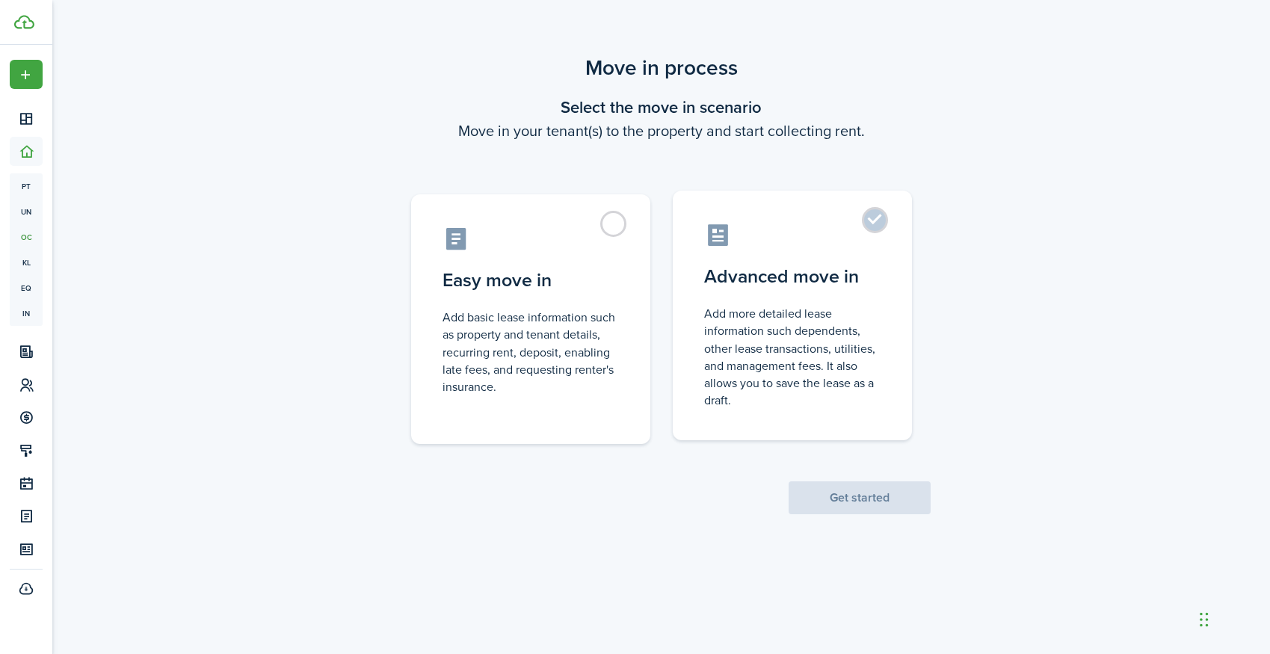
click at [809, 359] on control-radio-card-description "Add more detailed lease information such dependents, other lease transactions, …" at bounding box center [792, 357] width 176 height 104
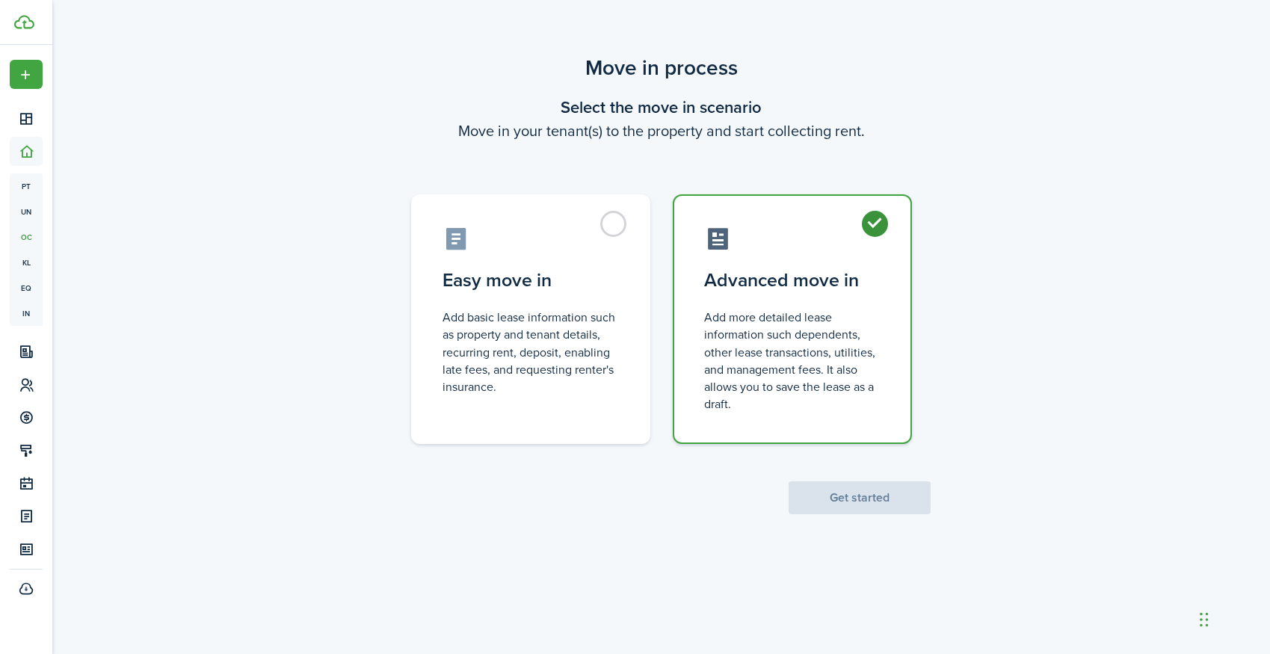
radio input "true"
click at [861, 503] on button "Get started" at bounding box center [859, 497] width 142 height 33
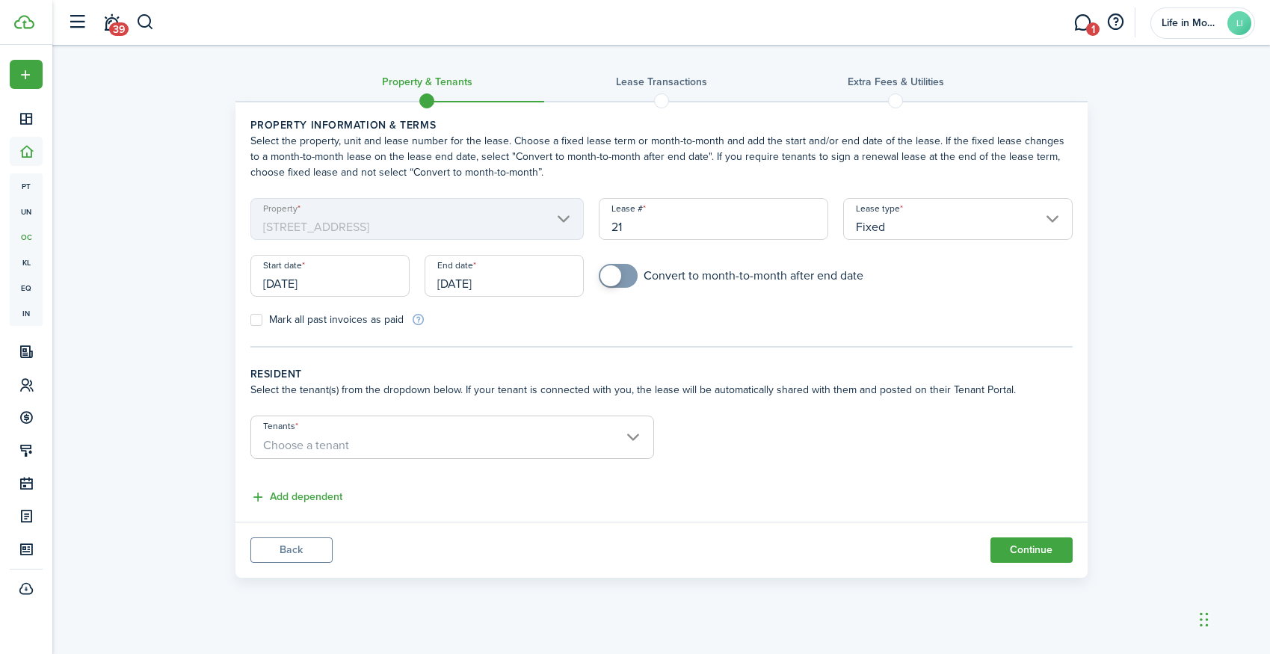
click at [374, 288] on input "[DATE]" at bounding box center [329, 276] width 159 height 42
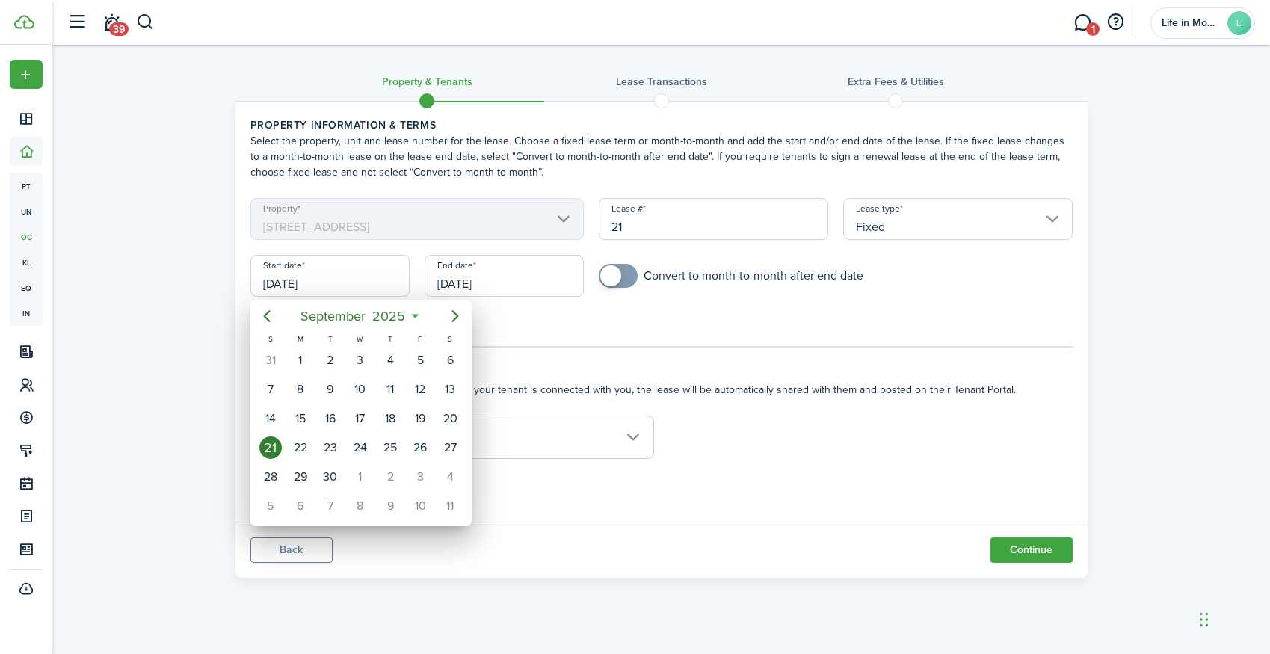
click at [1123, 0] on div at bounding box center [634, 326] width 1509 height 893
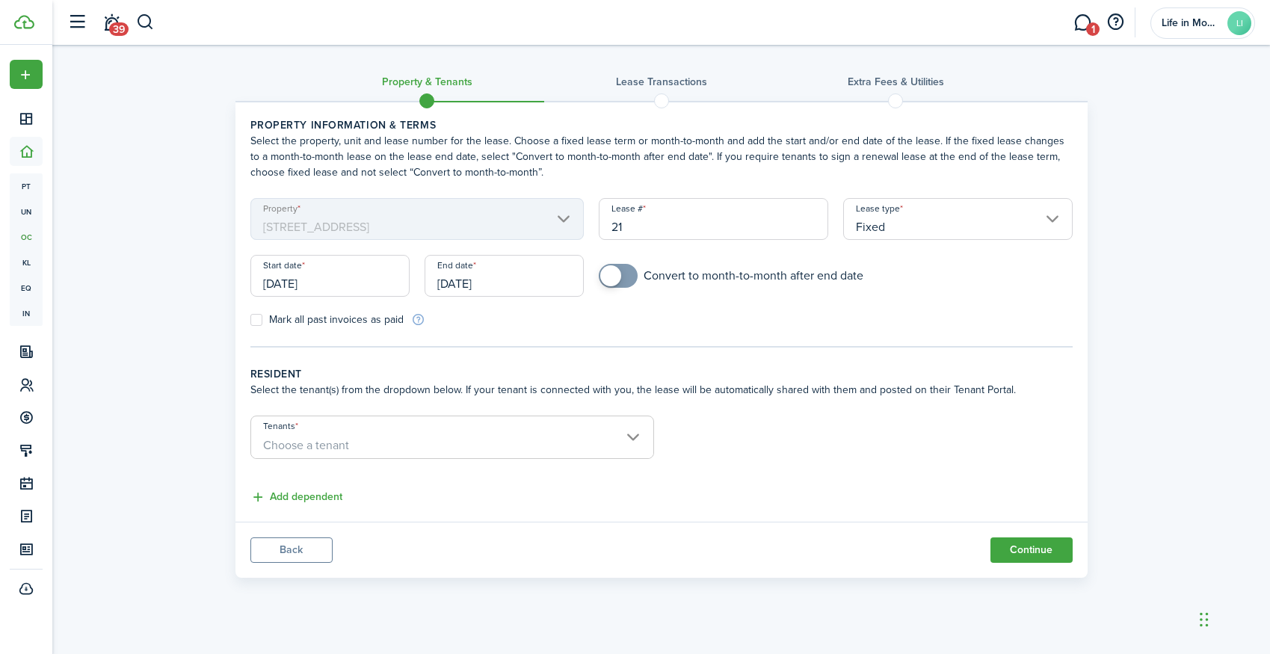
click at [302, 274] on input "[DATE]" at bounding box center [329, 276] width 159 height 42
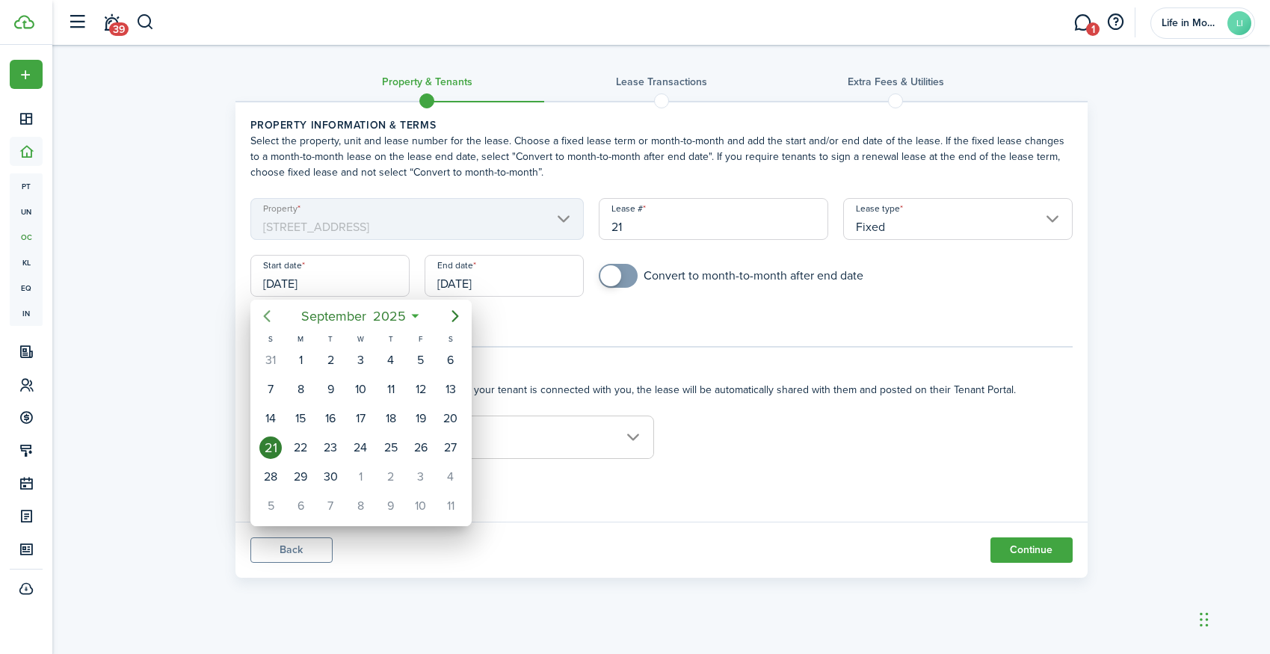
click at [269, 319] on icon "Previous page" at bounding box center [267, 316] width 18 height 18
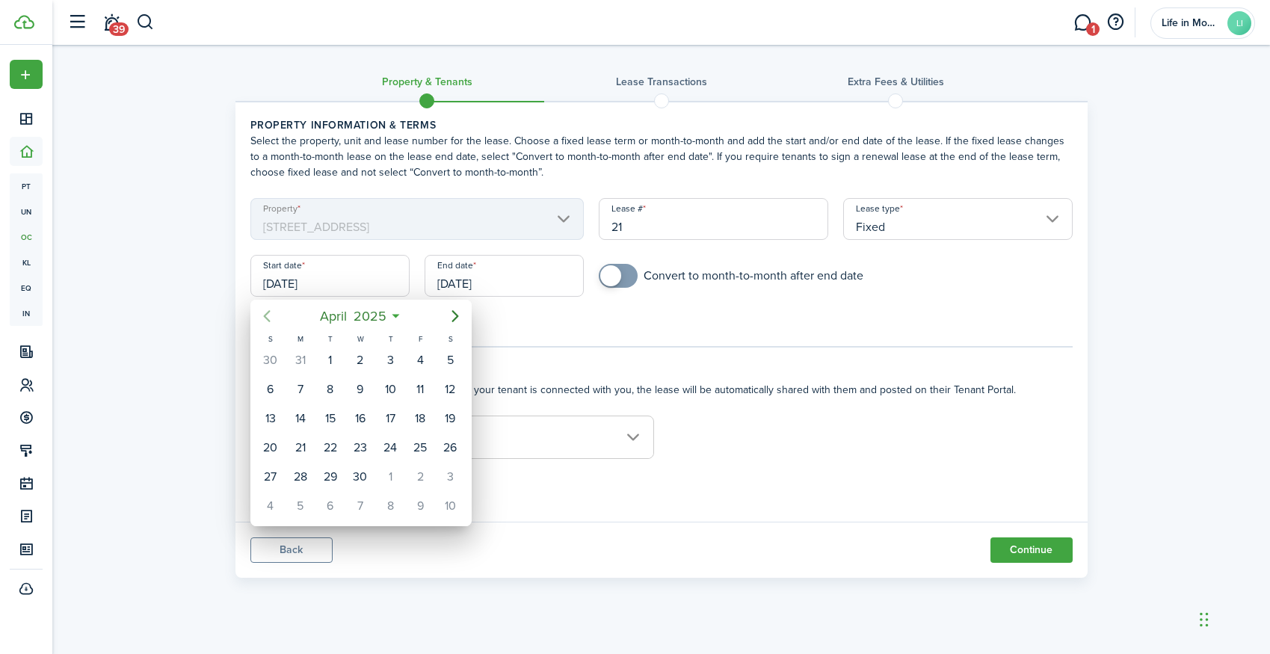
click at [269, 319] on icon "Previous page" at bounding box center [267, 316] width 18 height 18
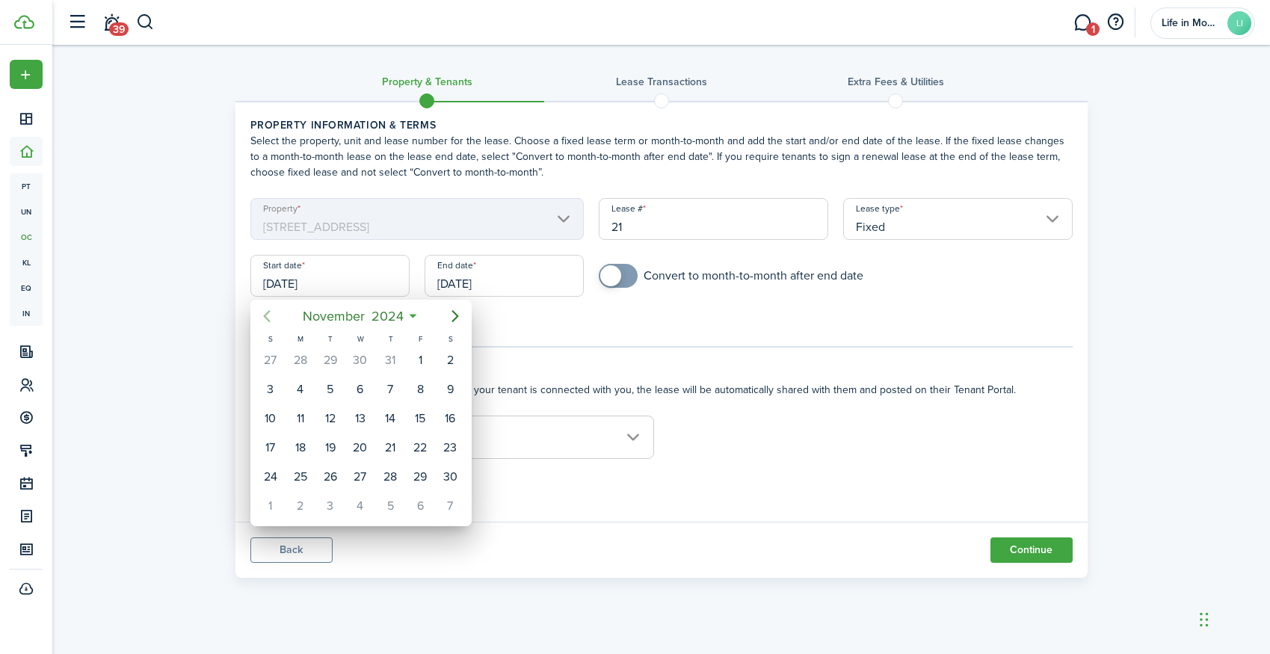
click at [269, 319] on icon "Previous page" at bounding box center [267, 316] width 18 height 18
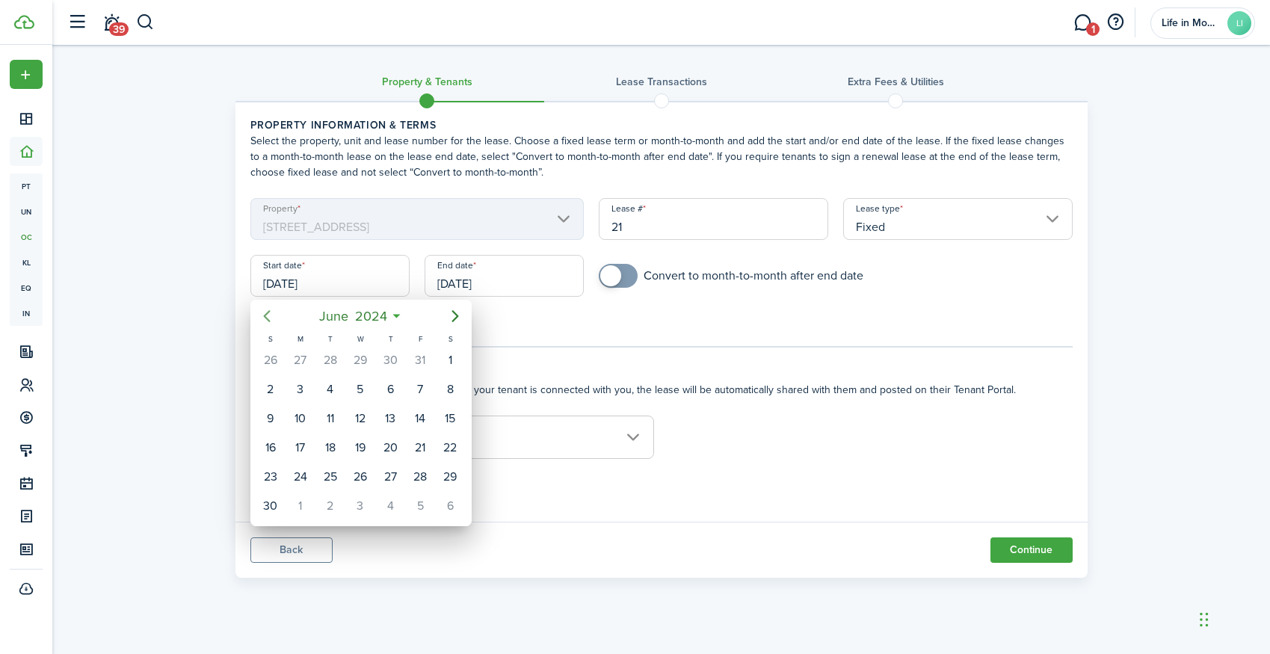
click at [269, 319] on icon "Previous page" at bounding box center [267, 316] width 18 height 18
click at [269, 320] on icon "Previous page" at bounding box center [267, 316] width 18 height 18
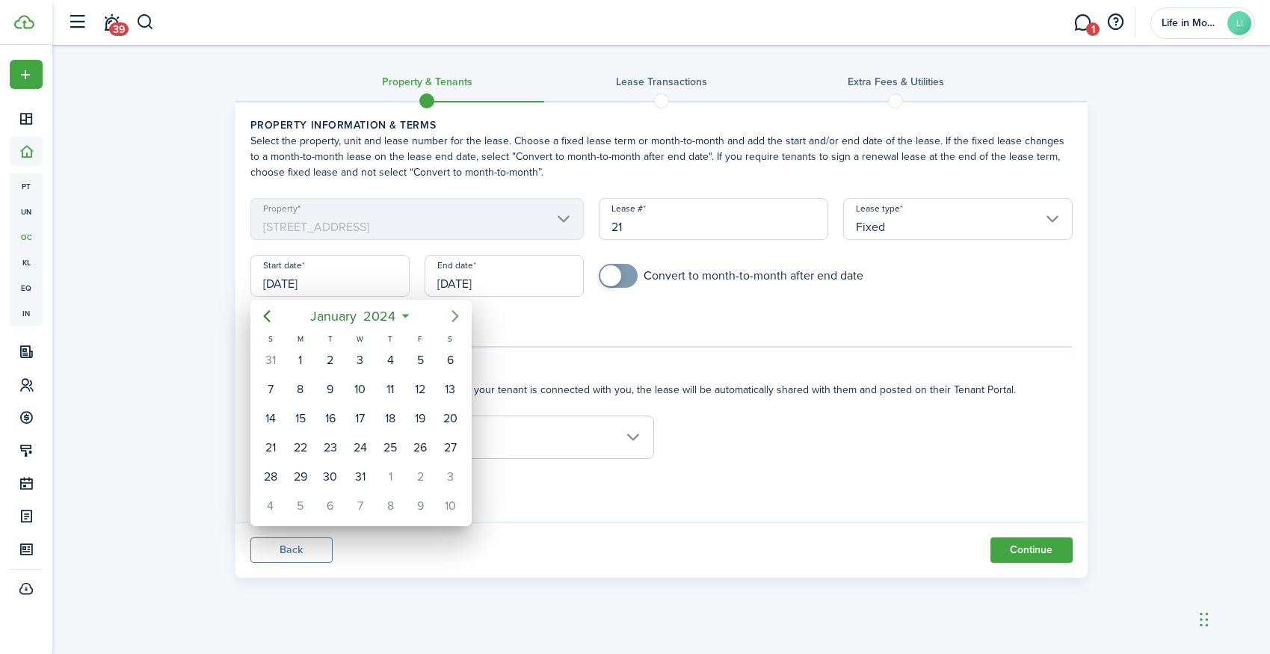
click at [457, 314] on icon "Next page" at bounding box center [455, 316] width 18 height 18
click at [394, 366] on div "1" at bounding box center [390, 360] width 22 height 22
type input "[DATE]"
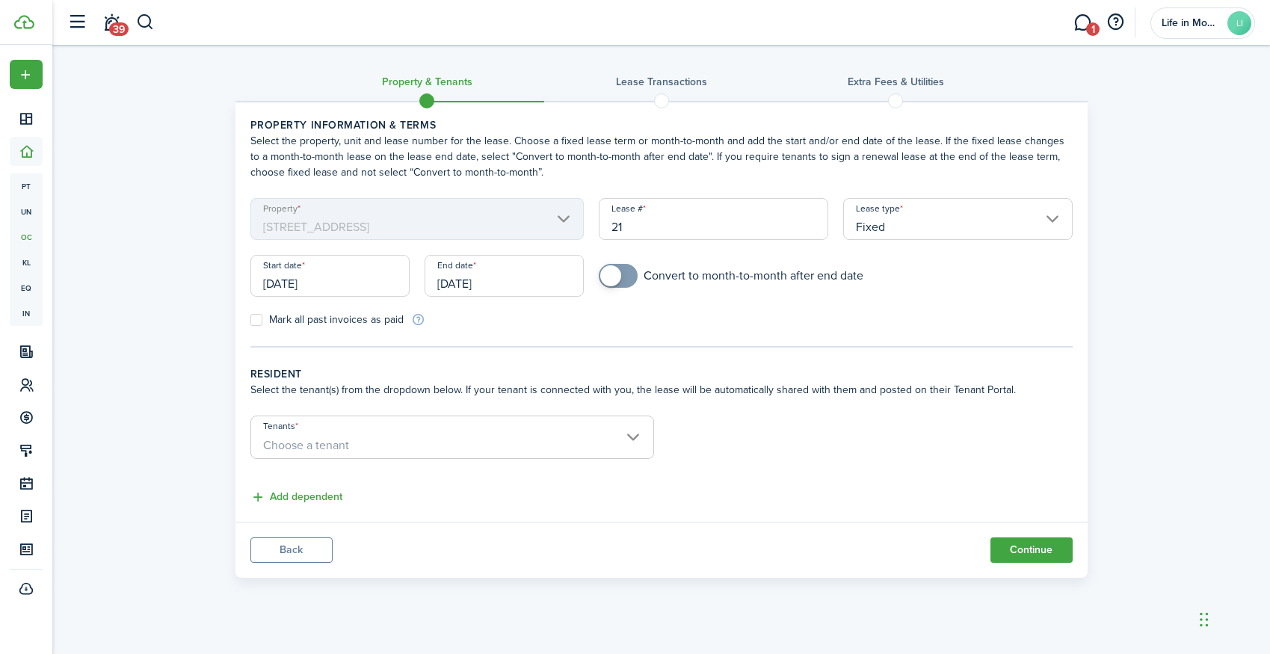
click at [462, 280] on input "[DATE]" at bounding box center [504, 276] width 159 height 42
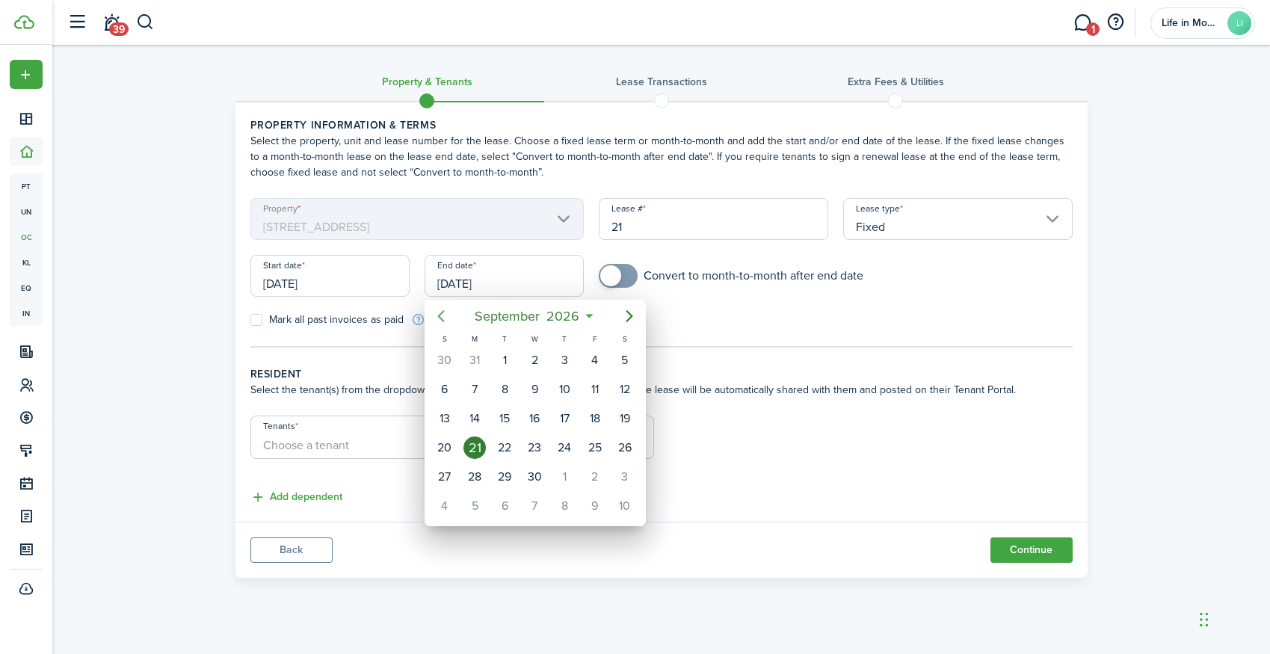
click at [445, 315] on icon "Previous page" at bounding box center [441, 316] width 18 height 18
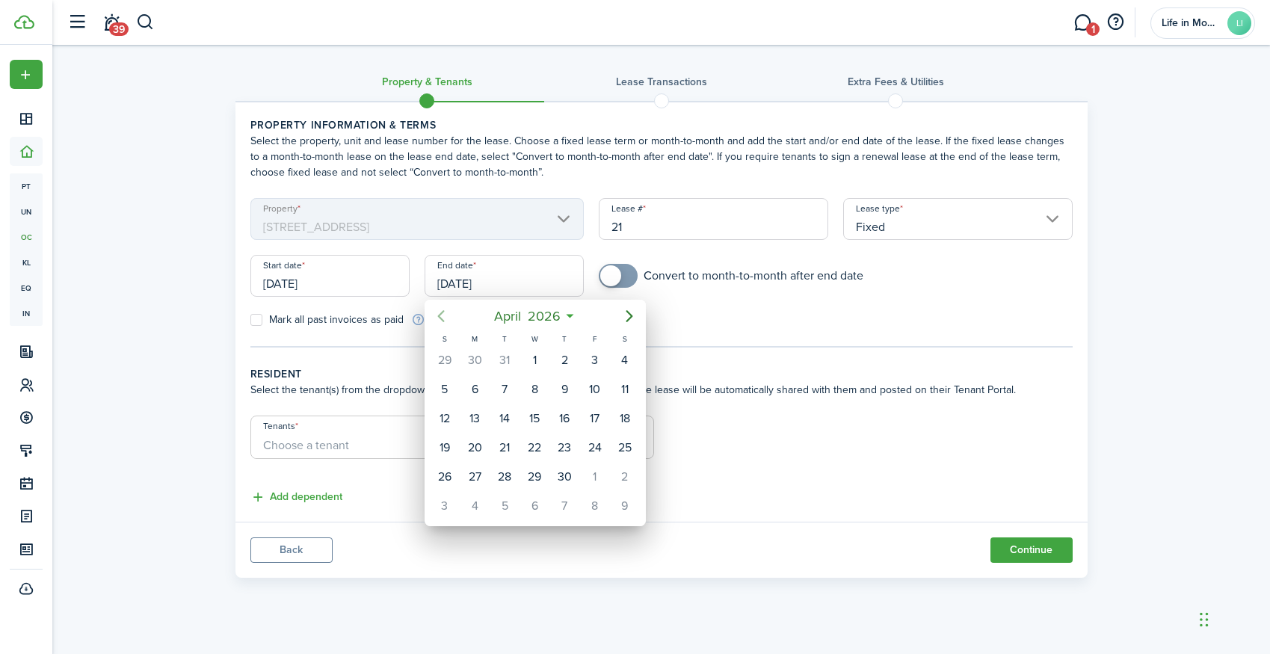
click at [445, 315] on icon "Previous page" at bounding box center [441, 316] width 18 height 18
click at [445, 316] on icon "Previous page" at bounding box center [441, 316] width 18 height 18
click at [626, 473] on div "31" at bounding box center [625, 477] width 22 height 22
type input "[DATE]"
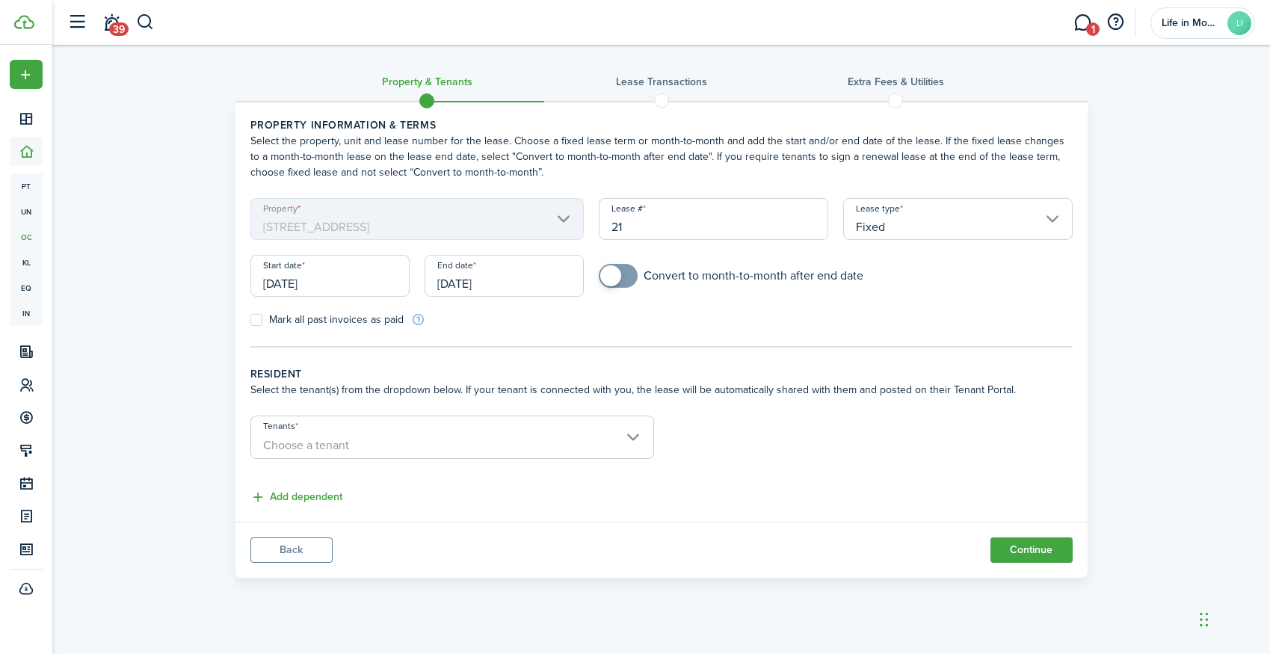
click at [438, 445] on span "Choose a tenant" at bounding box center [452, 445] width 402 height 25
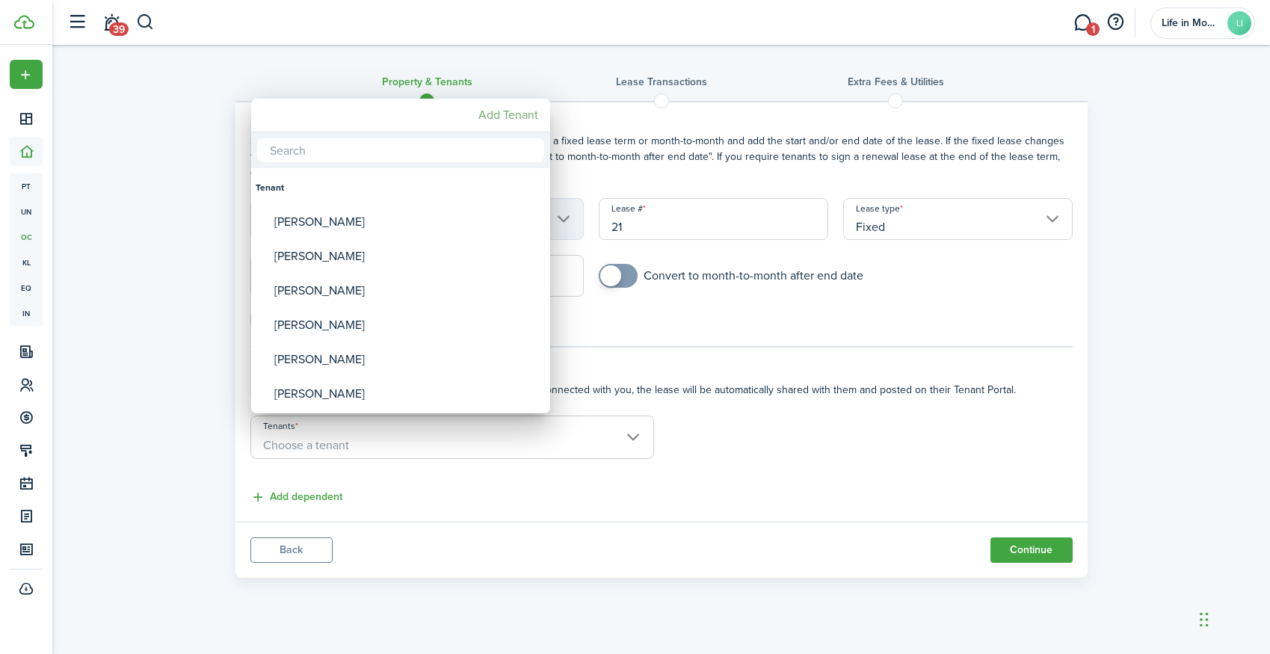
click at [501, 113] on mbsc-button "Add Tenant" at bounding box center [508, 115] width 72 height 27
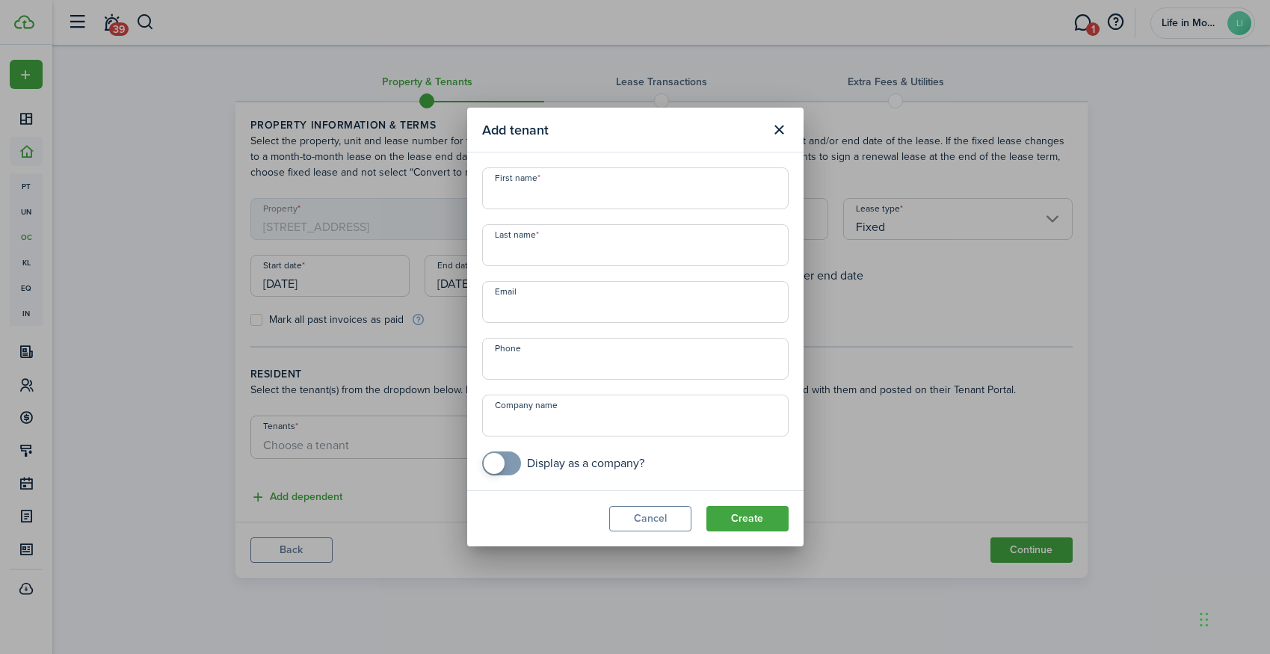
paste input "[PERSON_NAME][EMAIL_ADDRESS][PERSON_NAME][DOMAIN_NAME]"
type input "[PERSON_NAME][EMAIL_ADDRESS][PERSON_NAME][DOMAIN_NAME]"
type input "[PERSON_NAME]"
click at [635, 182] on input "[PERSON_NAME]" at bounding box center [635, 188] width 306 height 42
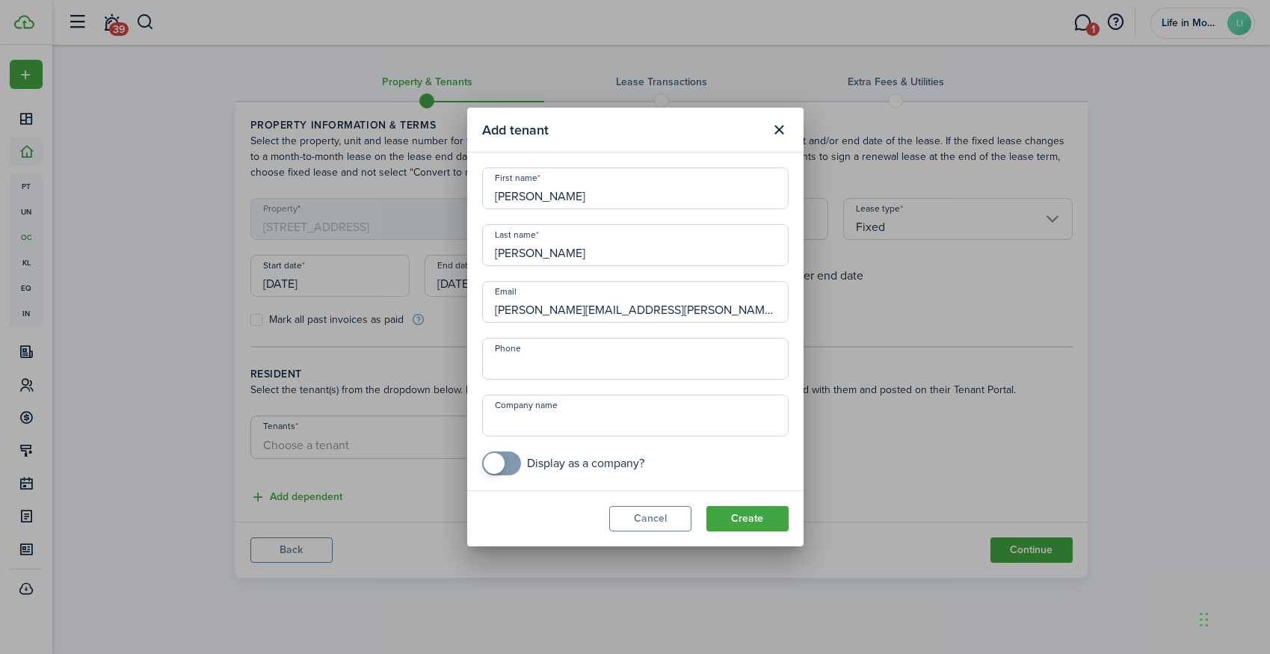
click at [660, 199] on input "[PERSON_NAME]" at bounding box center [635, 188] width 306 height 42
type input "[PERSON_NAME]"
click at [747, 520] on button "Create" at bounding box center [747, 518] width 82 height 25
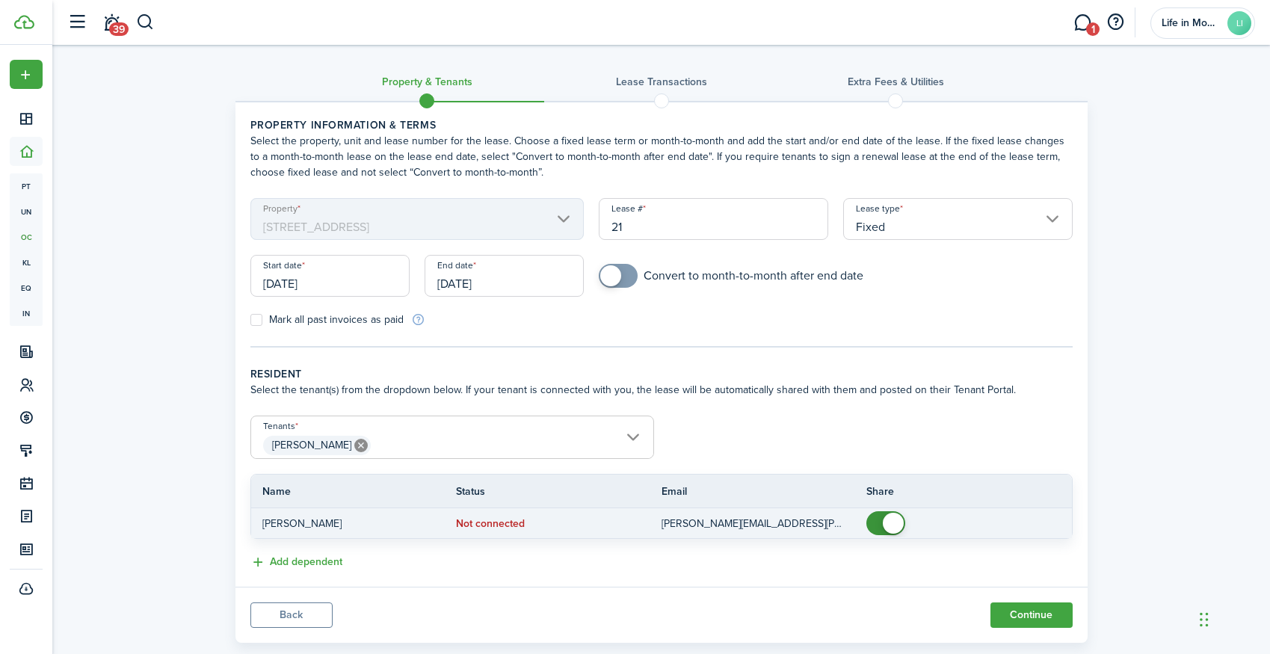
checkbox input "false"
click at [878, 524] on span at bounding box center [885, 523] width 15 height 24
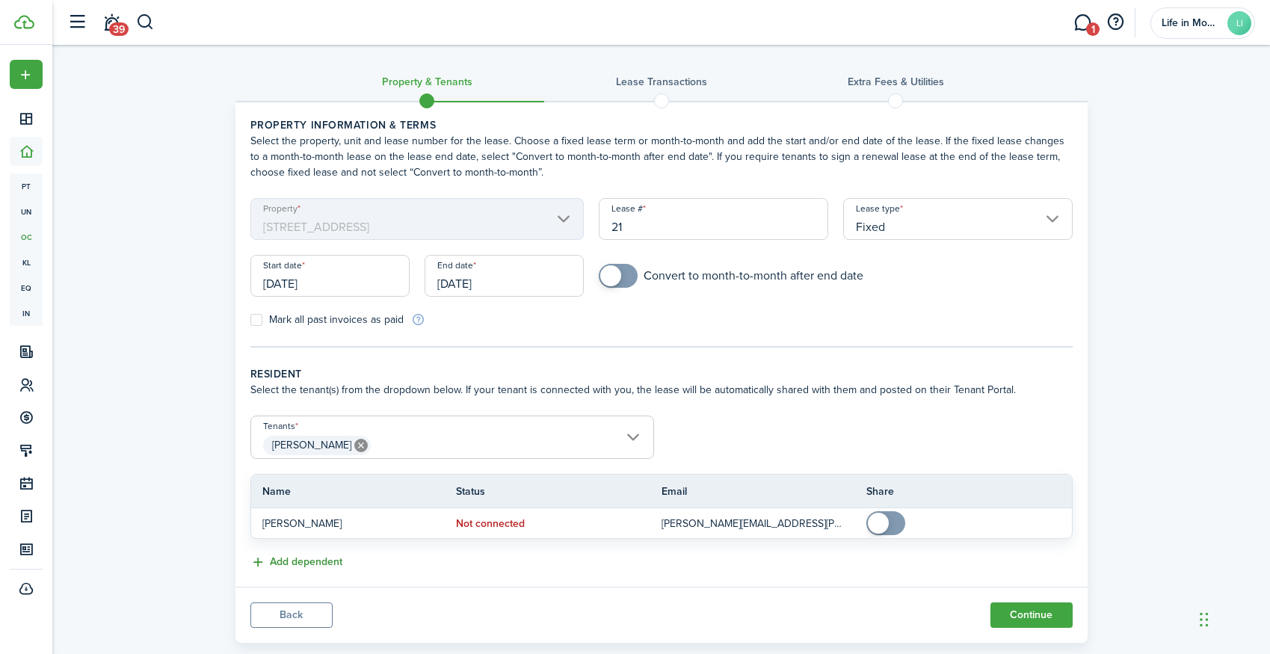
click at [300, 564] on button "Add dependent" at bounding box center [296, 562] width 92 height 17
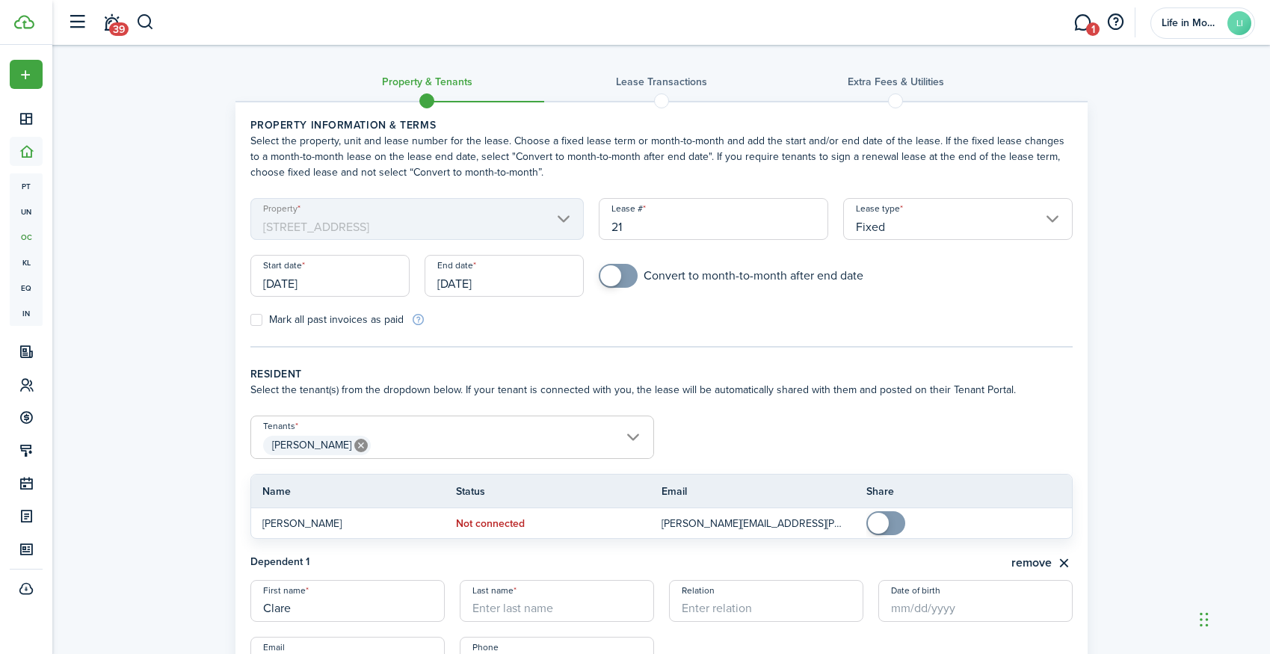
type input "Clare"
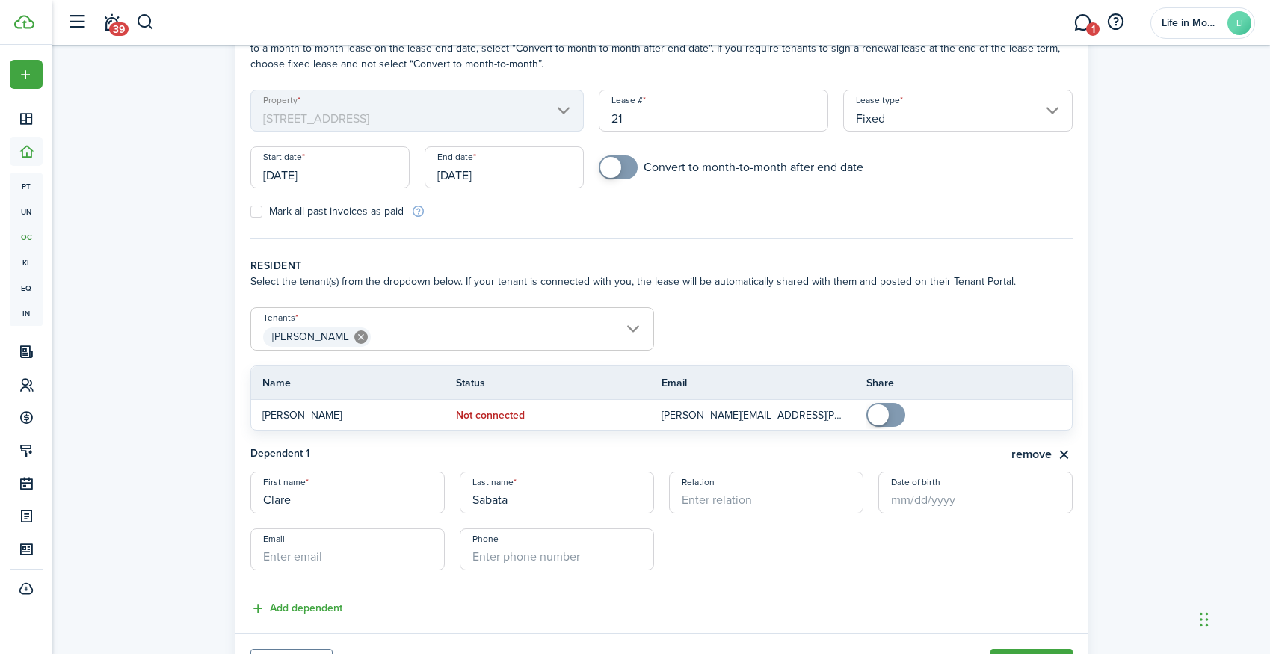
scroll to position [166, 0]
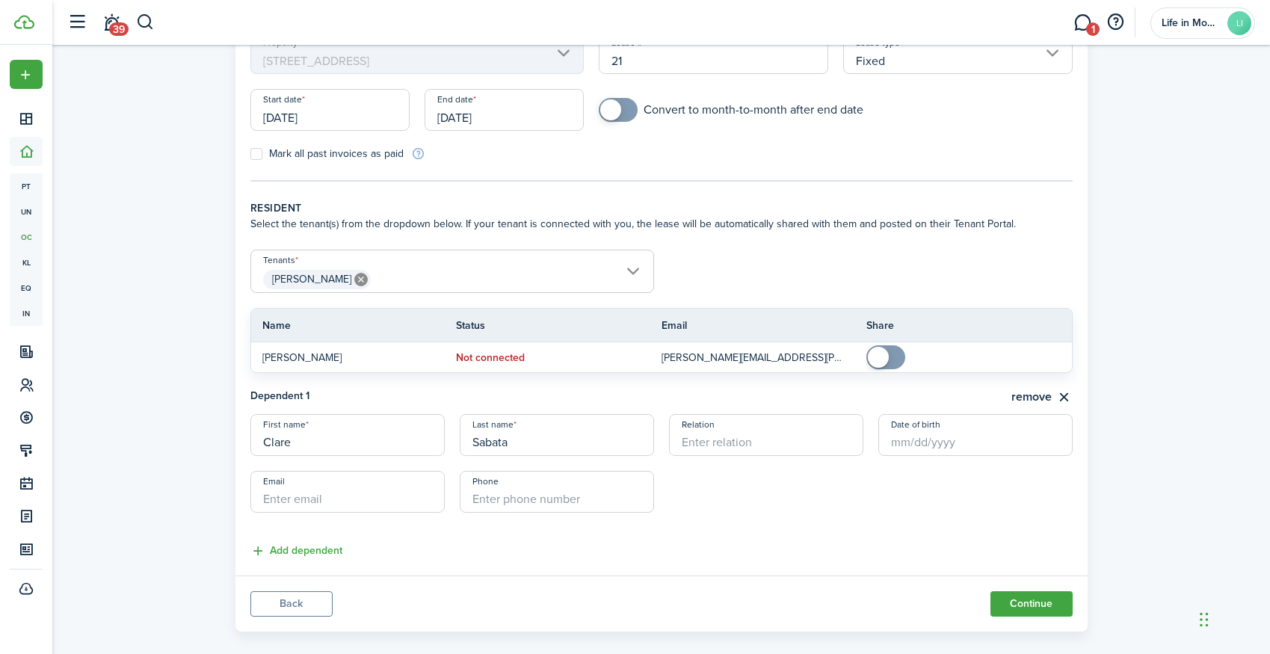
type input "Sabata"
paste input "[EMAIL_ADDRESS][DOMAIN_NAME]"
type input "[EMAIL_ADDRESS][DOMAIN_NAME]"
click at [1040, 602] on button "Continue" at bounding box center [1031, 603] width 82 height 25
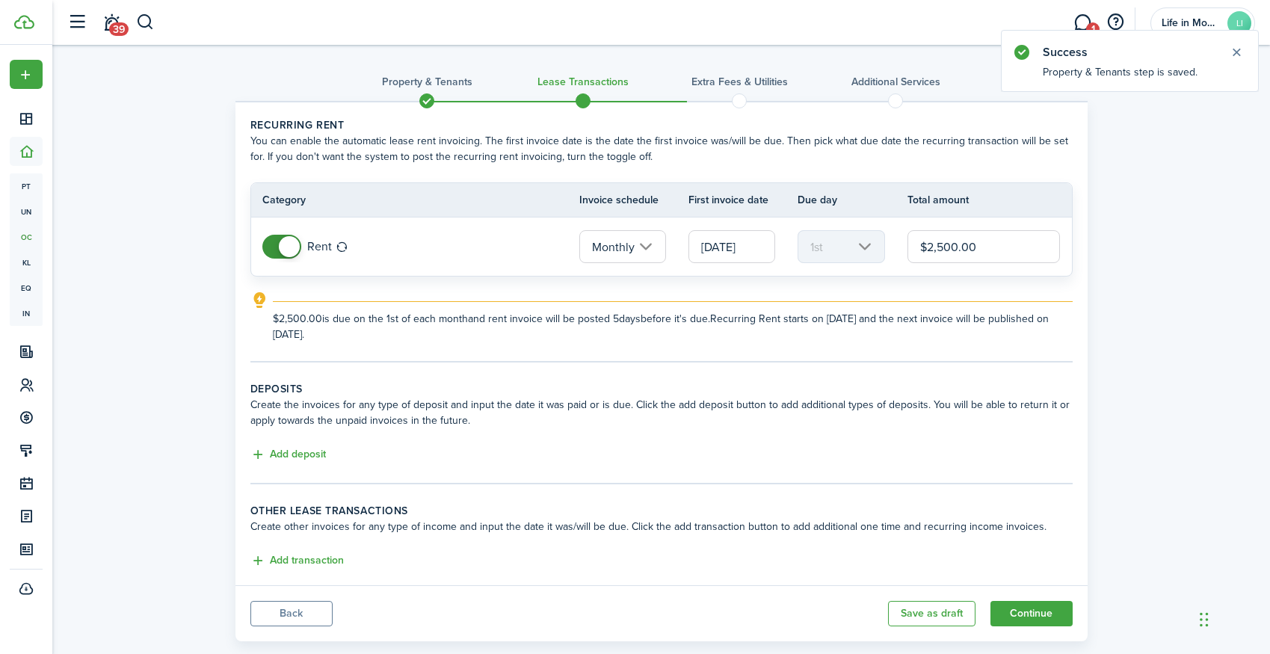
click at [330, 608] on button "Back" at bounding box center [291, 613] width 82 height 25
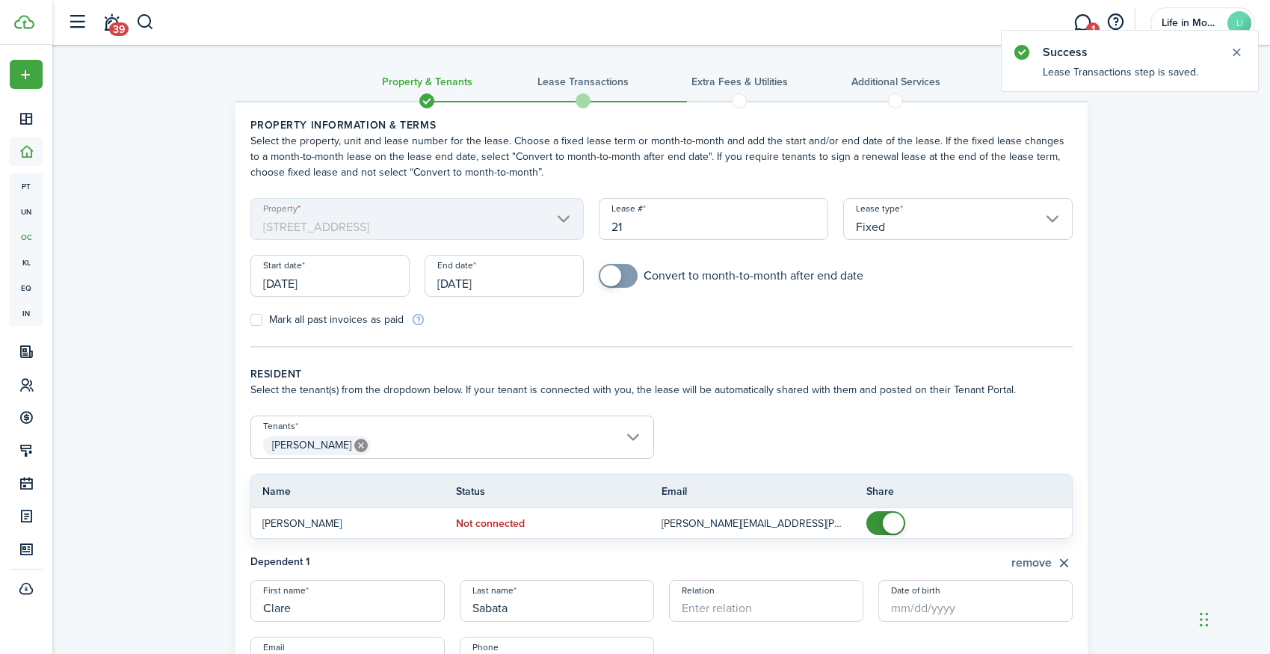
click at [1018, 562] on button "remove" at bounding box center [1041, 563] width 61 height 19
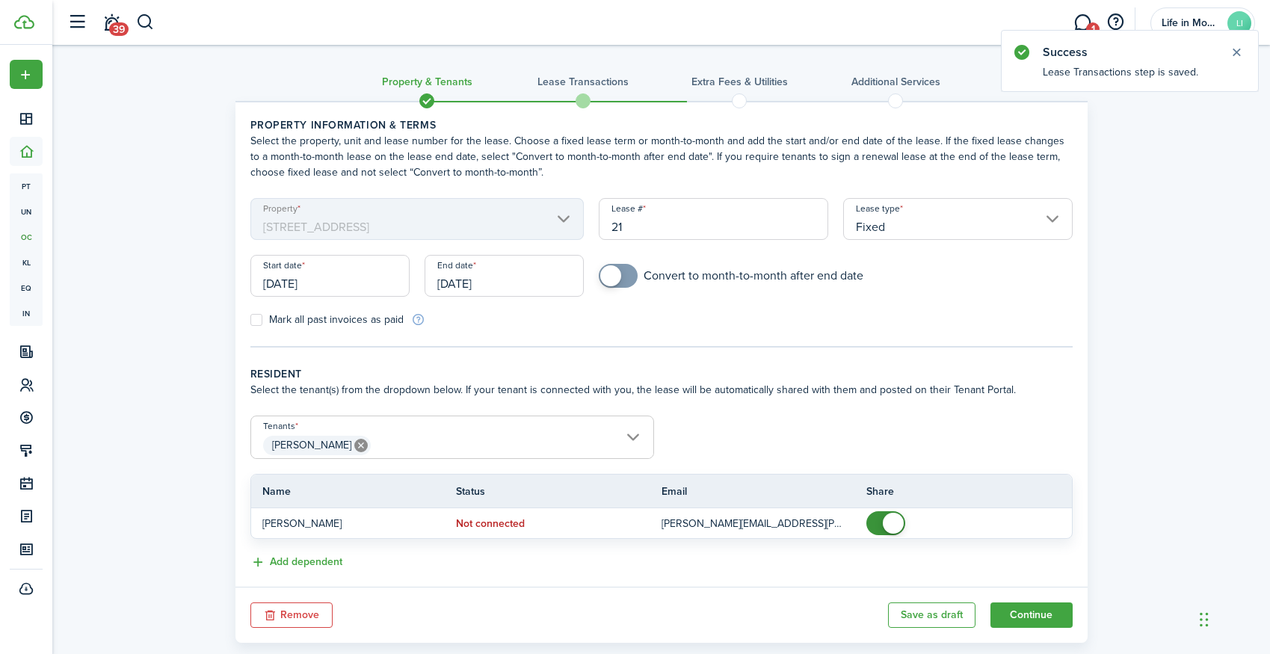
click at [536, 445] on span "[PERSON_NAME]" at bounding box center [452, 445] width 402 height 25
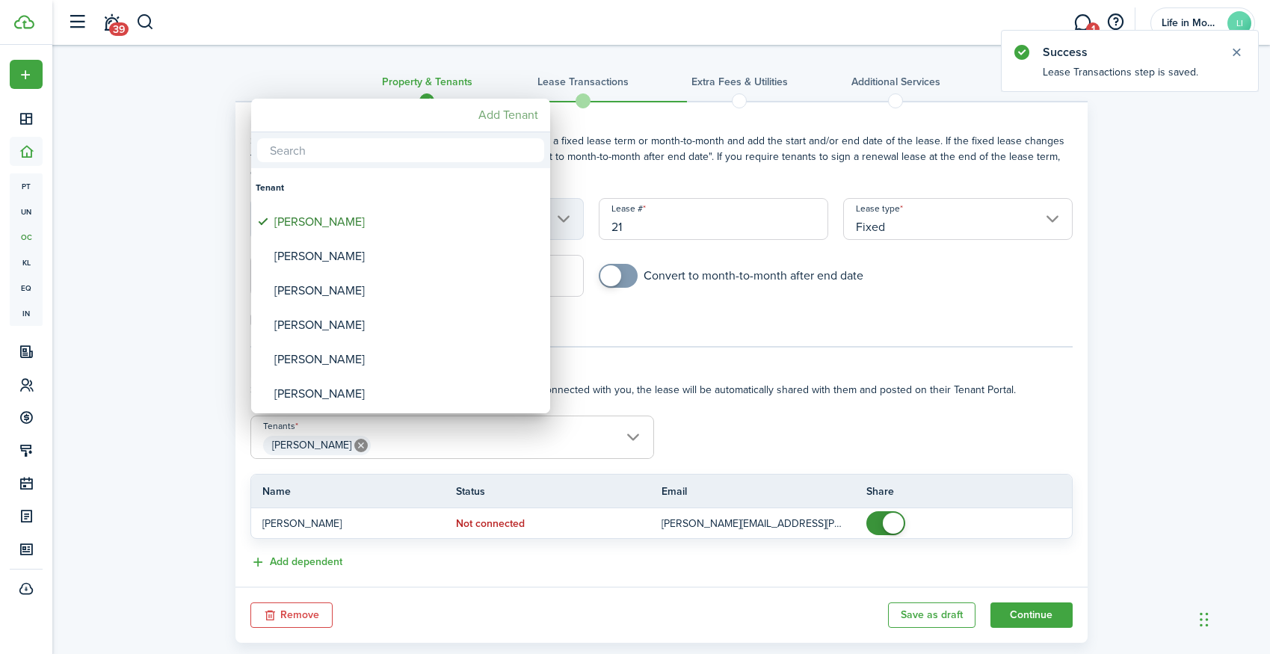
click at [496, 116] on mbsc-button "Add Tenant" at bounding box center [508, 115] width 72 height 27
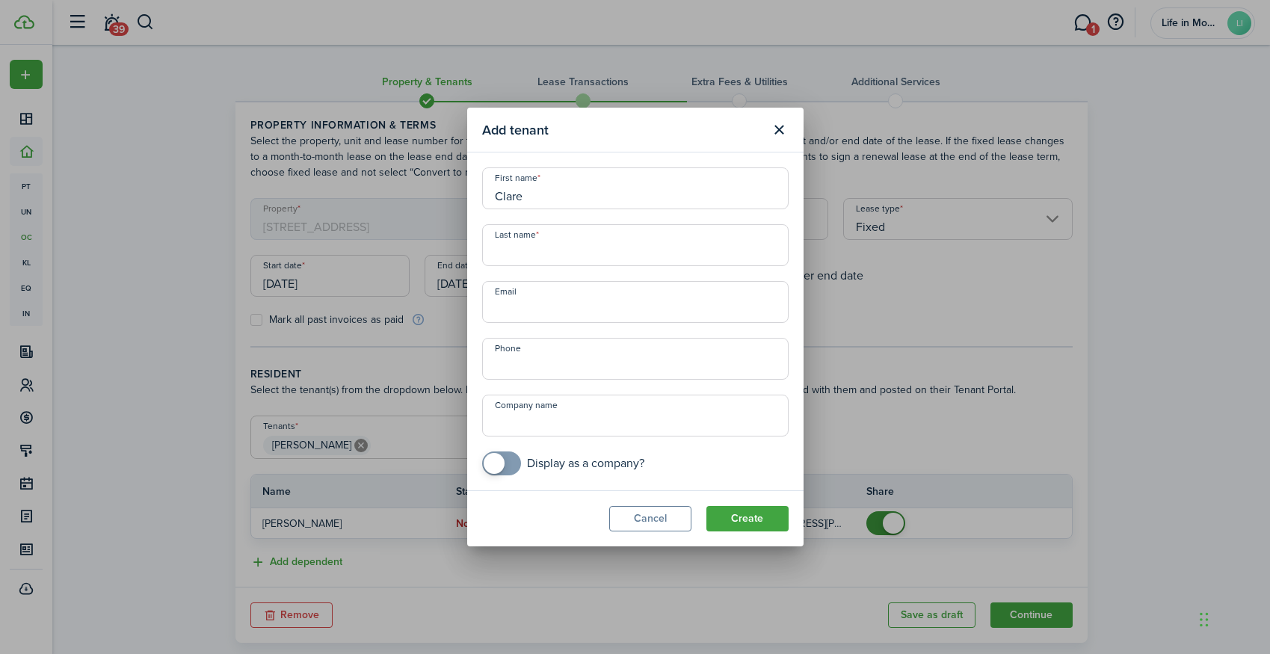
type input "Clare"
type input "Sabata"
paste input "[EMAIL_ADDRESS][DOMAIN_NAME]"
type input "[EMAIL_ADDRESS][DOMAIN_NAME]"
click at [747, 518] on button "Create" at bounding box center [747, 518] width 82 height 25
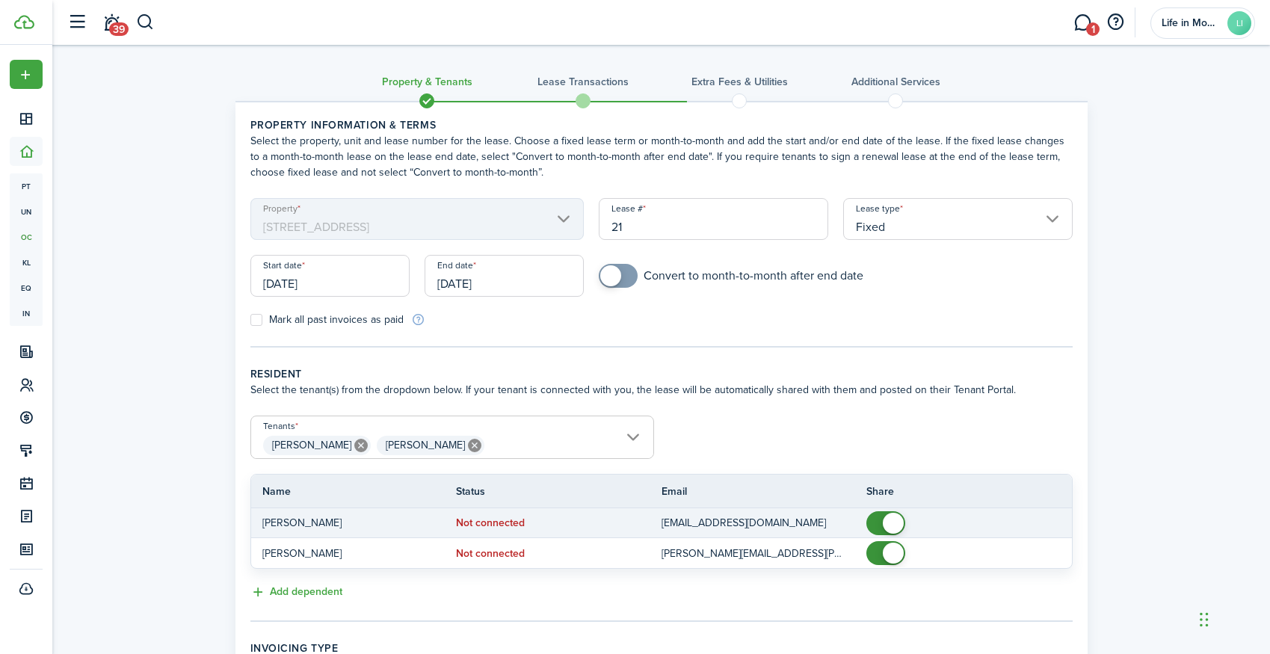
checkbox input "false"
click at [878, 527] on span at bounding box center [885, 523] width 15 height 24
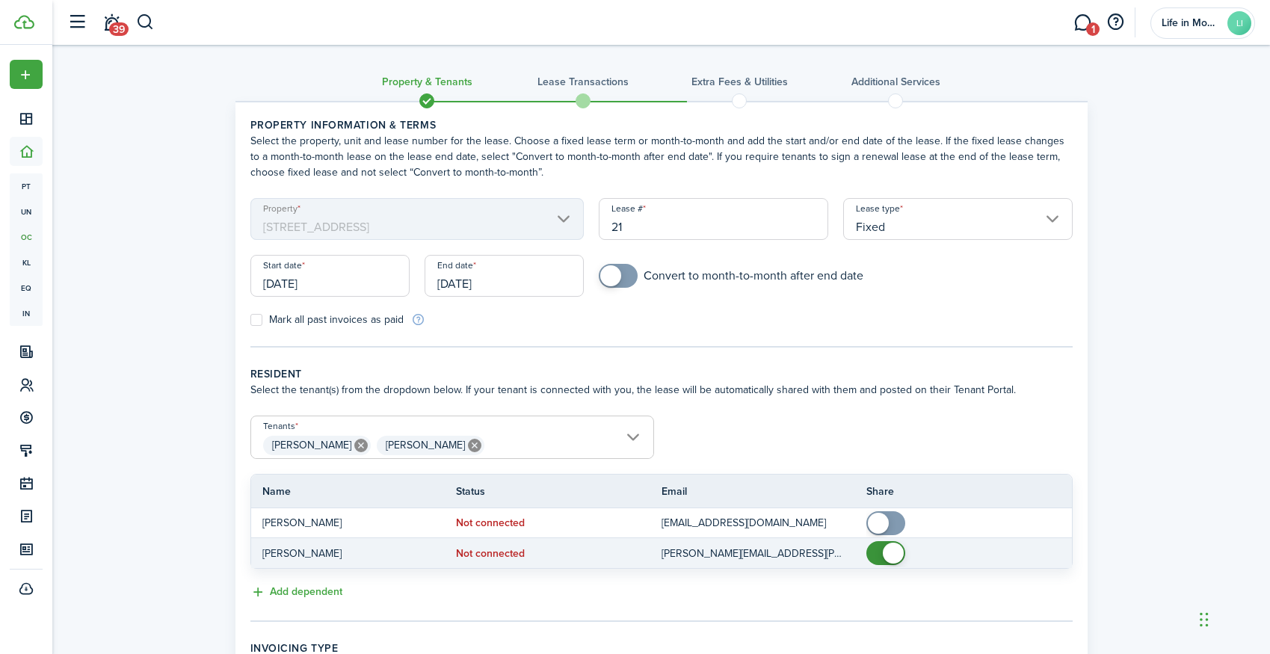
checkbox input "false"
click at [879, 556] on span at bounding box center [885, 553] width 15 height 24
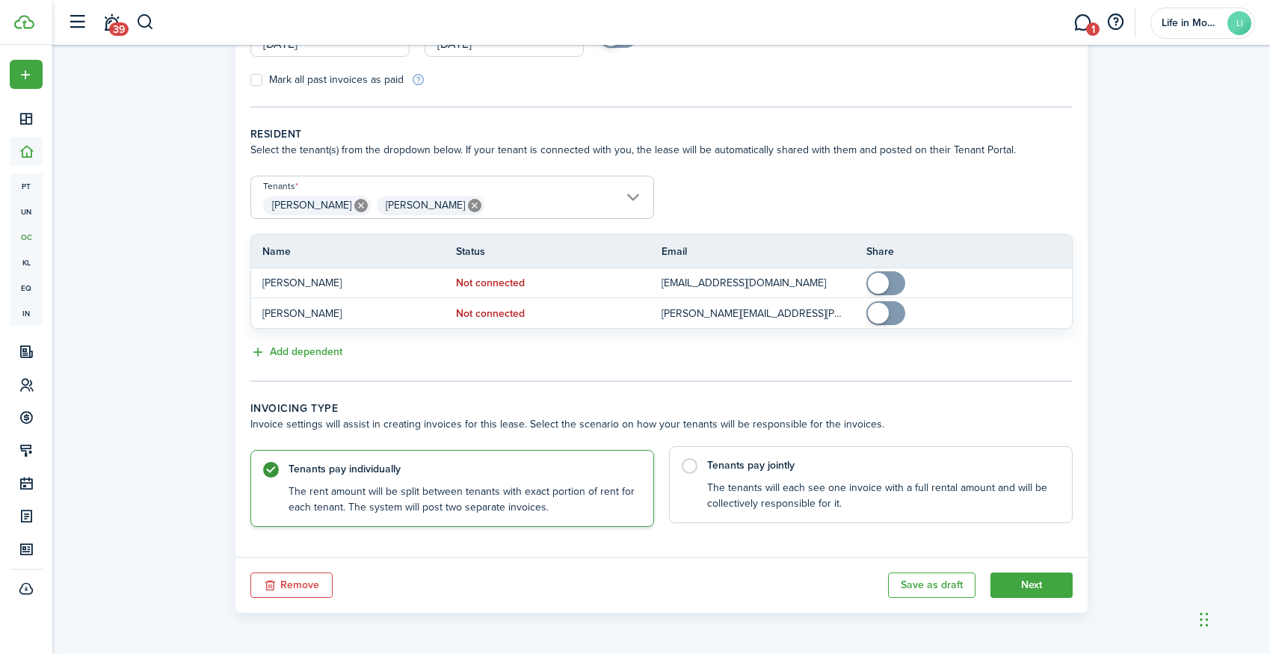
scroll to position [239, 0]
click at [948, 506] on control-radio-card-description "The tenants will each see one invoice with a full rental amount and will be col…" at bounding box center [882, 496] width 350 height 31
radio input "false"
radio input "true"
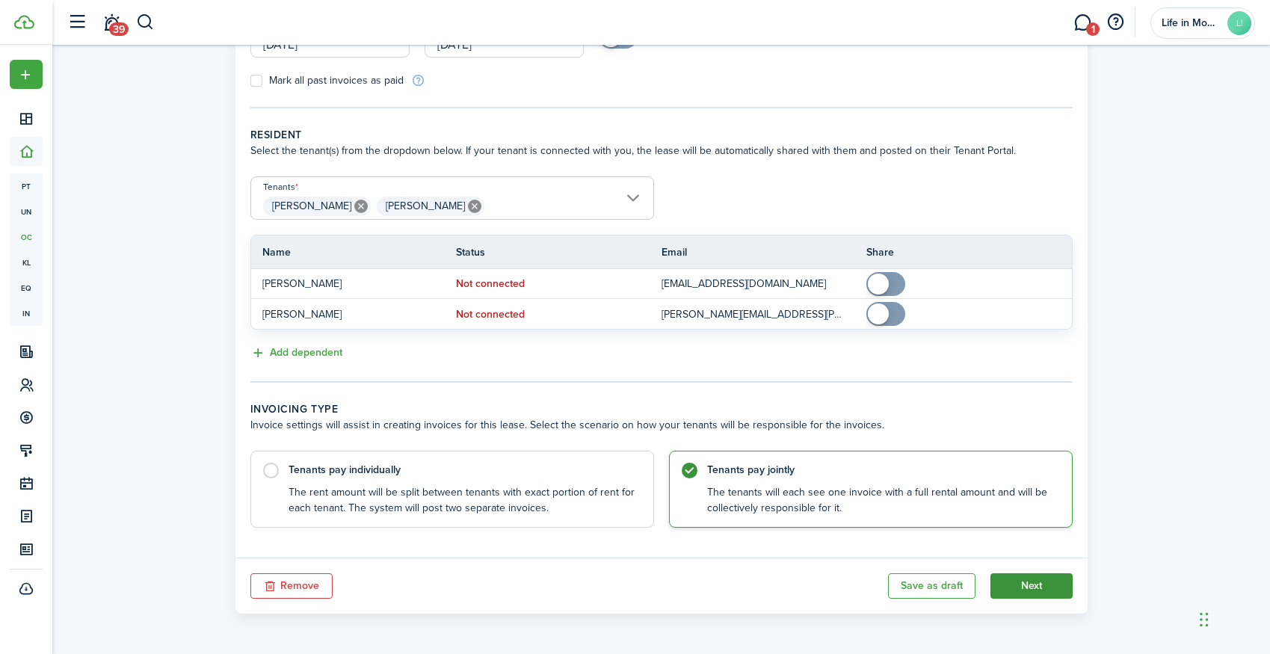
click at [1029, 581] on button "Next" at bounding box center [1031, 585] width 82 height 25
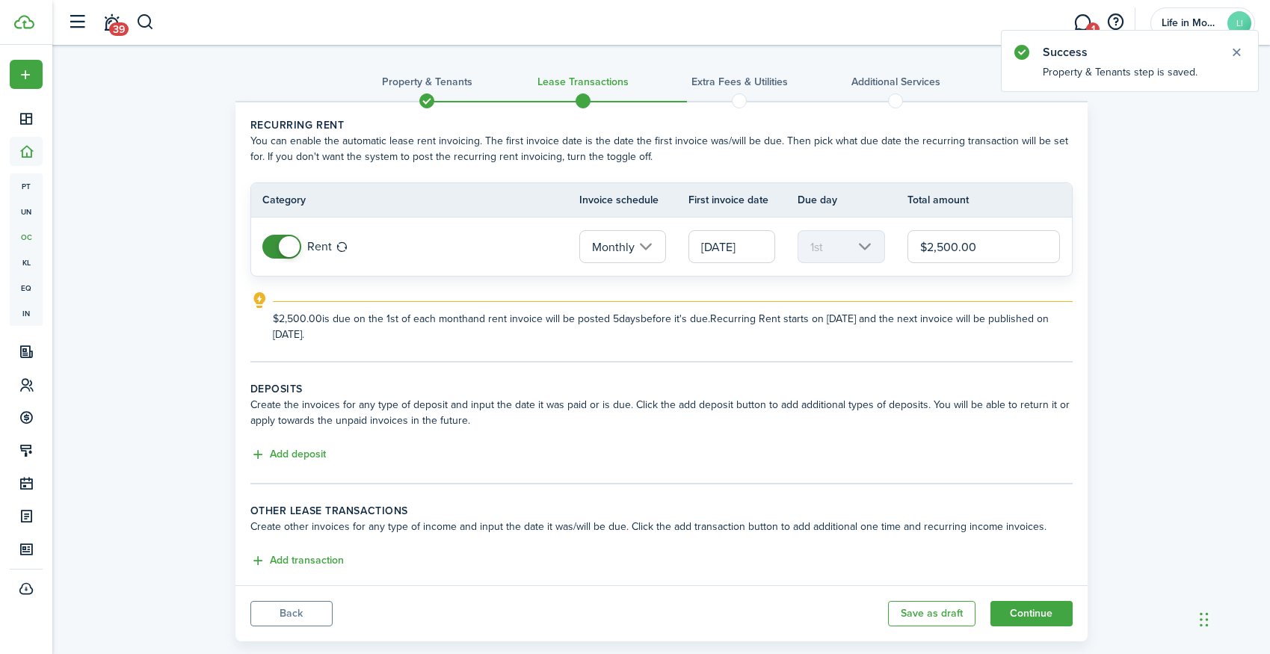
click at [274, 253] on span at bounding box center [281, 247] width 15 height 24
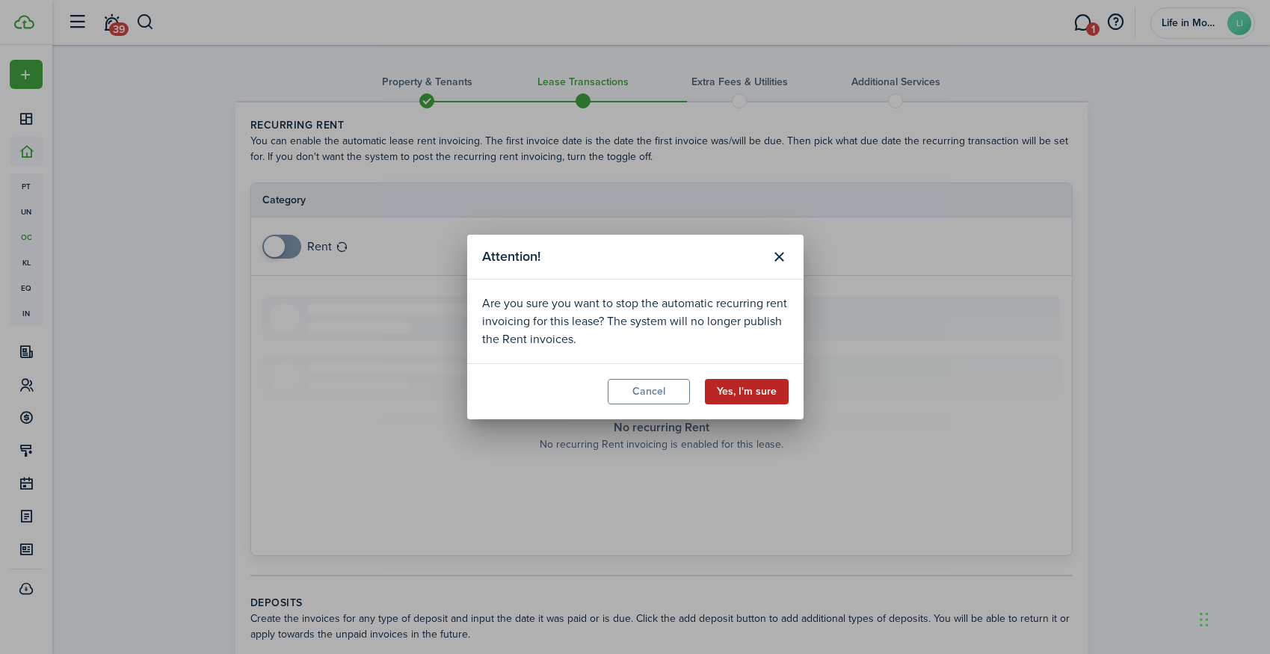
click at [726, 393] on button "Yes, I'm sure" at bounding box center [747, 391] width 84 height 25
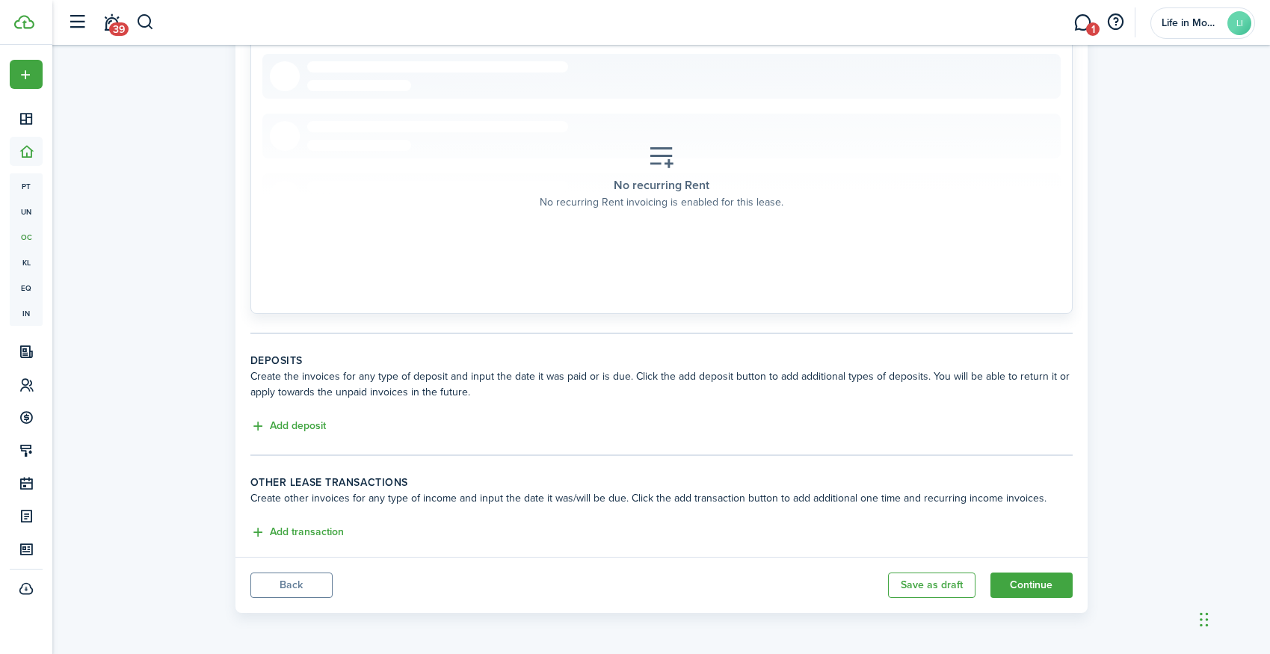
scroll to position [242, 0]
click at [302, 429] on button "Add deposit" at bounding box center [287, 426] width 75 height 17
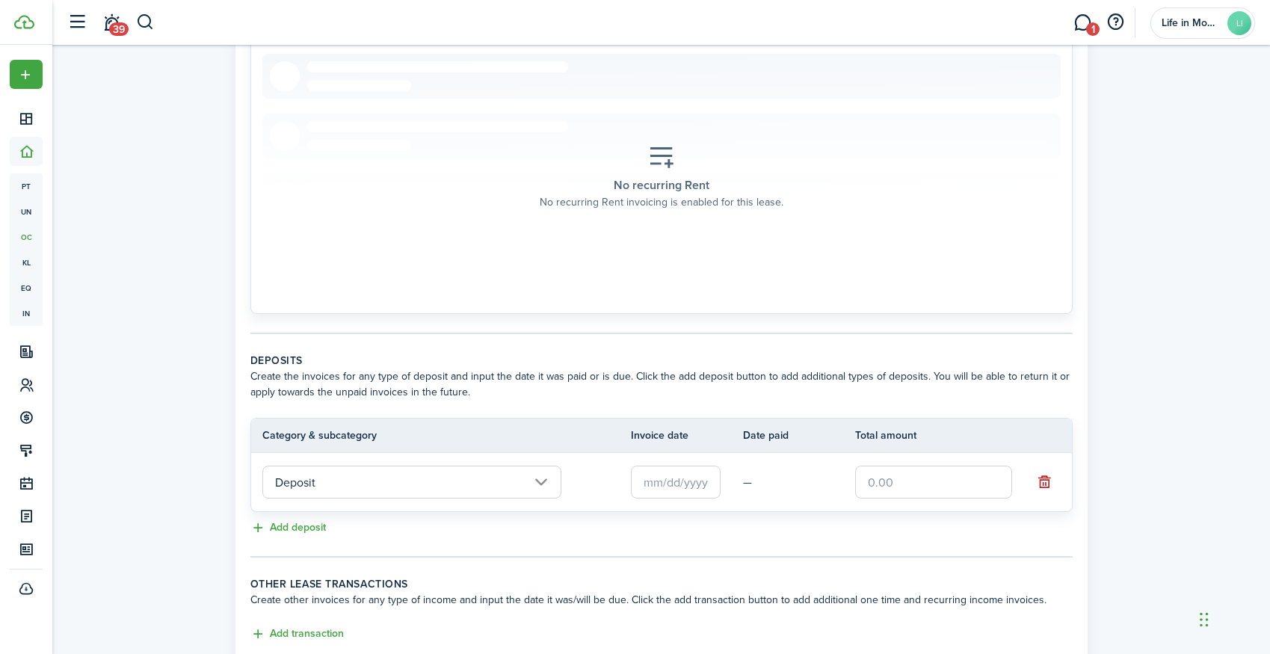
click at [683, 481] on input "text" at bounding box center [676, 482] width 90 height 33
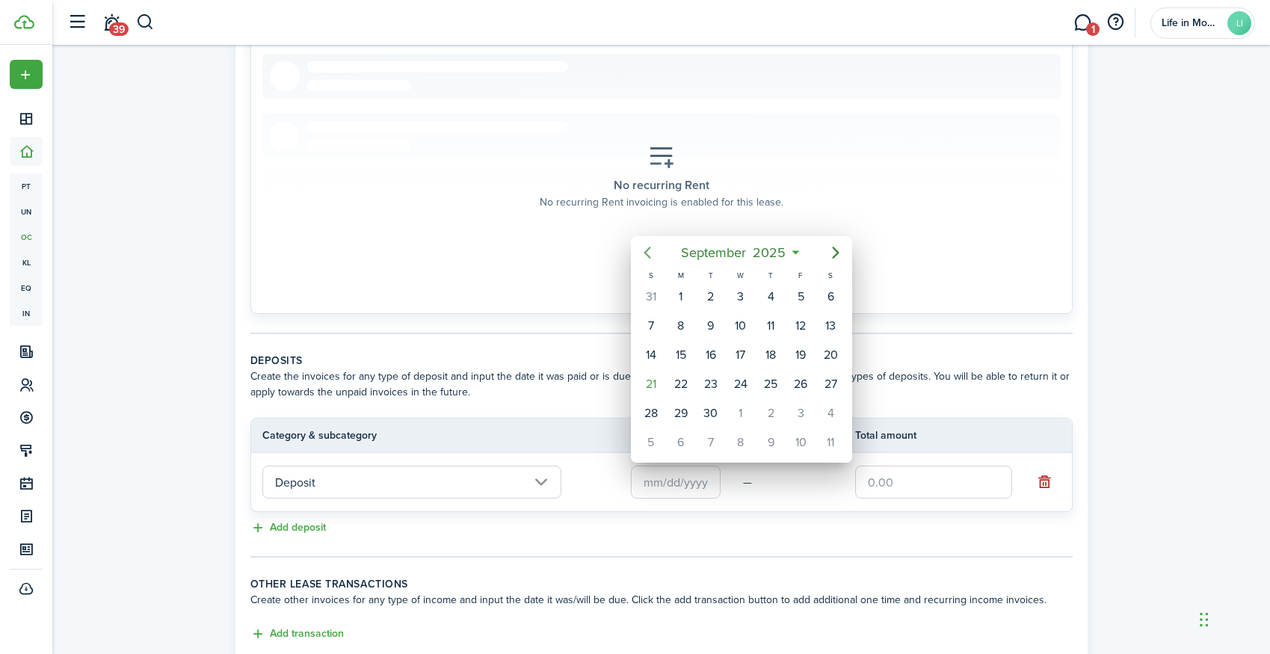
click at [646, 259] on icon "Previous page" at bounding box center [647, 253] width 18 height 18
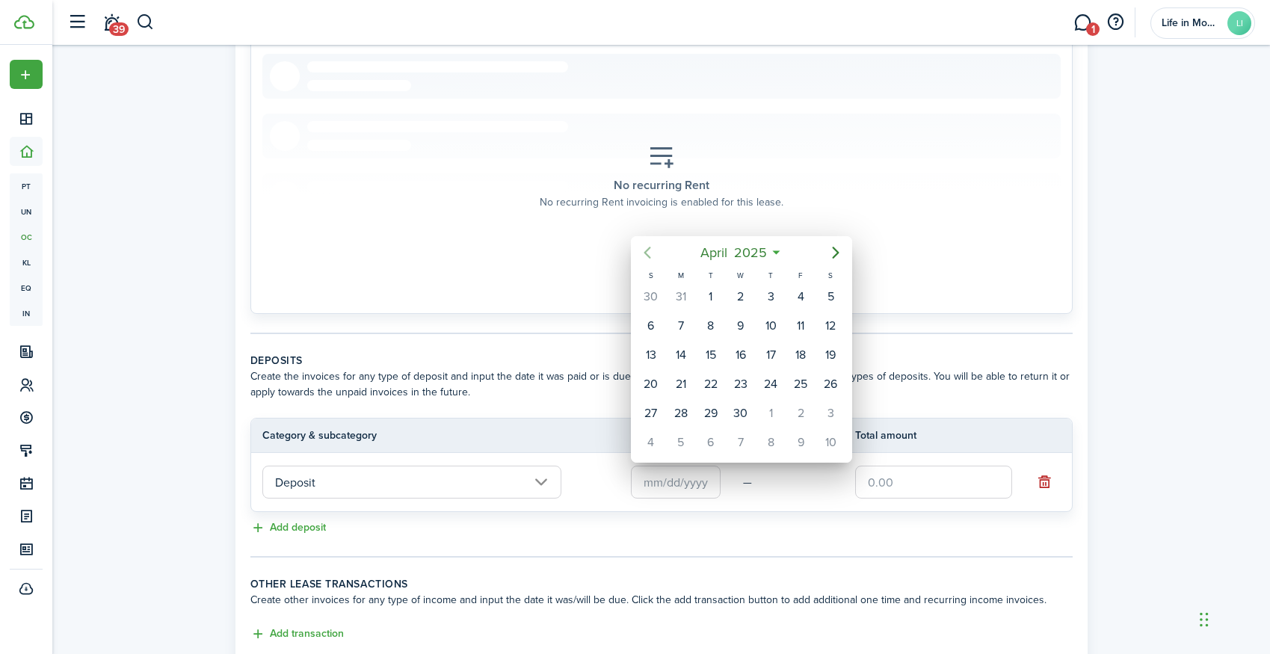
click at [646, 259] on icon "Previous page" at bounding box center [647, 253] width 18 height 18
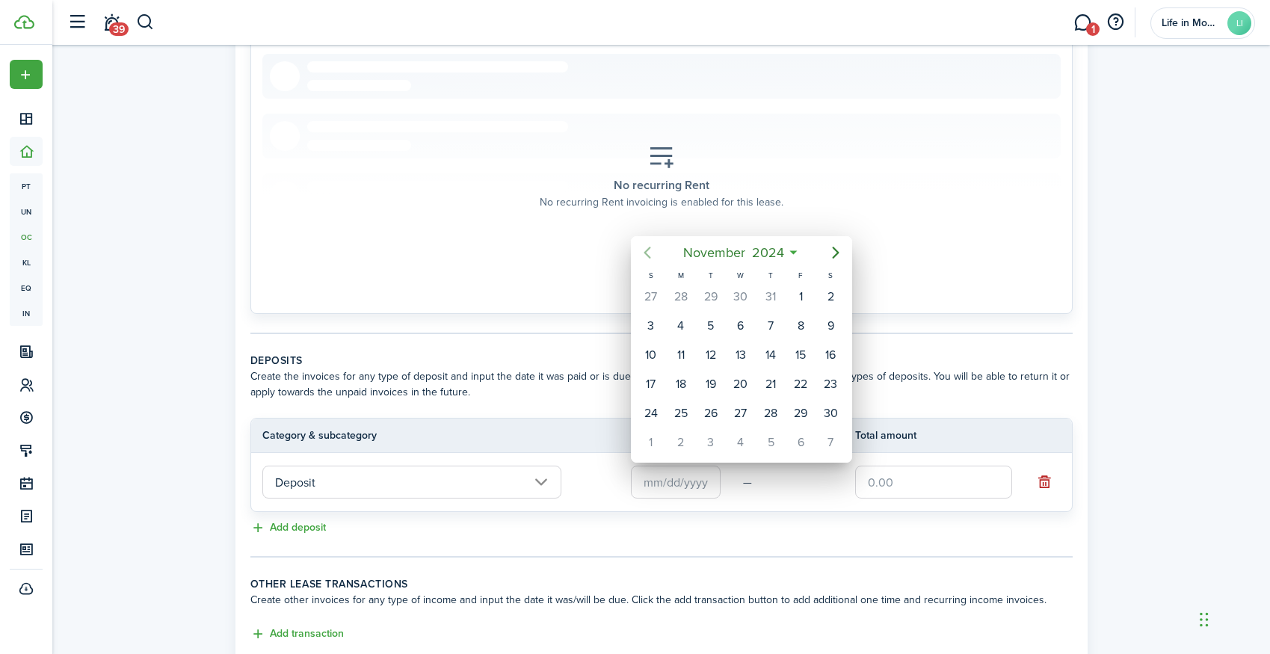
click at [646, 259] on icon "Previous page" at bounding box center [647, 253] width 18 height 18
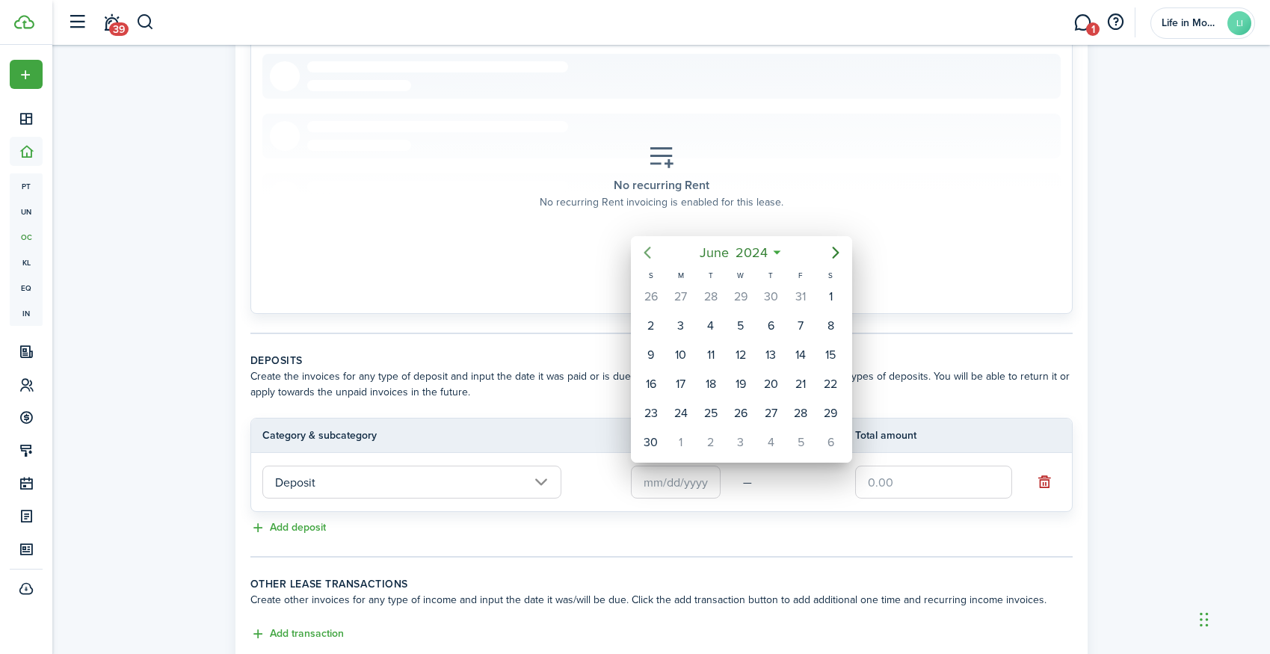
click at [646, 259] on icon "Previous page" at bounding box center [647, 253] width 18 height 18
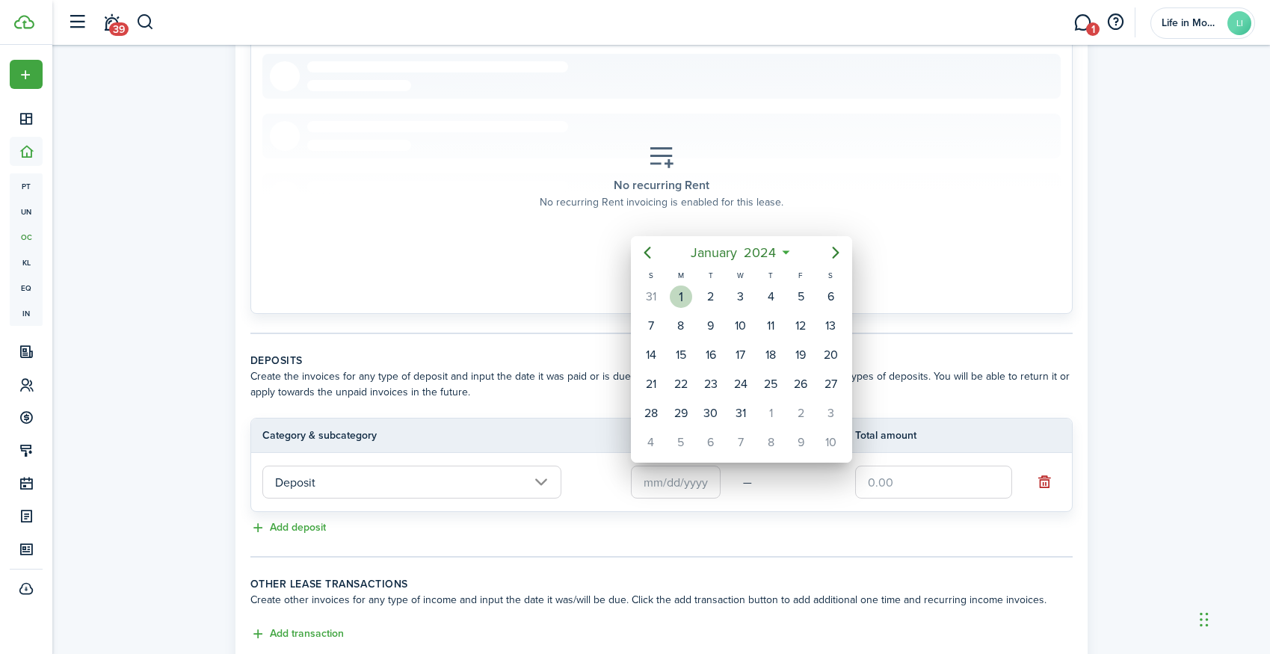
click at [685, 299] on div "1" at bounding box center [681, 296] width 22 height 22
type input "[DATE]"
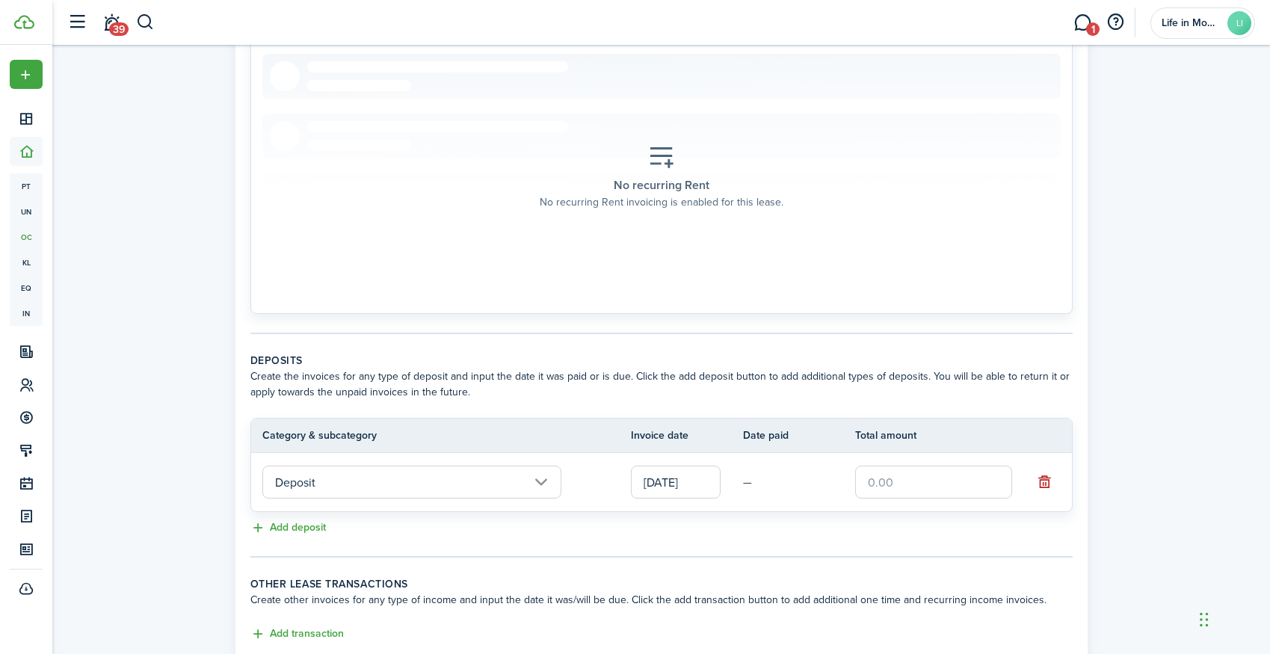
click at [883, 481] on input "text" at bounding box center [933, 482] width 157 height 33
type input "$2,500.00"
click at [765, 477] on td "—" at bounding box center [799, 482] width 112 height 23
click at [511, 493] on input "Deposit" at bounding box center [411, 482] width 299 height 33
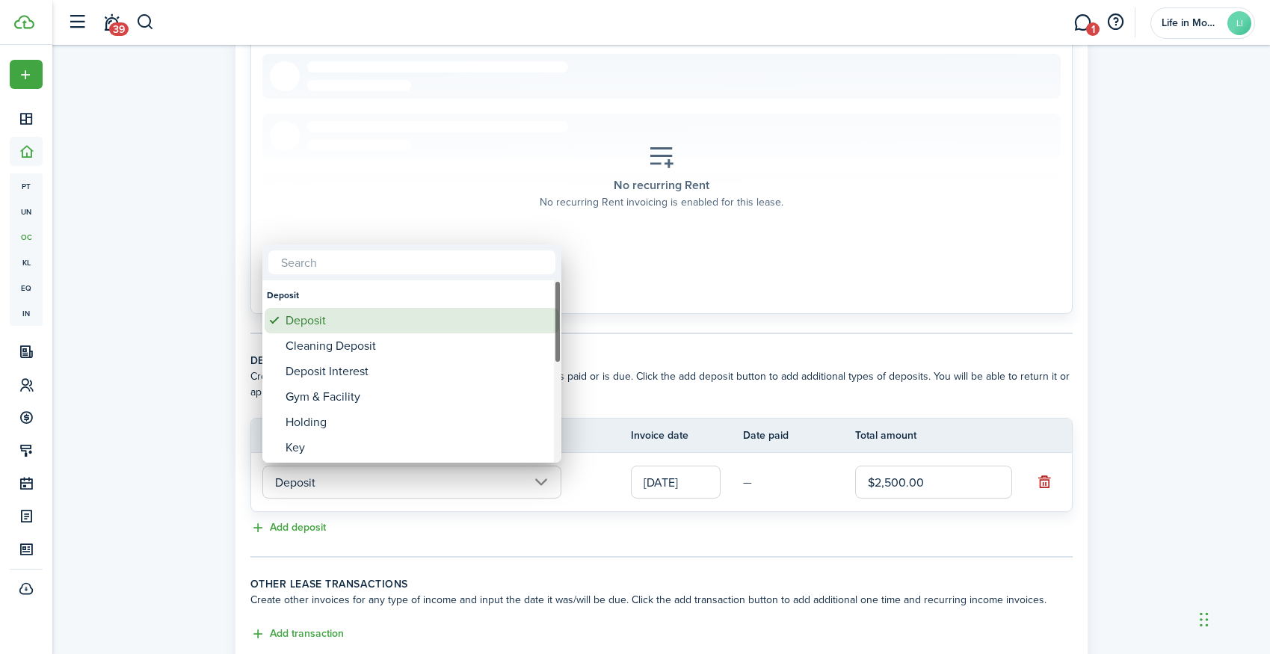
click at [496, 327] on div "Deposit" at bounding box center [417, 320] width 265 height 25
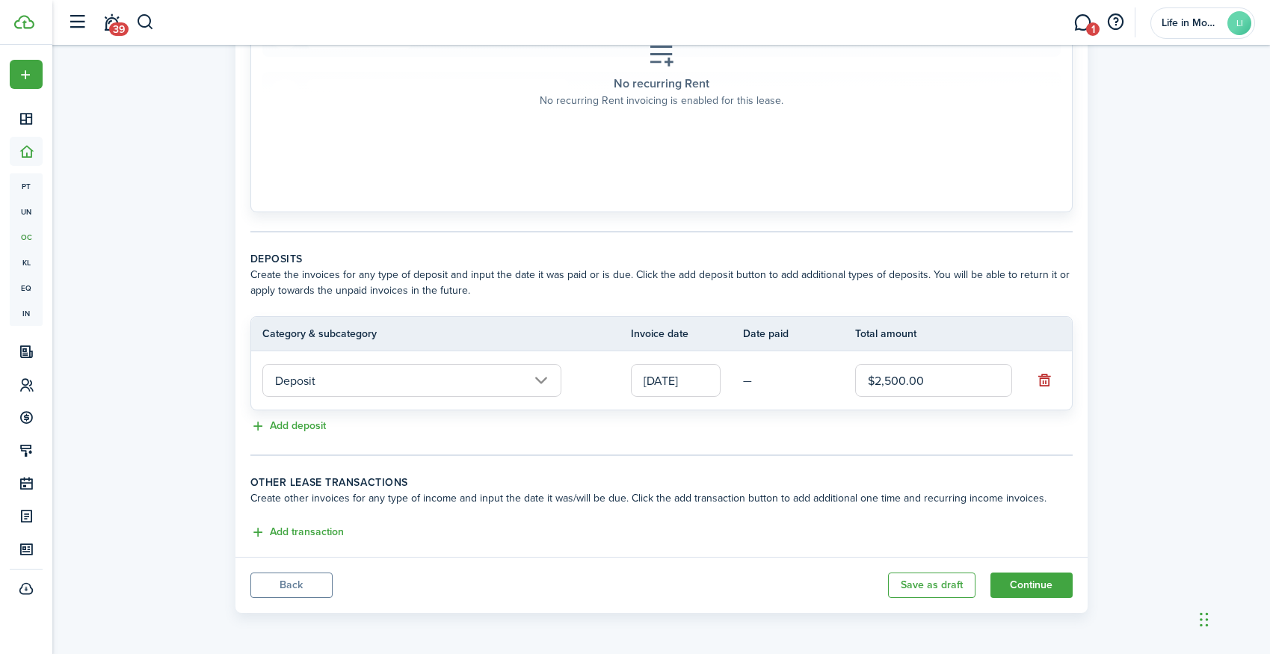
scroll to position [344, 0]
click at [1049, 379] on button "button" at bounding box center [1044, 380] width 21 height 21
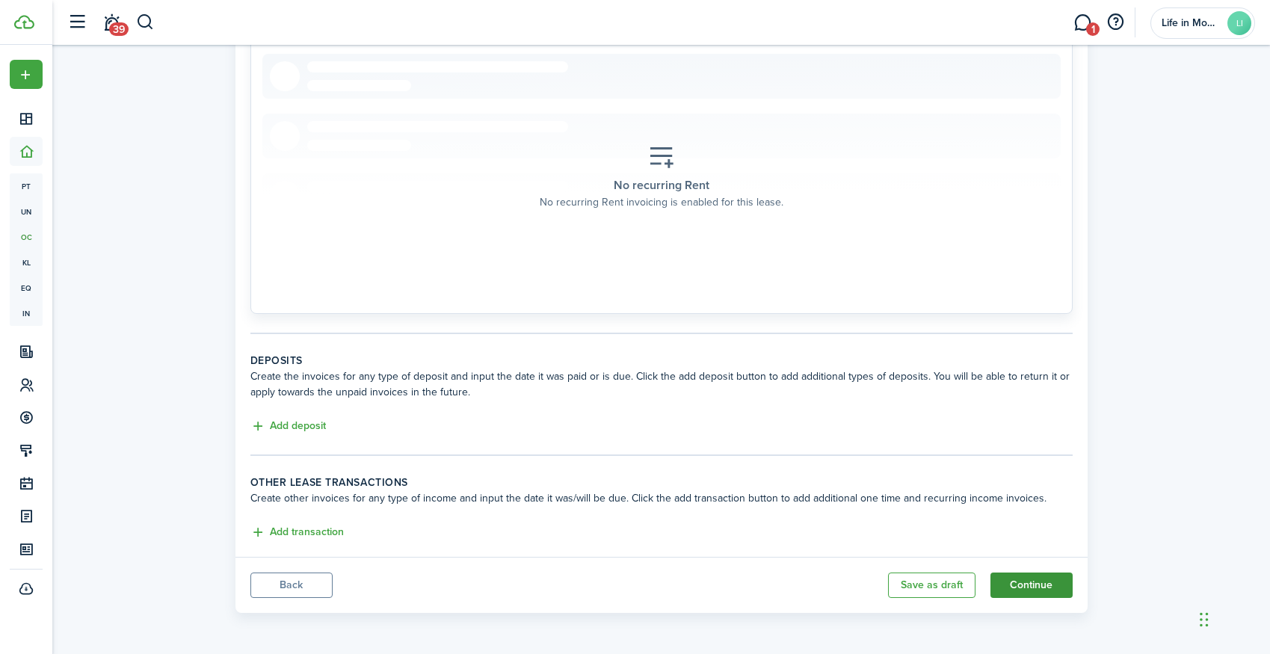
click at [1046, 582] on button "Continue" at bounding box center [1031, 584] width 82 height 25
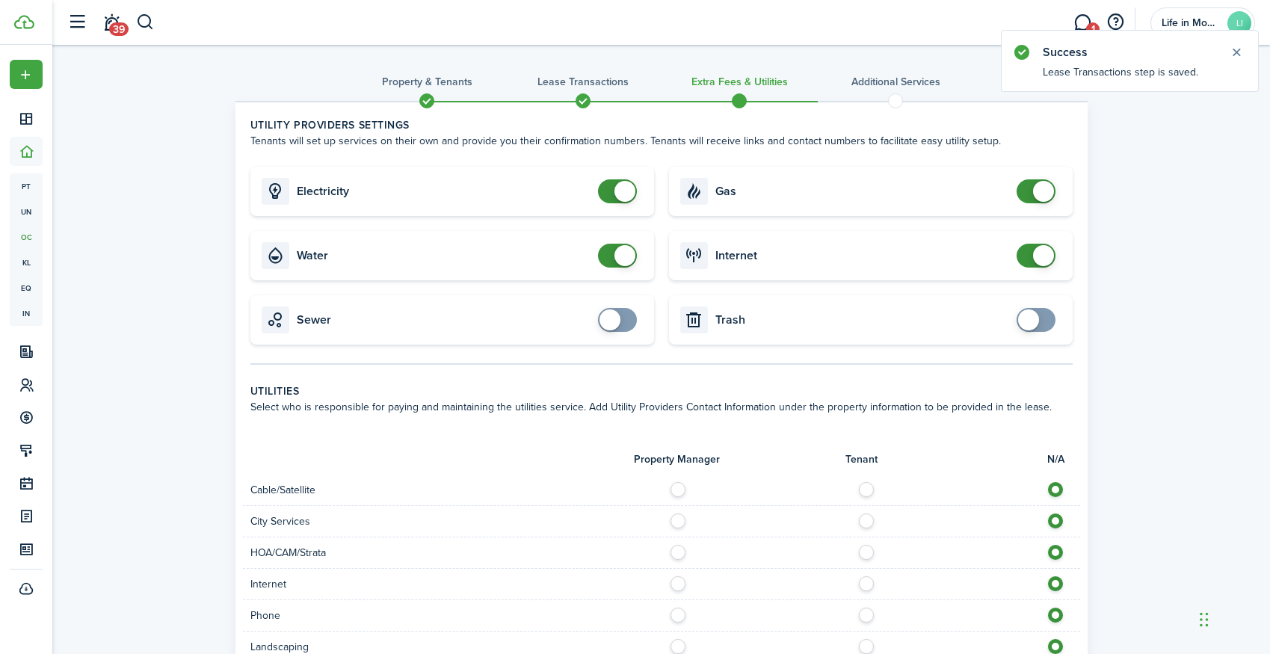
checkbox input "false"
click at [612, 191] on span at bounding box center [617, 191] width 15 height 24
checkbox input "false"
click at [610, 257] on span at bounding box center [617, 256] width 15 height 24
checkbox input "false"
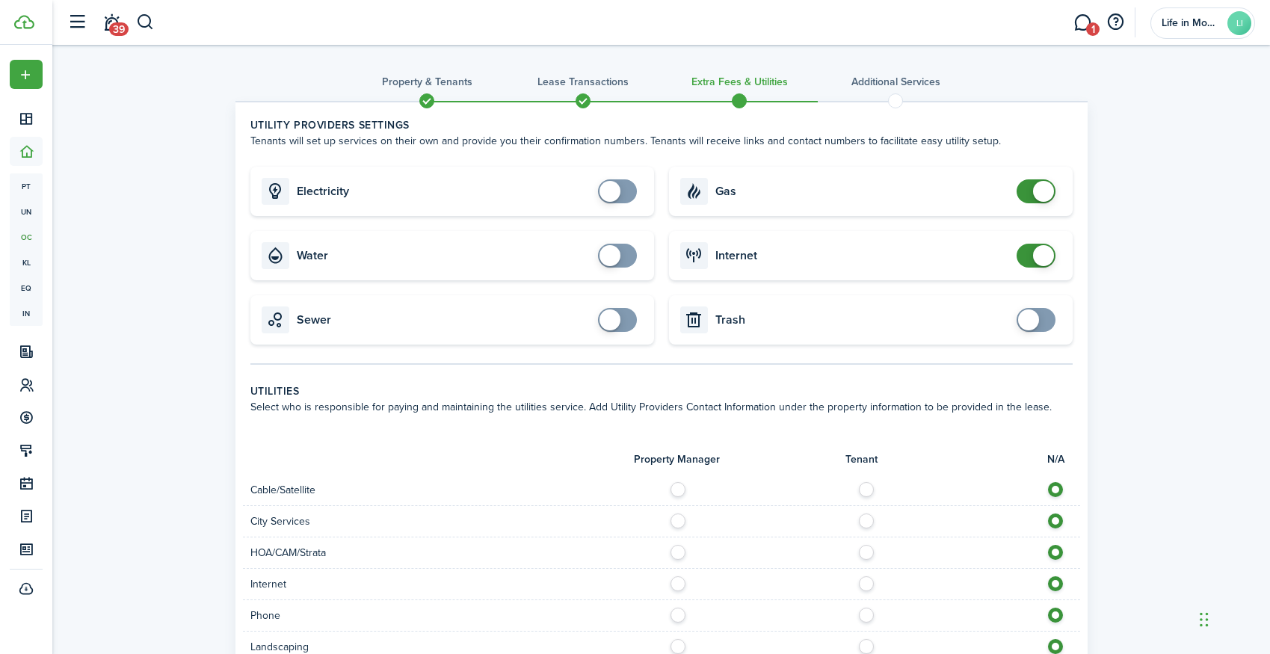
click at [1028, 197] on span at bounding box center [1035, 191] width 15 height 24
checkbox input "false"
click at [1028, 259] on span at bounding box center [1035, 256] width 15 height 24
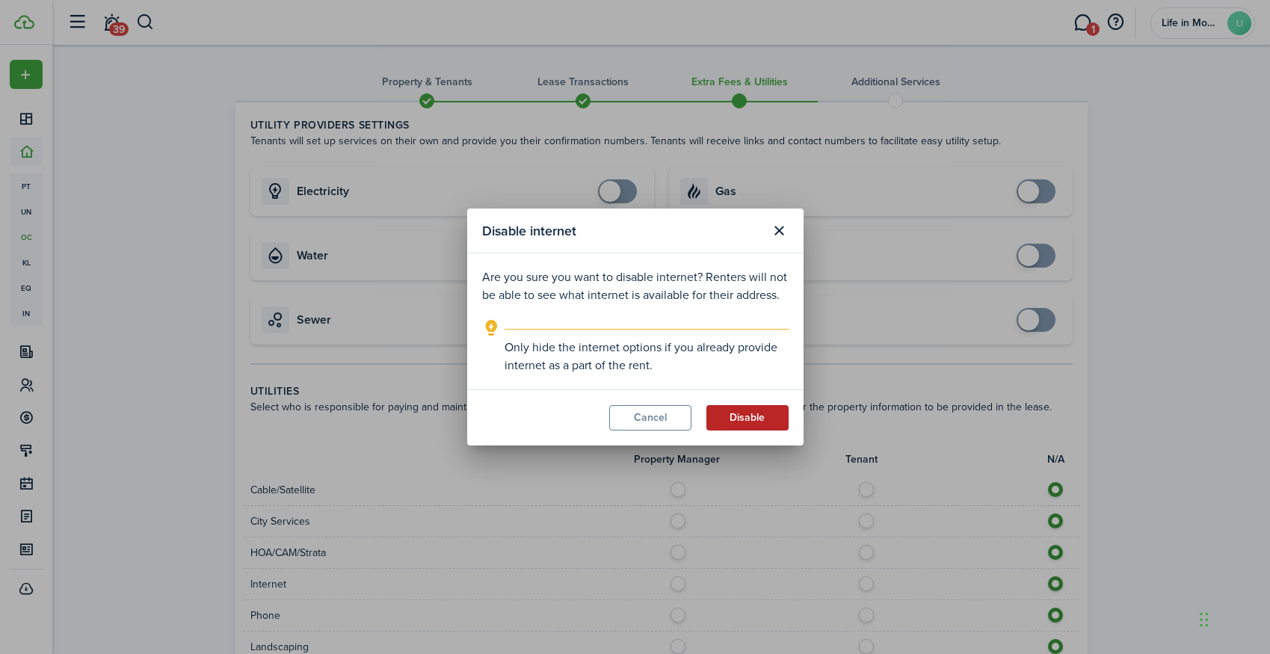
click at [750, 421] on button "Disable" at bounding box center [747, 417] width 82 height 25
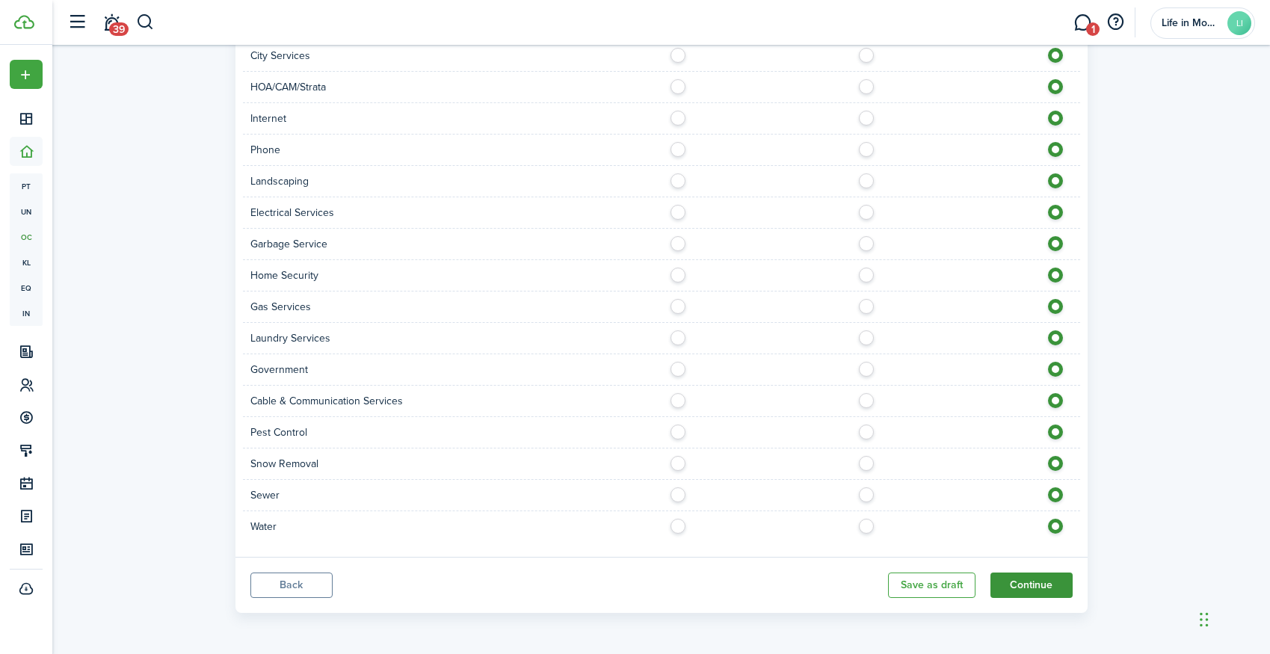
scroll to position [466, 0]
click at [1035, 589] on button "Continue" at bounding box center [1031, 584] width 82 height 25
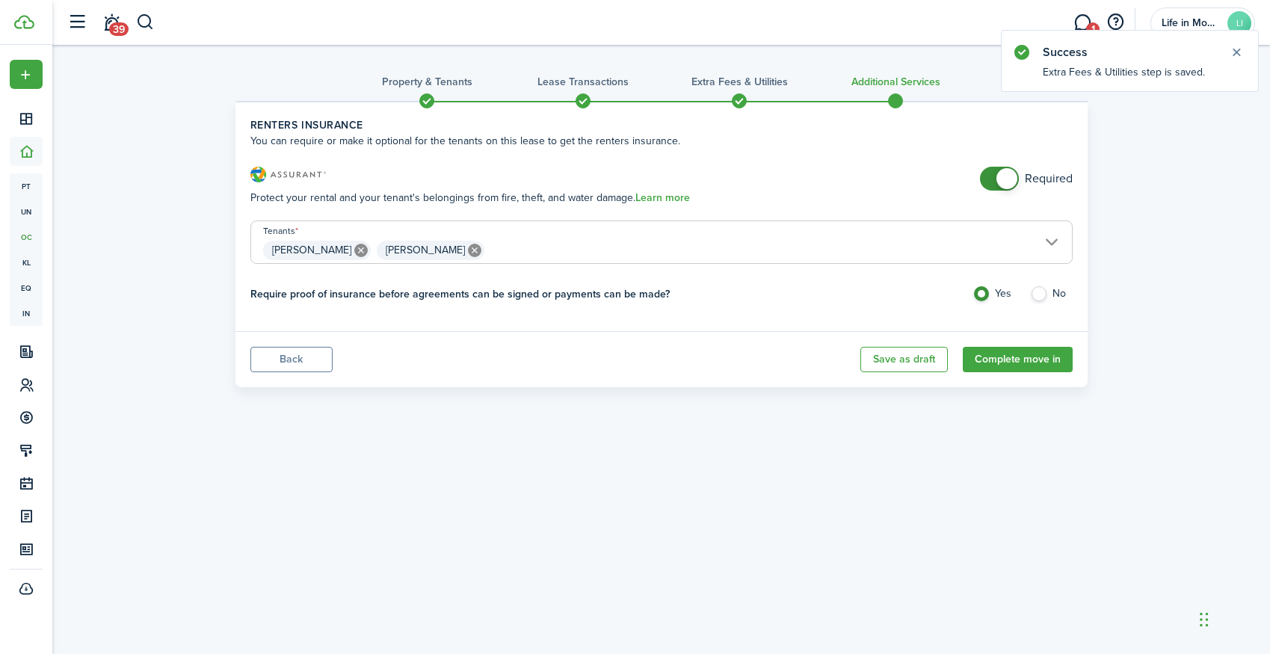
click at [1040, 293] on label "No" at bounding box center [1051, 297] width 43 height 22
radio input "false"
radio input "true"
checkbox input "false"
click at [997, 181] on span at bounding box center [1006, 178] width 21 height 21
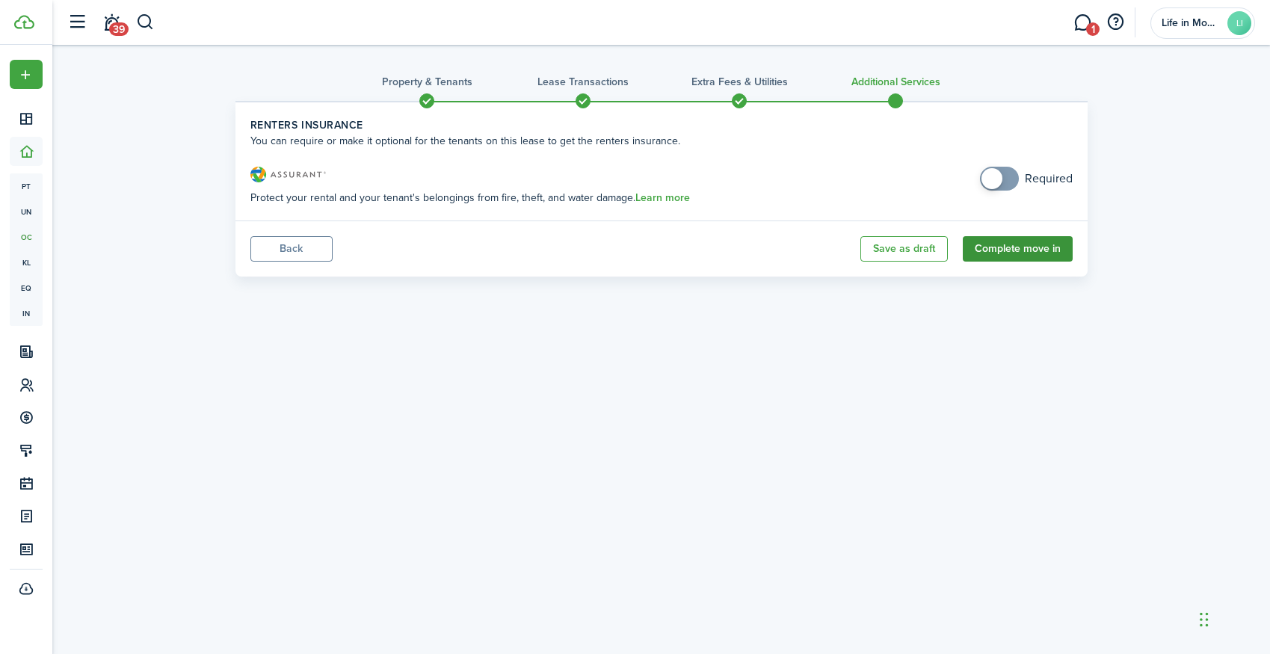
click at [1025, 249] on button "Complete move in" at bounding box center [1018, 248] width 110 height 25
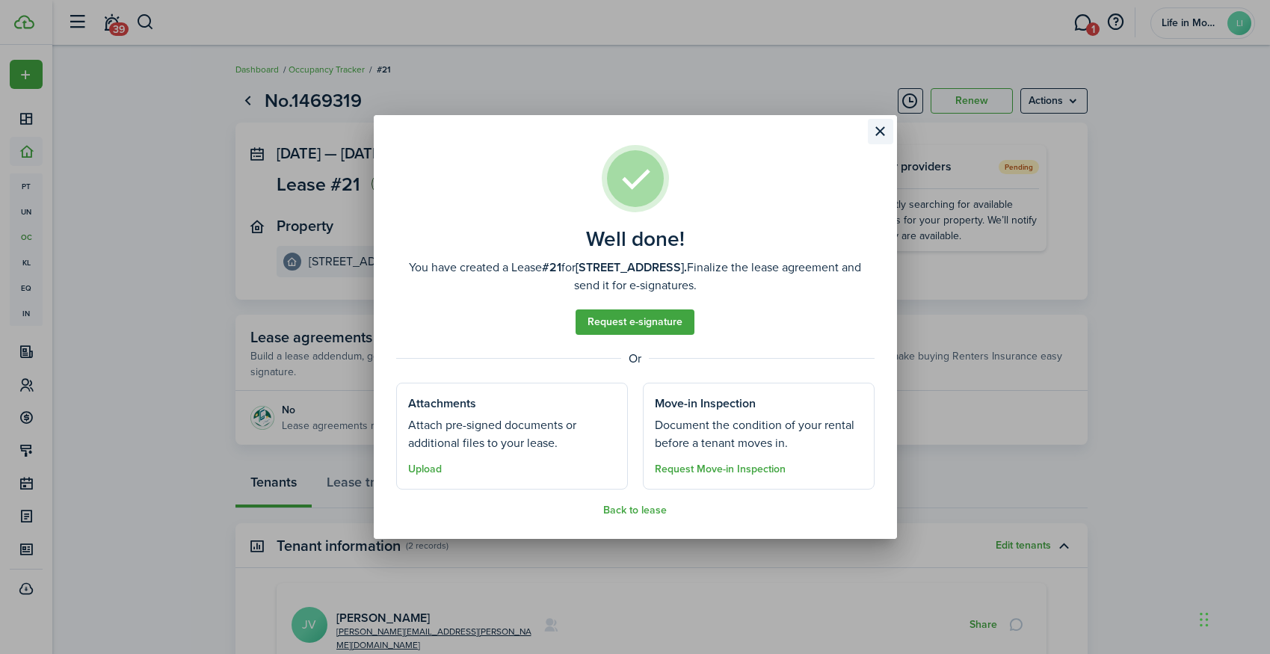
click at [878, 130] on button "Close modal" at bounding box center [880, 131] width 25 height 25
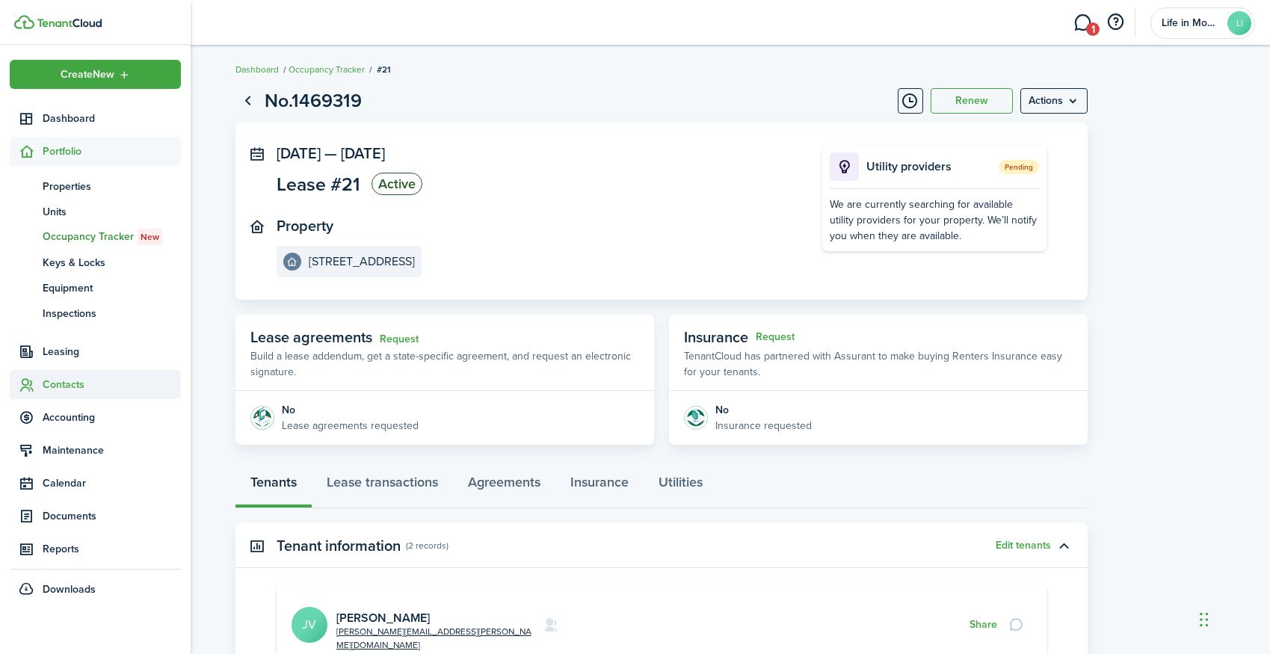
click at [64, 387] on span "Contacts" at bounding box center [112, 385] width 138 height 16
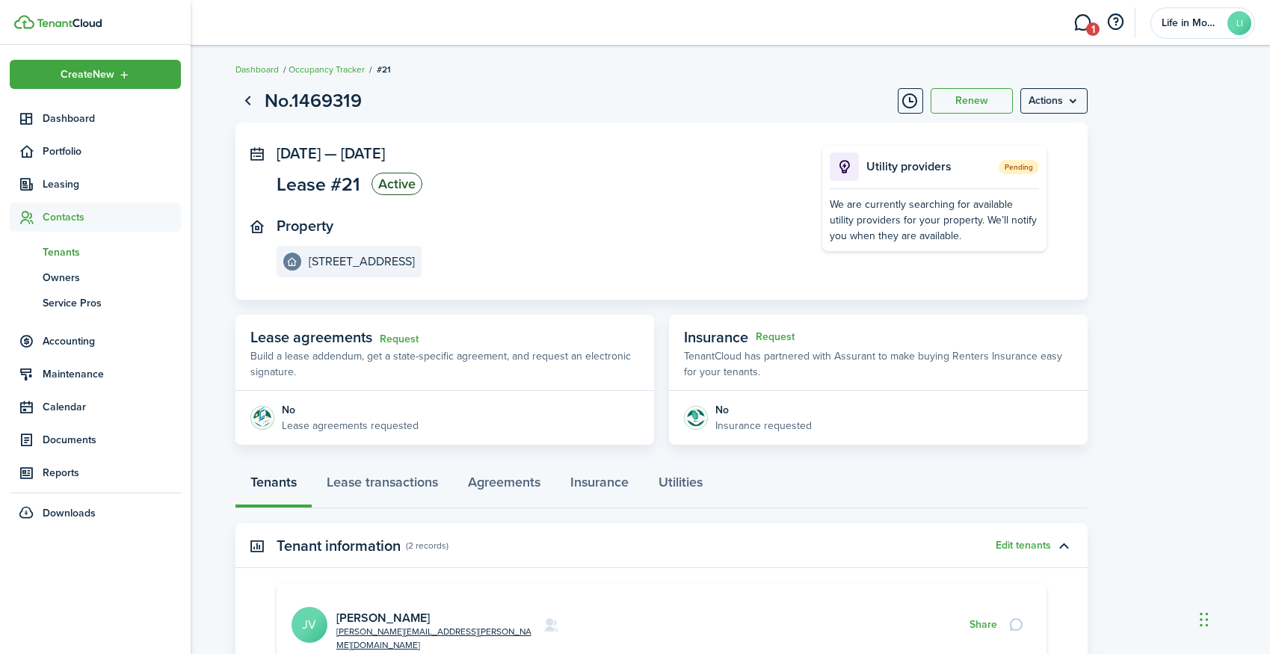
click at [67, 255] on span "Tenants" at bounding box center [112, 252] width 138 height 16
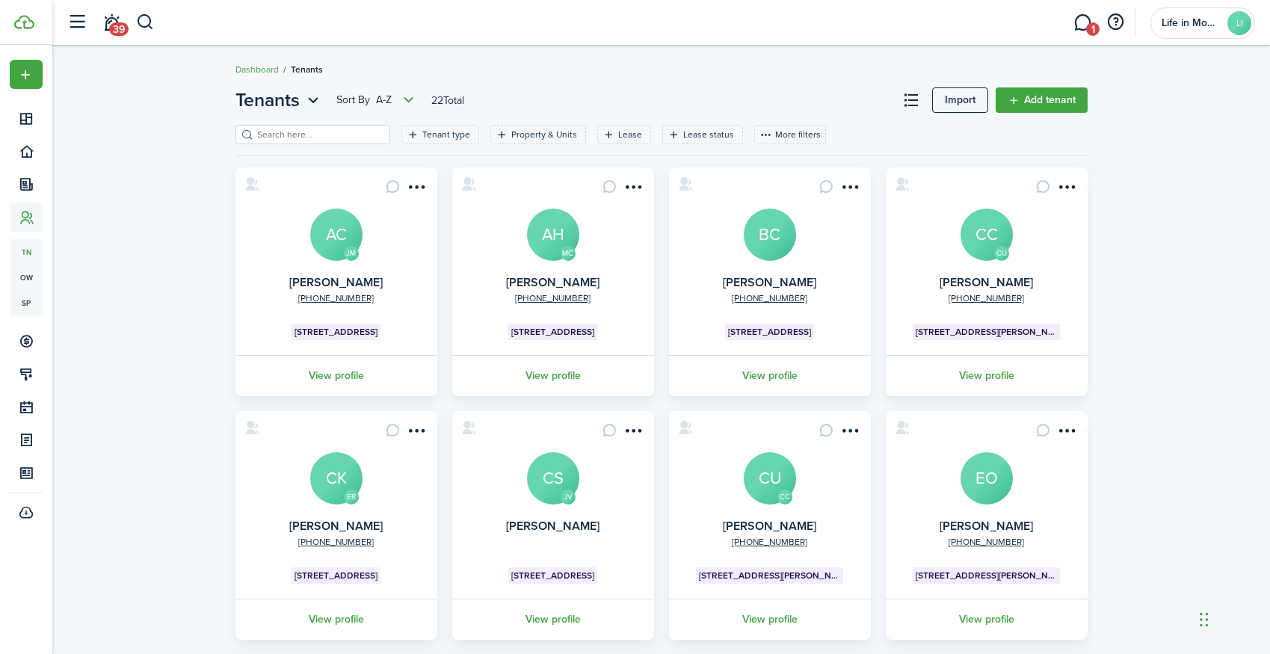
click at [532, 455] on link "CS" at bounding box center [553, 478] width 52 height 52
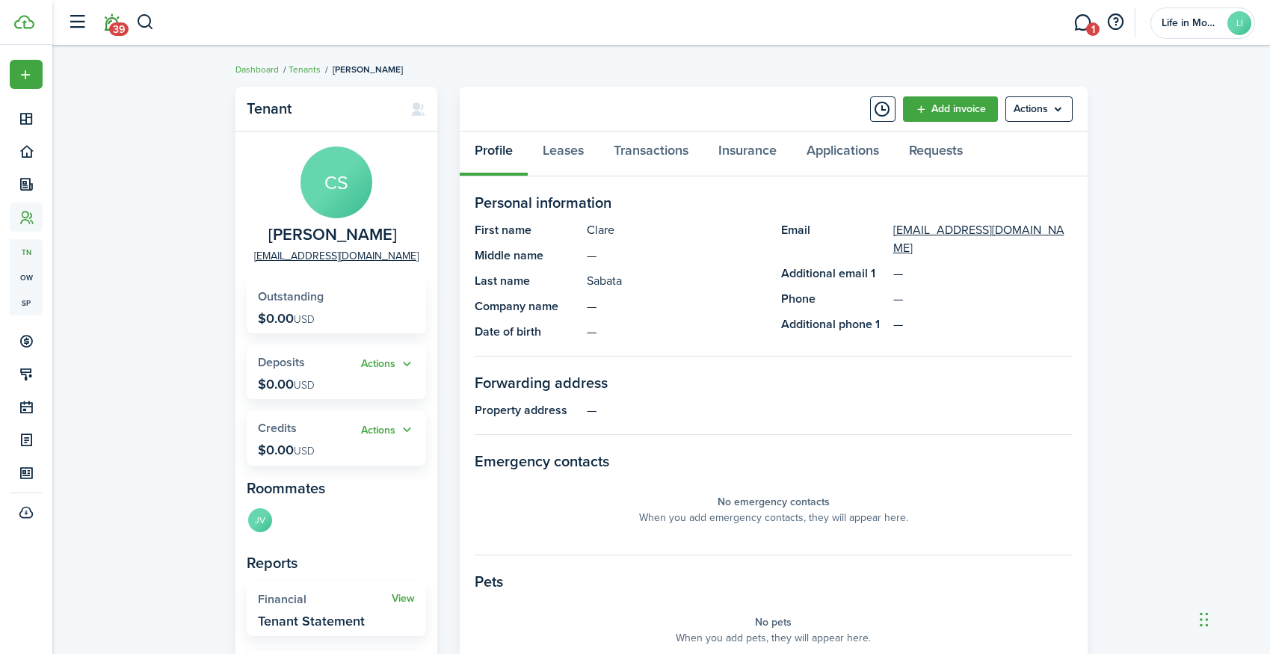
click at [117, 31] on span "39" at bounding box center [118, 28] width 19 height 13
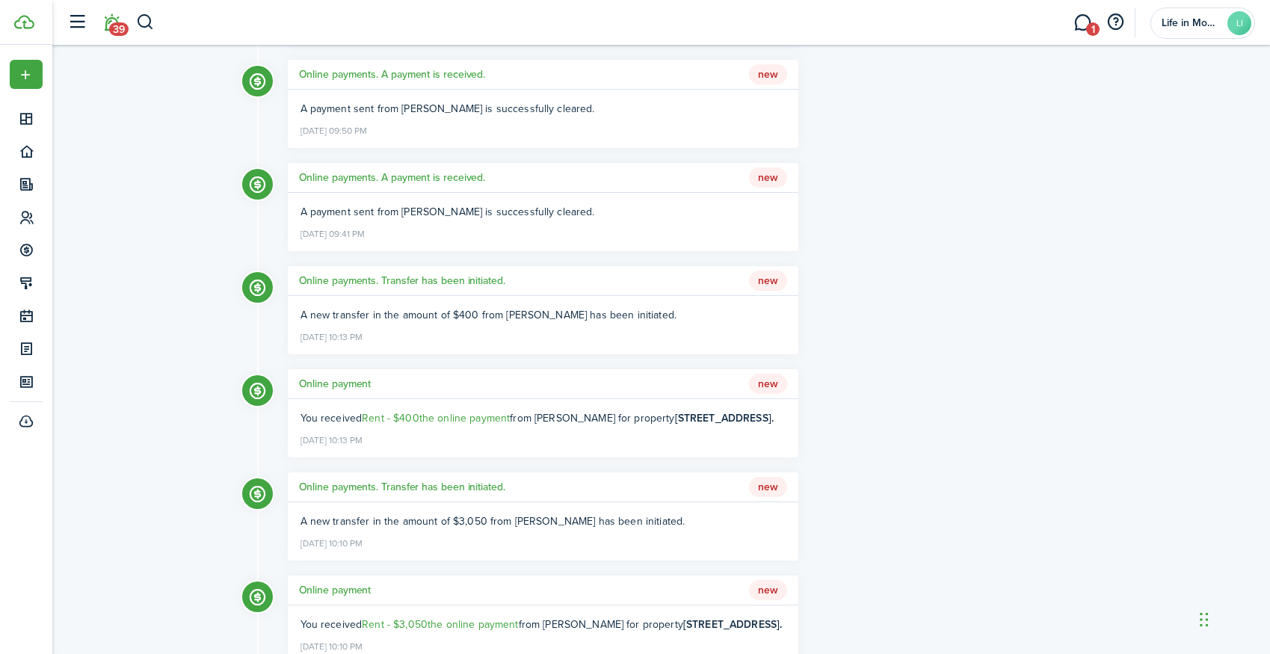
scroll to position [217, 0]
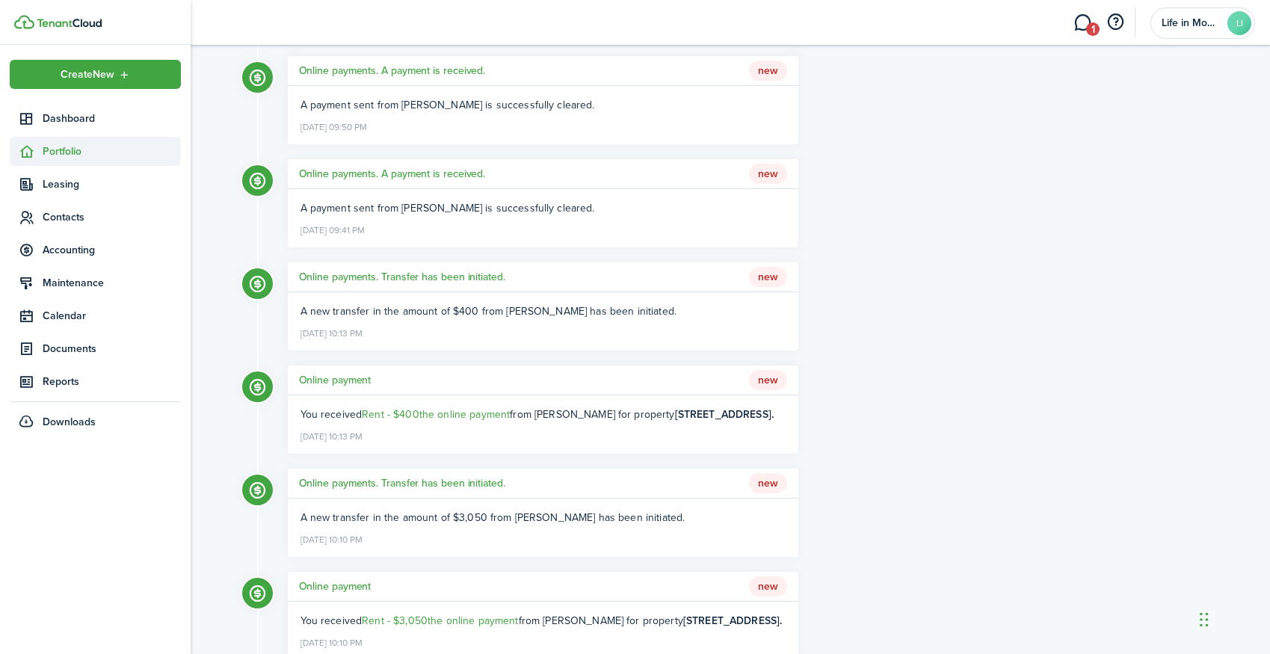
click at [74, 148] on span "Portfolio" at bounding box center [112, 151] width 138 height 16
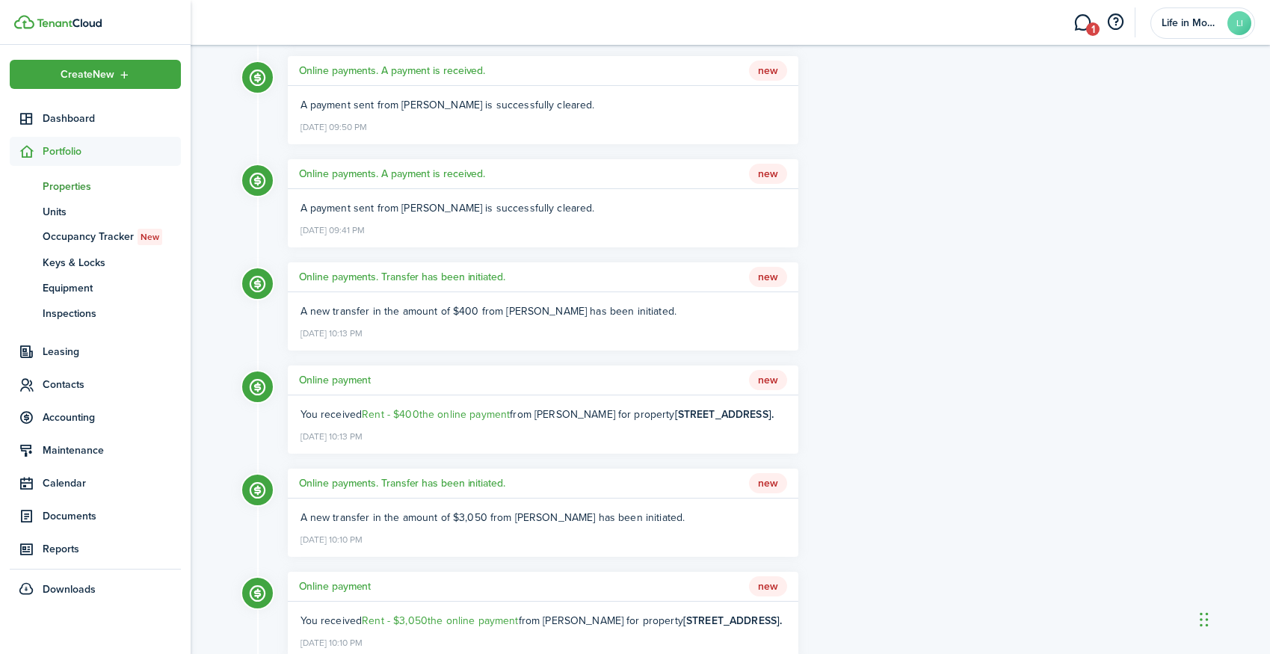
click at [75, 189] on span "Properties" at bounding box center [112, 187] width 138 height 16
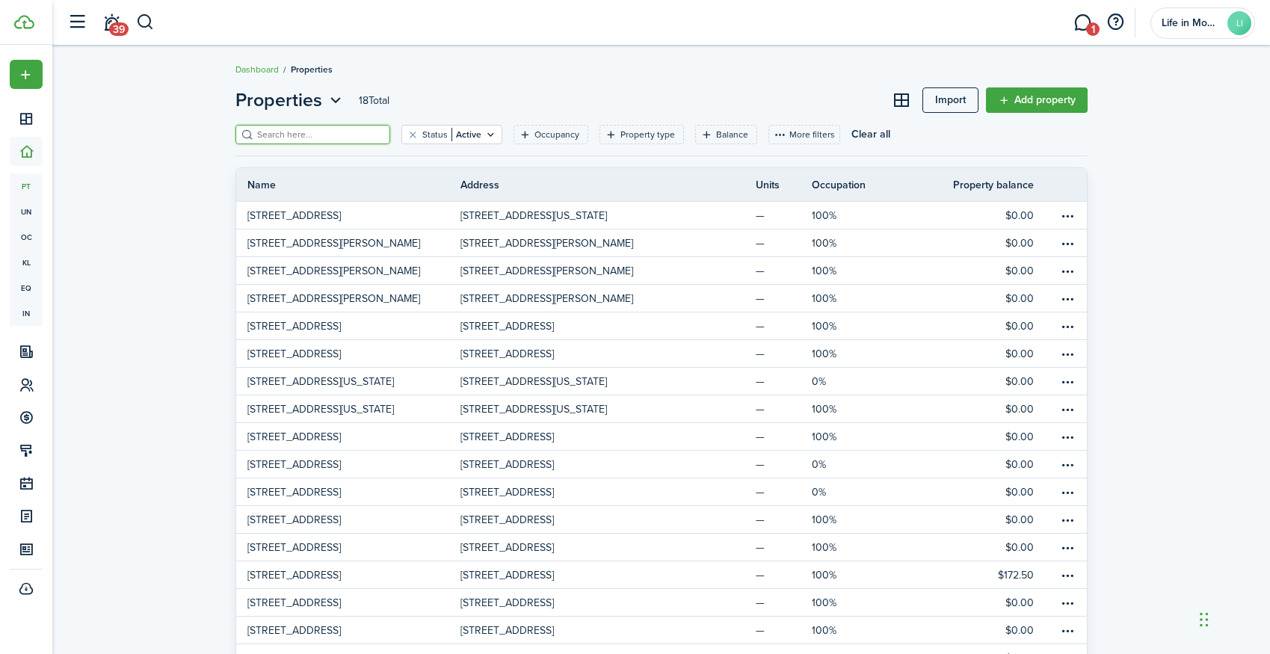
click at [296, 131] on input "search" at bounding box center [319, 135] width 132 height 14
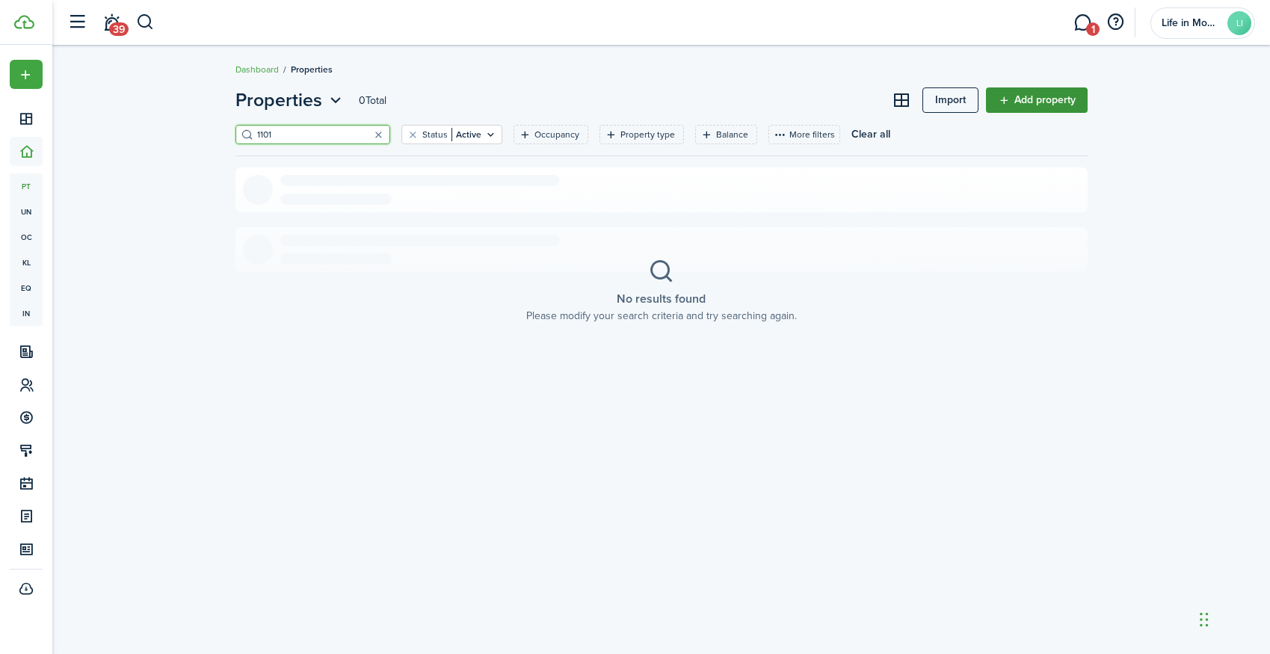
type input "1101"
click at [1045, 93] on link "Add property" at bounding box center [1037, 99] width 102 height 25
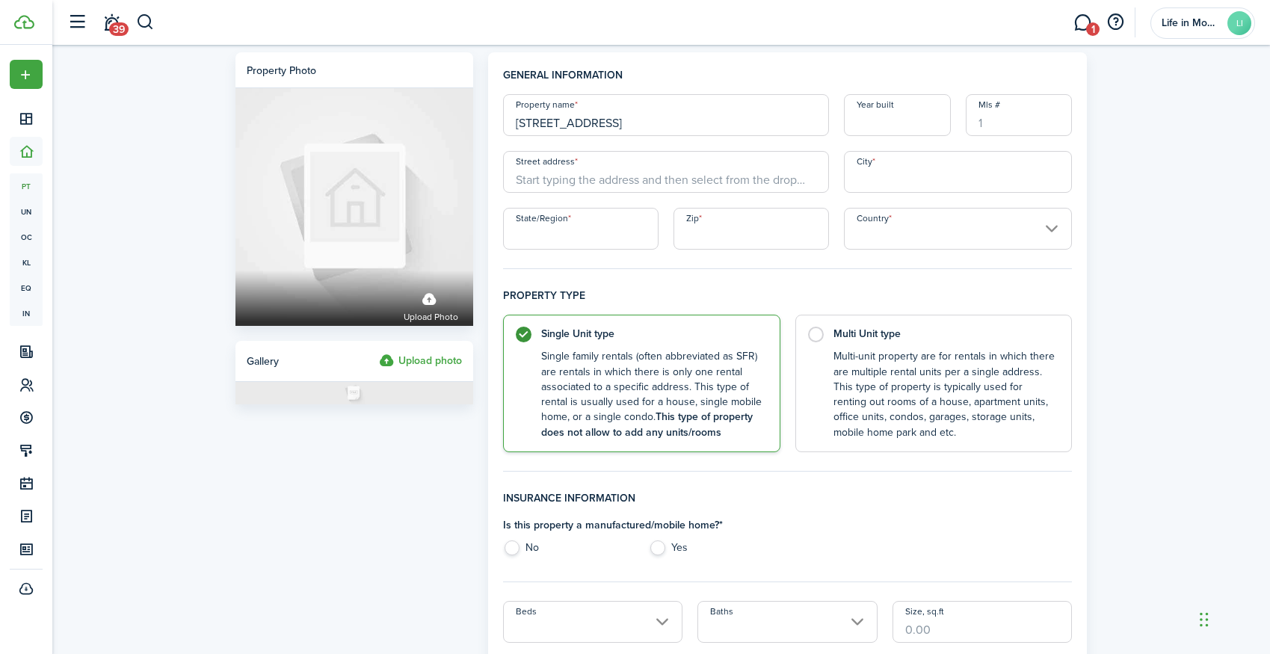
type input "[STREET_ADDRESS]"
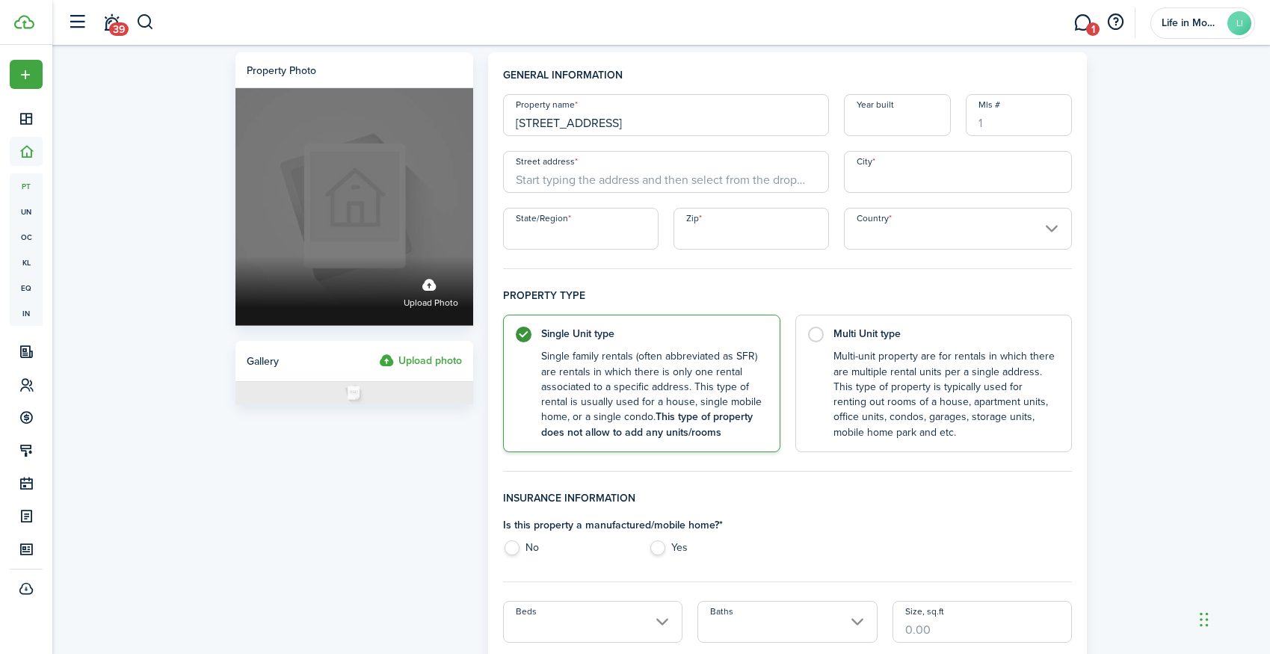
drag, startPoint x: 607, startPoint y: 117, endPoint x: 427, endPoint y: 104, distance: 179.9
type input "[STREET_ADDRESS][PERSON_NAME]"
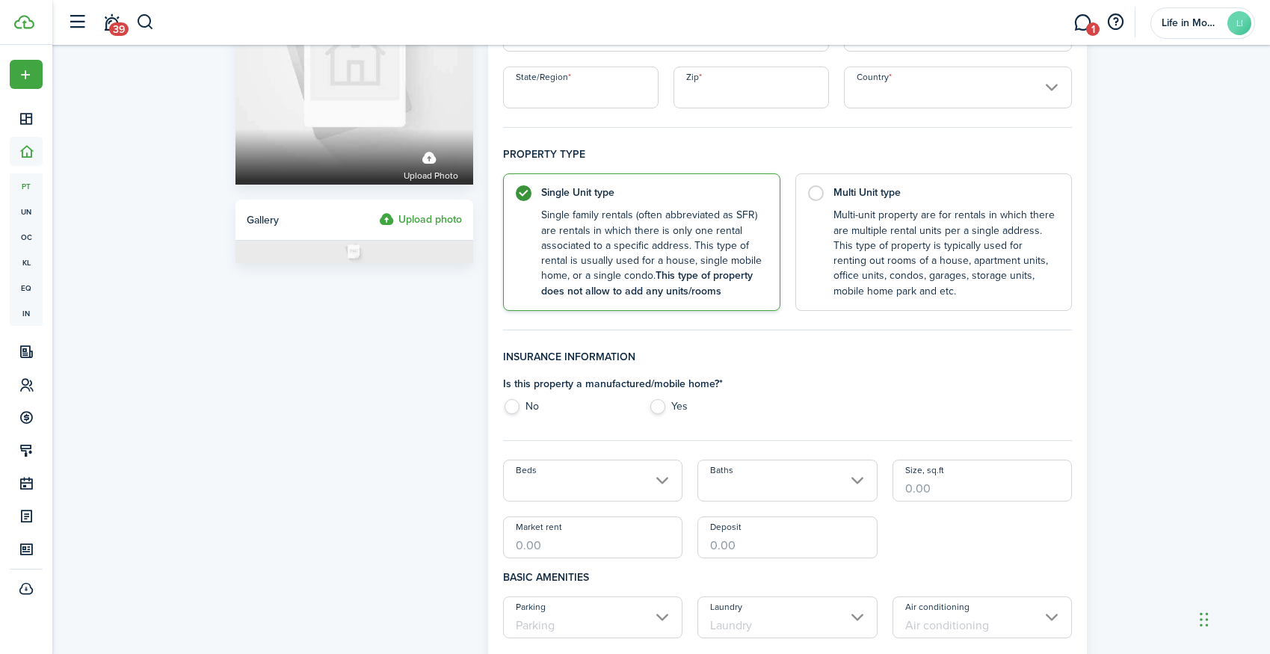
scroll to position [183, 0]
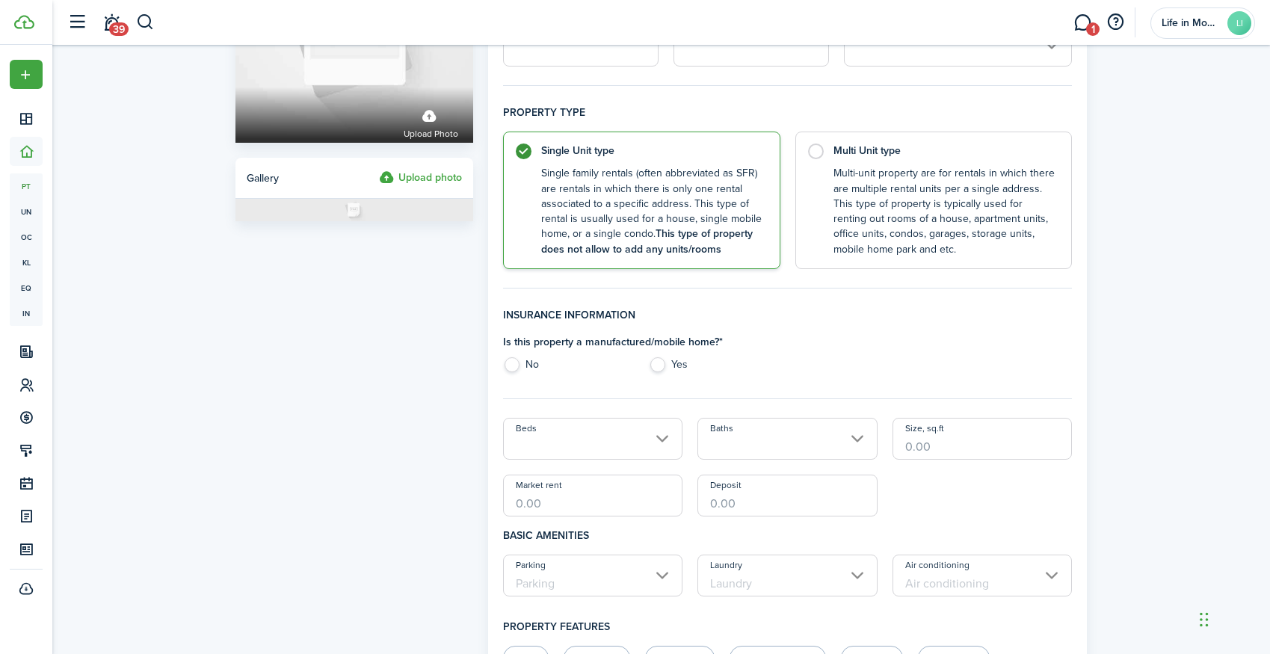
type input "1950"
click at [933, 446] on input "Size, sq.ft" at bounding box center [982, 439] width 180 height 42
type input "2,655"
click at [620, 449] on input "Beds" at bounding box center [593, 439] width 180 height 42
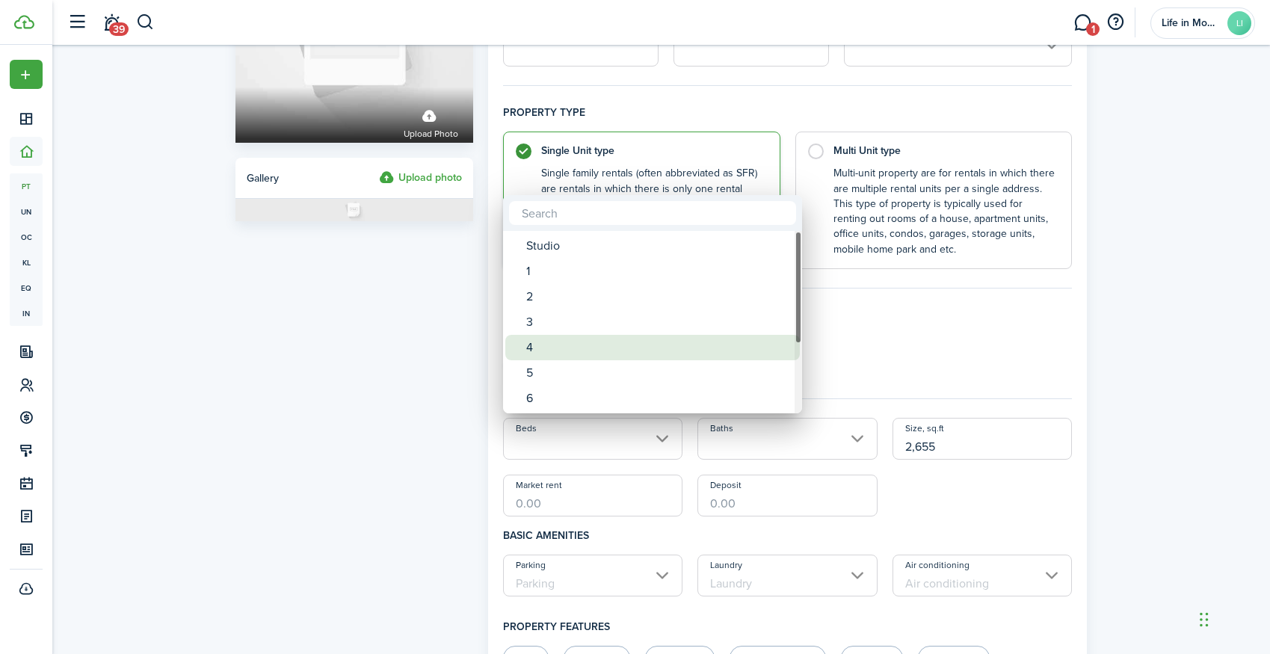
click at [534, 359] on div "4" at bounding box center [658, 347] width 265 height 25
type input "4"
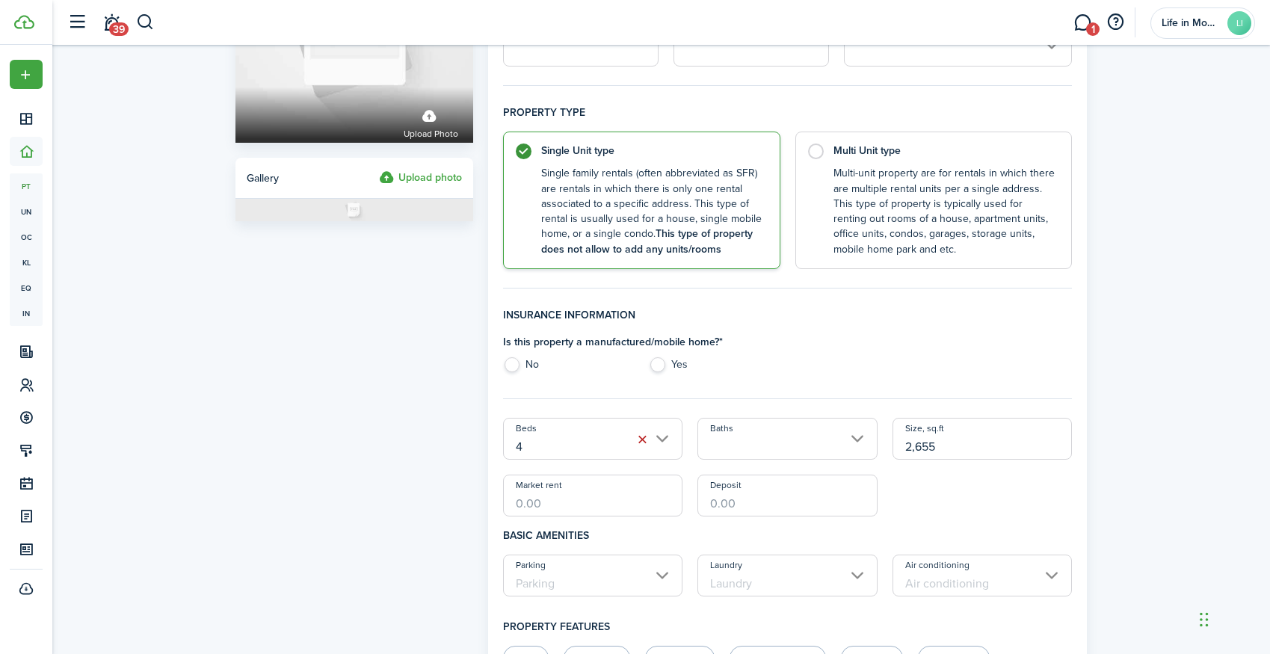
click at [728, 447] on input "Baths" at bounding box center [787, 439] width 180 height 42
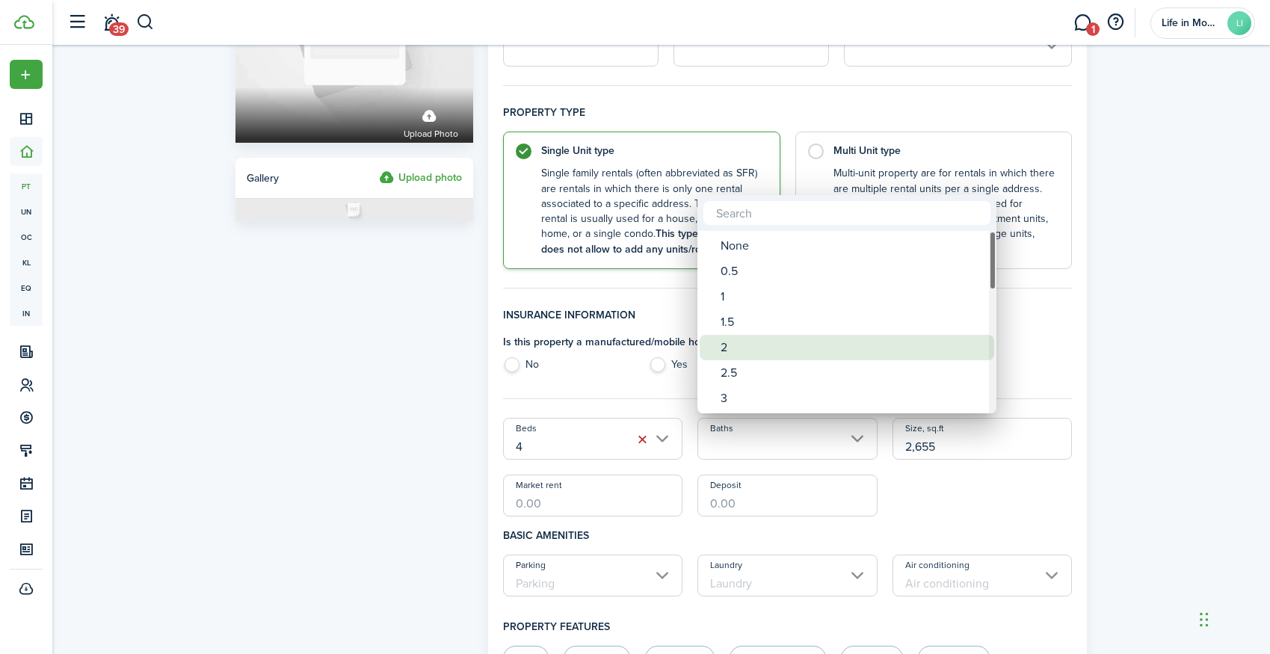
click at [736, 352] on div "2" at bounding box center [852, 347] width 265 height 25
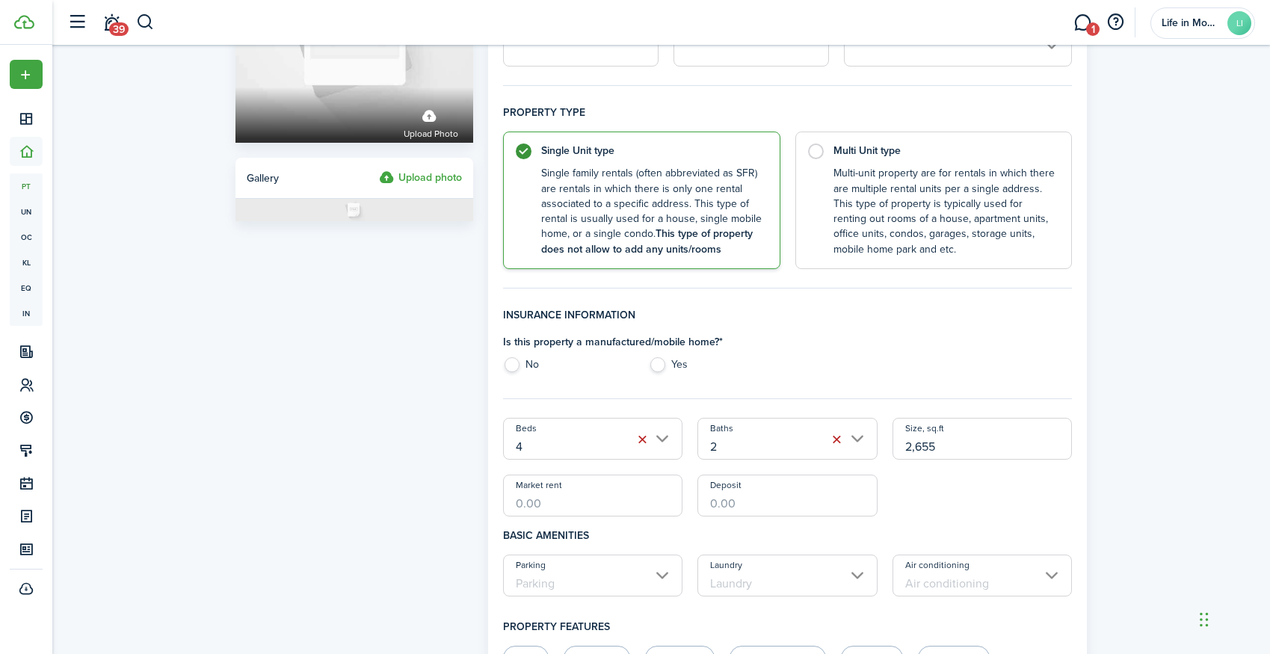
click at [807, 445] on input "2" at bounding box center [787, 439] width 180 height 42
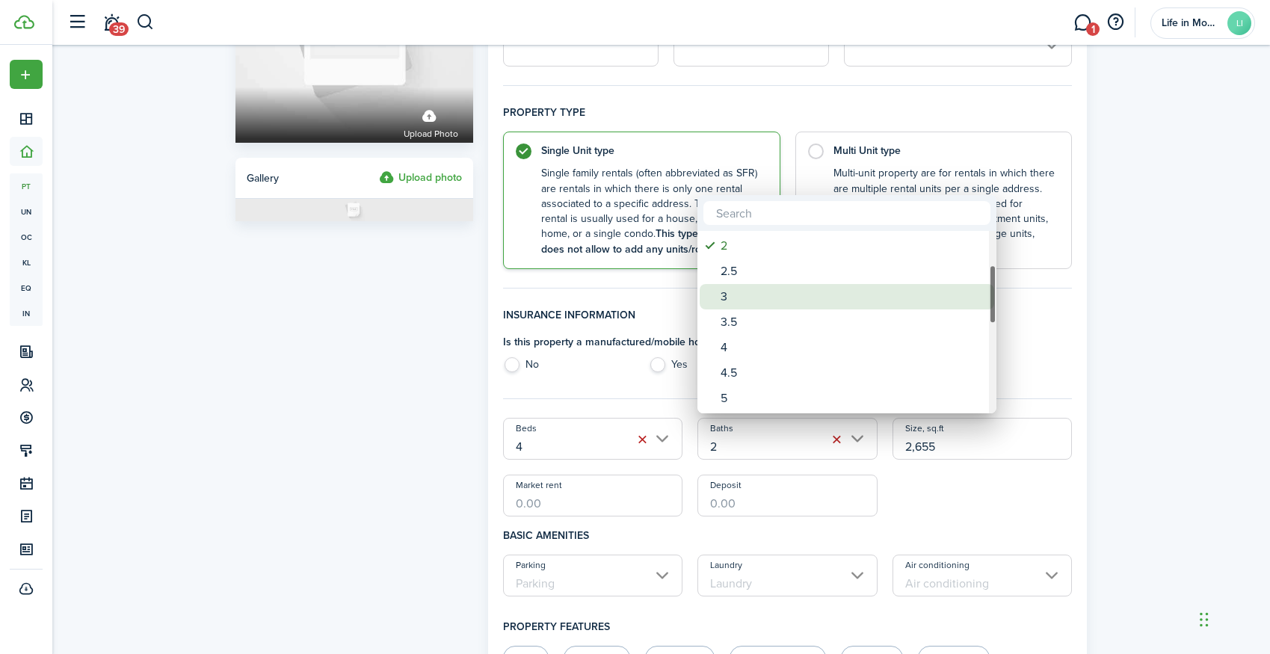
click at [786, 300] on div "3" at bounding box center [852, 296] width 265 height 25
type input "3"
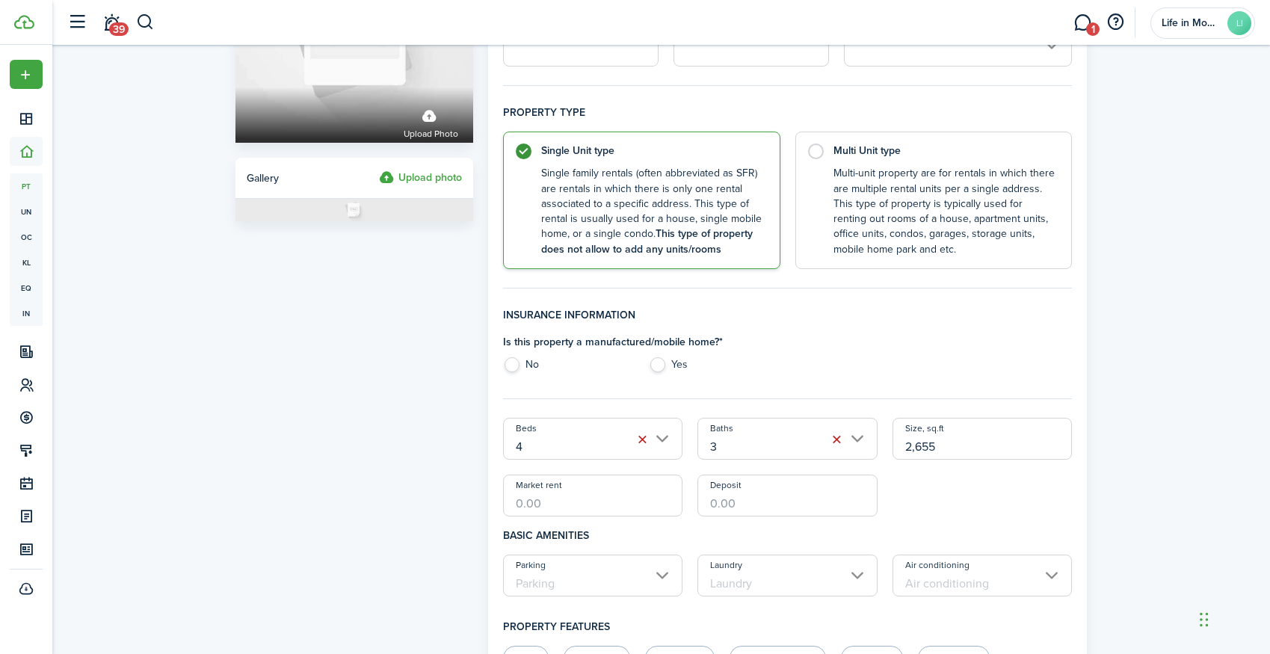
click at [618, 507] on input "Market rent" at bounding box center [593, 496] width 180 height 42
type input "$"
type input "$3,250.00"
click at [582, 565] on input "Parking" at bounding box center [593, 576] width 180 height 42
type input "$3,200.00"
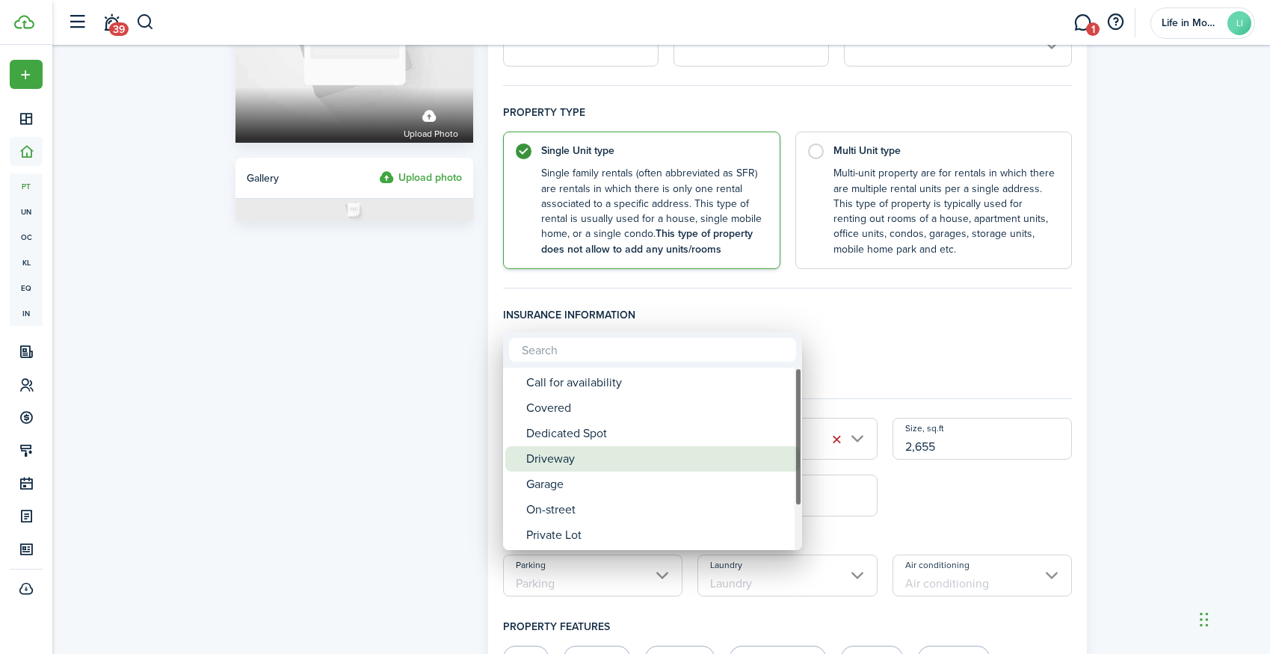
click at [582, 460] on div "Driveway" at bounding box center [658, 458] width 265 height 25
type input "Driveway"
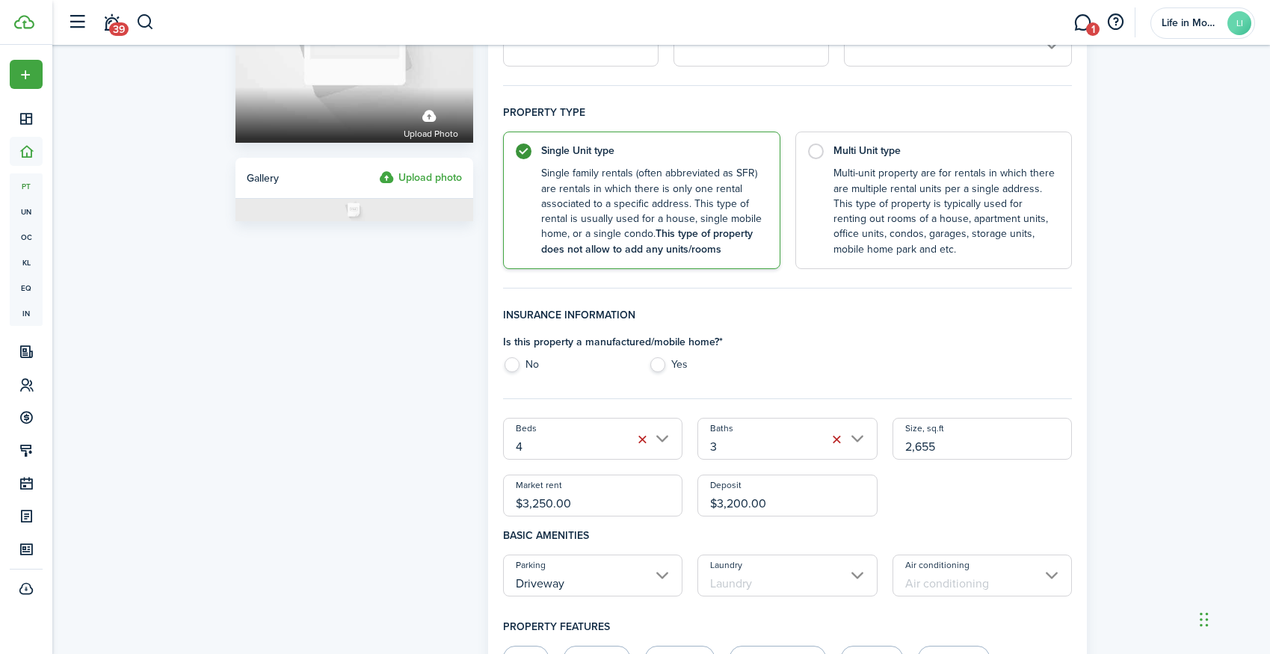
click at [735, 577] on input "Laundry" at bounding box center [787, 576] width 180 height 42
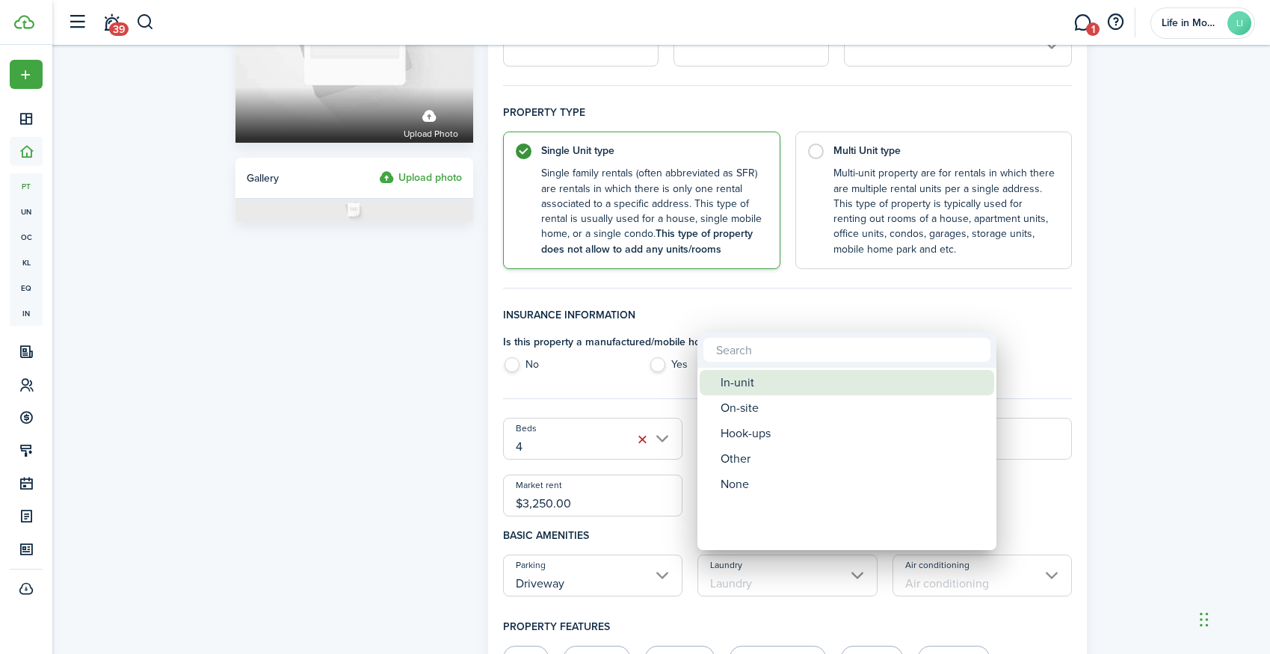
click at [781, 391] on div "In-unit" at bounding box center [852, 382] width 265 height 25
type input "In-unit"
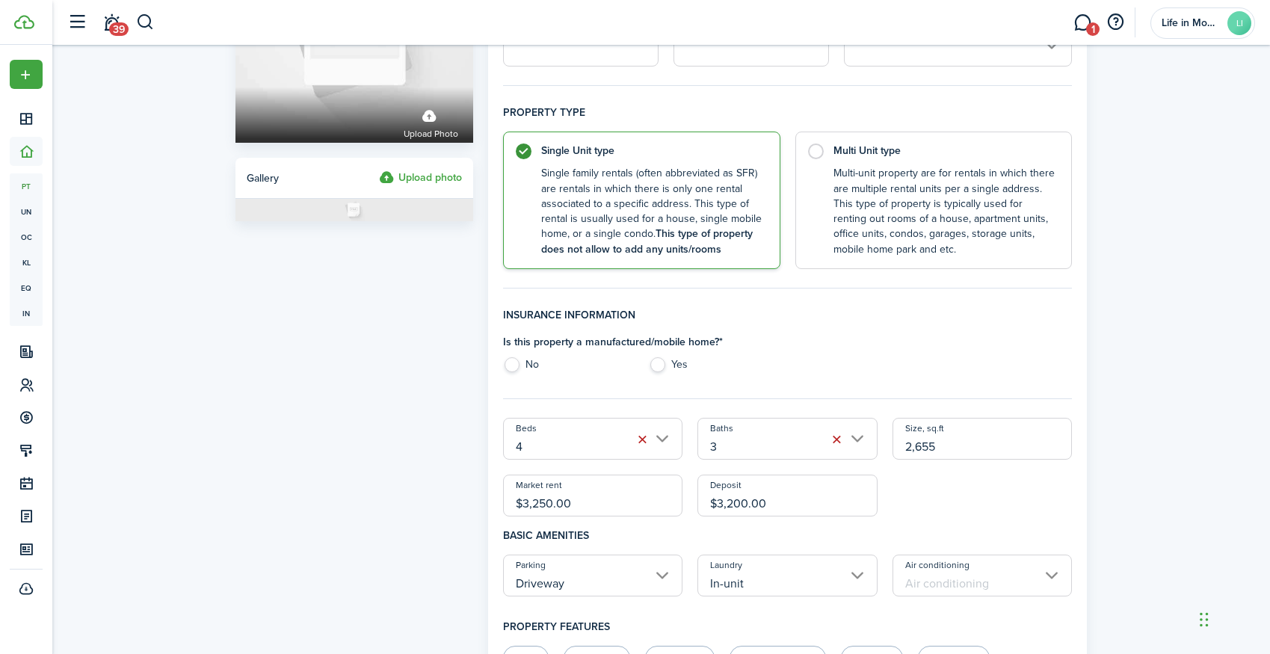
click at [956, 572] on input "Air conditioning" at bounding box center [982, 576] width 180 height 42
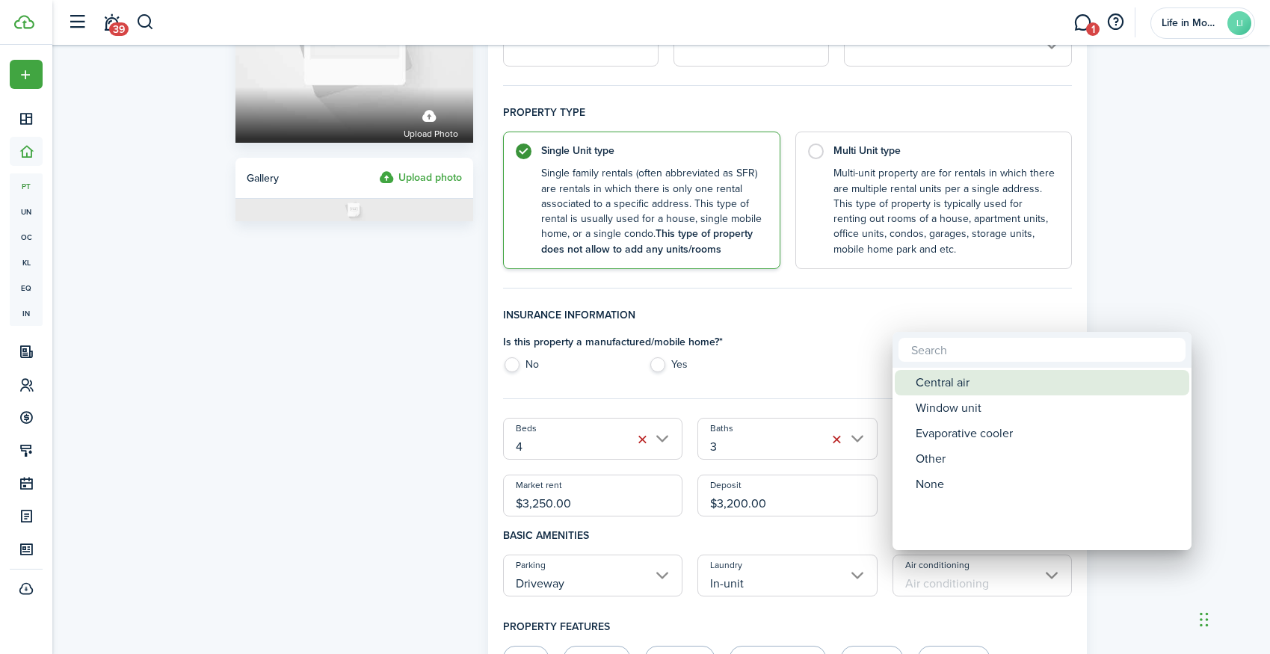
click at [966, 389] on div "Central air" at bounding box center [1048, 382] width 265 height 25
type input "Central air"
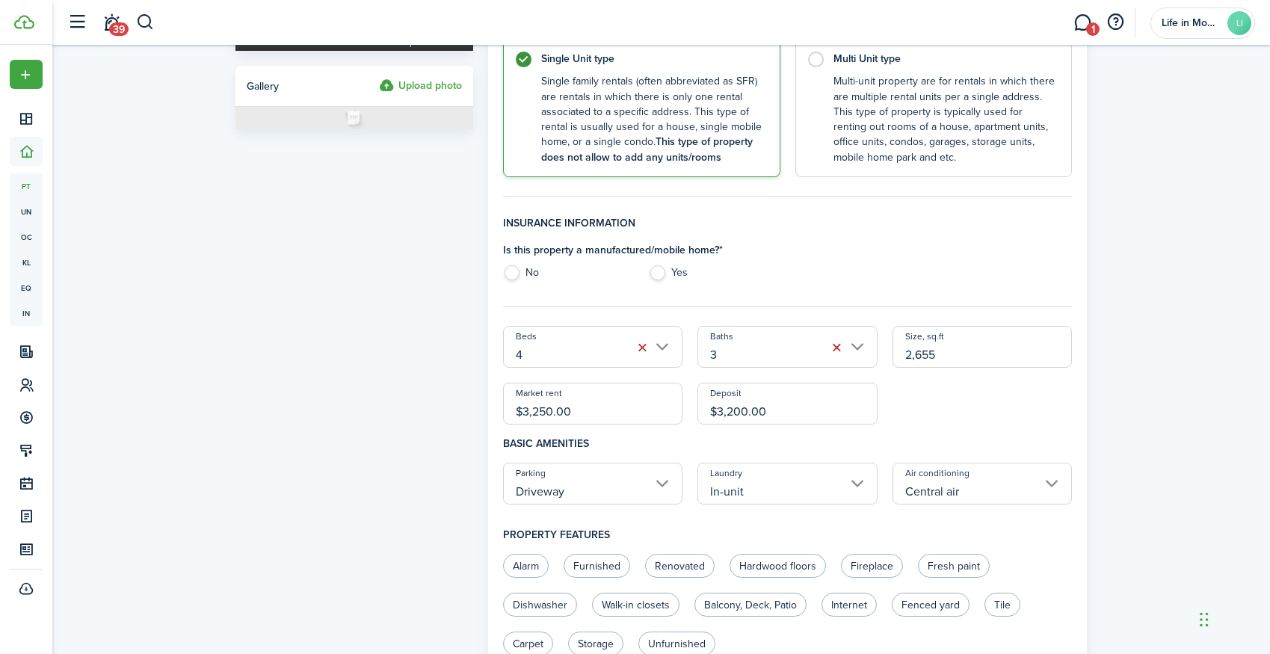
scroll to position [335, 0]
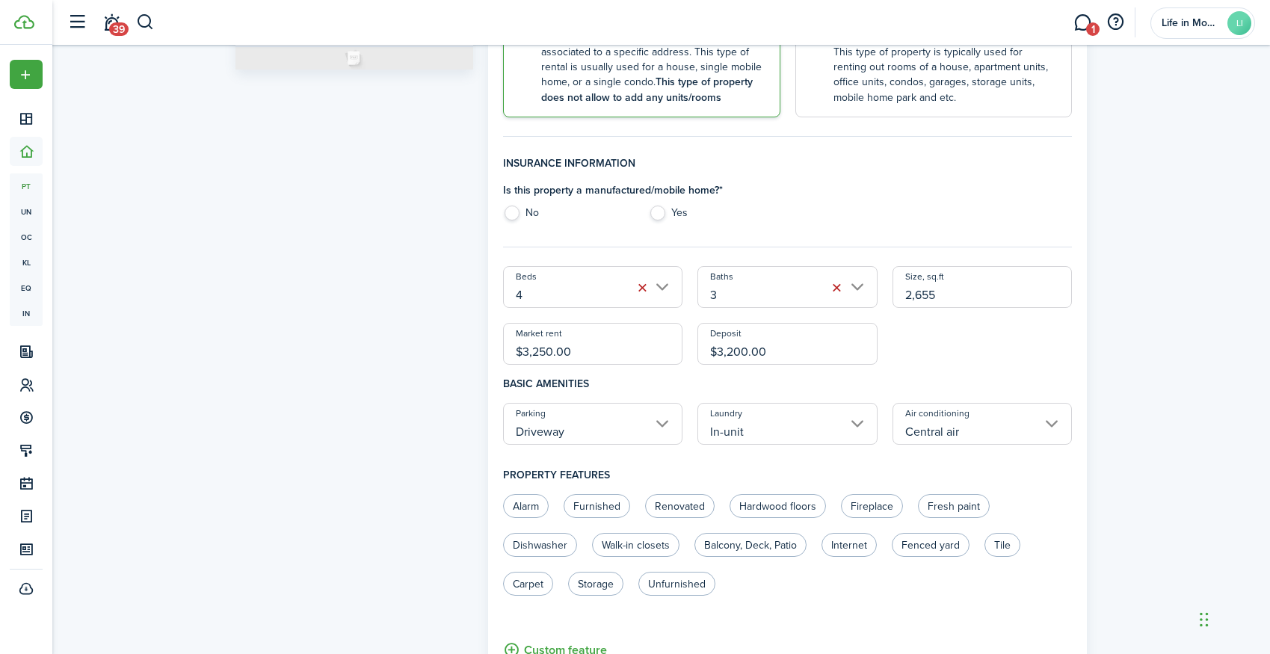
click at [538, 555] on control-radio-group "Alarm Furnished Renovated Hardwood floors Fireplace Fresh paint Dishwasher Walk…" at bounding box center [780, 552] width 569 height 117
click at [539, 545] on label "Dishwasher" at bounding box center [540, 545] width 74 height 24
radio input "true"
click at [691, 505] on label "Renovated" at bounding box center [680, 506] width 70 height 24
radio input "true"
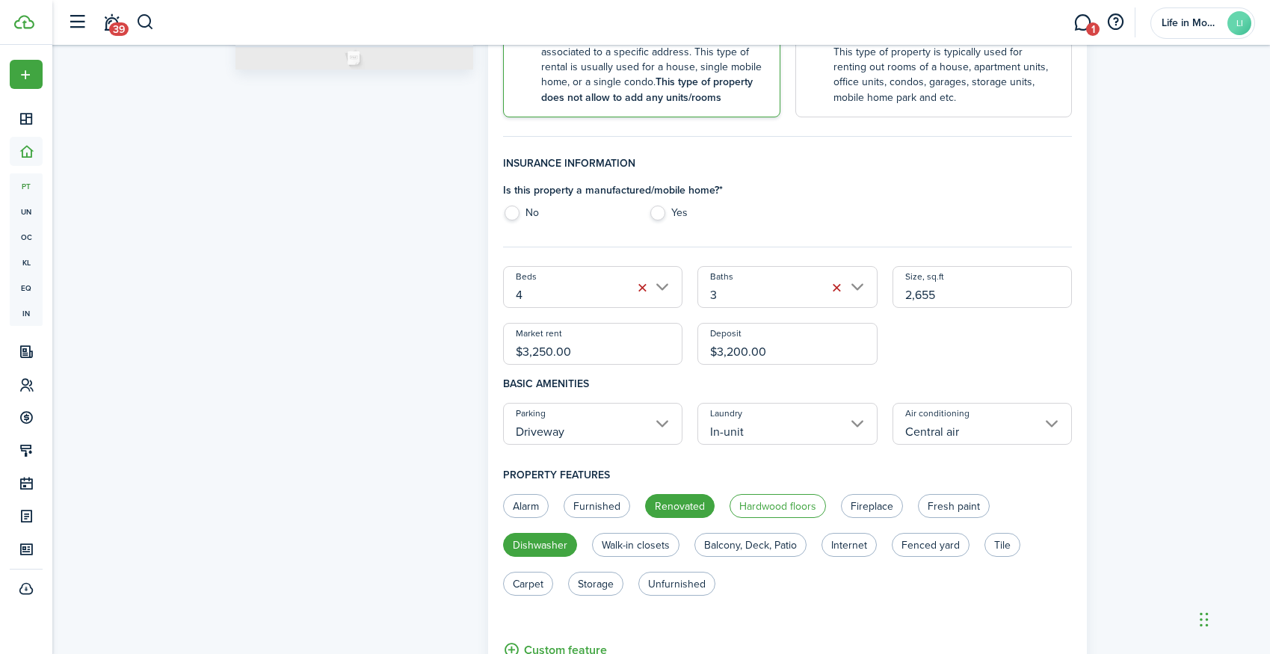
click at [762, 514] on label "Hardwood floors" at bounding box center [777, 506] width 96 height 24
radio input "true"
click at [914, 546] on label "Fenced yard" at bounding box center [931, 545] width 78 height 24
radio input "true"
click at [797, 541] on label "Balcony, Deck, Patio" at bounding box center [750, 545] width 112 height 24
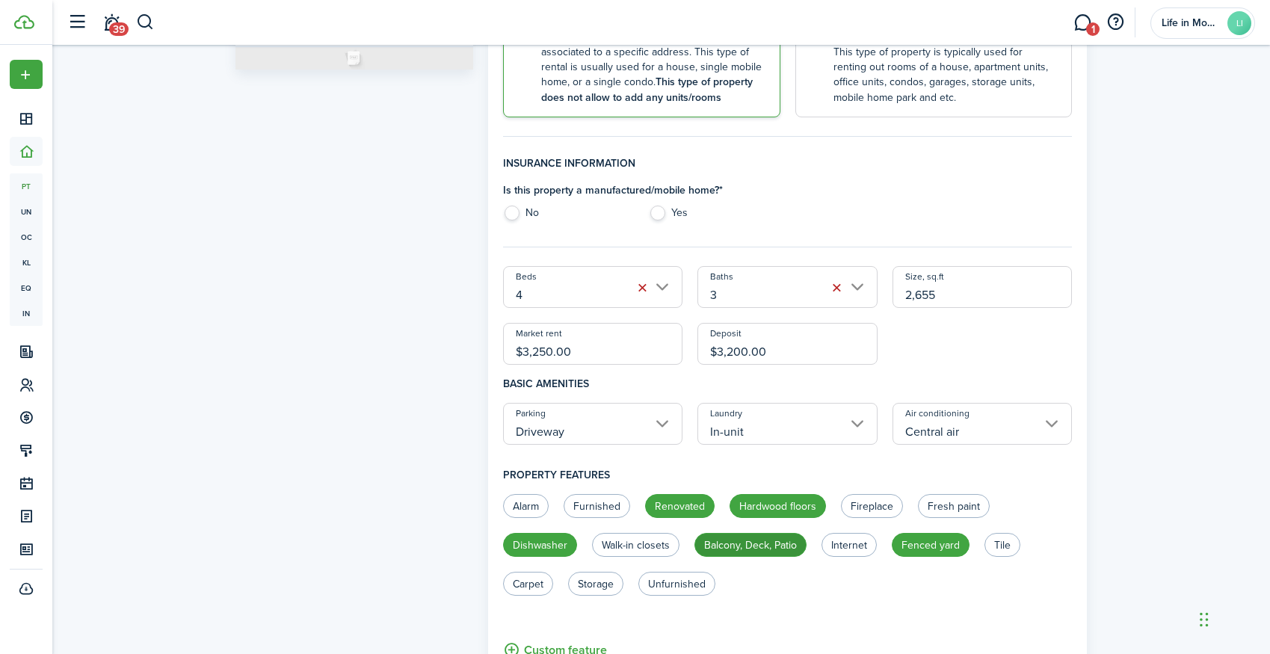
radio input "true"
click at [676, 576] on label "Unfurnished" at bounding box center [676, 584] width 77 height 24
radio input "true"
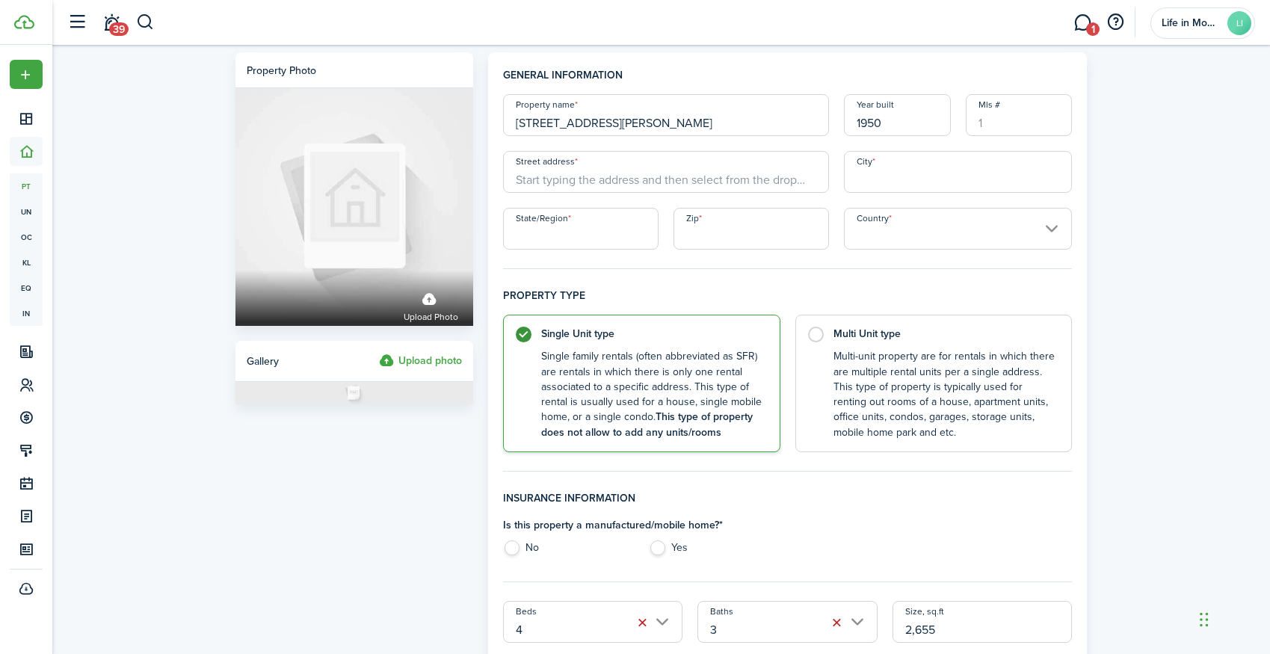
scroll to position [0, 0]
type input "[STREET_ADDRESS][PERSON_NAME]"
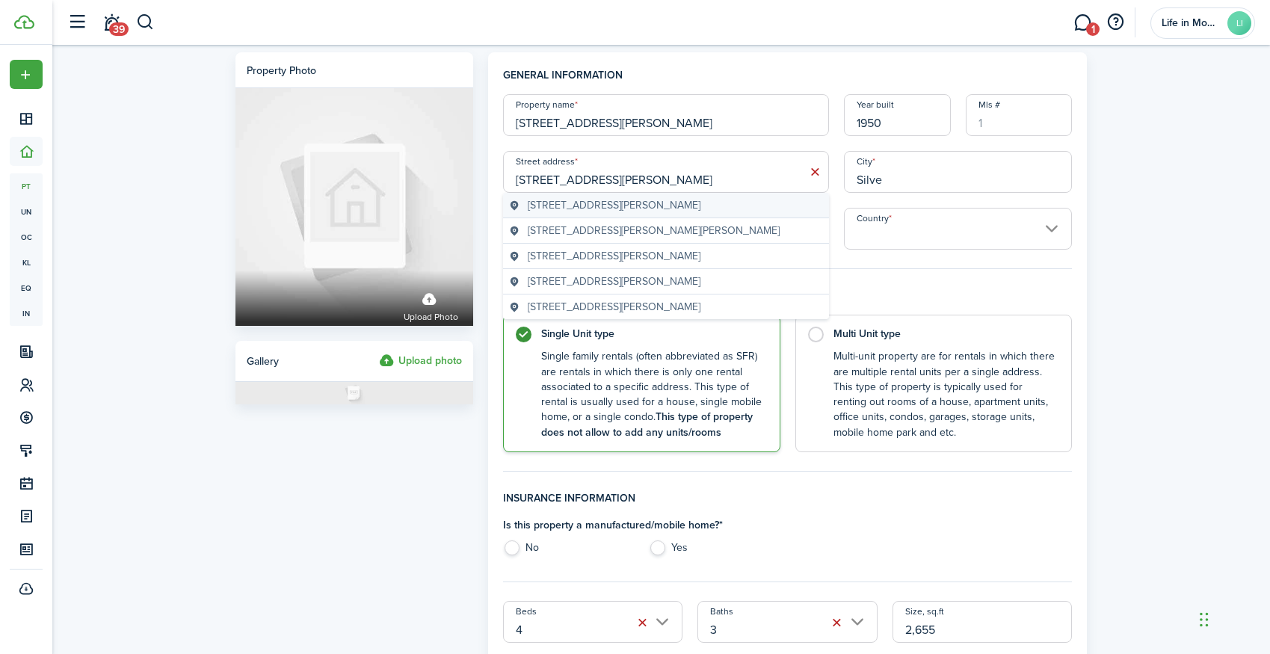
type input "Silve"
click at [571, 208] on span "[STREET_ADDRESS][PERSON_NAME]" at bounding box center [614, 205] width 173 height 16
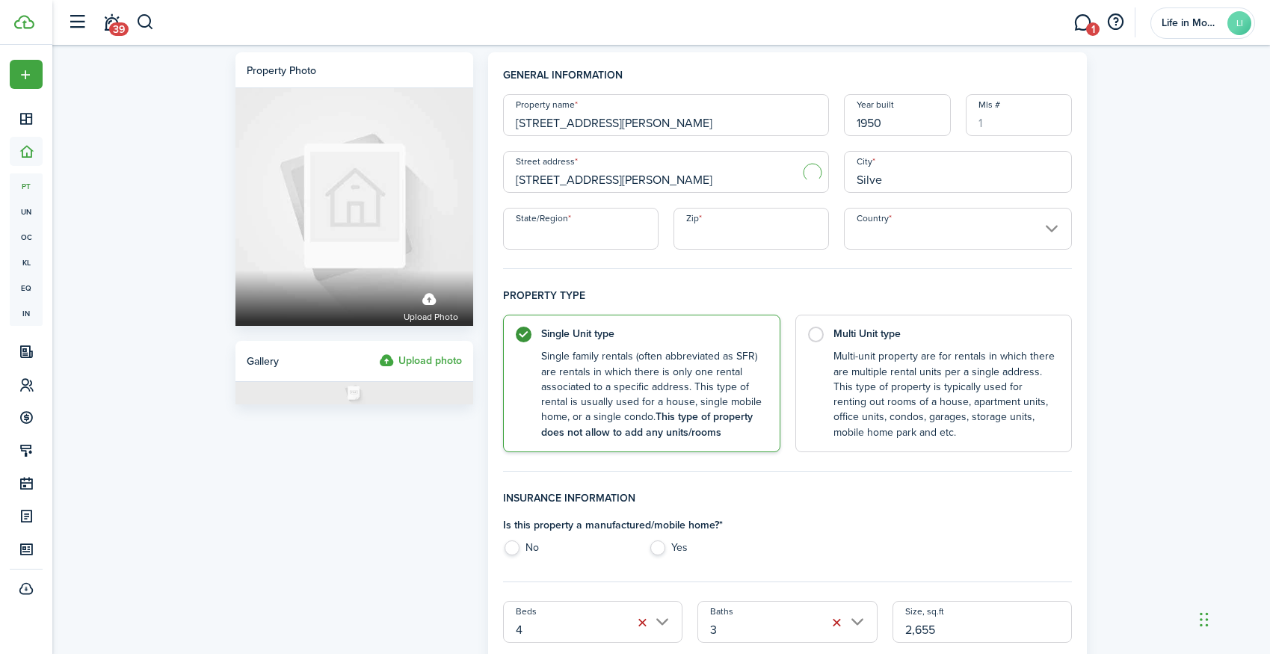
type input "[STREET_ADDRESS][PERSON_NAME]"
type input "Silver Spring"
type input "MD"
type input "20906"
type input "[GEOGRAPHIC_DATA]"
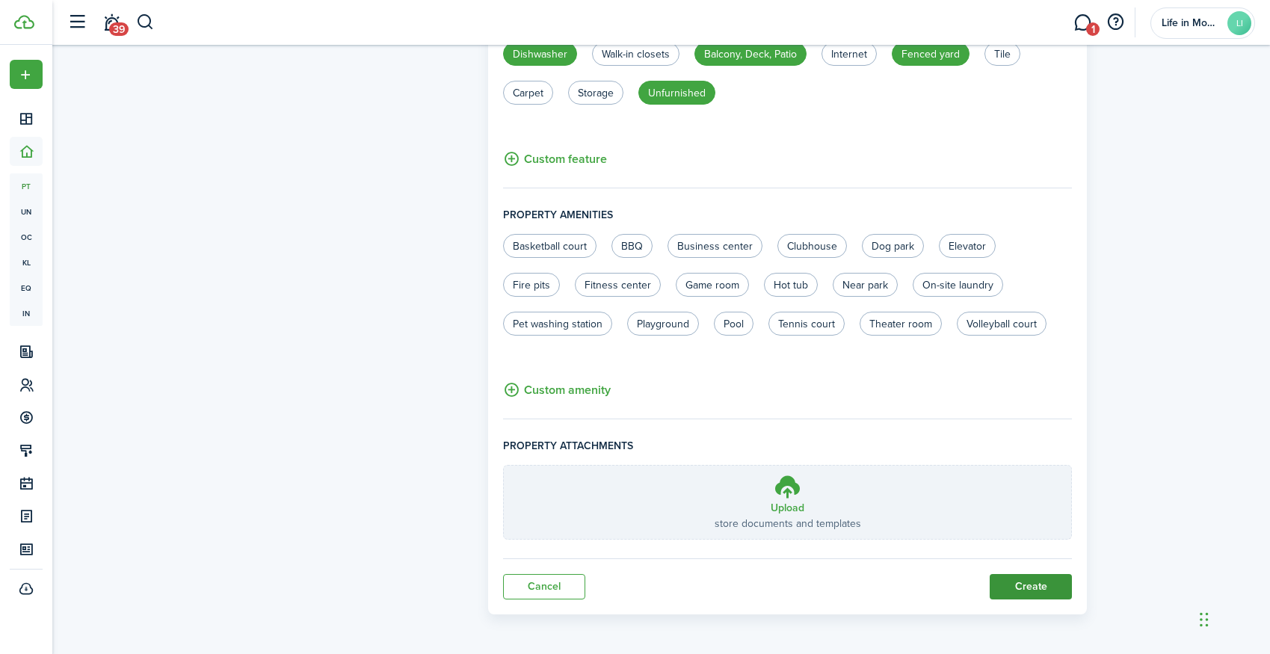
click at [1056, 575] on button "Create" at bounding box center [1031, 586] width 82 height 25
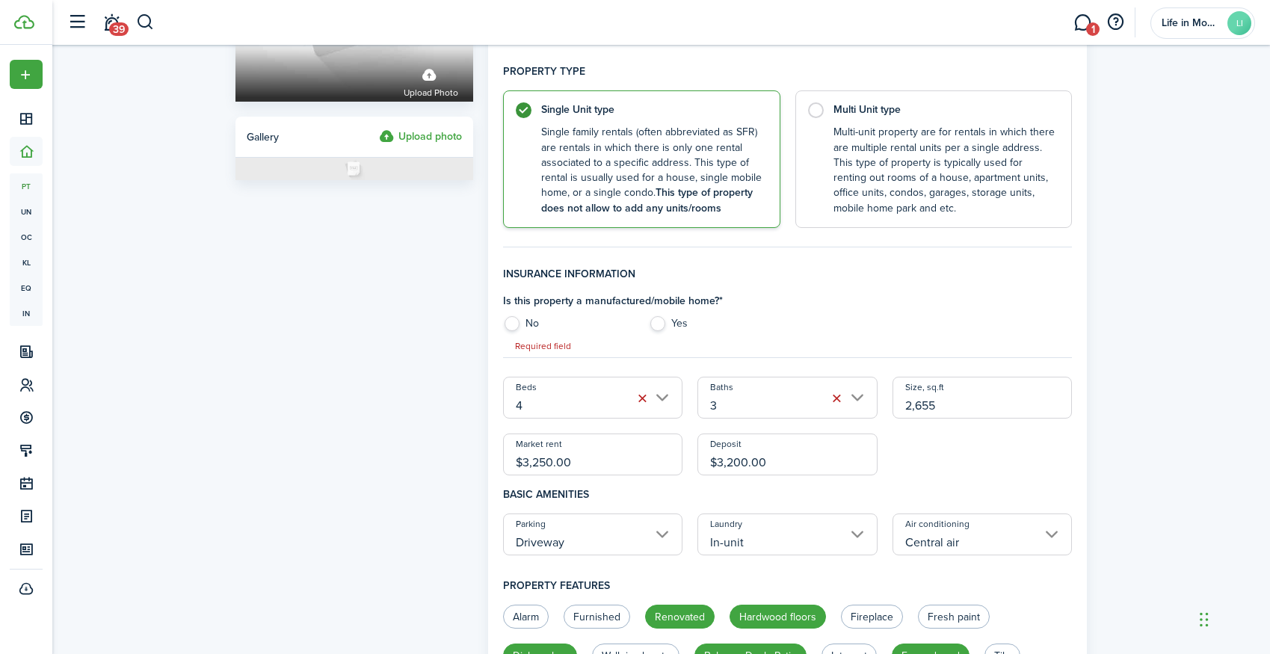
scroll to position [223, 0]
click at [513, 319] on label "No" at bounding box center [568, 328] width 131 height 22
radio input "true"
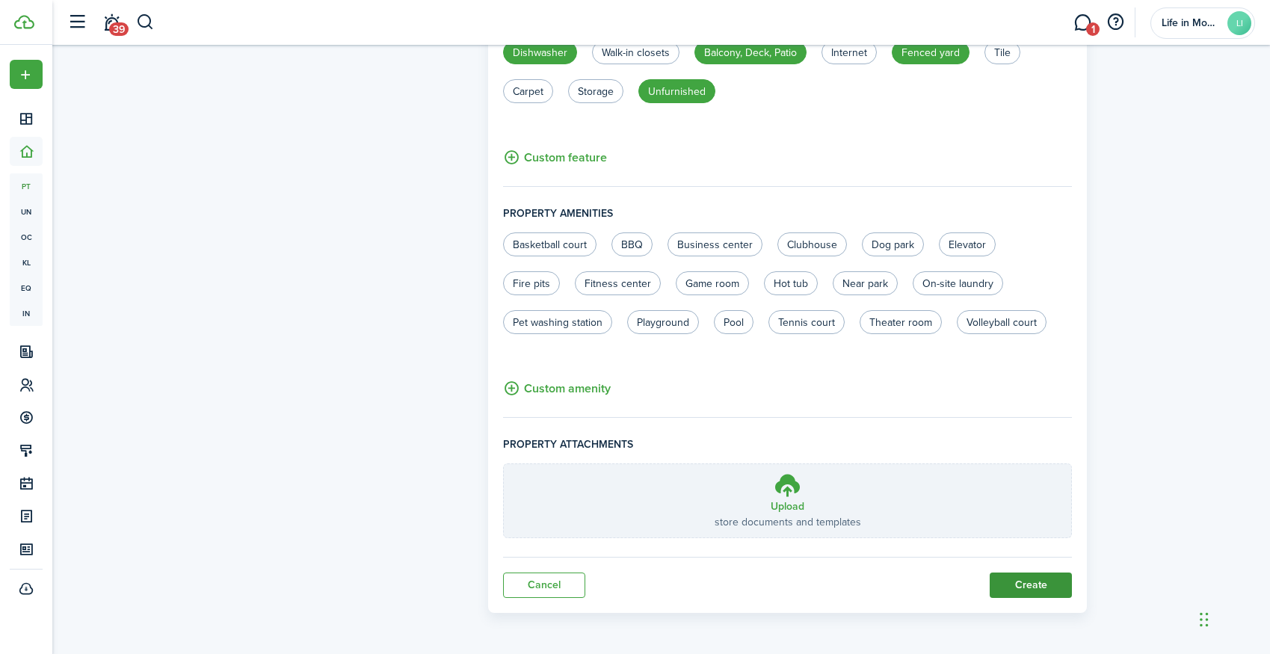
scroll to position [826, 0]
click at [1017, 581] on button "Create" at bounding box center [1031, 586] width 82 height 25
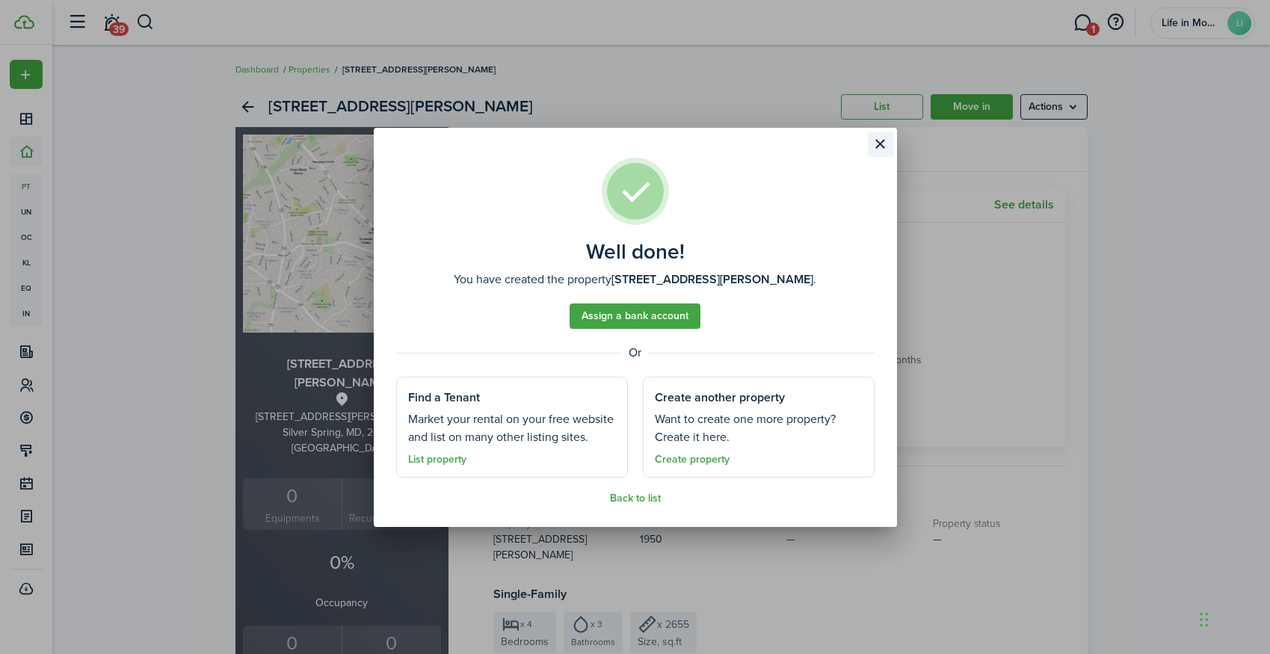
click at [877, 142] on button "Close modal" at bounding box center [880, 144] width 25 height 25
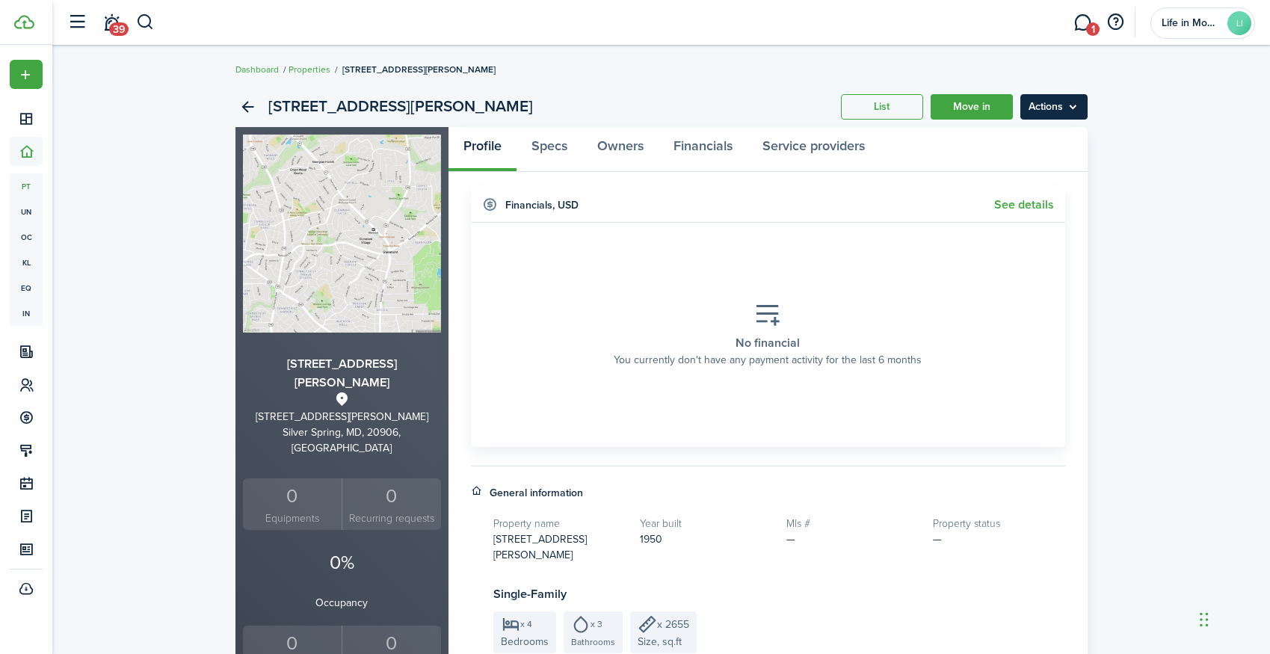
click at [1047, 113] on menu-btn "Actions" at bounding box center [1053, 106] width 67 height 25
click at [1036, 137] on link "Edit property" at bounding box center [1022, 139] width 131 height 25
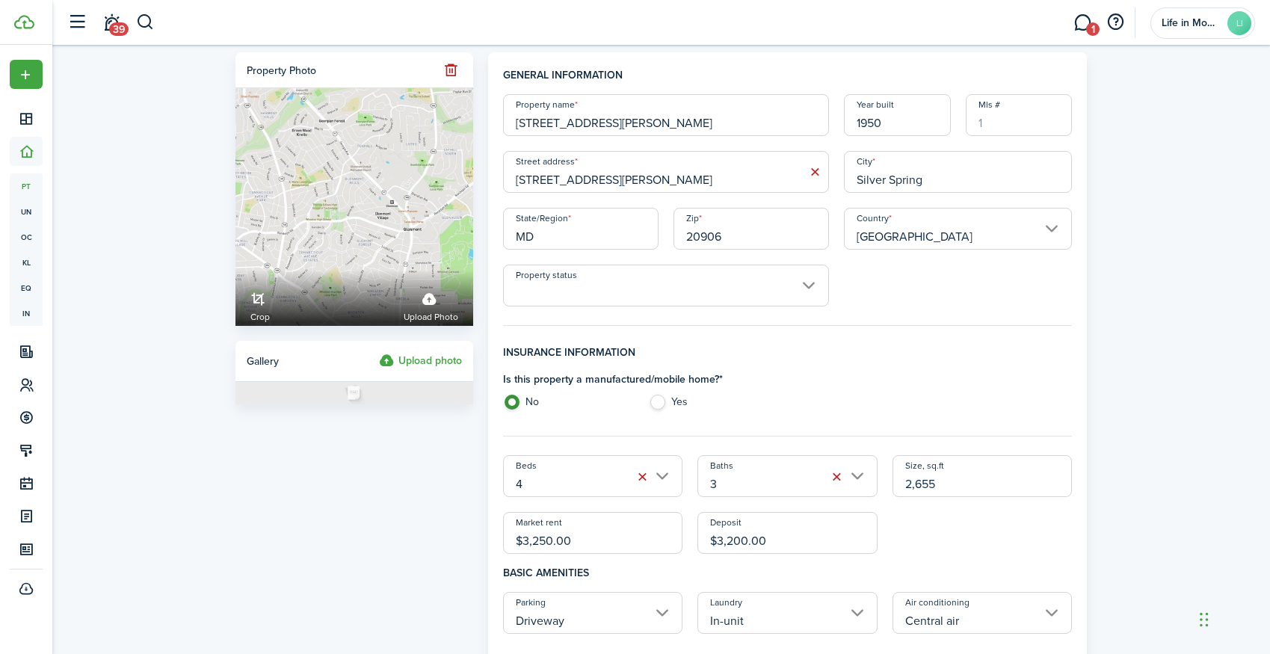
click at [658, 288] on input "Property status" at bounding box center [666, 286] width 326 height 42
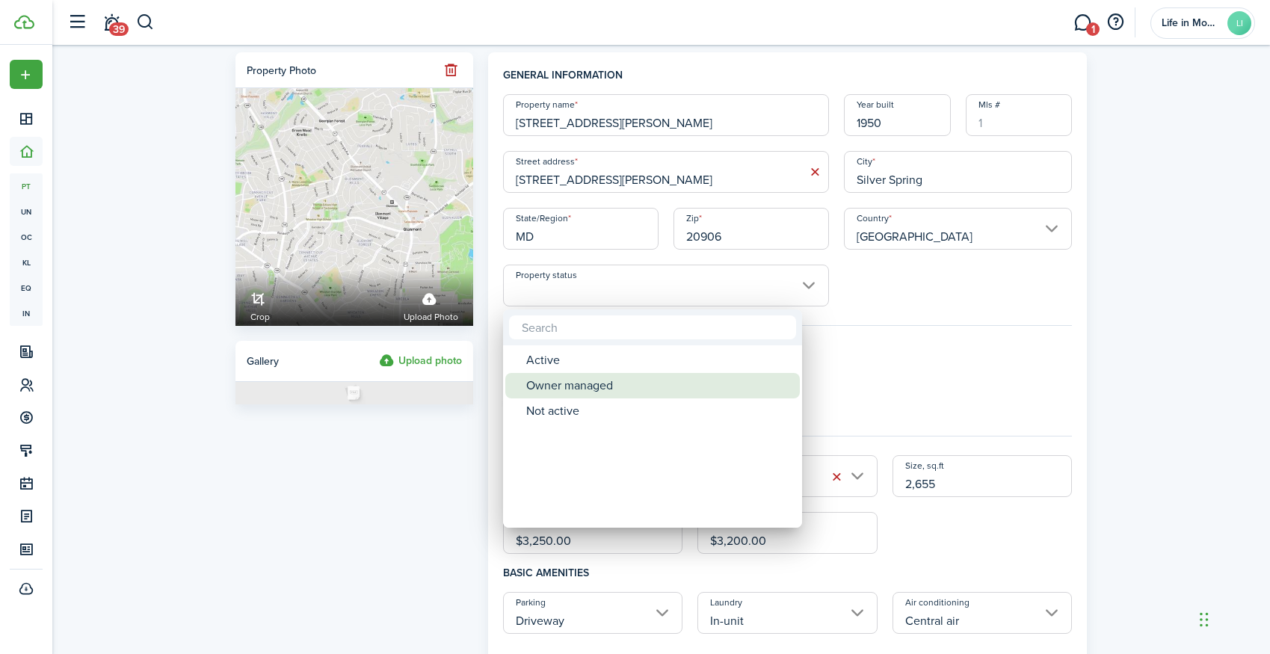
click at [599, 386] on div "Owner managed" at bounding box center [658, 385] width 265 height 25
type input "Owner managed"
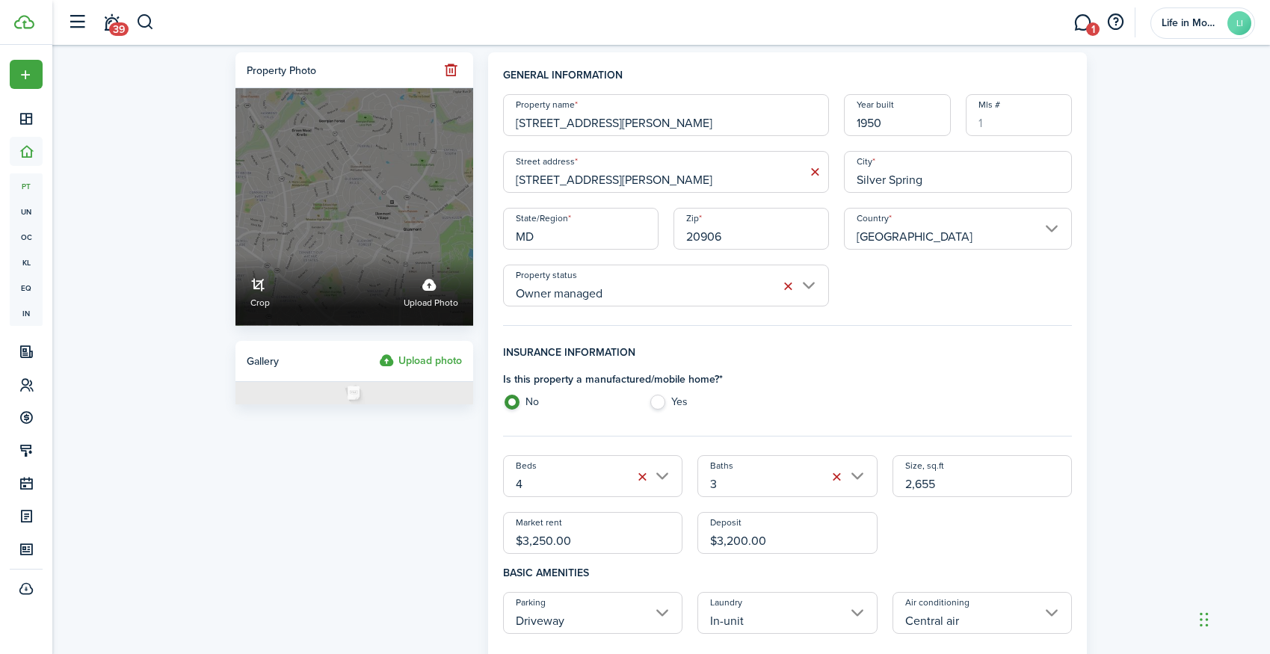
click at [437, 290] on label "Upload photo" at bounding box center [431, 291] width 55 height 40
click at [235, 256] on input "Crop Upload photo" at bounding box center [235, 256] width 0 height 0
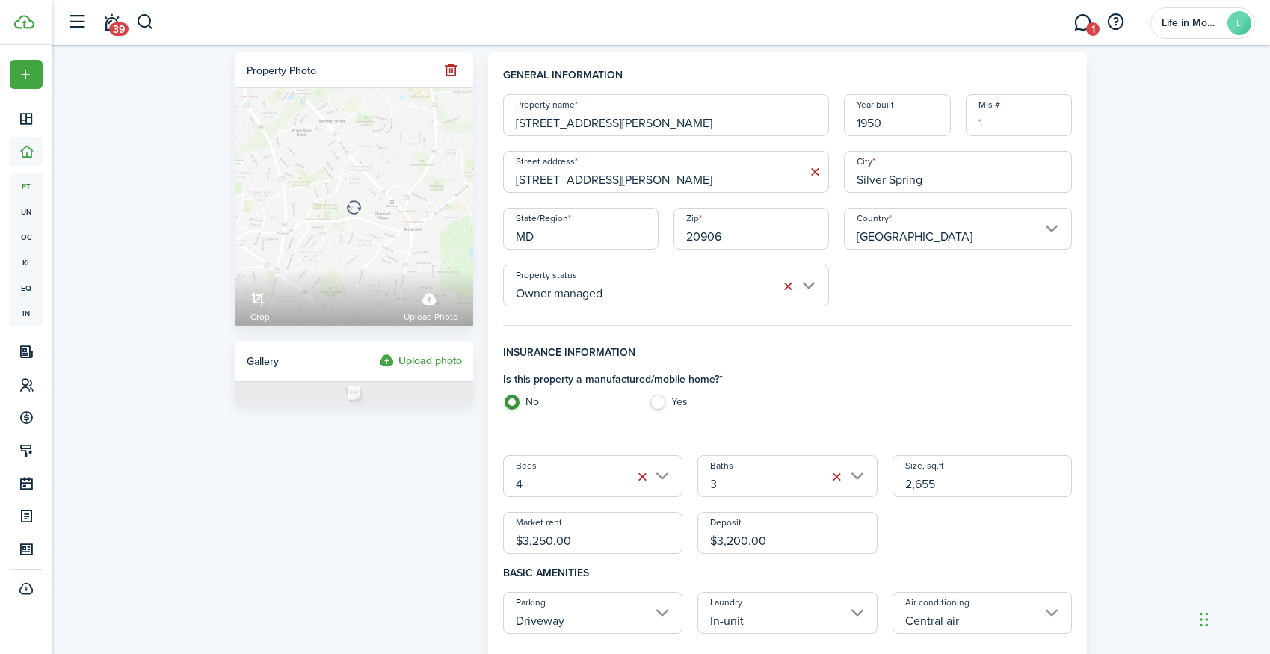
click at [426, 363] on label "Upload photo" at bounding box center [420, 361] width 83 height 18
click at [379, 352] on input "Upload photo" at bounding box center [379, 352] width 0 height 0
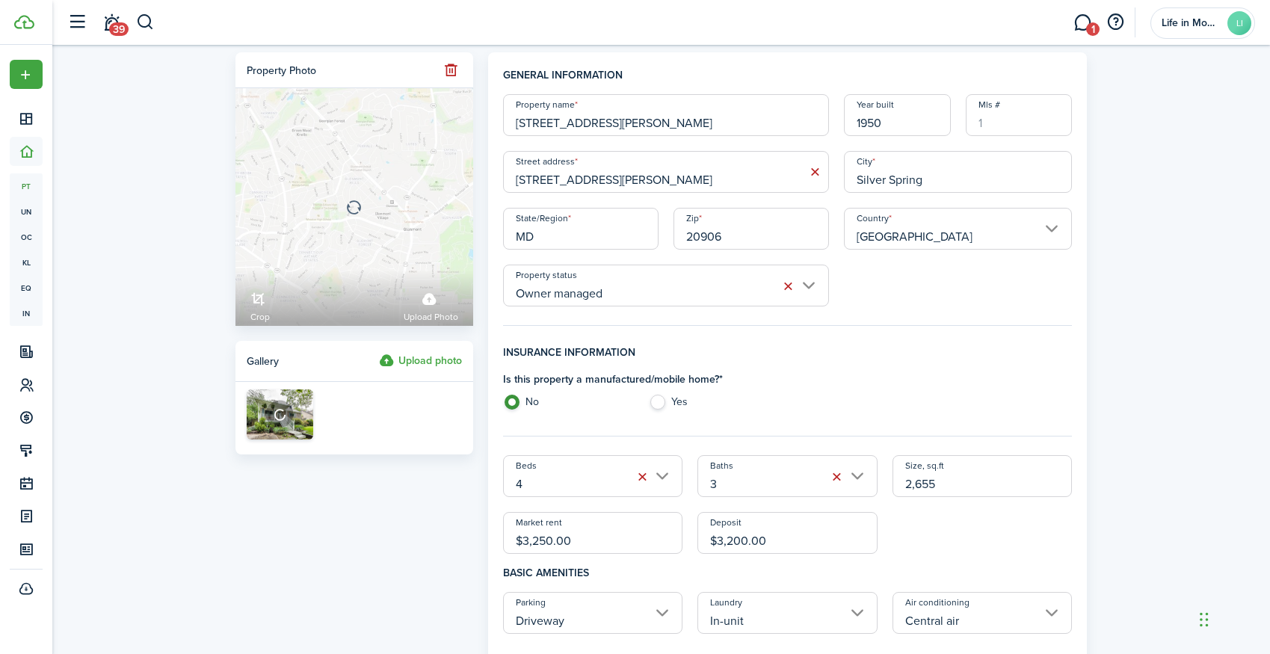
click at [430, 358] on label "Upload photo" at bounding box center [420, 361] width 83 height 18
click at [379, 352] on input "Upload photo" at bounding box center [379, 352] width 0 height 0
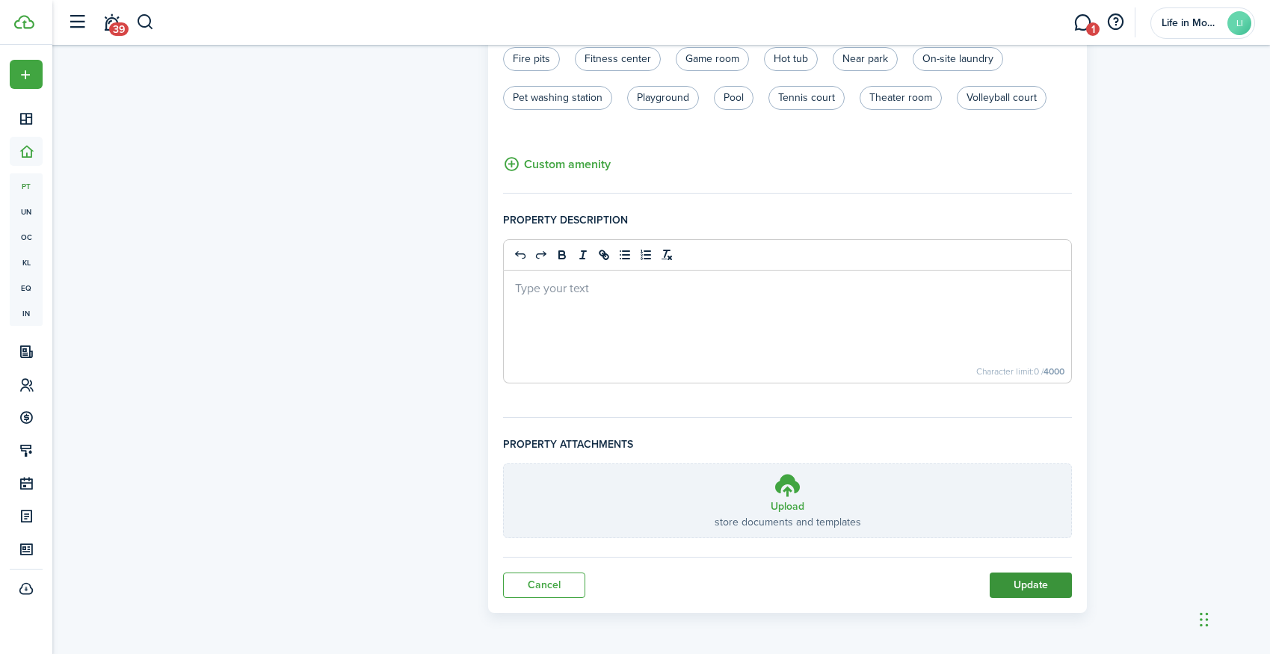
scroll to position [906, 0]
click at [1024, 595] on button "Update" at bounding box center [1031, 584] width 82 height 25
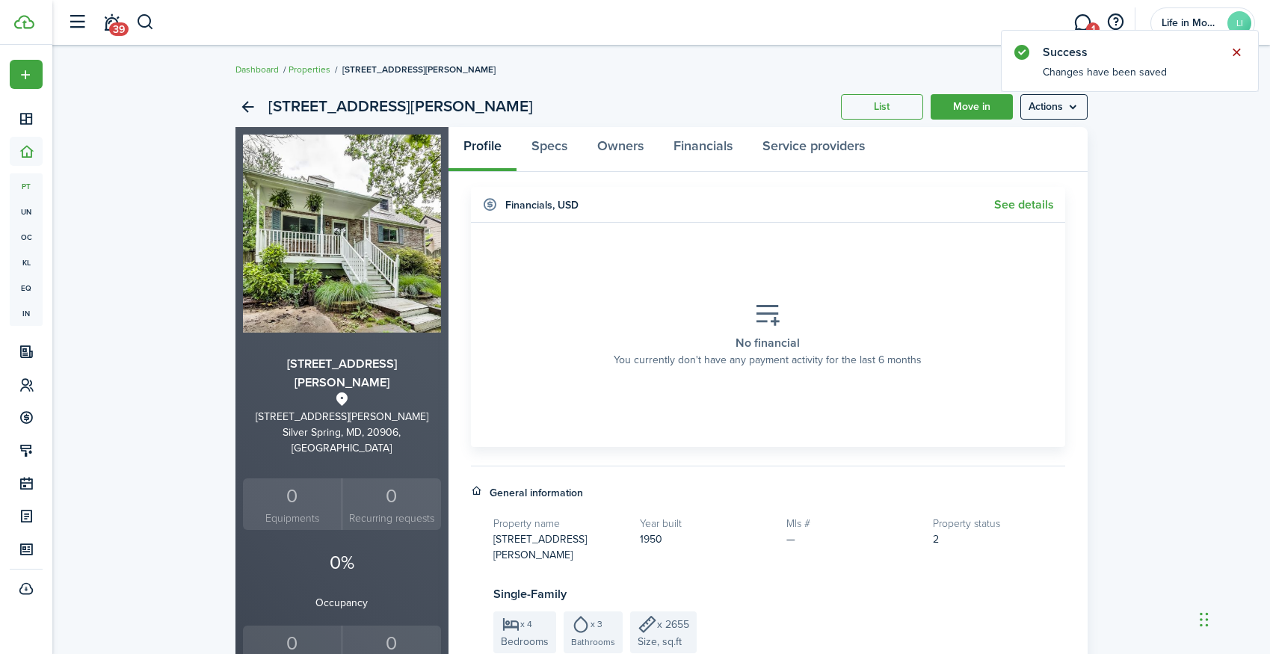
click at [1237, 51] on button "Close notify" at bounding box center [1236, 52] width 21 height 21
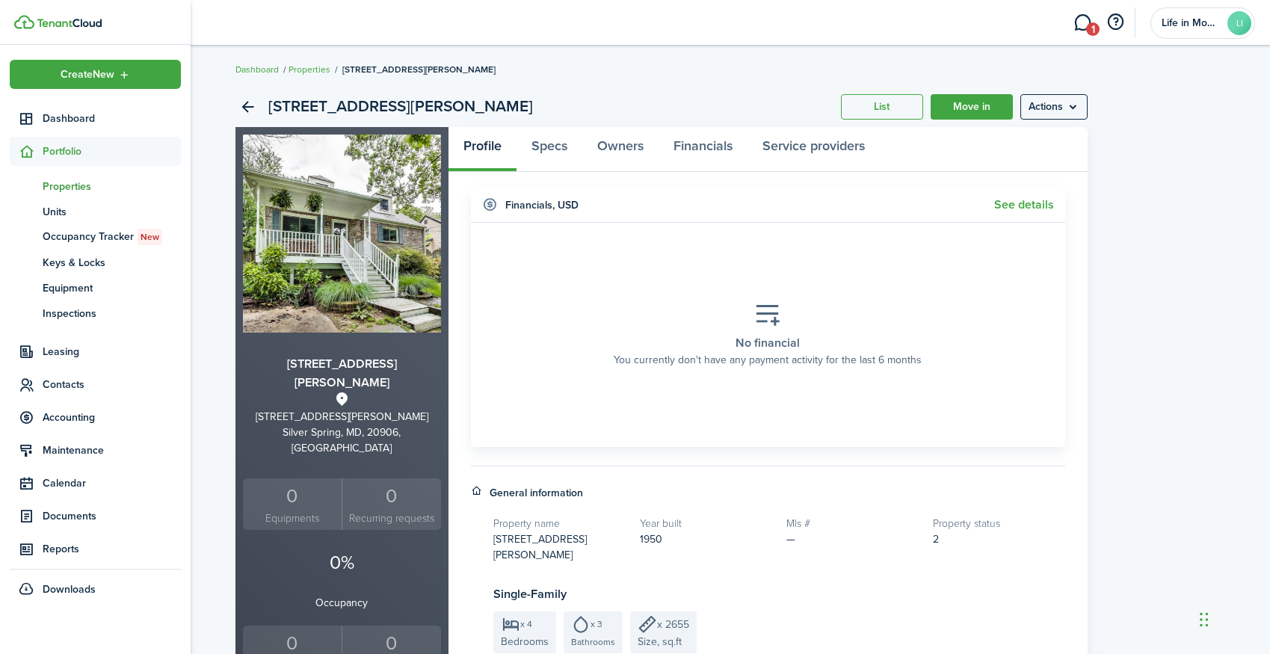
click at [76, 143] on span "Portfolio" at bounding box center [112, 151] width 138 height 16
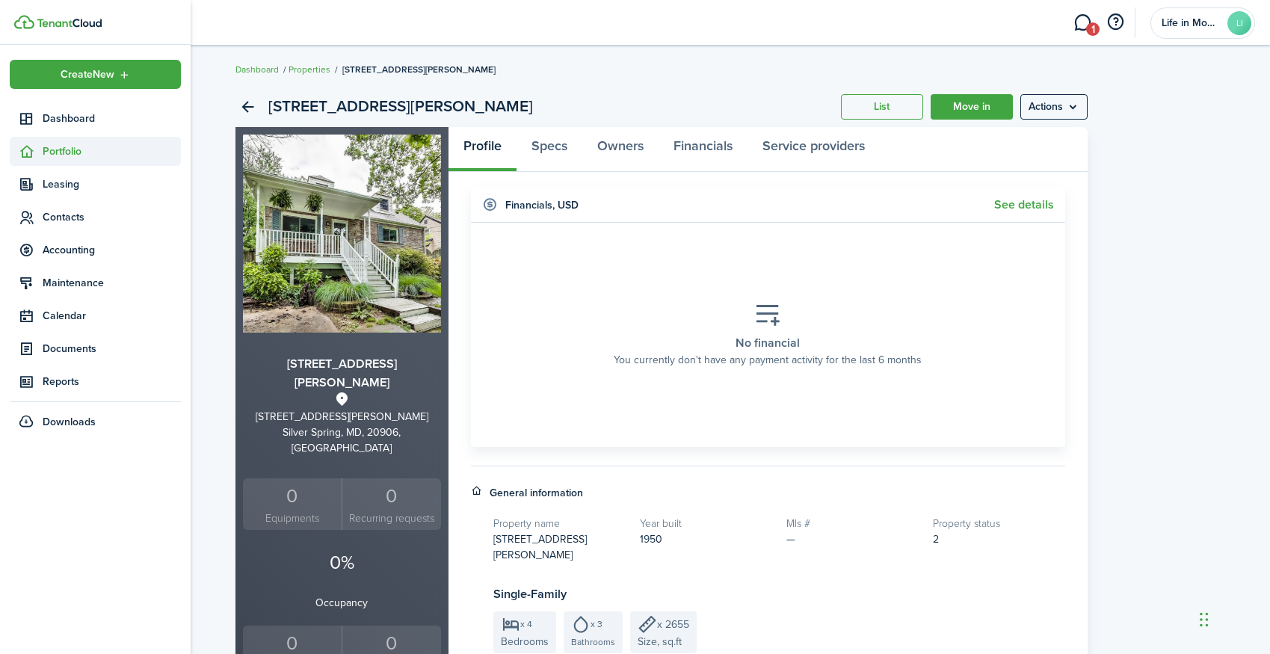
click at [70, 151] on span "Portfolio" at bounding box center [112, 151] width 138 height 16
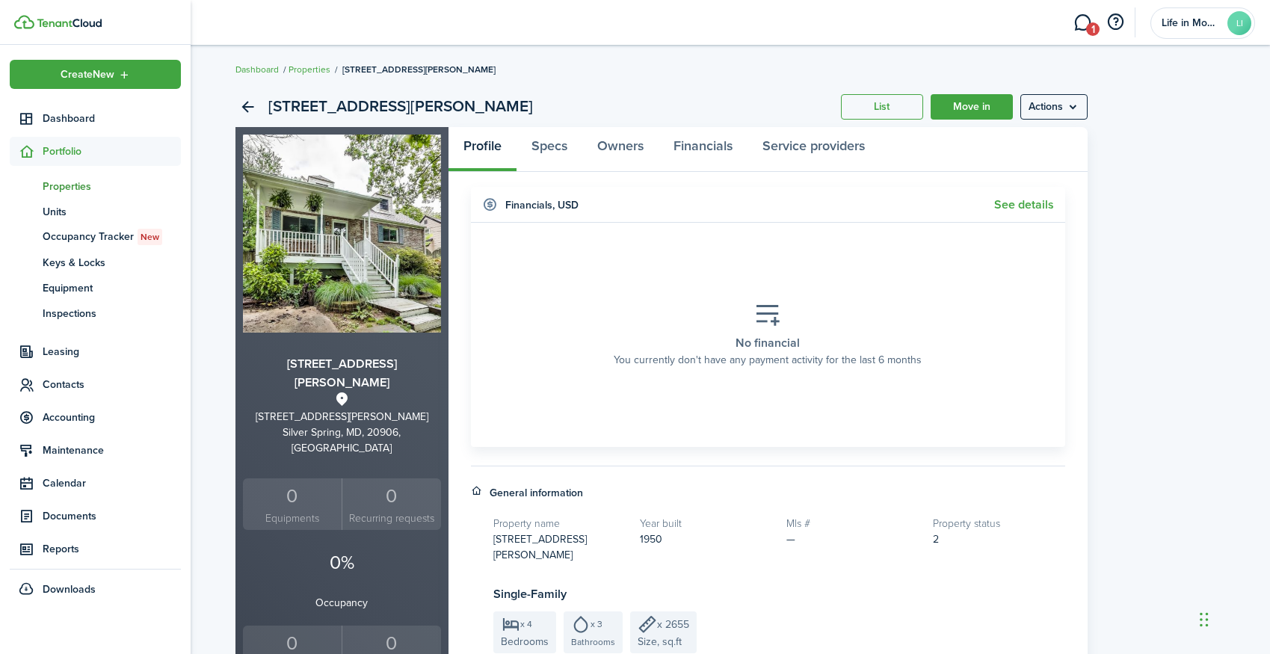
click at [87, 184] on span "Properties" at bounding box center [112, 187] width 138 height 16
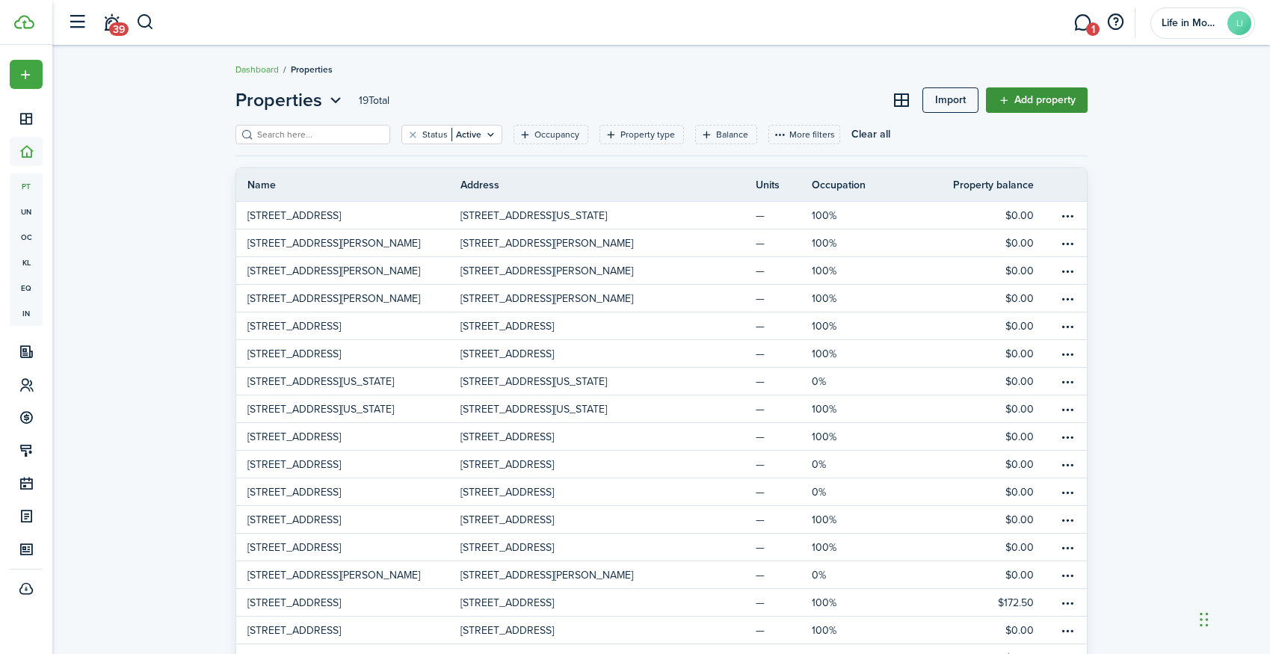
click at [1033, 96] on link "Add property" at bounding box center [1037, 99] width 102 height 25
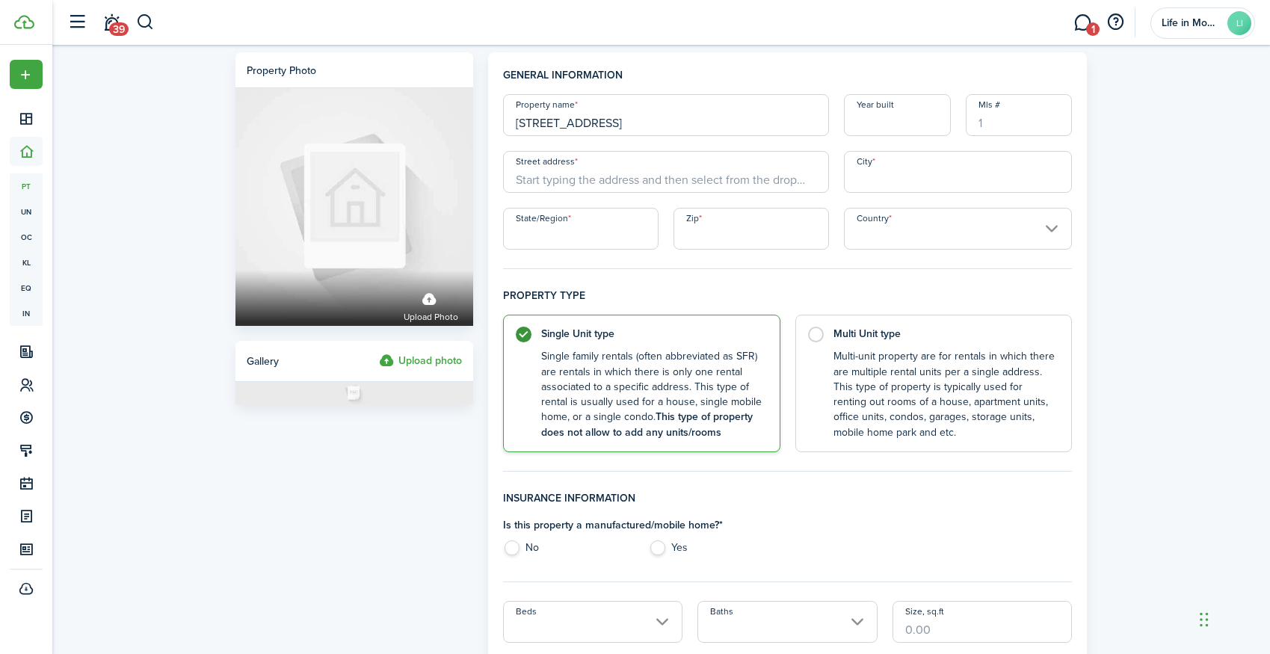
type input "[STREET_ADDRESS]"
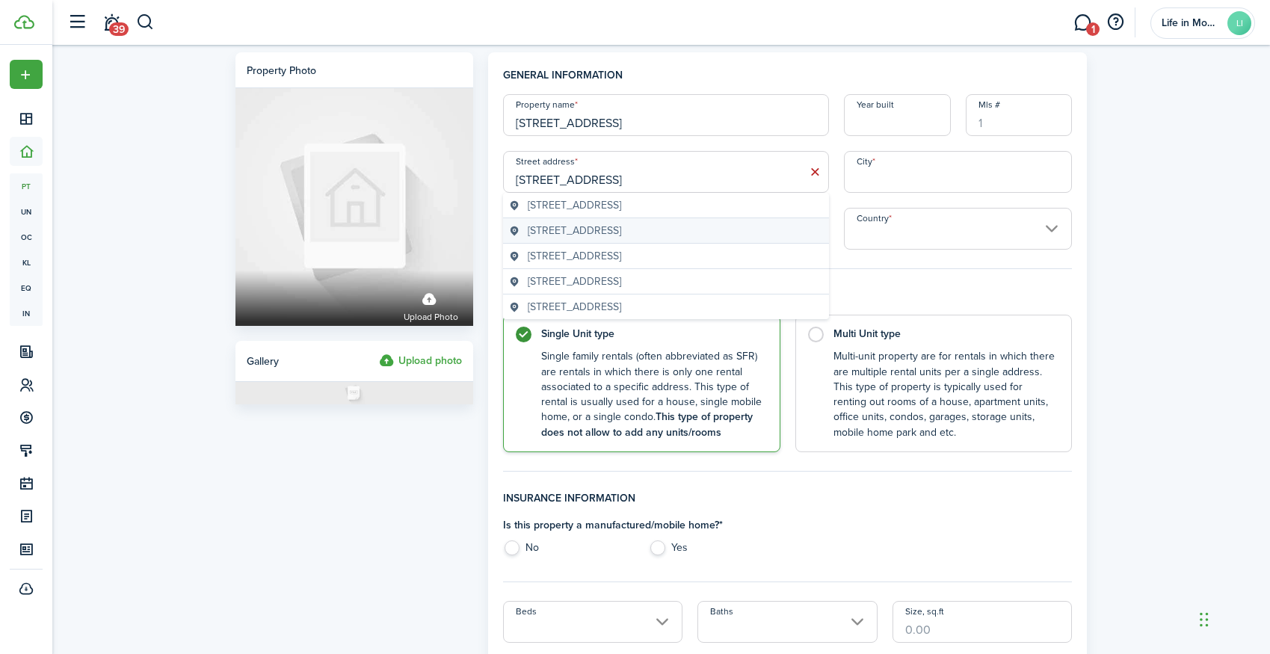
click at [607, 233] on span "[STREET_ADDRESS]" at bounding box center [574, 231] width 93 height 16
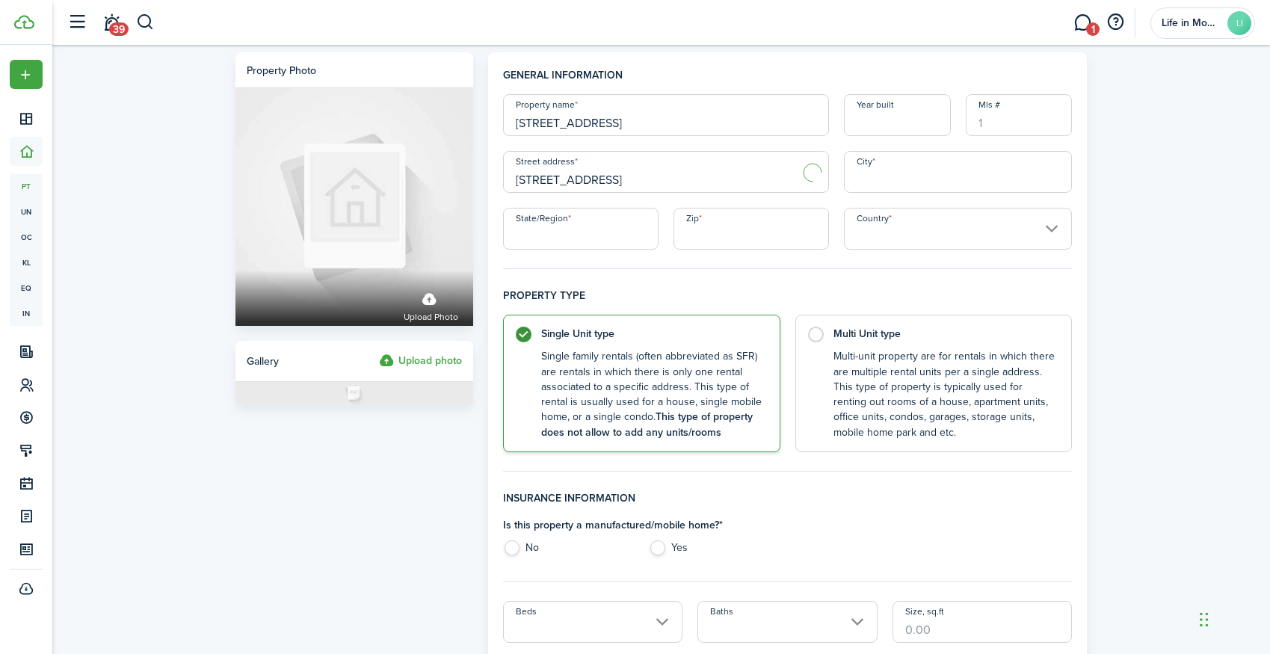
type input "[STREET_ADDRESS]"
type input "Gaithersburg"
type input "MD"
type input "20878"
type input "[GEOGRAPHIC_DATA]"
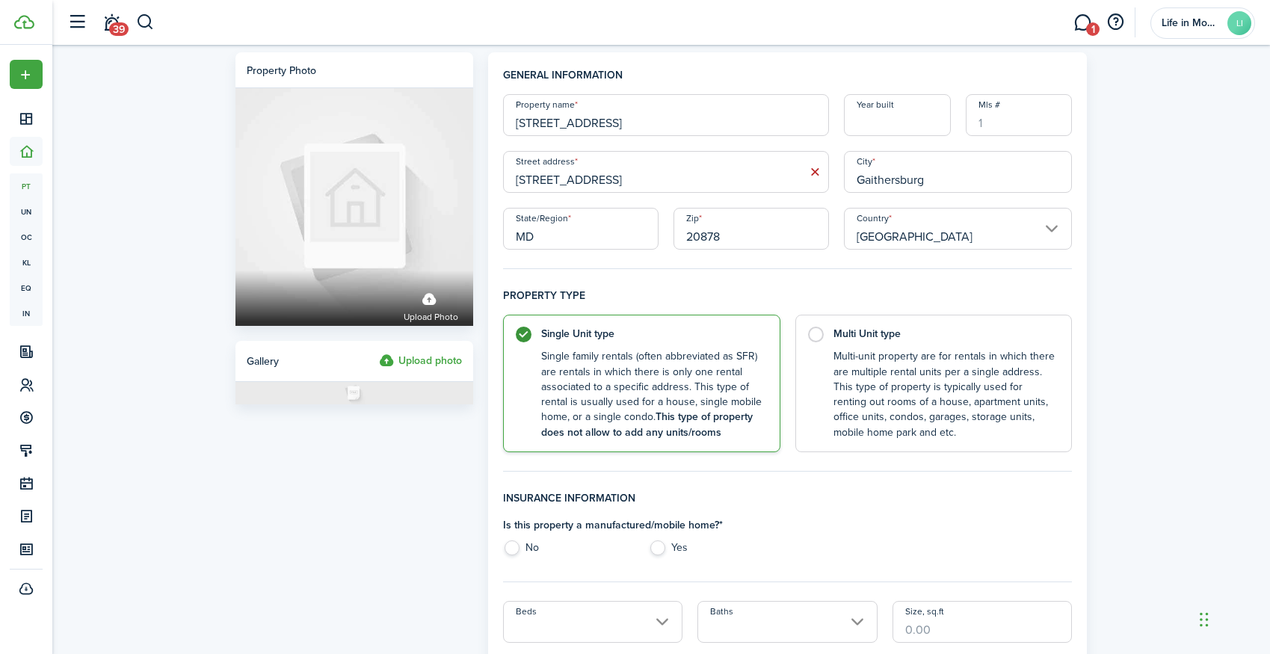
click at [885, 123] on input "Year built" at bounding box center [897, 115] width 107 height 42
type input "2000"
click at [510, 551] on label "No" at bounding box center [568, 551] width 131 height 22
radio input "true"
click at [553, 620] on input "Beds" at bounding box center [593, 622] width 180 height 42
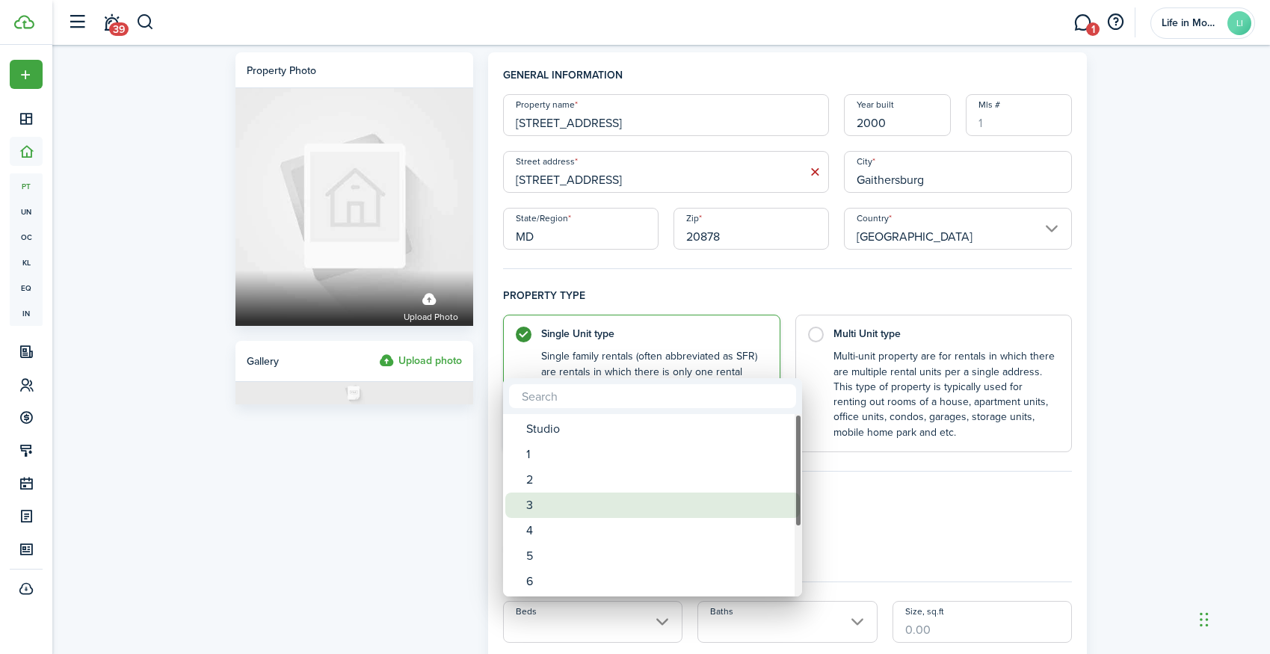
click at [549, 510] on div "3" at bounding box center [658, 505] width 265 height 25
type input "3"
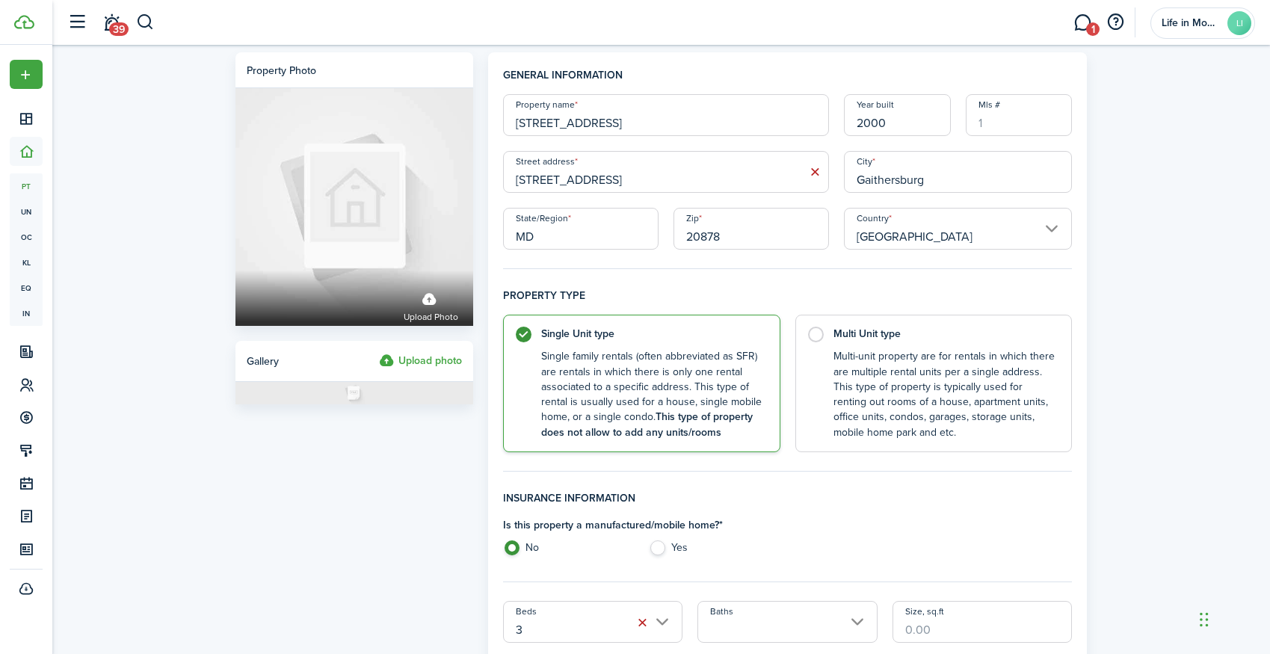
click at [743, 626] on input "Baths" at bounding box center [787, 622] width 180 height 42
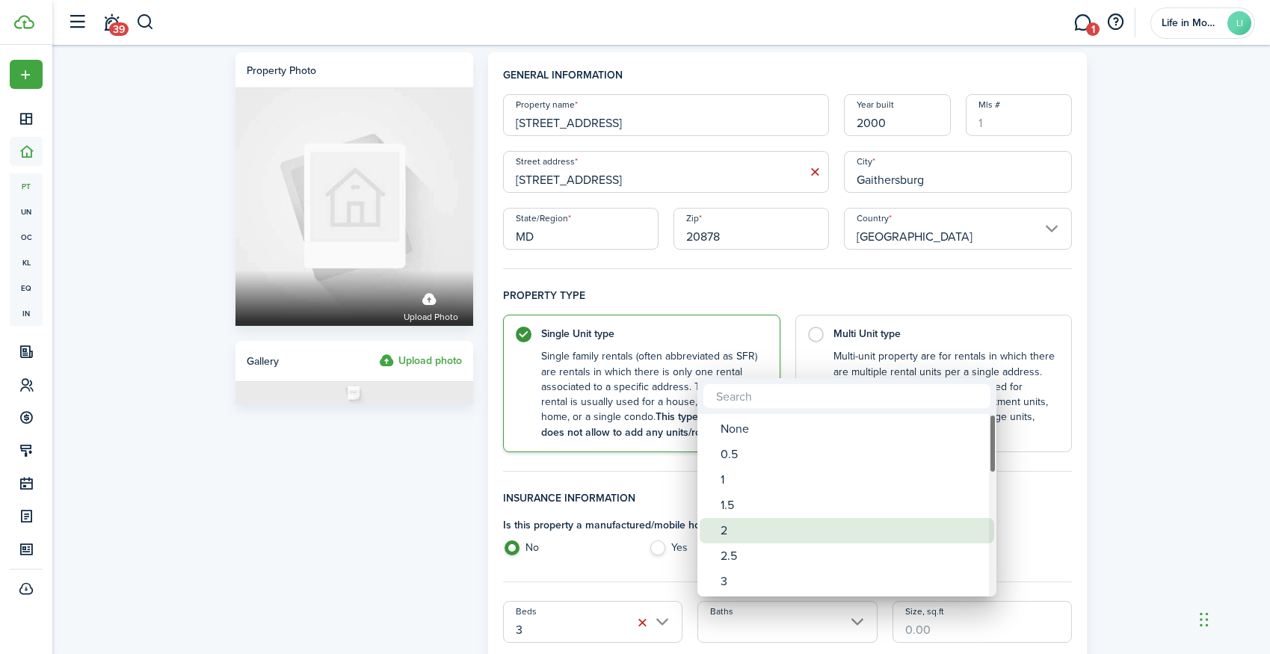
click at [750, 528] on div "2" at bounding box center [852, 530] width 265 height 25
type input "2"
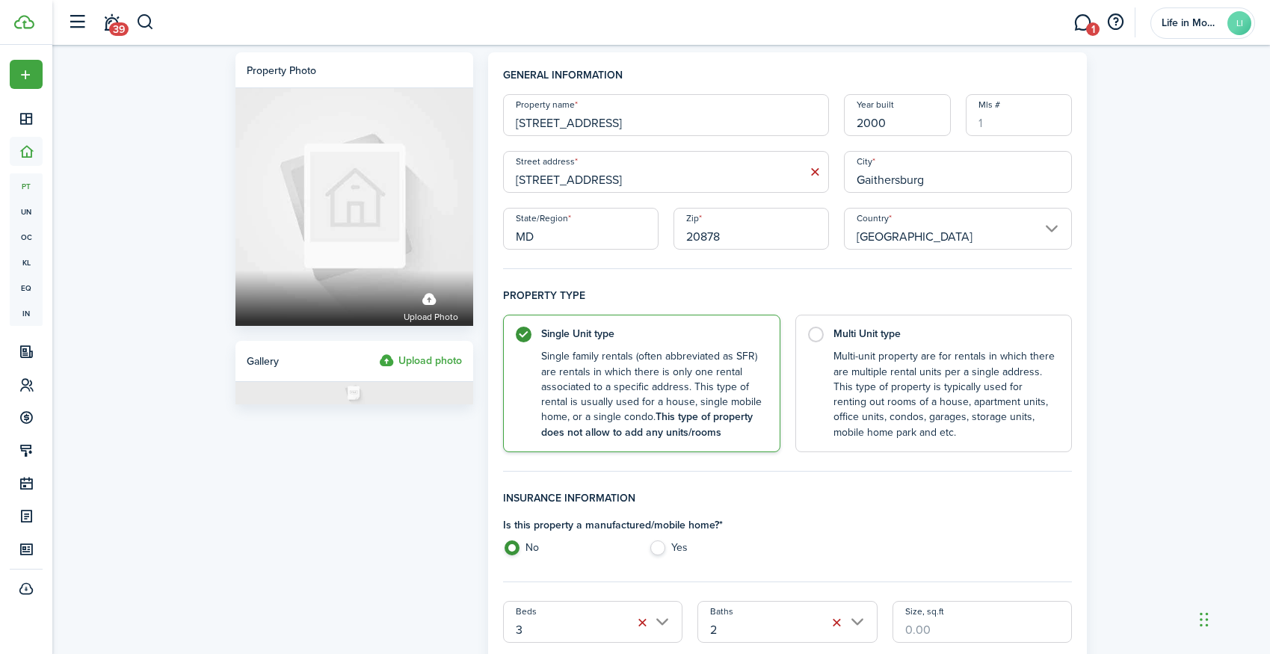
click at [954, 647] on div "Beds 3 Baths 2 Size, sq.ft Market rent Deposit" at bounding box center [788, 650] width 584 height 99
click at [940, 617] on input "Size, sq.ft" at bounding box center [982, 622] width 180 height 42
type input "2"
type input "1,697"
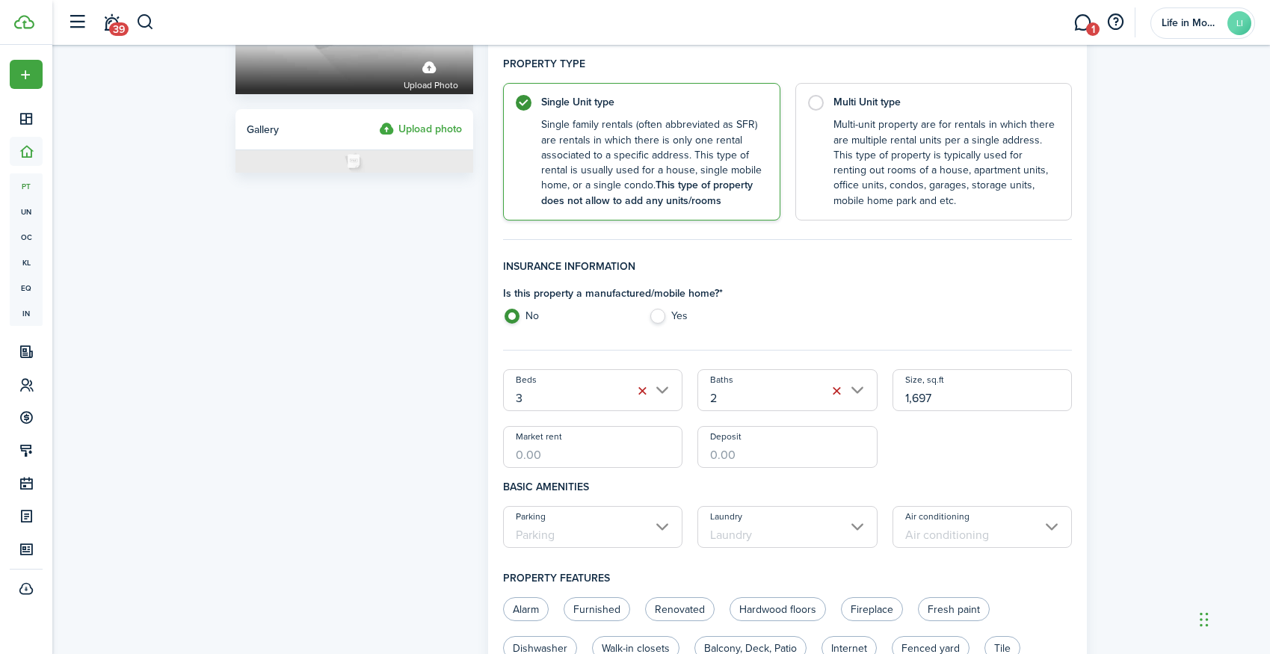
scroll to position [299, 0]
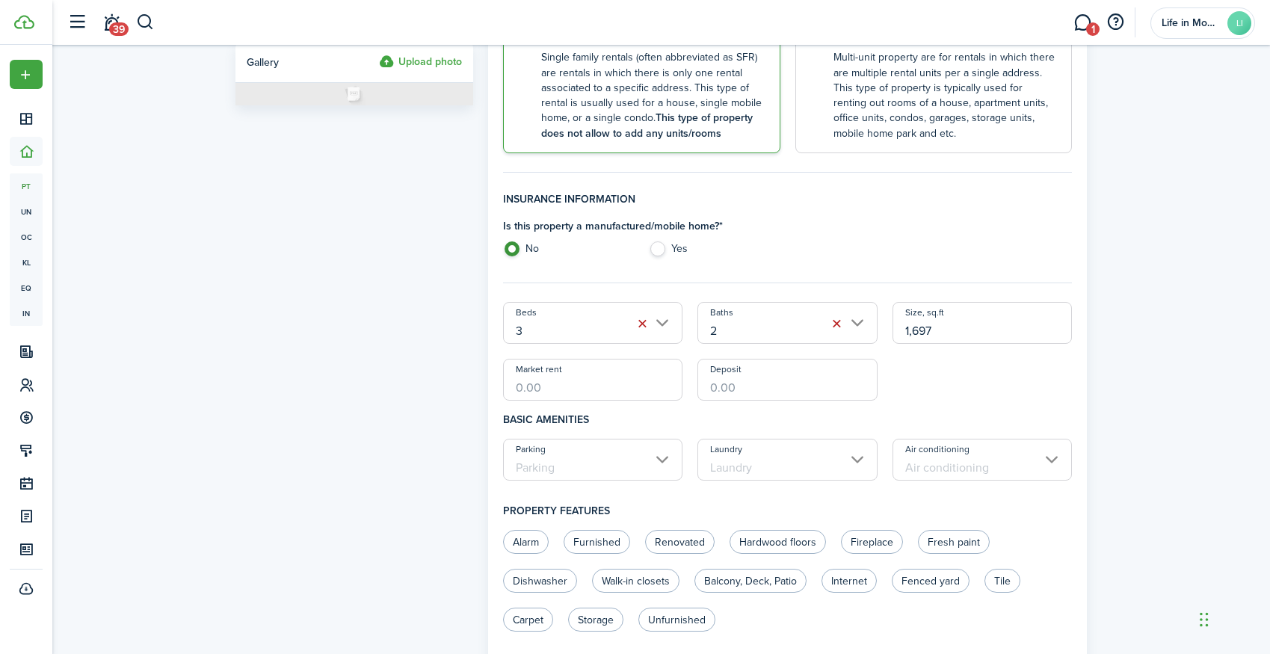
click at [584, 383] on input "Market rent" at bounding box center [593, 380] width 180 height 42
type input "$2,850.00"
click at [583, 473] on input "Parking" at bounding box center [593, 460] width 180 height 42
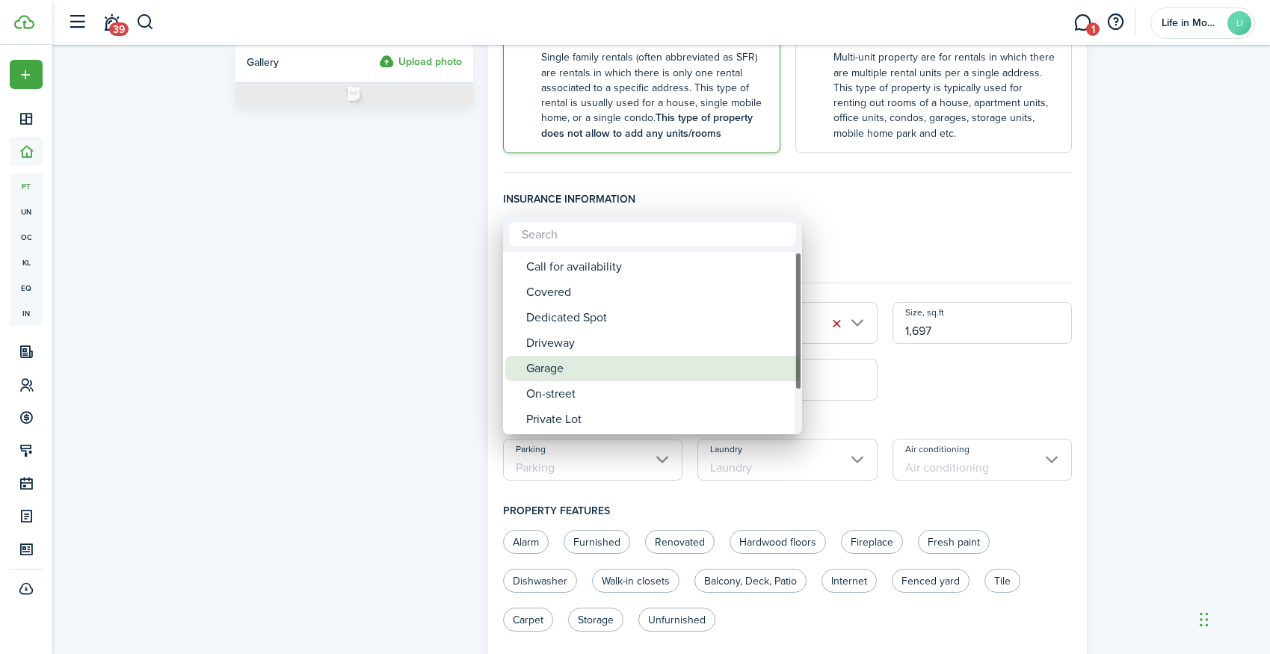
click at [572, 374] on div "Garage" at bounding box center [658, 368] width 265 height 25
type input "Garage"
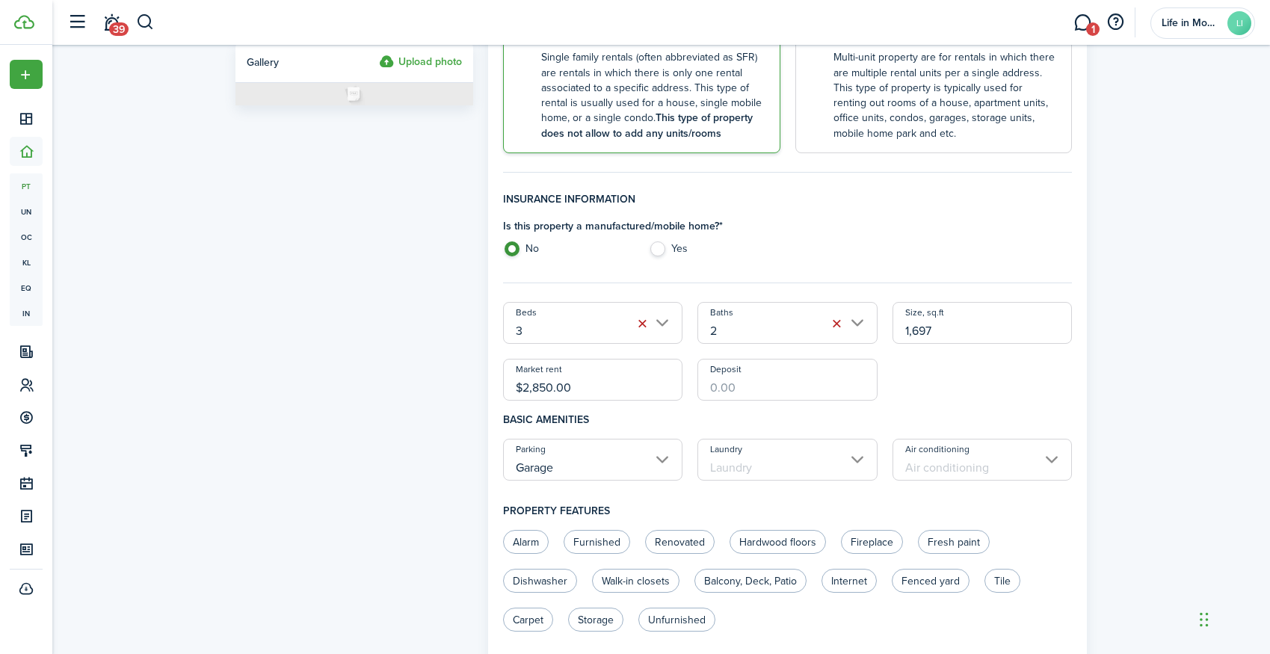
click at [729, 449] on input "Laundry" at bounding box center [787, 460] width 180 height 42
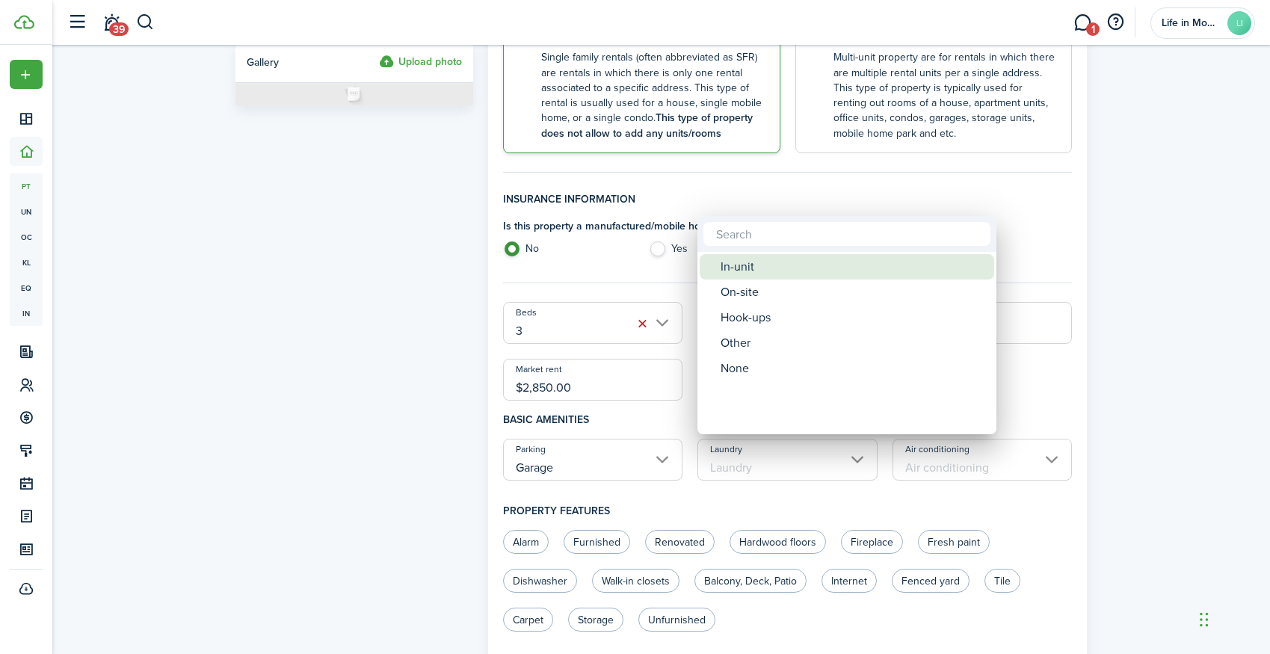
click at [726, 269] on div "In-unit" at bounding box center [852, 266] width 265 height 25
type input "In-unit"
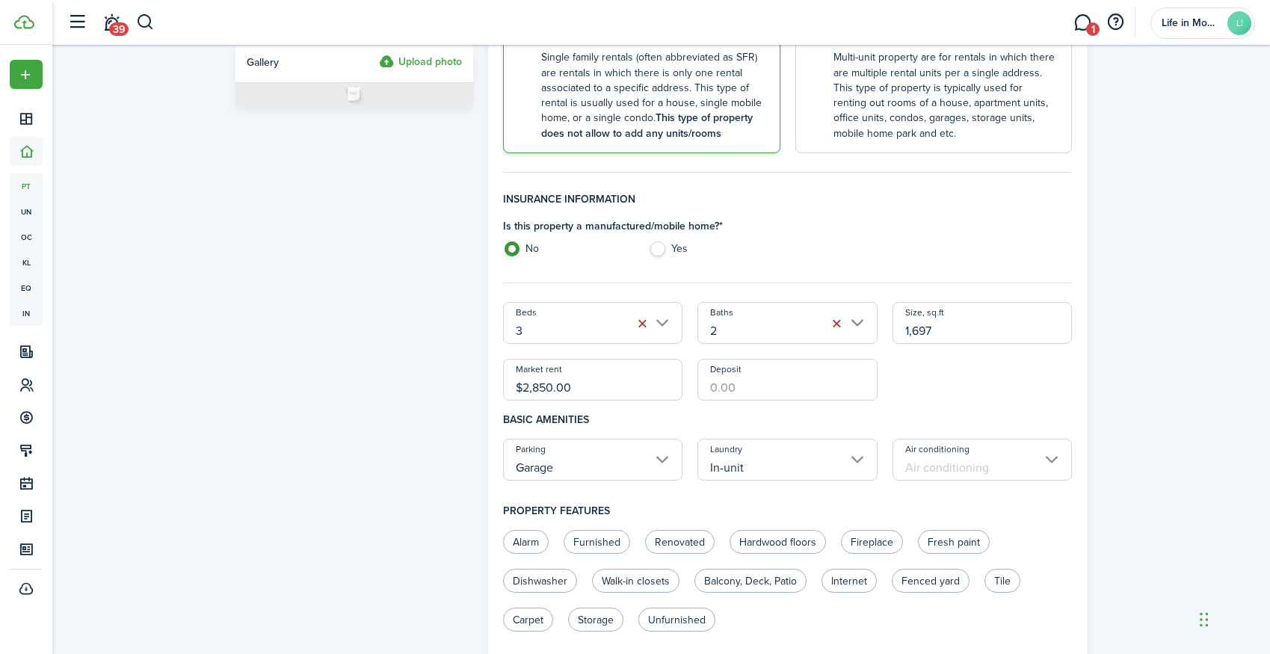
click at [855, 374] on input "Deposit" at bounding box center [787, 380] width 180 height 42
click at [946, 464] on input "Air conditioning" at bounding box center [982, 460] width 180 height 42
type input "$2,850.00"
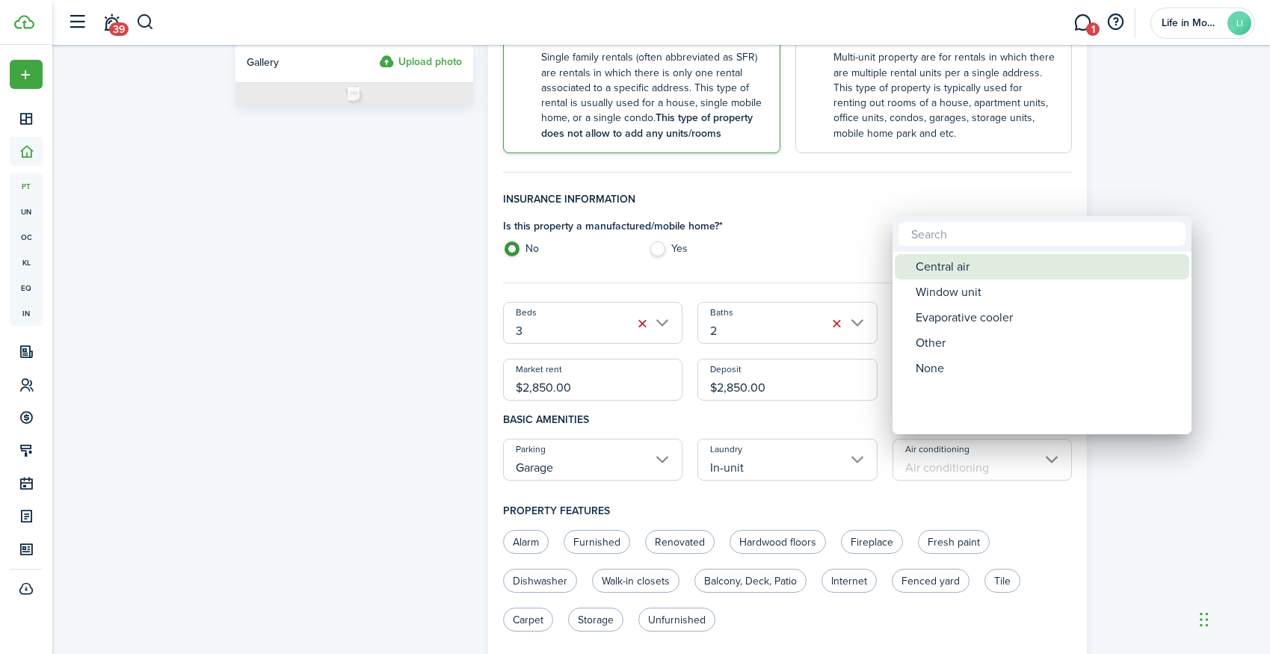
click at [948, 273] on div "Central air" at bounding box center [1048, 266] width 265 height 25
type input "Central air"
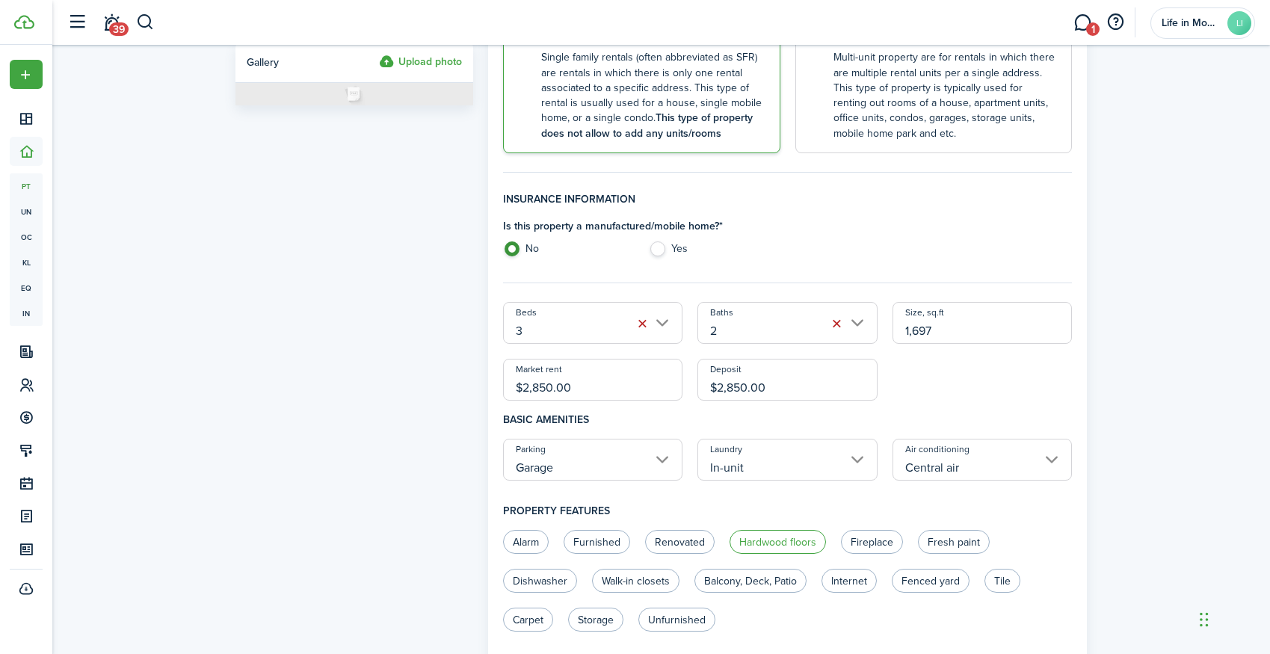
click at [759, 542] on label "Hardwood floors" at bounding box center [777, 542] width 96 height 24
radio input "true"
click at [860, 539] on label "Fireplace" at bounding box center [872, 542] width 62 height 24
radio input "true"
click at [526, 580] on label "Dishwasher" at bounding box center [540, 581] width 74 height 24
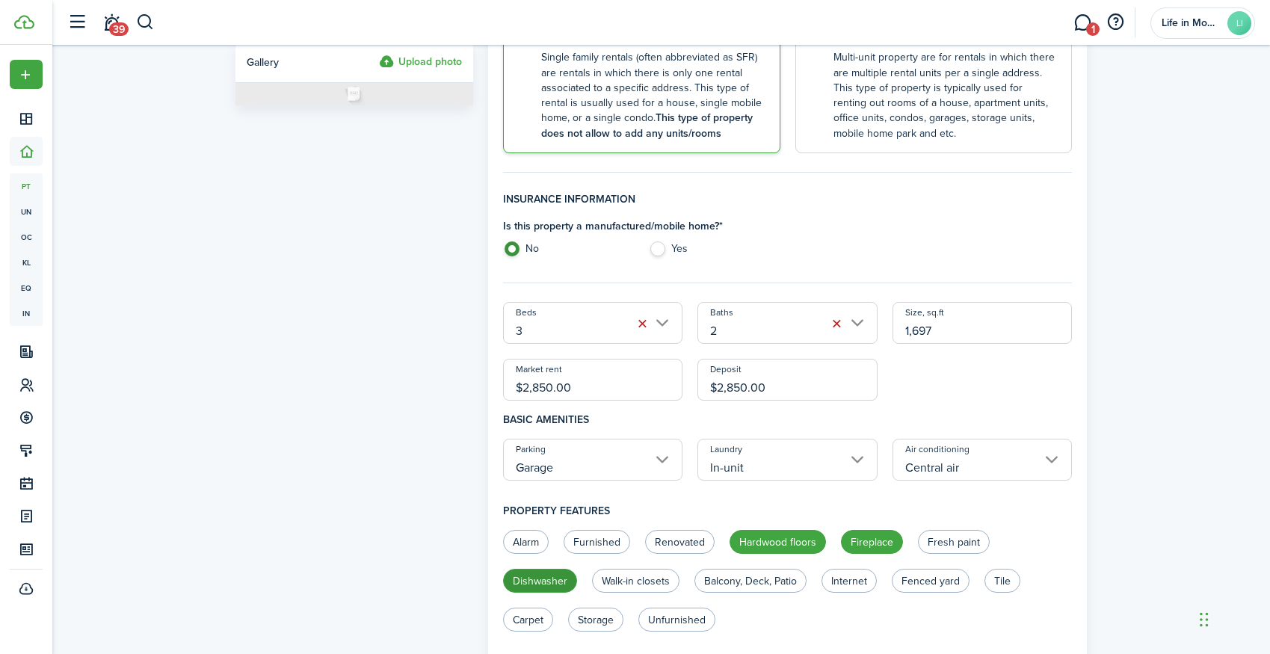
radio input "true"
click at [763, 585] on label "Balcony, Deck, Patio" at bounding box center [750, 581] width 112 height 24
radio input "true"
click at [673, 619] on label "Unfurnished" at bounding box center [676, 620] width 77 height 24
radio input "true"
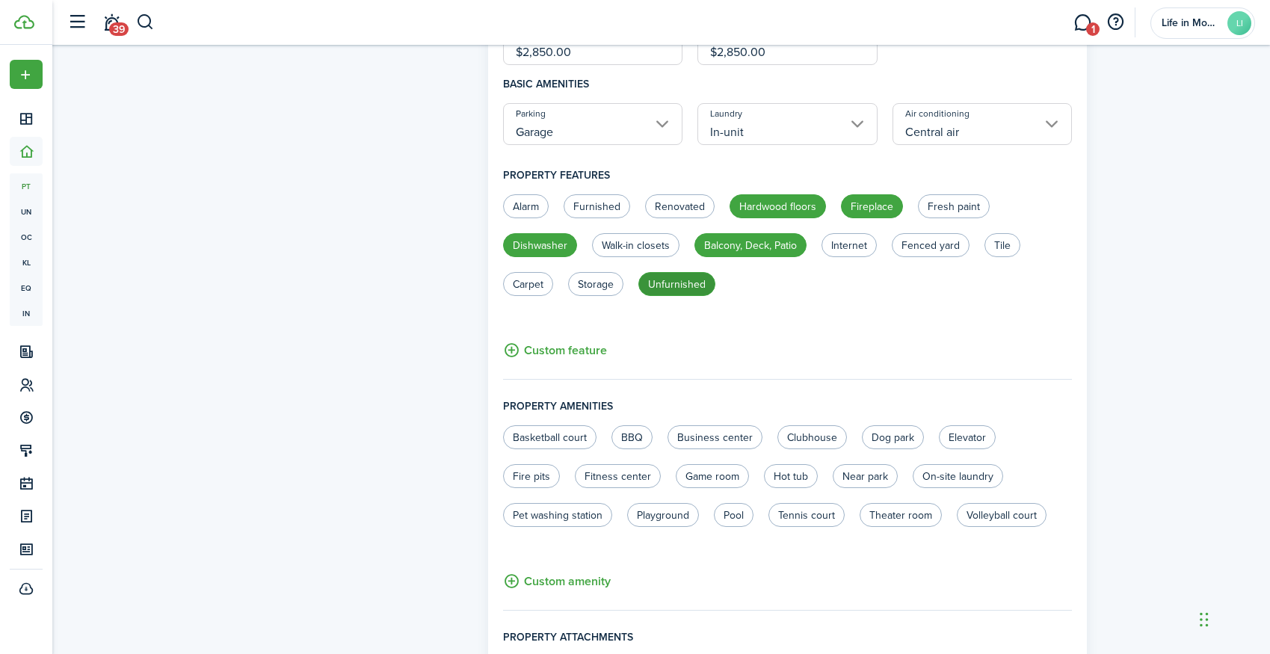
scroll to position [747, 0]
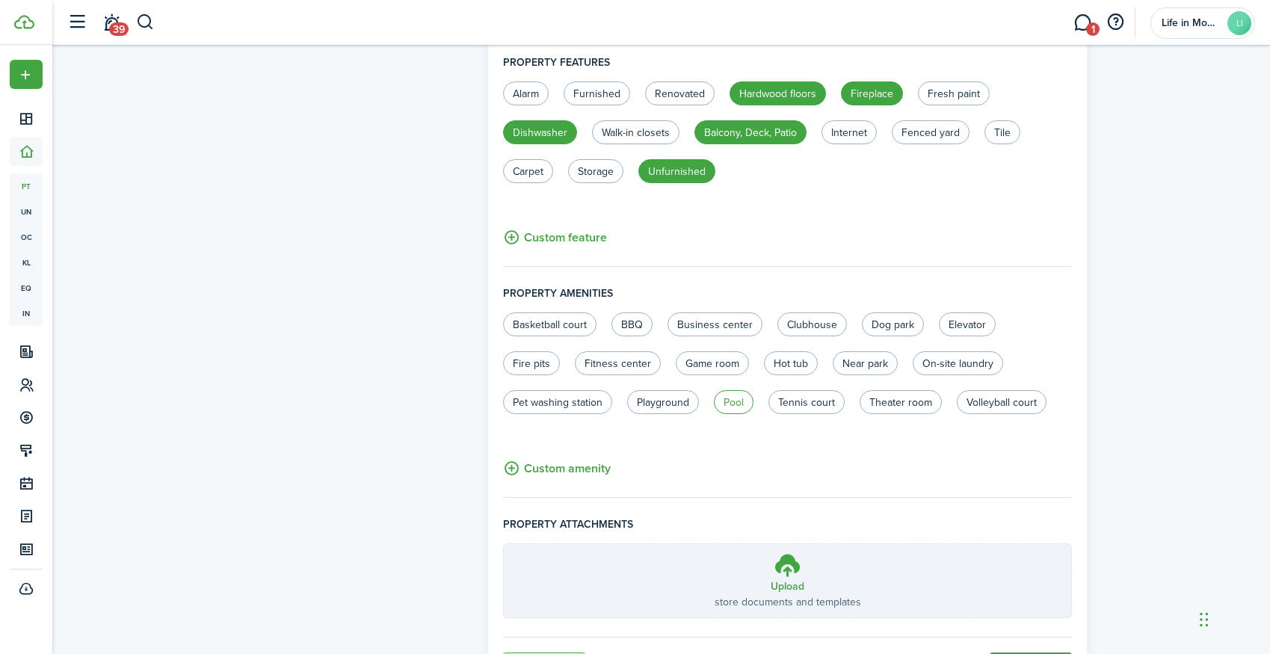
click at [750, 402] on label "Pool" at bounding box center [734, 402] width 40 height 24
radio input "true"
click at [800, 404] on label "Tennis court" at bounding box center [806, 402] width 76 height 24
radio input "true"
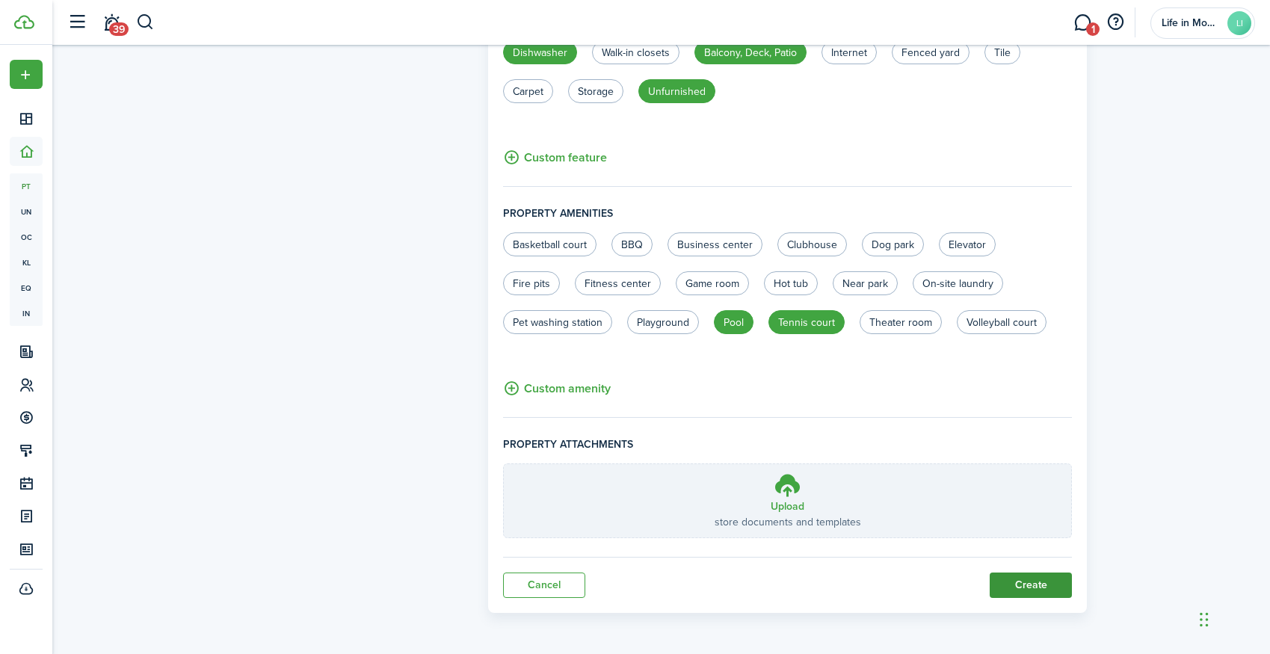
scroll to position [826, 0]
click at [1030, 587] on button "Create" at bounding box center [1031, 586] width 82 height 25
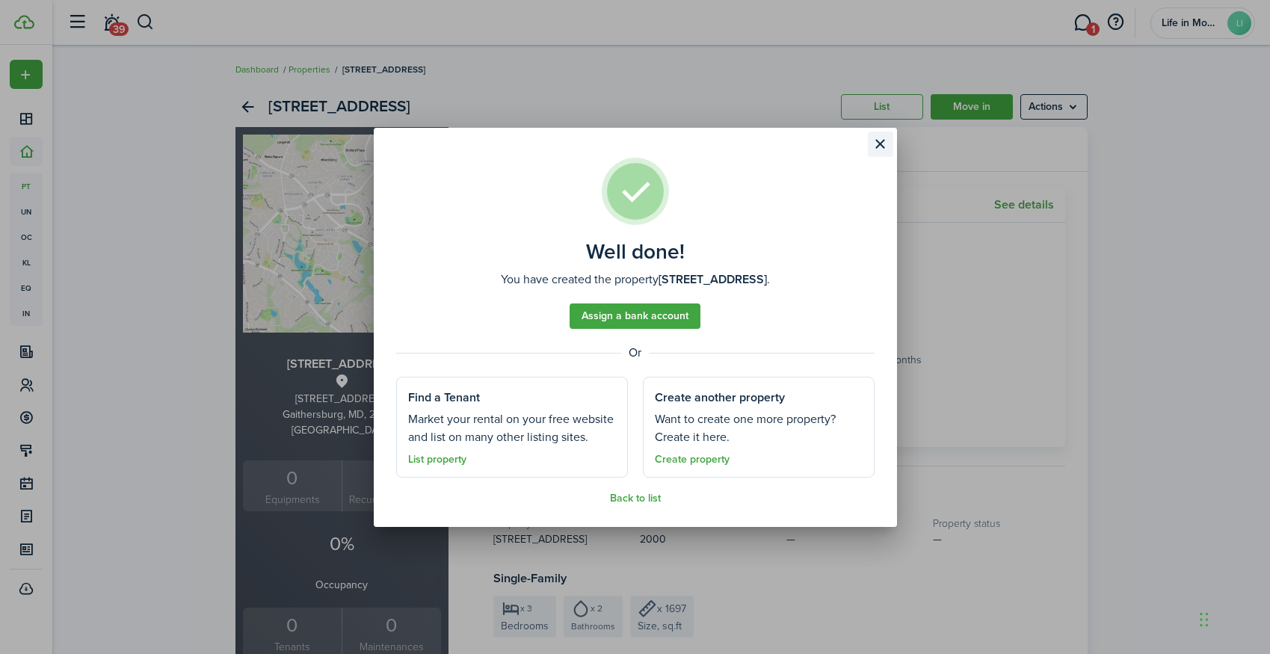
click at [872, 146] on button "Close modal" at bounding box center [880, 144] width 25 height 25
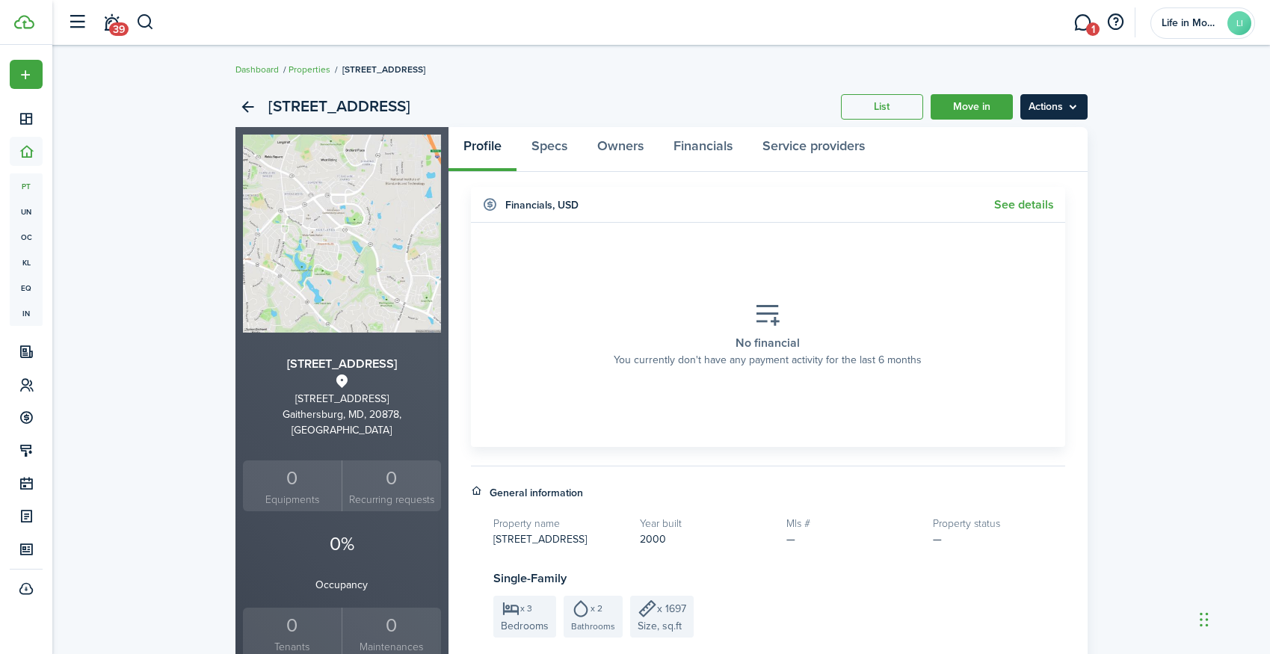
click at [1036, 106] on menu-btn "Actions" at bounding box center [1053, 106] width 67 height 25
click at [1030, 143] on link "Edit property" at bounding box center [1022, 139] width 131 height 25
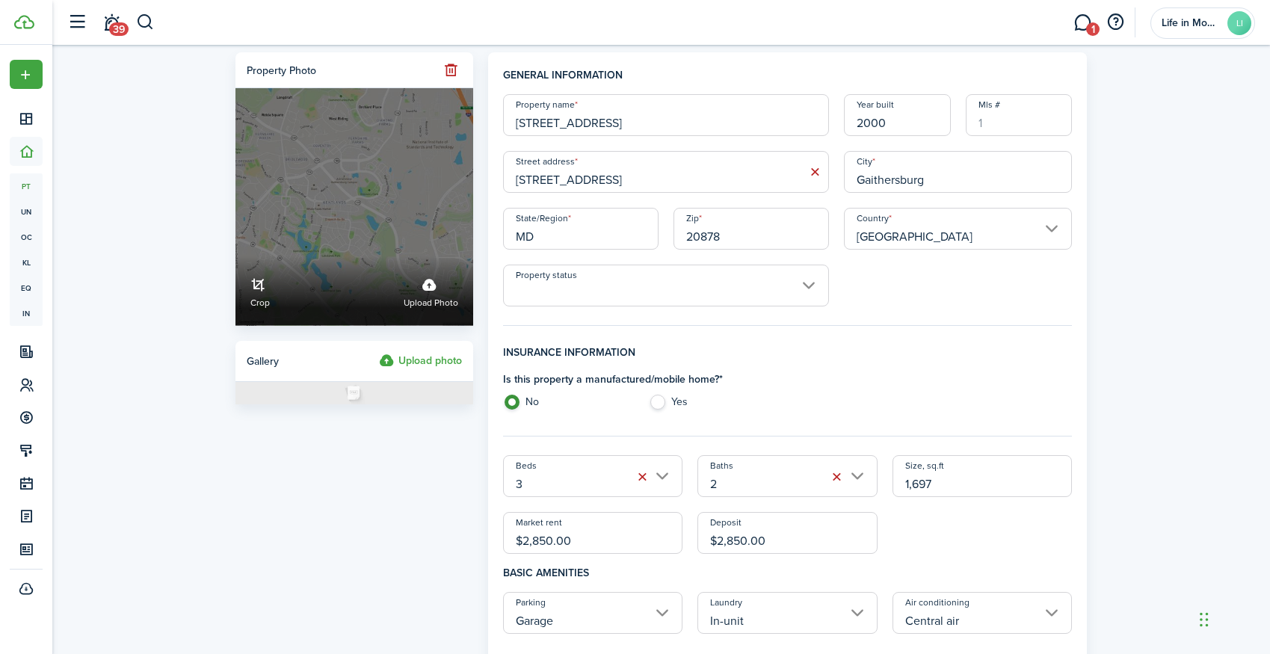
click at [428, 291] on label "Upload photo" at bounding box center [431, 291] width 55 height 40
click at [235, 256] on input "Crop Upload photo" at bounding box center [235, 256] width 0 height 0
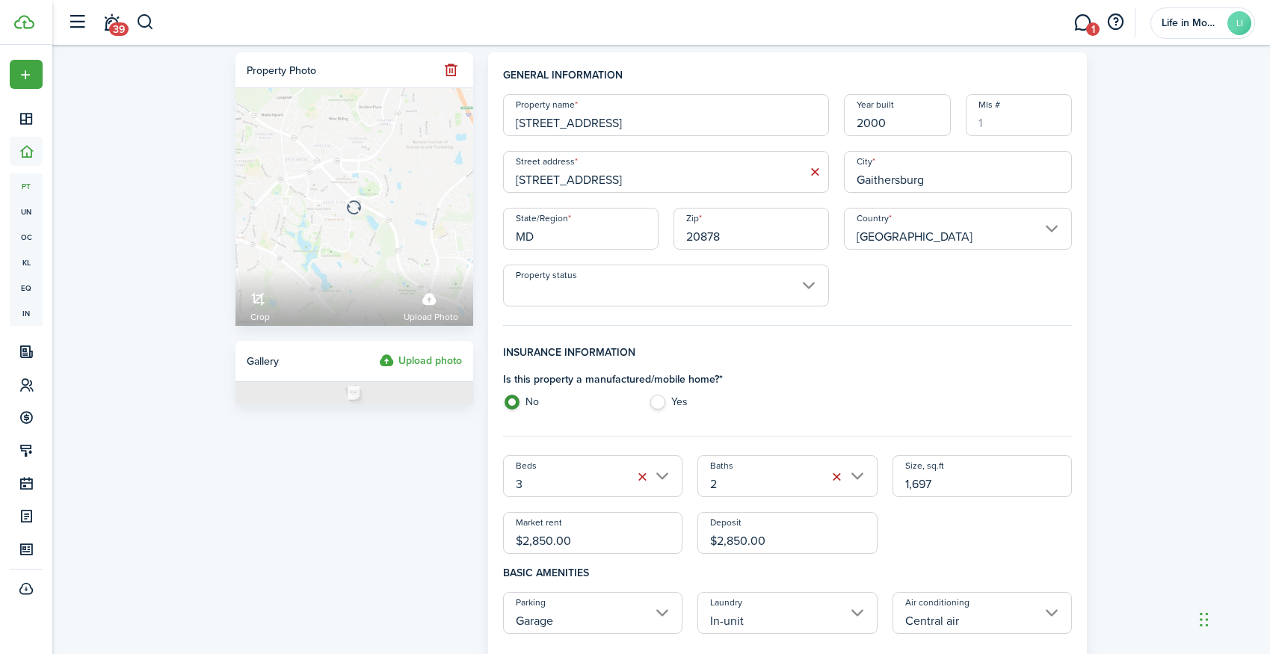
click at [521, 272] on input "Property status" at bounding box center [666, 286] width 326 height 42
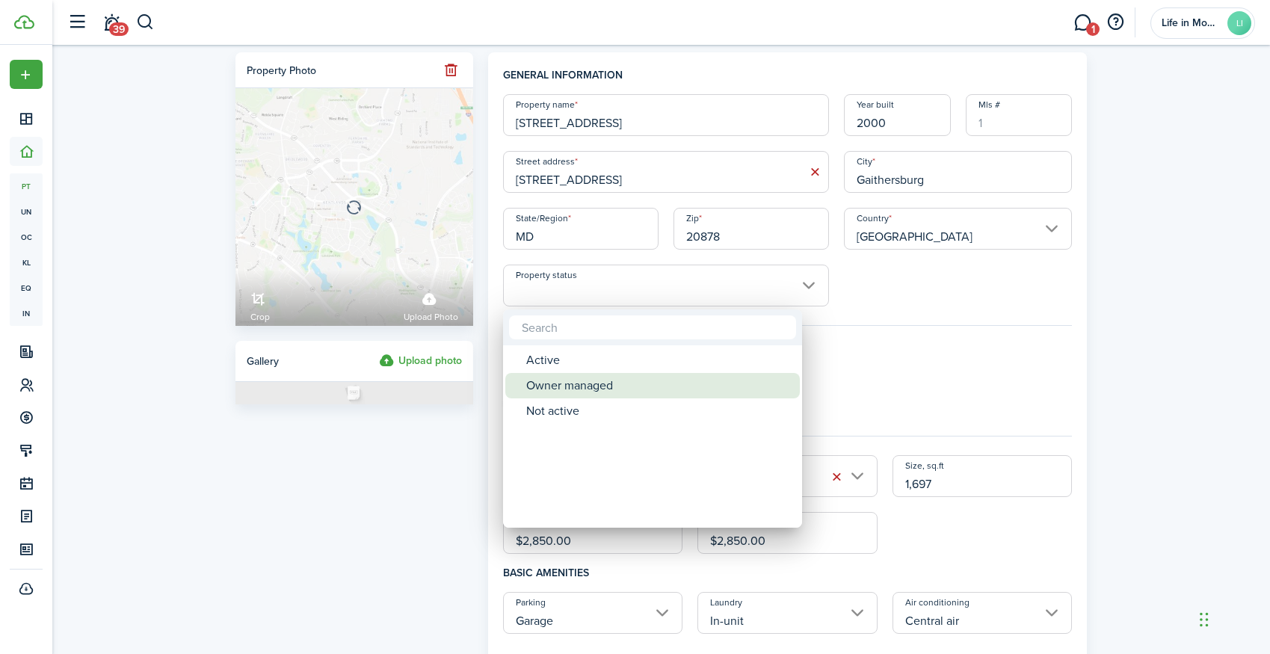
click at [541, 382] on div "Owner managed" at bounding box center [658, 385] width 265 height 25
type input "Owner managed"
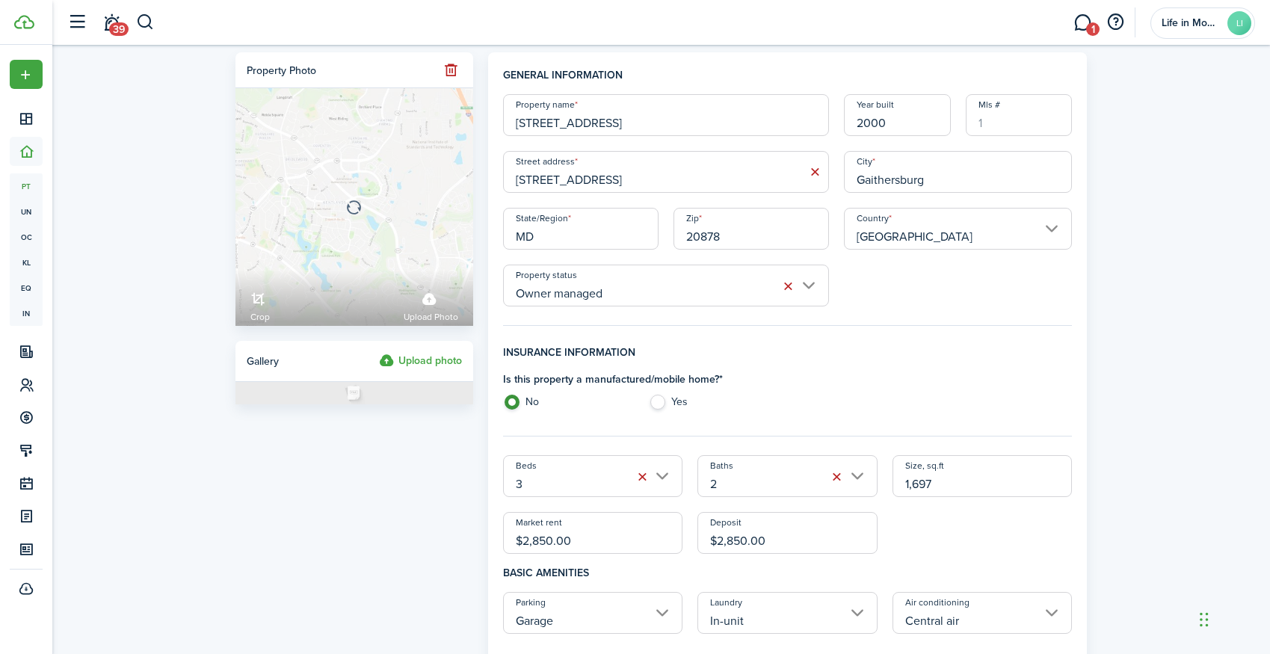
click at [440, 359] on label "Upload photo" at bounding box center [420, 361] width 83 height 18
click at [379, 352] on input "Upload photo" at bounding box center [379, 352] width 0 height 0
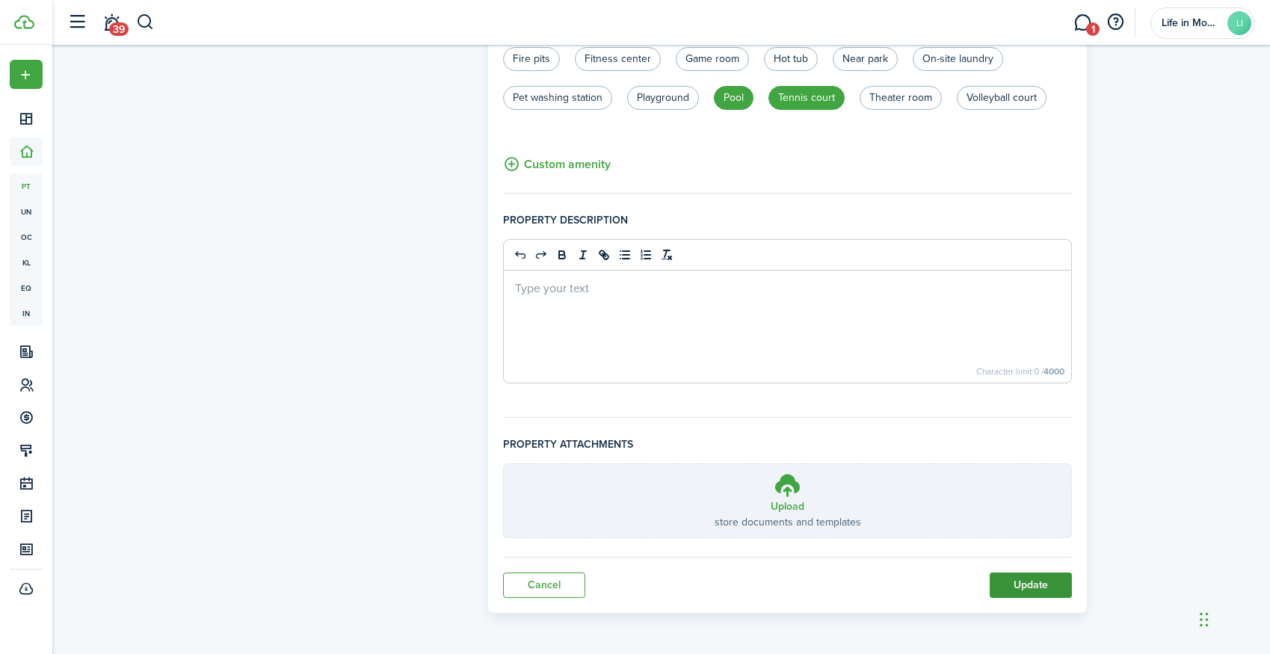
click at [1025, 587] on button "Update" at bounding box center [1031, 584] width 82 height 25
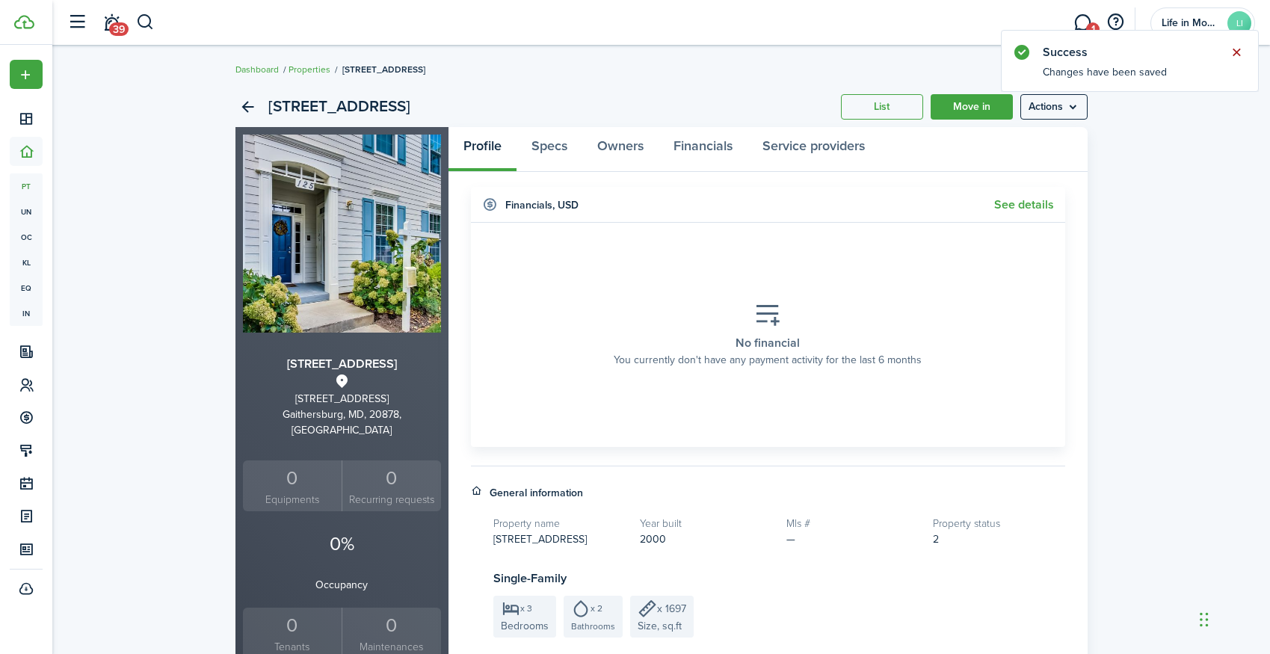
click at [1234, 55] on button "Close notify" at bounding box center [1236, 52] width 21 height 21
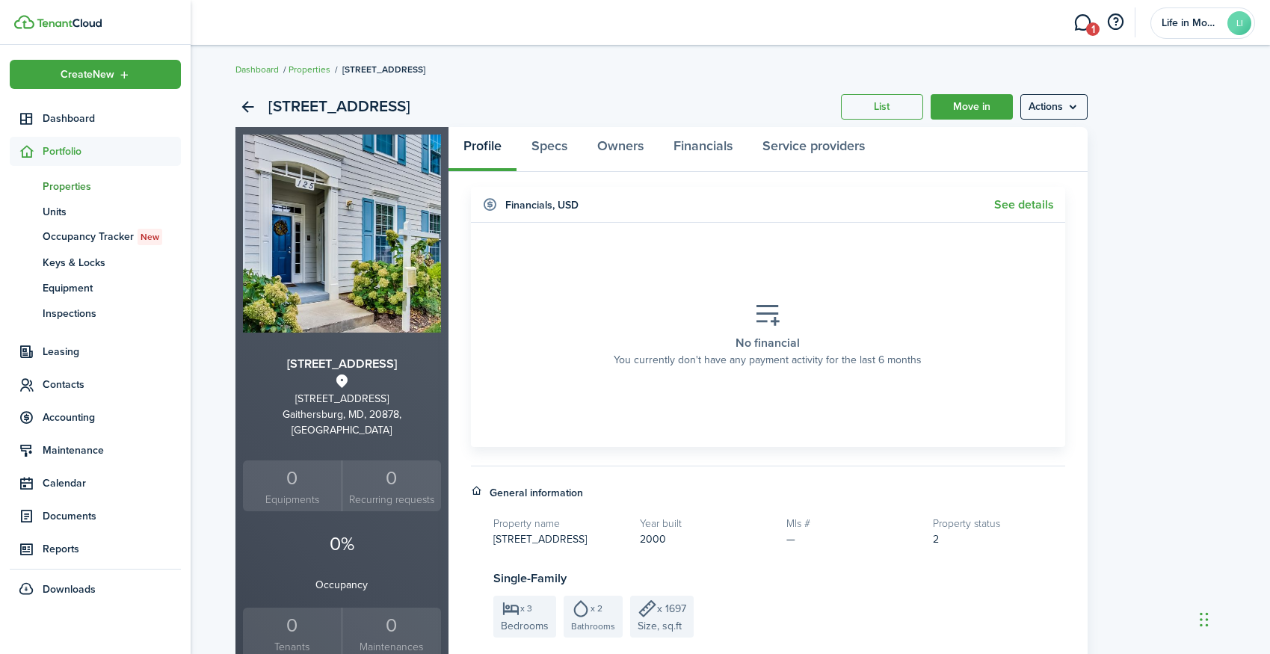
click at [62, 180] on span "Properties" at bounding box center [112, 187] width 138 height 16
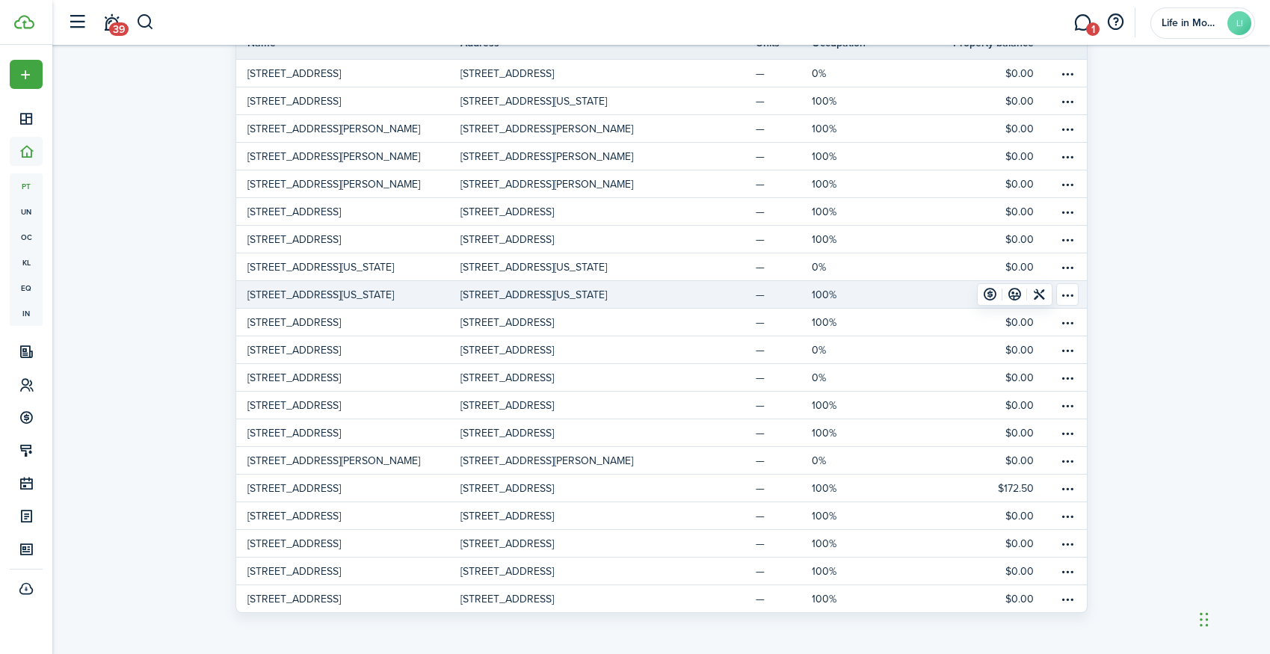
scroll to position [142, 0]
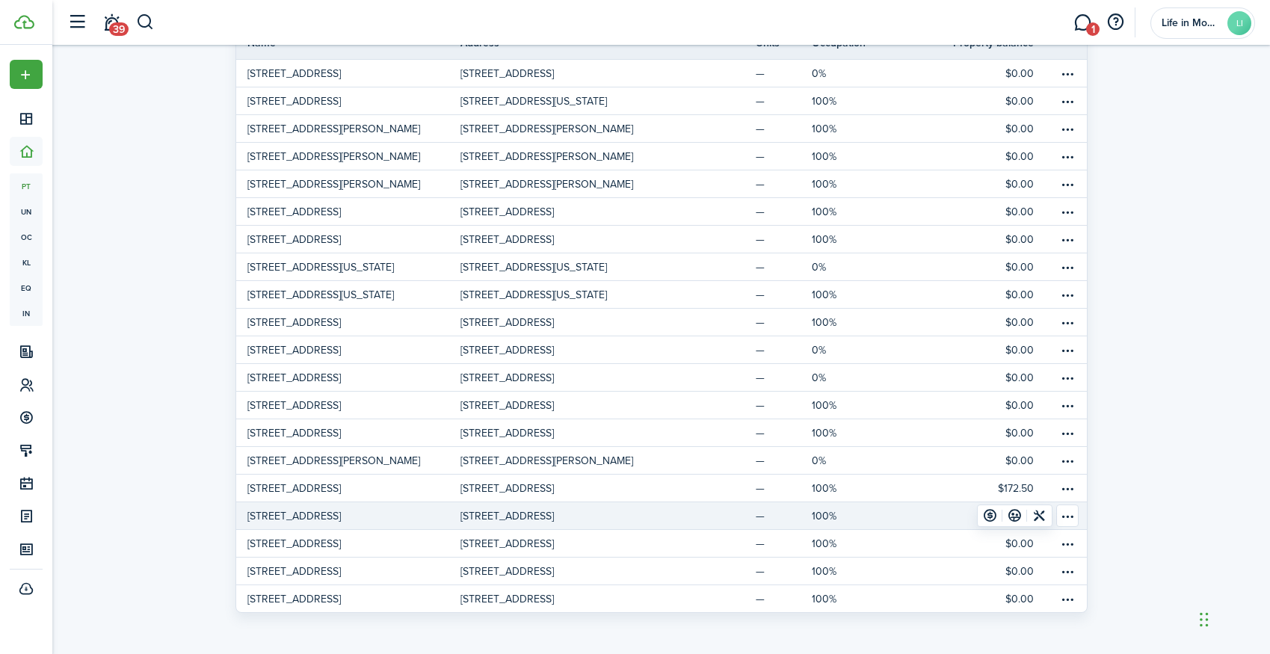
click at [316, 515] on p "[STREET_ADDRESS]" at bounding box center [293, 516] width 93 height 16
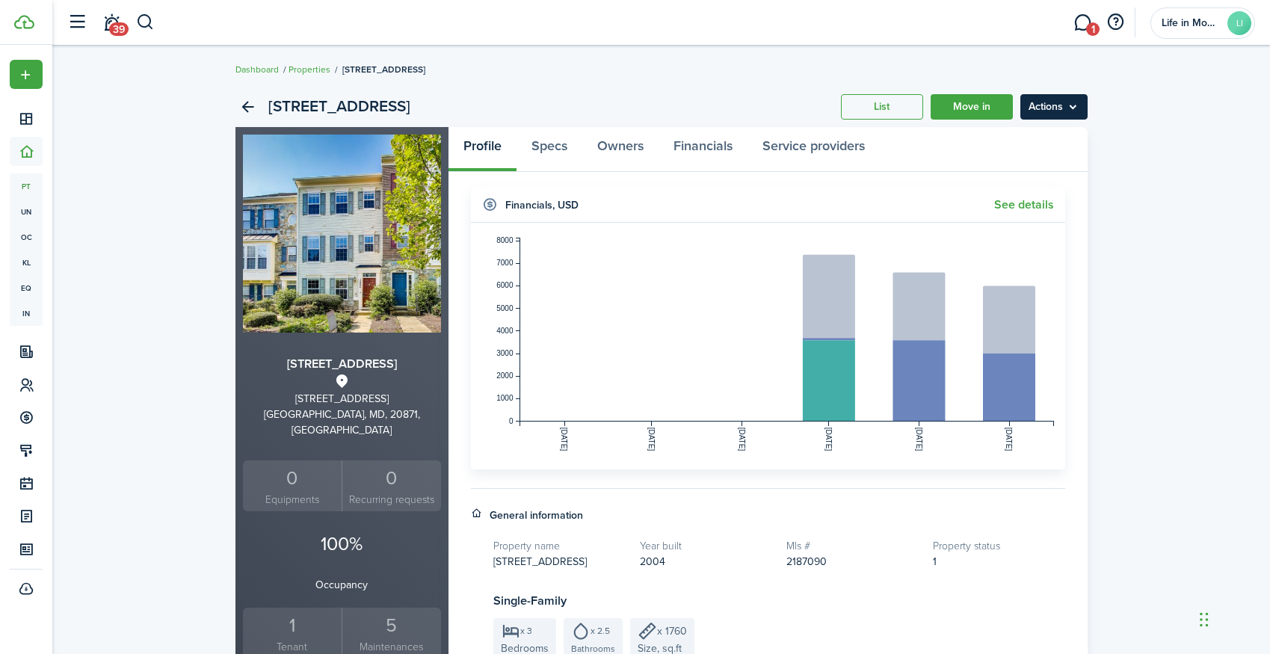
click at [1033, 117] on menu-btn "Actions" at bounding box center [1053, 106] width 67 height 25
click at [1020, 139] on link "Edit property" at bounding box center [1022, 139] width 131 height 25
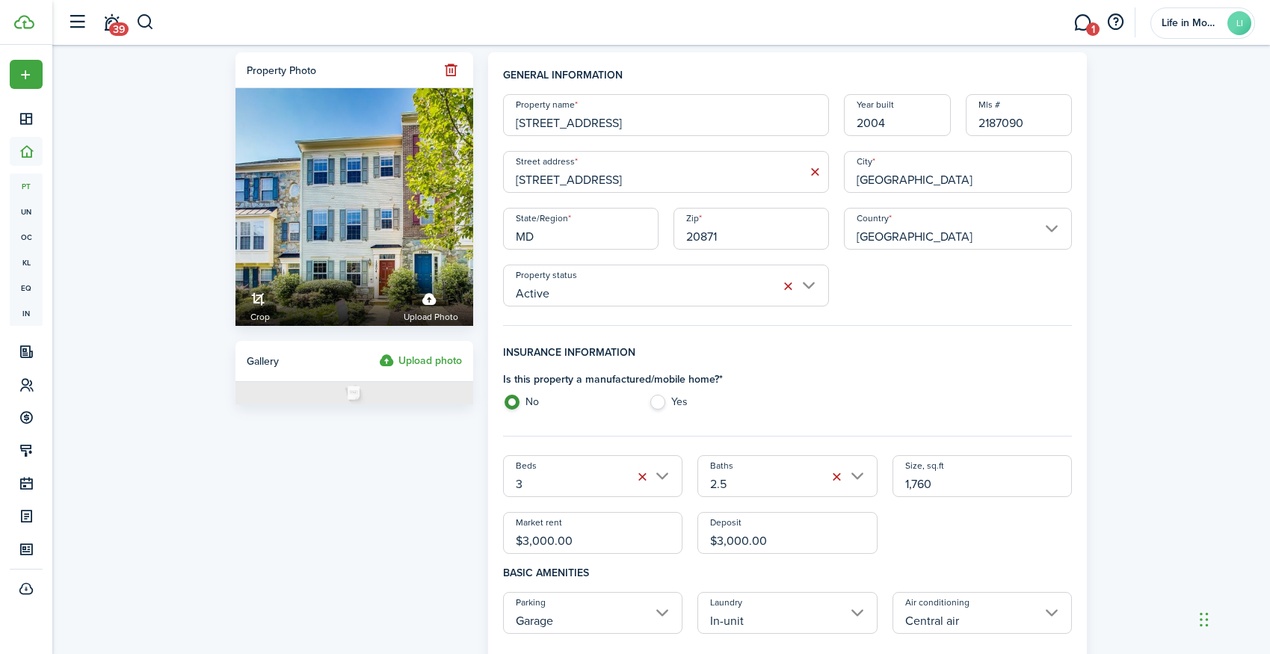
drag, startPoint x: 634, startPoint y: 123, endPoint x: 865, endPoint y: 109, distance: 232.1
drag, startPoint x: 759, startPoint y: 122, endPoint x: 633, endPoint y: 123, distance: 125.6
click at [633, 124] on input "[STREET_ADDRESS]" at bounding box center [666, 115] width 326 height 42
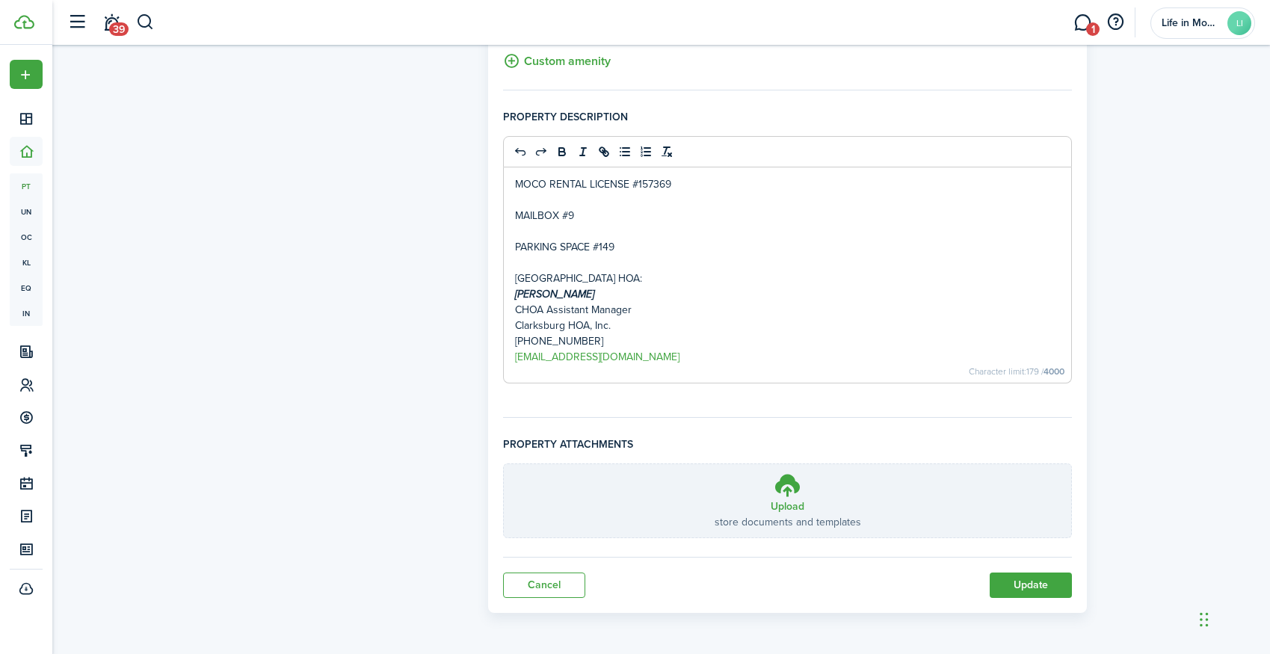
scroll to position [1009, 0]
type input "[STREET_ADDRESS]"
click at [1046, 587] on button "Update" at bounding box center [1031, 584] width 82 height 25
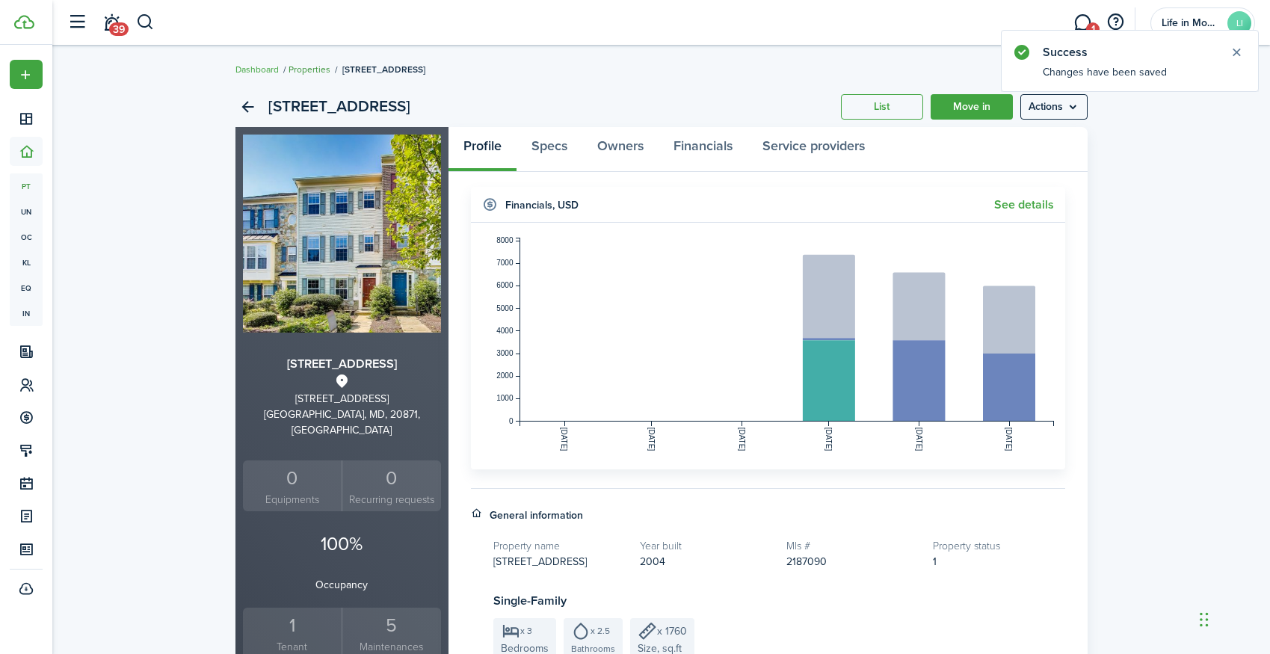
click at [318, 71] on link "Properties" at bounding box center [309, 69] width 42 height 13
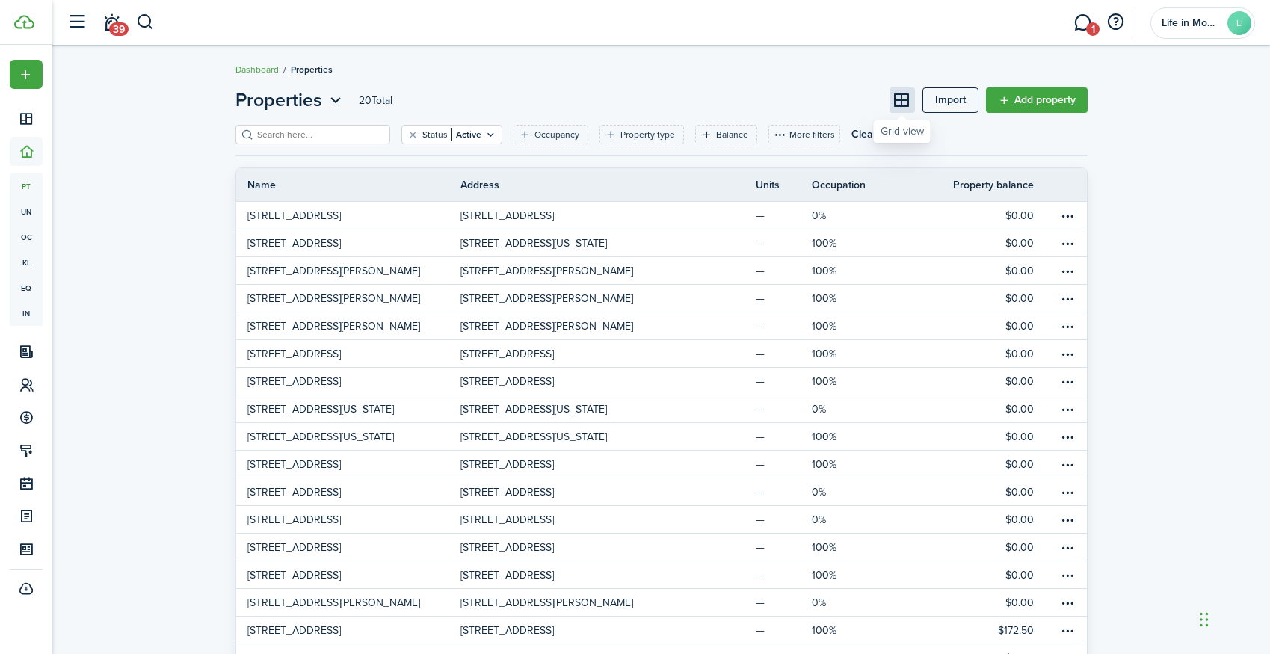
click at [907, 99] on button at bounding box center [901, 99] width 25 height 25
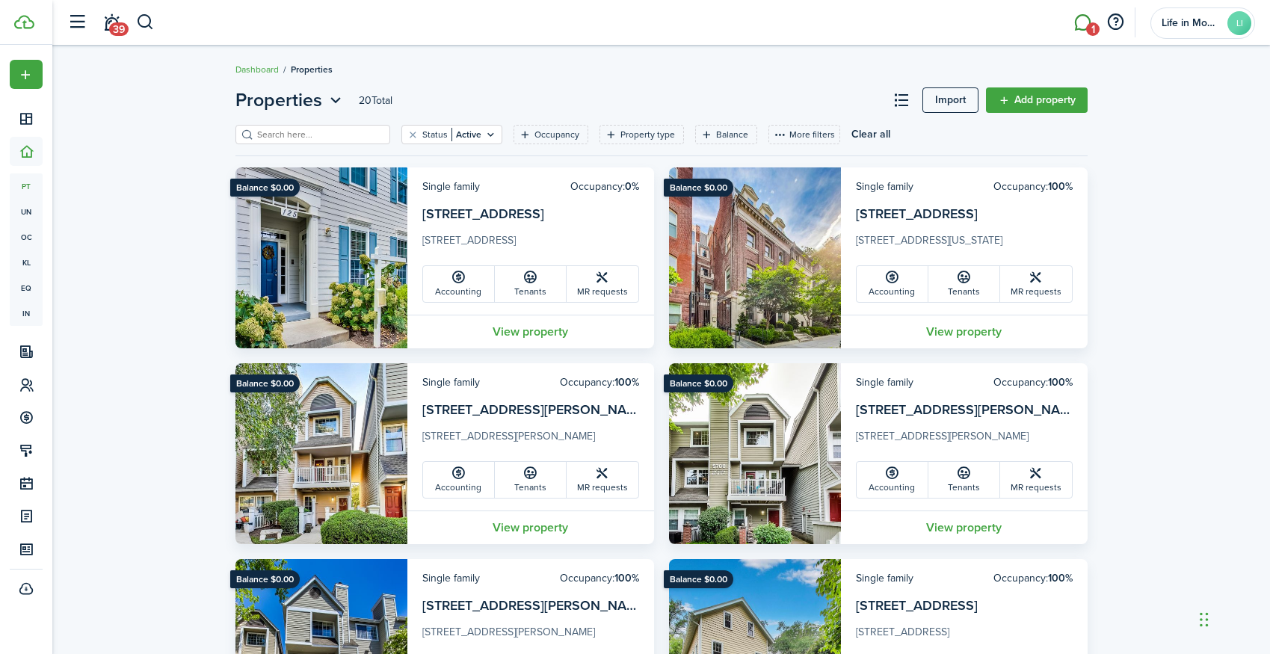
click at [1090, 28] on span "1" at bounding box center [1092, 28] width 13 height 13
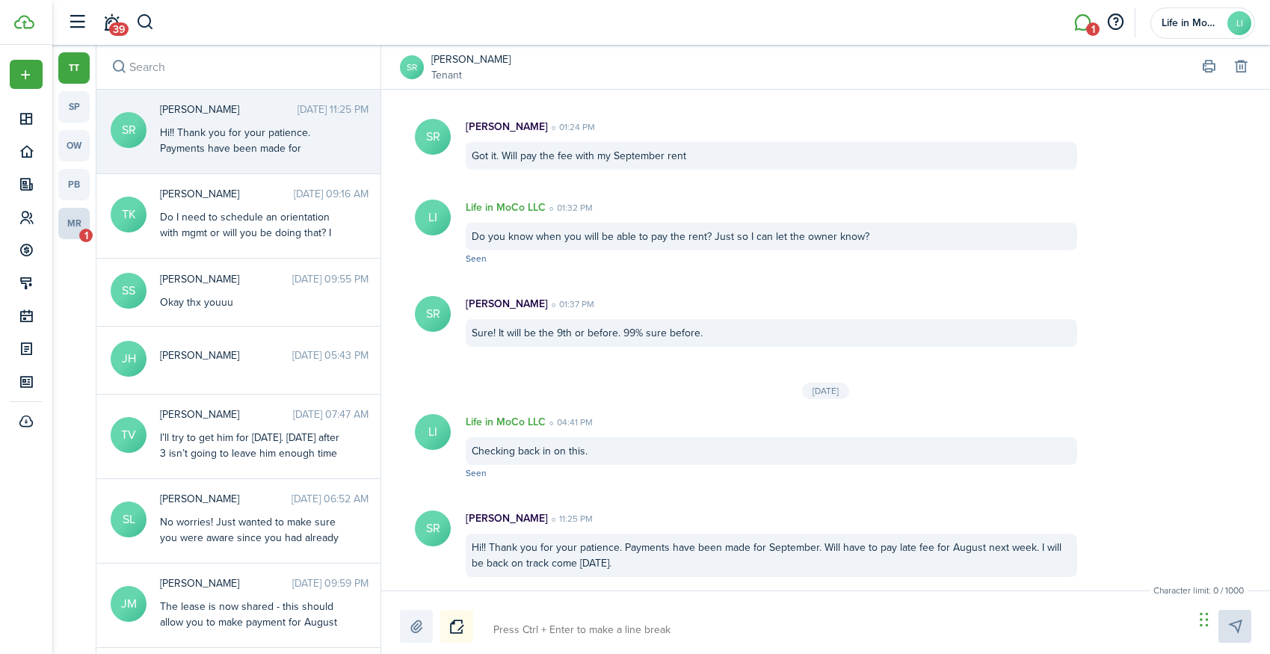
click at [76, 230] on link "mr 1" at bounding box center [73, 223] width 31 height 31
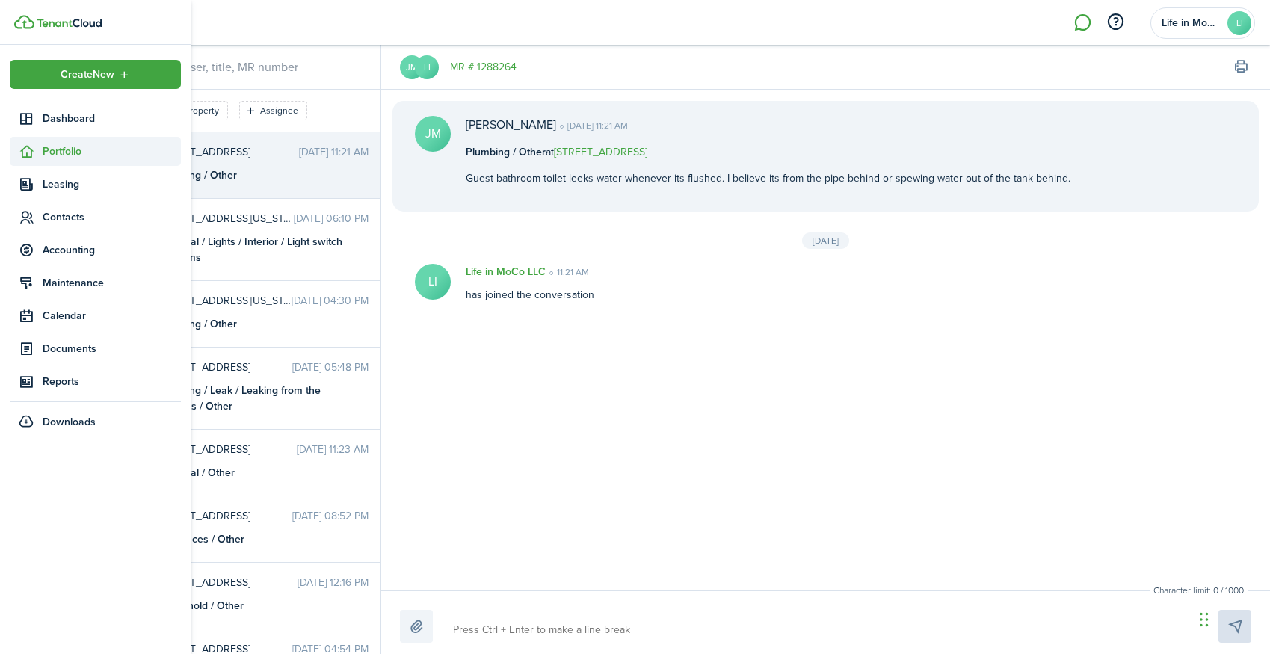
click at [58, 149] on span "Portfolio" at bounding box center [112, 151] width 138 height 16
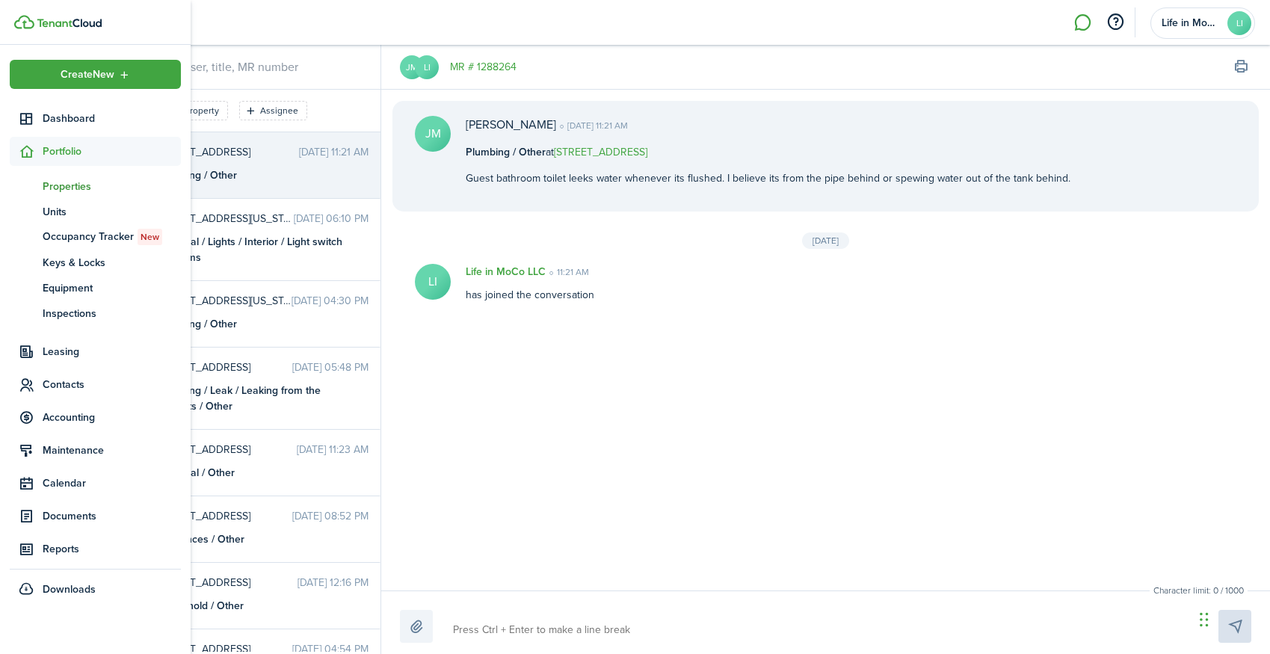
click at [56, 190] on span "Properties" at bounding box center [112, 187] width 138 height 16
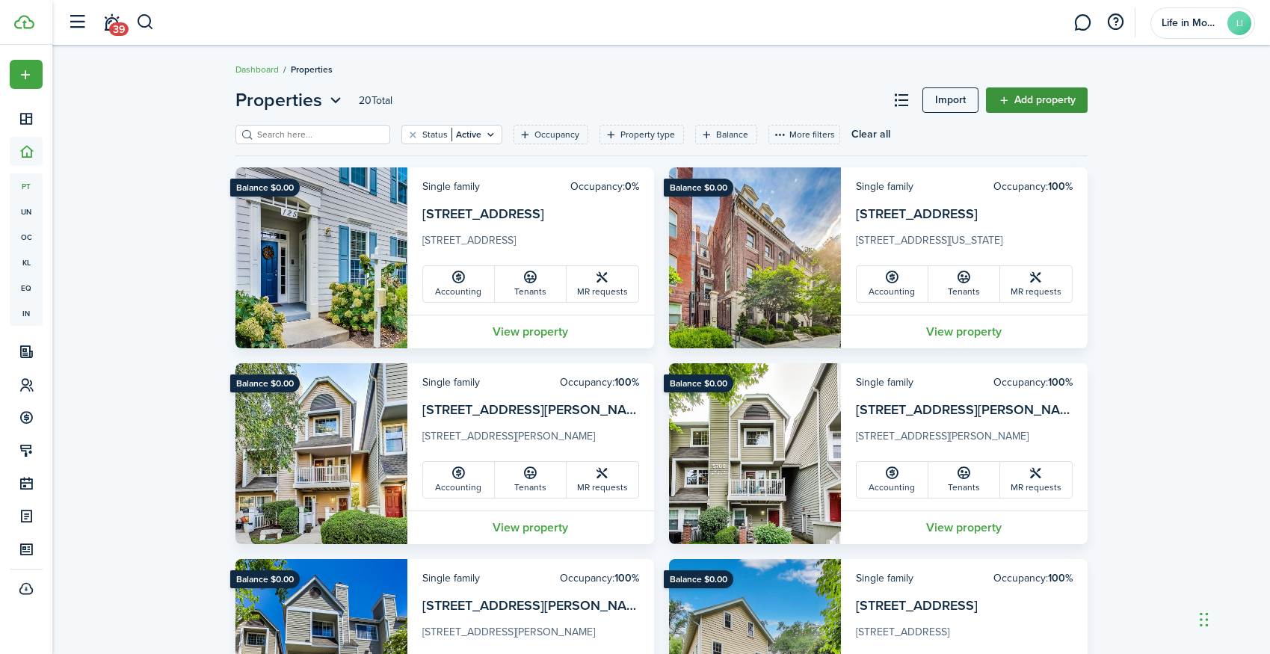
click at [1078, 96] on link "Add property" at bounding box center [1037, 99] width 102 height 25
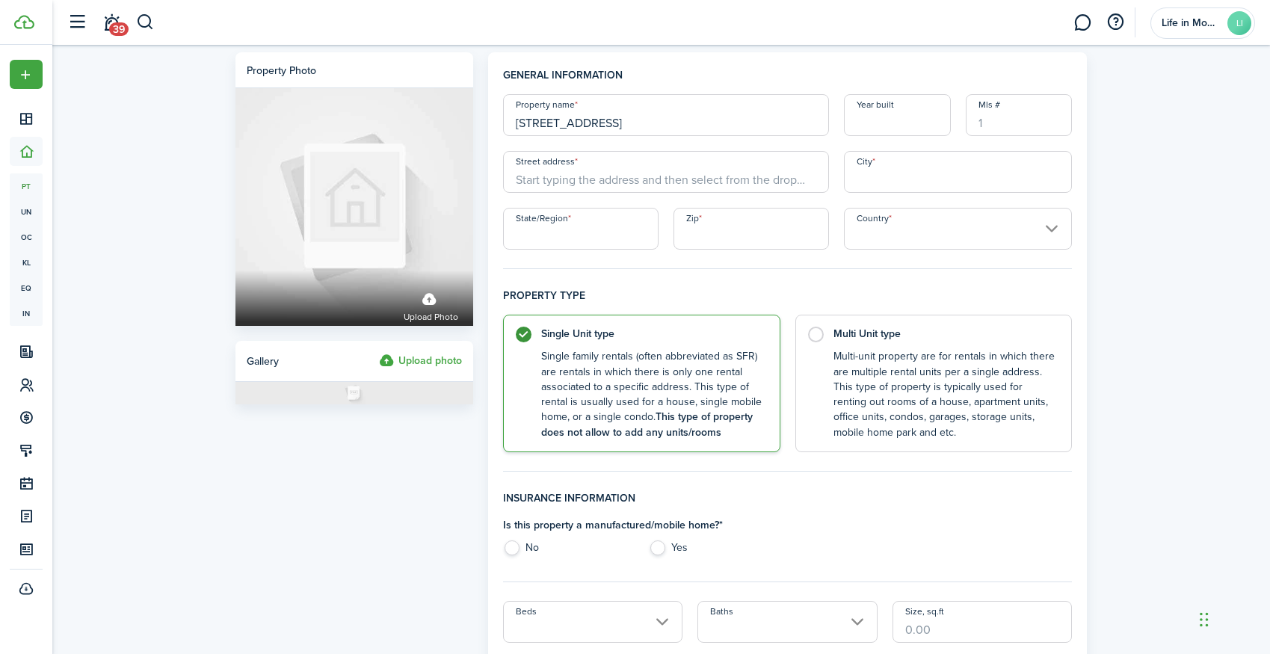
type input "13002 Shadyside Lane; Unit B"
type input "1985"
type input "13002 Shadyside Lane; Unit B"
type input "German"
click at [782, 209] on geo-item "13002 Shadyside Lane unit b, Germantown, MD, USA" at bounding box center [666, 205] width 314 height 16
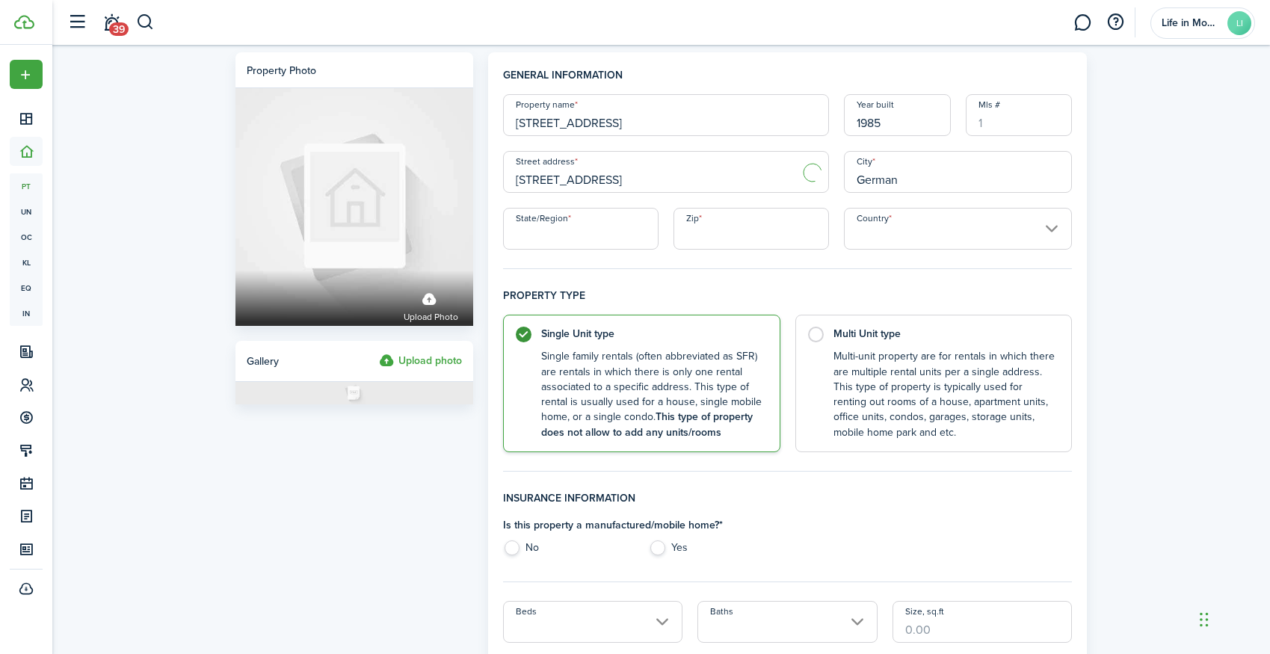
type input "13002 Shadyside Ln"
type input "Germantown"
type input "MD"
type input "20874"
type input "[GEOGRAPHIC_DATA]"
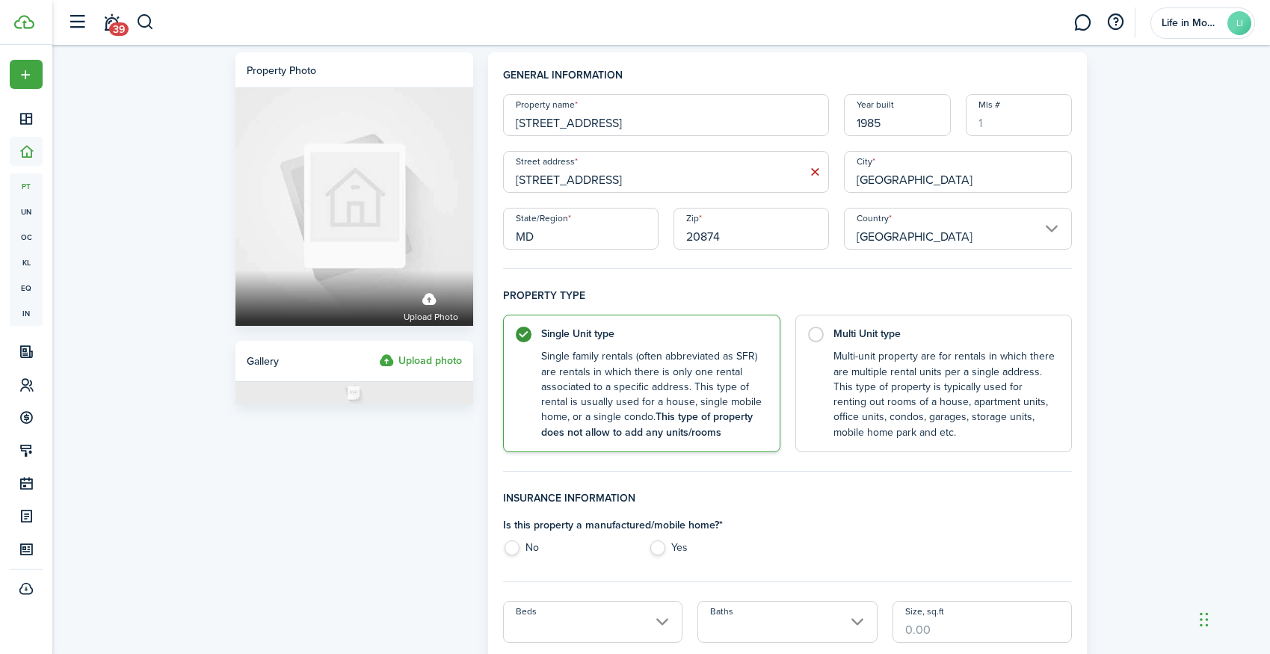
click at [702, 180] on input "13002 Shadyside Ln" at bounding box center [666, 172] width 326 height 42
type input "13002 Shadyside Lane; Unit B"
click at [519, 547] on label "No" at bounding box center [568, 551] width 131 height 22
radio input "true"
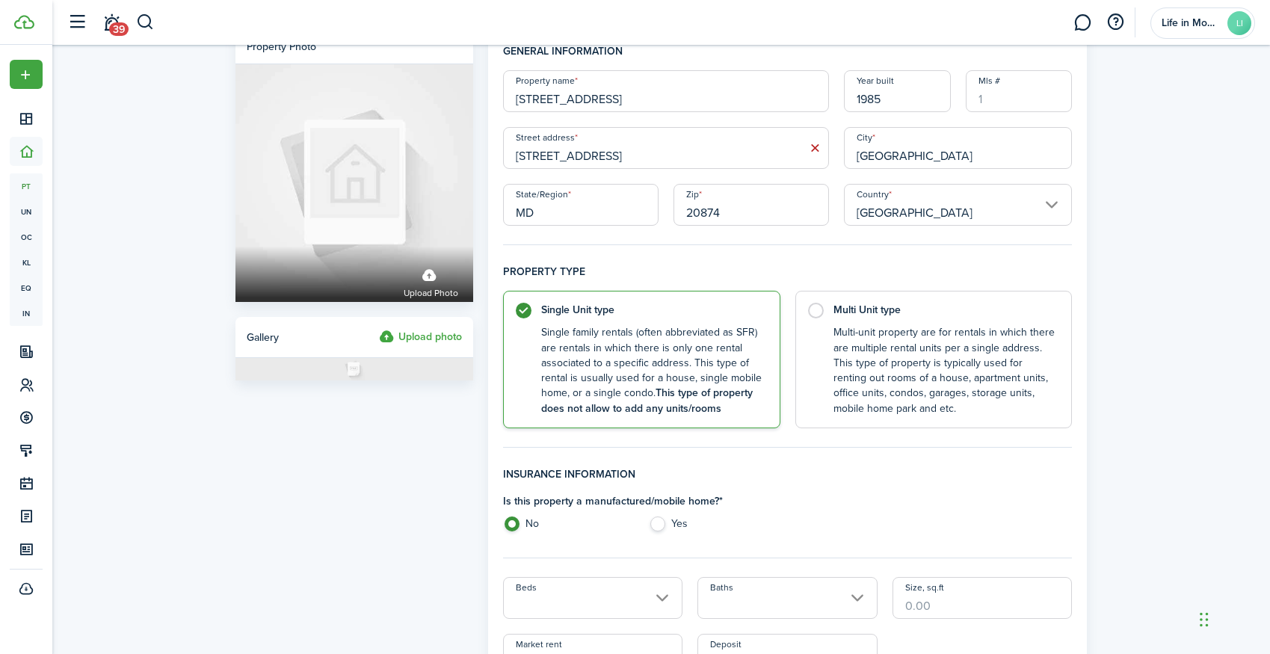
scroll to position [132, 0]
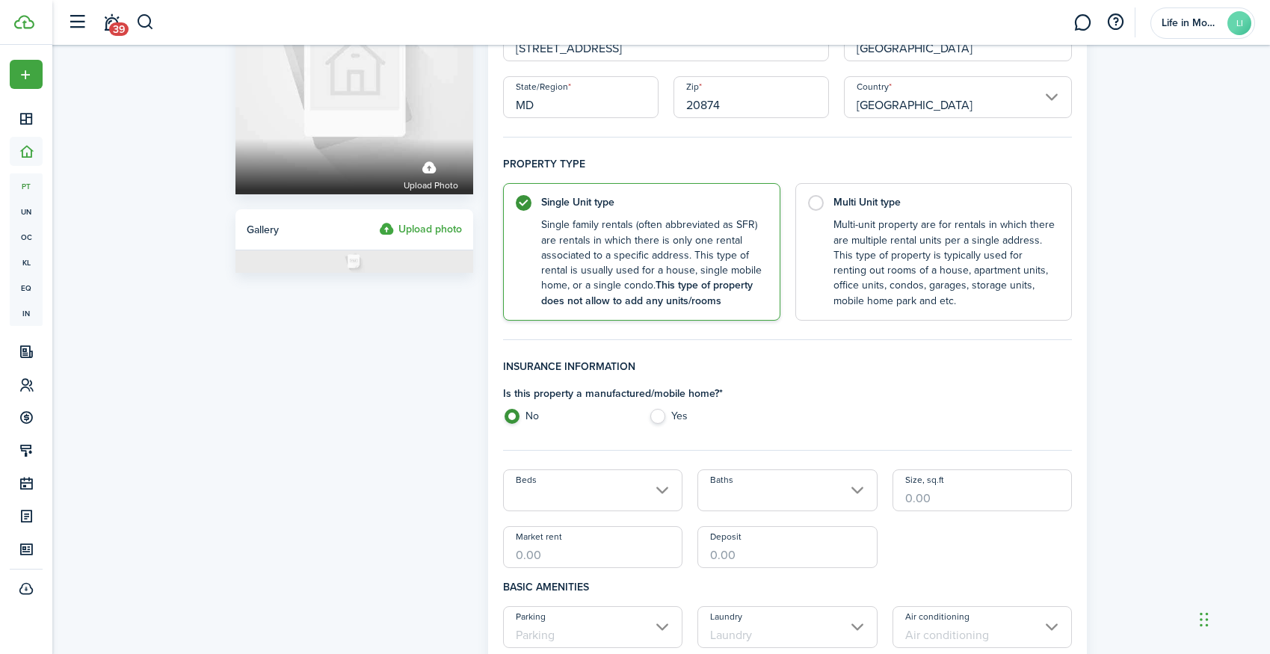
click at [633, 503] on input "Beds" at bounding box center [593, 490] width 180 height 42
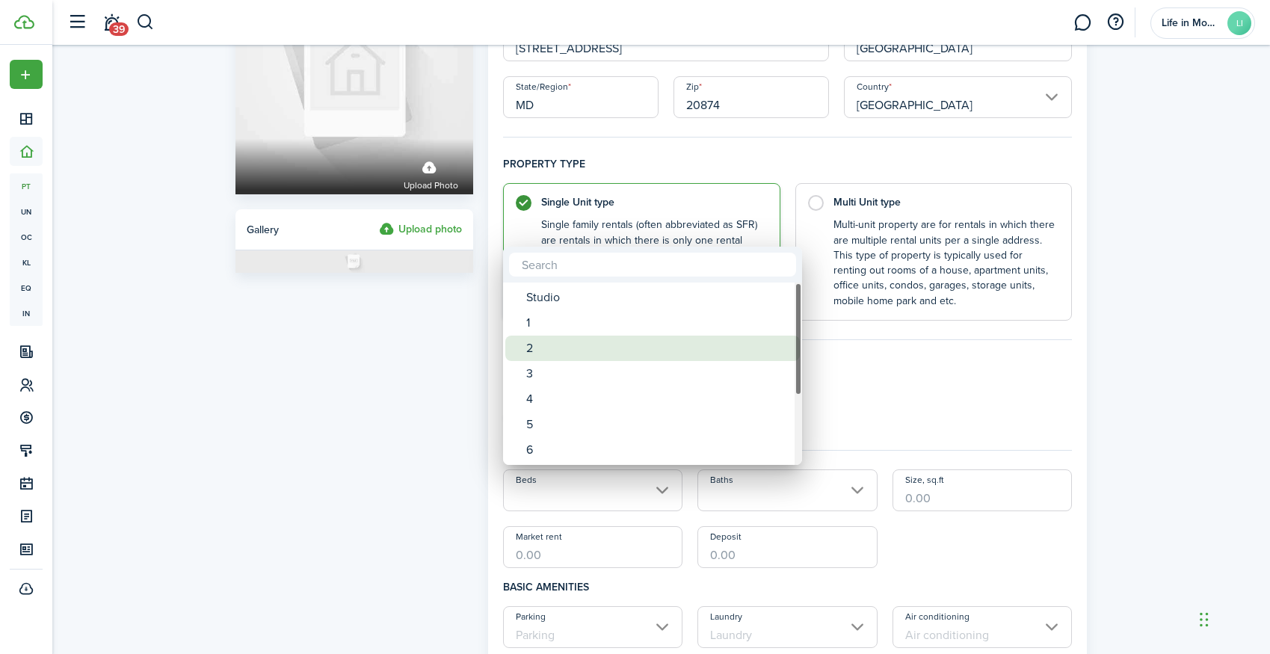
click at [634, 346] on div "2" at bounding box center [658, 348] width 265 height 25
type input "2"
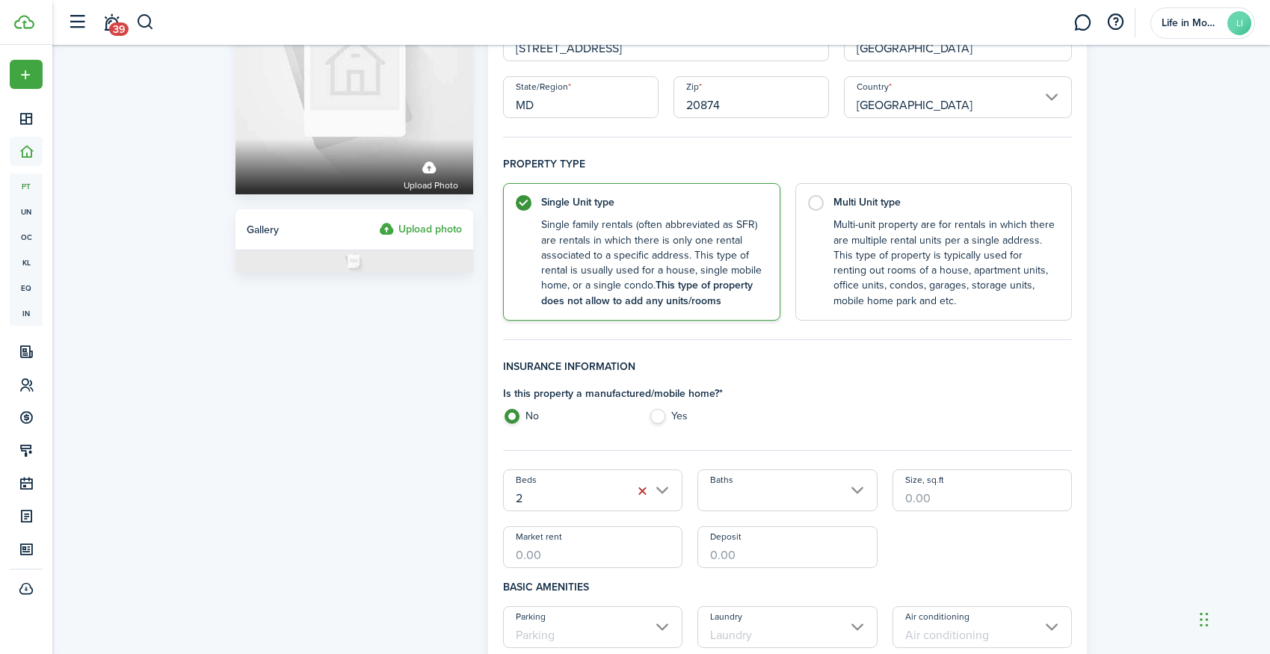
click at [753, 497] on input "Baths" at bounding box center [787, 490] width 180 height 42
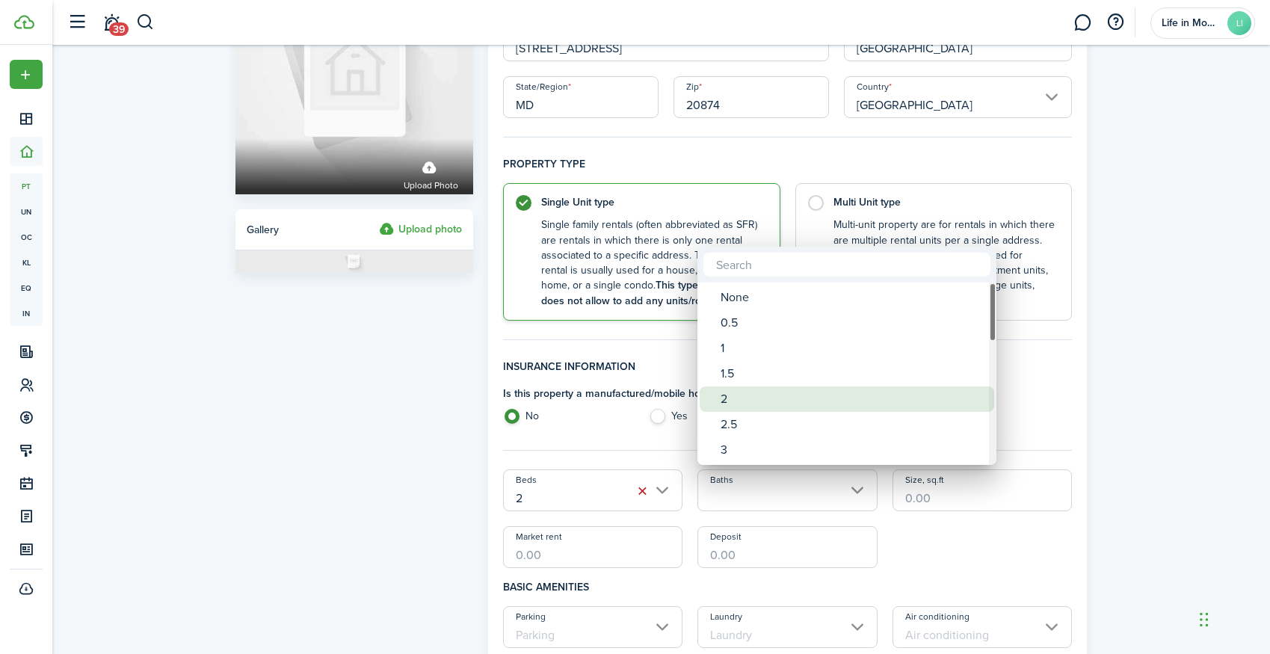
click at [759, 395] on div "2" at bounding box center [852, 398] width 265 height 25
type input "2"
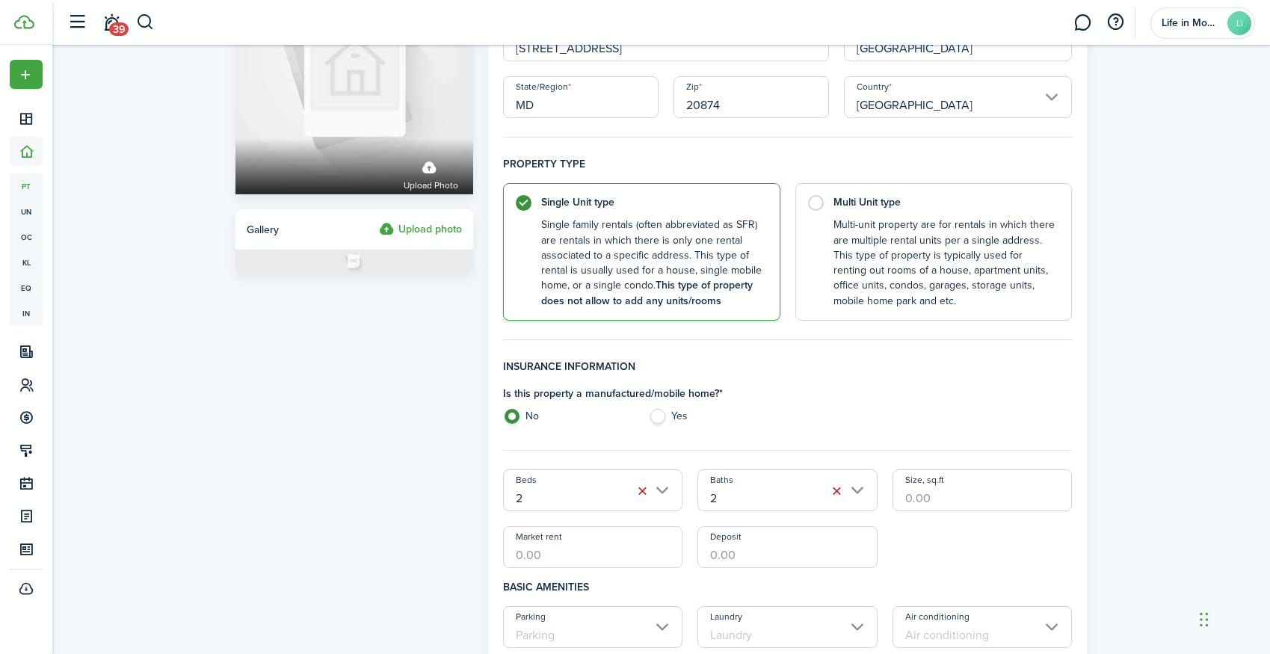
click at [919, 494] on input "Size, sq.ft" at bounding box center [982, 490] width 180 height 42
type input "1,292"
click at [645, 551] on input "Market rent" at bounding box center [593, 547] width 180 height 42
type input "$2,000.00"
click at [534, 635] on input "Parking" at bounding box center [593, 627] width 180 height 42
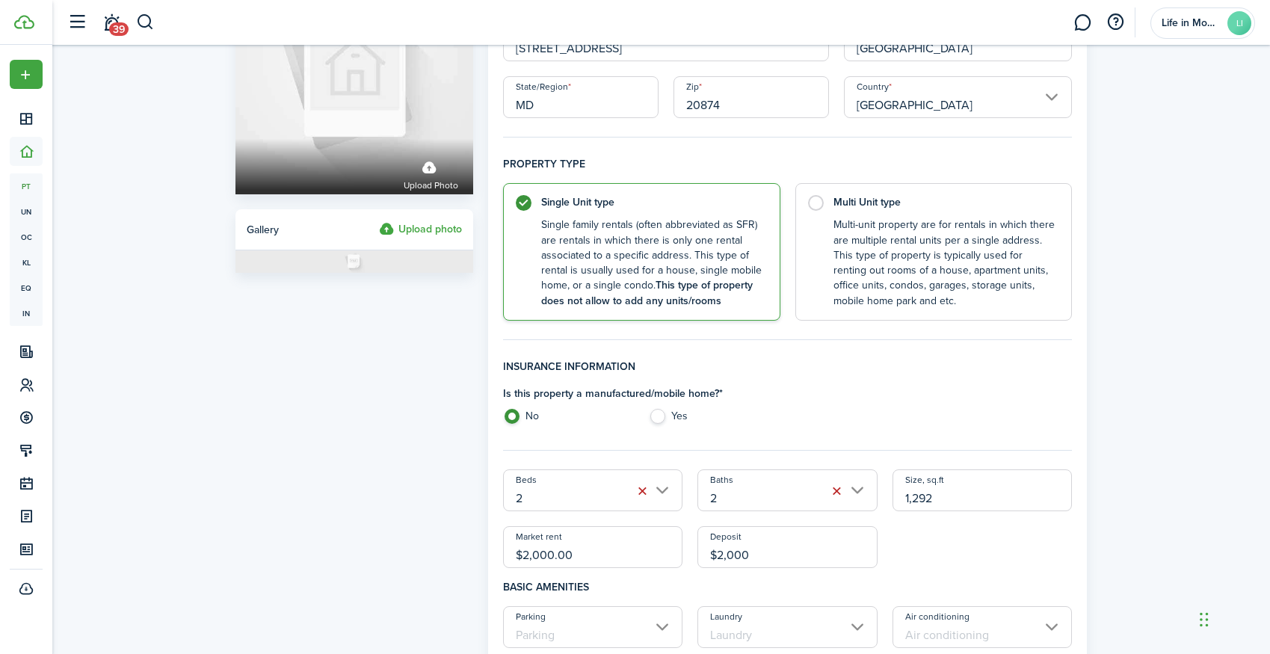
type input "$2,000.00"
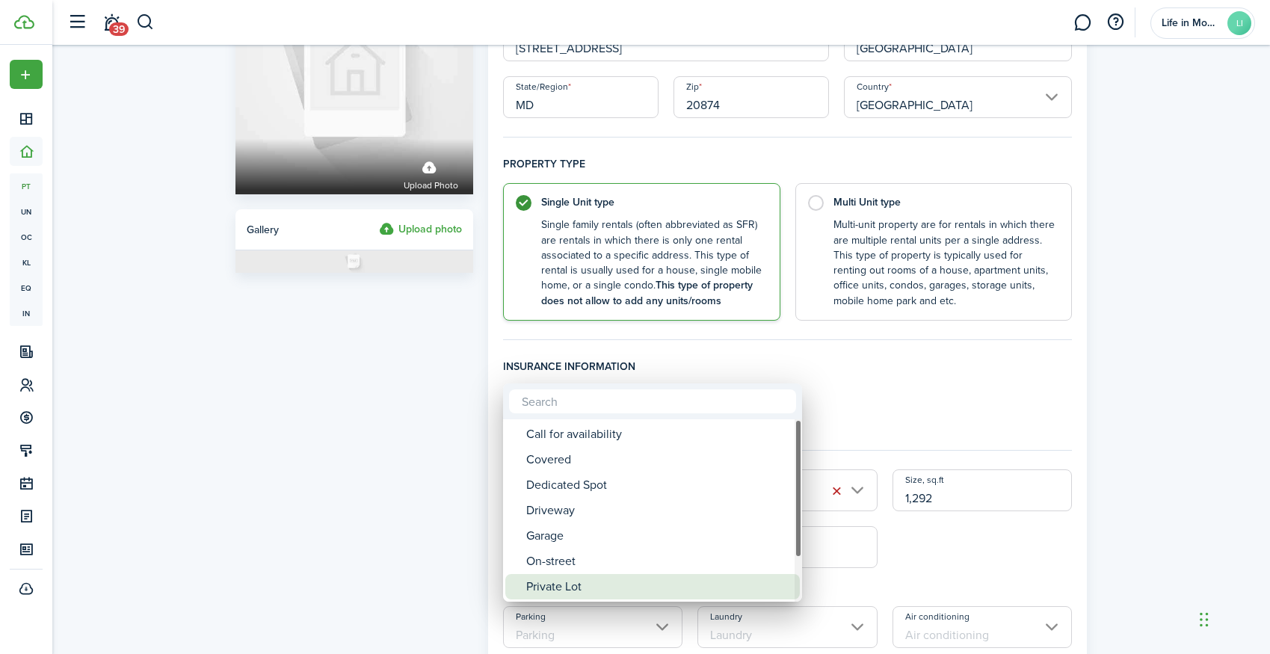
click at [552, 585] on div "Private Lot" at bounding box center [658, 586] width 265 height 25
type input "Private Lot"
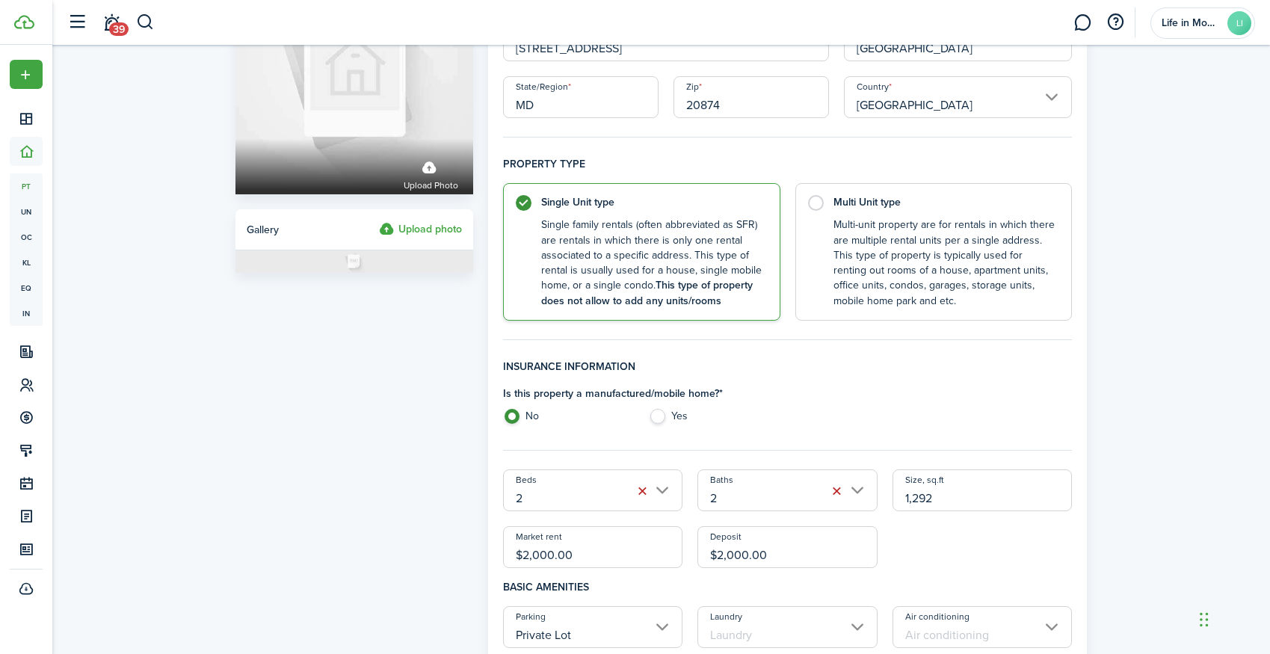
click at [717, 632] on input "Laundry" at bounding box center [787, 627] width 180 height 42
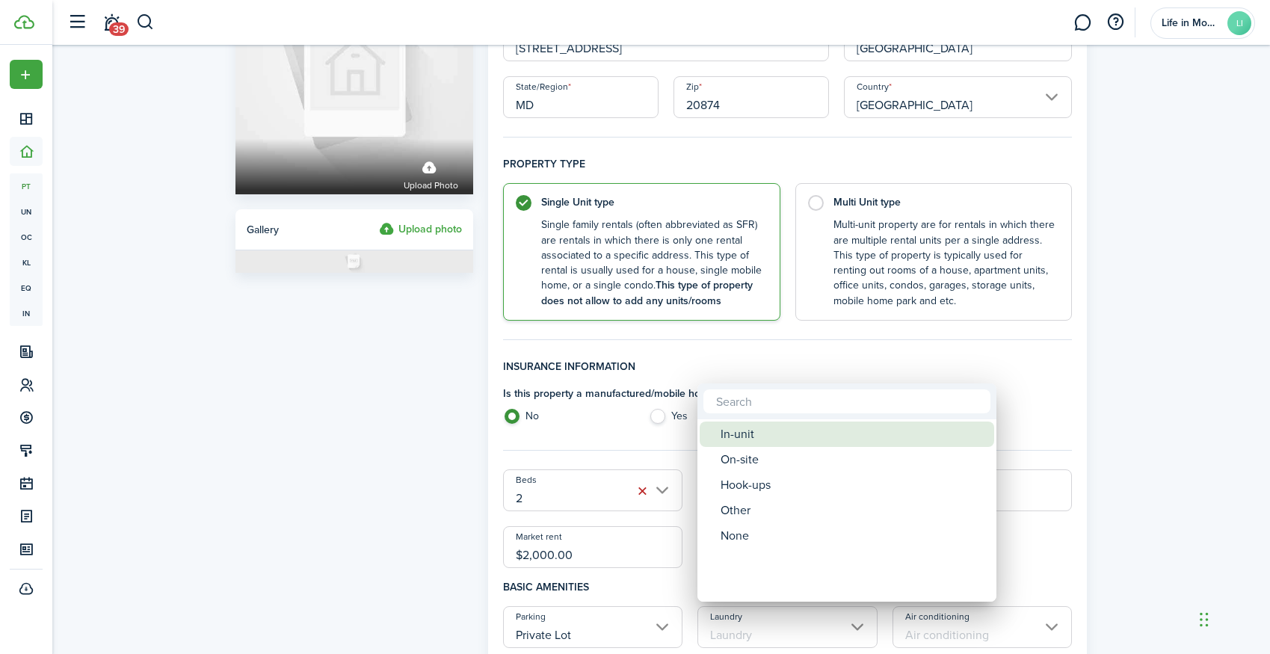
click at [759, 437] on div "In-unit" at bounding box center [852, 434] width 265 height 25
type input "In-unit"
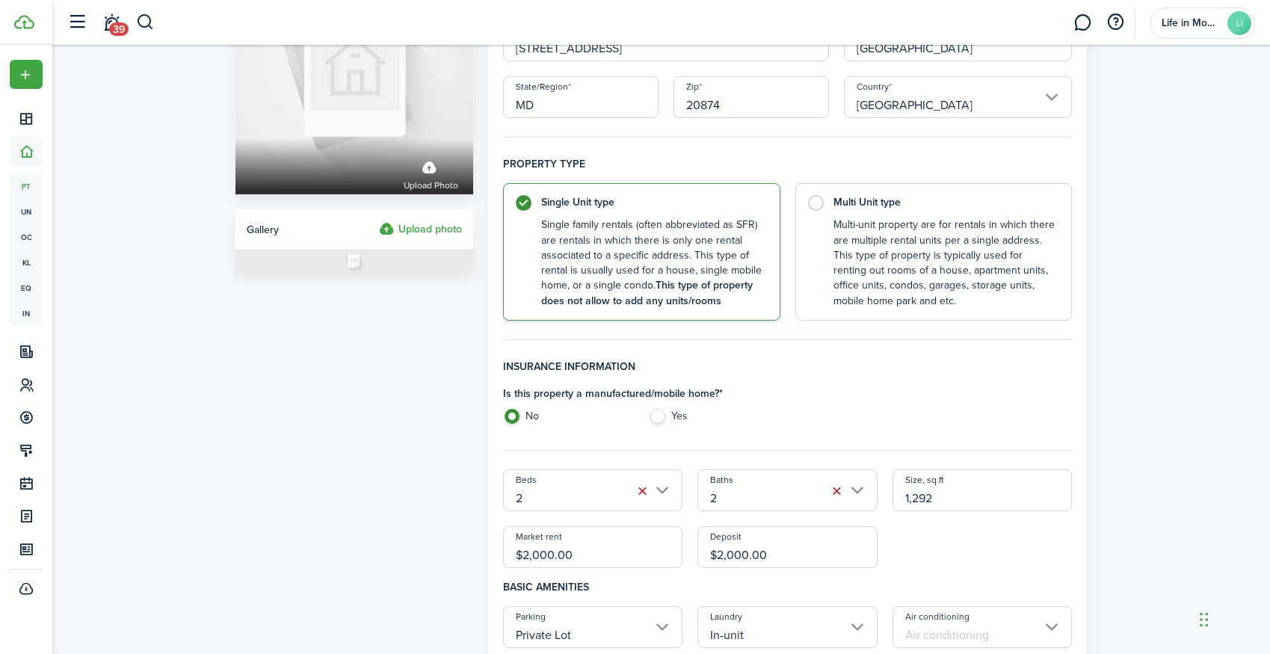
click at [978, 624] on input "Air conditioning" at bounding box center [982, 627] width 180 height 42
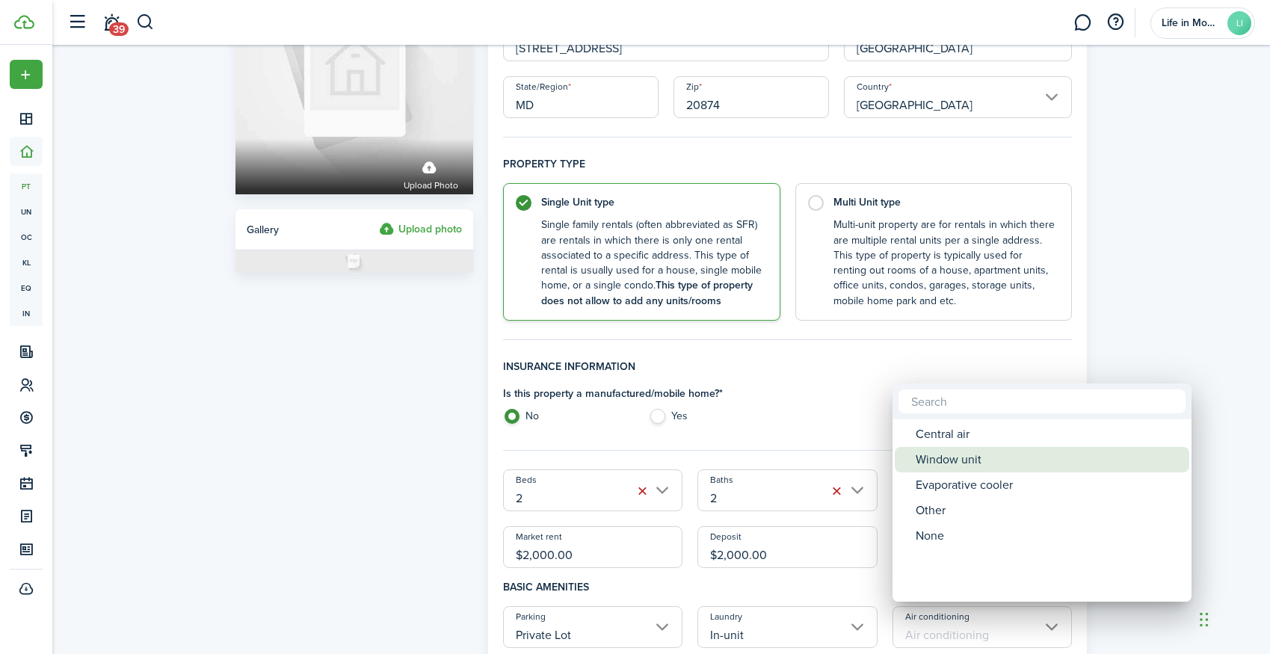
click at [963, 439] on div "Central air" at bounding box center [1048, 434] width 265 height 25
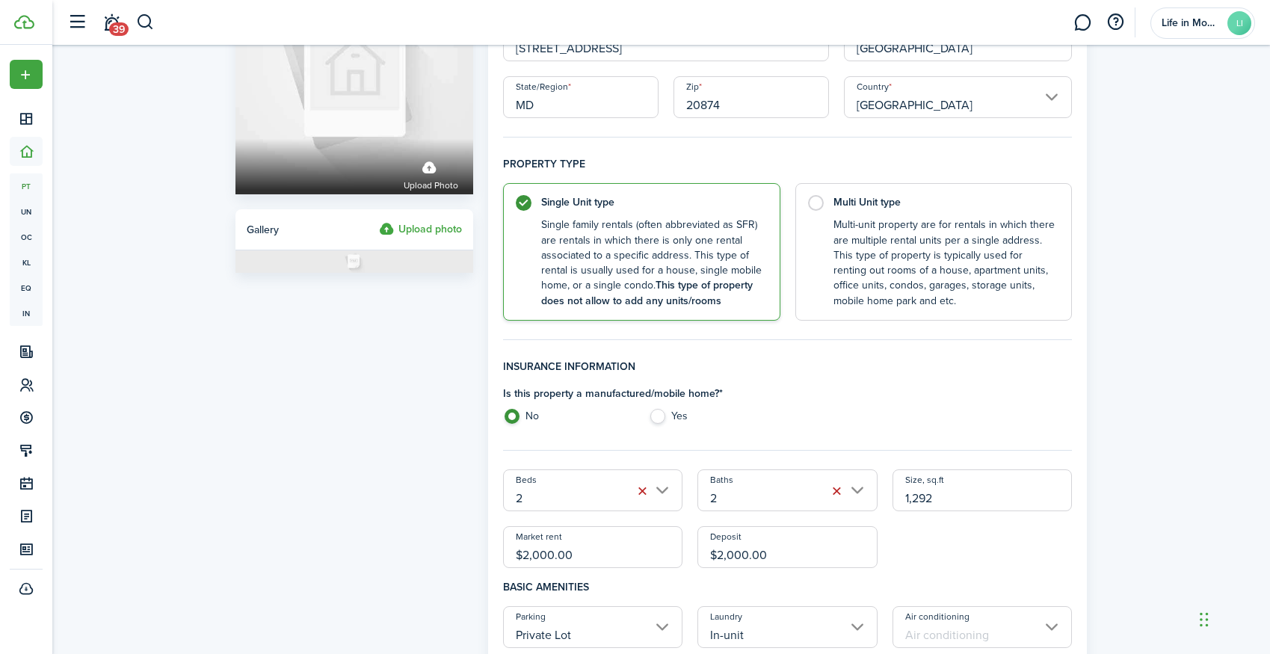
type input "Central air"
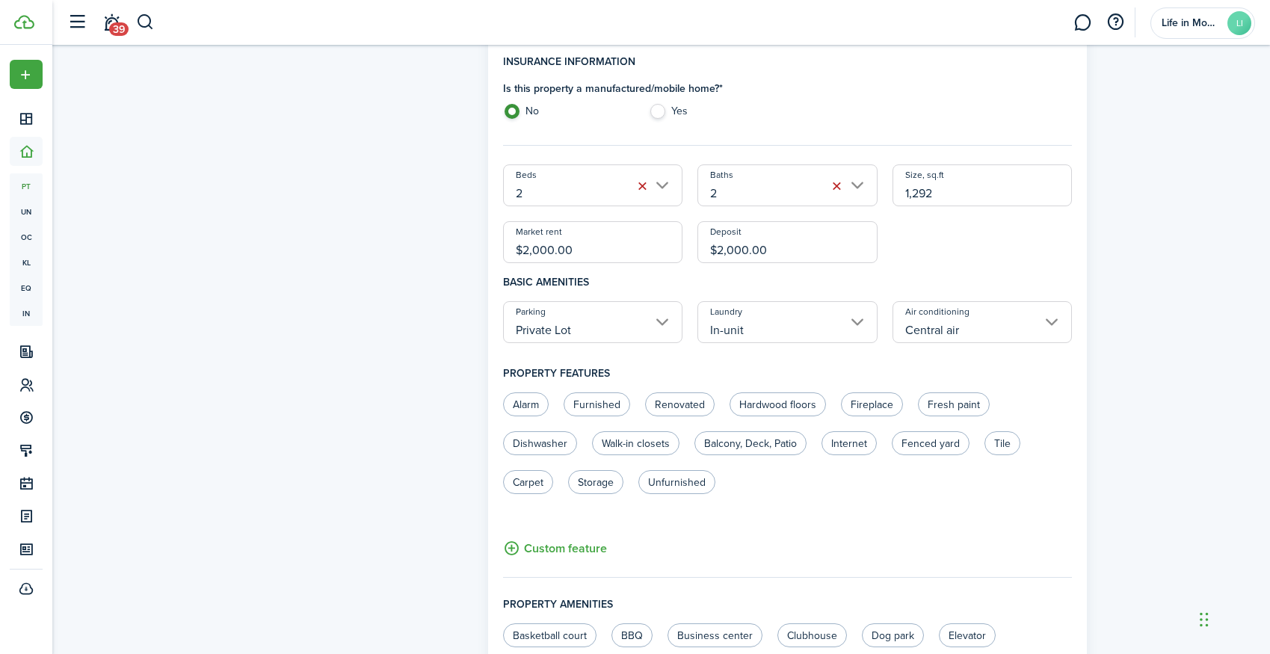
scroll to position [458, 0]
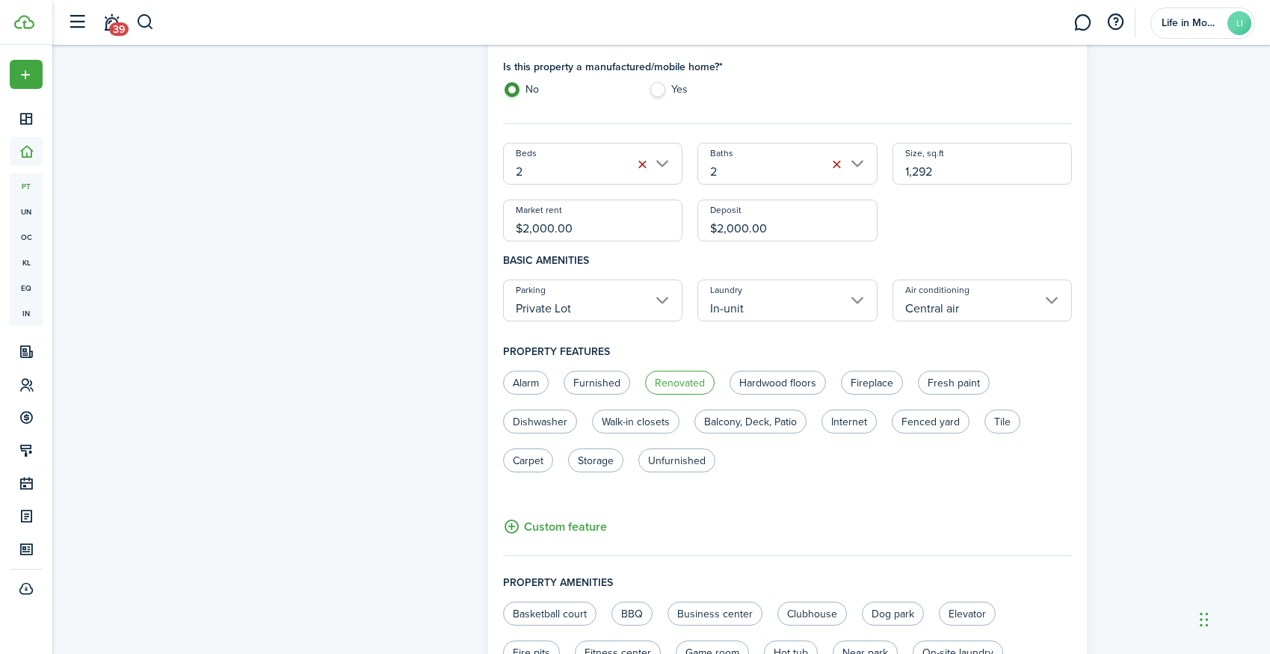
click at [686, 377] on label "Renovated" at bounding box center [680, 383] width 70 height 24
radio input "true"
click at [957, 386] on label "Fresh paint" at bounding box center [954, 383] width 72 height 24
radio input "true"
click at [527, 426] on label "Dishwasher" at bounding box center [540, 422] width 74 height 24
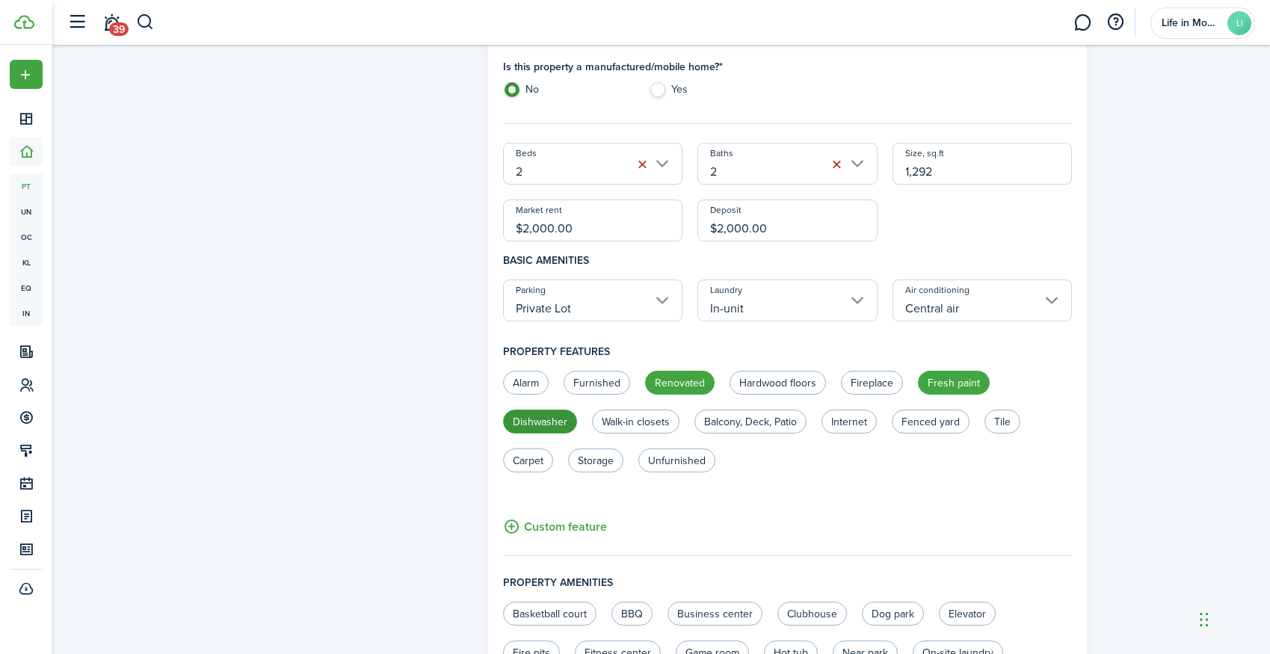
radio input "true"
click at [634, 427] on label "Walk-in closets" at bounding box center [635, 422] width 87 height 24
radio input "true"
click at [742, 425] on label "Balcony, Deck, Patio" at bounding box center [750, 422] width 112 height 24
radio input "true"
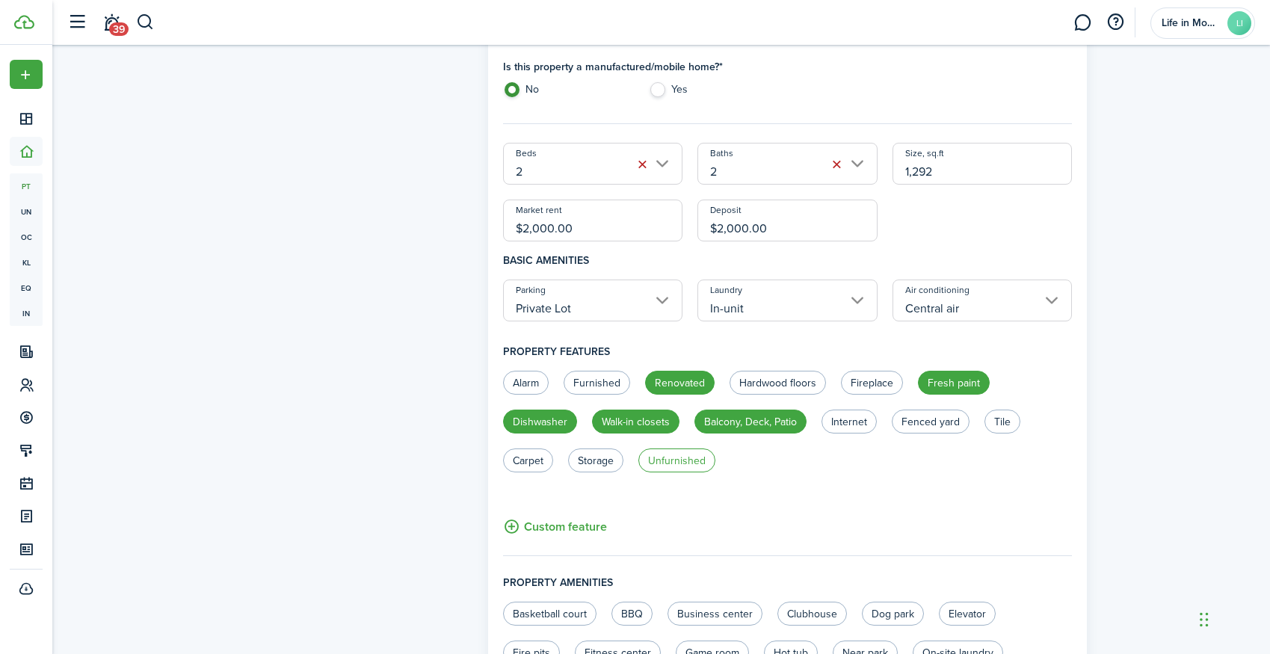
click at [671, 463] on label "Unfurnished" at bounding box center [676, 460] width 77 height 24
radio input "true"
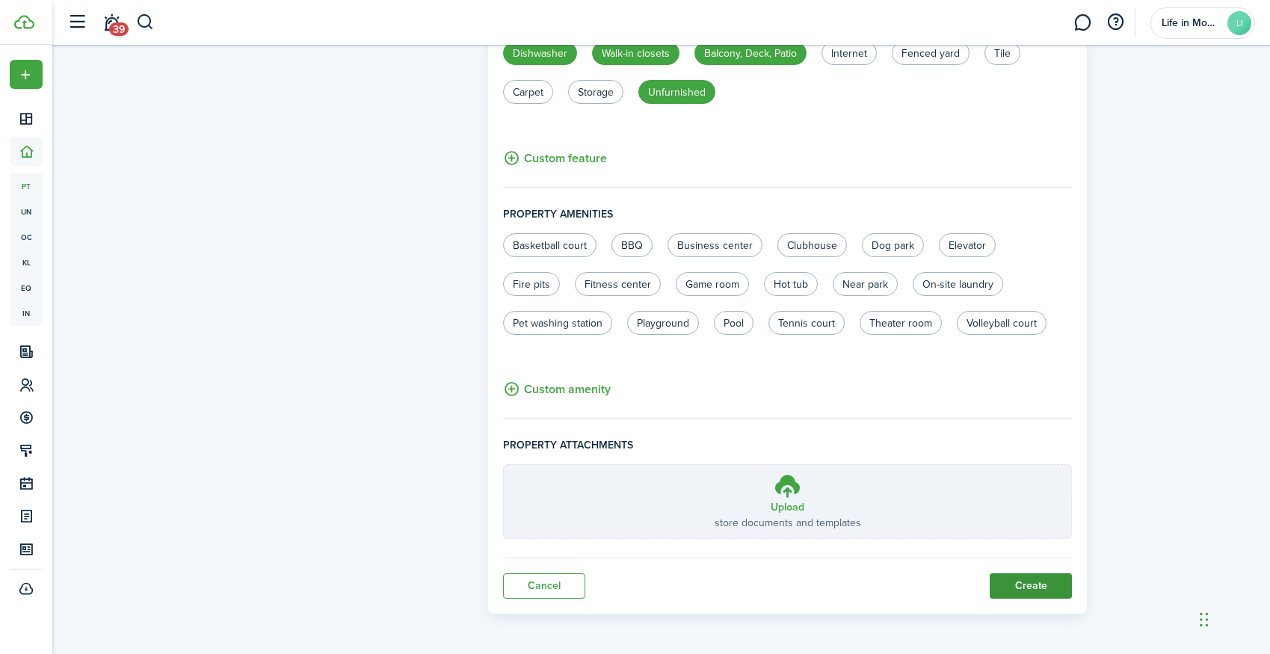
scroll to position [826, 0]
click at [1019, 588] on button "Create" at bounding box center [1031, 586] width 82 height 25
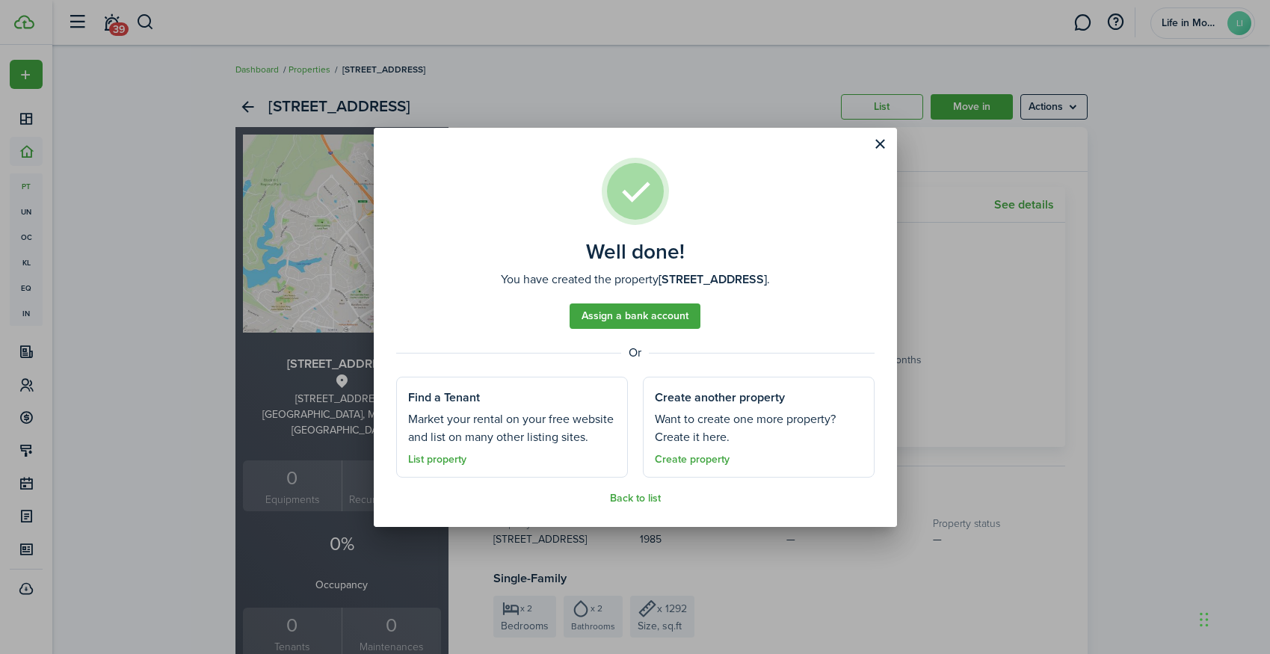
click at [1191, 164] on div "Well done! You have created the property 13002 Shadyside Lane; Unit B . Assign …" at bounding box center [635, 327] width 1270 height 654
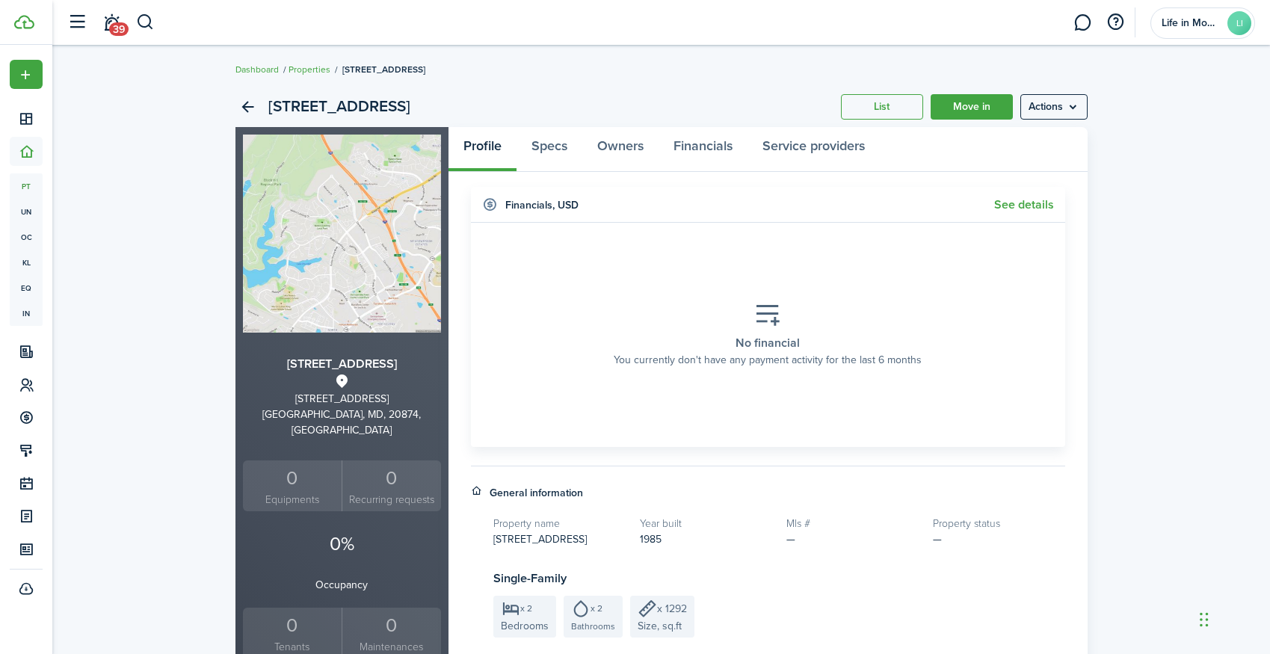
click at [1061, 122] on div "13002 Shadyside Lane; Unit B List Move in Actions" at bounding box center [661, 107] width 852 height 40
click at [1058, 114] on menu-btn "Actions" at bounding box center [1053, 106] width 67 height 25
click at [1028, 143] on link "Edit property" at bounding box center [1022, 139] width 131 height 25
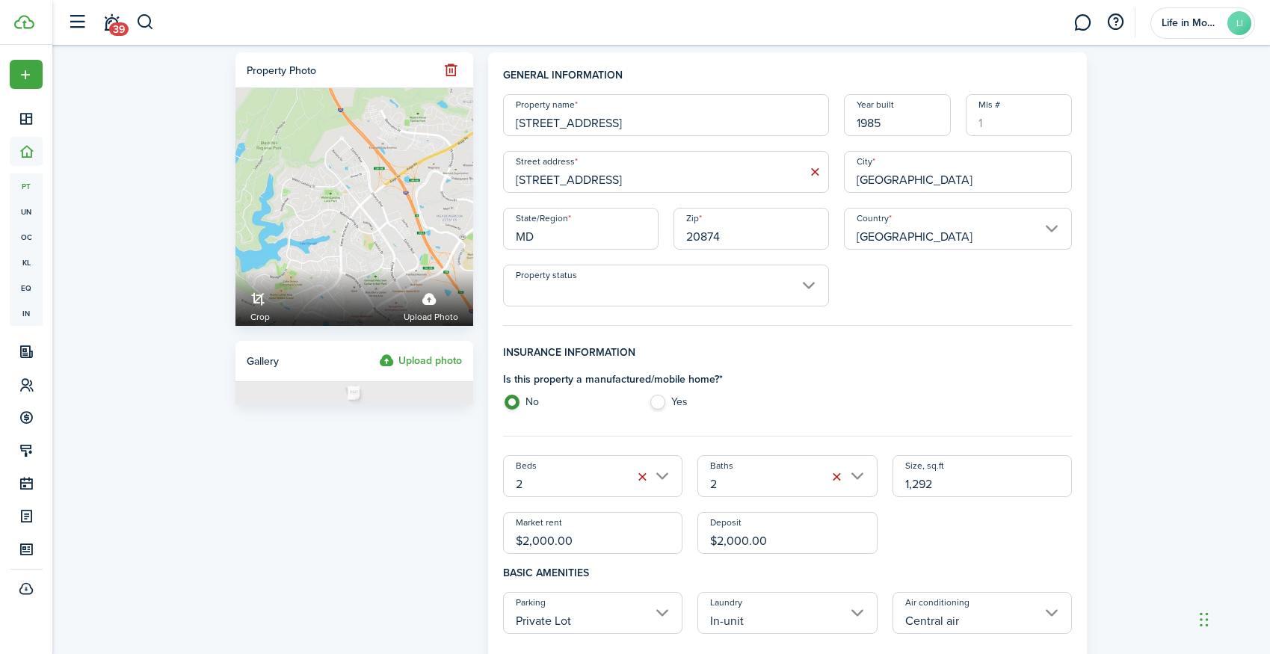
click at [447, 365] on label "Upload photo" at bounding box center [420, 361] width 83 height 18
click at [379, 352] on input "Upload photo" at bounding box center [379, 352] width 0 height 0
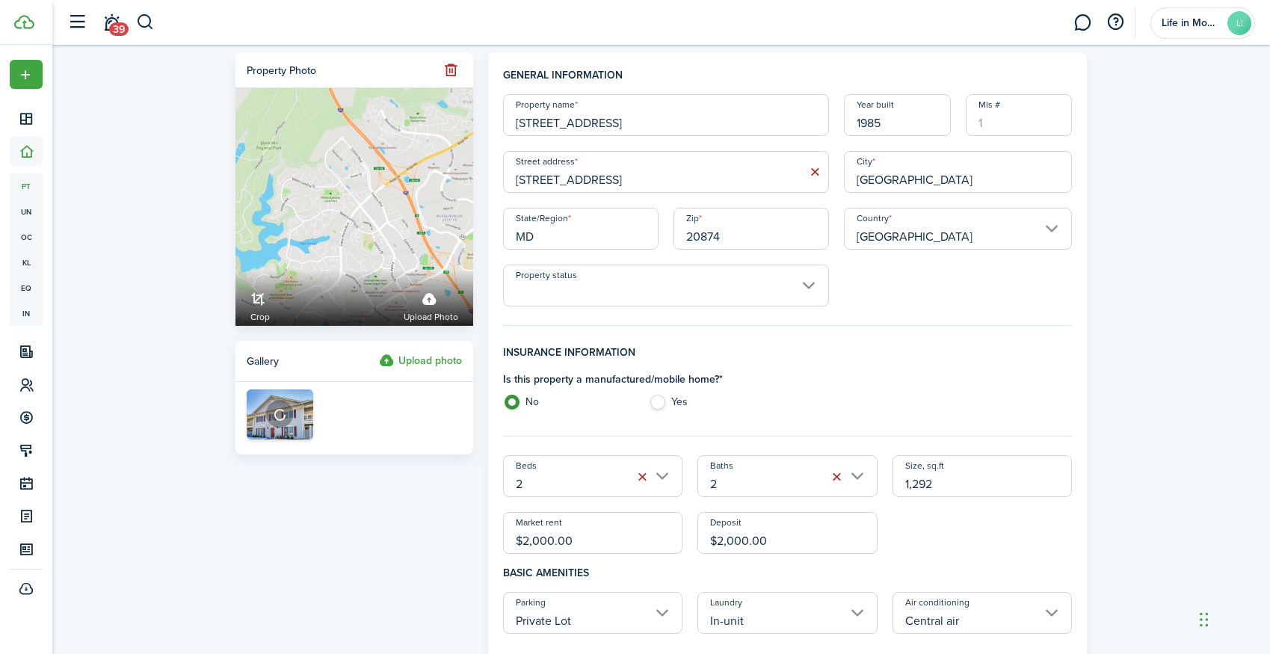
click at [553, 315] on fieldset "General information Property name 13002 Shadyside Lane; Unit B Year built 1985 …" at bounding box center [787, 196] width 569 height 259
click at [548, 297] on input "Property status" at bounding box center [666, 286] width 326 height 42
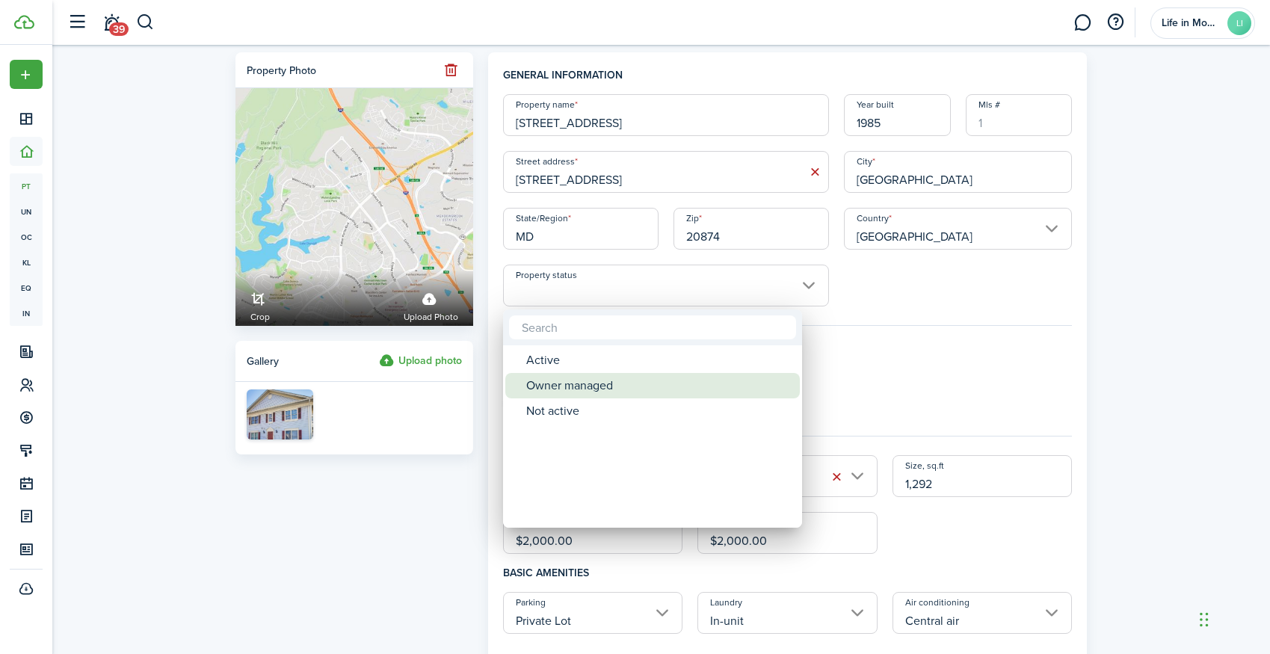
click at [553, 389] on div "Owner managed" at bounding box center [658, 385] width 265 height 25
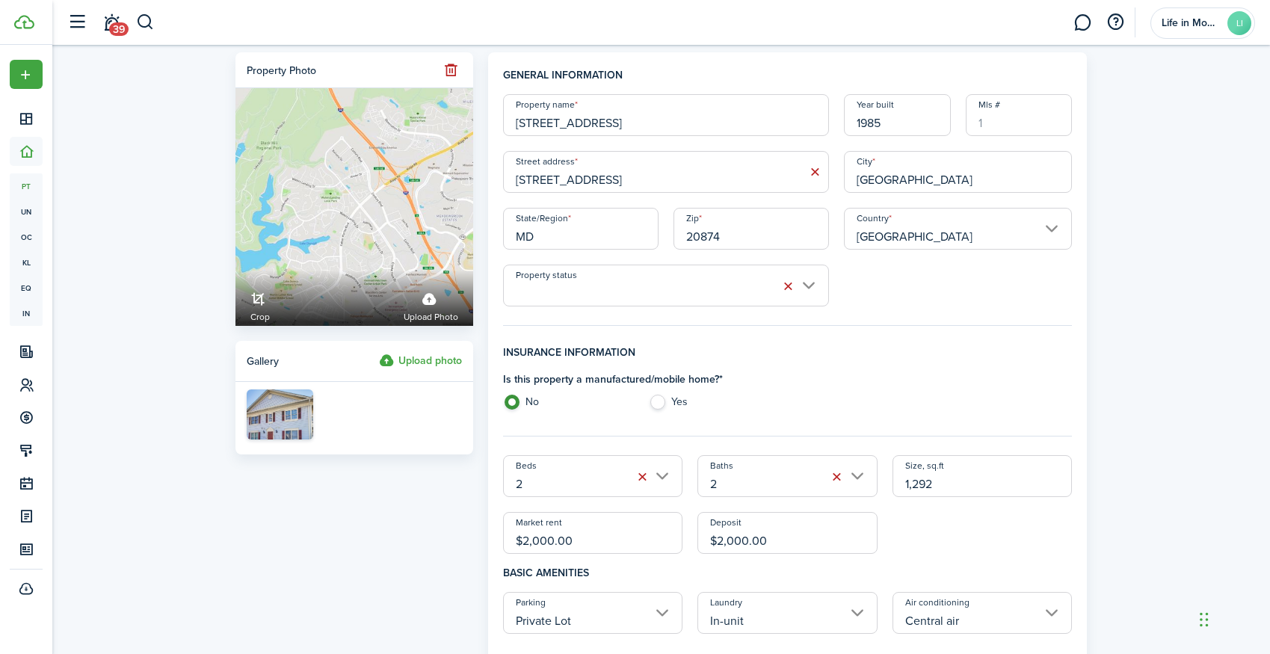
type input "Owner managed"
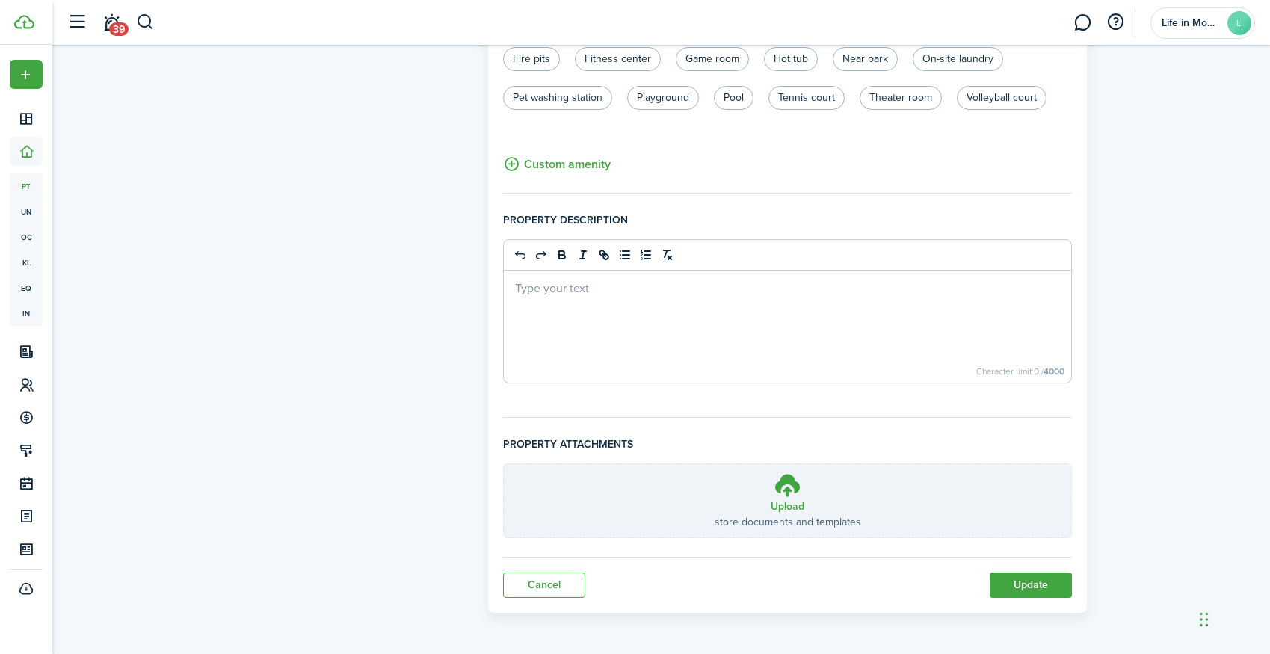
scroll to position [906, 0]
click at [1006, 574] on button "Update" at bounding box center [1031, 584] width 82 height 25
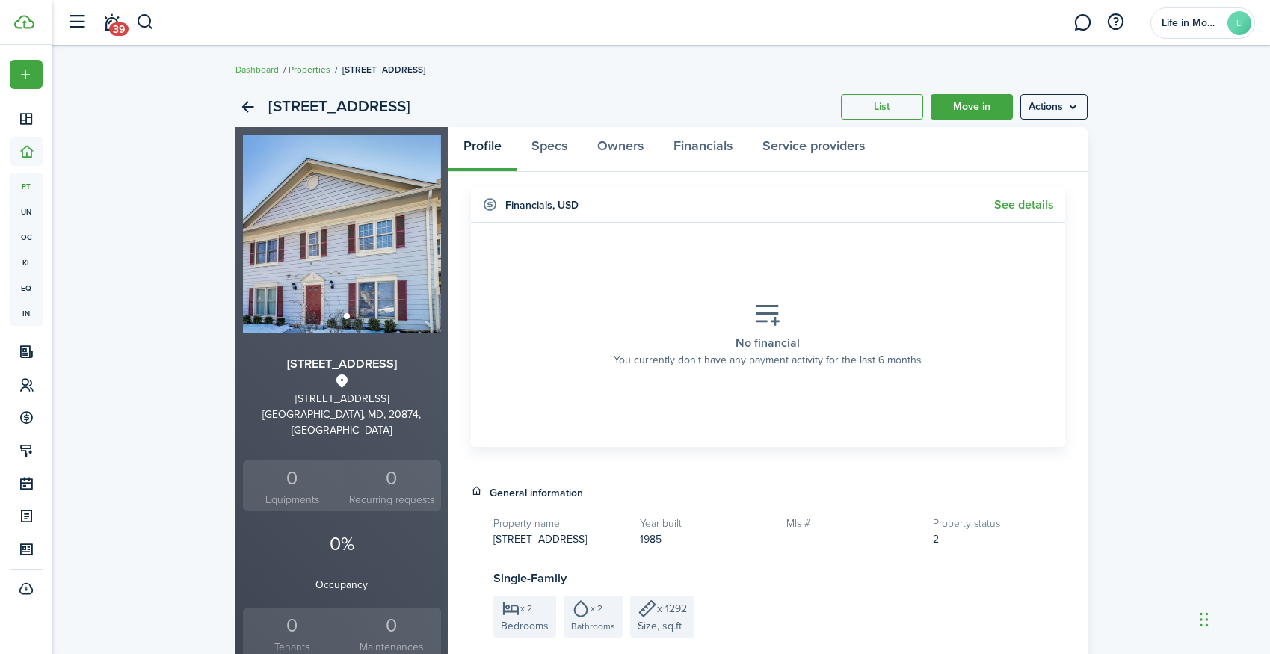
click at [303, 67] on link "Properties" at bounding box center [309, 69] width 42 height 13
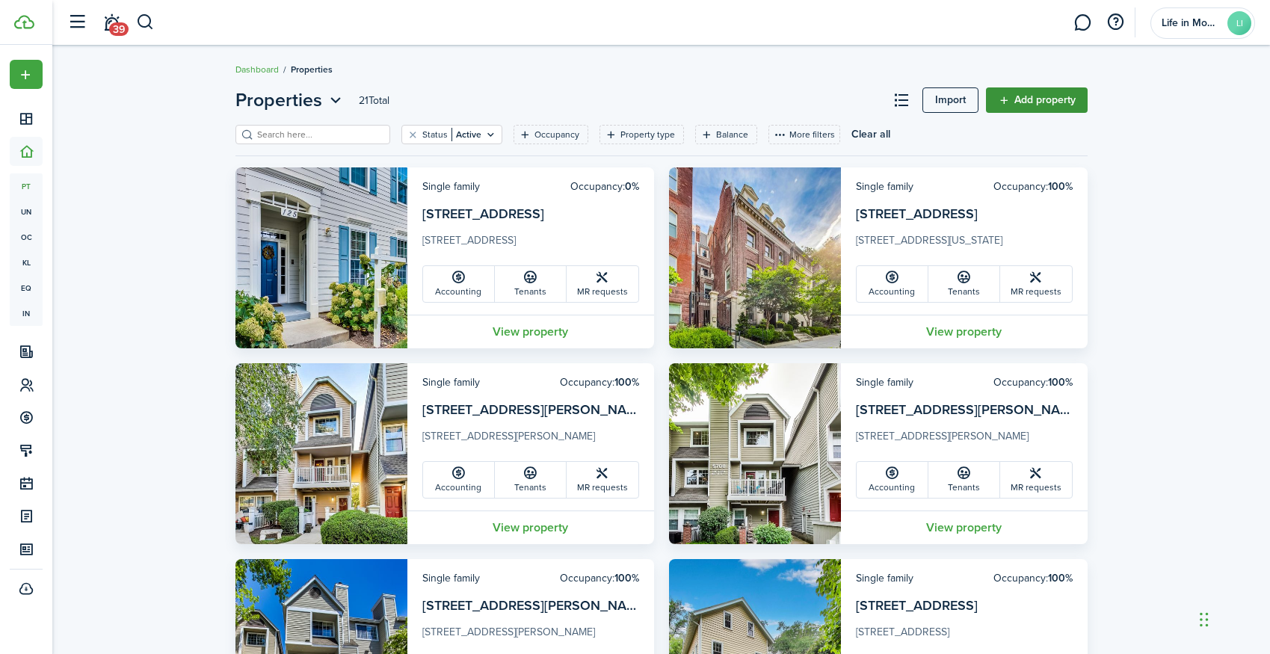
click at [1020, 101] on link "Add property" at bounding box center [1037, 99] width 102 height 25
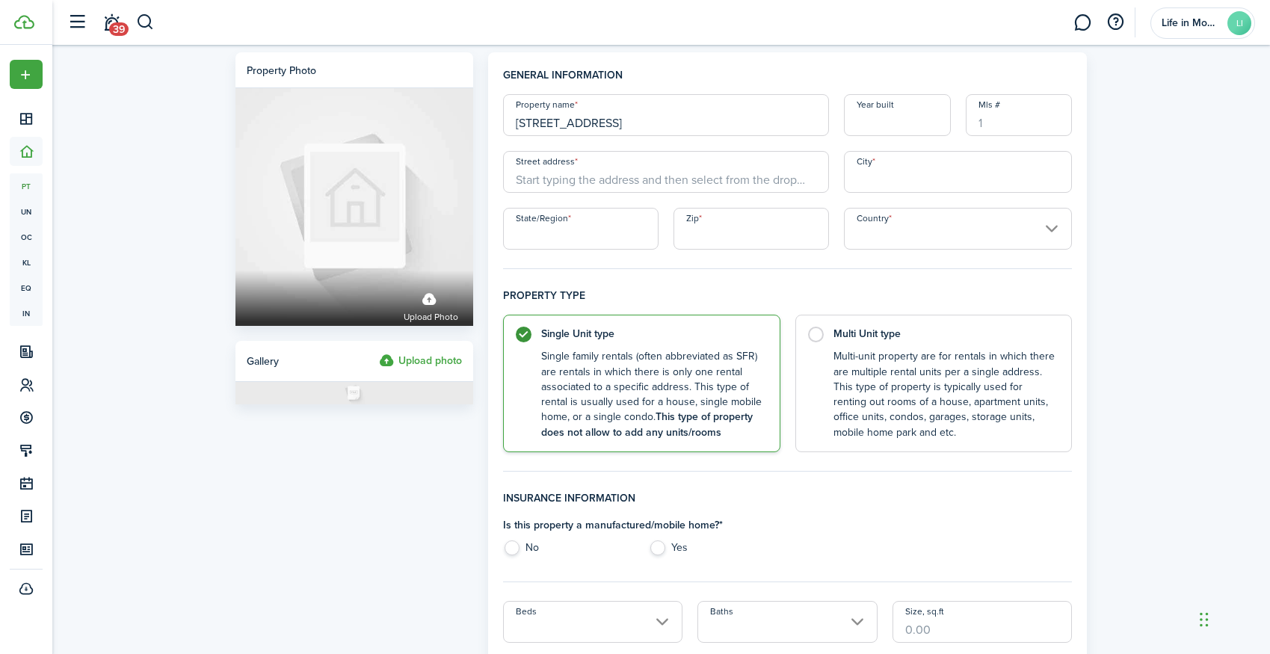
type input "13041 Shadyside Lane; Unit B"
type input "1985"
click at [572, 210] on span "13041 Shadyside Lane unit b, Germantown, MD, USA" at bounding box center [574, 205] width 93 height 16
type input "13041 Shadyside Ln"
type input "Germantown"
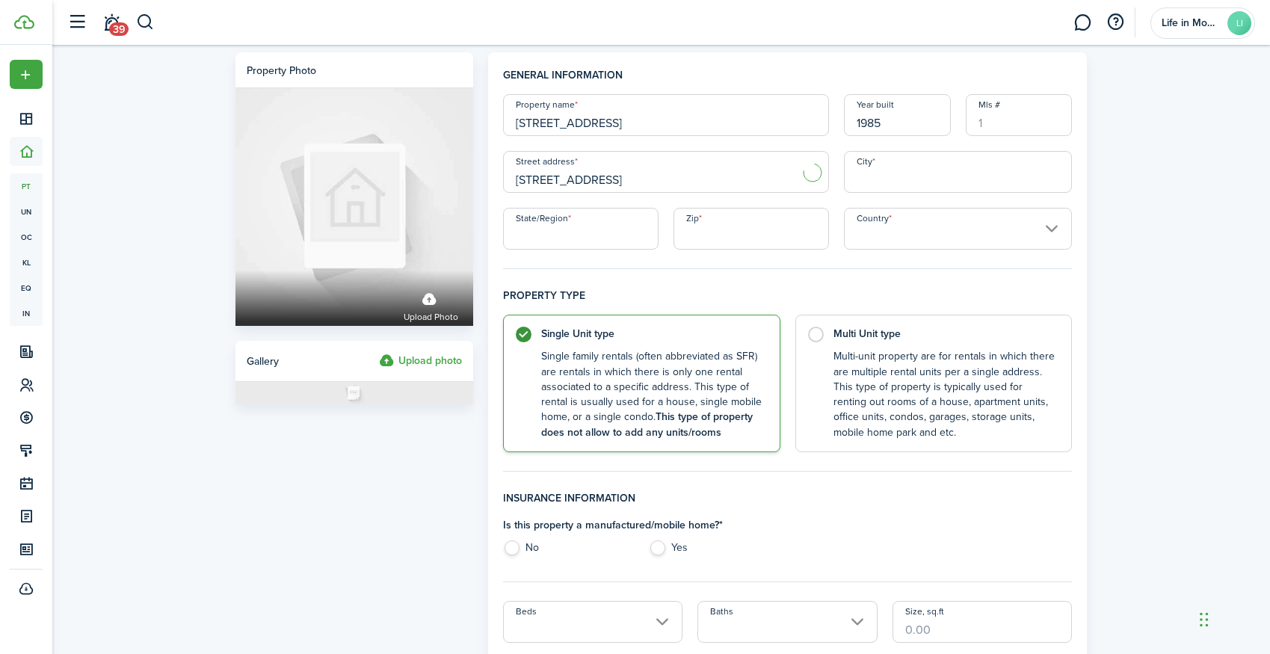
type input "MD"
type input "20874"
type input "[GEOGRAPHIC_DATA]"
click at [680, 185] on input "13041 Shadyside Ln" at bounding box center [666, 172] width 326 height 42
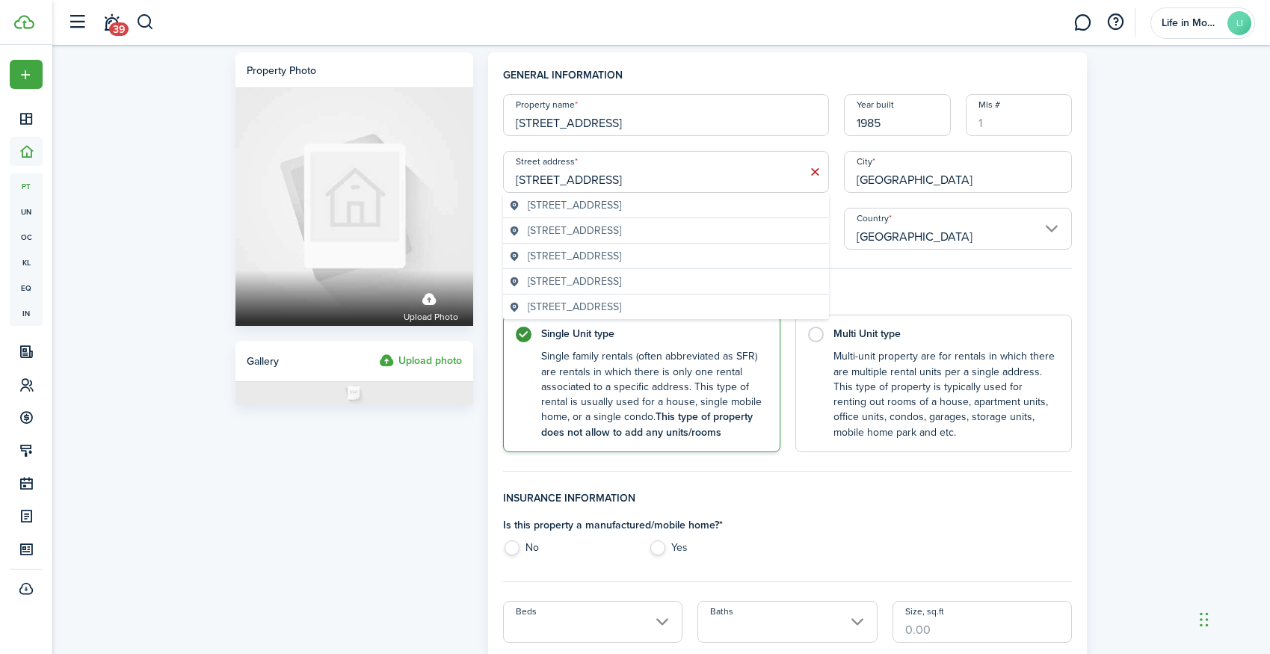
type input "13041 Shadyside Lane; Unit B"
click at [510, 552] on label "No" at bounding box center [568, 551] width 131 height 22
radio input "true"
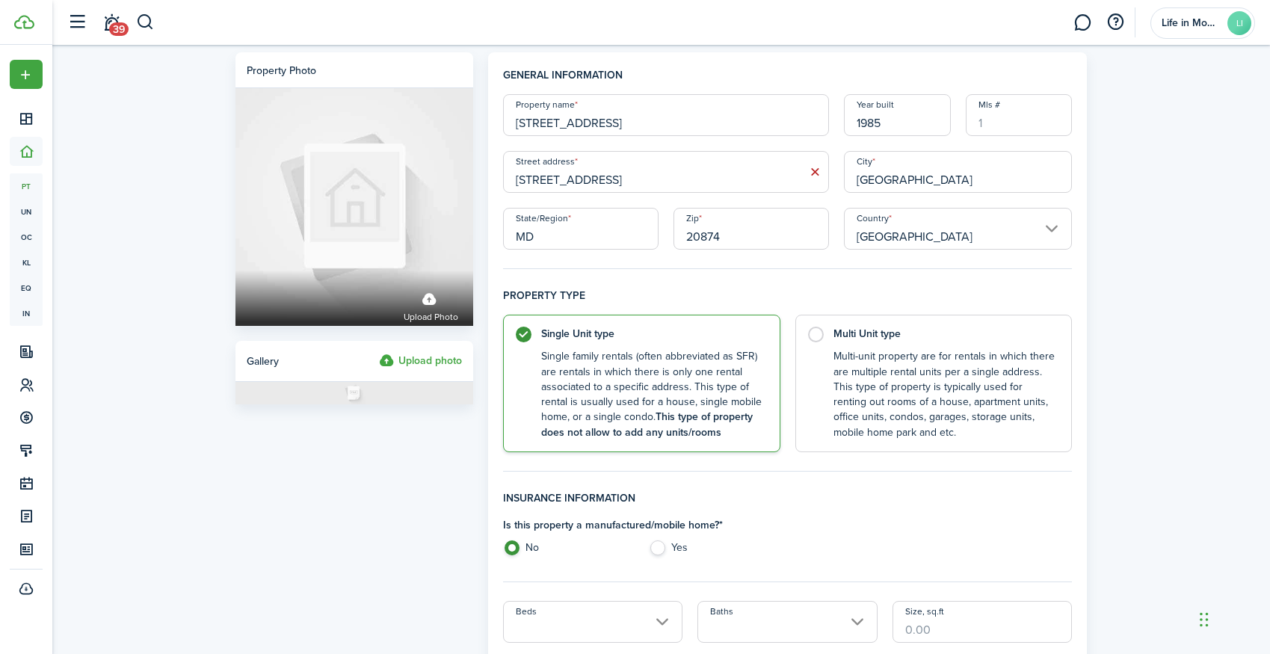
click at [540, 615] on input "Beds" at bounding box center [593, 622] width 180 height 42
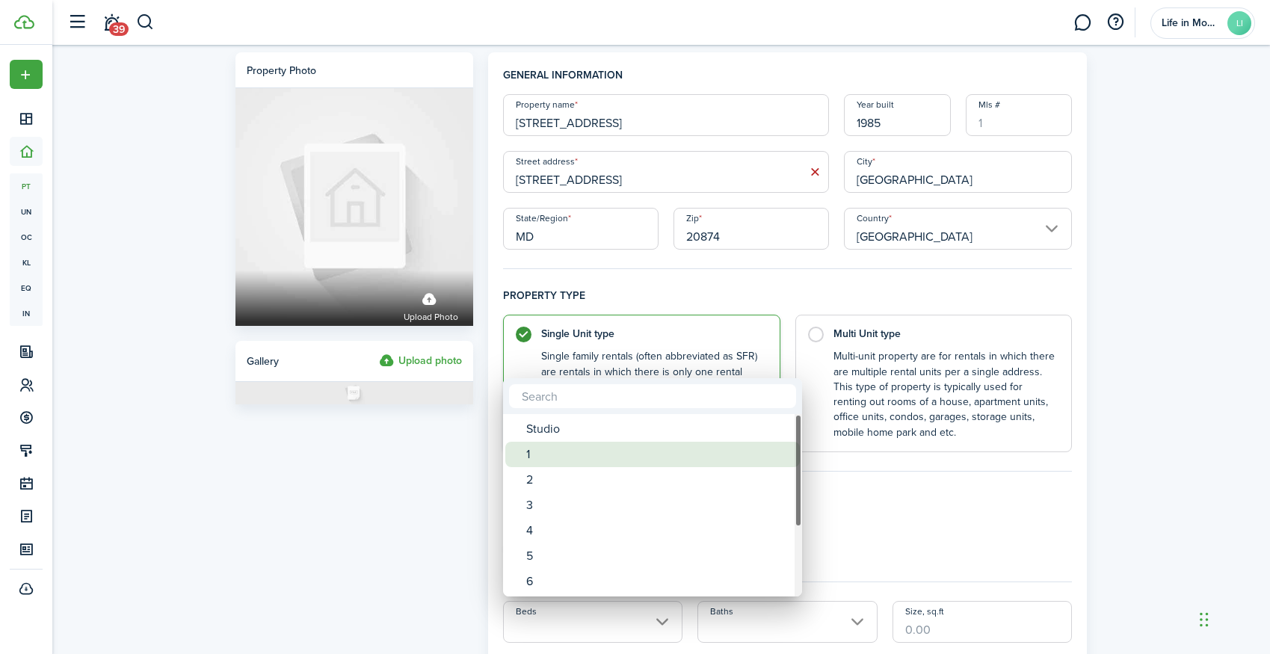
click at [569, 451] on div "1" at bounding box center [658, 454] width 265 height 25
type input "1"
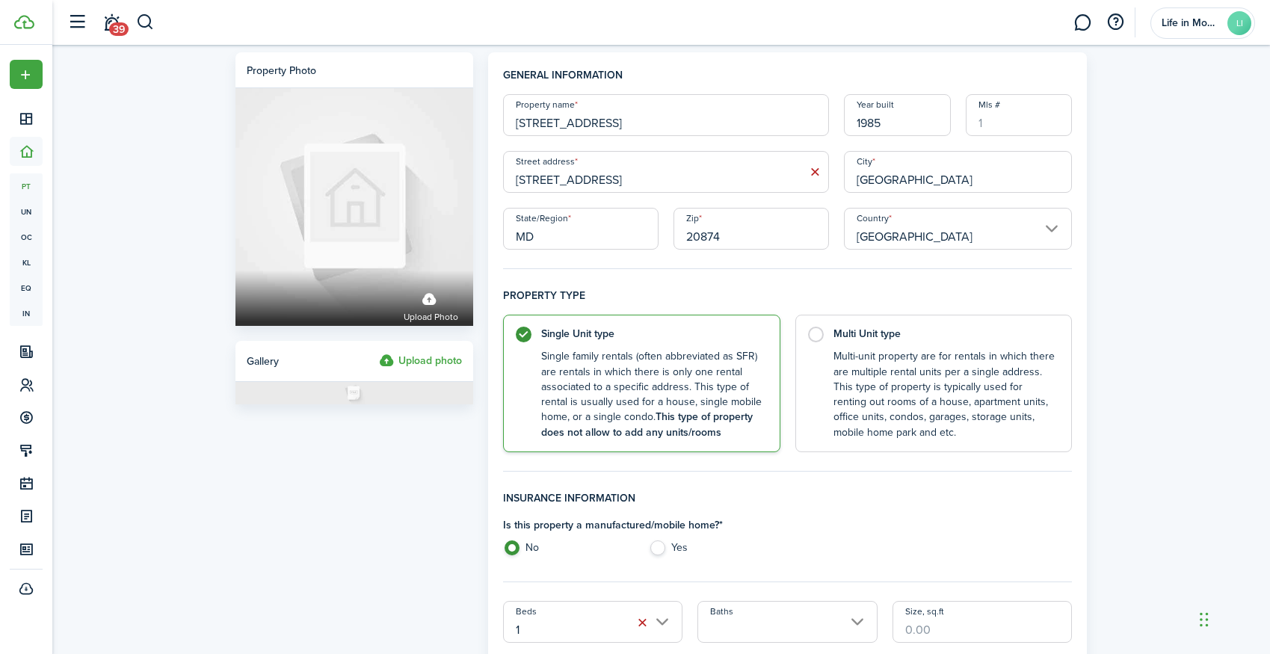
click at [738, 629] on input "Baths" at bounding box center [787, 622] width 180 height 42
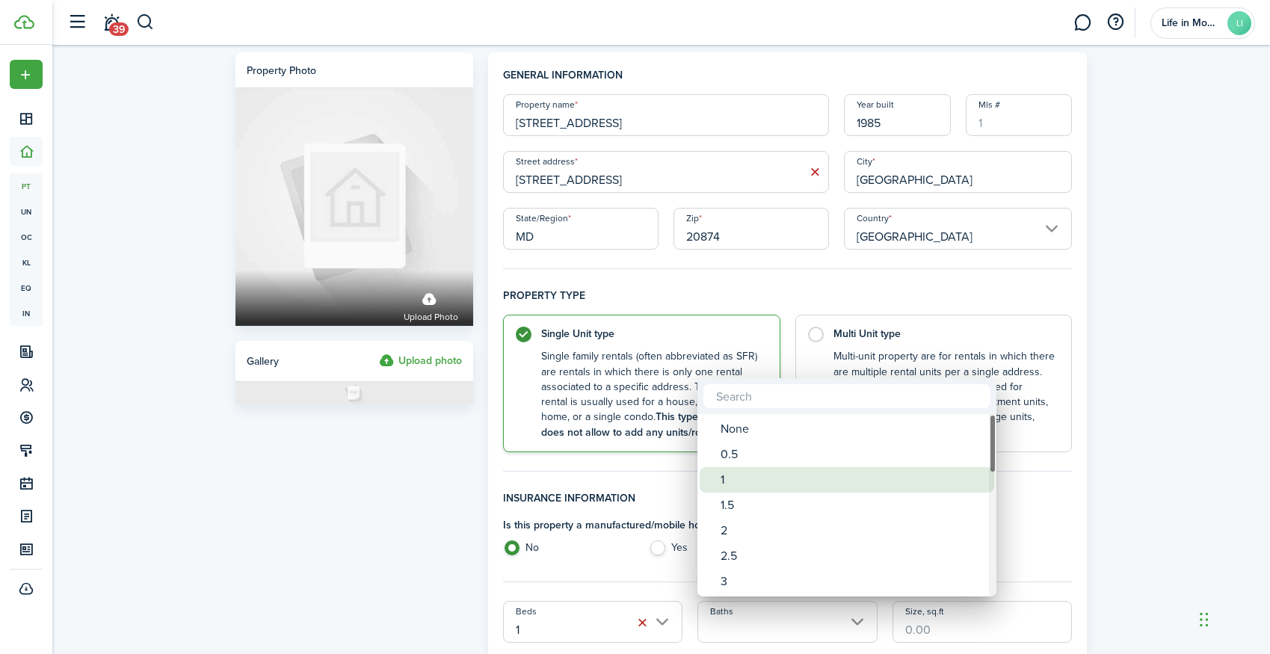
click at [743, 482] on div "1" at bounding box center [852, 479] width 265 height 25
type input "1"
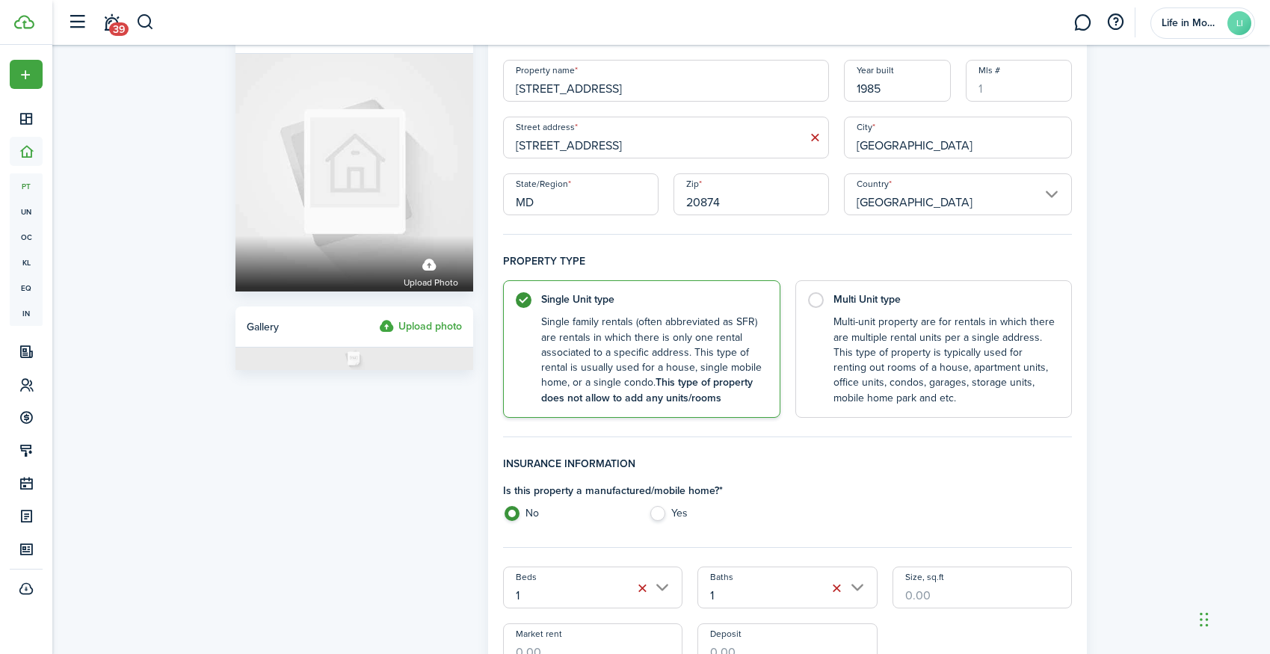
scroll to position [93, 0]
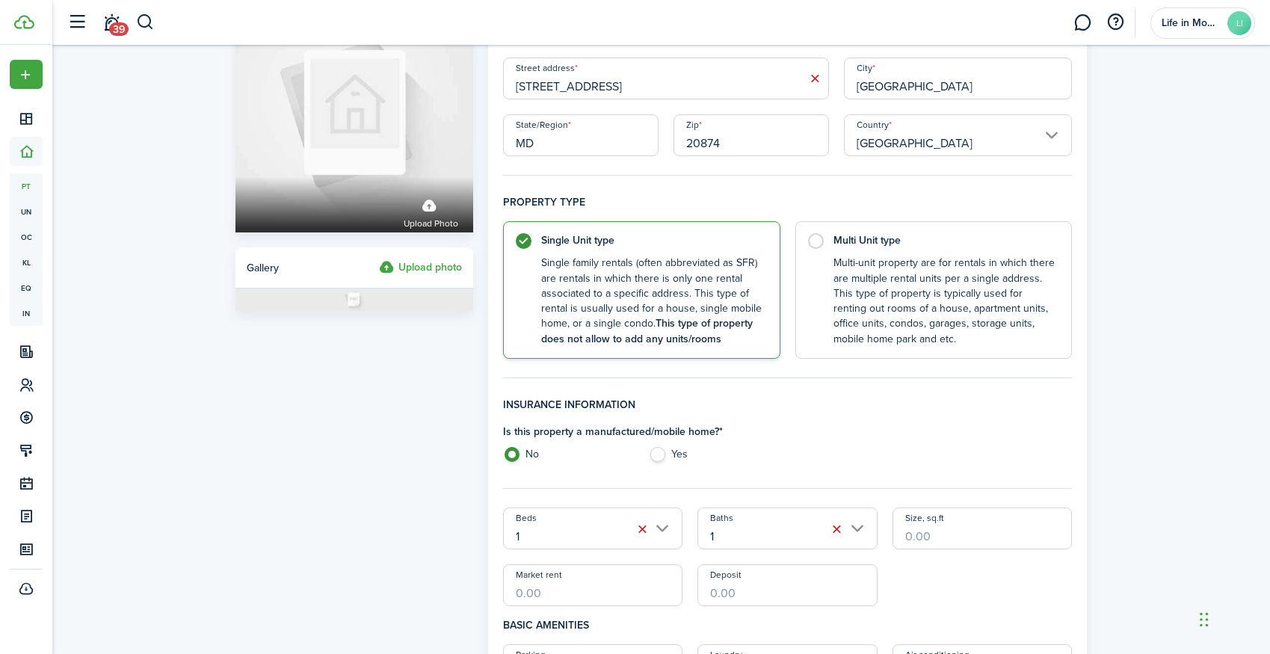
click at [943, 537] on input "Size, sq.ft" at bounding box center [982, 528] width 180 height 42
type input "845"
click at [539, 585] on input "Market rent" at bounding box center [593, 585] width 180 height 42
type input "$2,100.00"
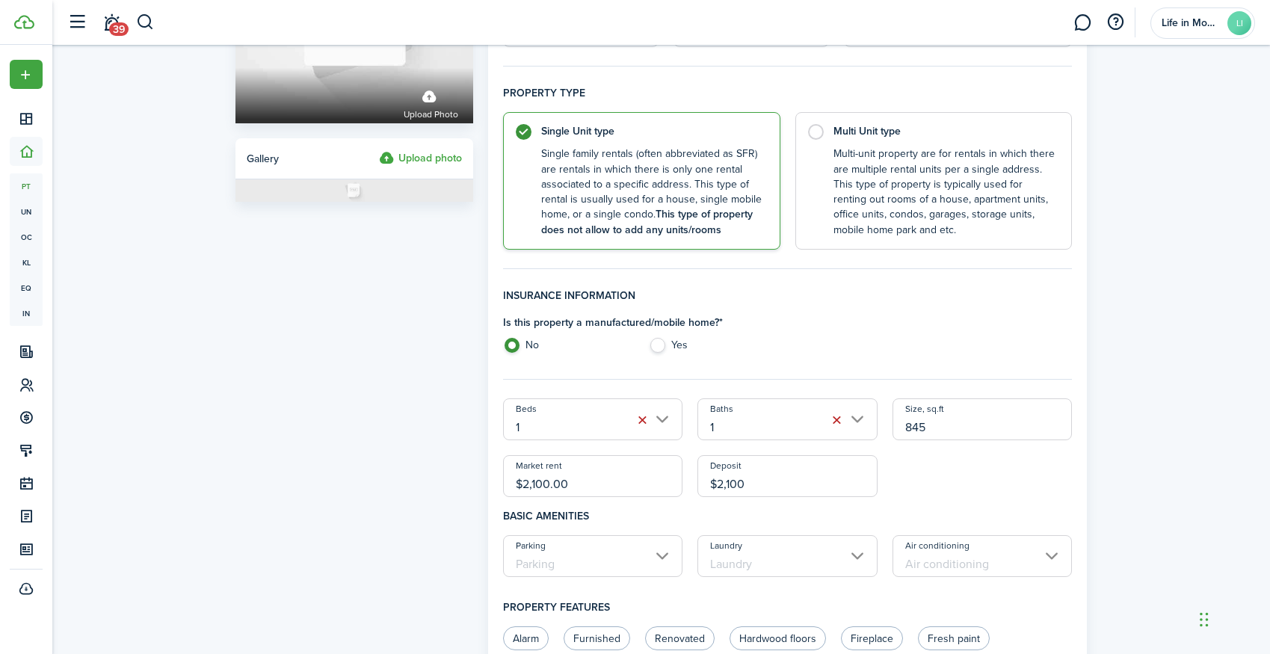
scroll to position [271, 0]
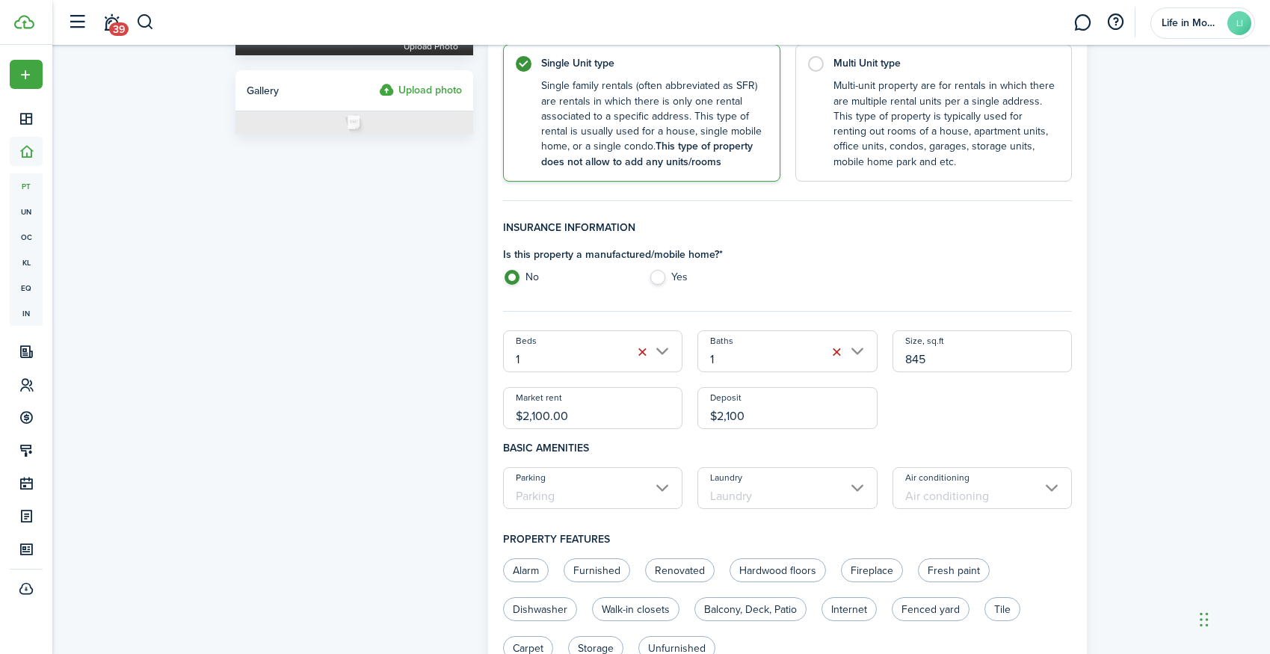
click at [636, 490] on input "Parking" at bounding box center [593, 488] width 180 height 42
type input "$2,100.00"
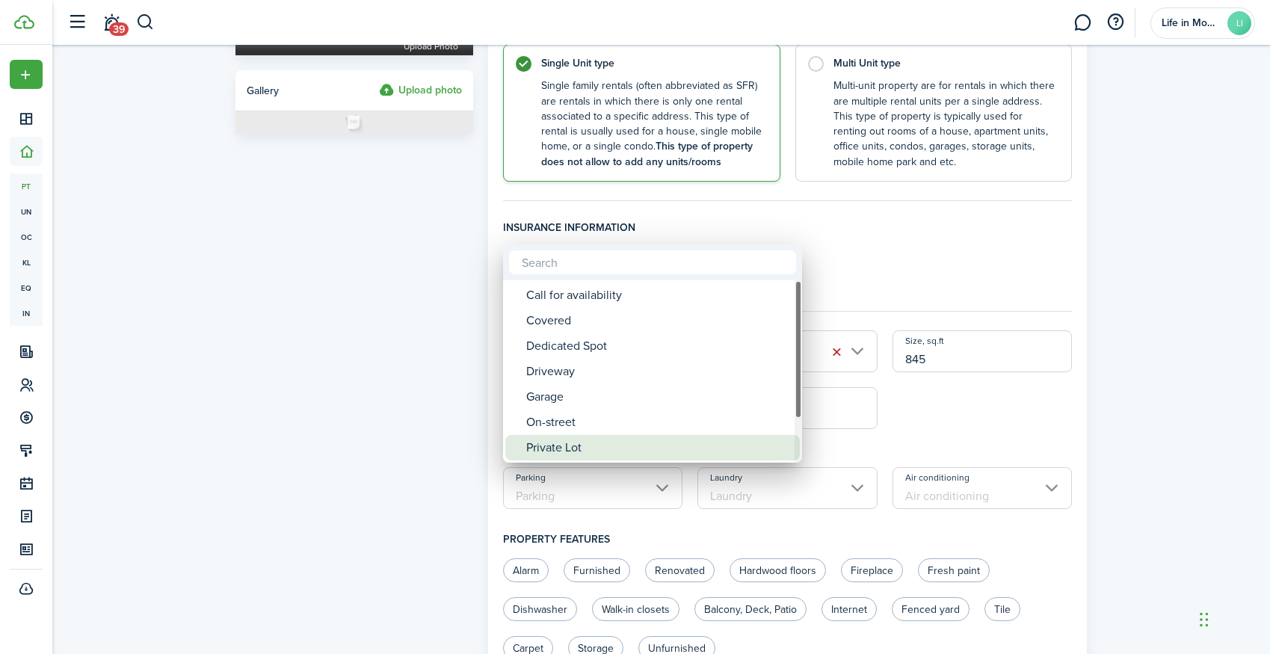
click at [587, 459] on div "Private Lot" at bounding box center [658, 447] width 265 height 25
type input "Private Lot"
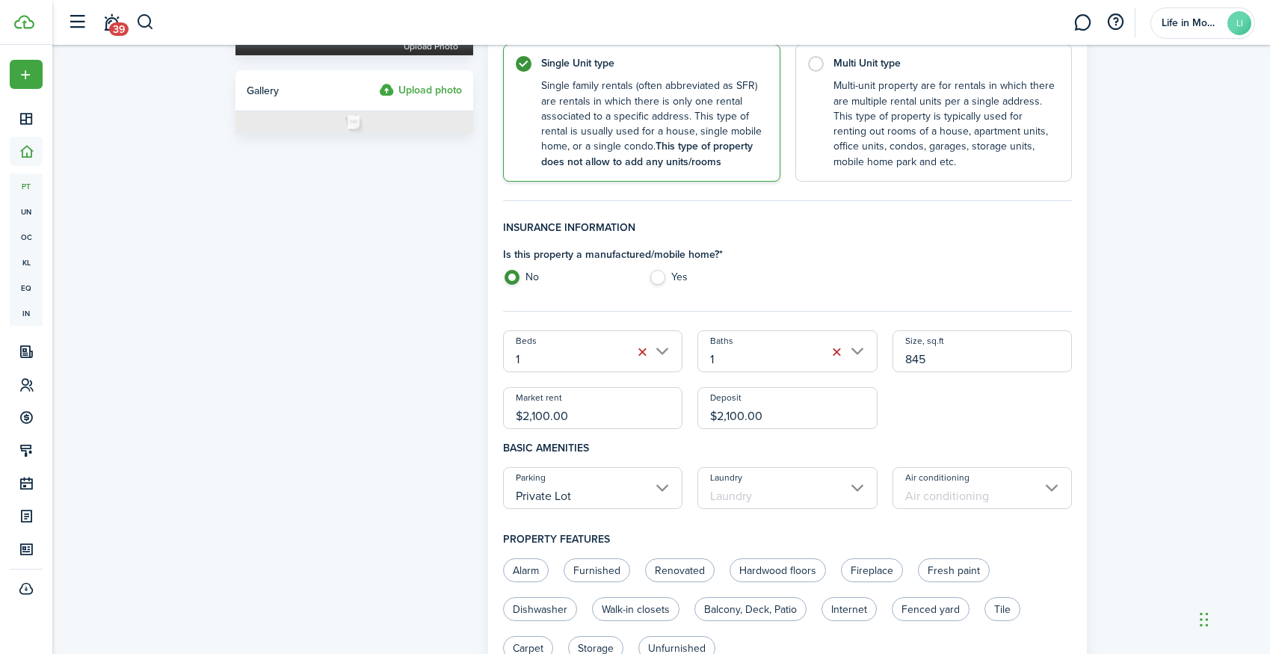
click at [742, 495] on input "Laundry" at bounding box center [787, 488] width 180 height 42
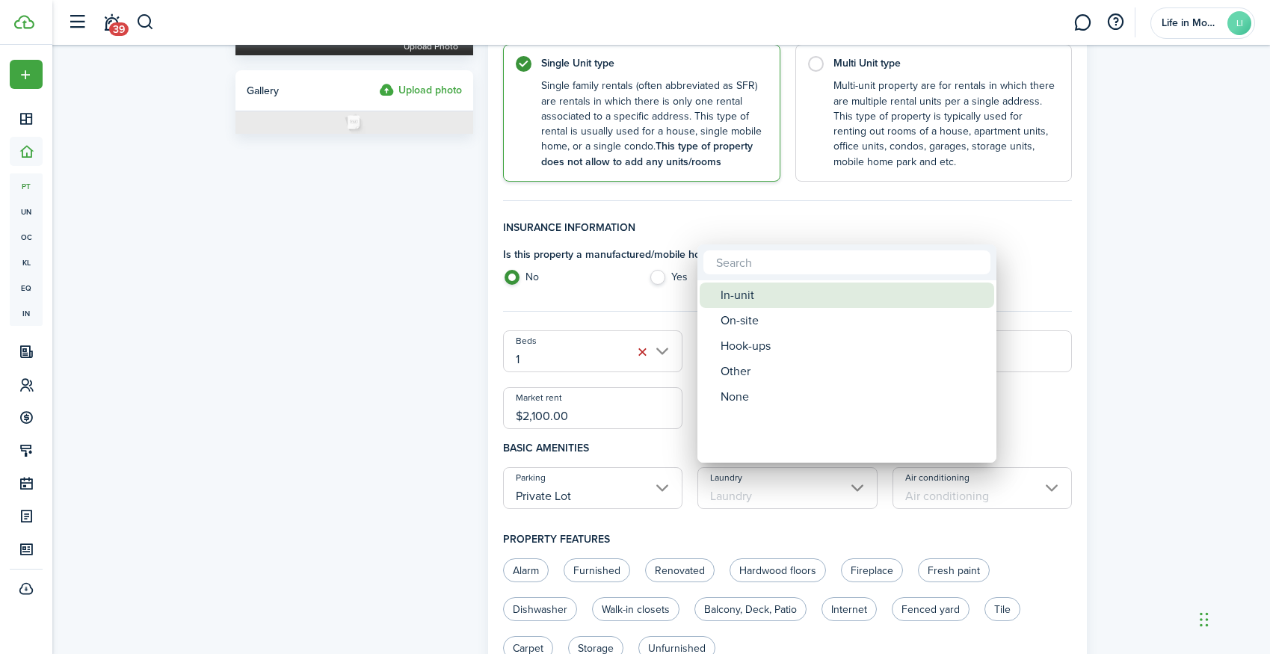
click at [769, 305] on div "In-unit" at bounding box center [852, 295] width 265 height 25
type input "In-unit"
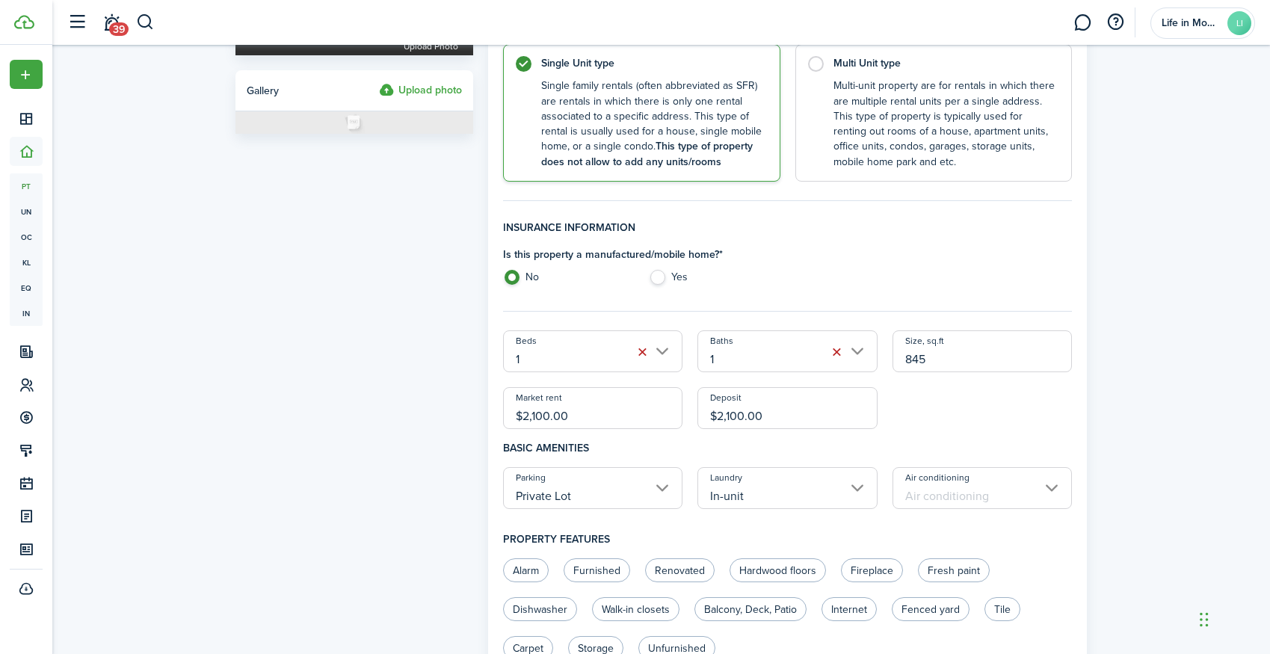
click at [963, 478] on input "Air conditioning" at bounding box center [982, 488] width 180 height 42
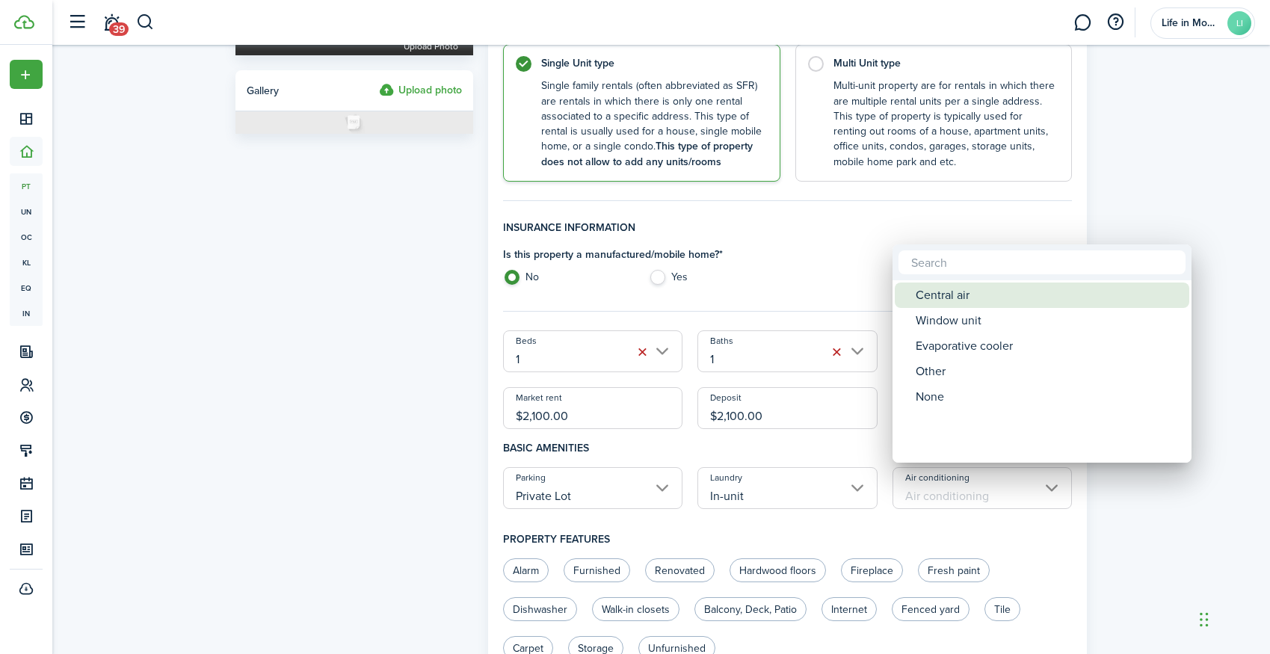
click at [970, 292] on div "Central air" at bounding box center [1048, 295] width 265 height 25
type input "Central air"
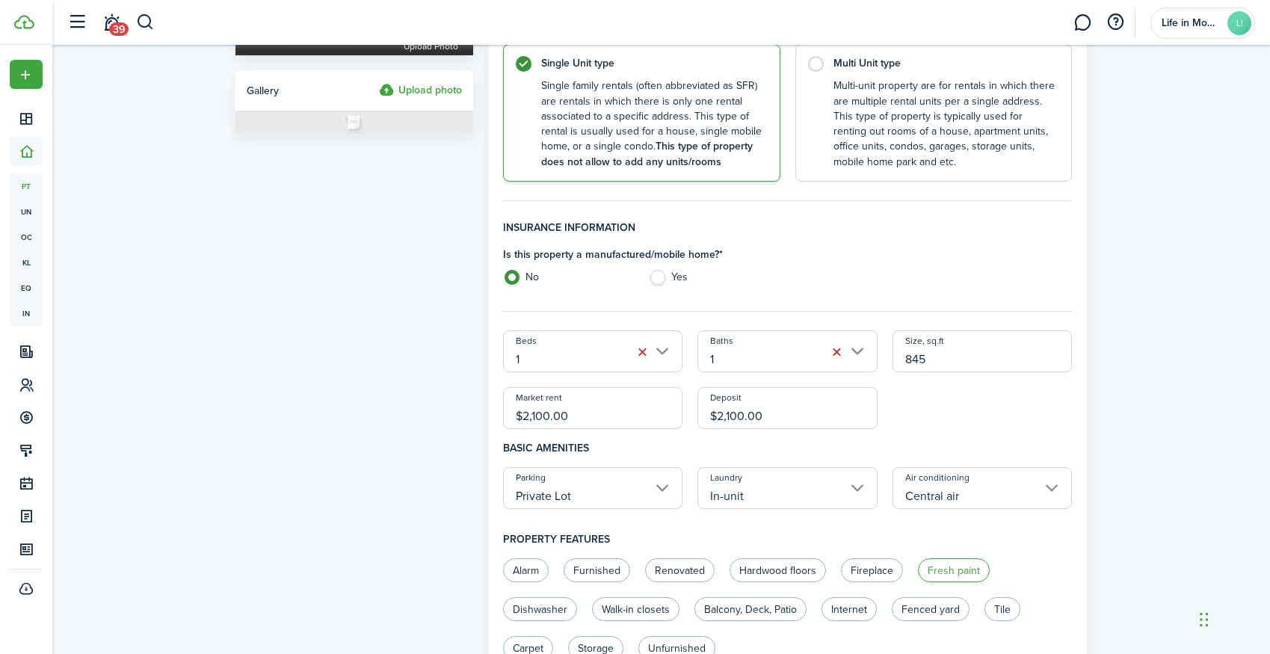
click at [957, 570] on label "Fresh paint" at bounding box center [954, 570] width 72 height 24
radio input "true"
click at [927, 614] on label "Fenced yard" at bounding box center [931, 609] width 78 height 24
radio input "false"
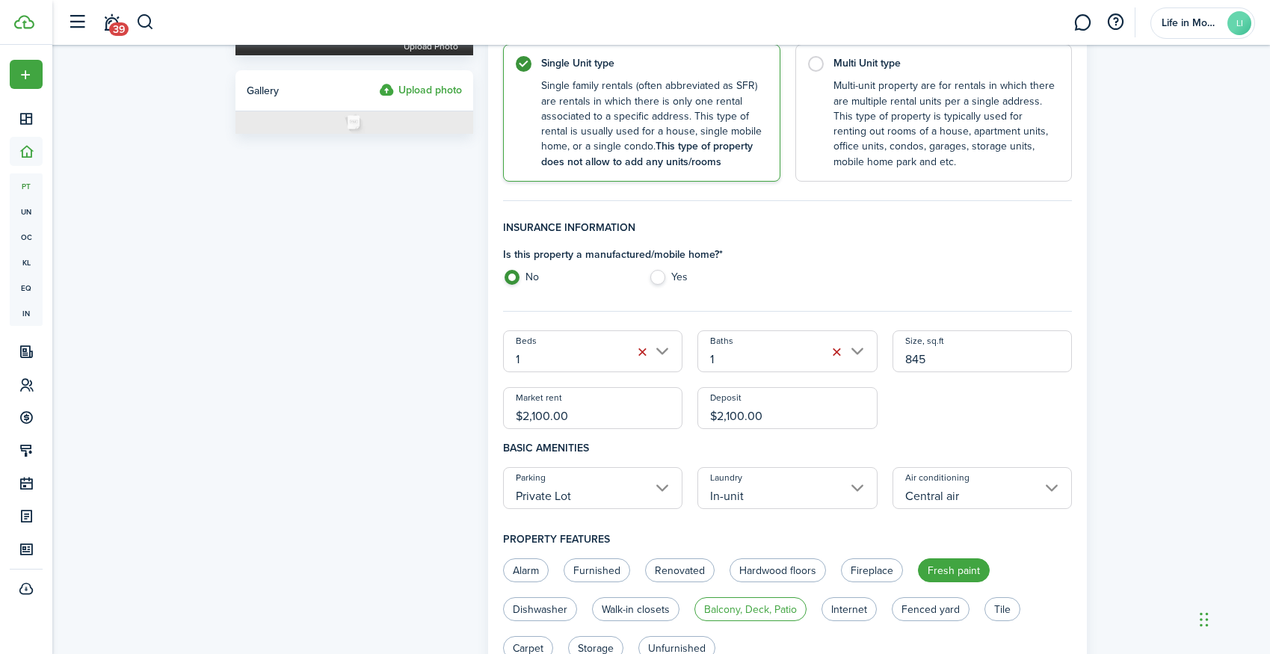
click at [772, 602] on label "Balcony, Deck, Patio" at bounding box center [750, 609] width 112 height 24
radio input "true"
click at [664, 572] on label "Renovated" at bounding box center [680, 570] width 70 height 24
radio input "true"
click at [540, 609] on label "Dishwasher" at bounding box center [540, 609] width 74 height 24
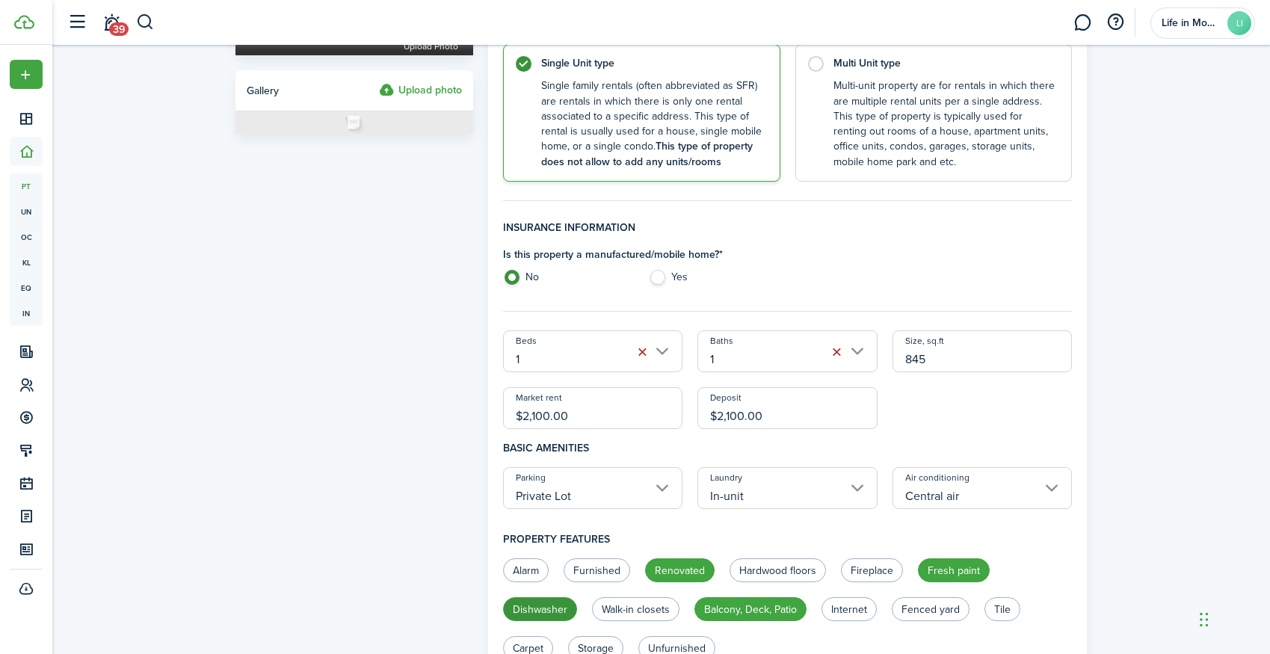
radio input "true"
click at [643, 603] on label "Walk-in closets" at bounding box center [635, 609] width 87 height 24
radio input "true"
click at [678, 643] on label "Unfurnished" at bounding box center [676, 648] width 77 height 24
radio input "true"
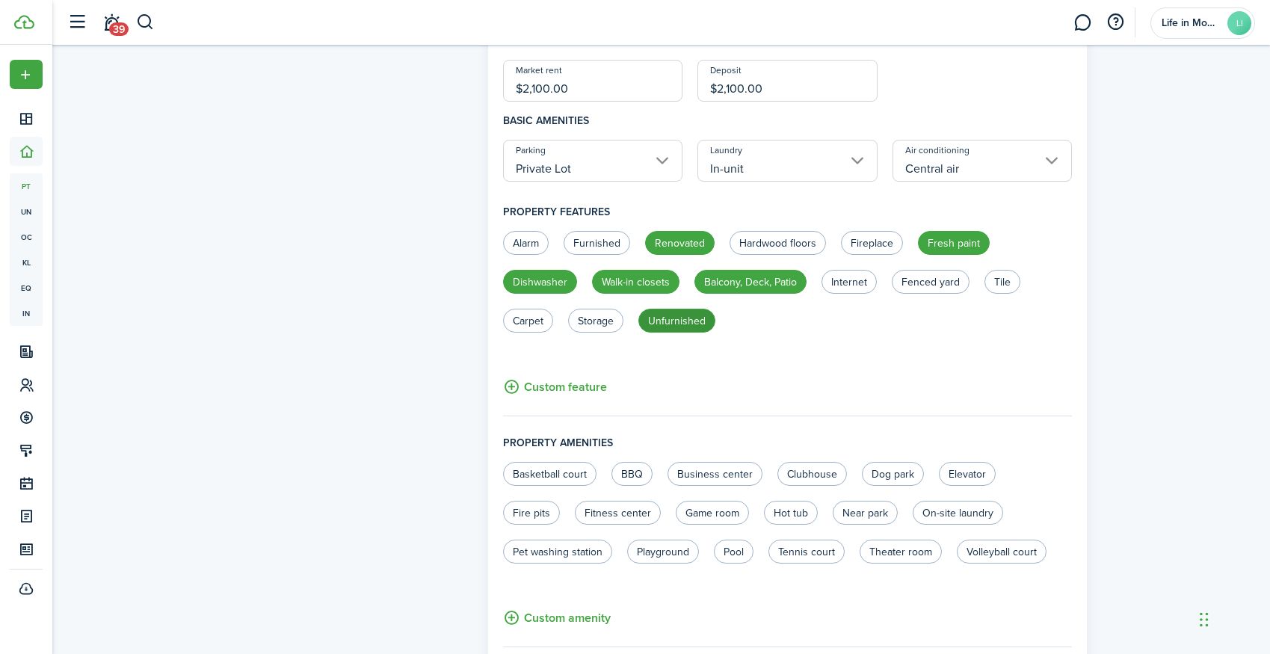
scroll to position [631, 0]
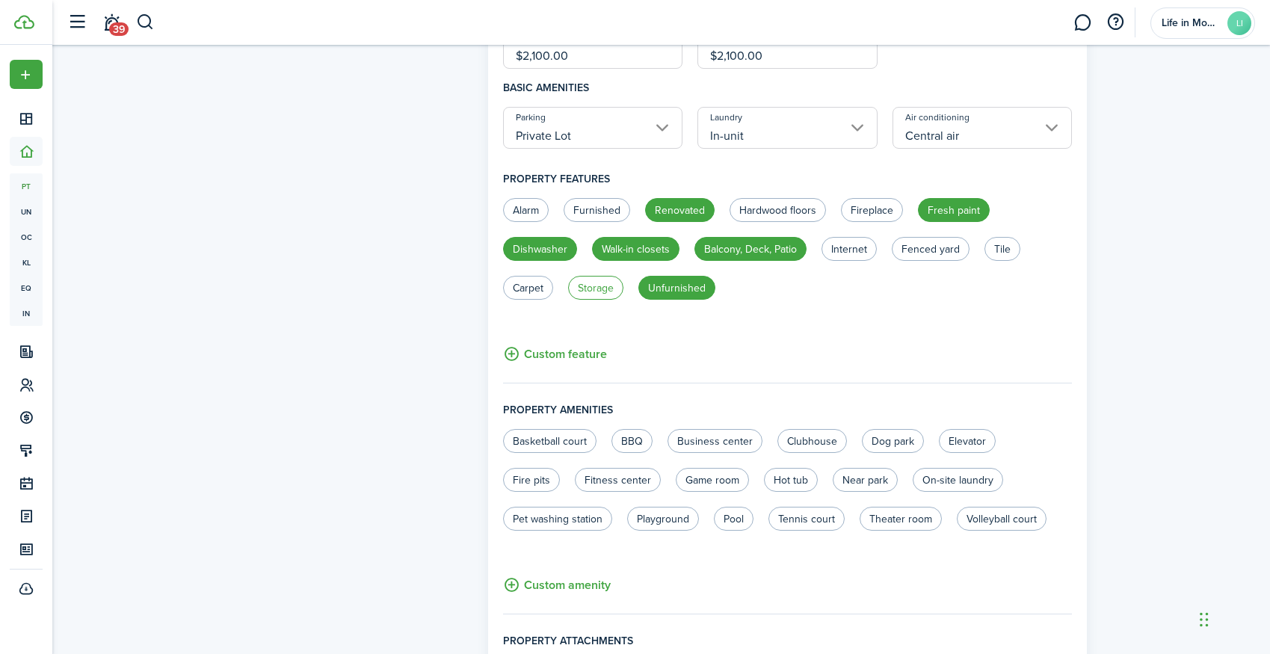
click at [598, 283] on label "Storage" at bounding box center [595, 288] width 55 height 24
radio input "true"
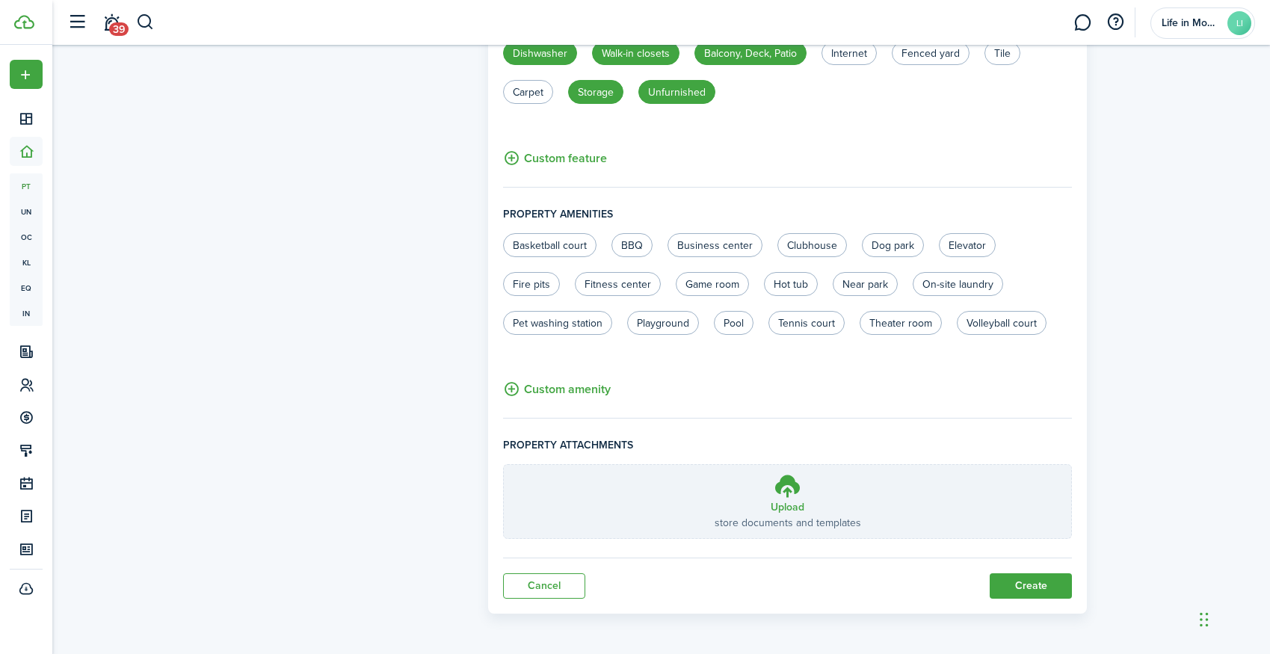
scroll to position [826, 0]
click at [1003, 590] on button "Create" at bounding box center [1031, 586] width 82 height 25
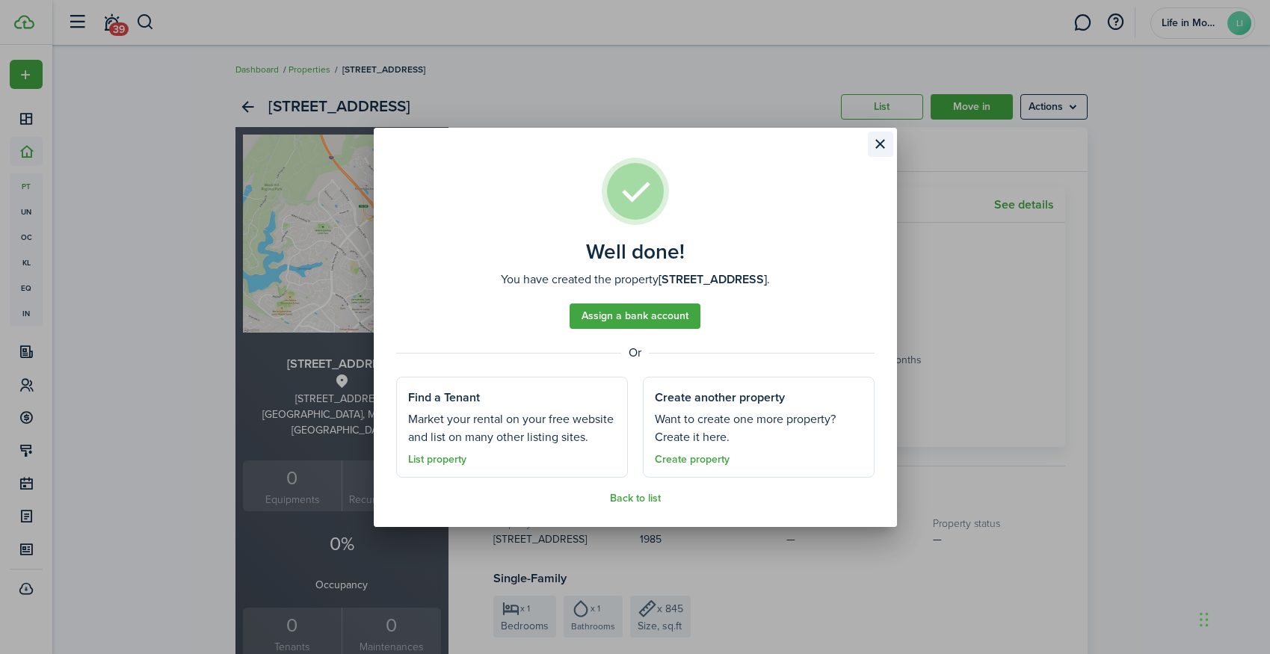
click at [883, 149] on button "Close modal" at bounding box center [880, 144] width 25 height 25
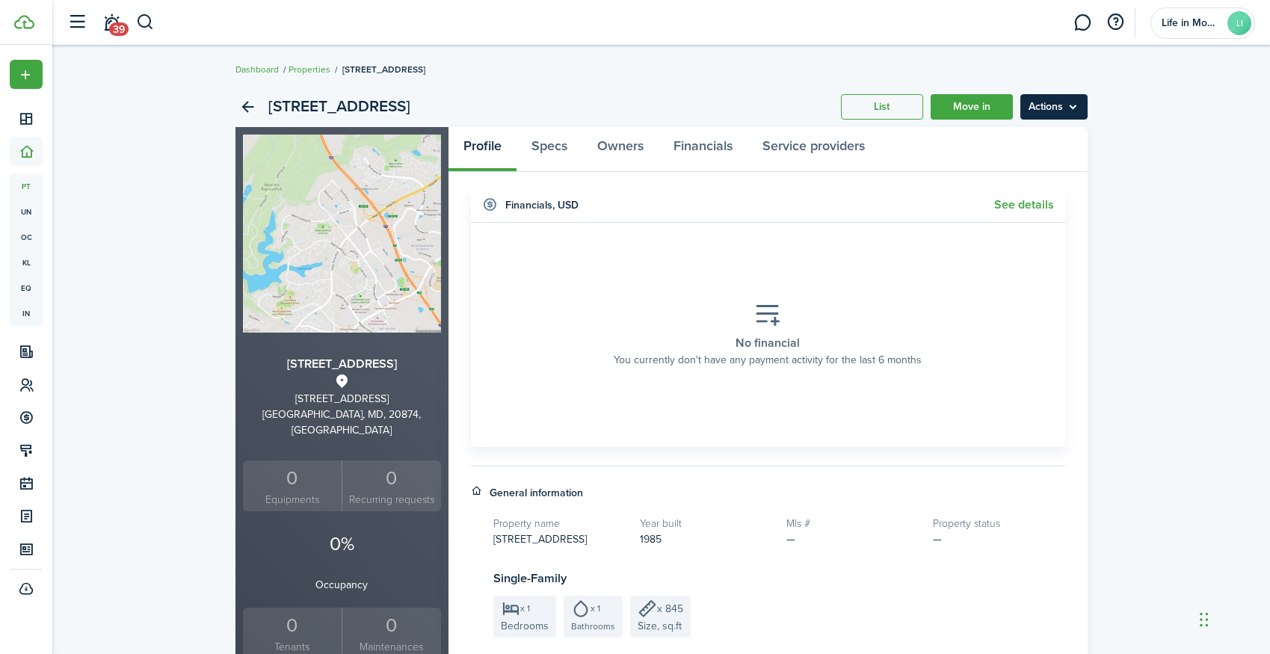
click at [1049, 117] on menu-btn "Actions" at bounding box center [1053, 106] width 67 height 25
click at [1046, 141] on link "Edit property" at bounding box center [1022, 139] width 131 height 25
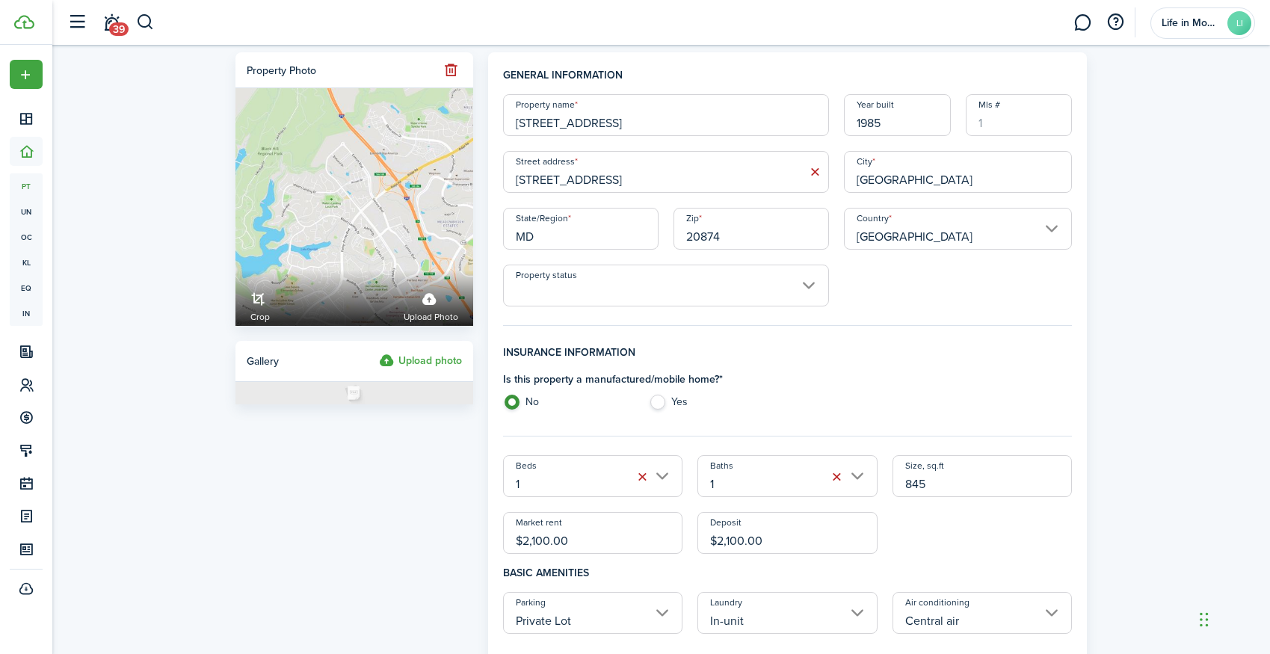
click at [418, 361] on label "Upload photo" at bounding box center [420, 361] width 83 height 18
click at [379, 352] on input "Upload photo" at bounding box center [379, 352] width 0 height 0
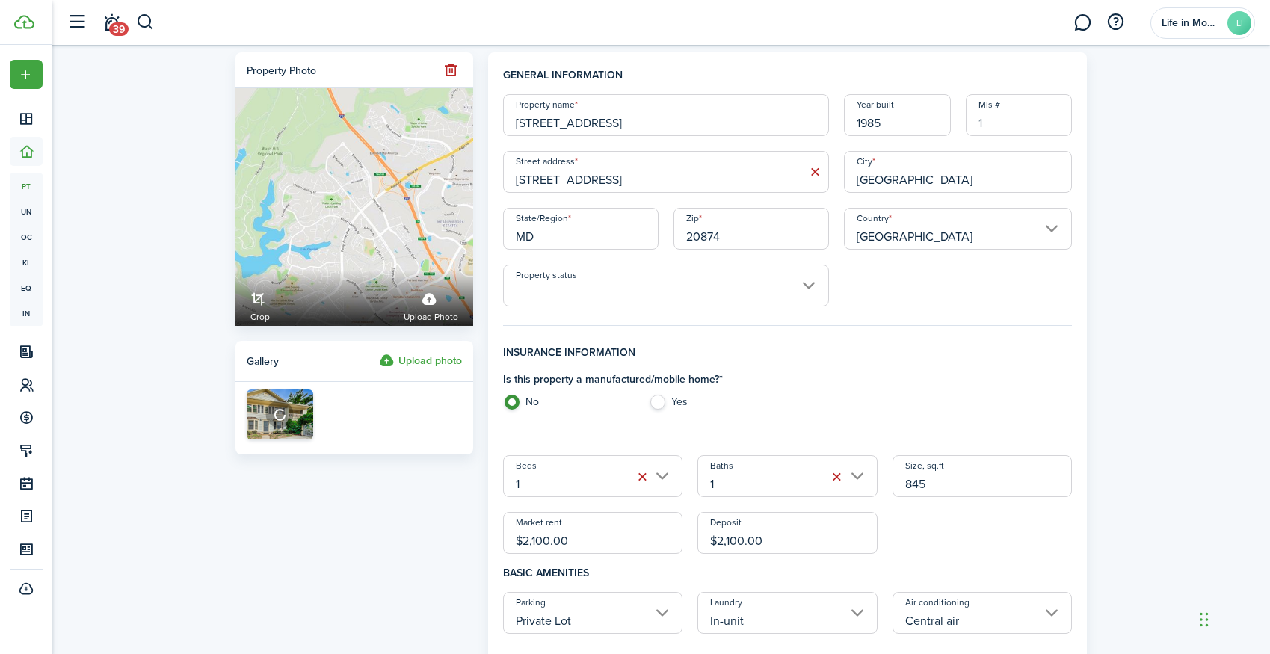
click at [560, 289] on input "Property status" at bounding box center [666, 286] width 326 height 42
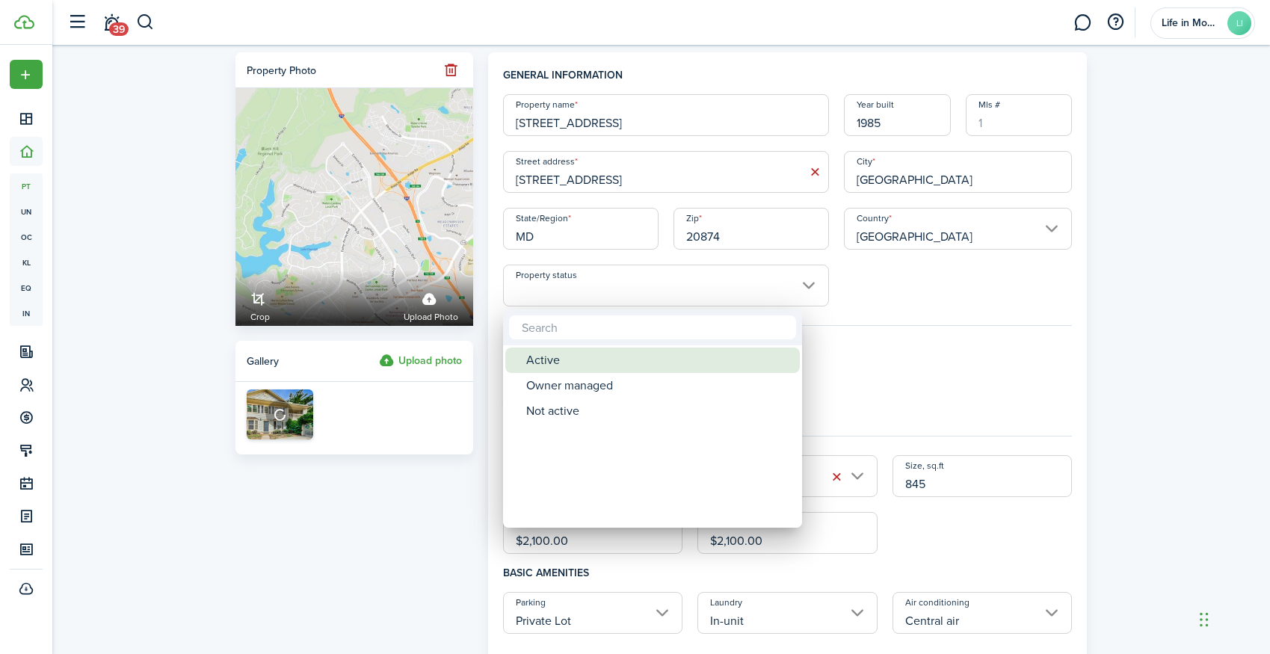
click at [572, 388] on div "Owner managed" at bounding box center [658, 385] width 265 height 25
type input "Owner managed"
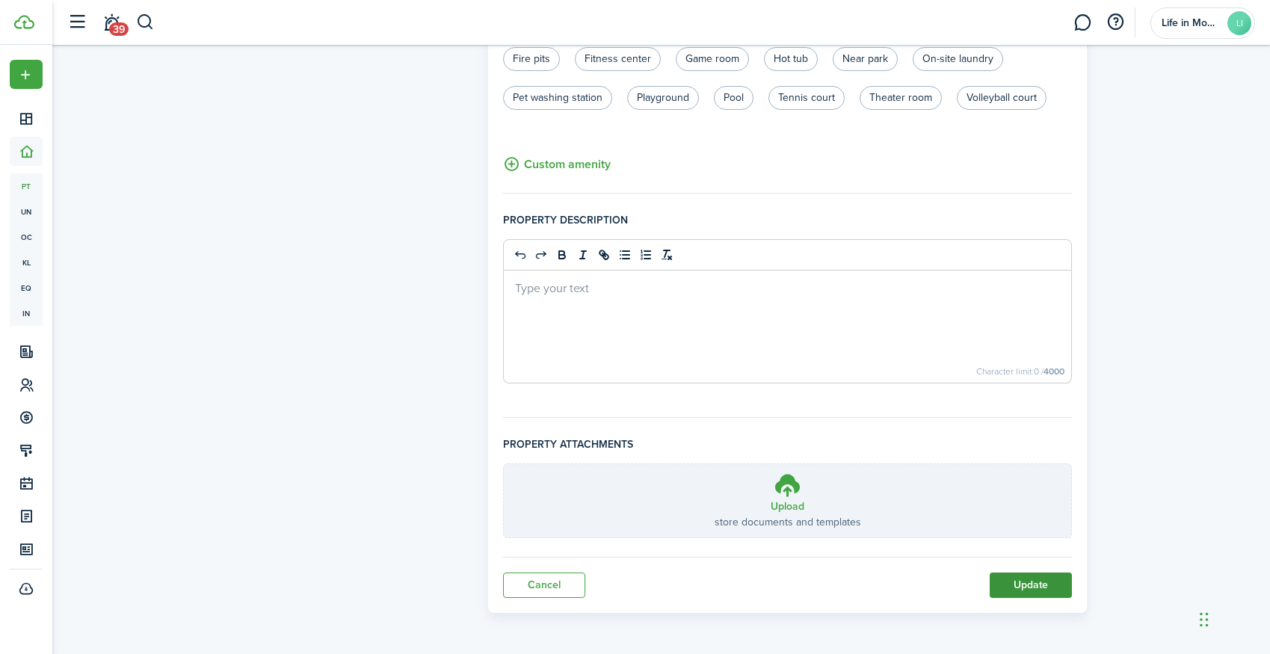
scroll to position [906, 0]
click at [1049, 584] on button "Update" at bounding box center [1031, 584] width 82 height 25
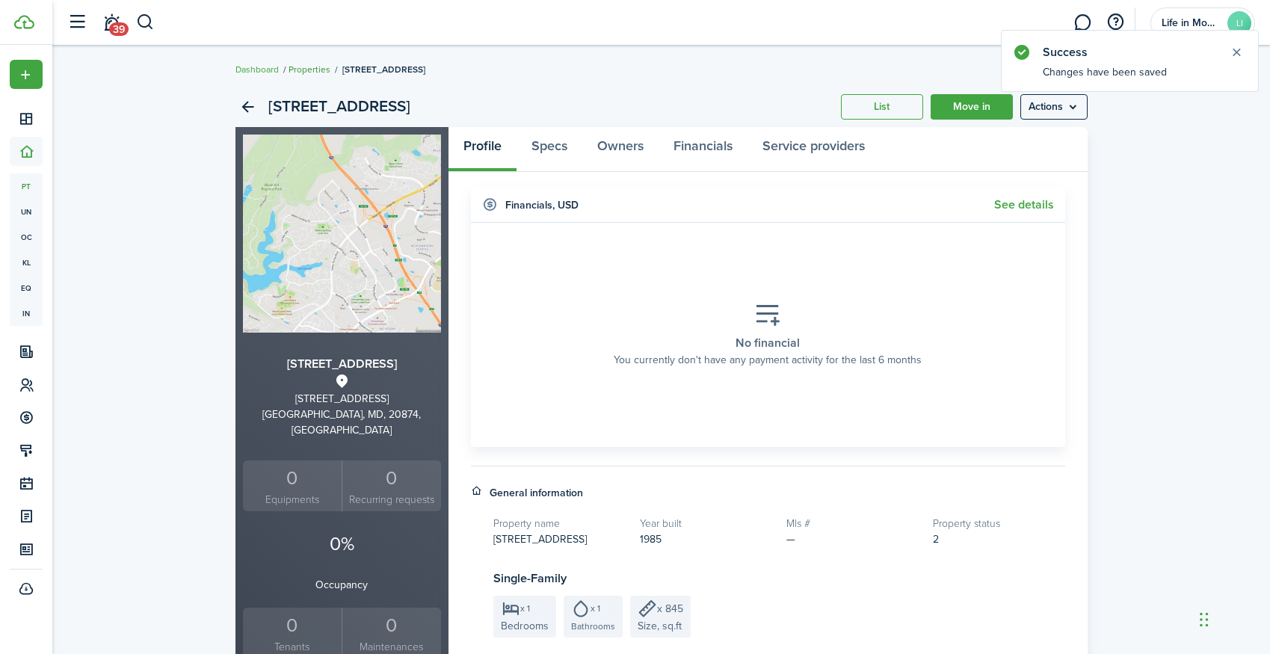
click at [313, 70] on link "Properties" at bounding box center [309, 69] width 42 height 13
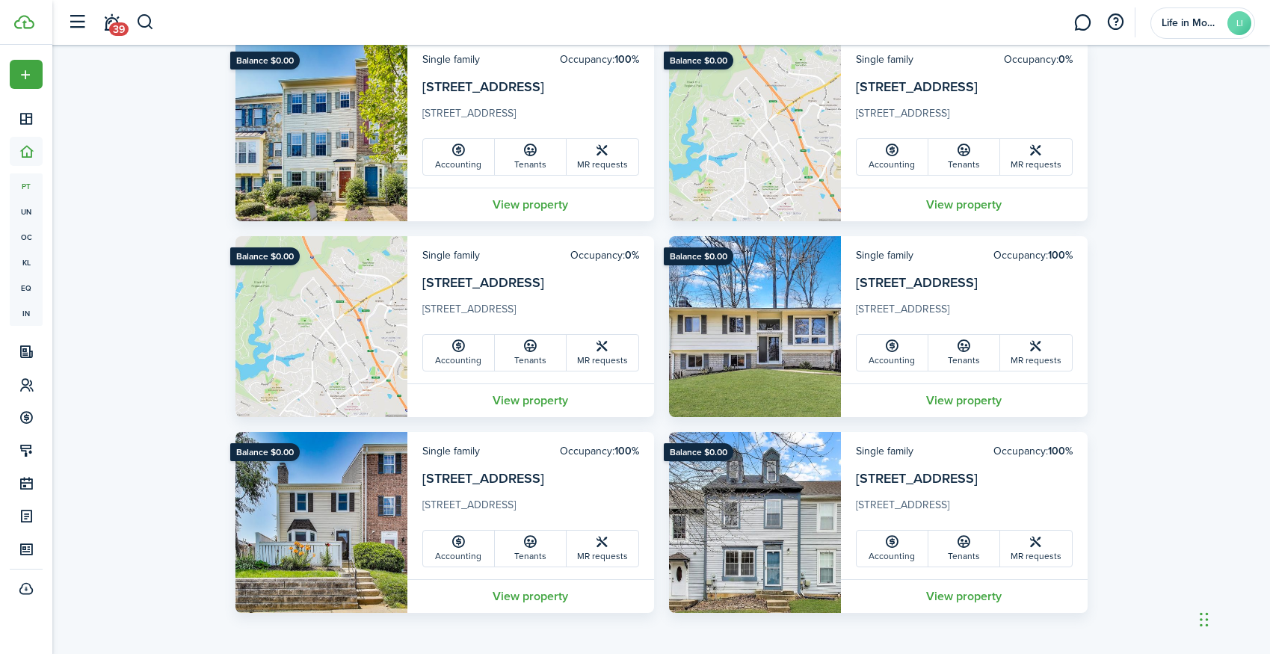
scroll to position [1694, 0]
click at [559, 398] on link "View property" at bounding box center [530, 400] width 247 height 34
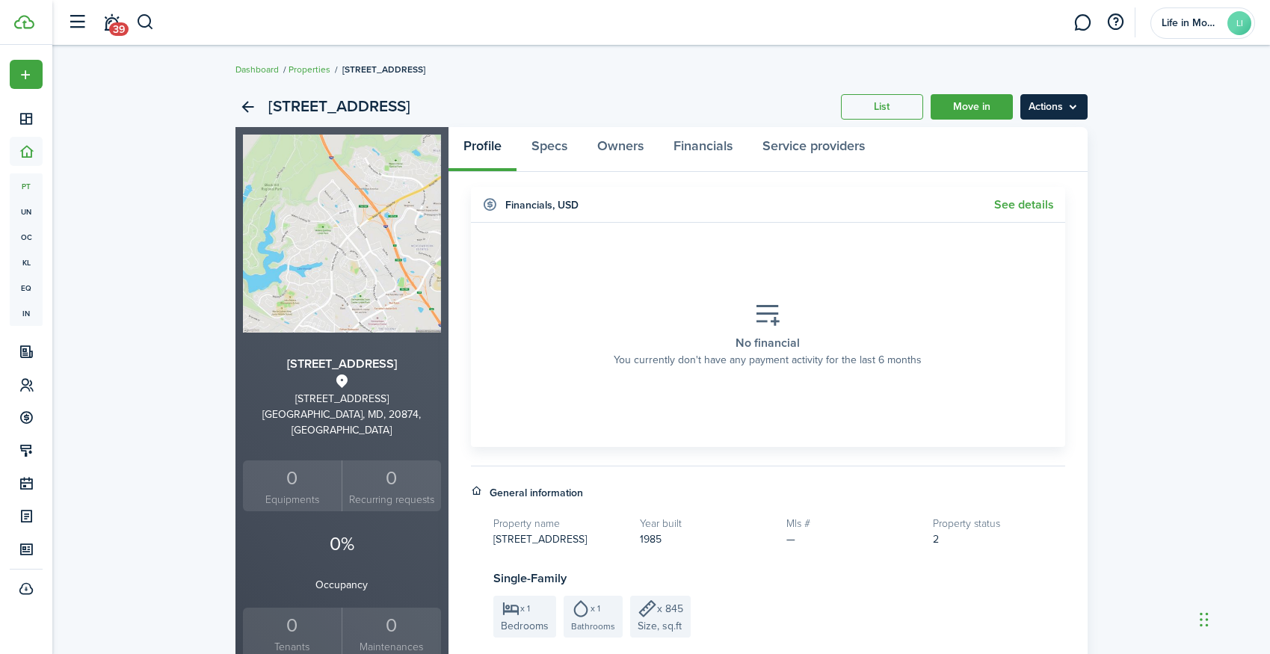
click at [1055, 101] on menu-btn "Actions" at bounding box center [1053, 106] width 67 height 25
click at [1053, 148] on link "Edit property" at bounding box center [1022, 139] width 131 height 25
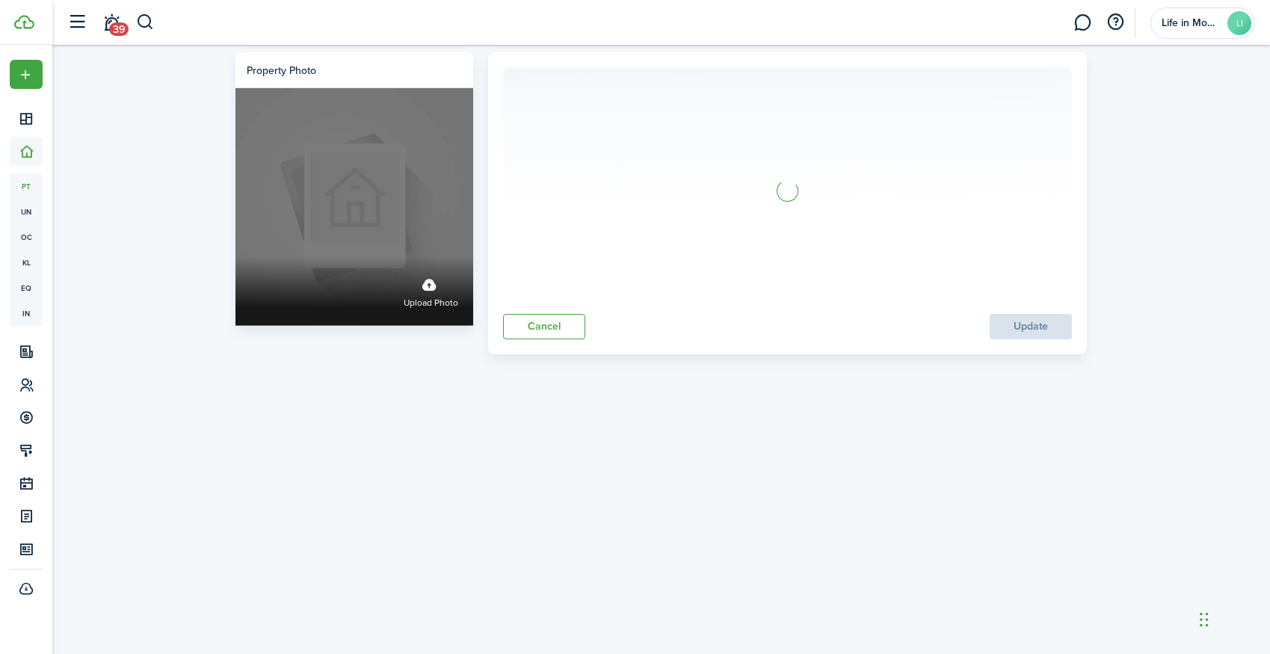
click at [444, 300] on span "Upload photo" at bounding box center [431, 303] width 55 height 15
click at [235, 256] on input "Upload photo" at bounding box center [235, 256] width 0 height 0
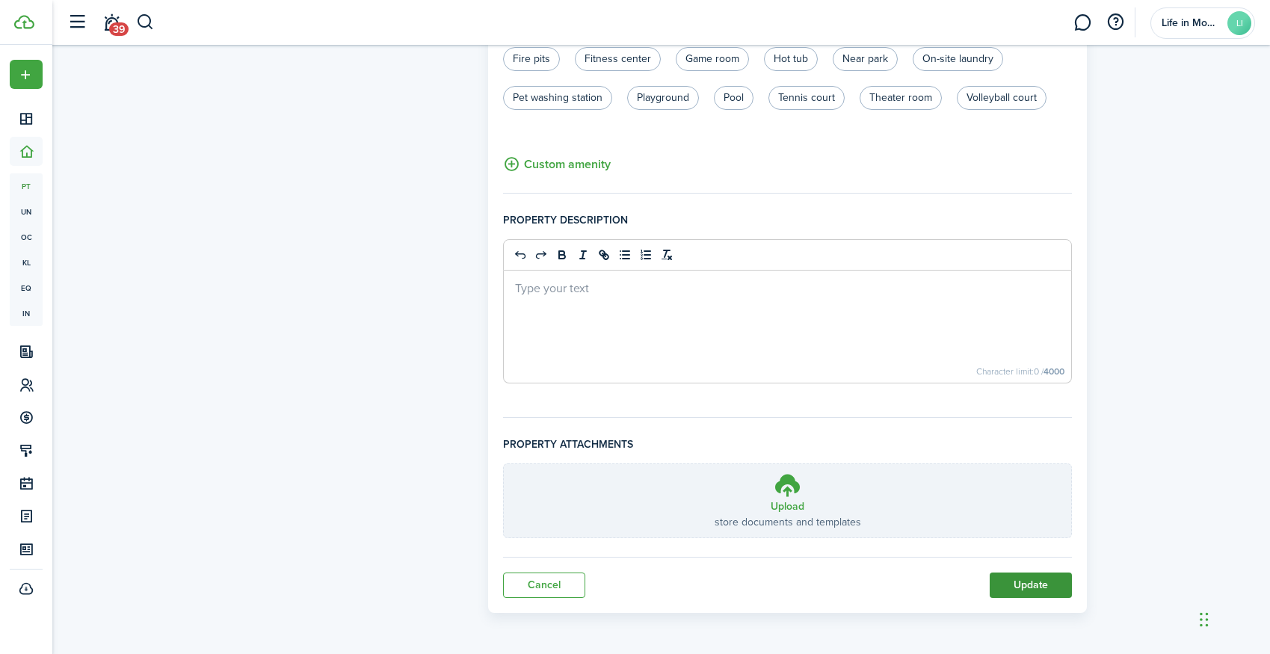
scroll to position [906, 0]
click at [1045, 581] on button "Update" at bounding box center [1031, 584] width 82 height 25
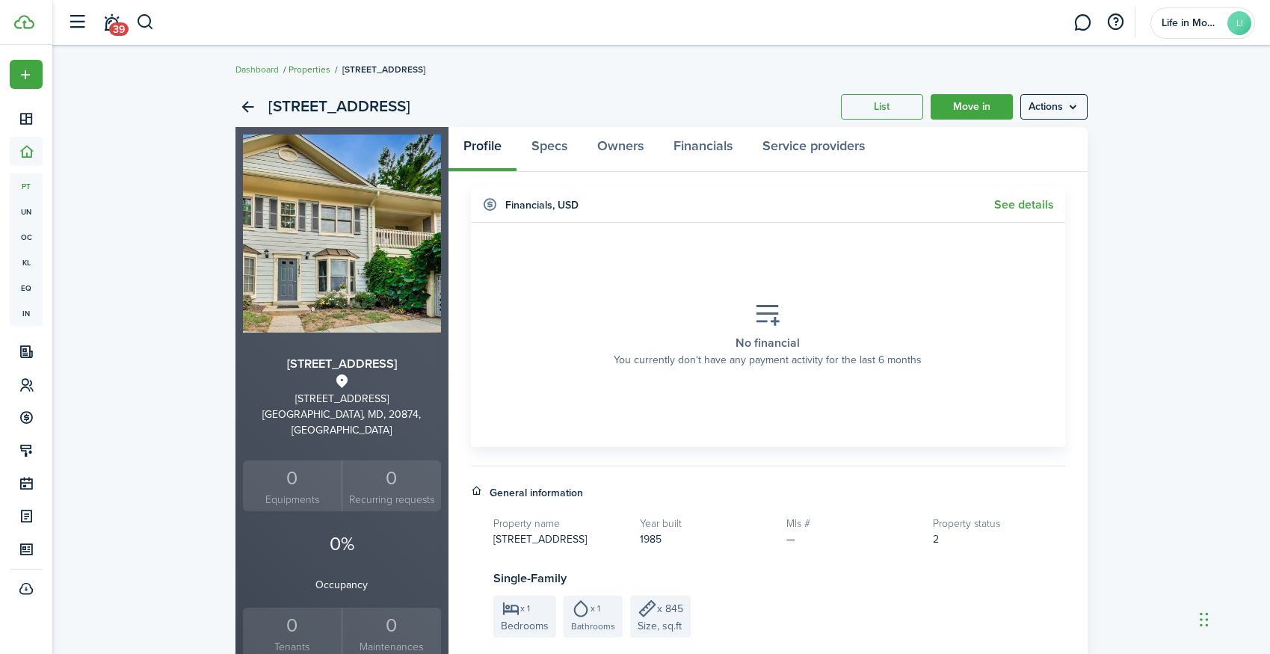
click at [311, 69] on link "Properties" at bounding box center [309, 69] width 42 height 13
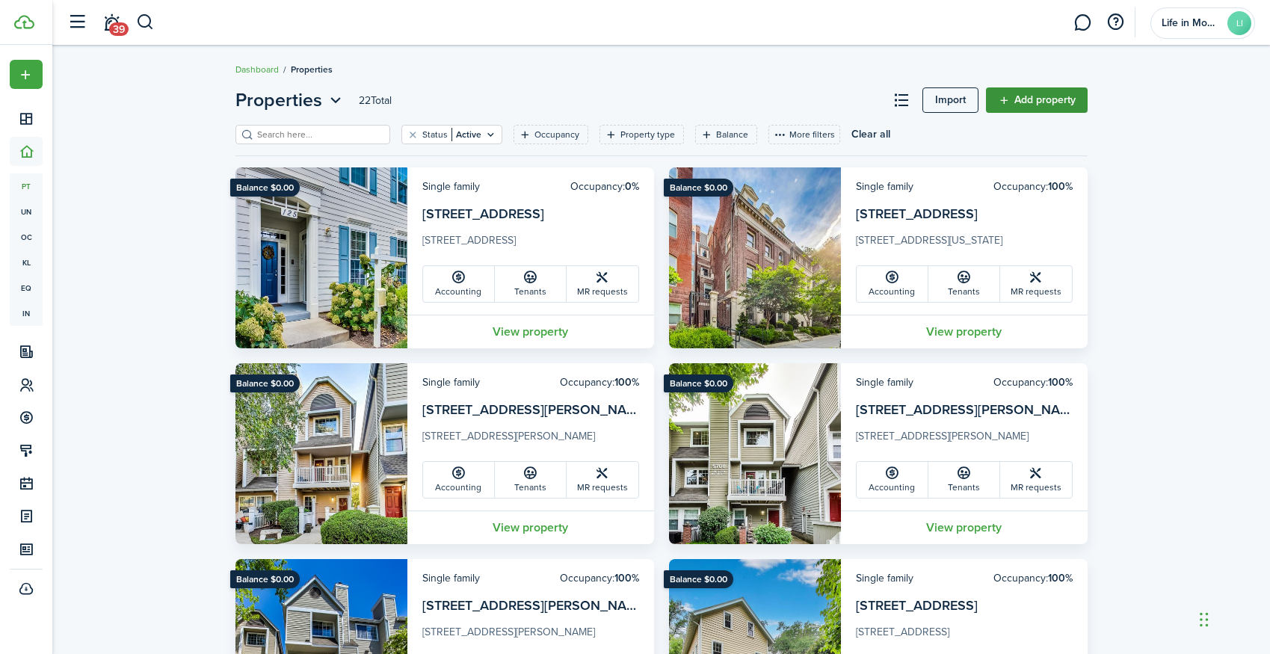
click at [1073, 91] on link "Add property" at bounding box center [1037, 99] width 102 height 25
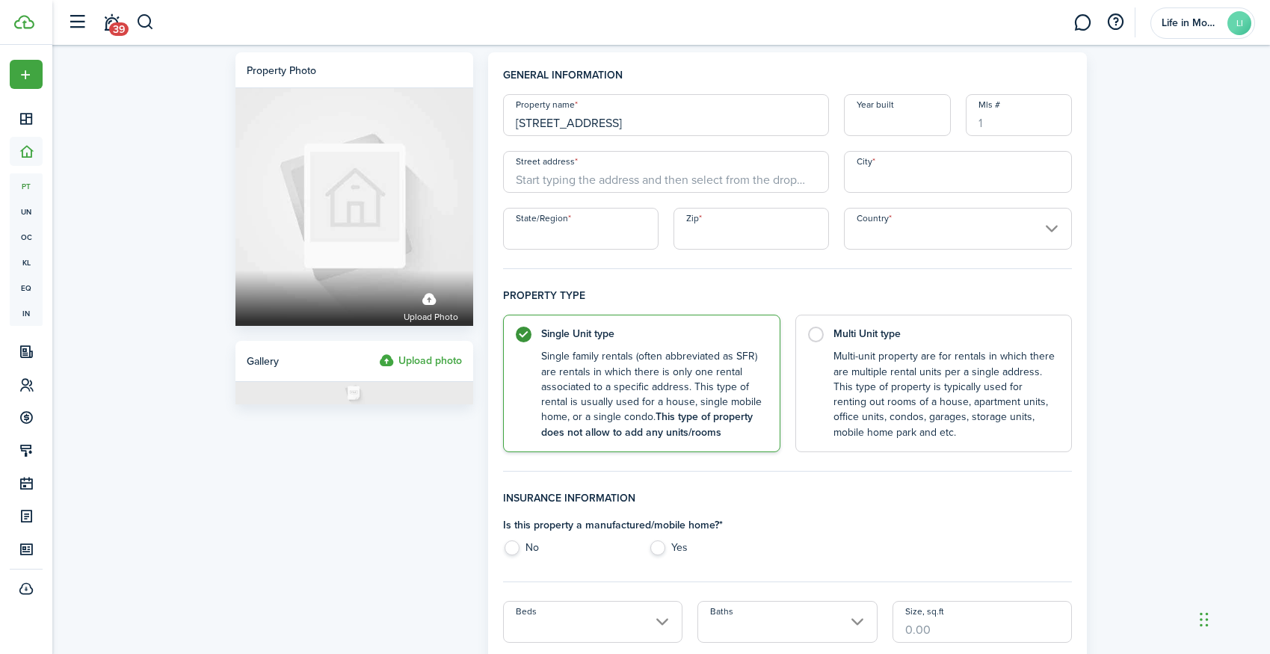
type input "13063 Shadyside Lane"
type input "1985"
type input "13063 Shadyside Lane"
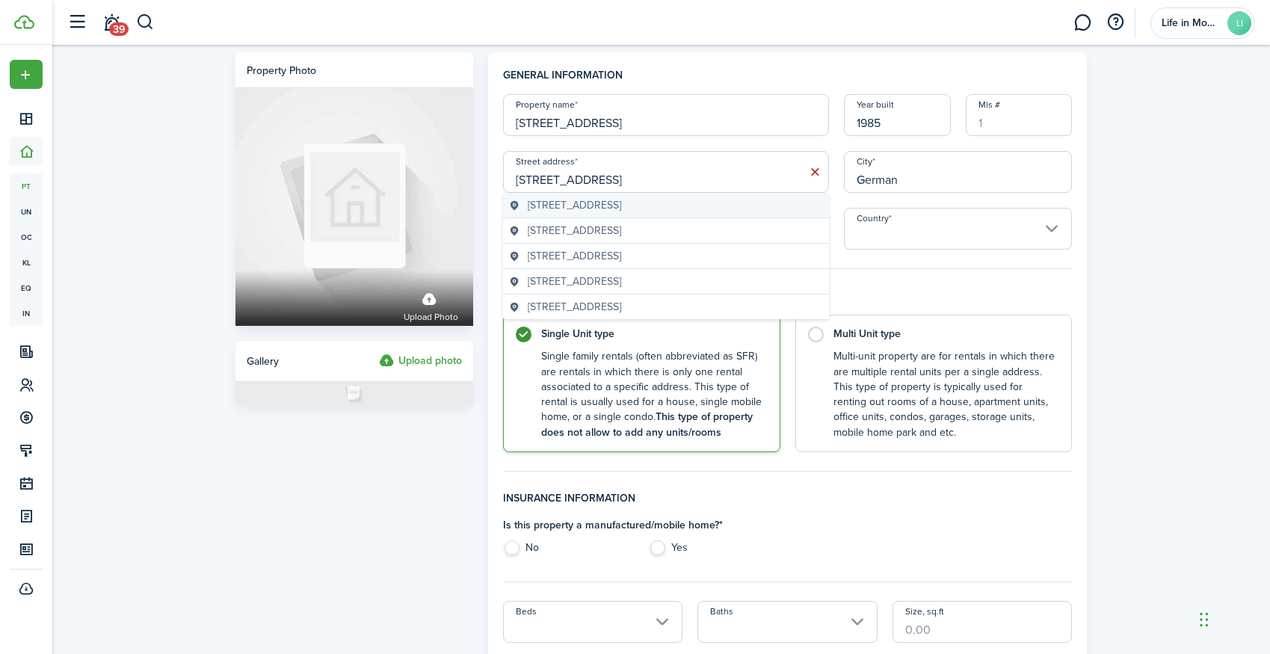
type input "German"
click at [614, 204] on span "13063 Shadyside Lane, Germantown, MD, USA" at bounding box center [574, 205] width 93 height 16
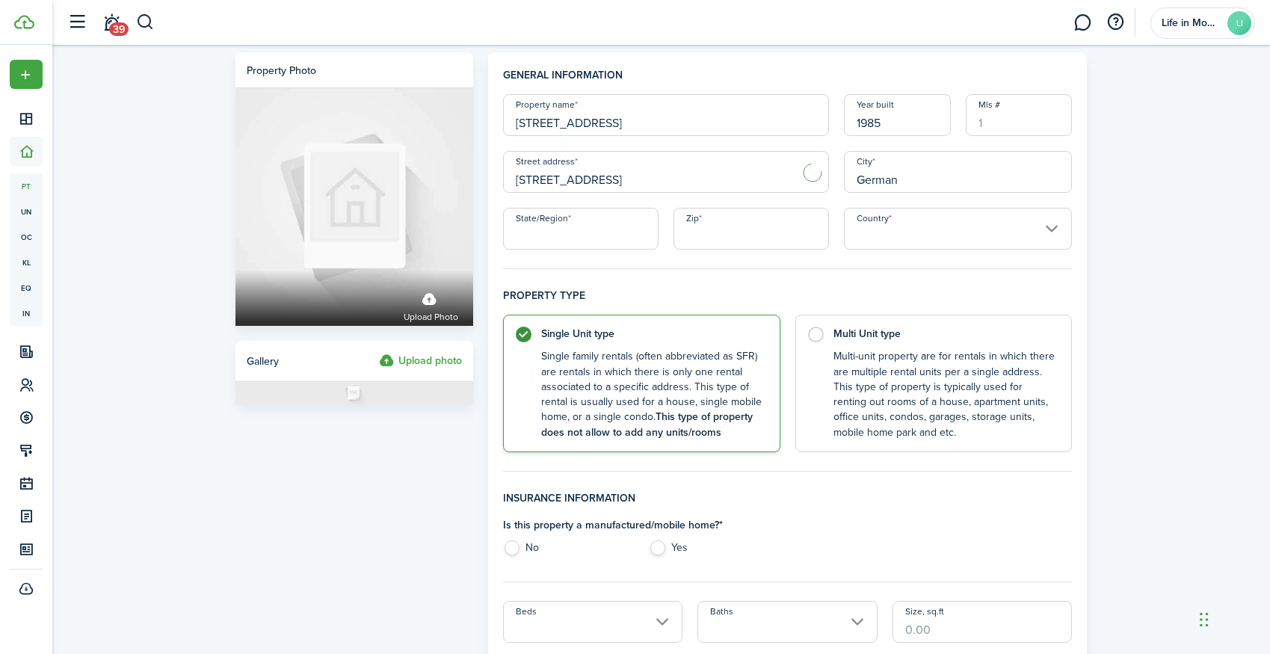
type input "13063 Shadyside Ln"
type input "Germantown"
type input "MD"
type input "20874"
type input "[GEOGRAPHIC_DATA]"
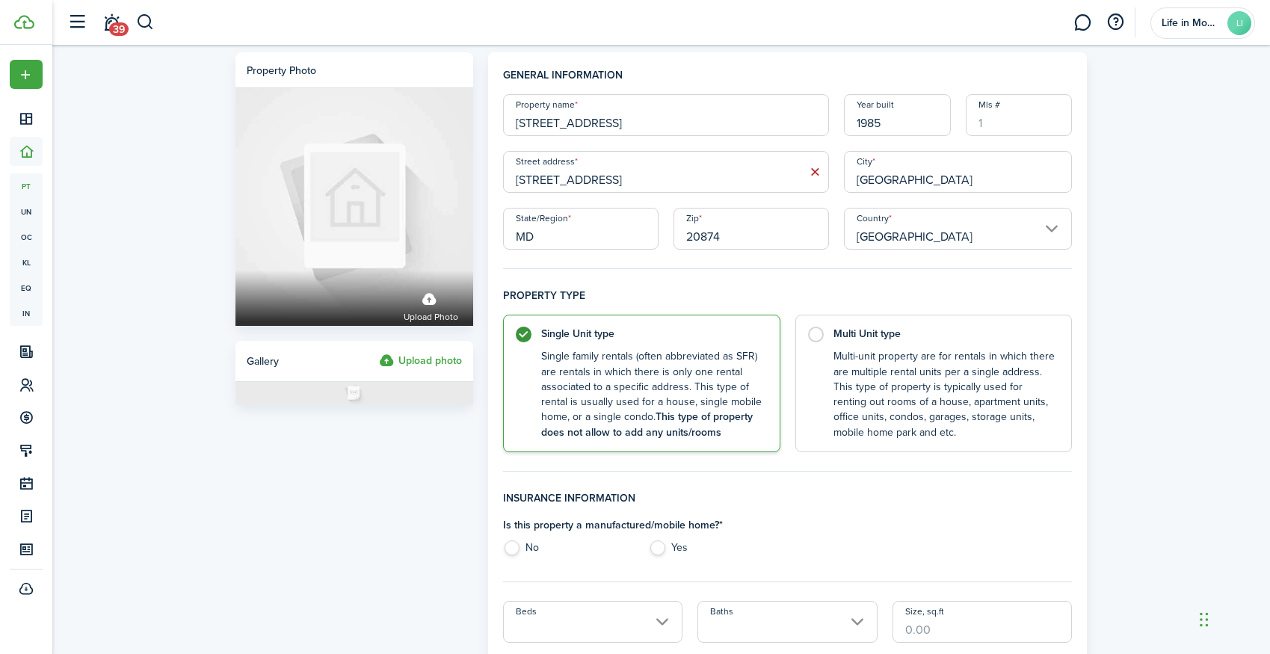
click at [636, 182] on input "13063 Shadyside Ln" at bounding box center [666, 172] width 326 height 42
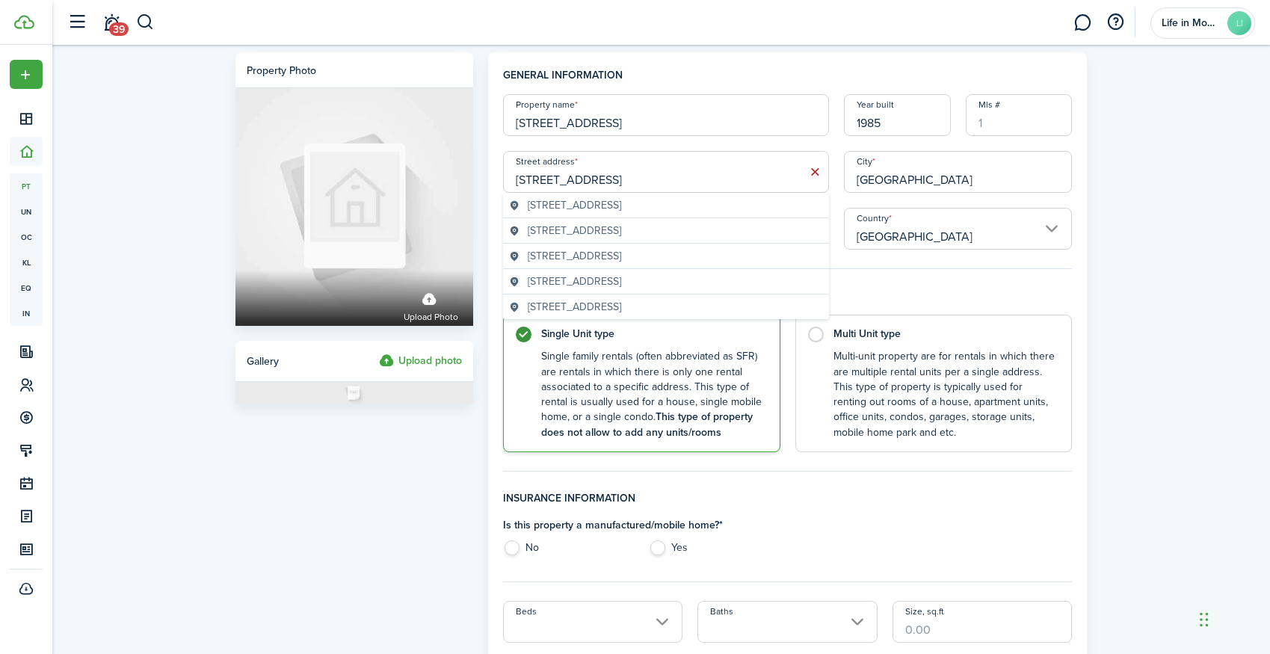
type input "13063 Shadyside Lane"
click at [513, 548] on label "No" at bounding box center [568, 551] width 131 height 22
radio input "true"
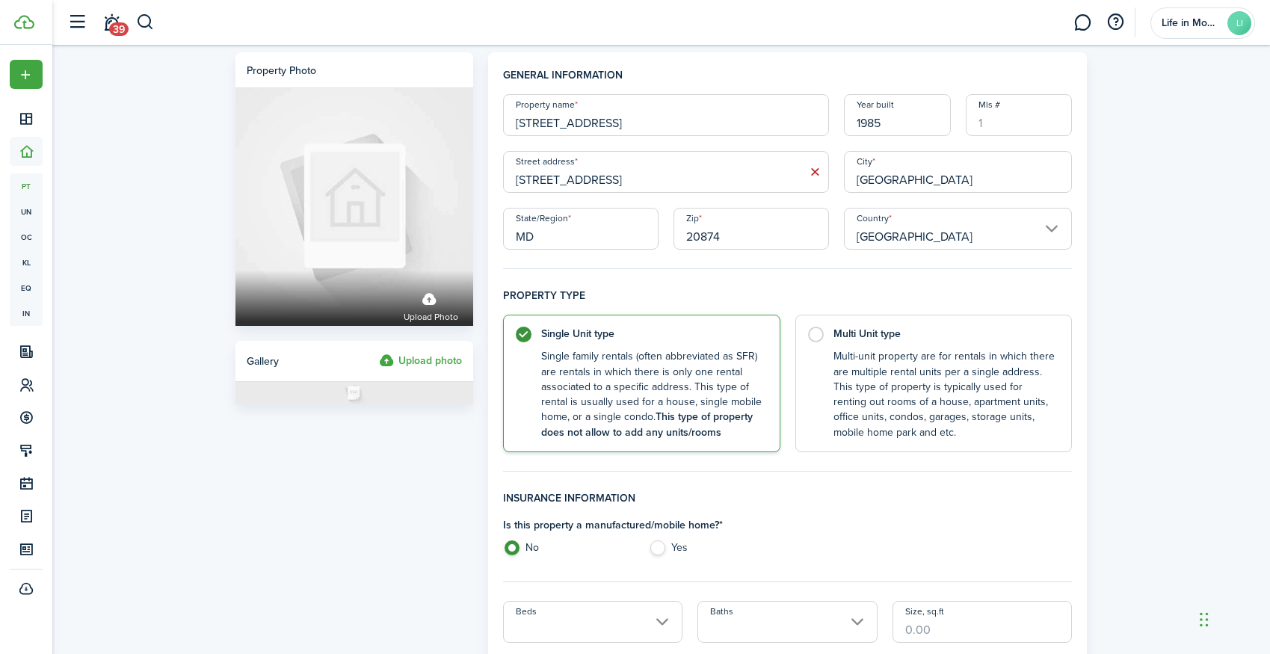
click at [546, 611] on input "Beds" at bounding box center [593, 622] width 180 height 42
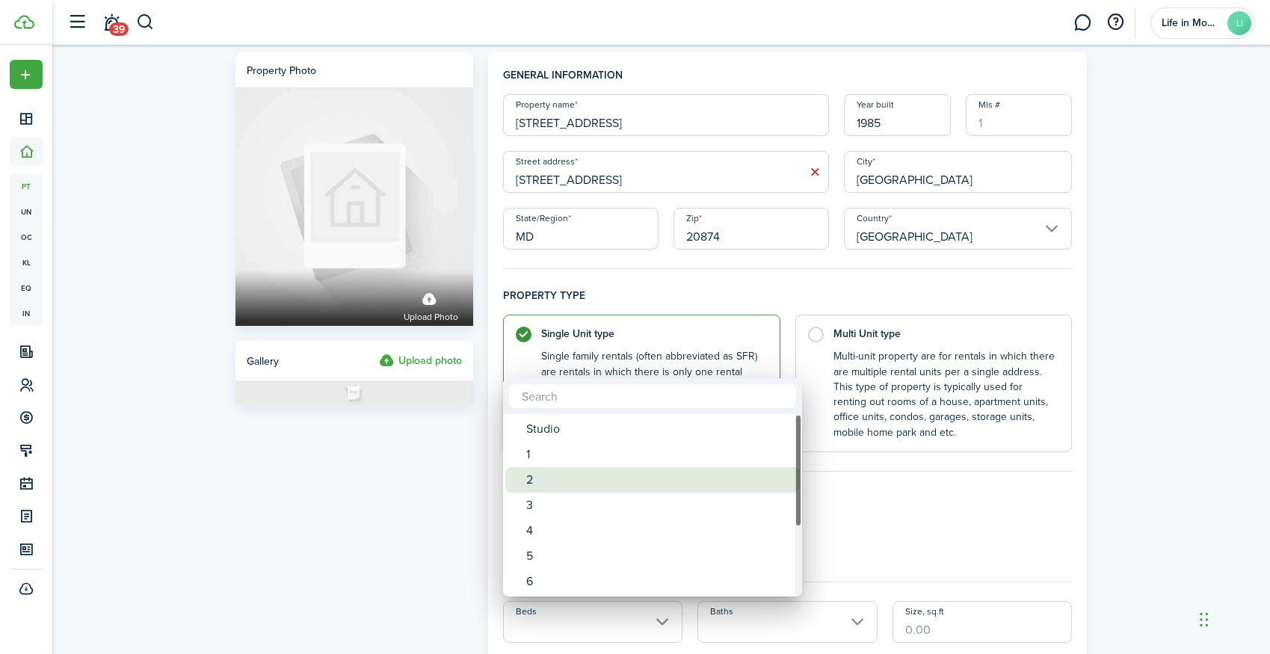
click at [543, 481] on div "2" at bounding box center [658, 479] width 265 height 25
type input "2"
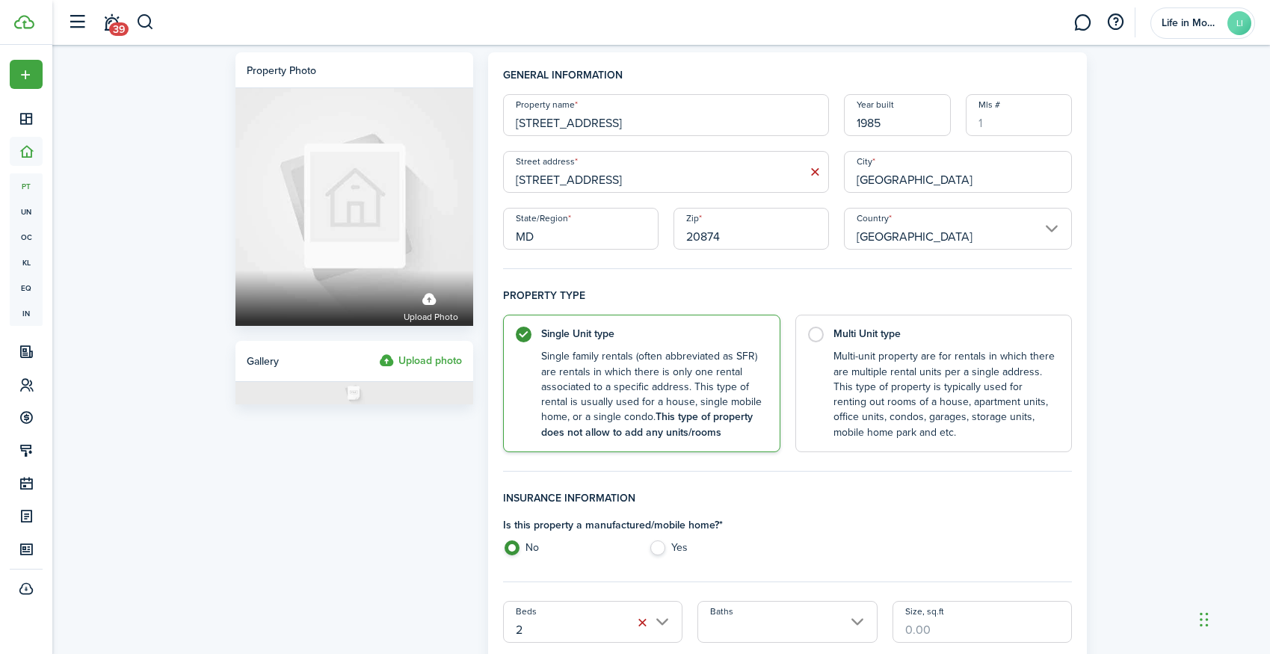
click at [788, 628] on input "Baths" at bounding box center [787, 622] width 180 height 42
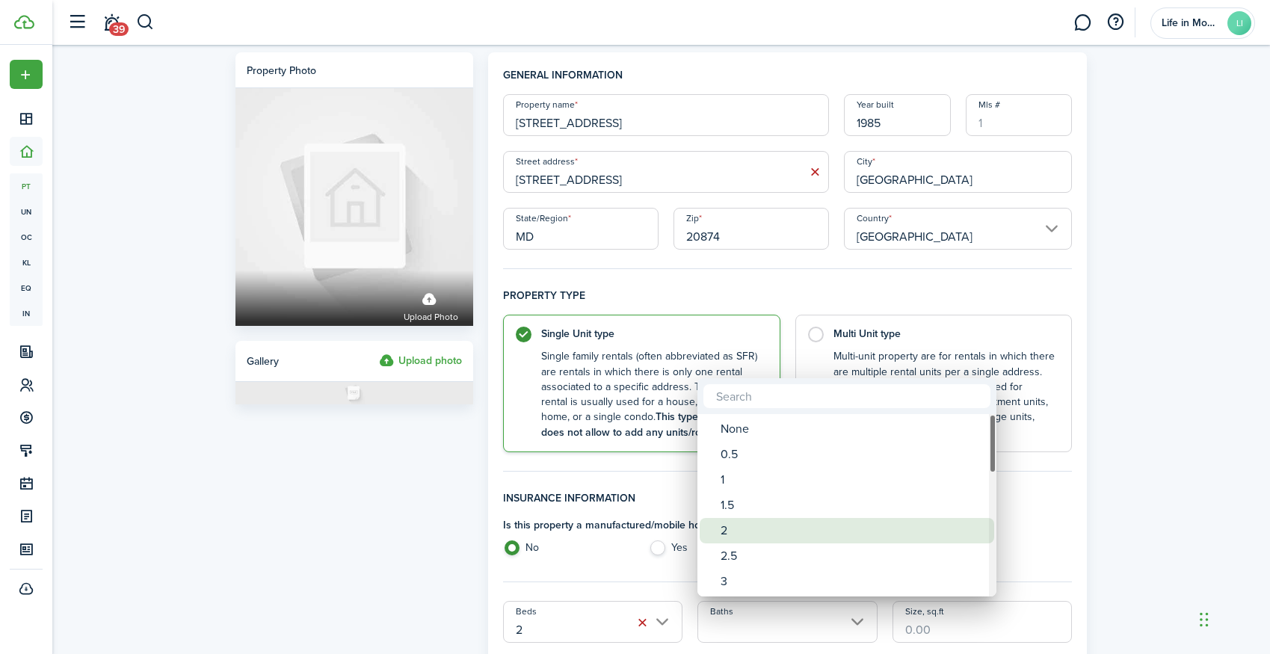
click at [747, 530] on div "2" at bounding box center [852, 530] width 265 height 25
type input "2"
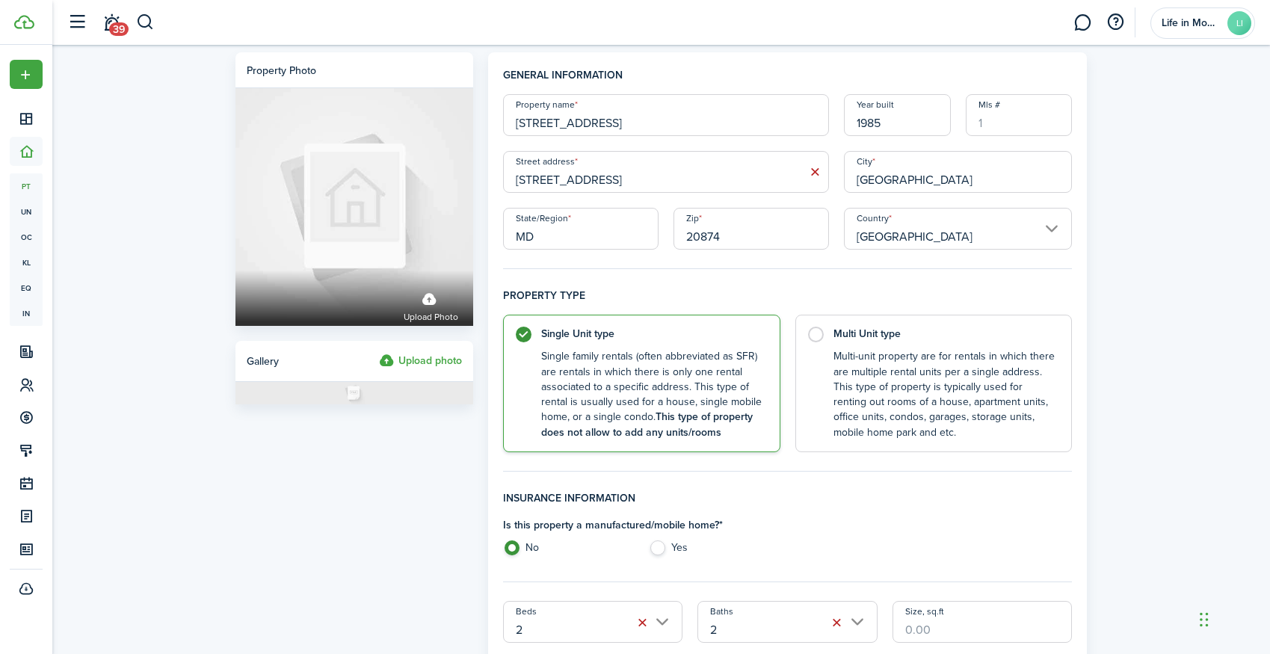
click at [931, 622] on input "Size, sq.ft" at bounding box center [982, 622] width 180 height 42
type input "1,149"
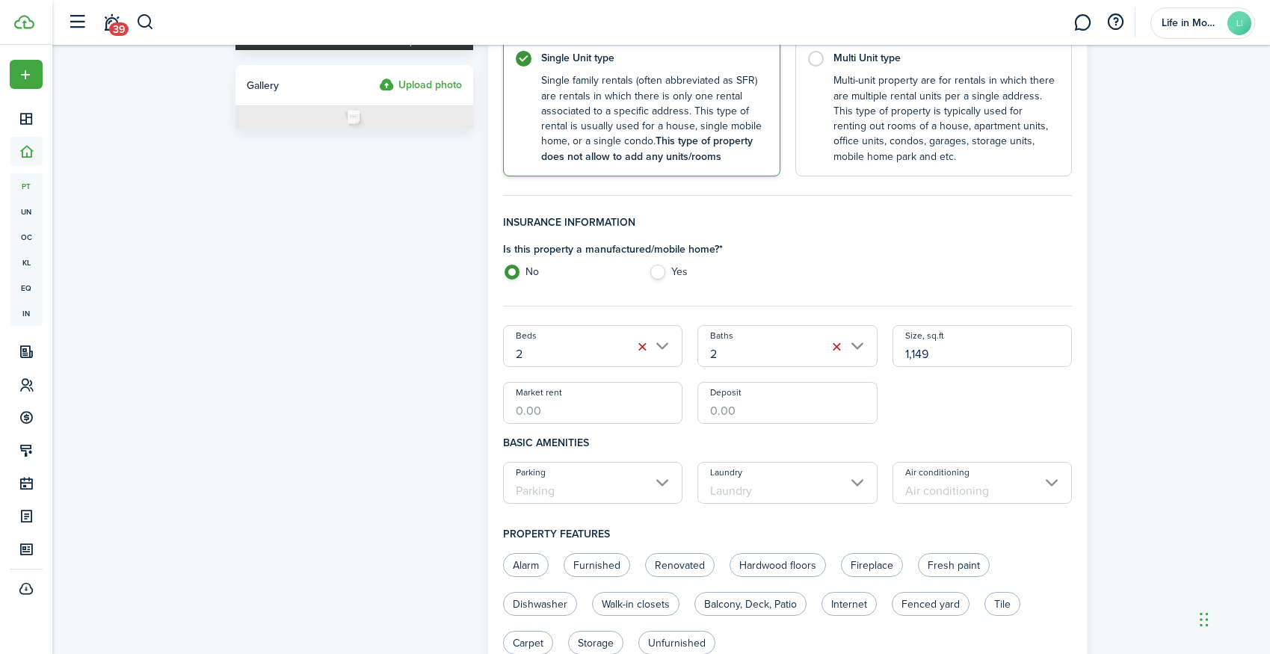
scroll to position [335, 0]
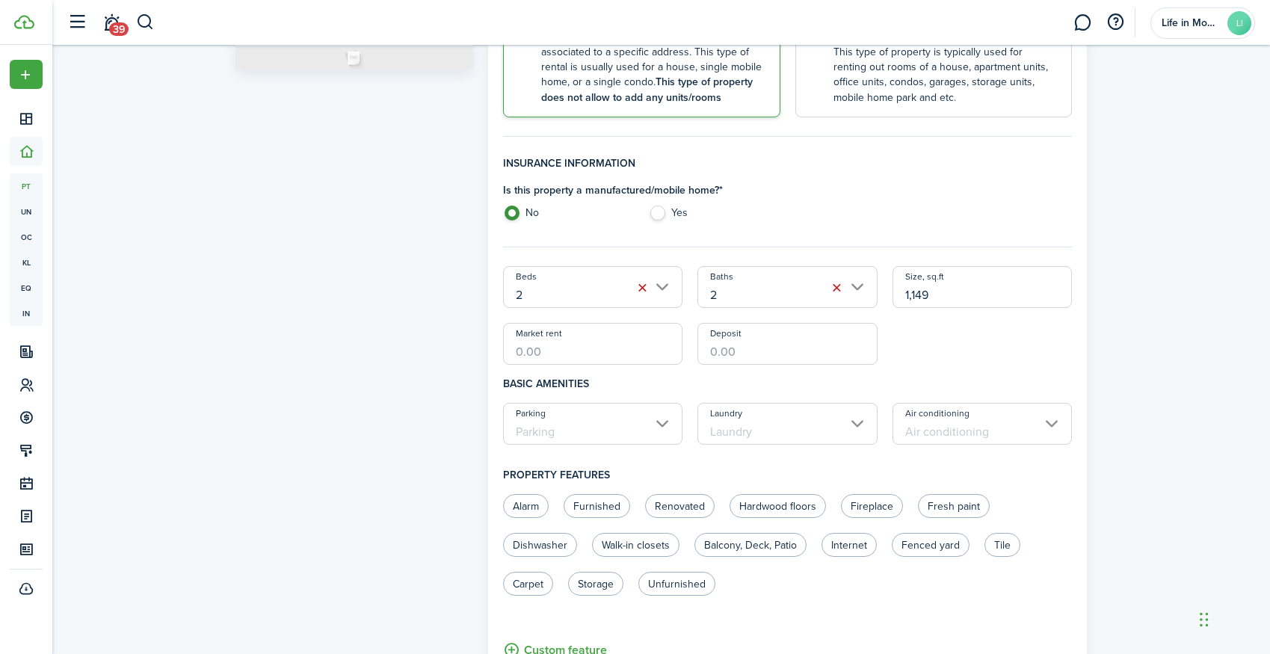
click at [568, 330] on input "Market rent" at bounding box center [593, 344] width 180 height 42
type input "$2,200.00"
click at [572, 413] on input "Parking" at bounding box center [593, 424] width 180 height 42
type input "$2,200.00"
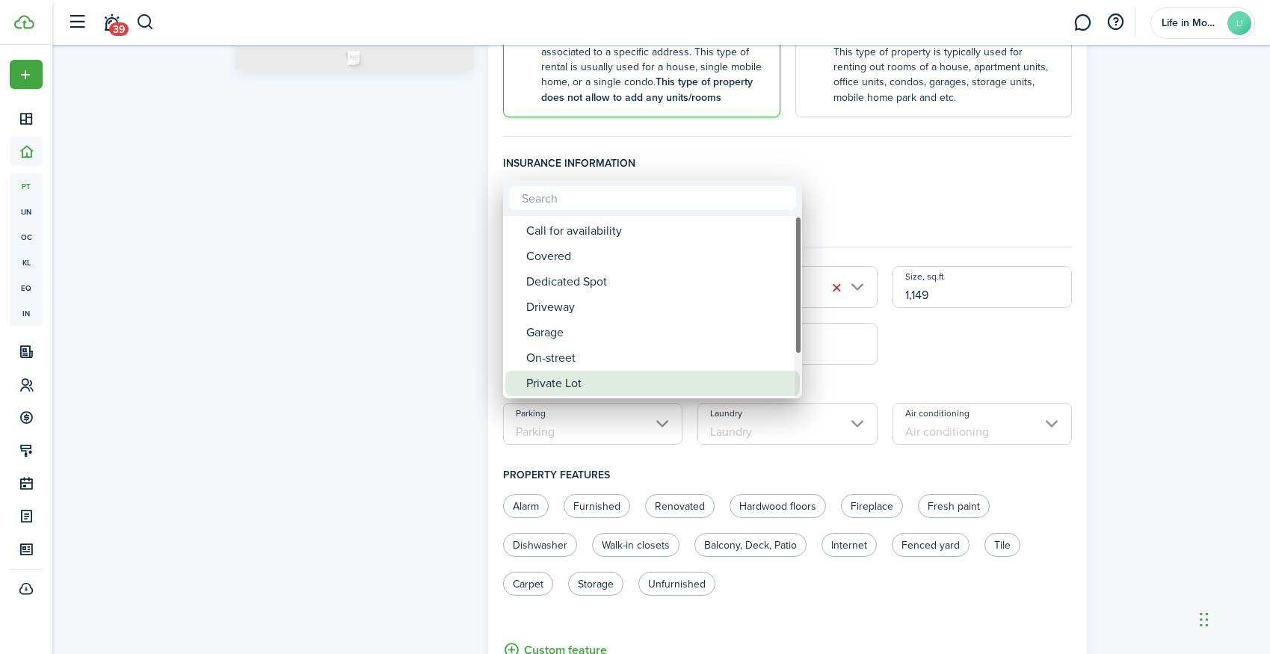
click at [557, 386] on div "Private Lot" at bounding box center [658, 383] width 265 height 25
type input "Private Lot"
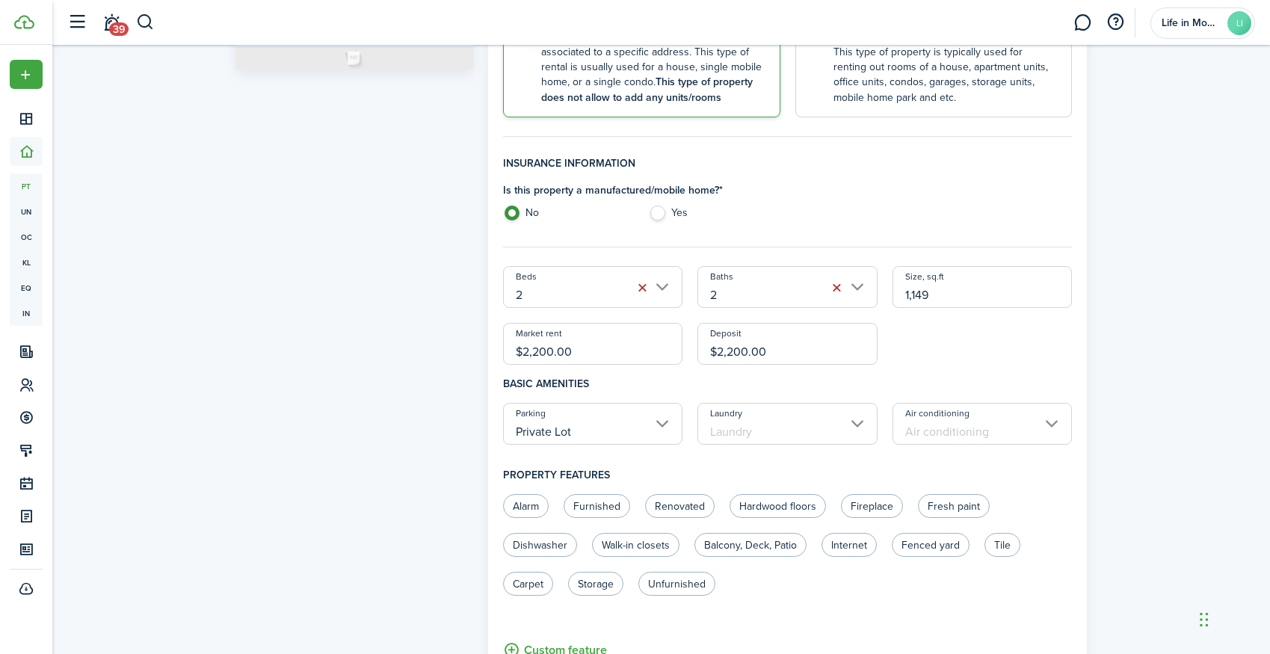
click at [736, 425] on input "Laundry" at bounding box center [787, 424] width 180 height 42
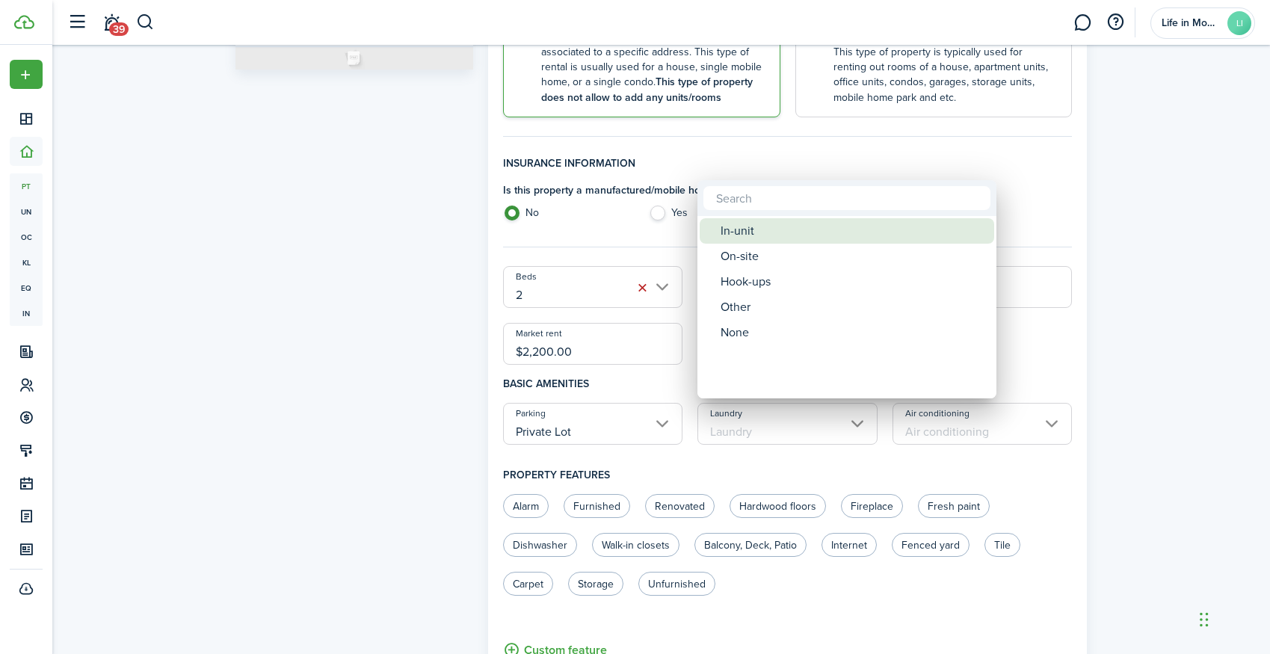
click at [752, 237] on div "In-unit" at bounding box center [852, 230] width 265 height 25
type input "In-unit"
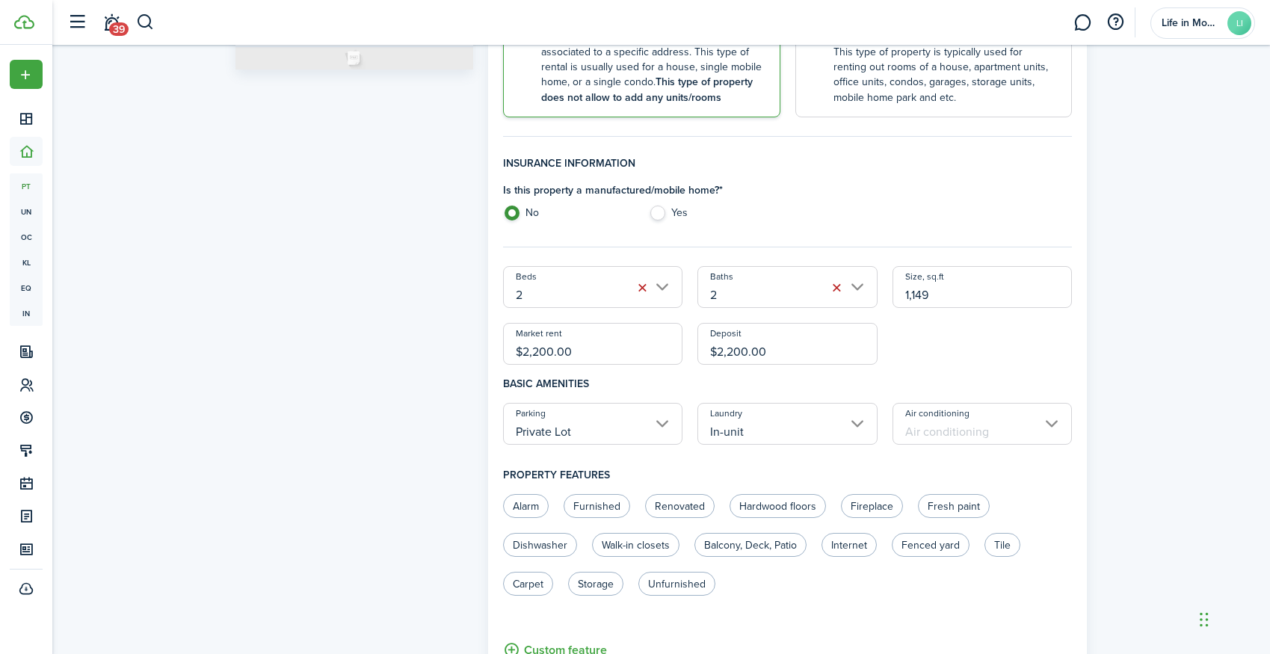
click at [945, 411] on input "Air conditioning" at bounding box center [982, 424] width 180 height 42
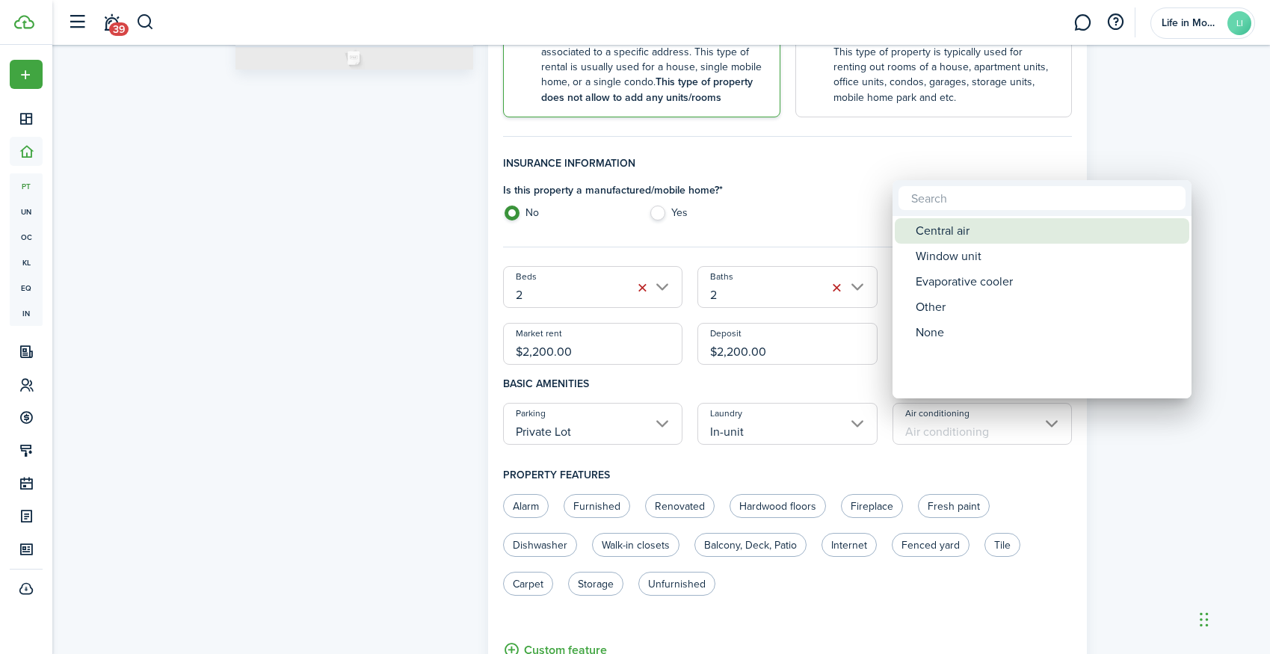
click at [961, 231] on div "Central air" at bounding box center [1048, 230] width 265 height 25
type input "Central air"
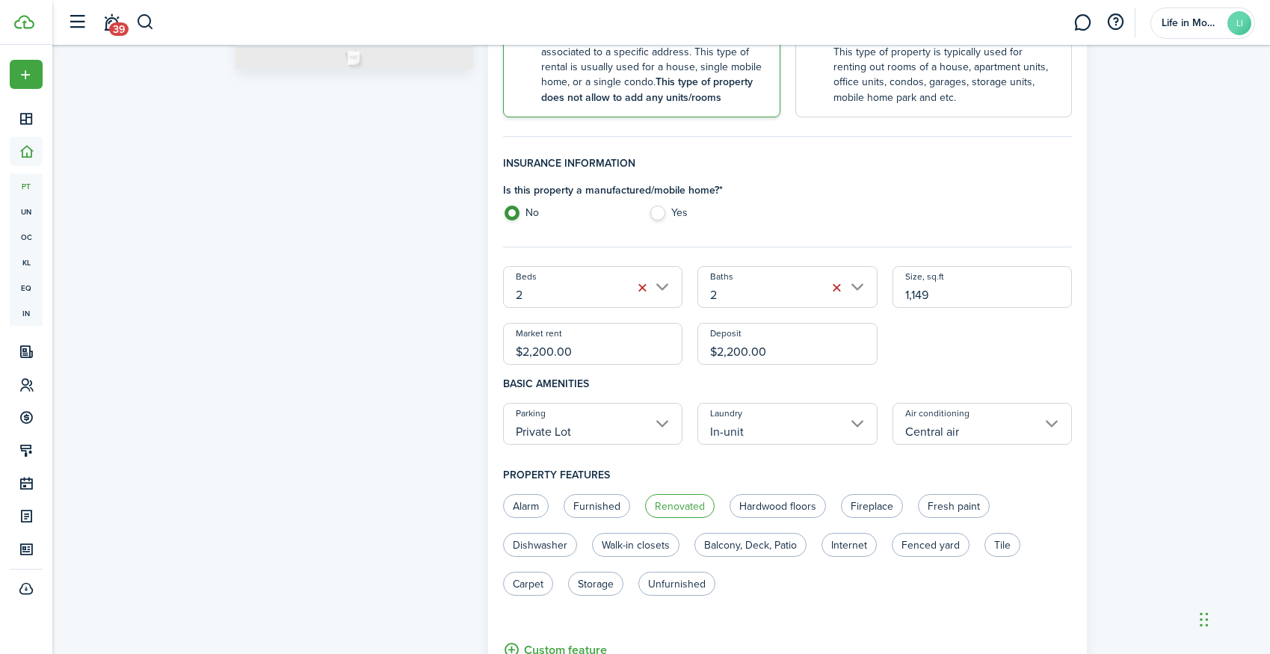
click at [680, 504] on label "Renovated" at bounding box center [680, 506] width 70 height 24
radio input "true"
click at [872, 501] on label "Fireplace" at bounding box center [872, 506] width 62 height 24
radio input "true"
click at [933, 509] on label "Fresh paint" at bounding box center [954, 506] width 72 height 24
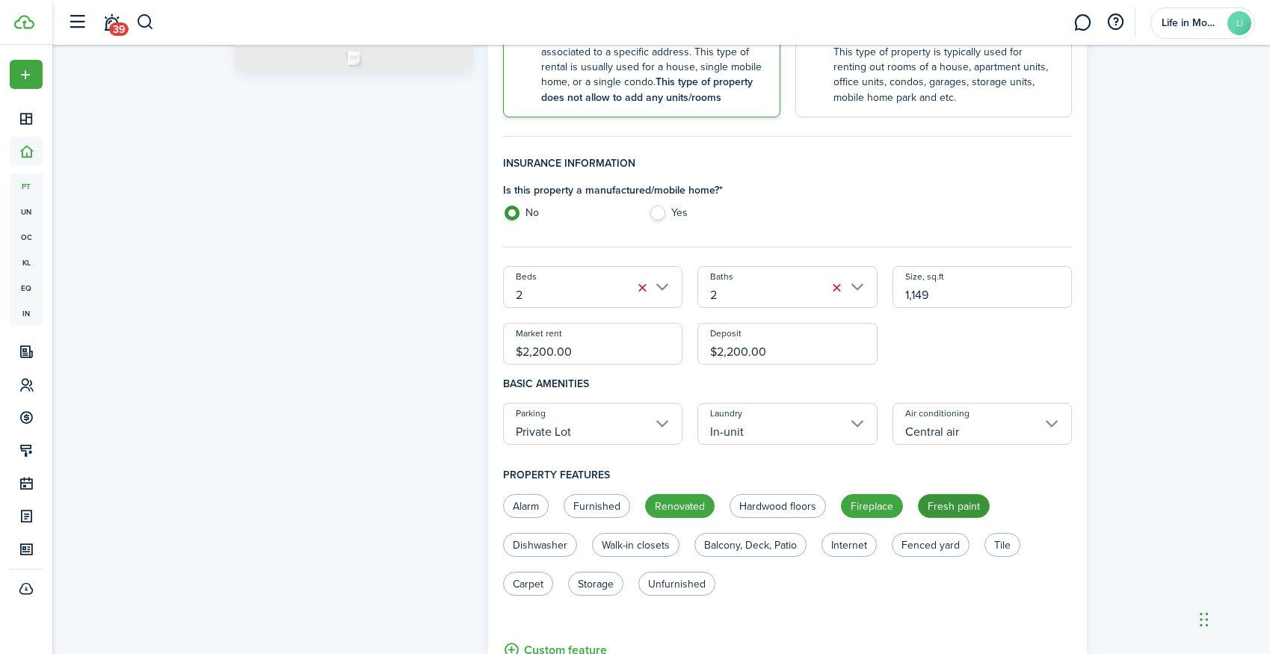
radio input "true"
click at [512, 546] on label "Dishwasher" at bounding box center [540, 545] width 74 height 24
radio input "true"
click at [656, 543] on label "Walk-in closets" at bounding box center [635, 545] width 87 height 24
radio input "true"
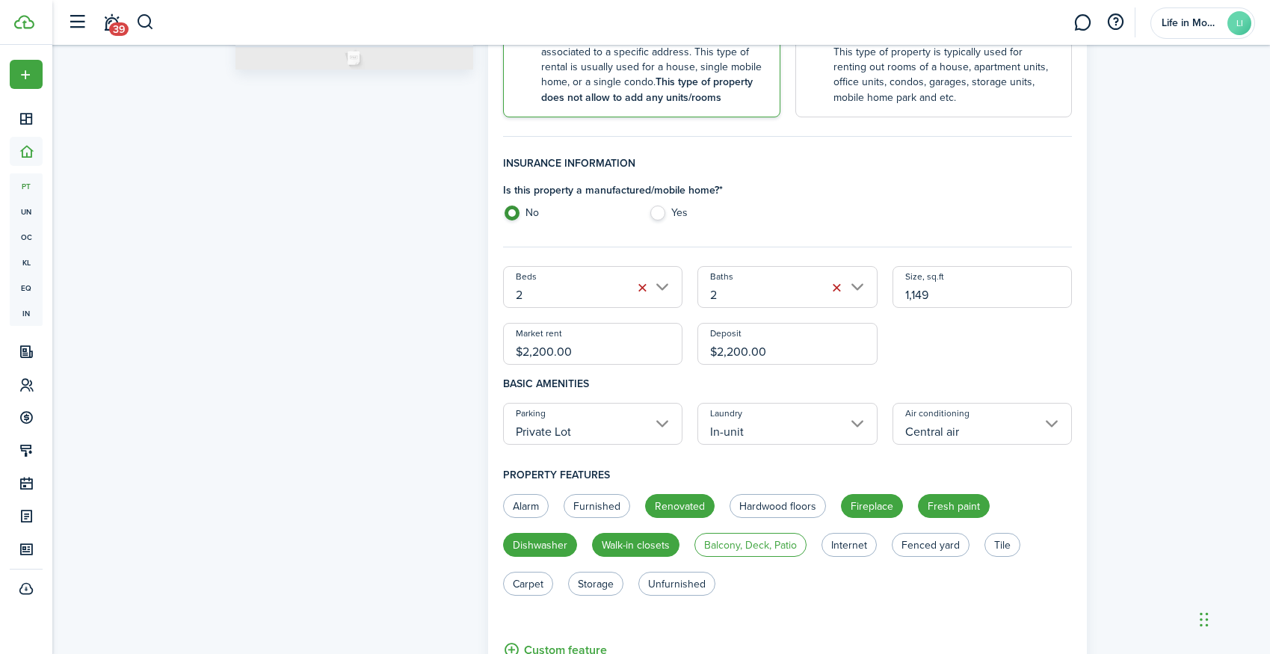
click at [741, 546] on label "Balcony, Deck, Patio" at bounding box center [750, 545] width 112 height 24
radio input "true"
click at [929, 550] on label "Fenced yard" at bounding box center [931, 545] width 78 height 24
radio input "true"
click at [655, 582] on label "Unfurnished" at bounding box center [676, 584] width 77 height 24
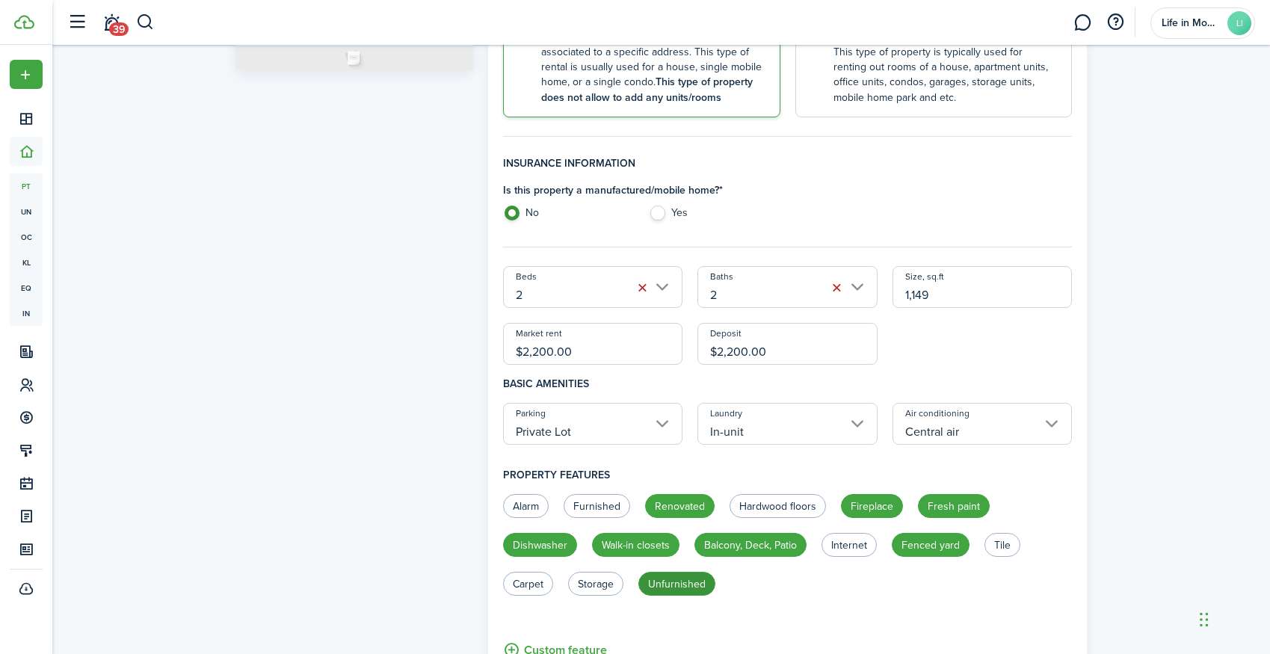
radio input "true"
click at [596, 586] on label "Storage" at bounding box center [595, 584] width 55 height 24
radio input "true"
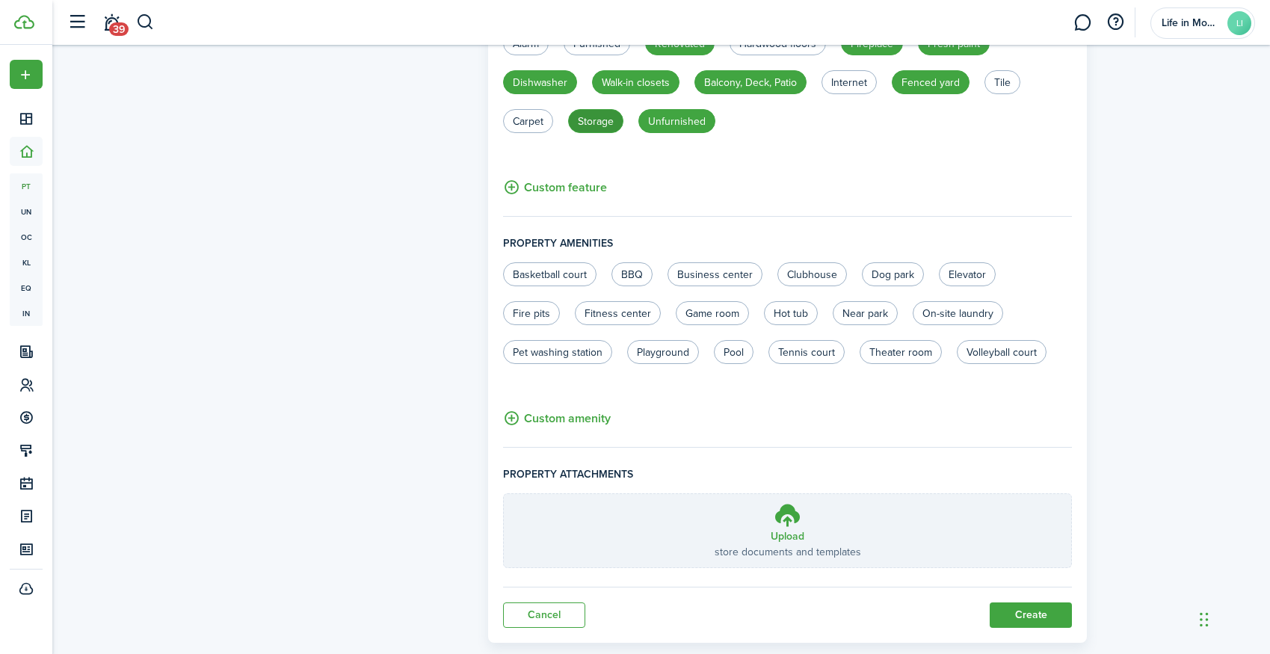
scroll to position [804, 0]
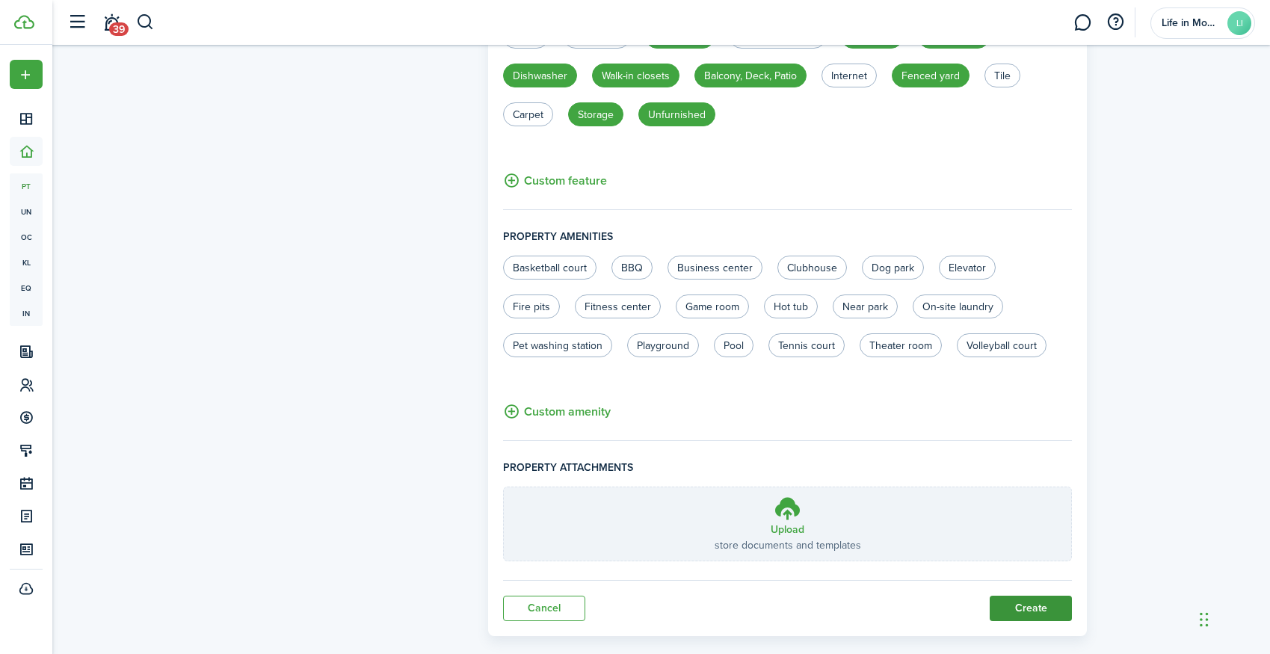
click at [1036, 599] on button "Create" at bounding box center [1031, 608] width 82 height 25
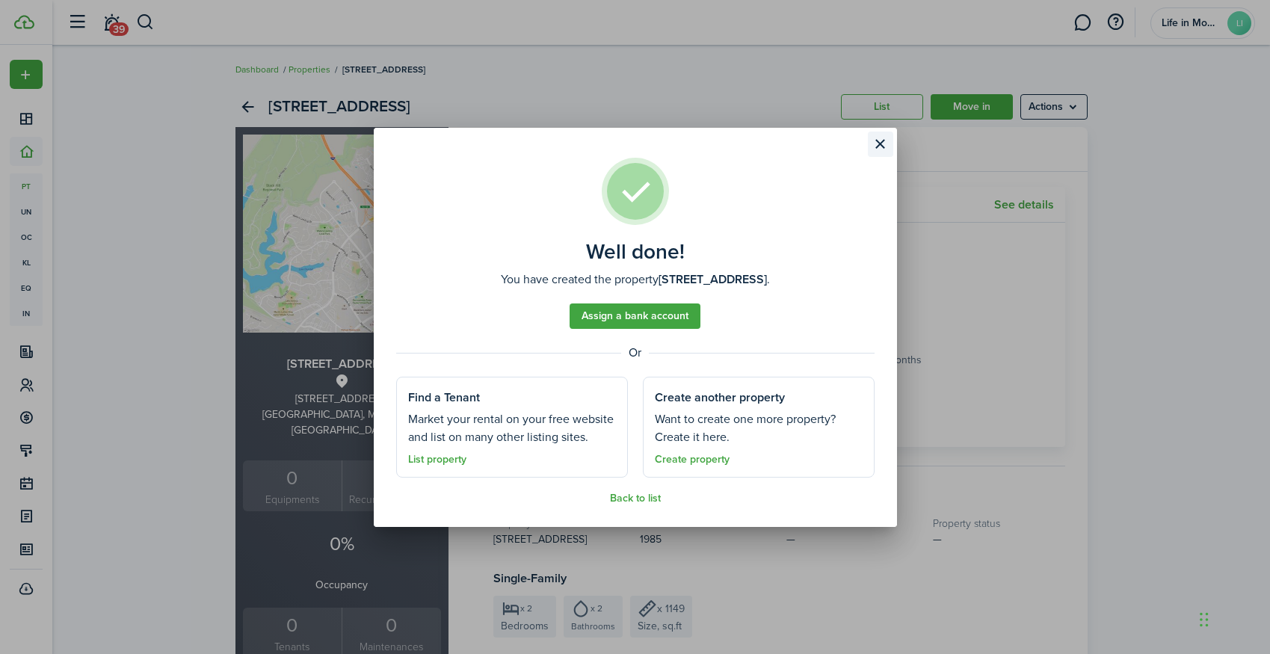
click at [881, 144] on button "Close modal" at bounding box center [880, 144] width 25 height 25
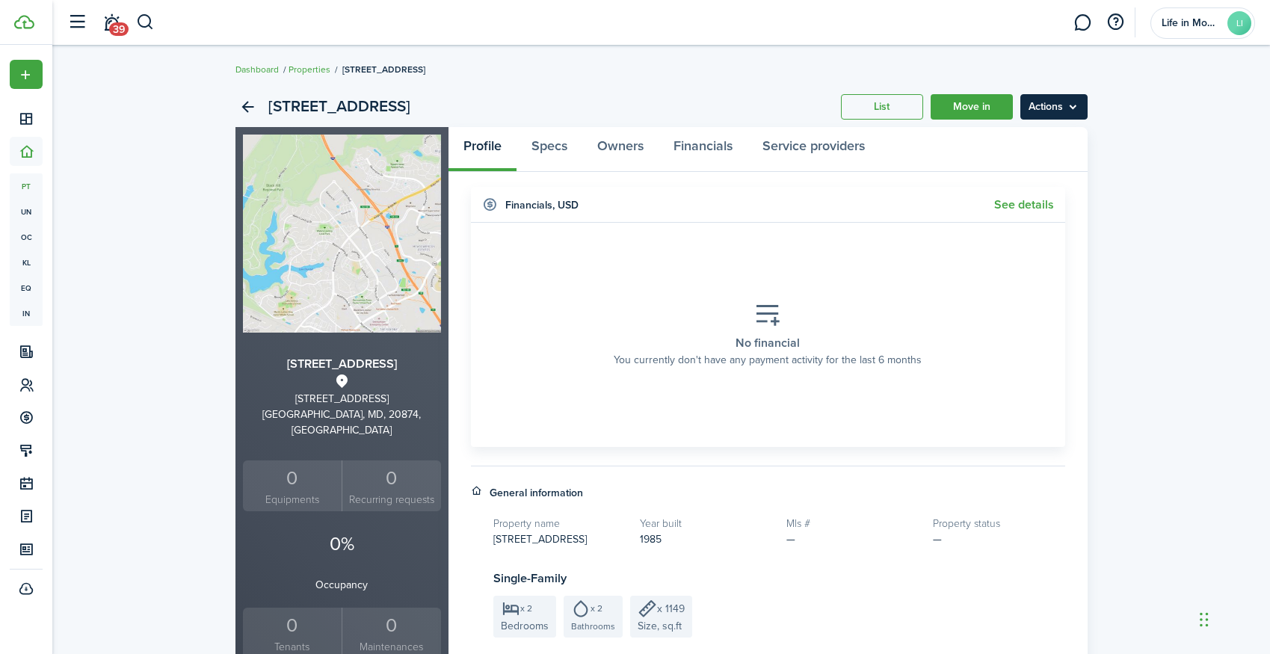
click at [1072, 99] on menu-btn "Actions" at bounding box center [1053, 106] width 67 height 25
click at [1052, 140] on link "Edit property" at bounding box center [1022, 139] width 131 height 25
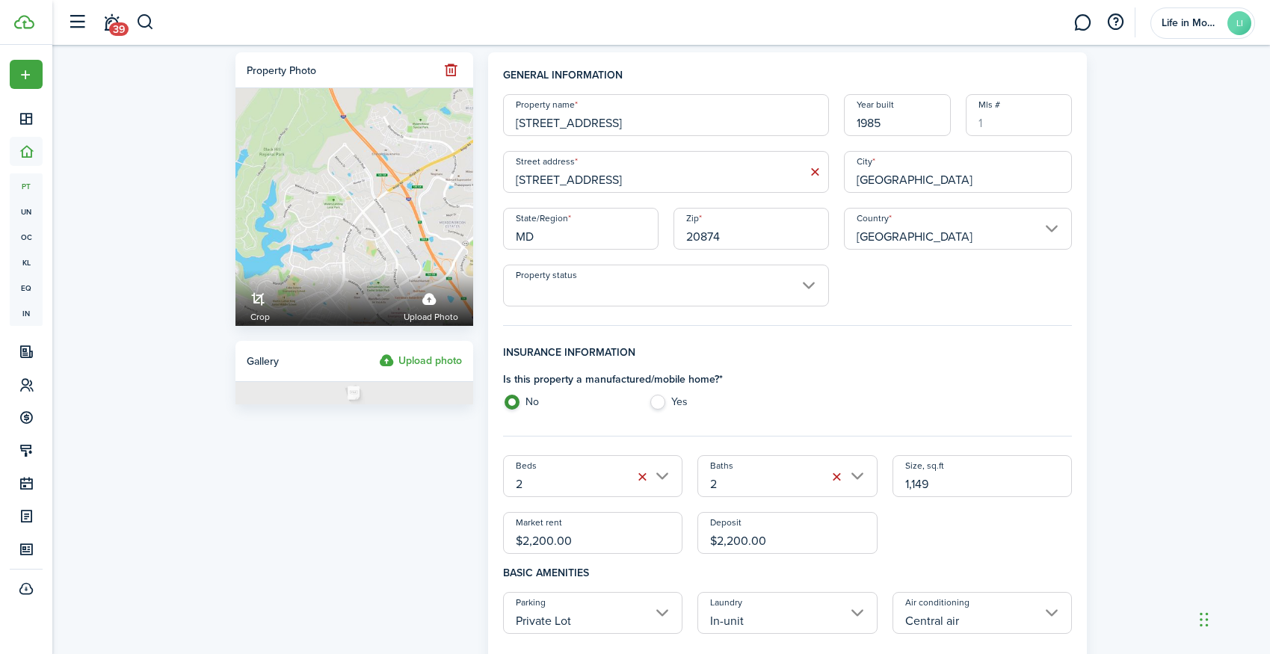
click at [451, 359] on label "Upload photo" at bounding box center [420, 361] width 83 height 18
click at [379, 352] on input "Upload photo" at bounding box center [379, 352] width 0 height 0
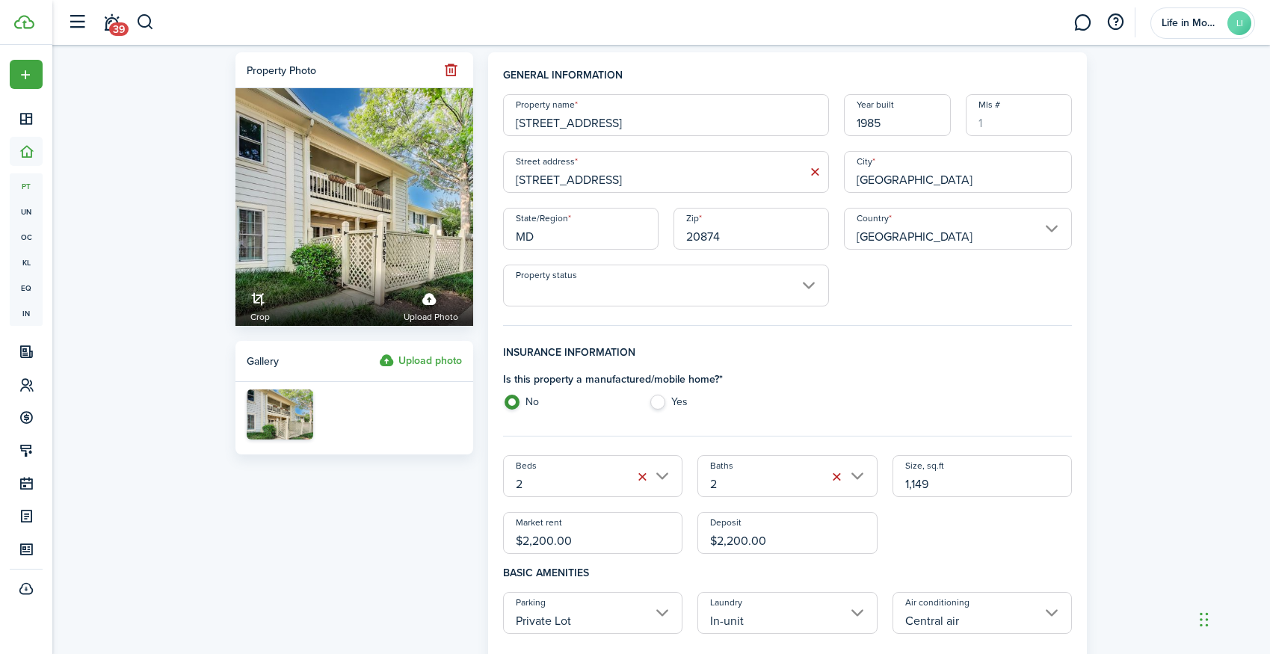
click at [569, 297] on input "Property status" at bounding box center [666, 286] width 326 height 42
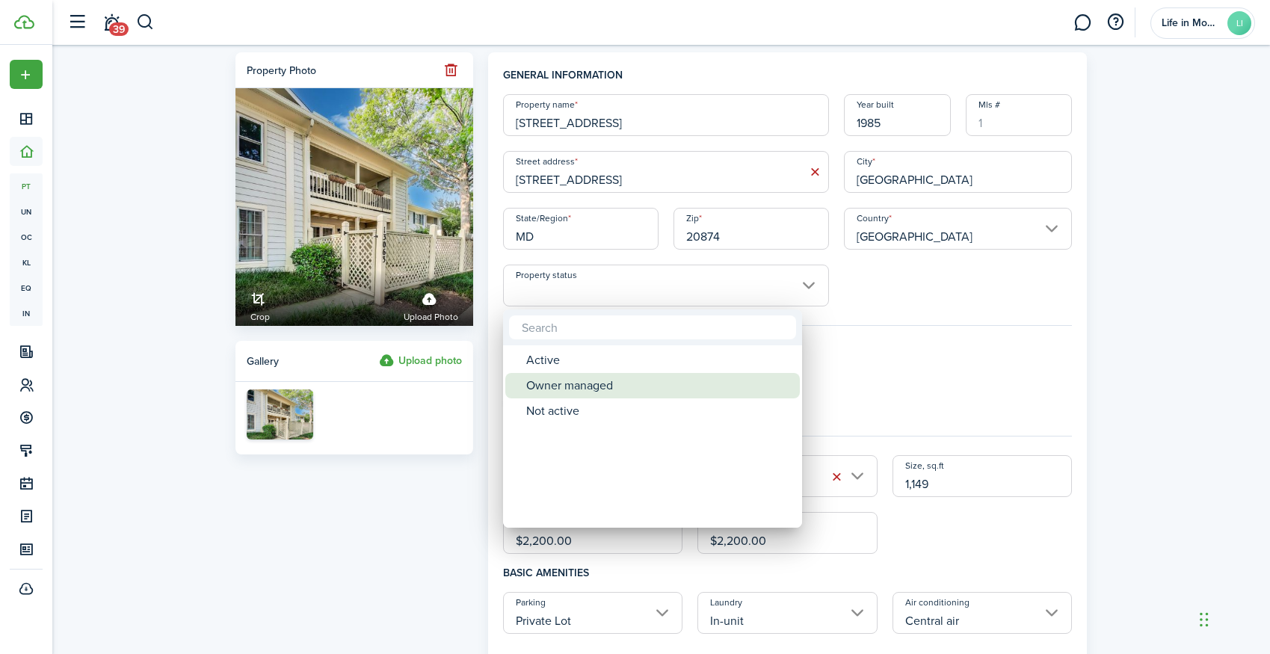
click at [580, 383] on div "Owner managed" at bounding box center [658, 385] width 265 height 25
type input "Owner managed"
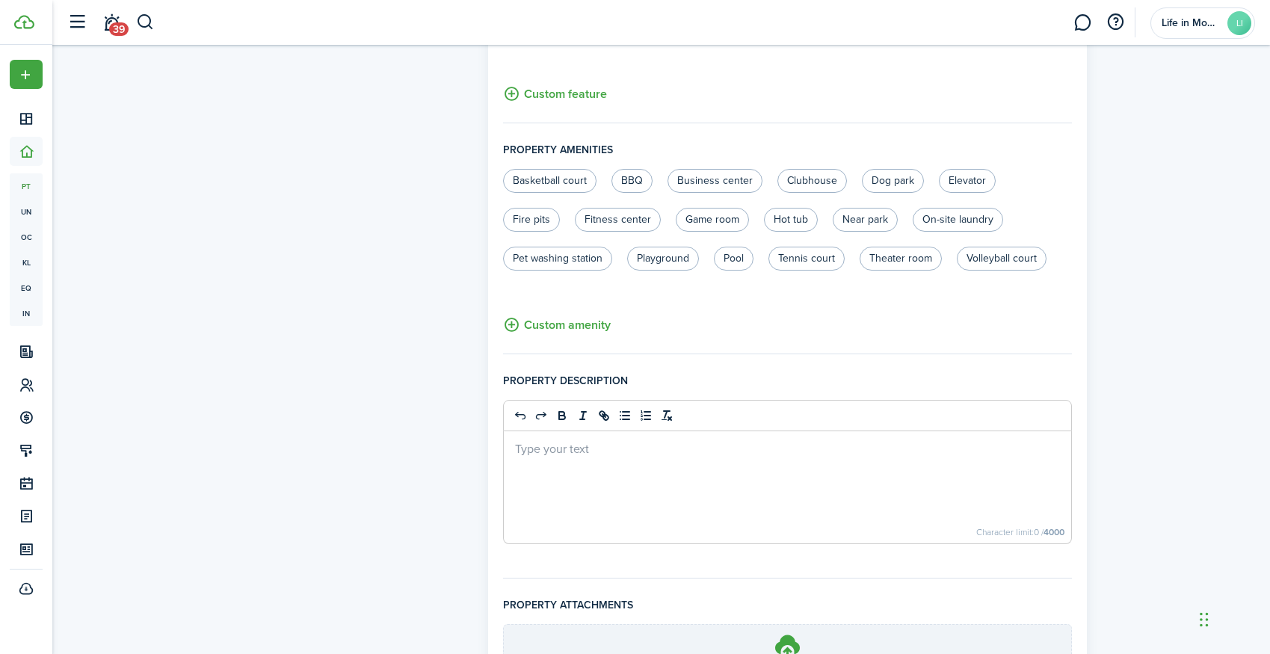
scroll to position [906, 0]
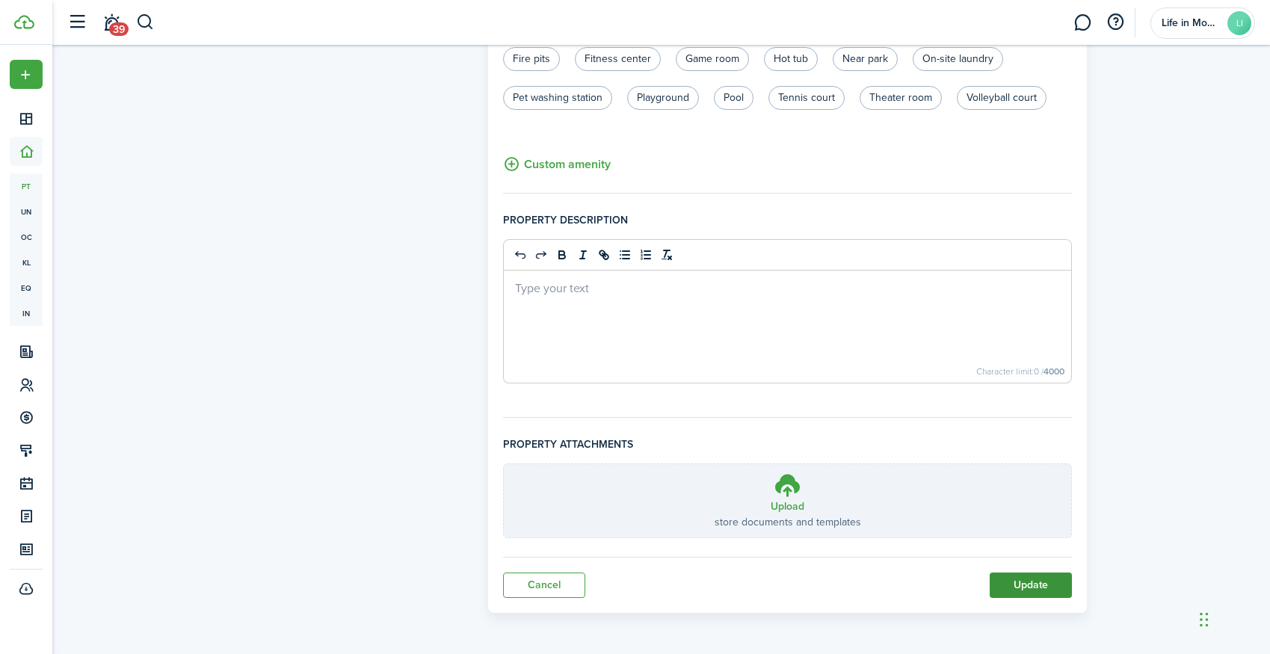
click at [1045, 583] on button "Update" at bounding box center [1031, 584] width 82 height 25
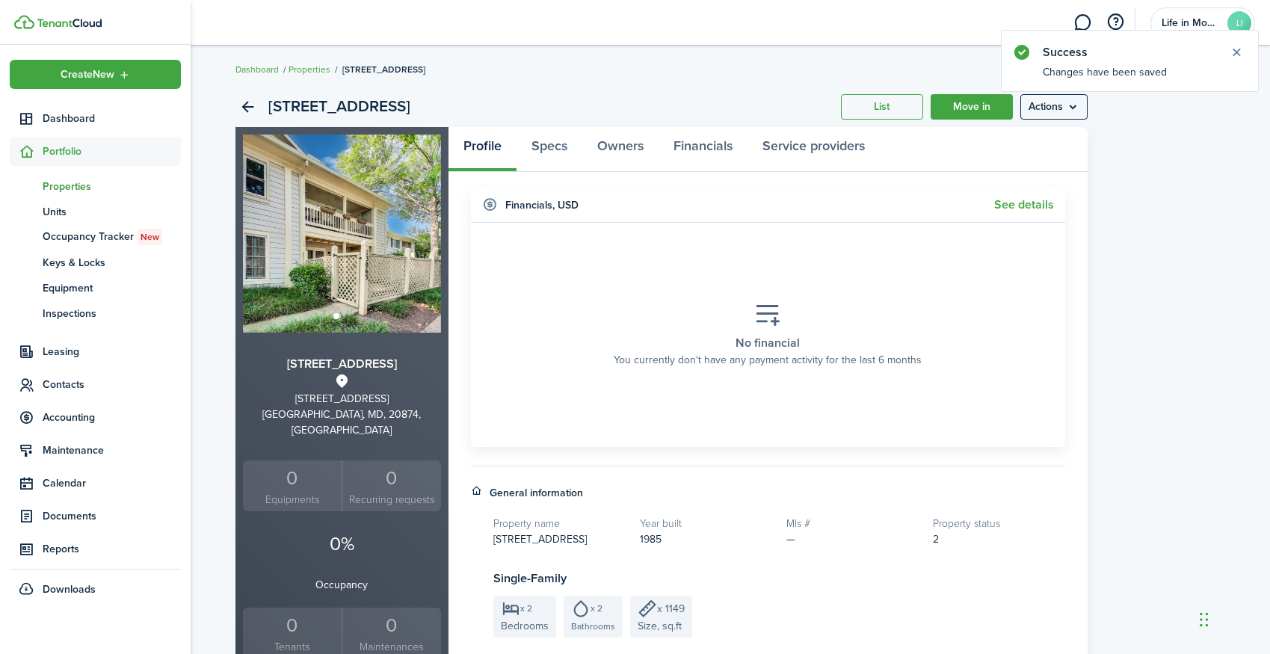
click at [52, 184] on span "Properties" at bounding box center [112, 187] width 138 height 16
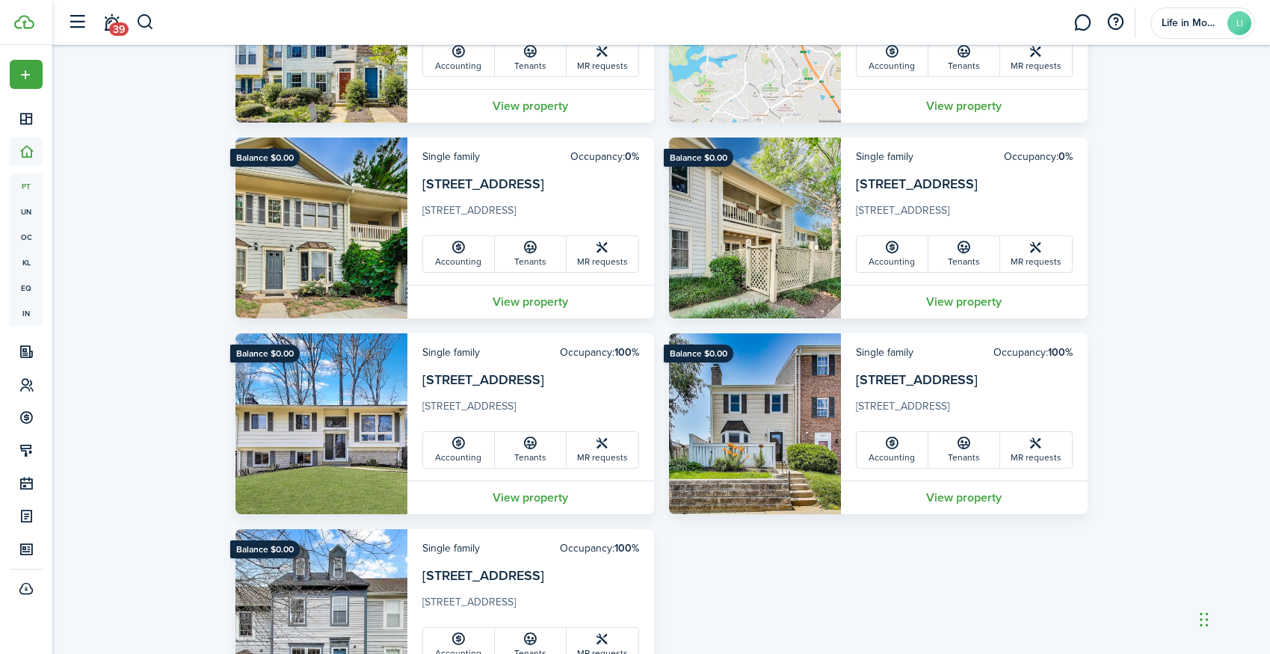
scroll to position [1790, 0]
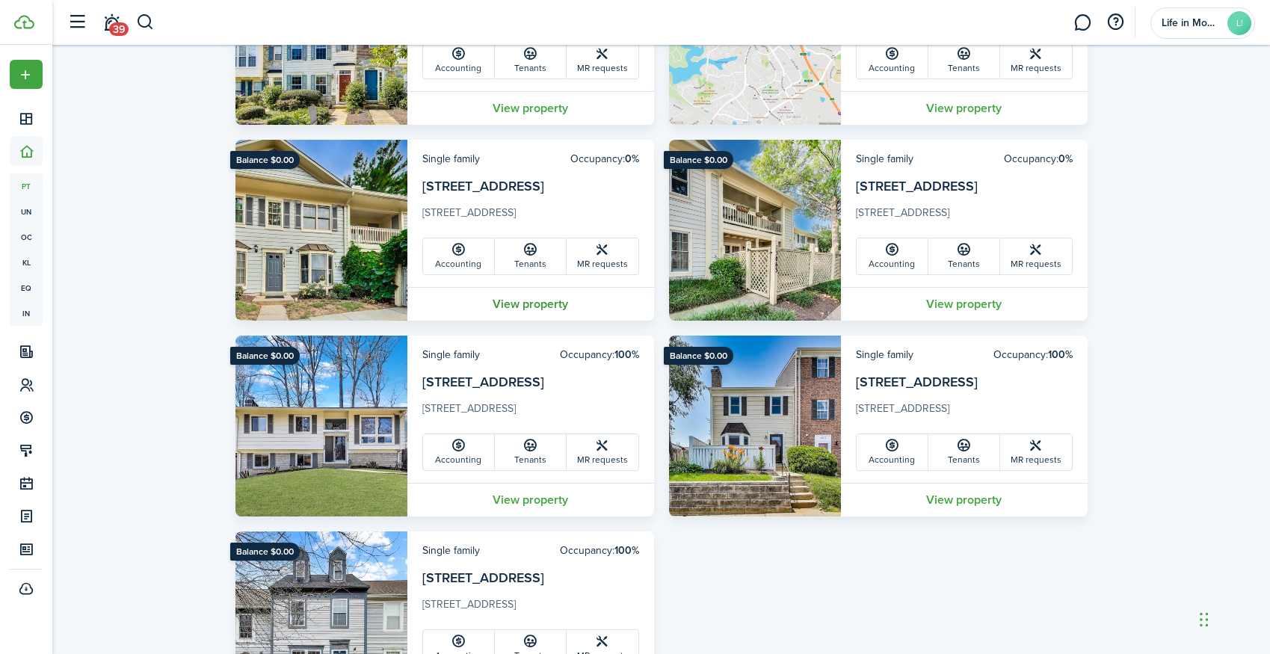
click at [528, 308] on link "View property" at bounding box center [530, 304] width 247 height 34
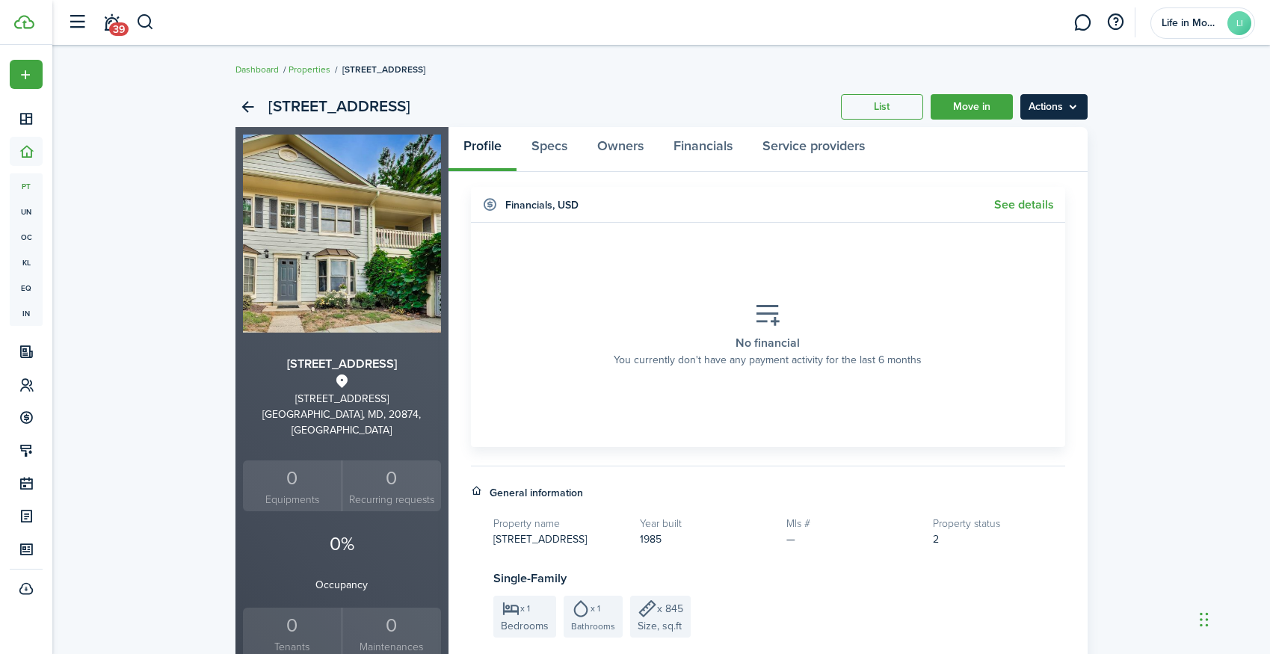
click at [1075, 112] on menu-btn "Actions" at bounding box center [1053, 106] width 67 height 25
click at [1069, 150] on link "Edit property" at bounding box center [1022, 139] width 131 height 25
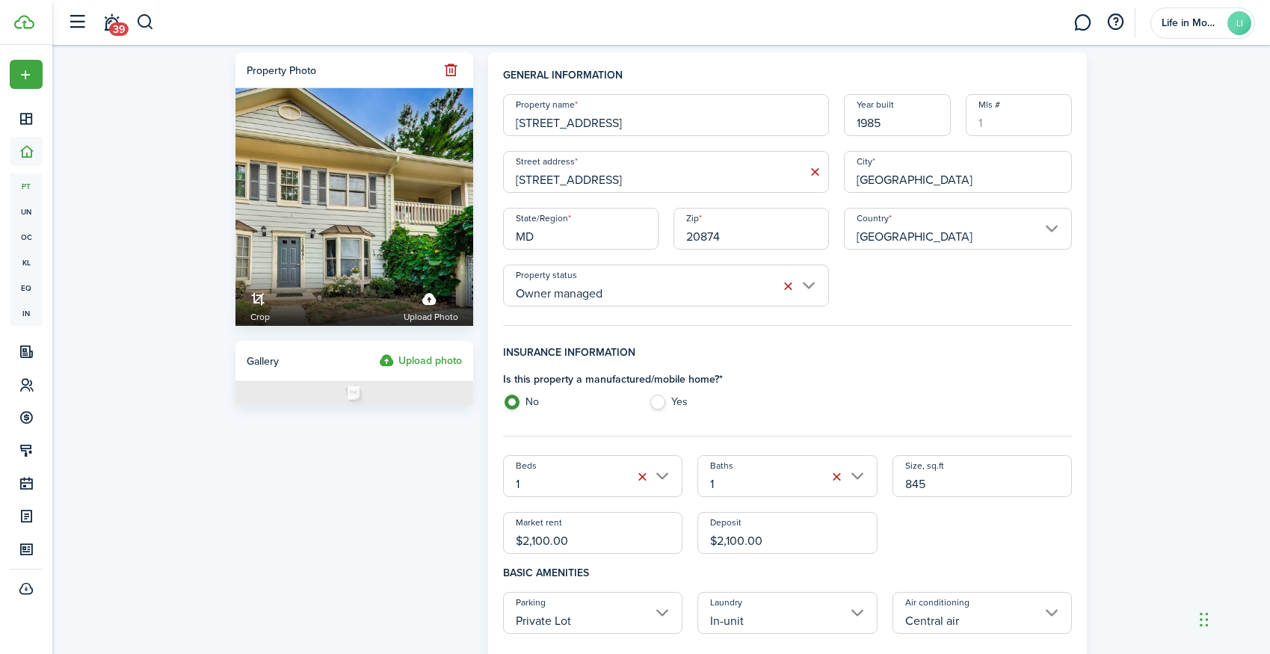
drag, startPoint x: 596, startPoint y: 541, endPoint x: 327, endPoint y: 540, distance: 269.1
type input "$1,800.00"
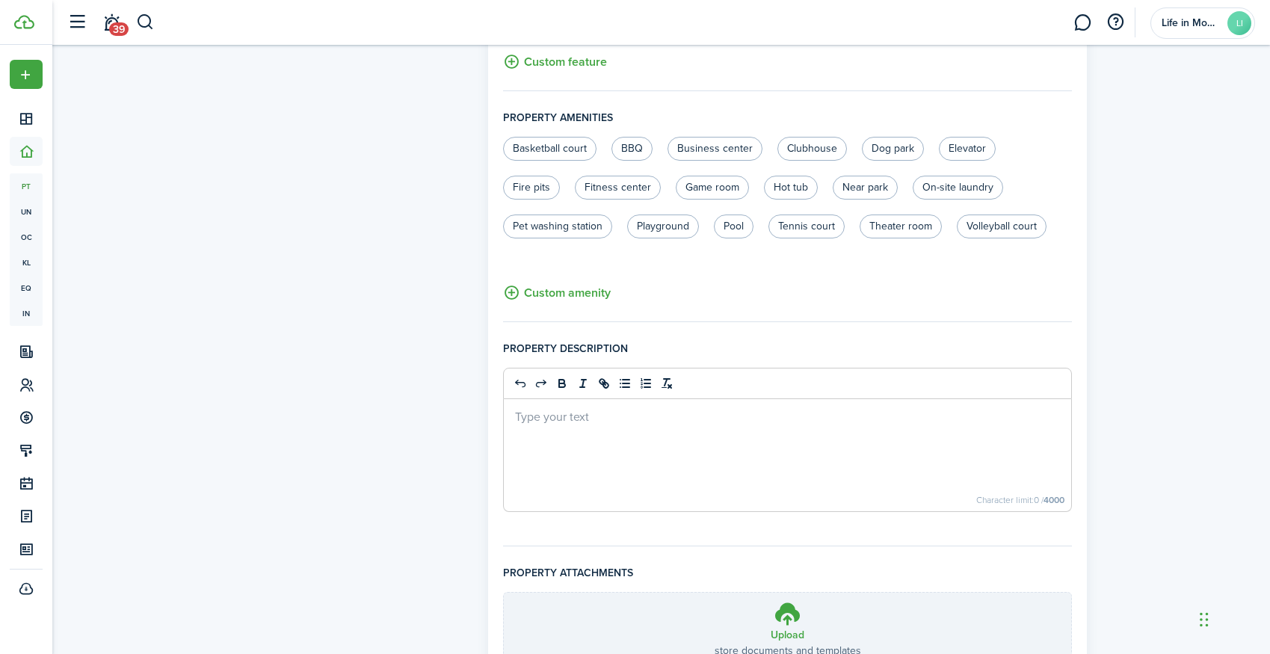
scroll to position [906, 0]
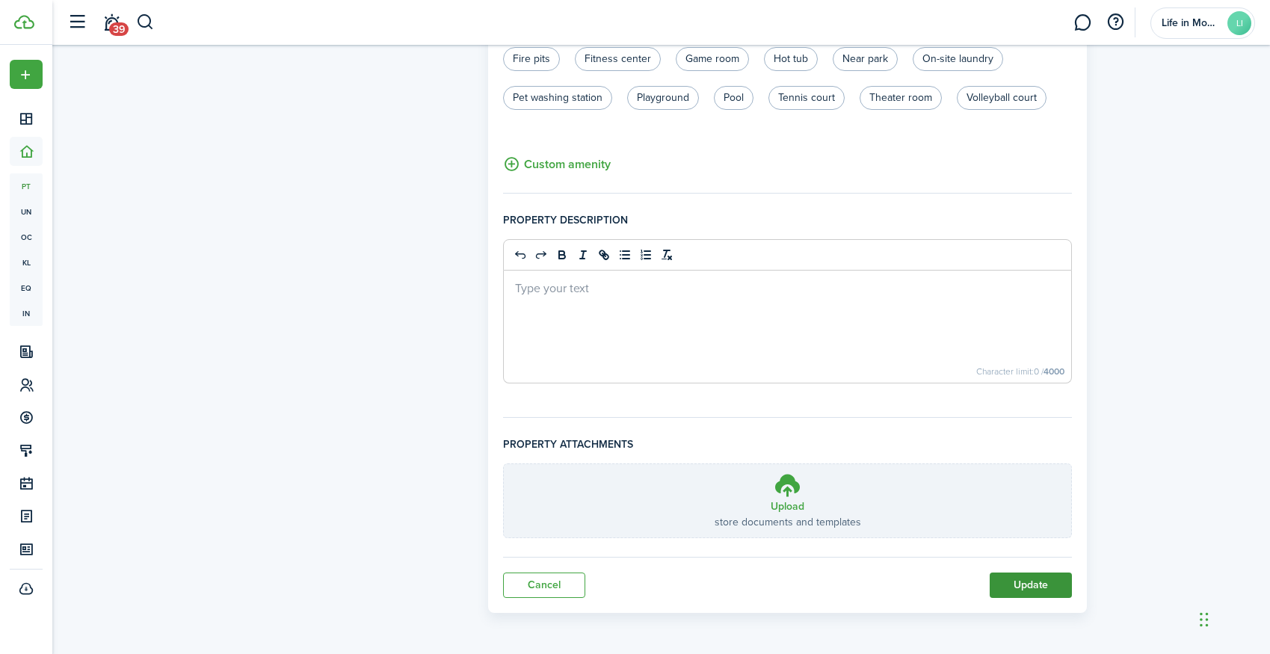
click at [1050, 586] on button "Update" at bounding box center [1031, 584] width 82 height 25
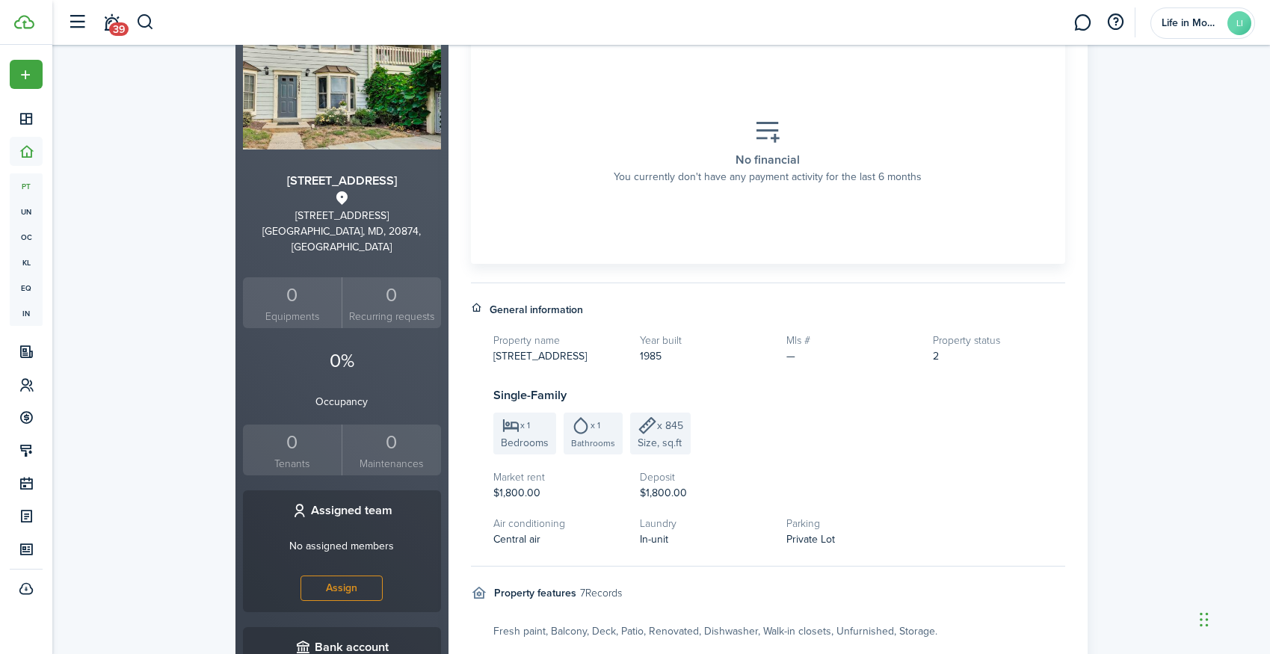
scroll to position [427, 0]
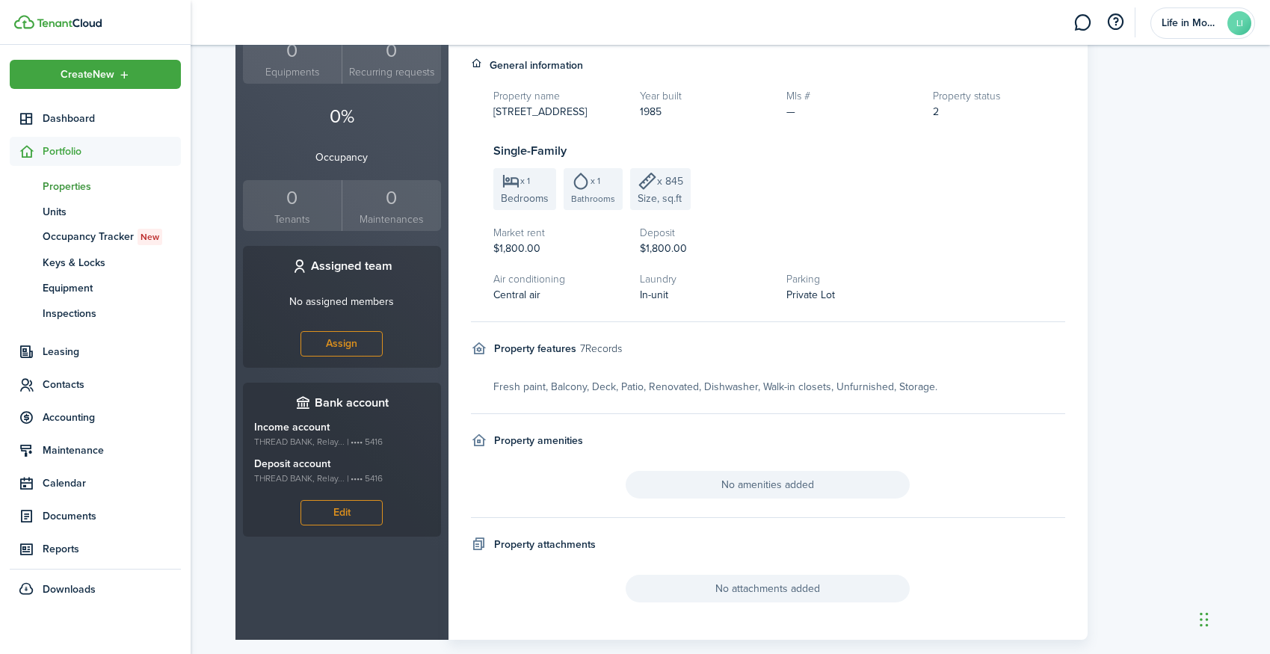
click at [37, 149] on sidebar-link-icon at bounding box center [26, 151] width 33 height 16
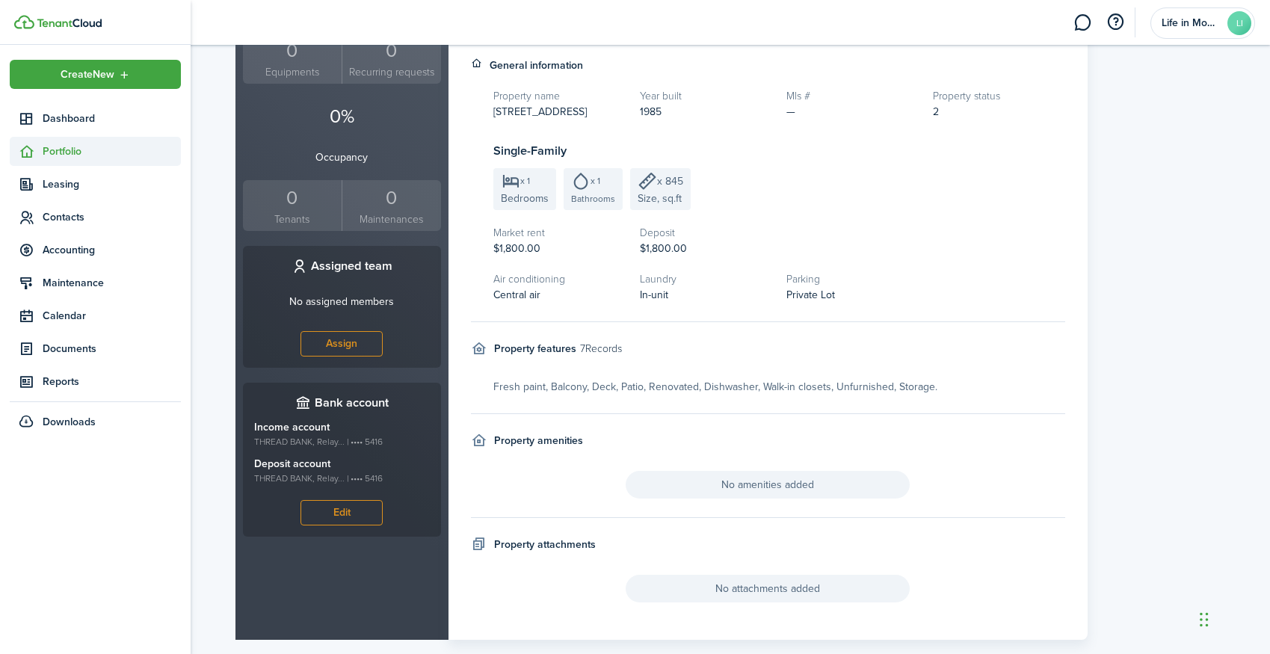
click at [37, 149] on sidebar-link-icon at bounding box center [26, 151] width 33 height 16
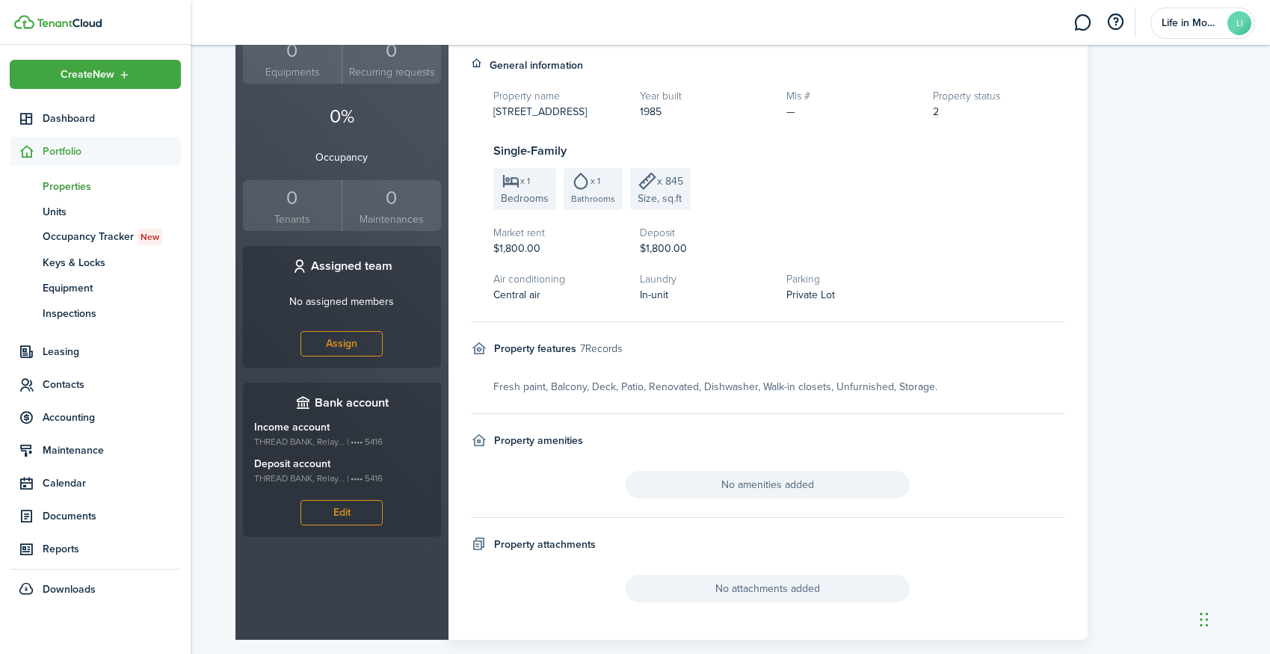
click at [75, 182] on span "Properties" at bounding box center [112, 187] width 138 height 16
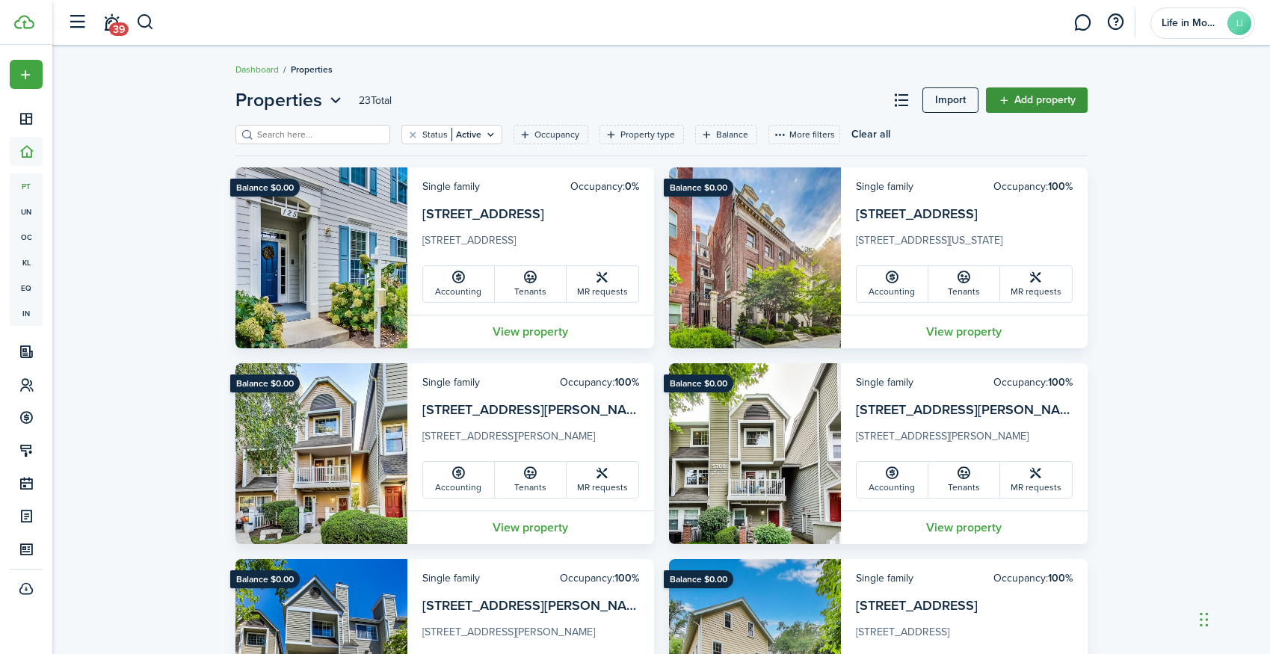
click at [1018, 100] on link "Add property" at bounding box center [1037, 99] width 102 height 25
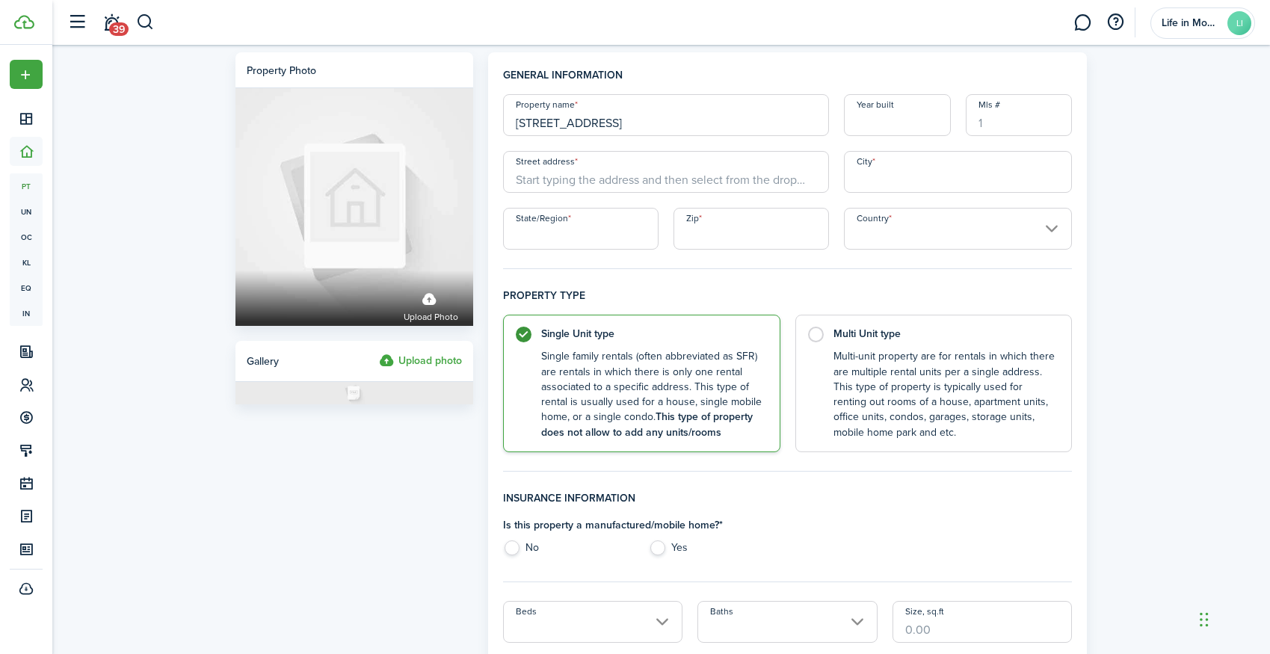
type input "1716 East West Highway #1716"
type input "1950"
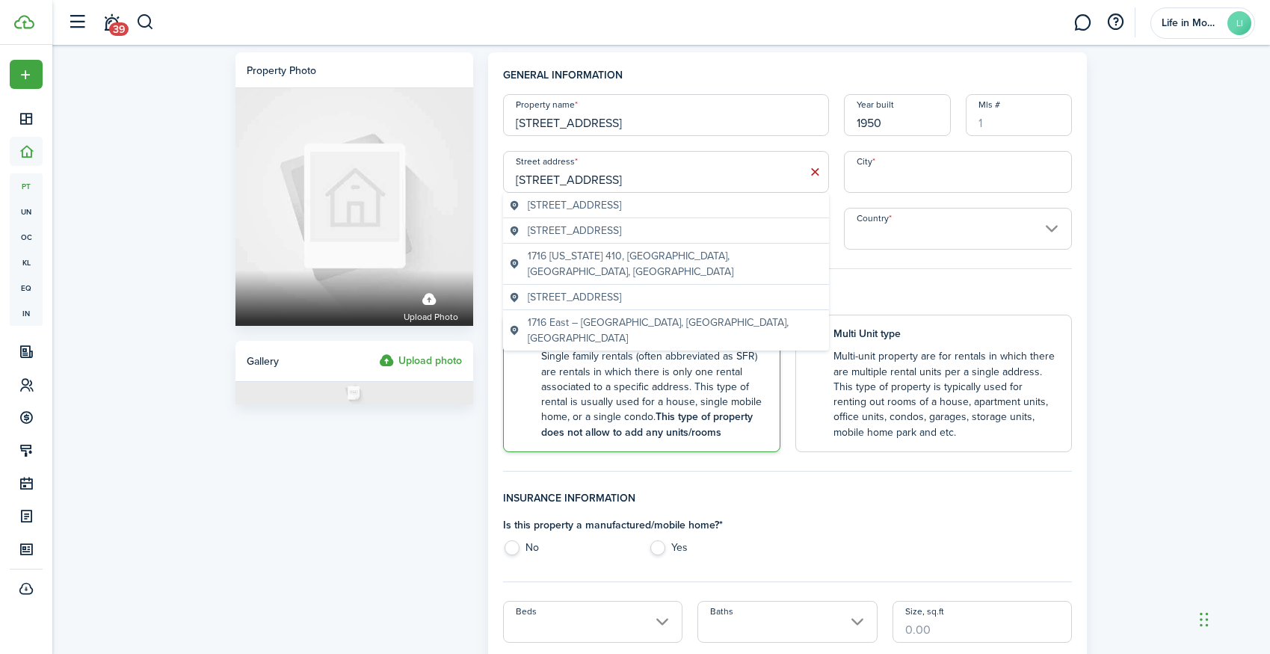
type input "1716 East West Highway #1716"
type input "Silver Spring"
click at [544, 210] on span "1716 East-West Highway #1716, Silver Spring, MD, USA" at bounding box center [574, 205] width 93 height 16
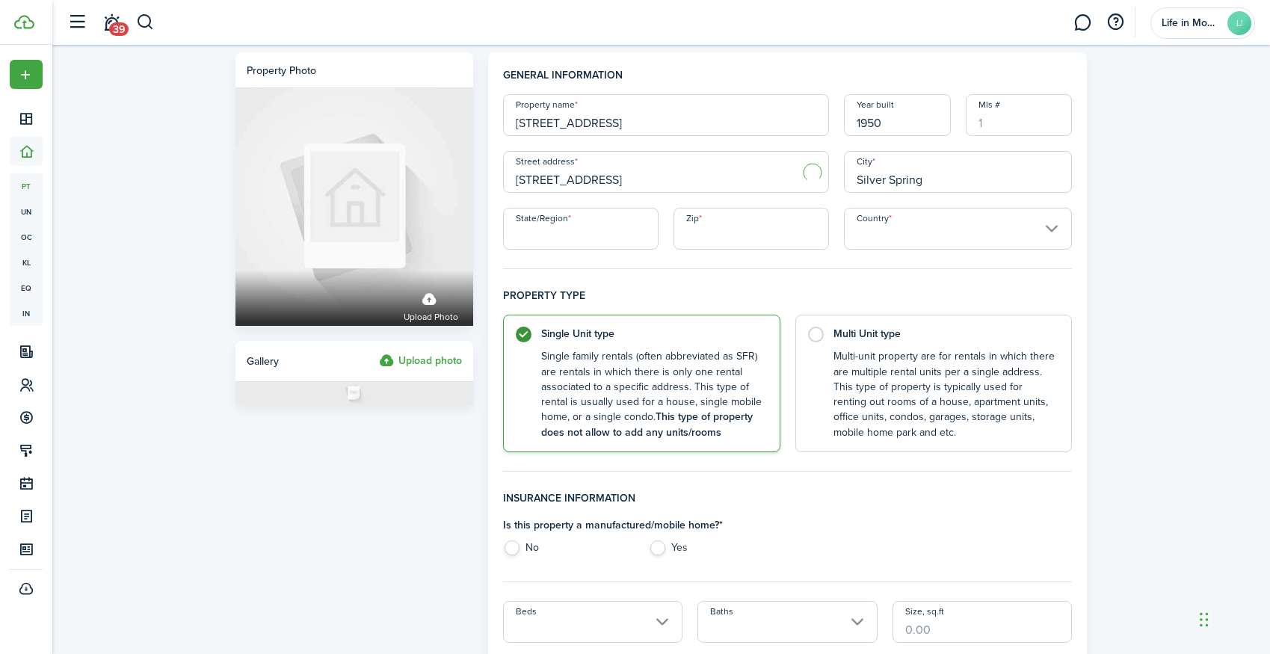
type input "1716 East-West Hwy"
type input "MD"
type input "20910"
type input "[GEOGRAPHIC_DATA]"
click at [636, 191] on input "1716 East-West Hwy" at bounding box center [666, 172] width 326 height 42
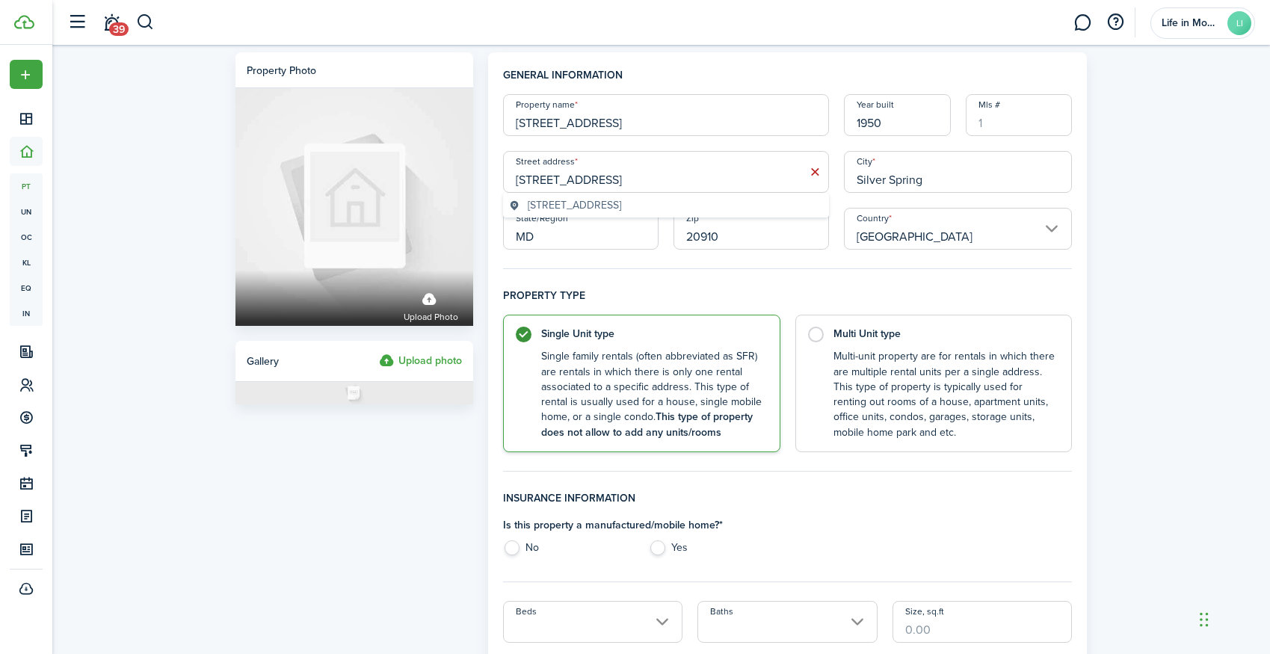
type input "1716 East-West Highway #1716"
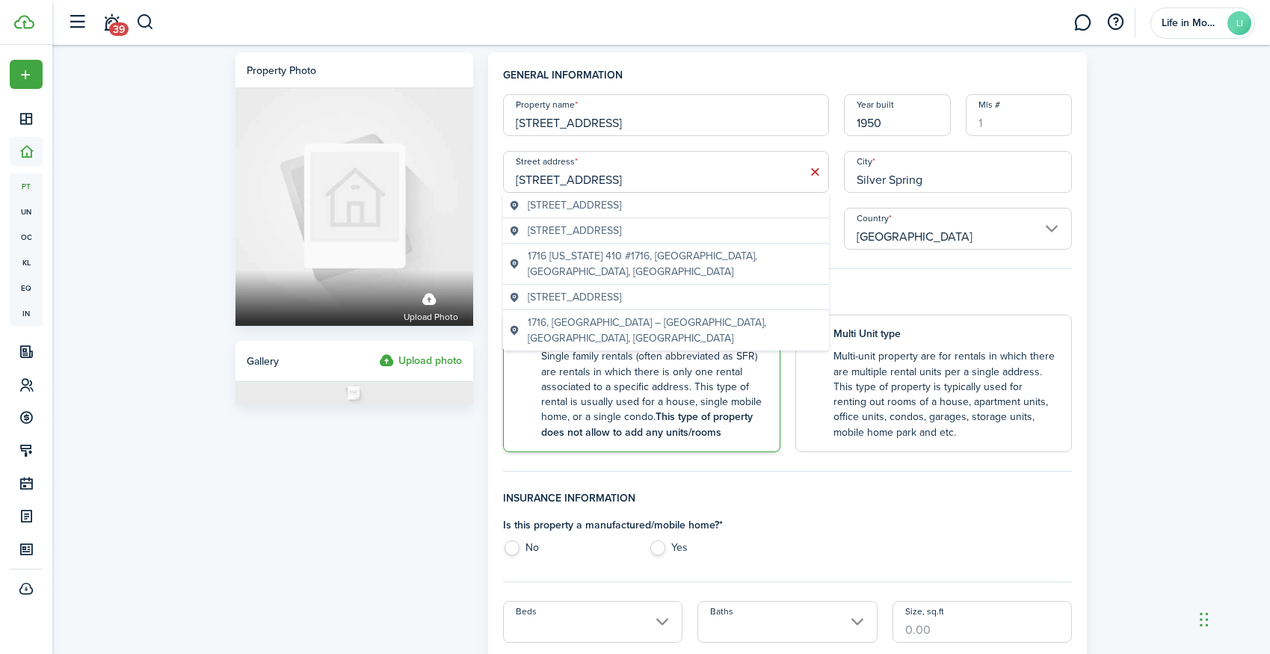
click at [512, 540] on label "No" at bounding box center [568, 551] width 131 height 22
radio input "true"
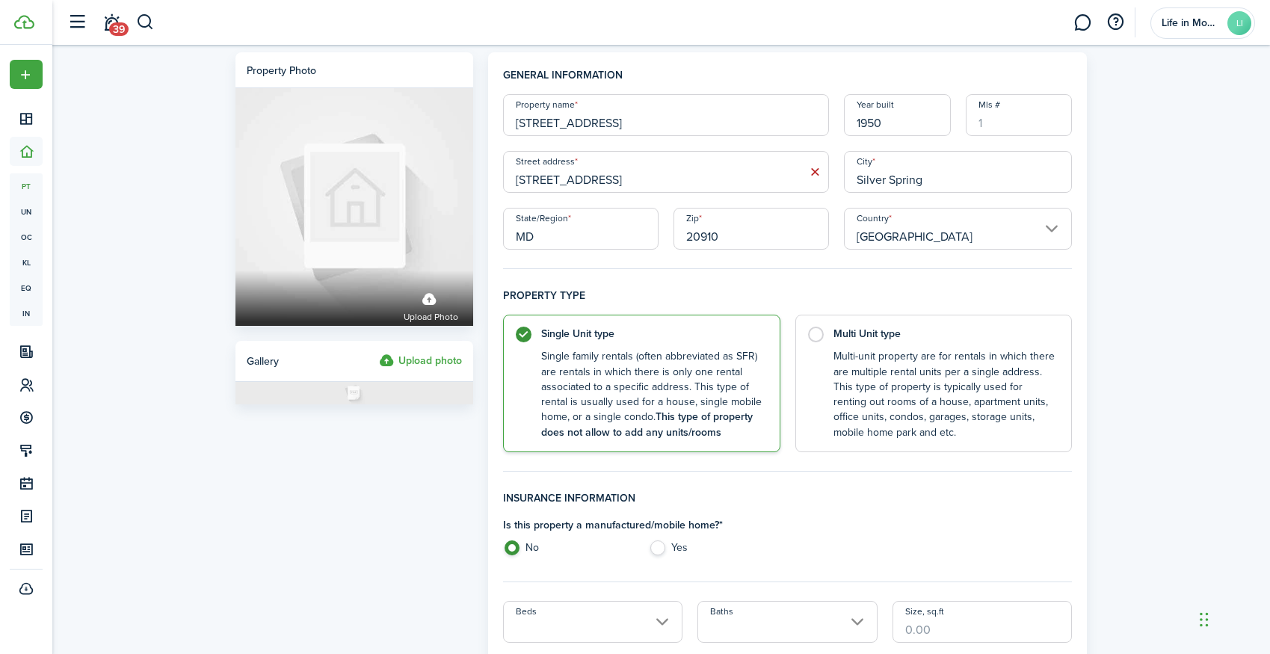
click at [561, 617] on input "Beds" at bounding box center [593, 622] width 180 height 42
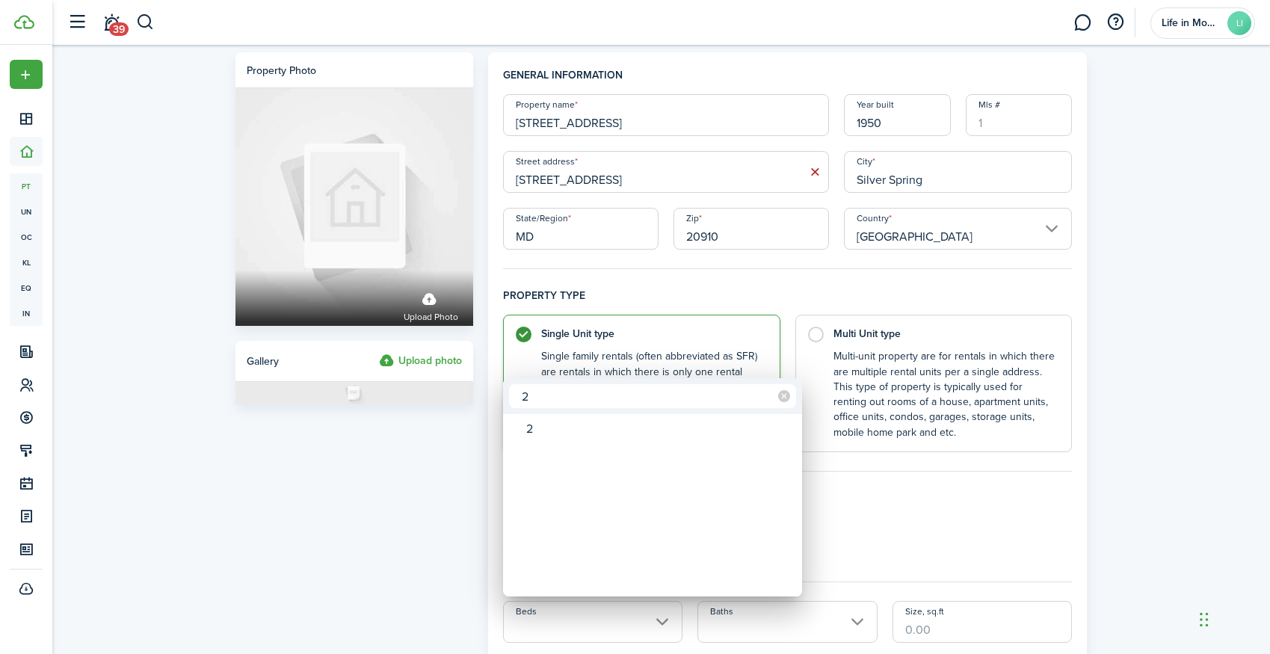
type input "2"
click at [613, 428] on div "2" at bounding box center [658, 428] width 265 height 25
type input "2"
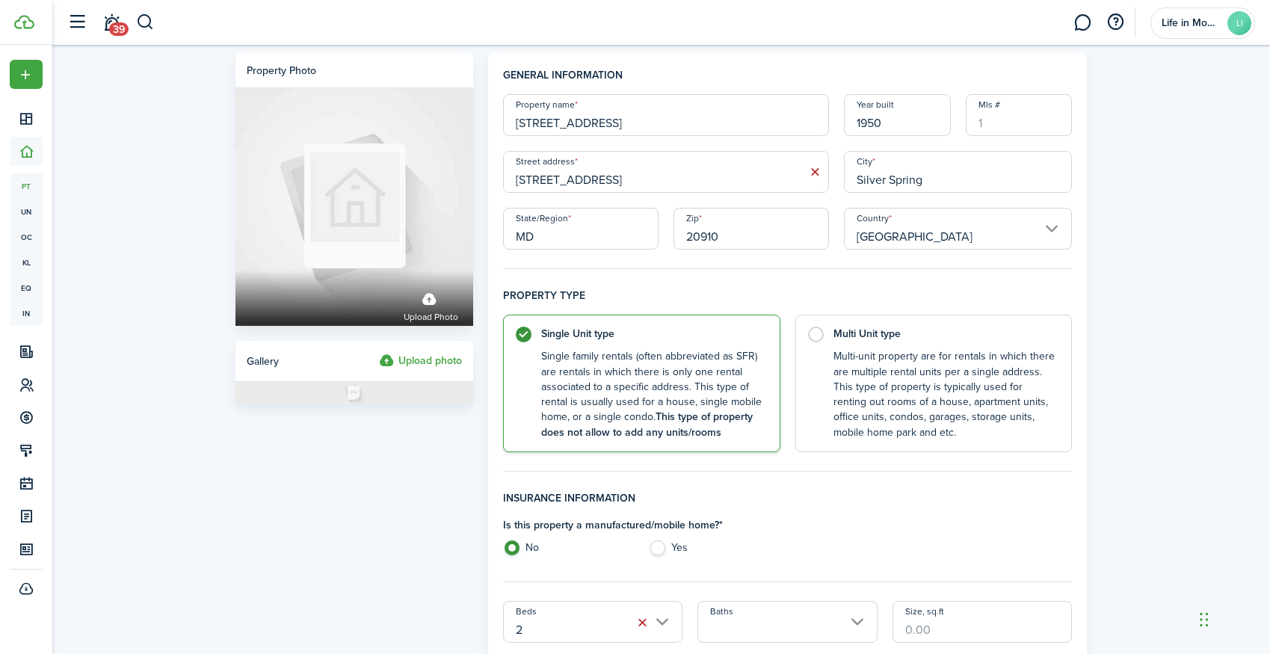
click at [764, 612] on input "Baths" at bounding box center [787, 622] width 180 height 42
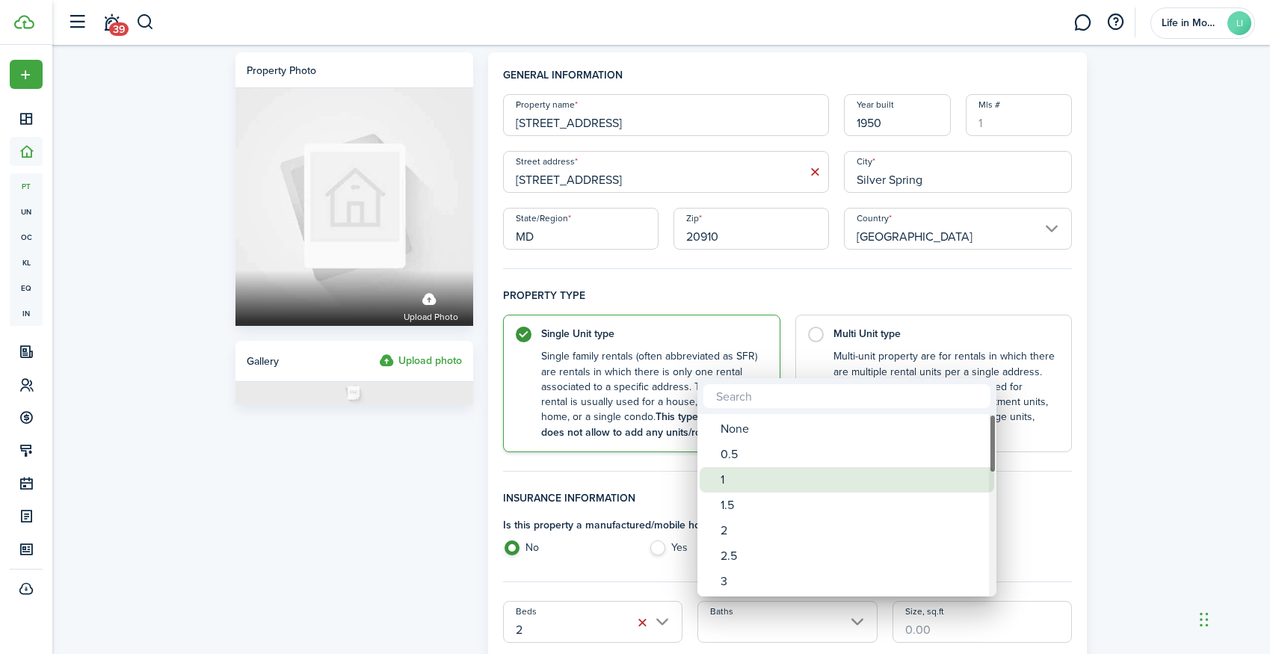
click at [741, 476] on div "1" at bounding box center [852, 479] width 265 height 25
type input "1"
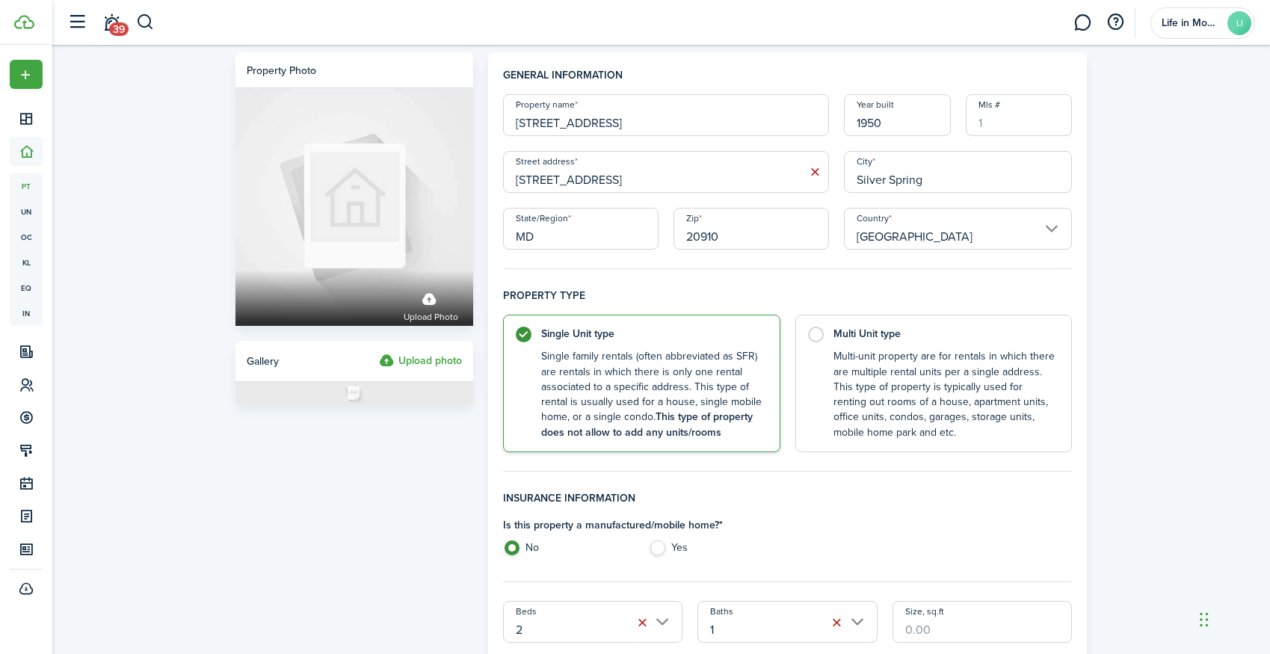
click at [960, 633] on input "Size, sq.ft" at bounding box center [982, 622] width 180 height 42
type input "750"
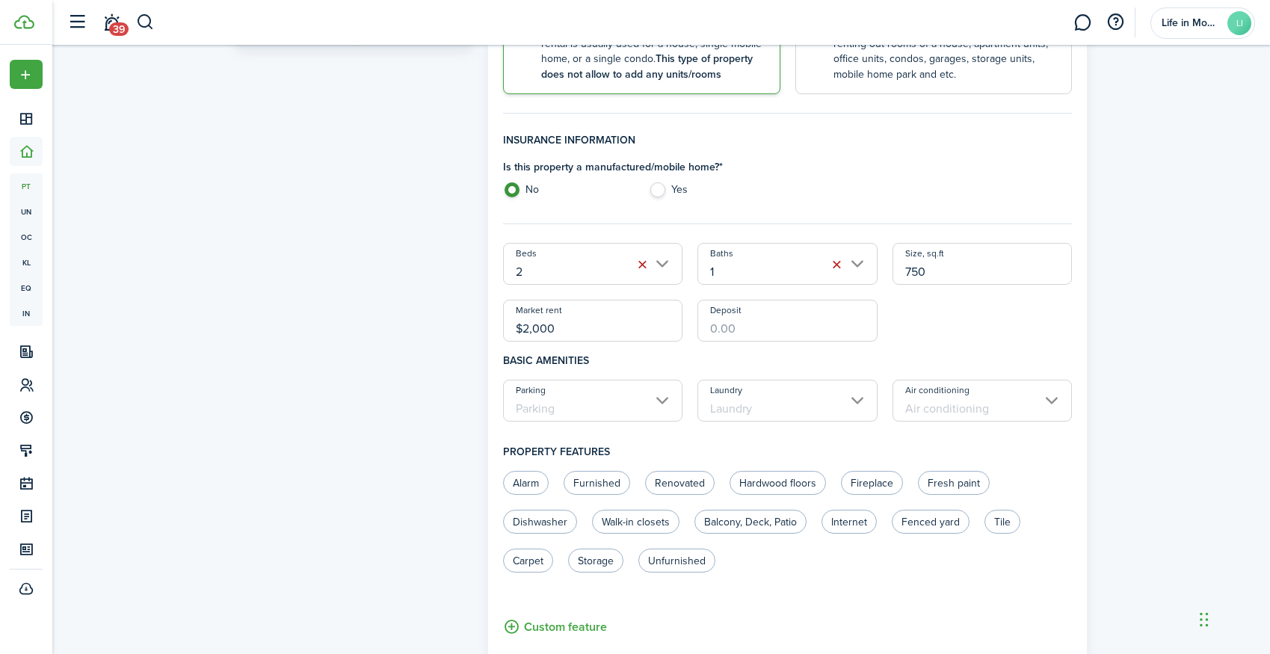
type input "$2,000.00"
click at [561, 395] on input "Parking" at bounding box center [593, 401] width 180 height 42
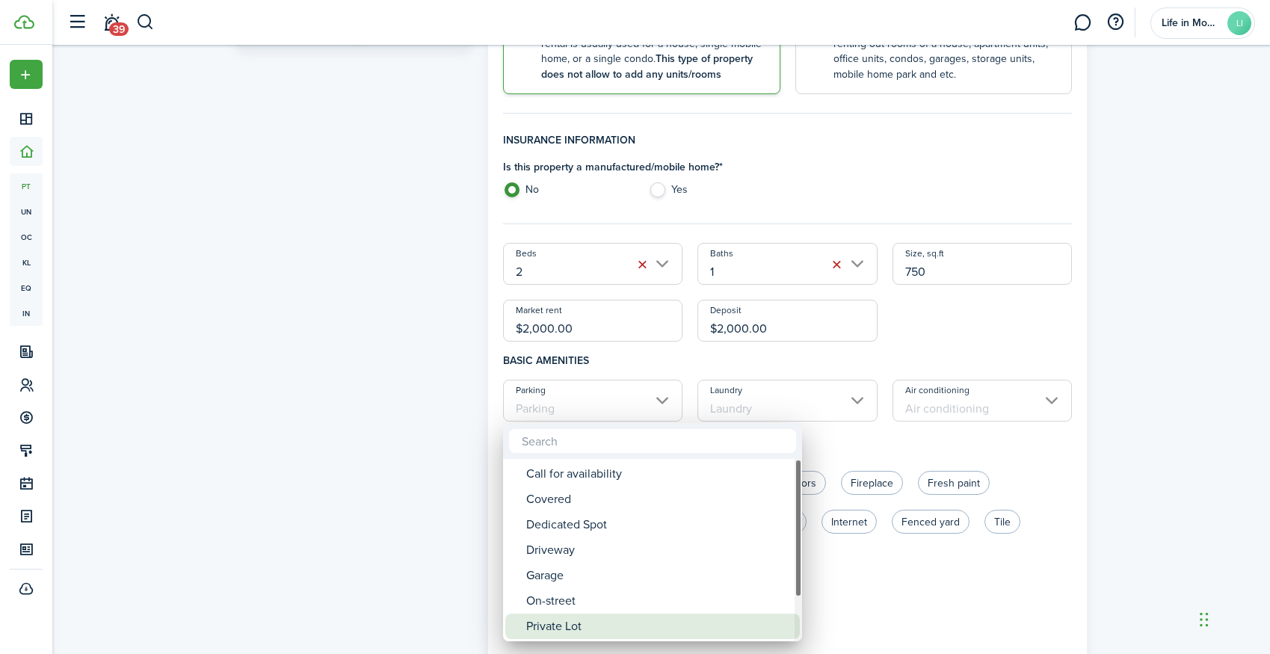
click at [562, 625] on div "Private Lot" at bounding box center [658, 626] width 265 height 25
type input "Private Lot"
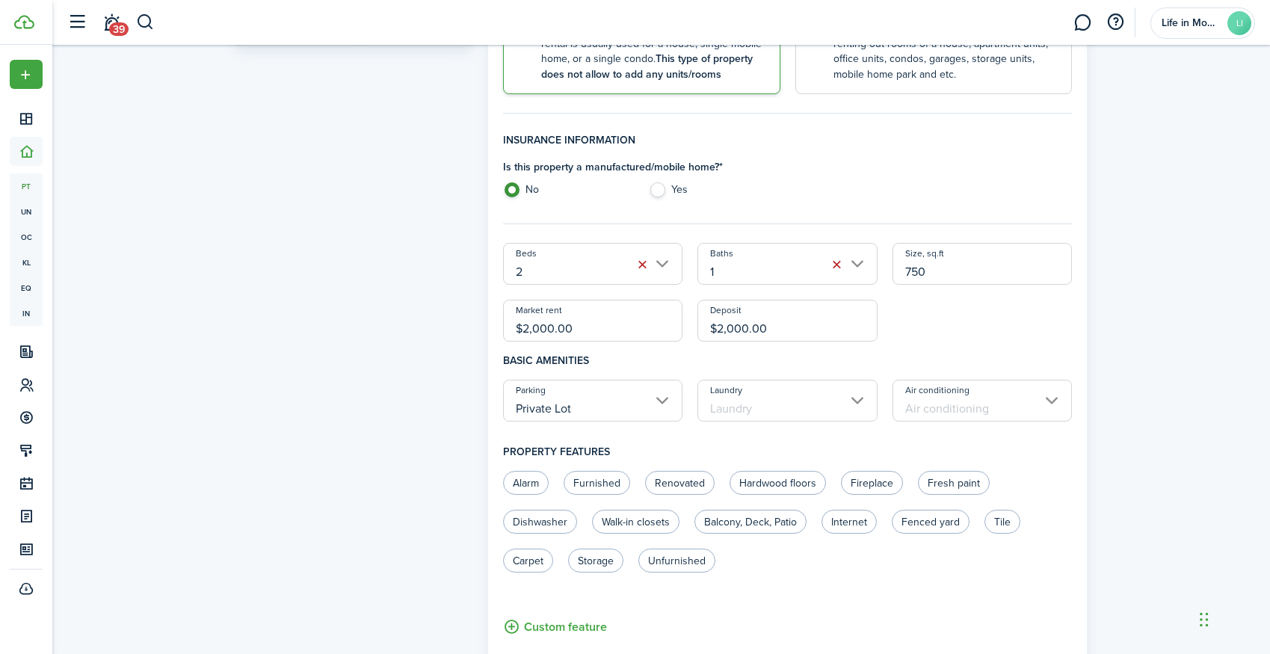
click at [708, 419] on input "Laundry" at bounding box center [787, 401] width 180 height 42
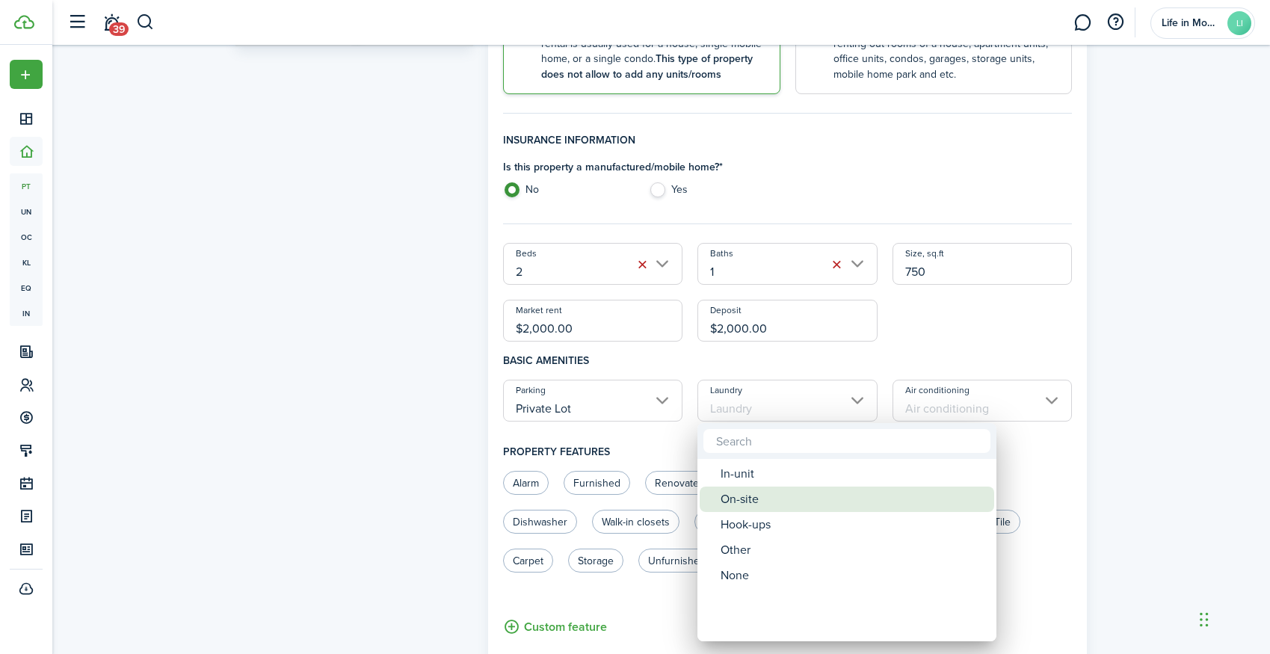
click at [741, 504] on div "On-site" at bounding box center [852, 499] width 265 height 25
type input "On-site"
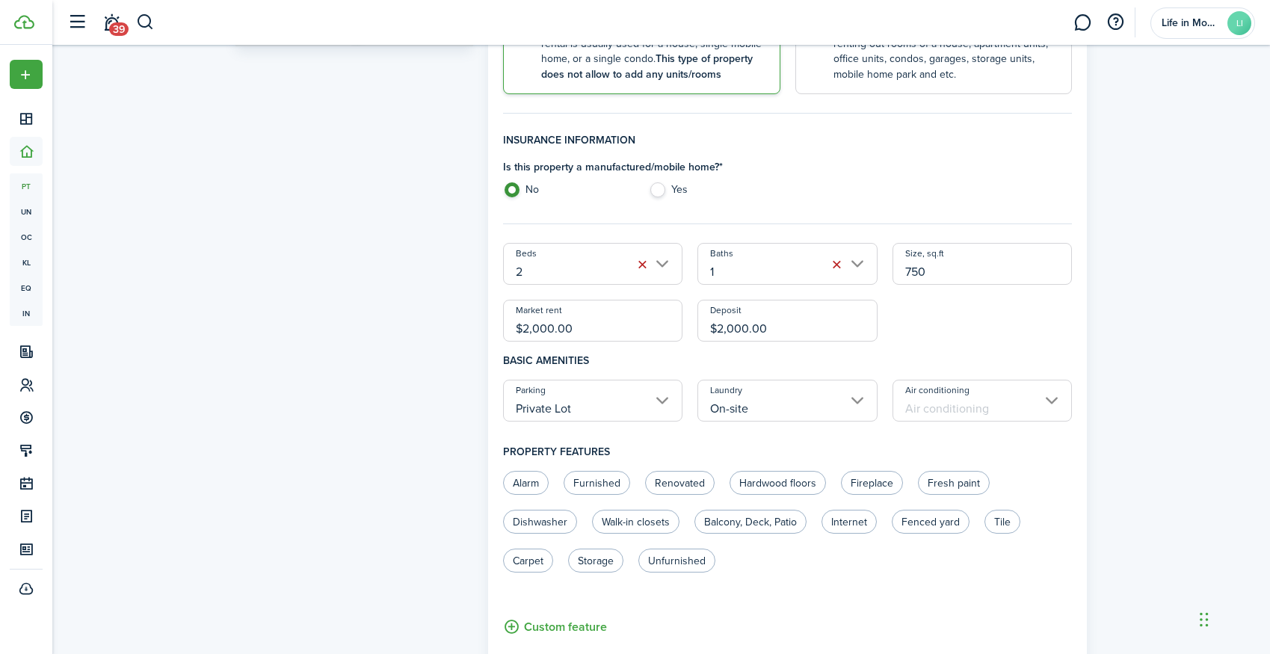
click at [933, 400] on input "Air conditioning" at bounding box center [982, 401] width 180 height 42
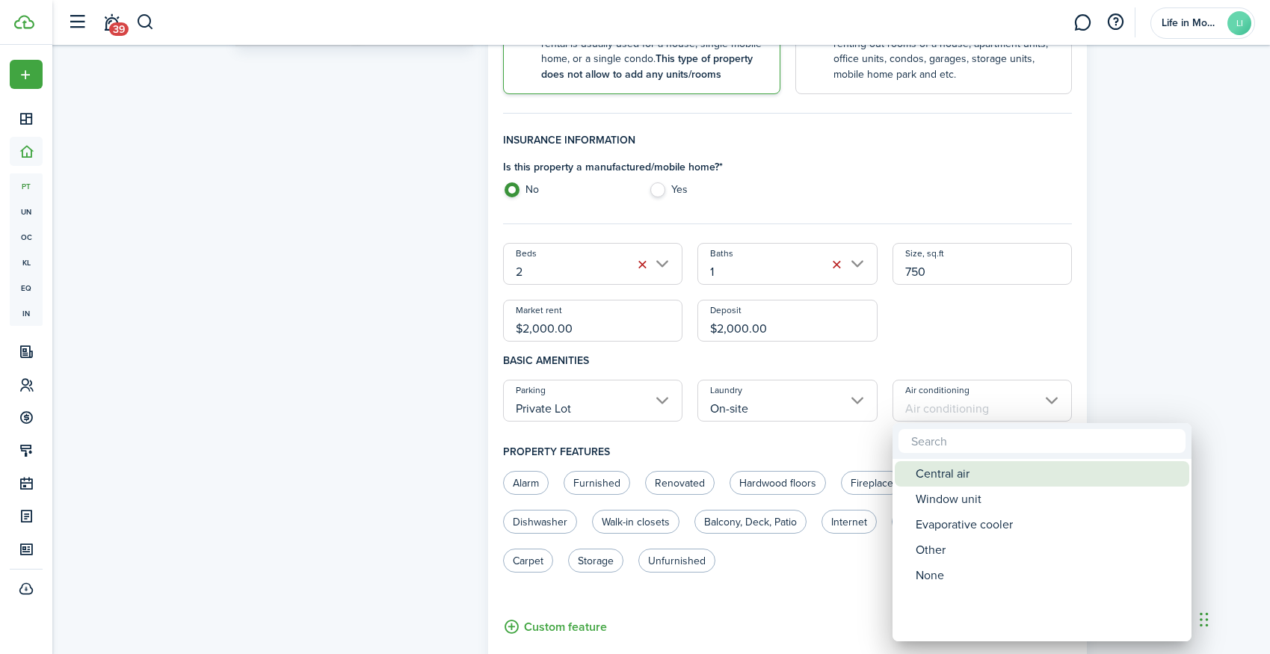
click at [953, 475] on div "Central air" at bounding box center [1048, 473] width 265 height 25
type input "Central air"
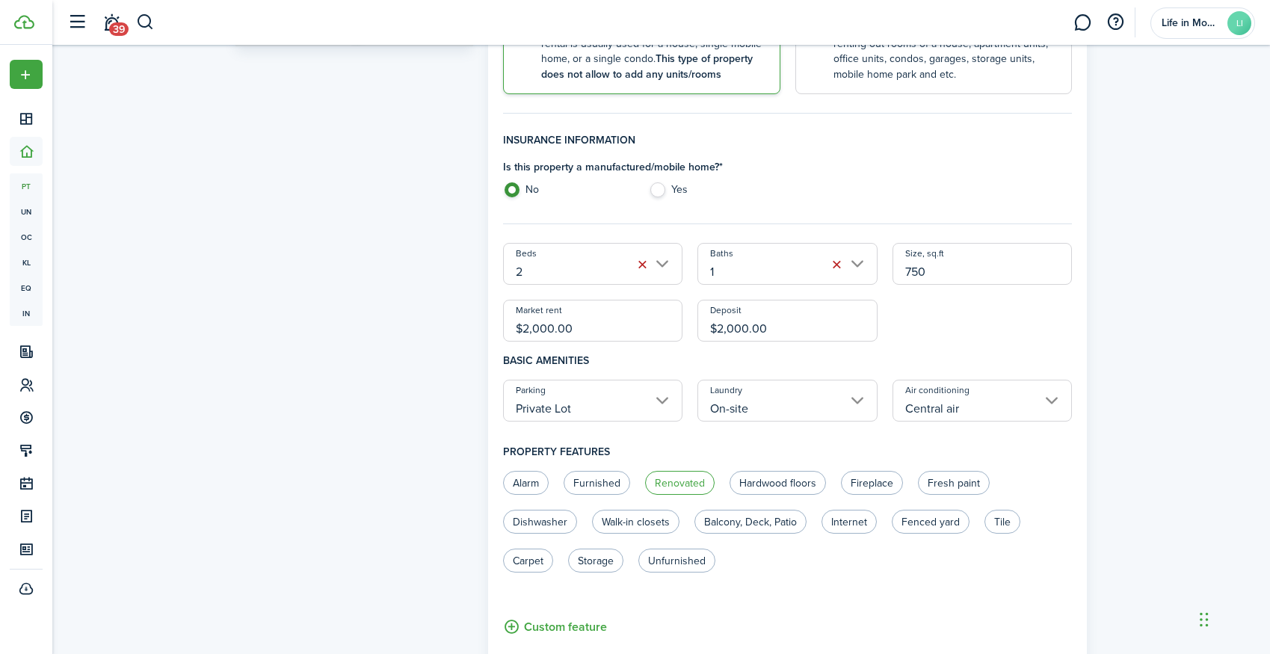
click at [697, 477] on label "Renovated" at bounding box center [680, 483] width 70 height 24
radio input "true"
click at [768, 479] on label "Hardwood floors" at bounding box center [777, 483] width 96 height 24
radio input "true"
click at [933, 483] on label "Fresh paint" at bounding box center [954, 483] width 72 height 24
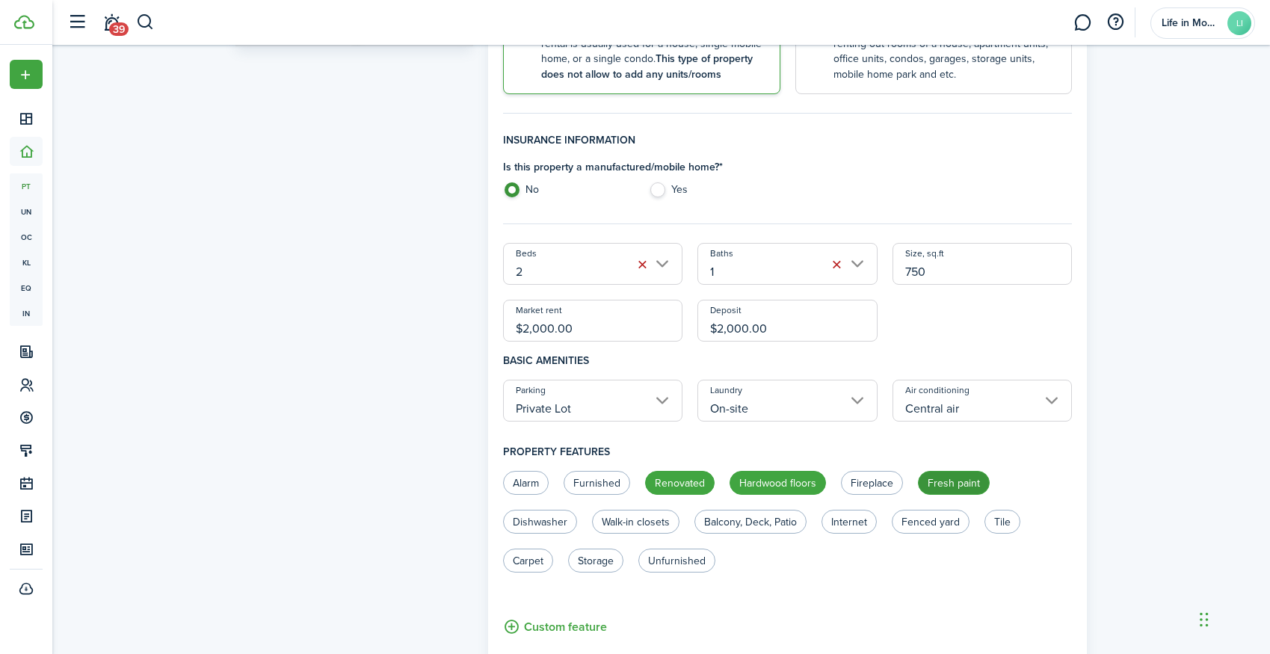
radio input "true"
click at [547, 519] on label "Dishwasher" at bounding box center [540, 522] width 74 height 24
radio input "true"
click at [750, 528] on label "Balcony, Deck, Patio" at bounding box center [750, 522] width 112 height 24
radio input "true"
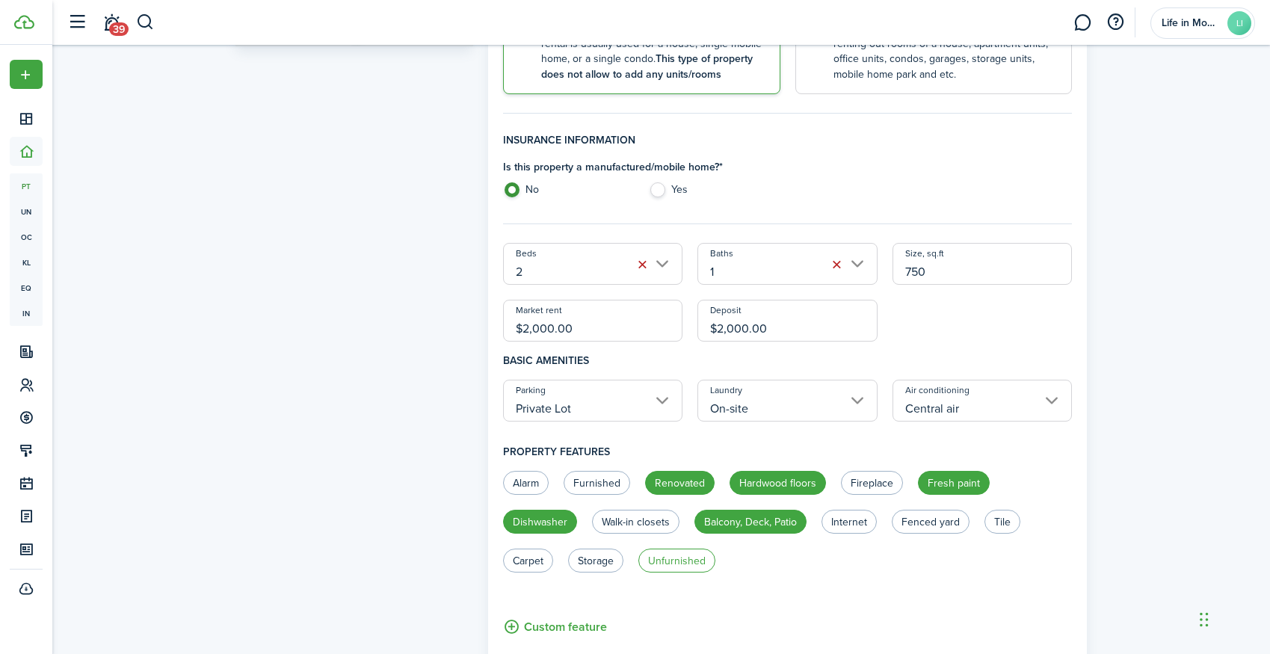
click at [685, 563] on label "Unfurnished" at bounding box center [676, 561] width 77 height 24
radio input "true"
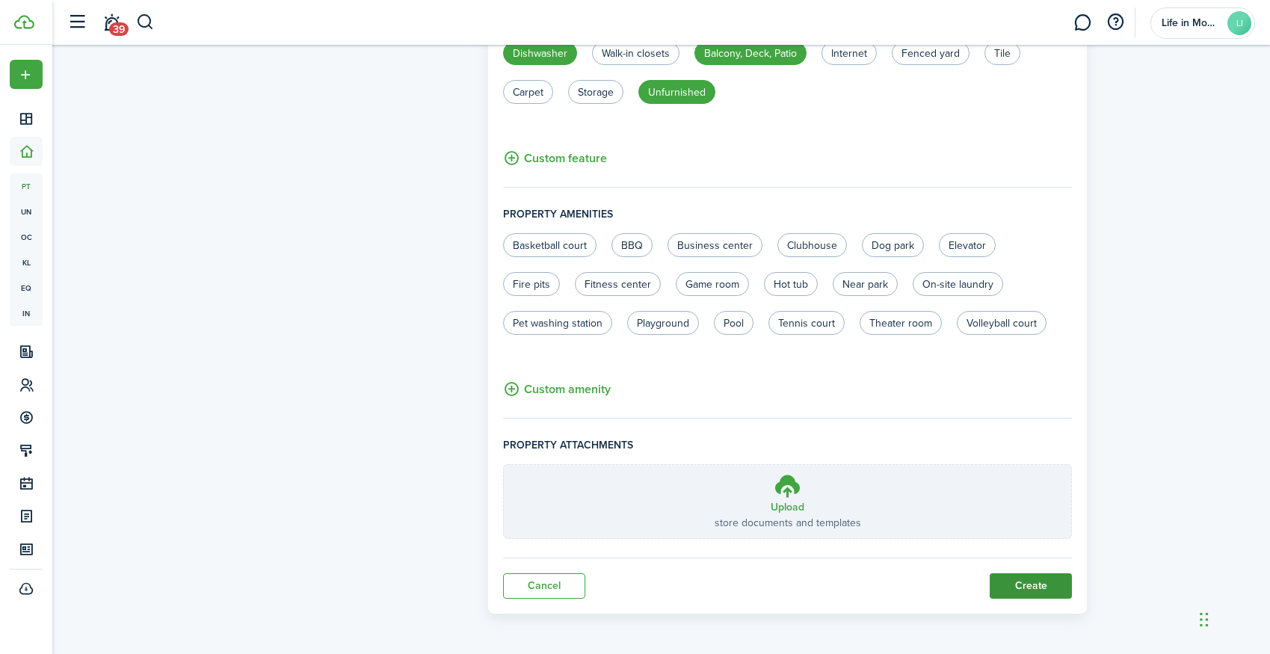
scroll to position [826, 0]
click at [1022, 578] on button "Create" at bounding box center [1031, 586] width 82 height 25
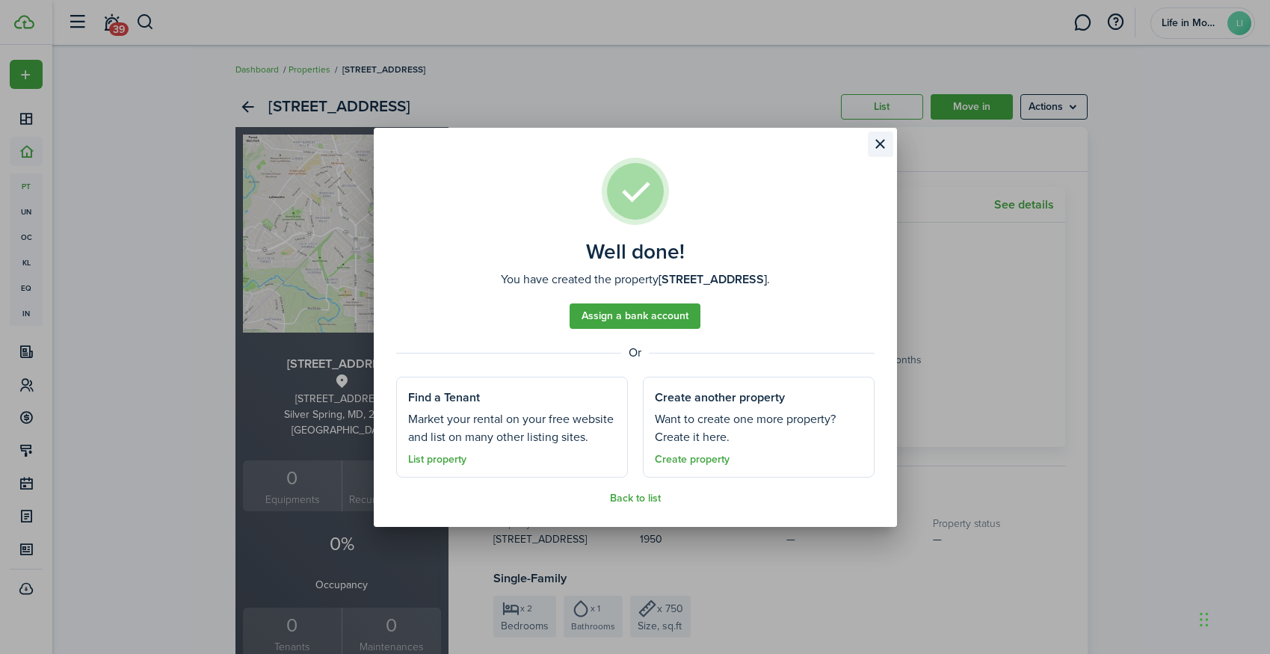
click at [888, 149] on button "Close modal" at bounding box center [880, 144] width 25 height 25
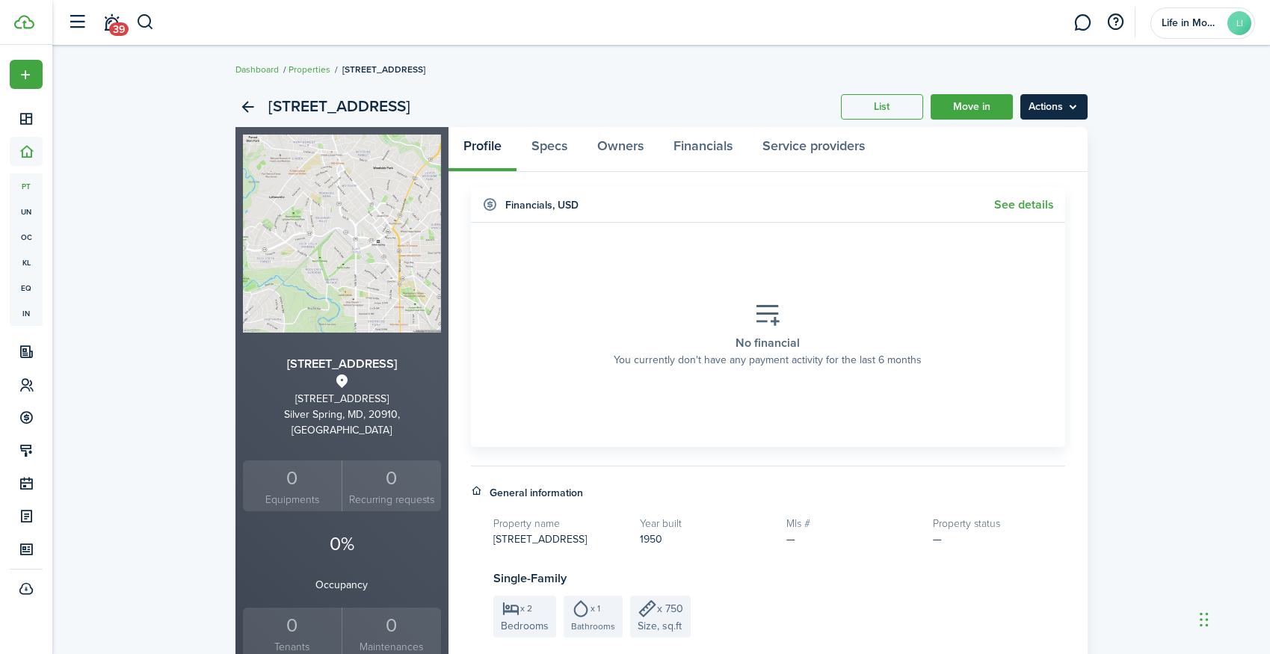
click at [1069, 96] on menu-btn "Actions" at bounding box center [1053, 106] width 67 height 25
click at [1062, 143] on link "Edit property" at bounding box center [1022, 139] width 131 height 25
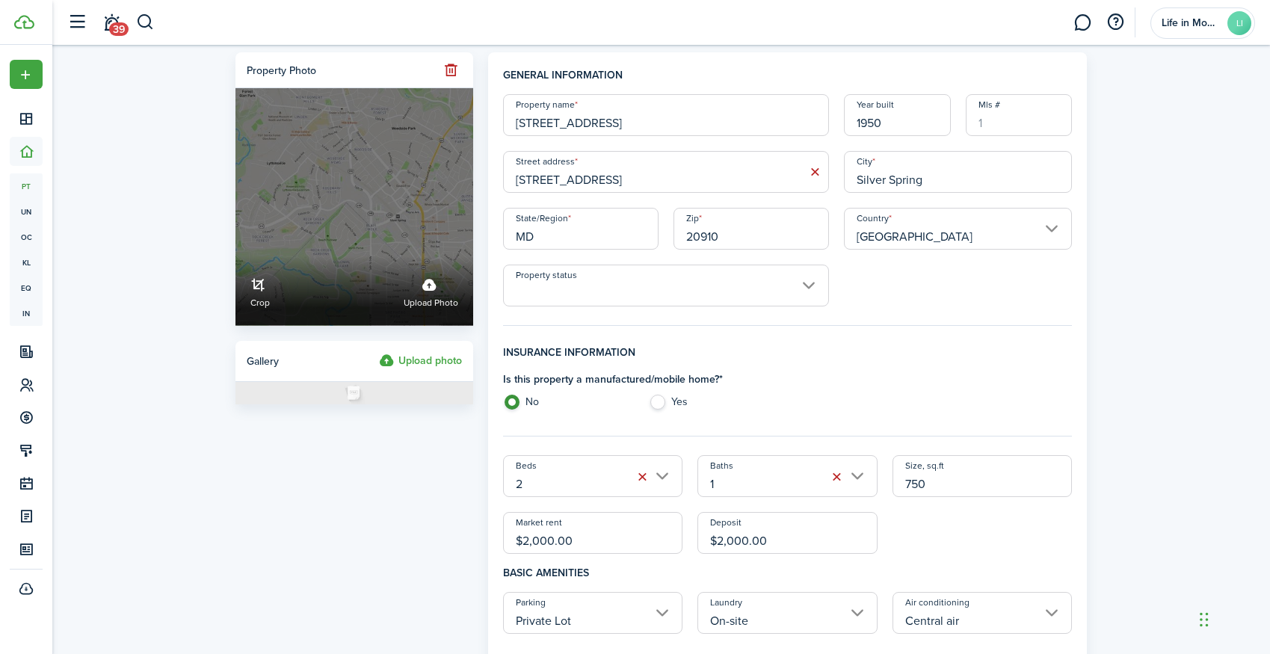
click at [351, 296] on div "Crop Upload photo" at bounding box center [354, 291] width 238 height 70
click at [235, 256] on input "Crop Upload photo" at bounding box center [235, 256] width 0 height 0
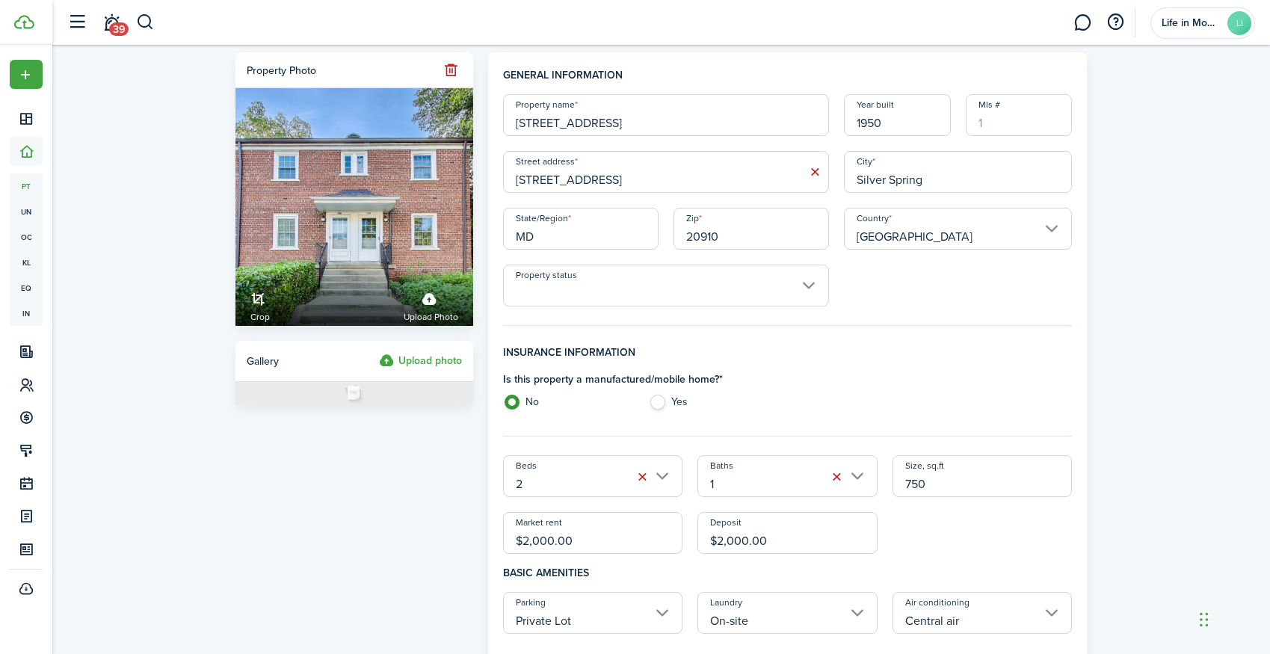
click at [549, 287] on input "Property status" at bounding box center [666, 286] width 326 height 42
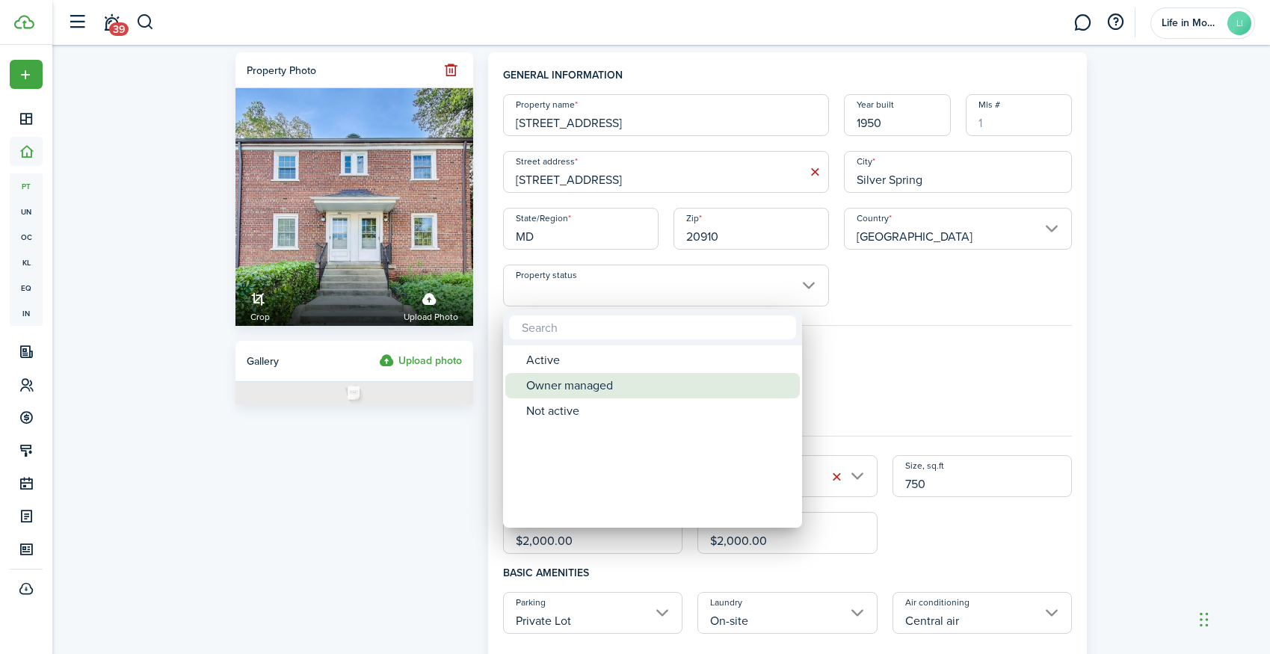
click at [561, 383] on div "Owner managed" at bounding box center [658, 385] width 265 height 25
type input "Owner managed"
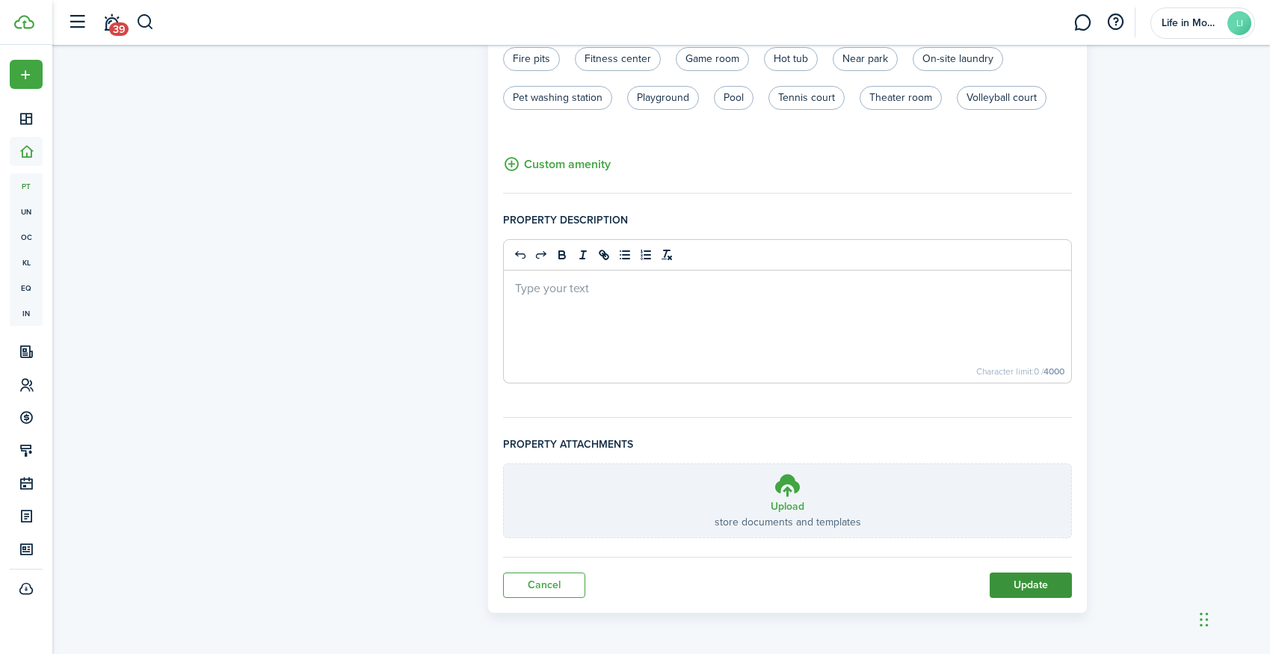
scroll to position [906, 0]
click at [1011, 572] on button "Update" at bounding box center [1031, 584] width 82 height 25
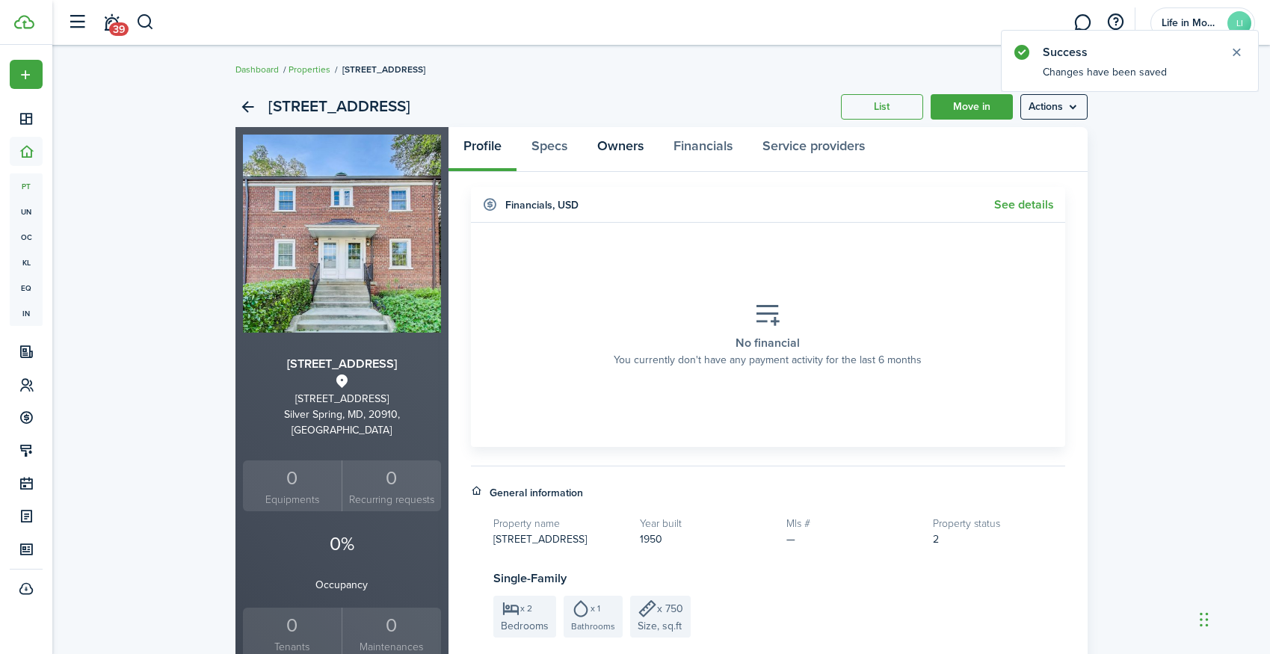
click at [635, 149] on link "Owners" at bounding box center [620, 149] width 76 height 45
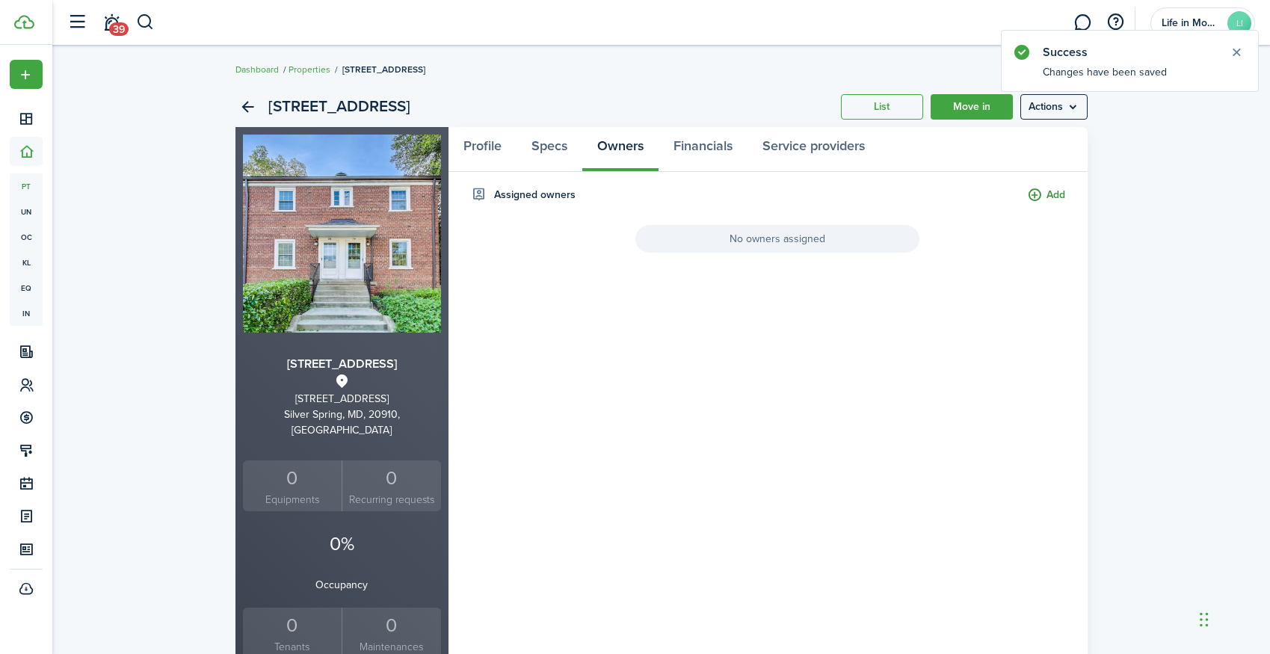
click at [1032, 199] on button "Add" at bounding box center [1046, 195] width 38 height 17
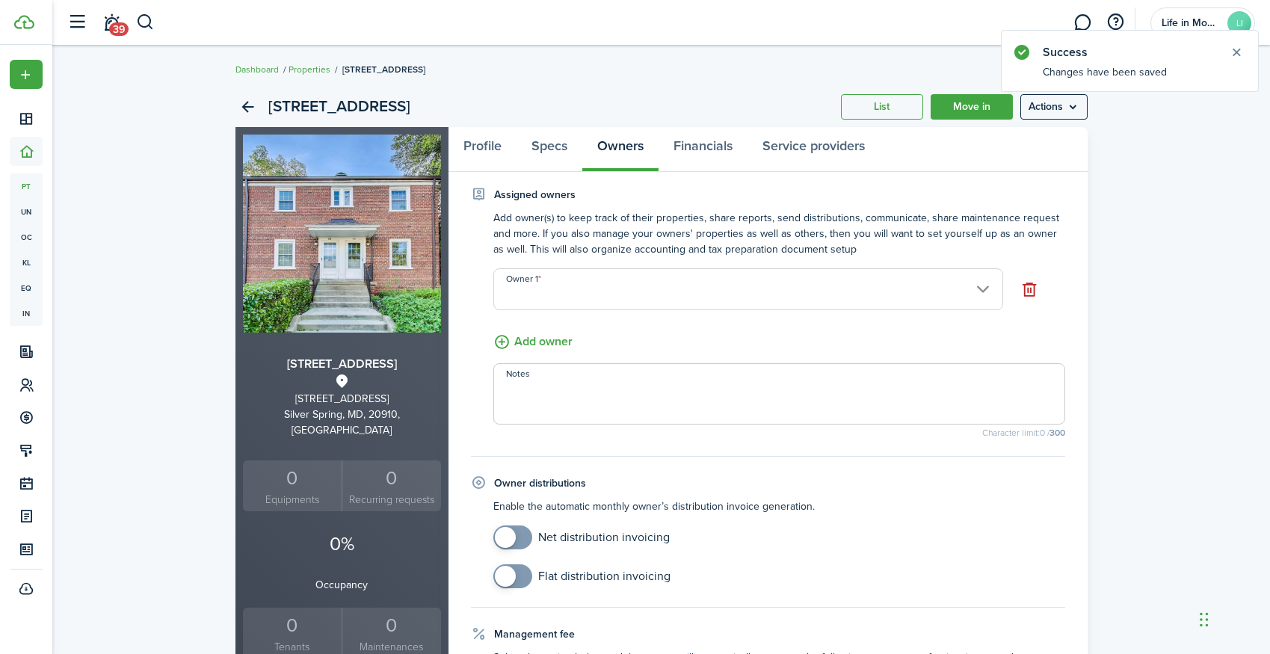
click at [692, 283] on input "Owner 1" at bounding box center [748, 289] width 510 height 42
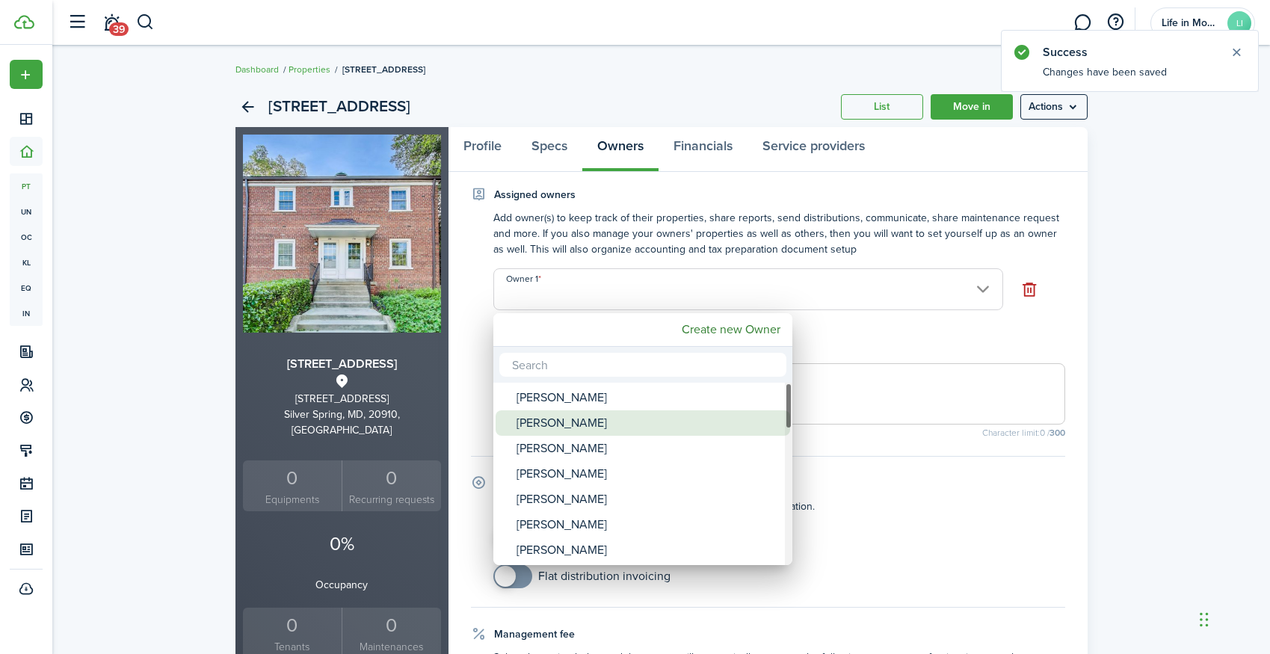
click at [623, 416] on div "Norma Gamero" at bounding box center [648, 422] width 265 height 25
type input "Norma Gamero"
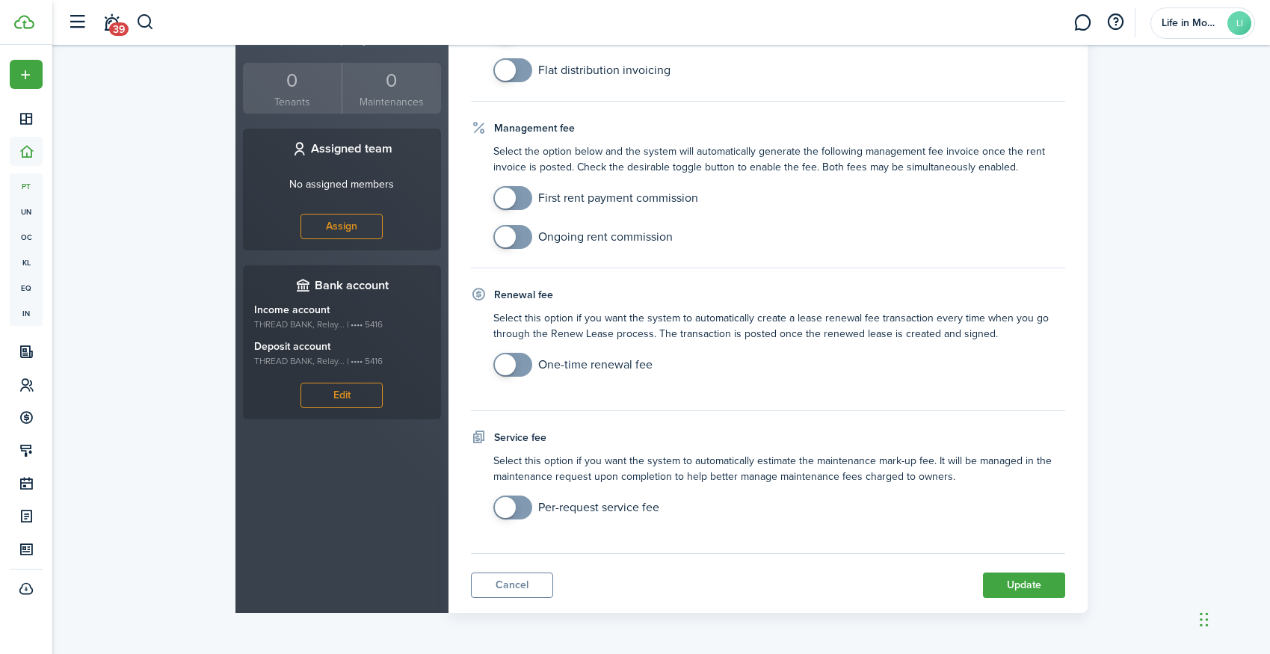
scroll to position [545, 0]
click at [1014, 587] on button "Update" at bounding box center [1024, 584] width 82 height 25
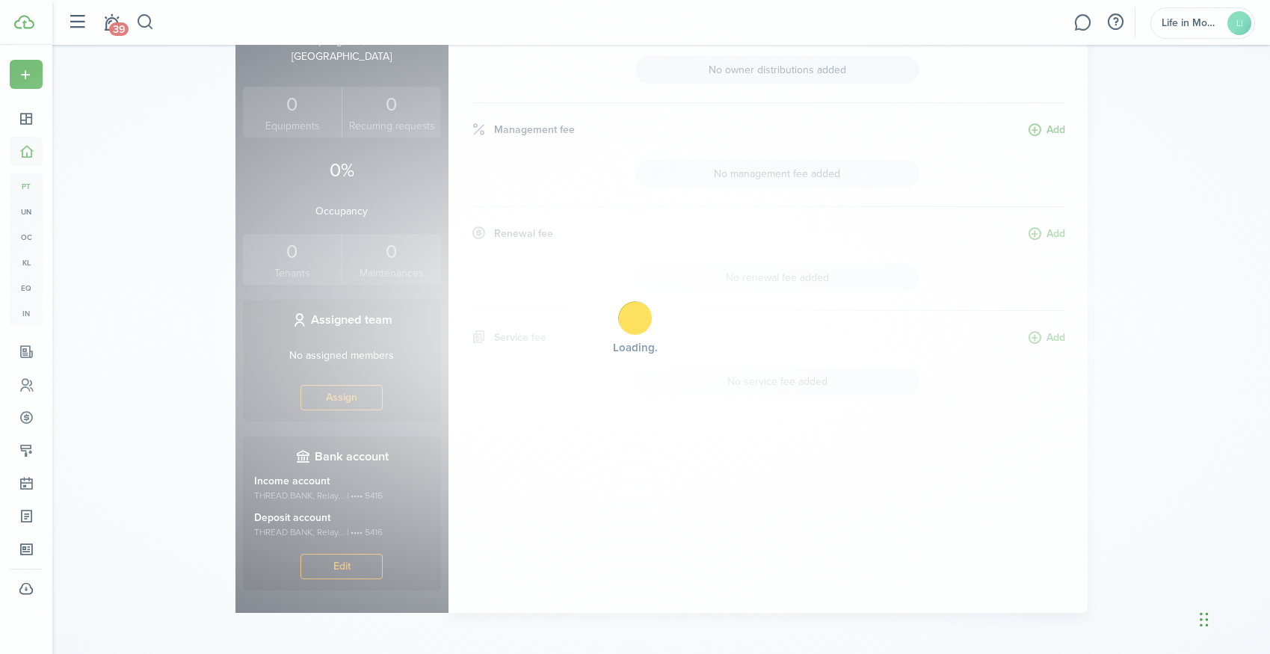
scroll to position [0, 0]
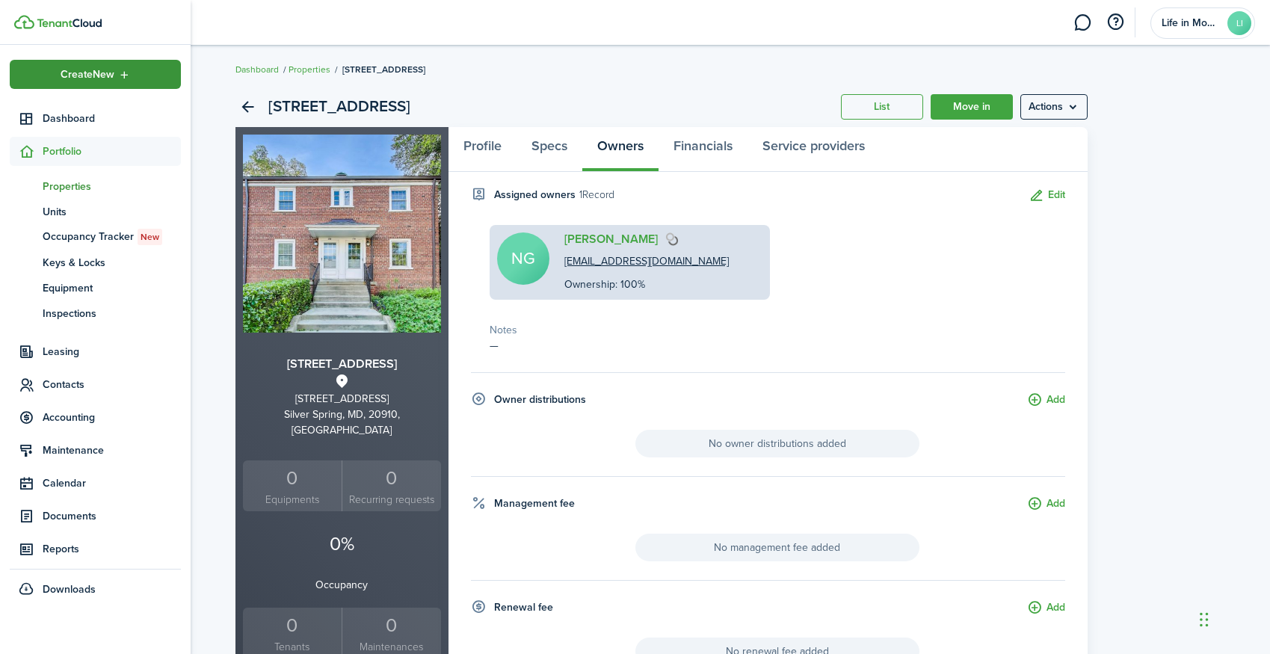
click at [90, 80] on span "Create New" at bounding box center [88, 75] width 54 height 10
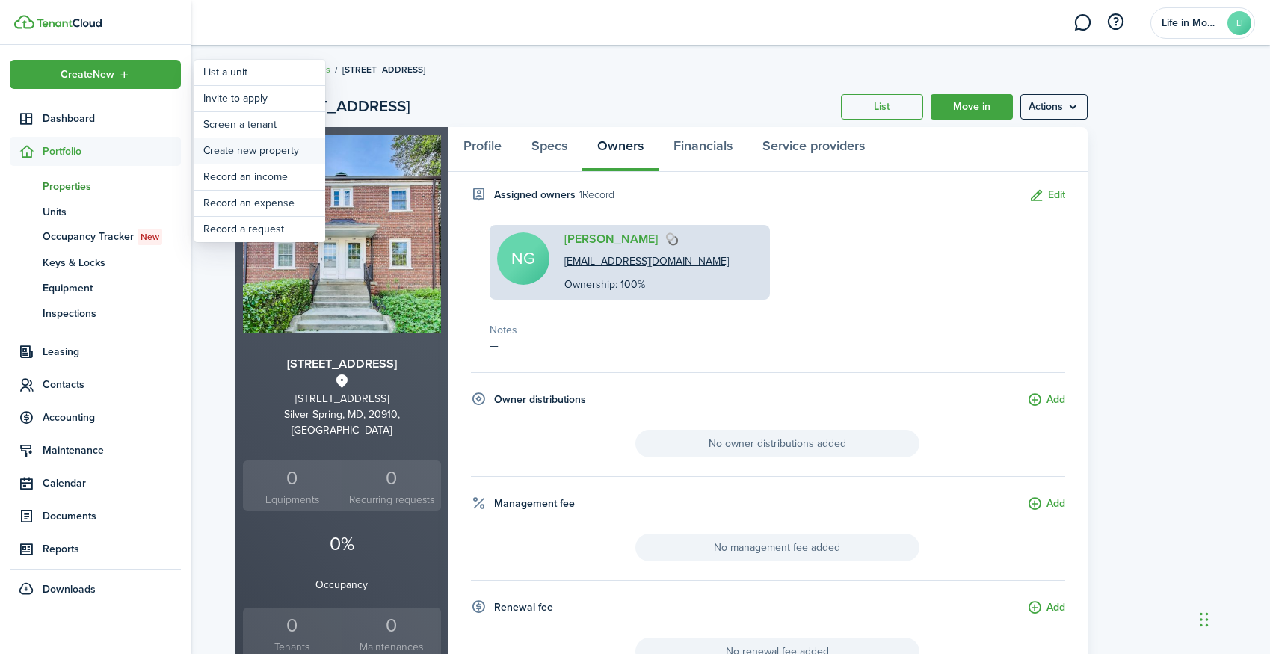
click at [254, 147] on link "Create new property" at bounding box center [259, 150] width 131 height 25
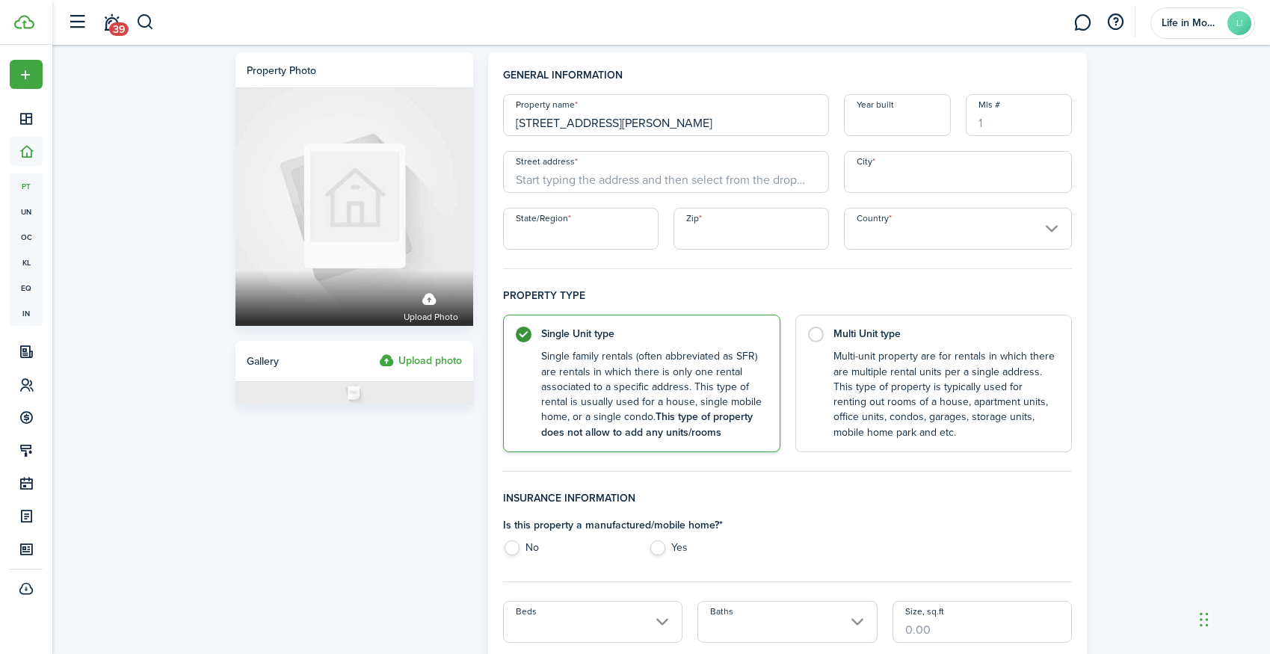
type input "4900 Vista Glen Lane"
type input "2020"
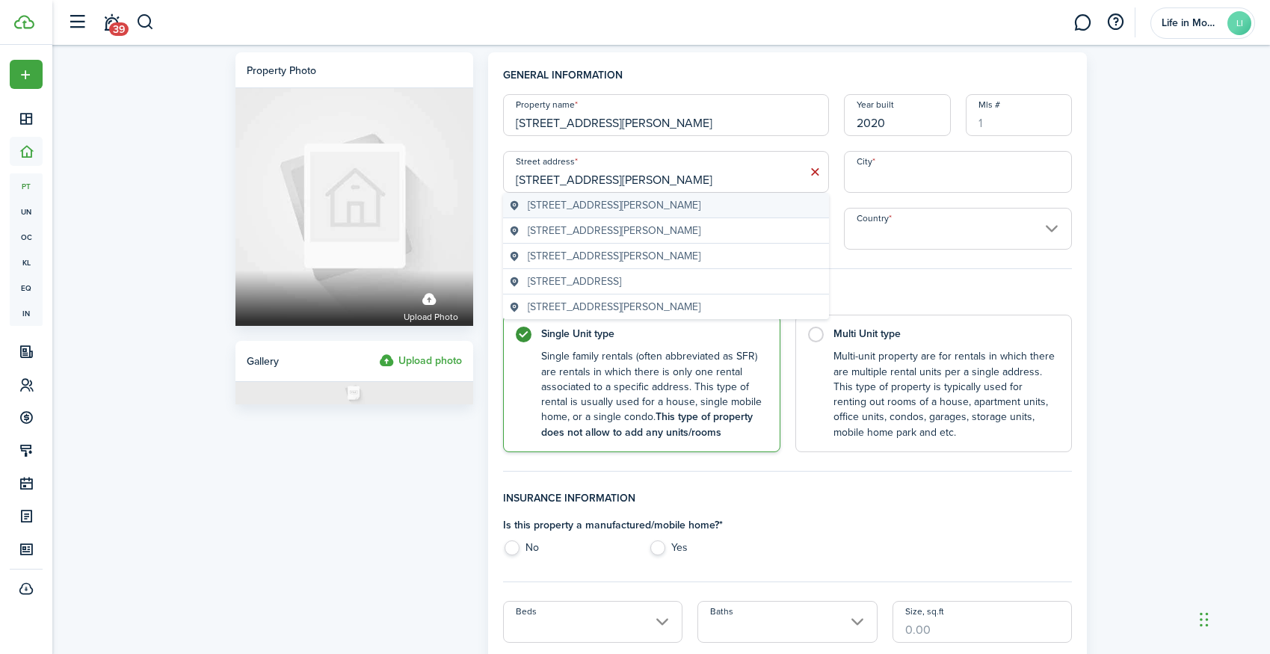
click at [564, 209] on span "4900 Vista Glen Ln, Lanham, MD, USA" at bounding box center [614, 205] width 173 height 16
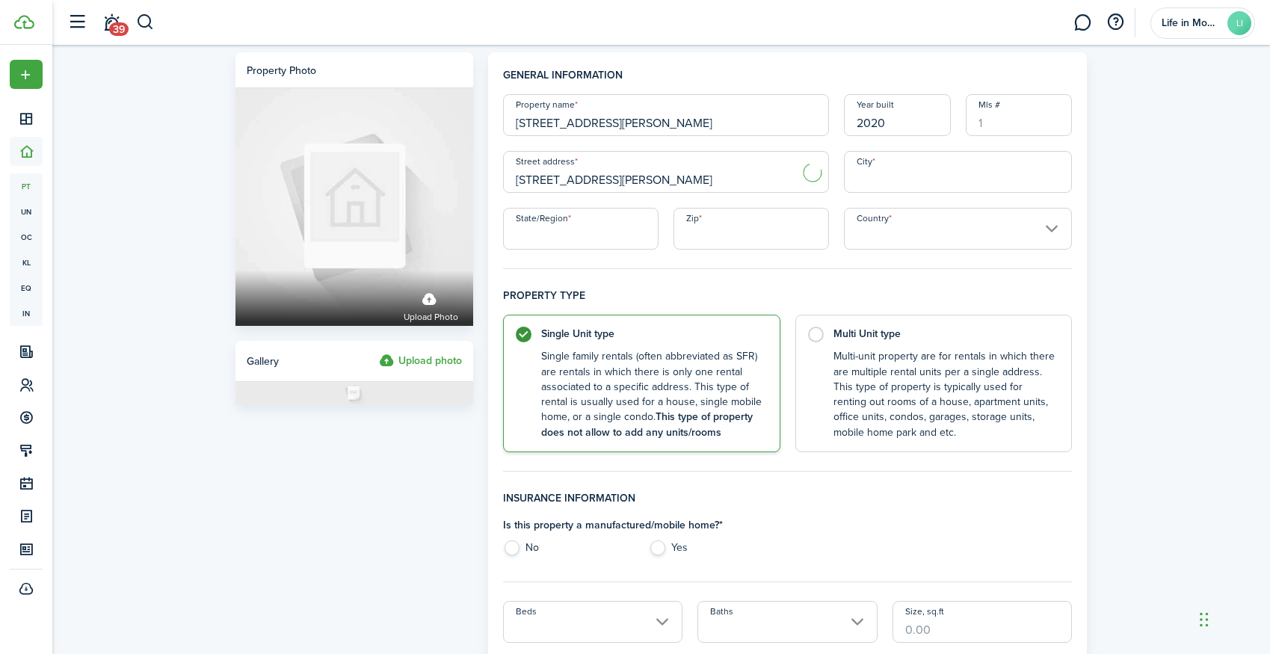
type input "4900 Vista Glen Ln"
type input "Lanham"
type input "MD"
type input "20706"
type input "[GEOGRAPHIC_DATA]"
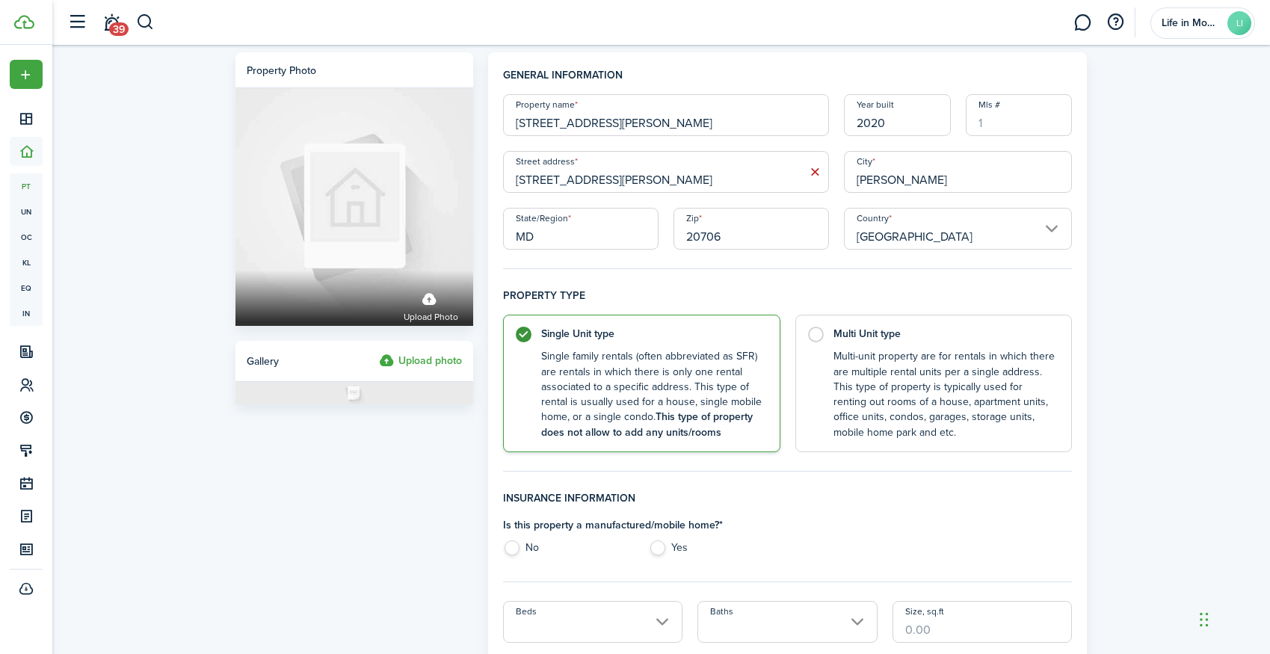
click at [664, 184] on input "4900 Vista Glen Ln" at bounding box center [666, 172] width 326 height 42
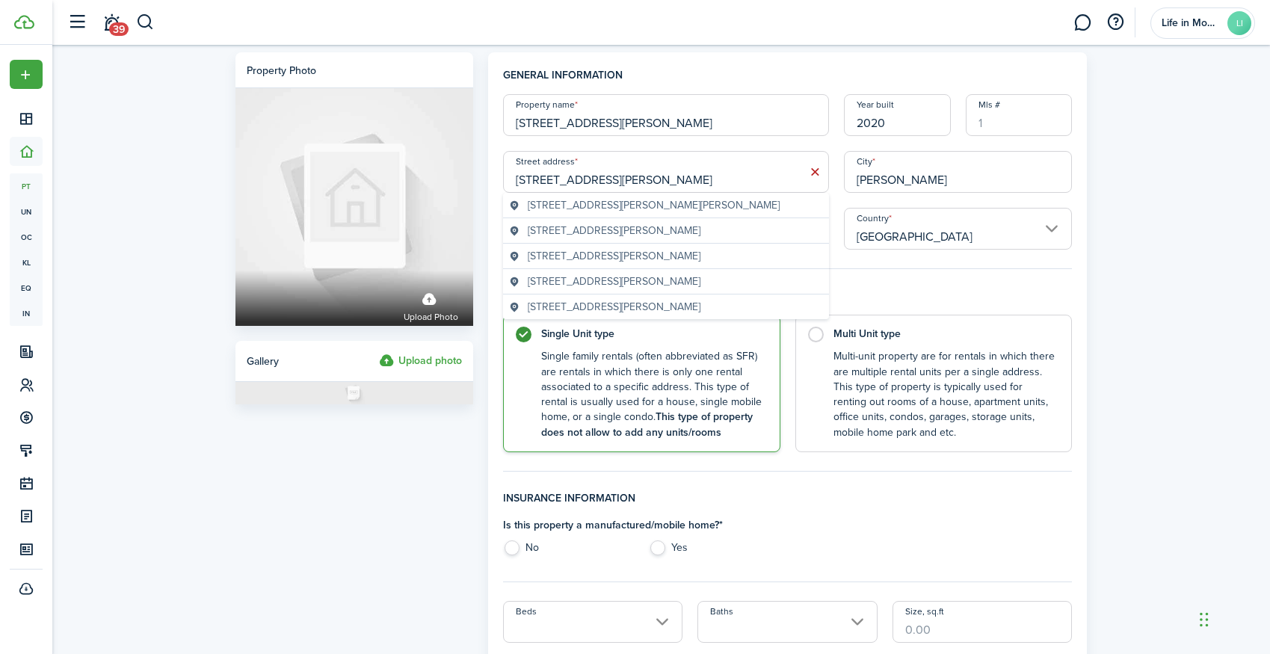
type input "4900 Vista Glen Lane"
click at [512, 549] on label "No" at bounding box center [568, 551] width 131 height 22
radio input "true"
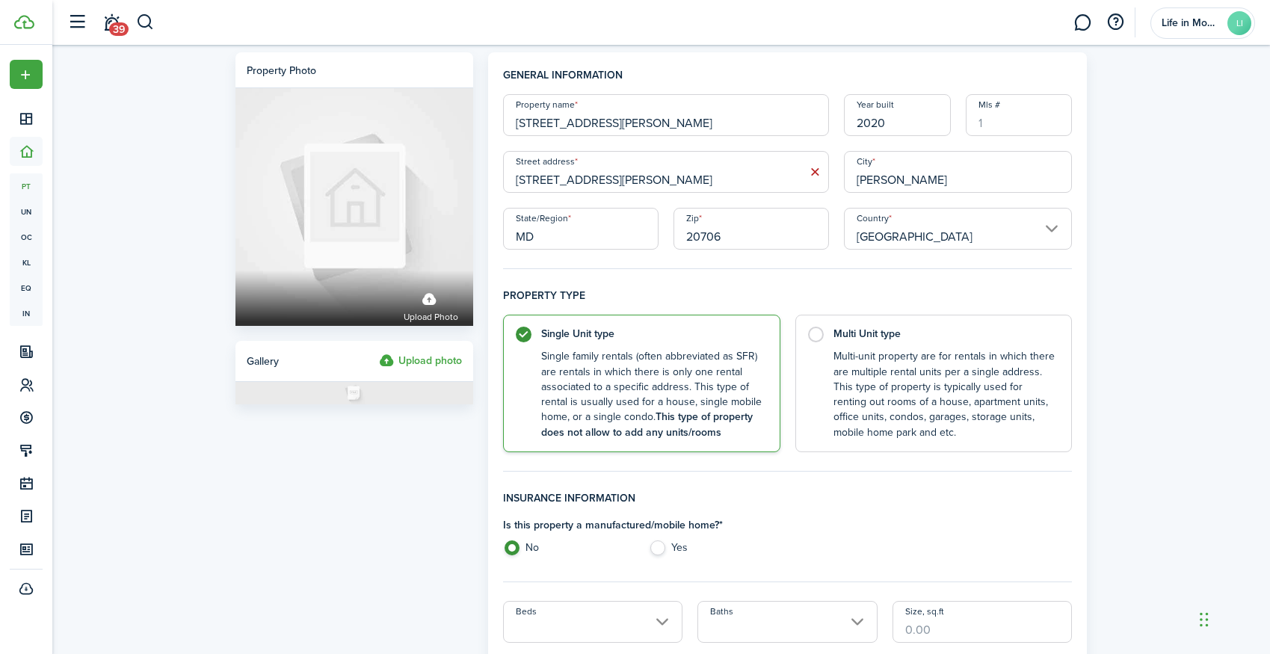
click at [558, 626] on input "Beds" at bounding box center [593, 622] width 180 height 42
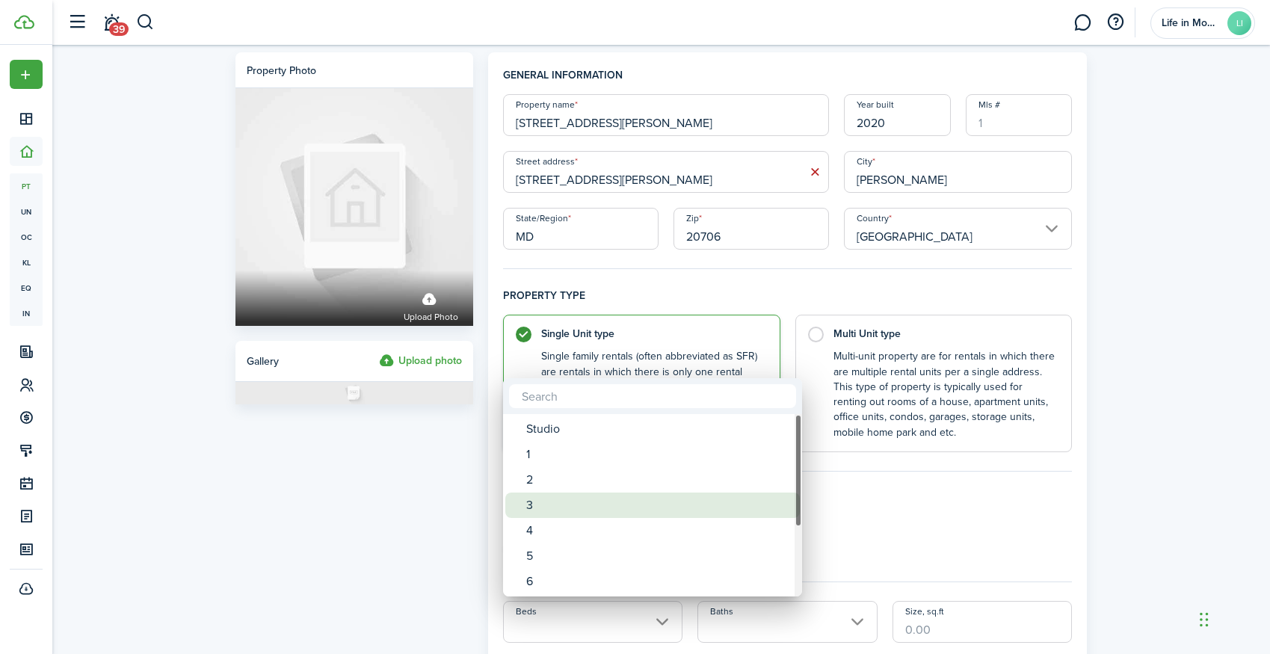
click at [544, 499] on div "3" at bounding box center [658, 505] width 265 height 25
type input "3"
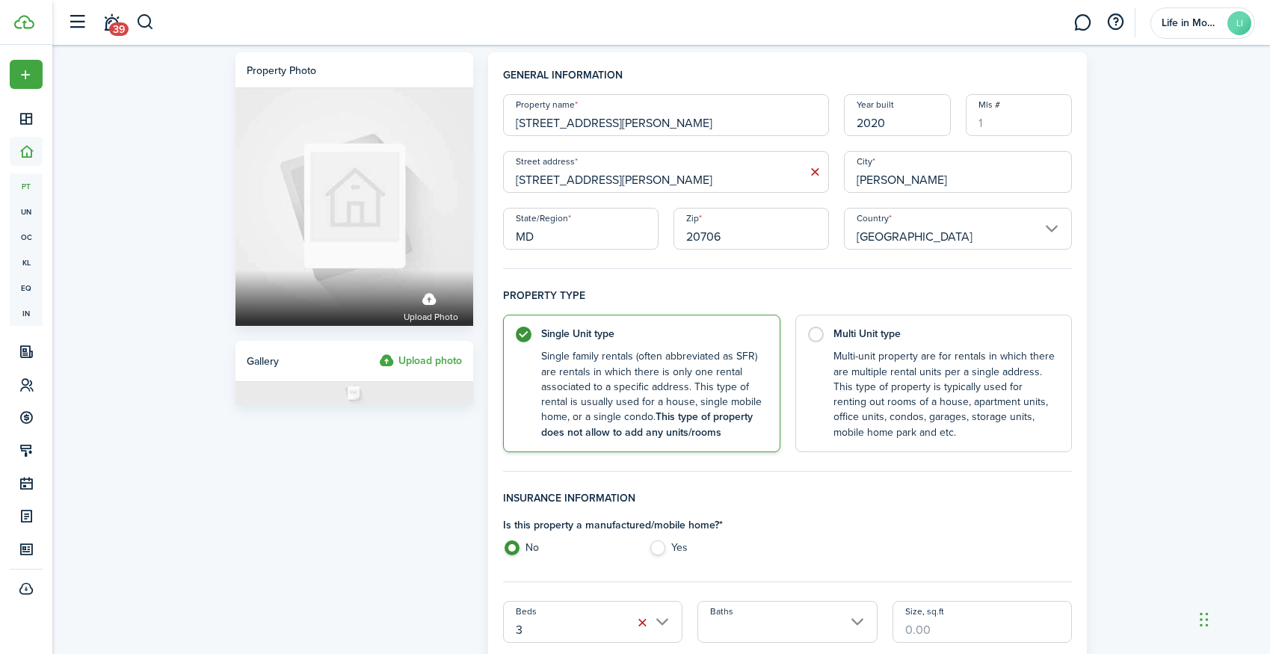
click at [757, 615] on input "Baths" at bounding box center [787, 622] width 180 height 42
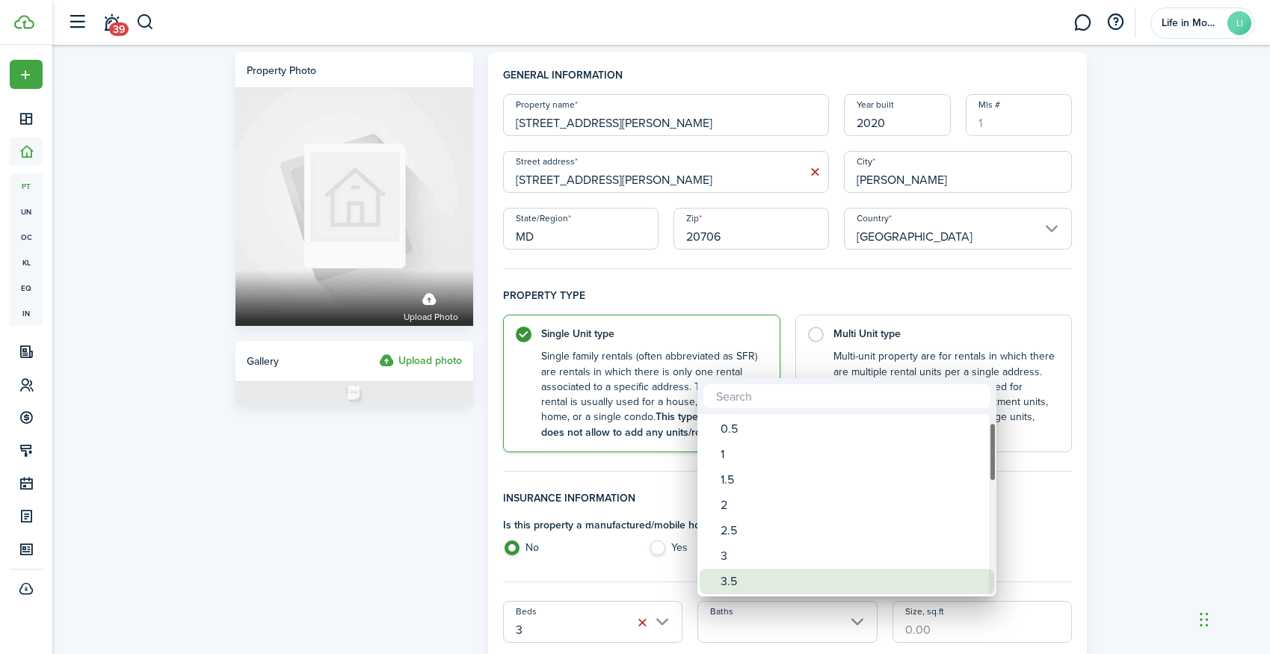
click at [762, 568] on div "3" at bounding box center [852, 555] width 265 height 25
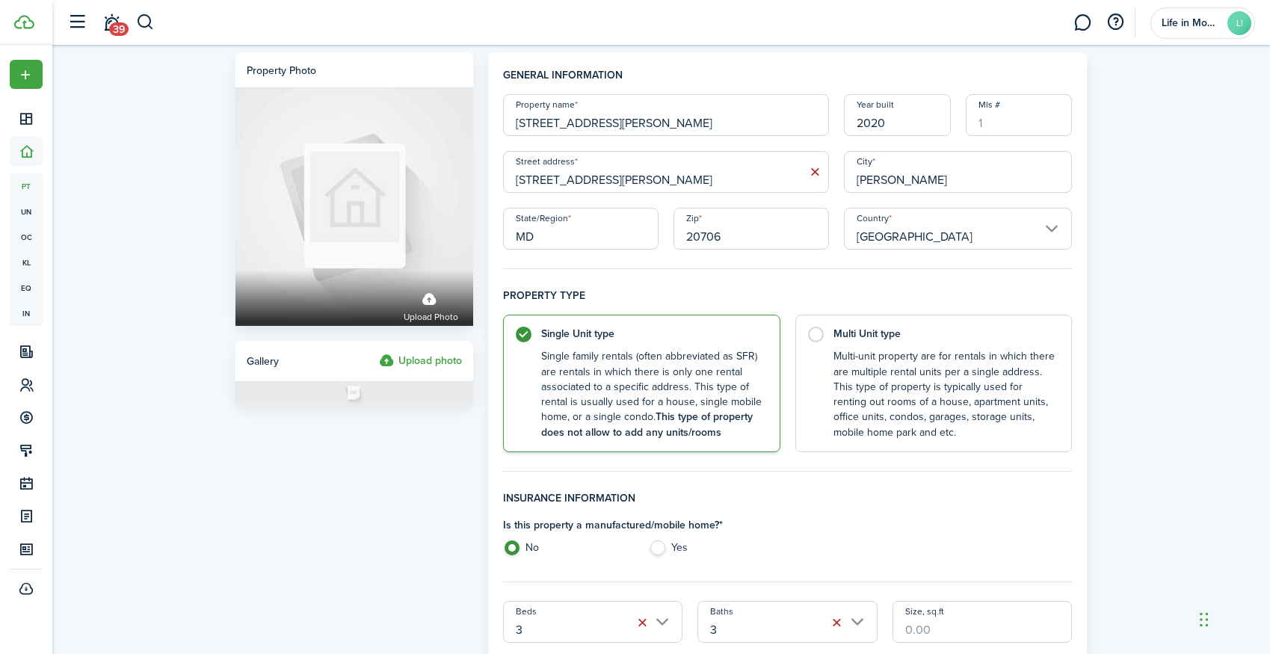
click at [771, 614] on input "3" at bounding box center [787, 622] width 180 height 42
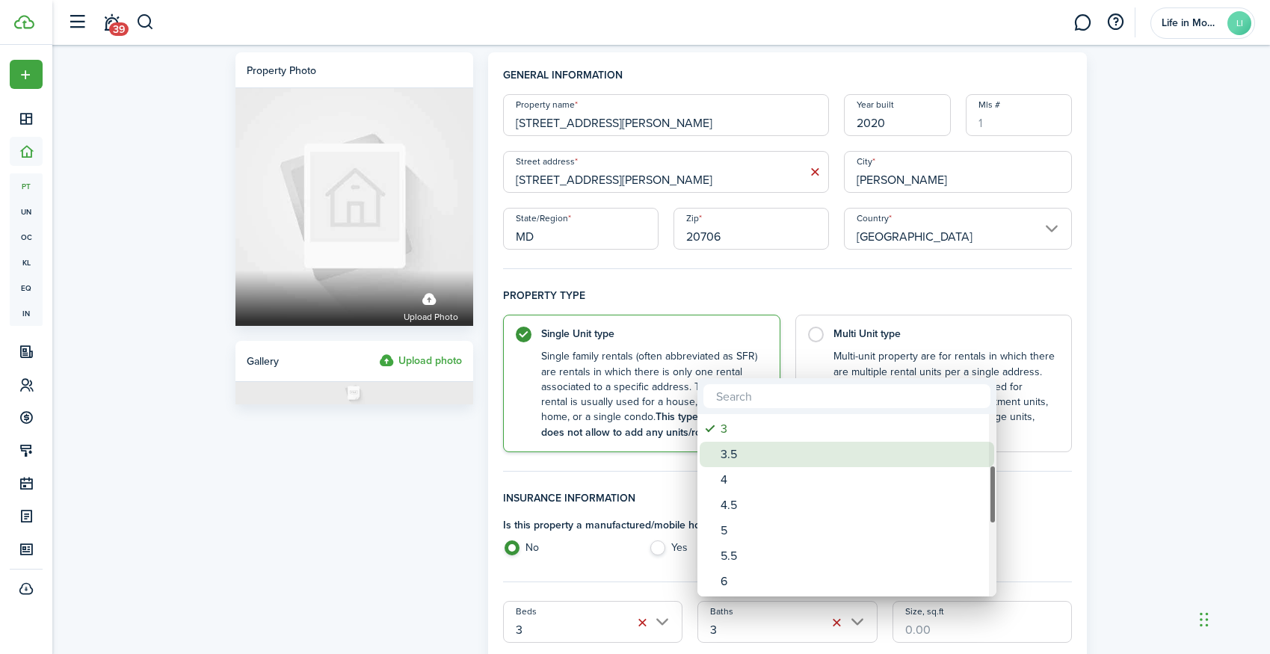
click at [748, 453] on div "3.5" at bounding box center [852, 454] width 265 height 25
type input "3.5"
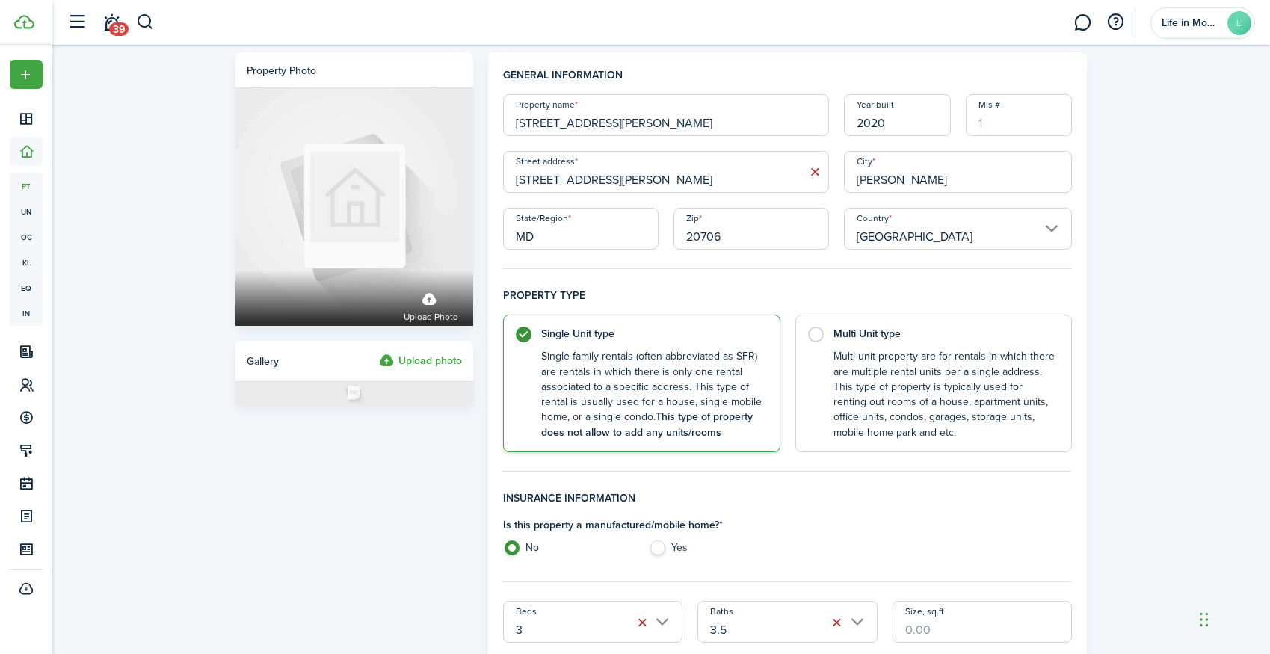
click at [957, 629] on input "Size, sq.ft" at bounding box center [982, 622] width 180 height 42
click at [356, 1] on header-wrapper "39 Life in MoCo LLC LI" at bounding box center [657, 22] width 1195 height 45
click at [938, 619] on input "Size, sq.ft" at bounding box center [982, 622] width 180 height 42
type input "1,976"
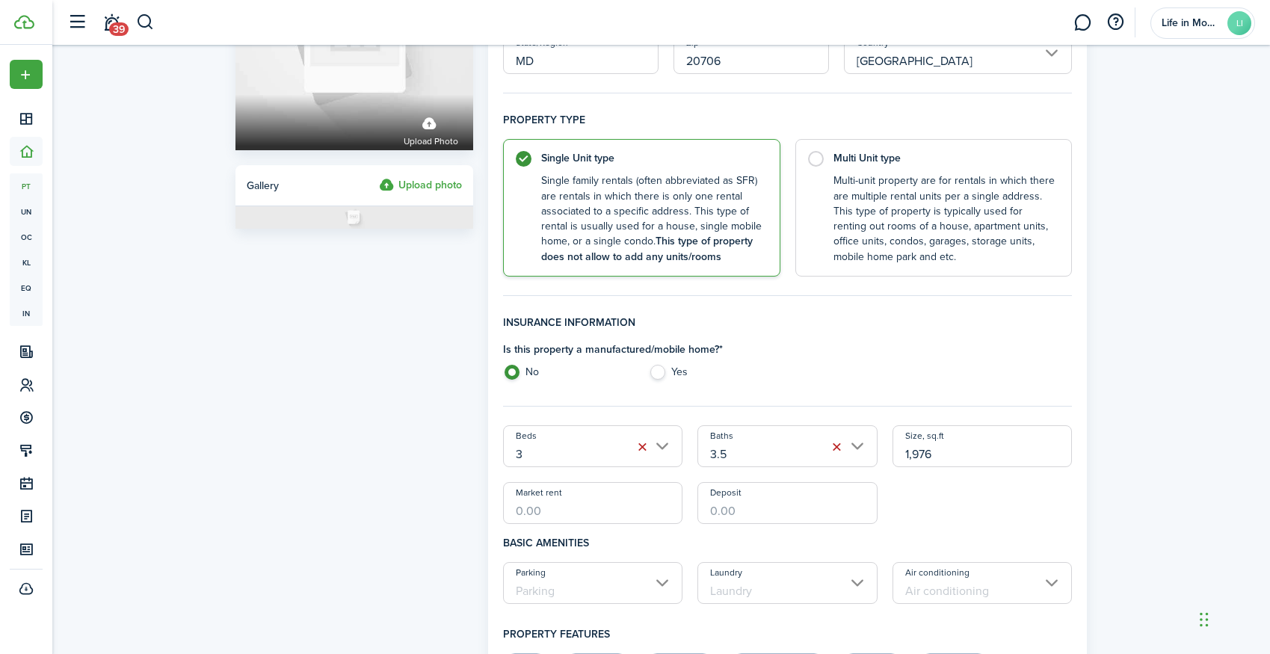
scroll to position [209, 0]
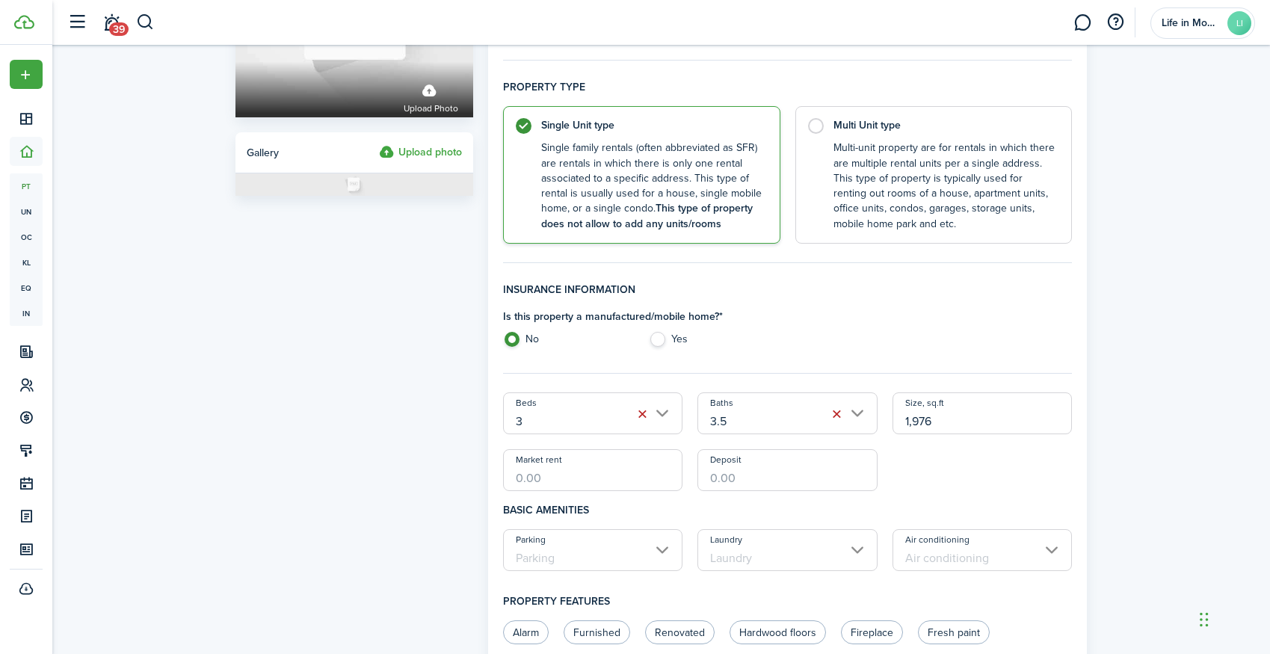
click at [590, 469] on input "Market rent" at bounding box center [593, 470] width 180 height 42
type input "$3,162.00"
click at [631, 548] on input "Parking" at bounding box center [593, 550] width 180 height 42
type input "$3,100.00"
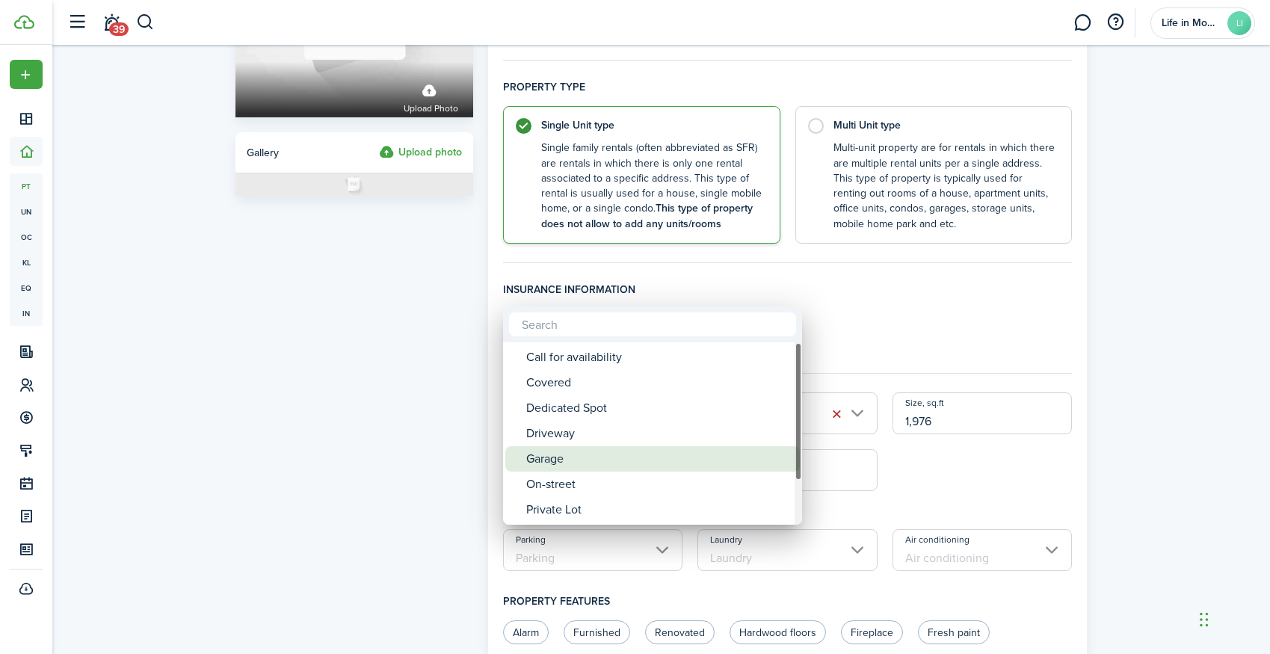
click at [599, 457] on div "Garage" at bounding box center [658, 458] width 265 height 25
type input "Garage"
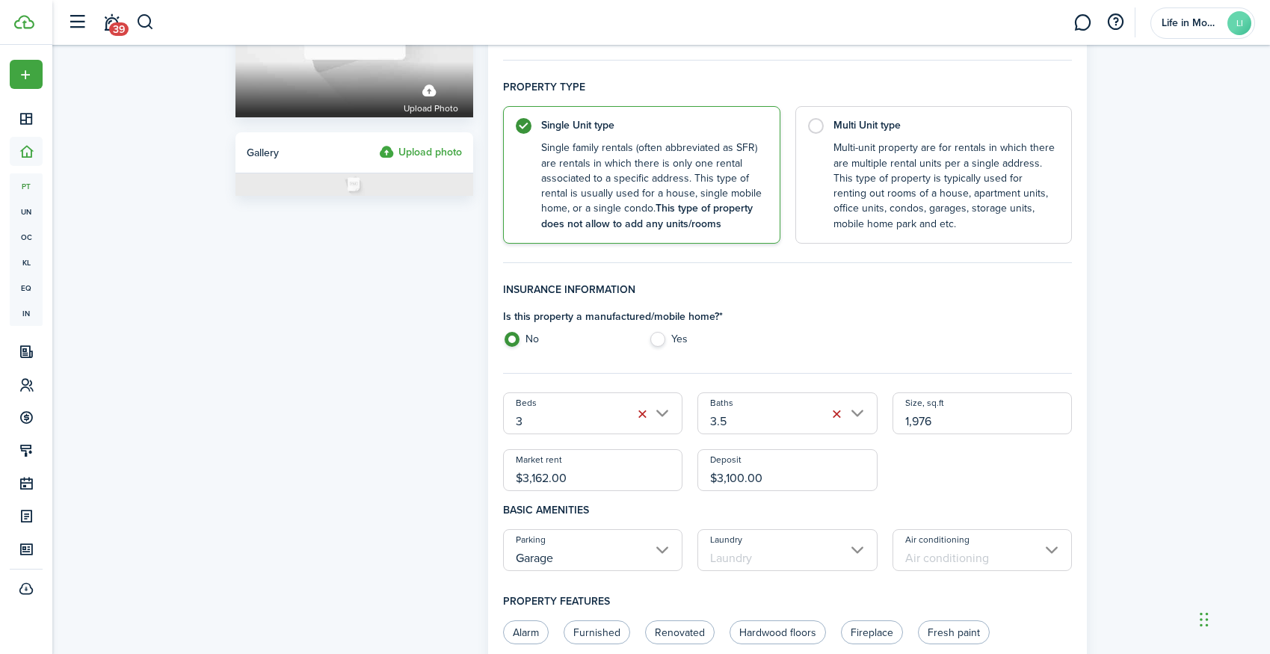
click at [745, 554] on input "Laundry" at bounding box center [787, 550] width 180 height 42
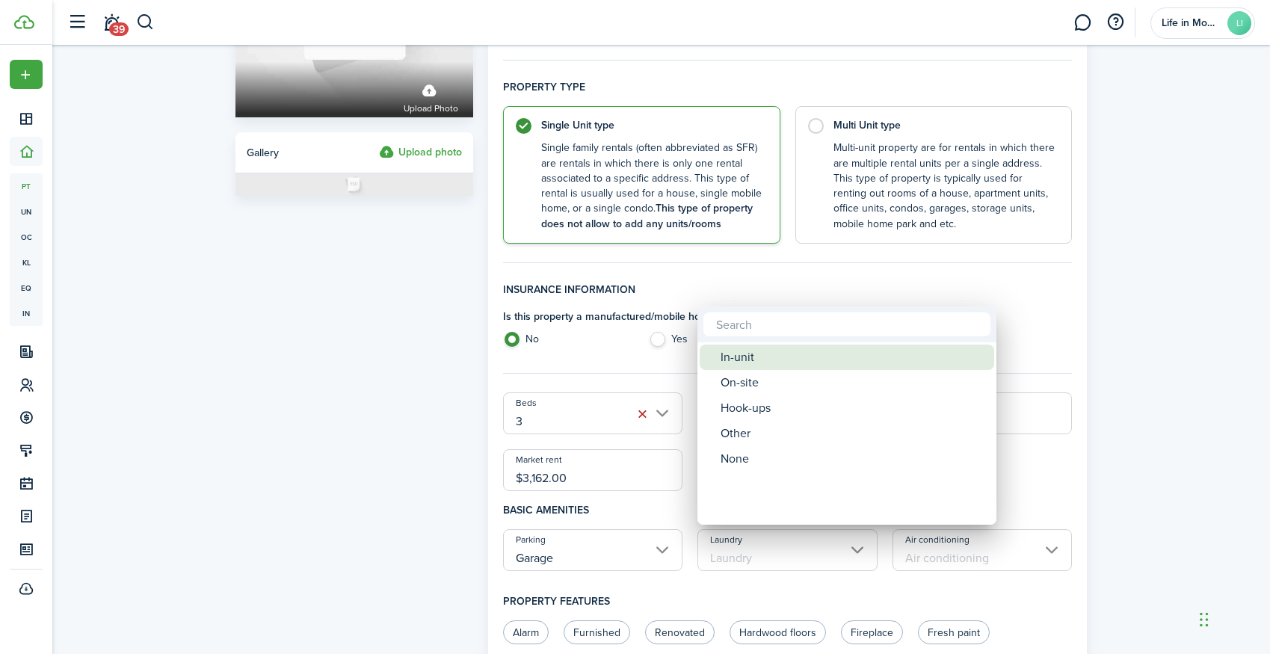
click at [775, 349] on div "In-unit" at bounding box center [852, 357] width 265 height 25
type input "In-unit"
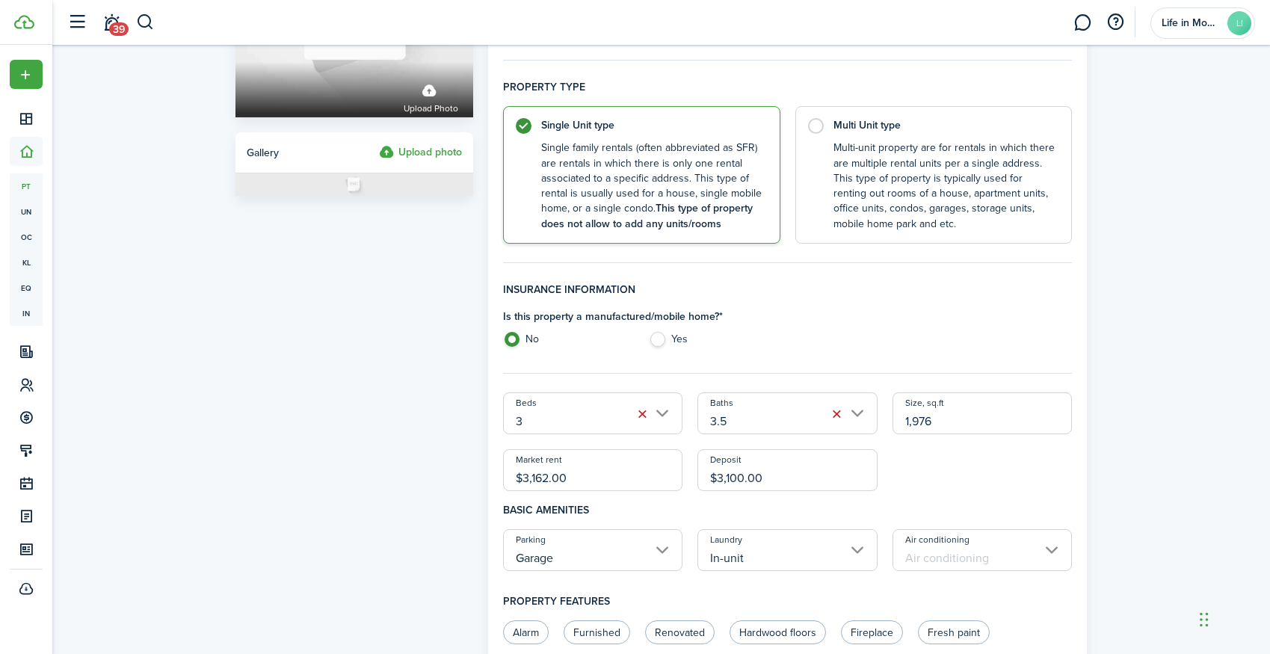
click at [975, 559] on input "Air conditioning" at bounding box center [982, 550] width 180 height 42
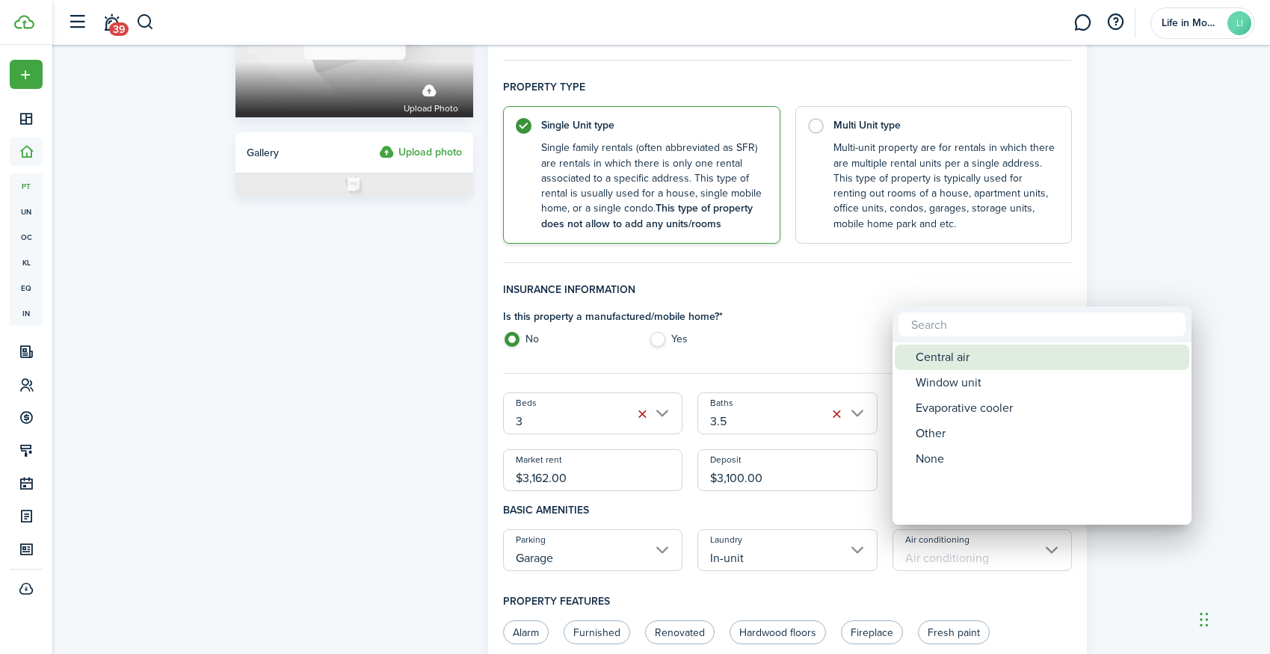
click at [927, 359] on div "Central air" at bounding box center [1048, 357] width 265 height 25
type input "Central air"
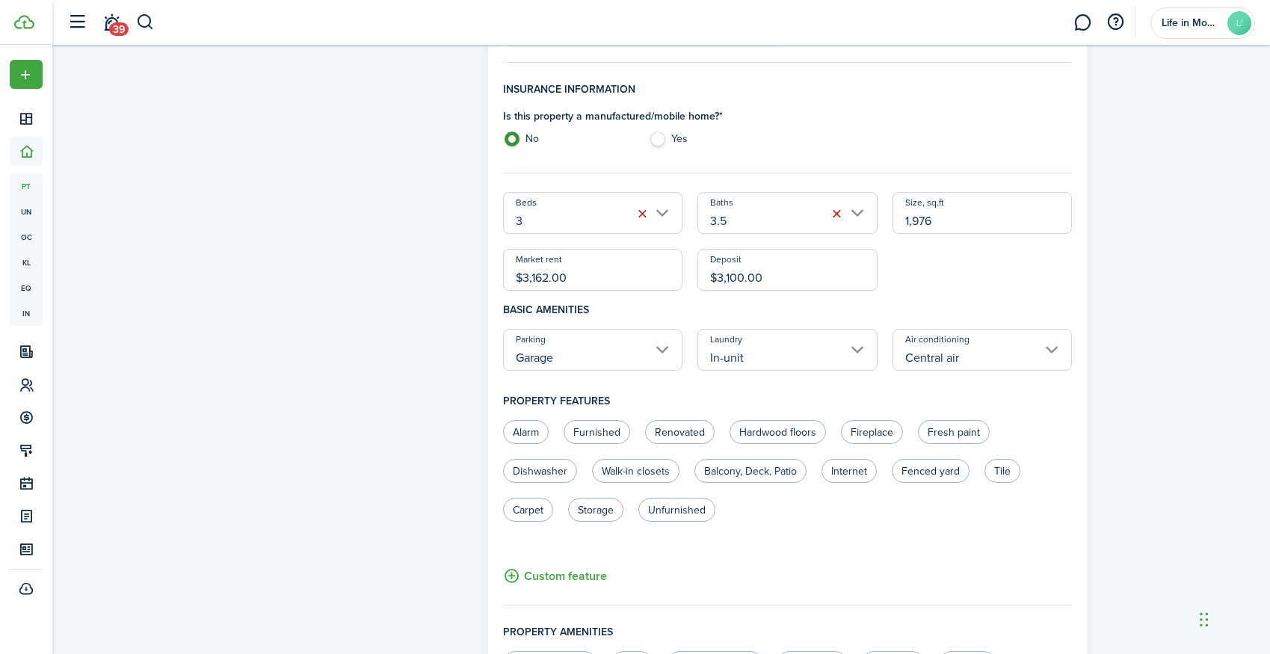
scroll to position [479, 0]
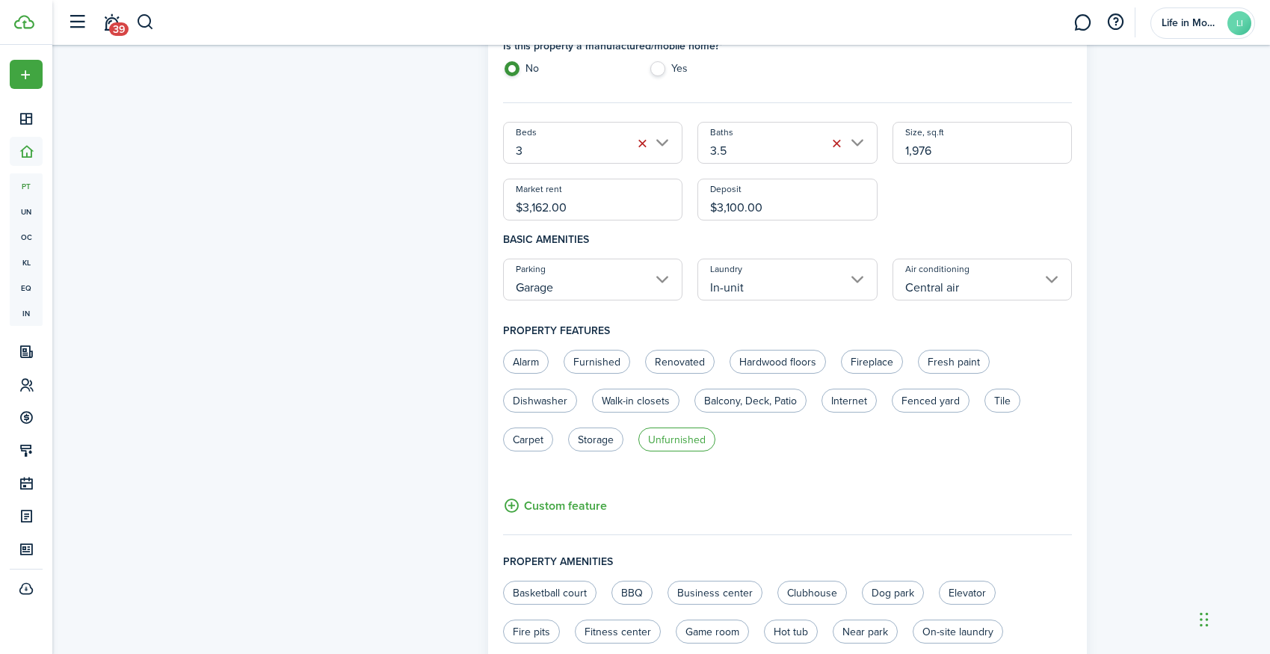
click at [679, 433] on label "Unfurnished" at bounding box center [676, 439] width 77 height 24
radio input "true"
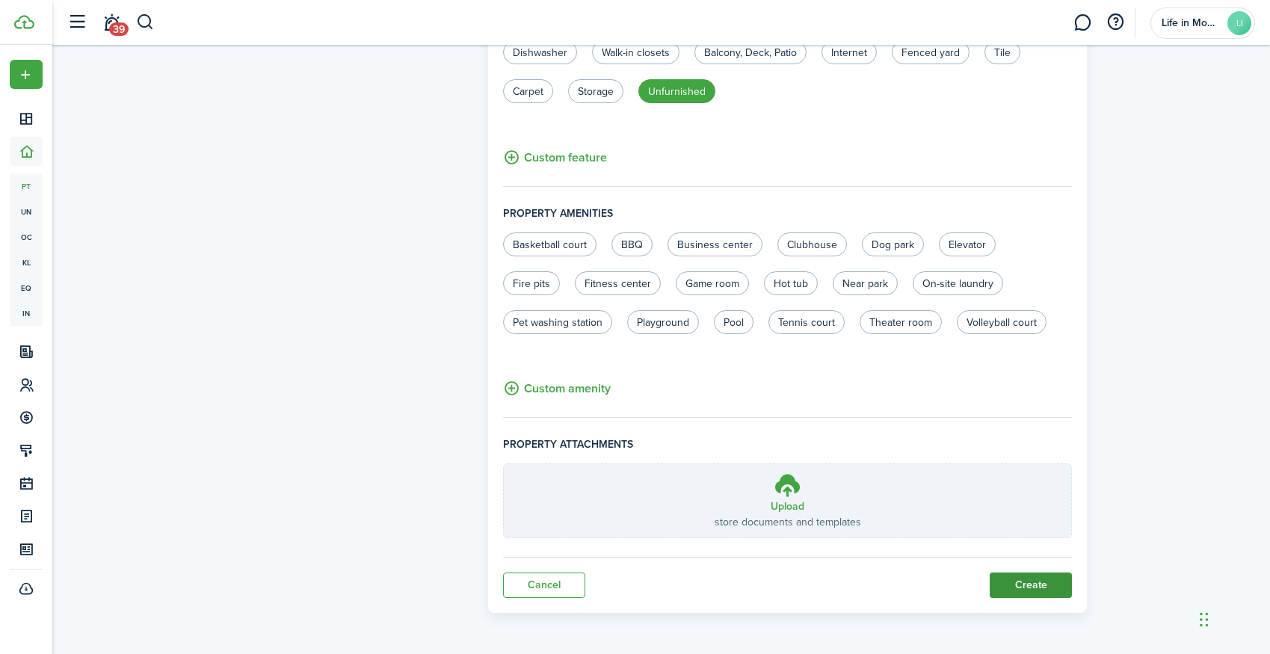
scroll to position [826, 0]
click at [1015, 584] on button "Create" at bounding box center [1031, 586] width 82 height 25
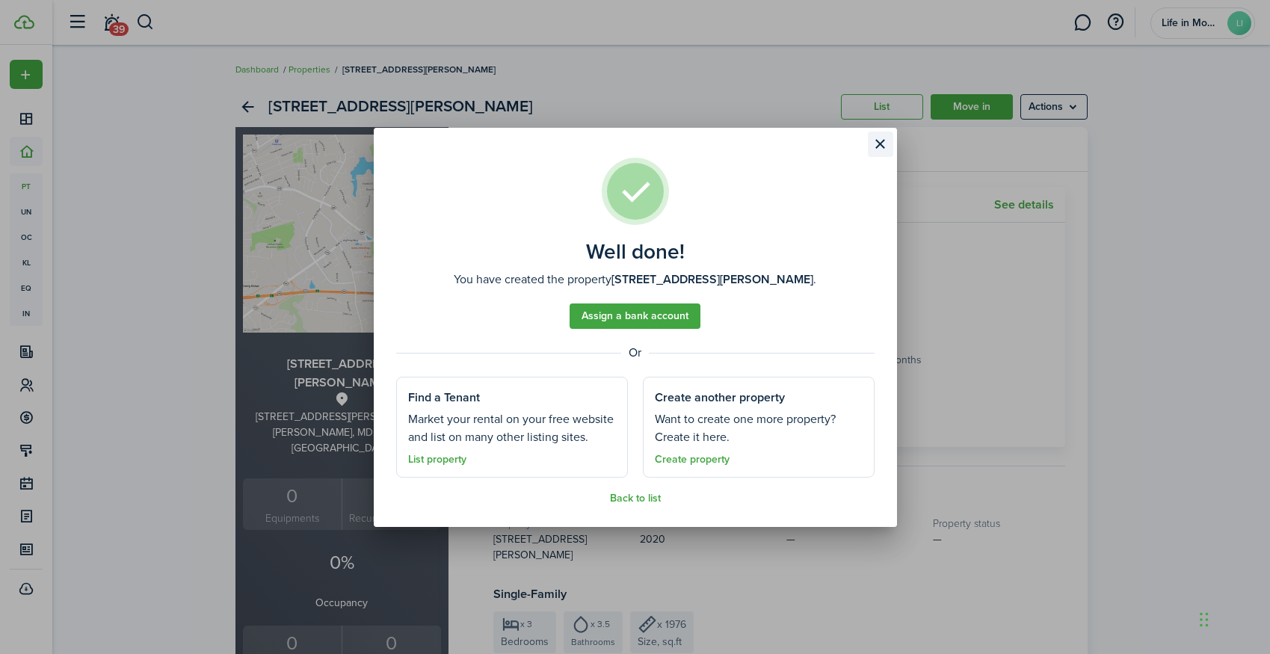
click at [879, 139] on button "Close modal" at bounding box center [880, 144] width 25 height 25
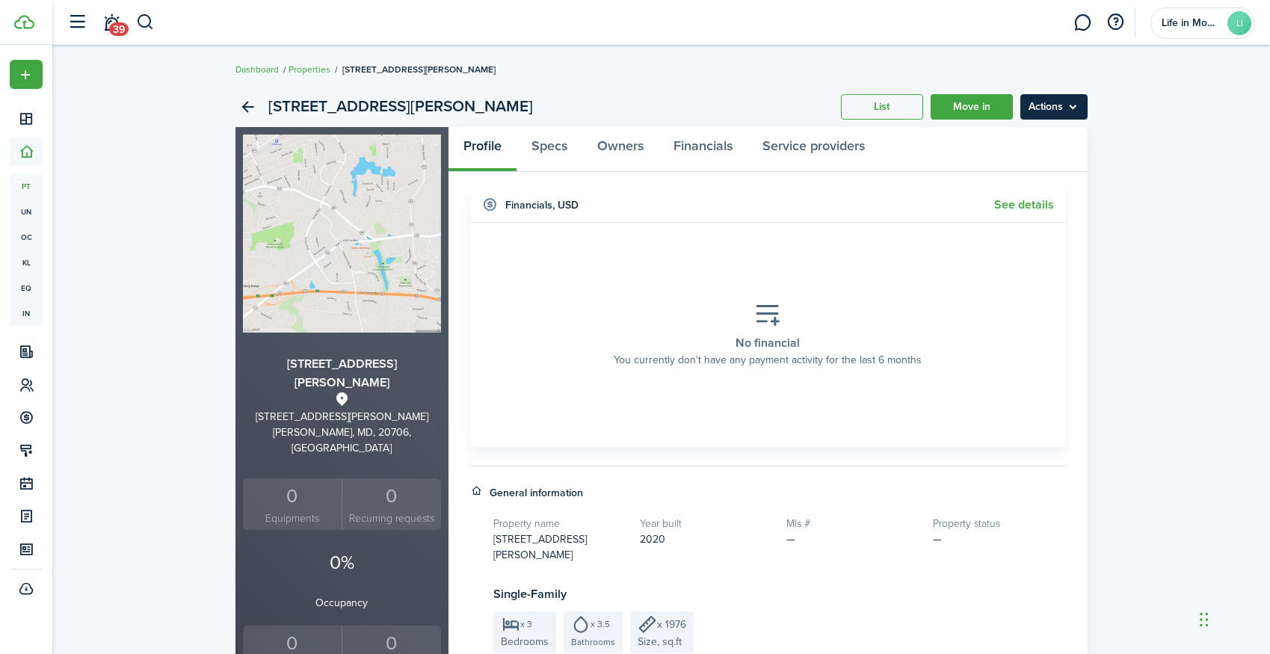
click at [1044, 111] on menu-btn "Actions" at bounding box center [1053, 106] width 67 height 25
click at [1040, 142] on link "Edit property" at bounding box center [1022, 139] width 131 height 25
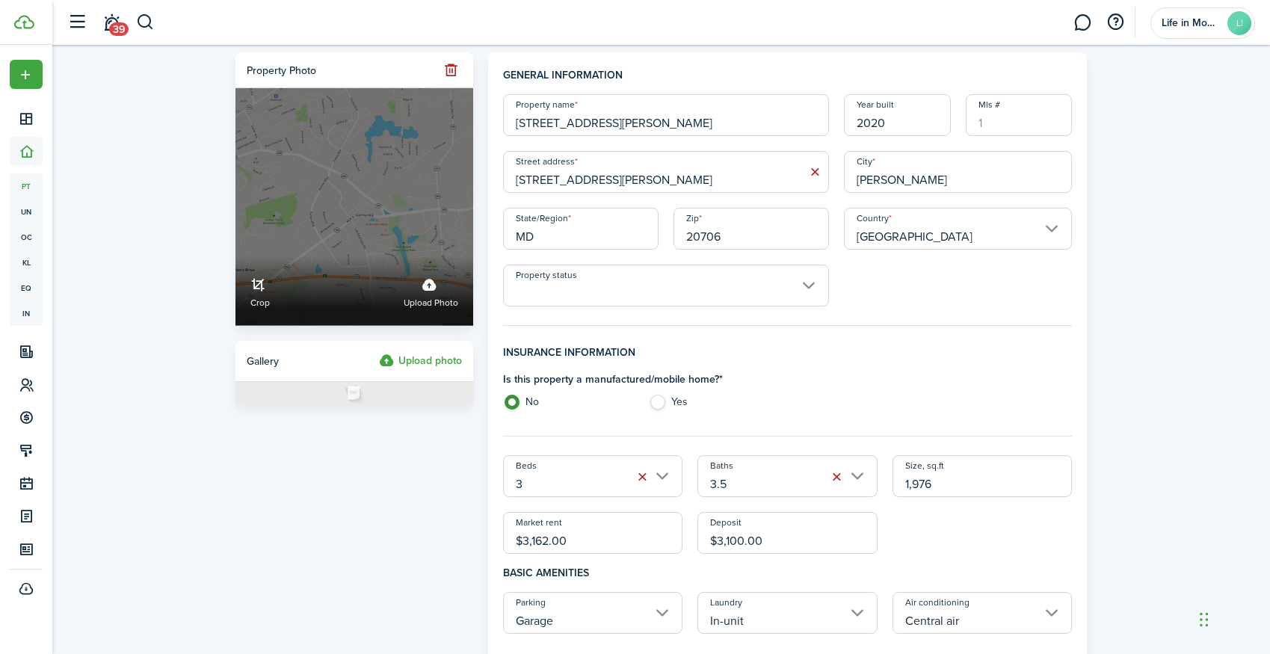
click at [439, 288] on label "Upload photo" at bounding box center [431, 291] width 55 height 40
click at [235, 256] on input "Crop Upload photo" at bounding box center [235, 256] width 0 height 0
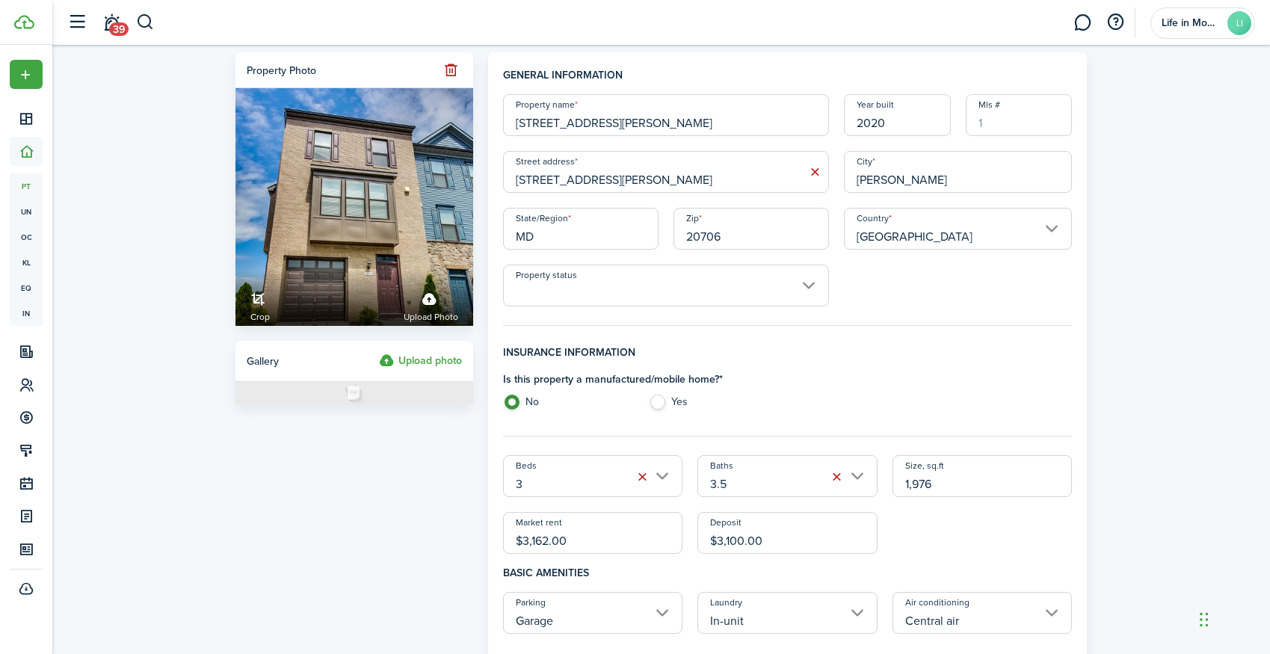
click at [632, 283] on input "Property status" at bounding box center [666, 286] width 326 height 42
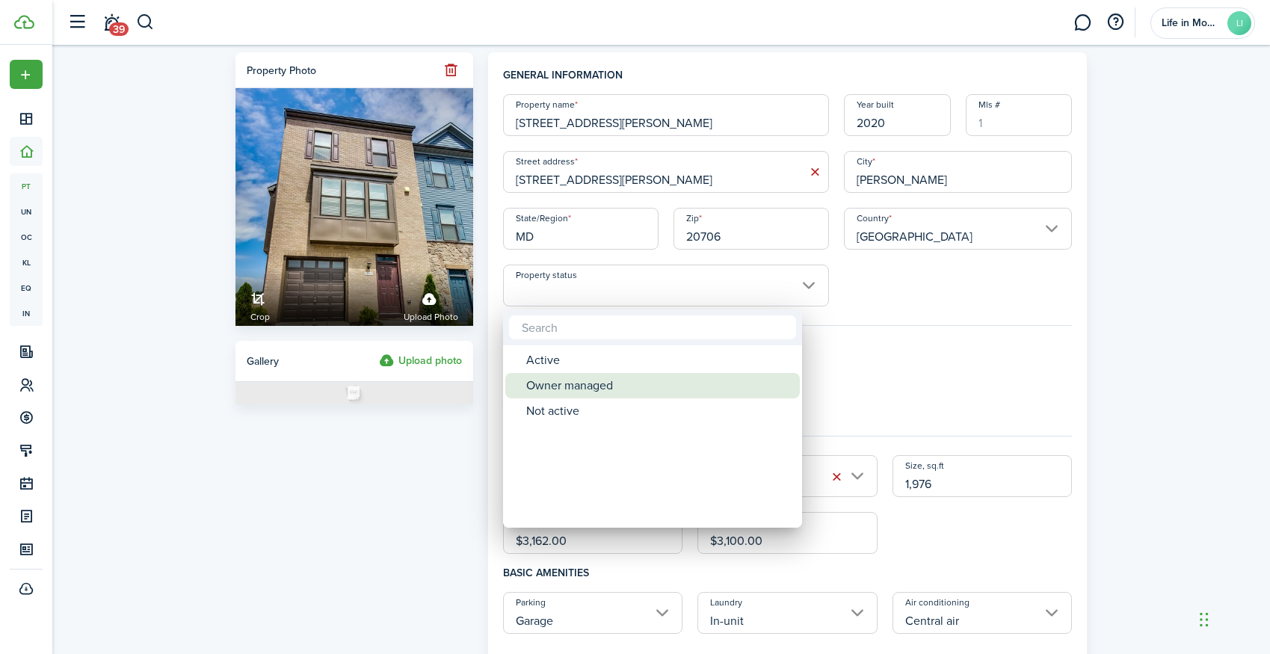
click at [609, 382] on div "Owner managed" at bounding box center [658, 385] width 265 height 25
type input "Owner managed"
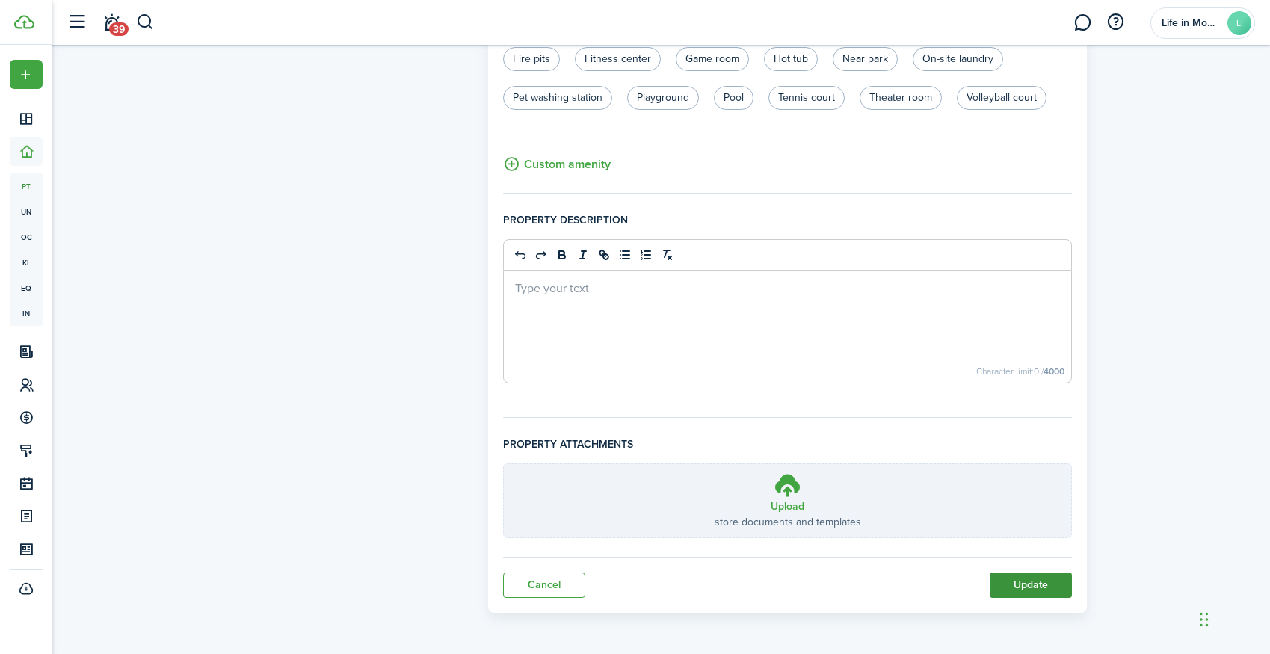
scroll to position [906, 0]
click at [1058, 581] on button "Update" at bounding box center [1031, 584] width 82 height 25
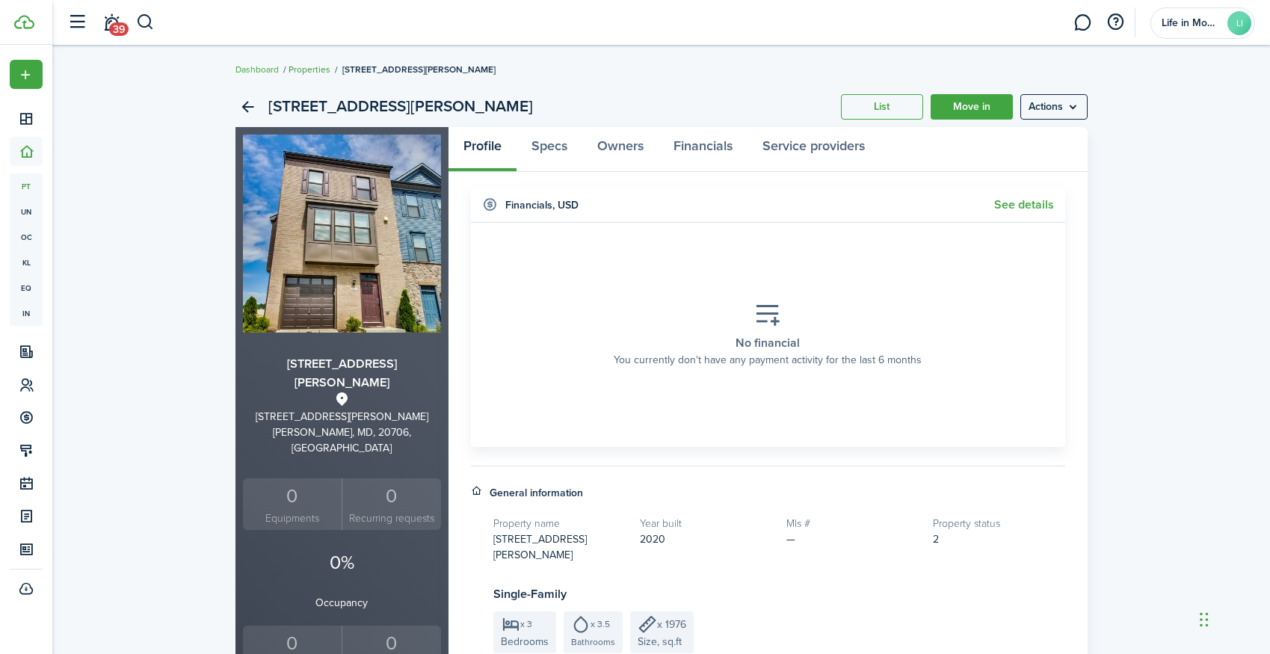
click at [301, 70] on link "Properties" at bounding box center [309, 69] width 42 height 13
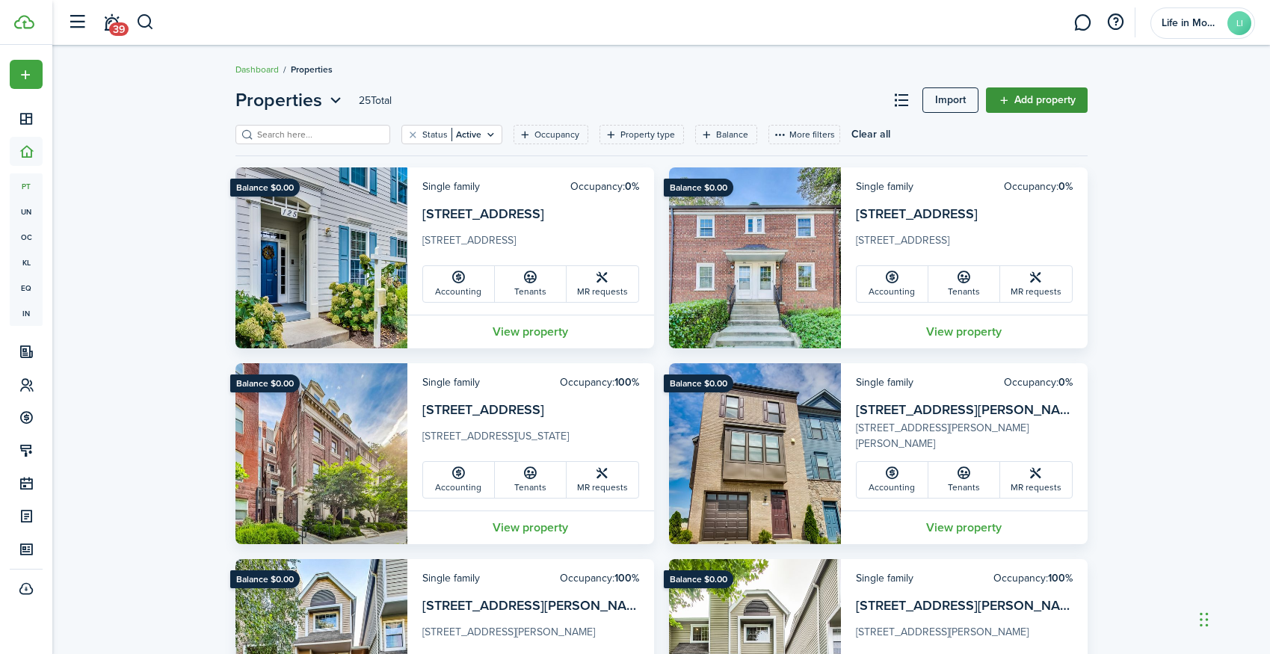
click at [1018, 98] on link "Add property" at bounding box center [1037, 99] width 102 height 25
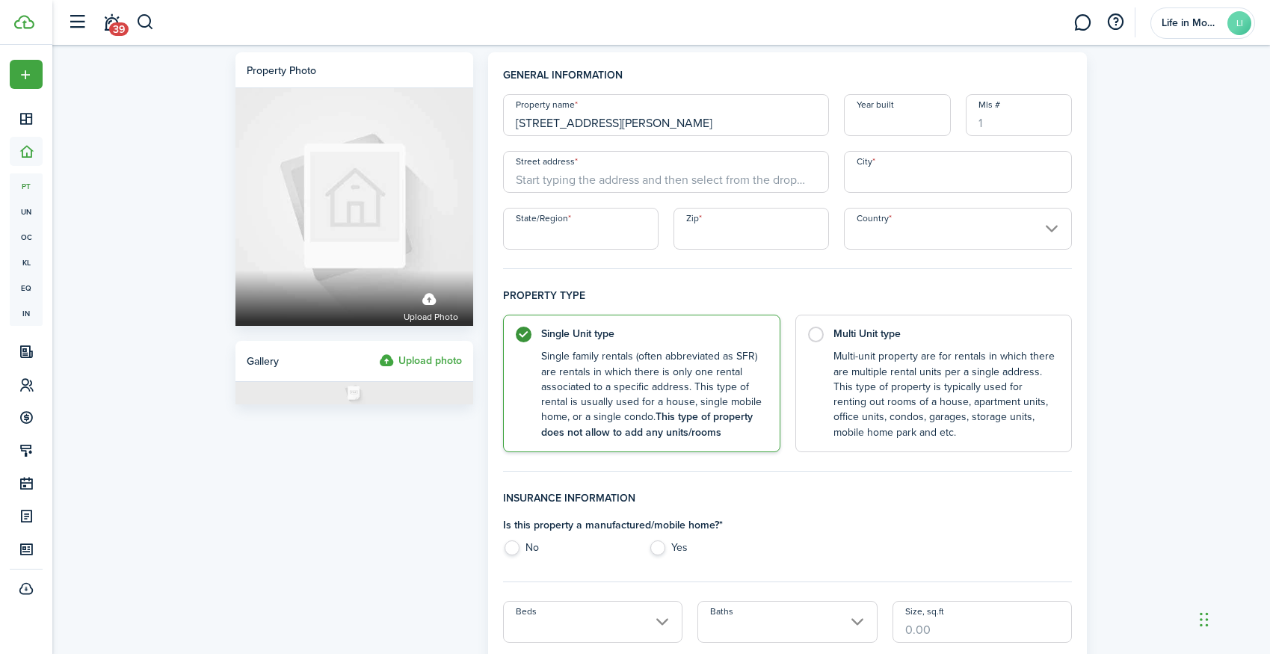
type input "5705 Chapman Mill Drive #310"
type input "1987"
type input "5705 Chapman Mill Drive #310"
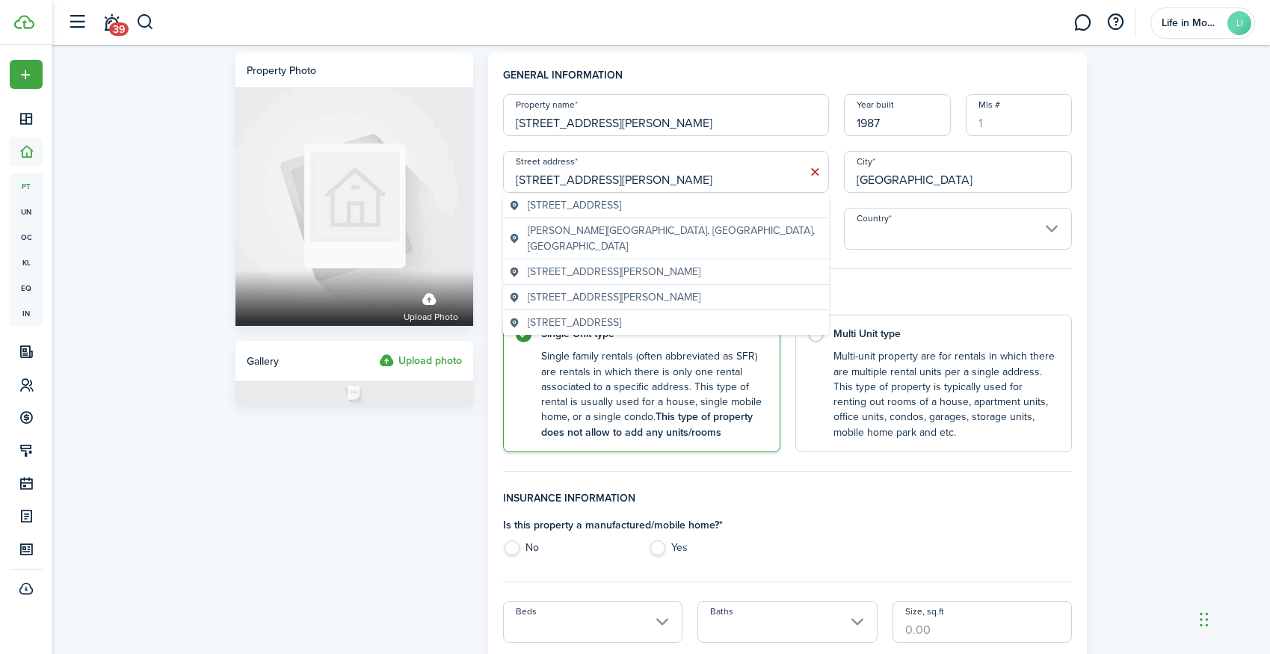
type input "Rockville"
click at [736, 226] on span "Chapman Mill Drive, North Bethesda, MD, USA" at bounding box center [675, 238] width 295 height 31
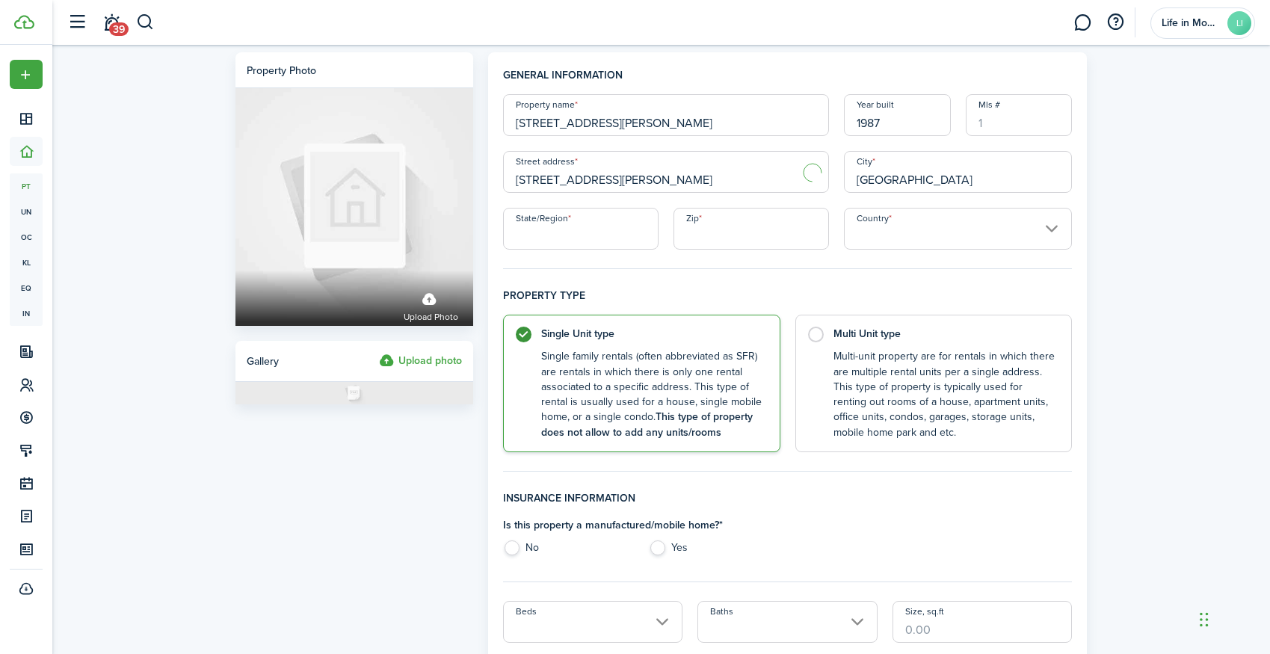
type input "Chapman Mill Dr"
type input "North Bethesda"
type input "MD"
type input "20852"
type input "[GEOGRAPHIC_DATA]"
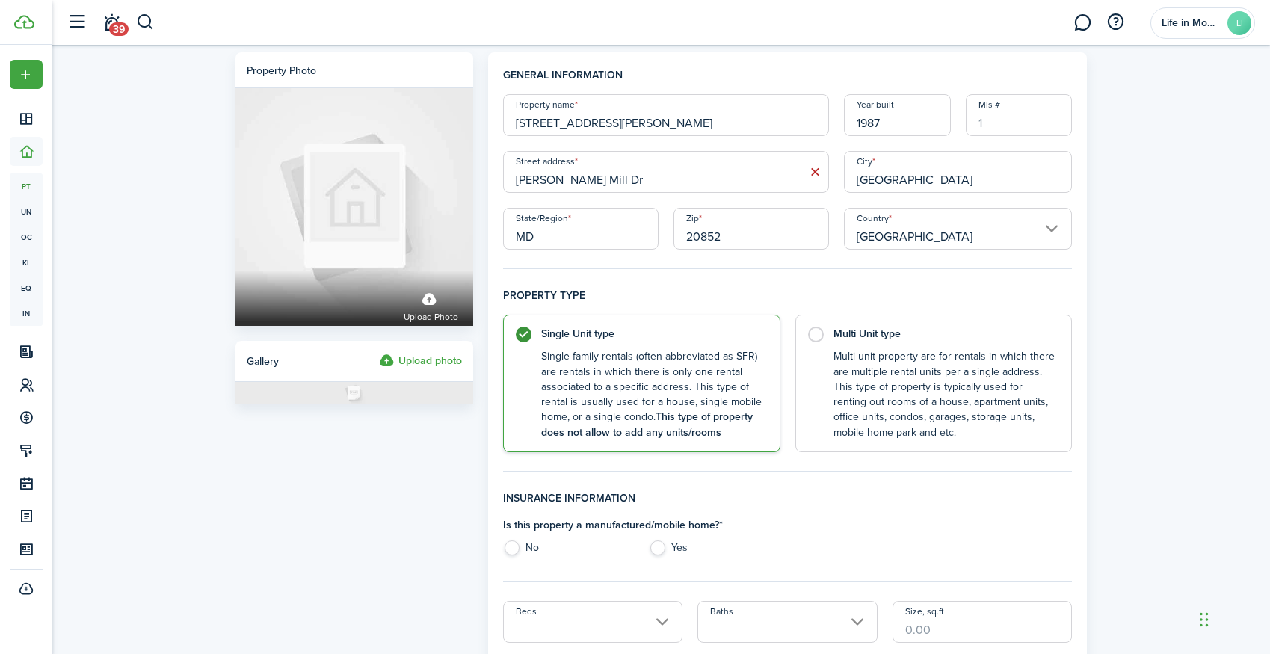
click at [627, 181] on input "Chapman Mill Dr" at bounding box center [666, 172] width 326 height 42
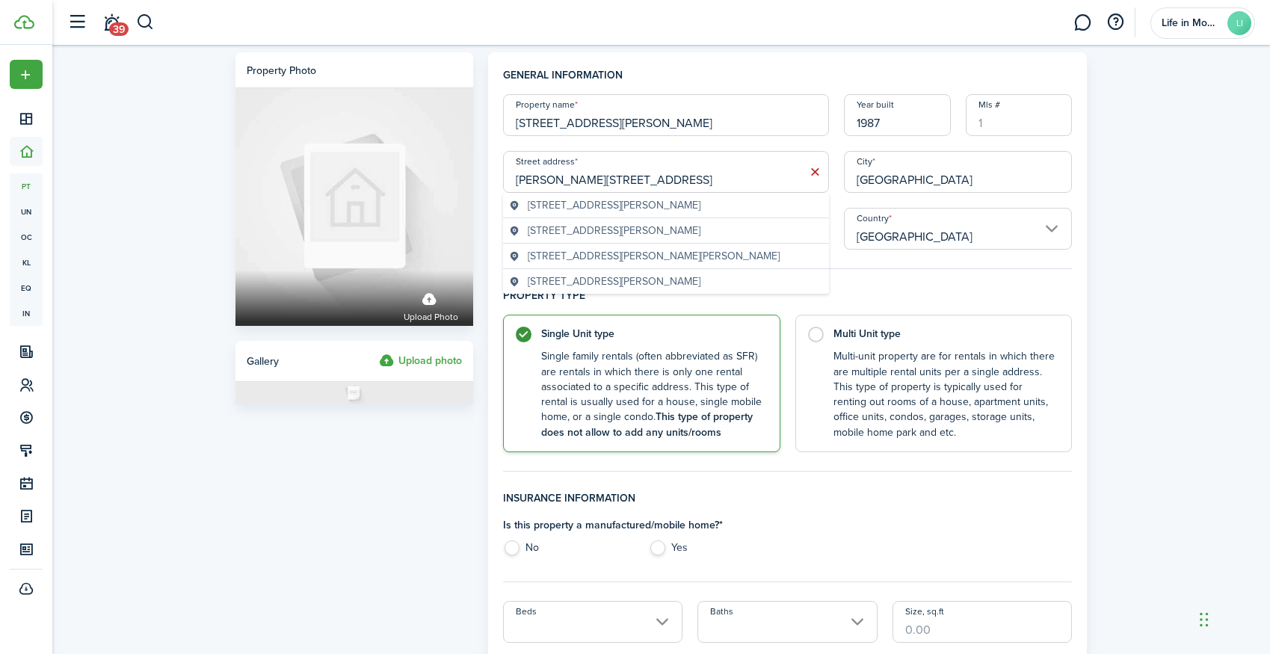
click at [514, 185] on input "Chapman Mill Drive #310" at bounding box center [666, 172] width 326 height 42
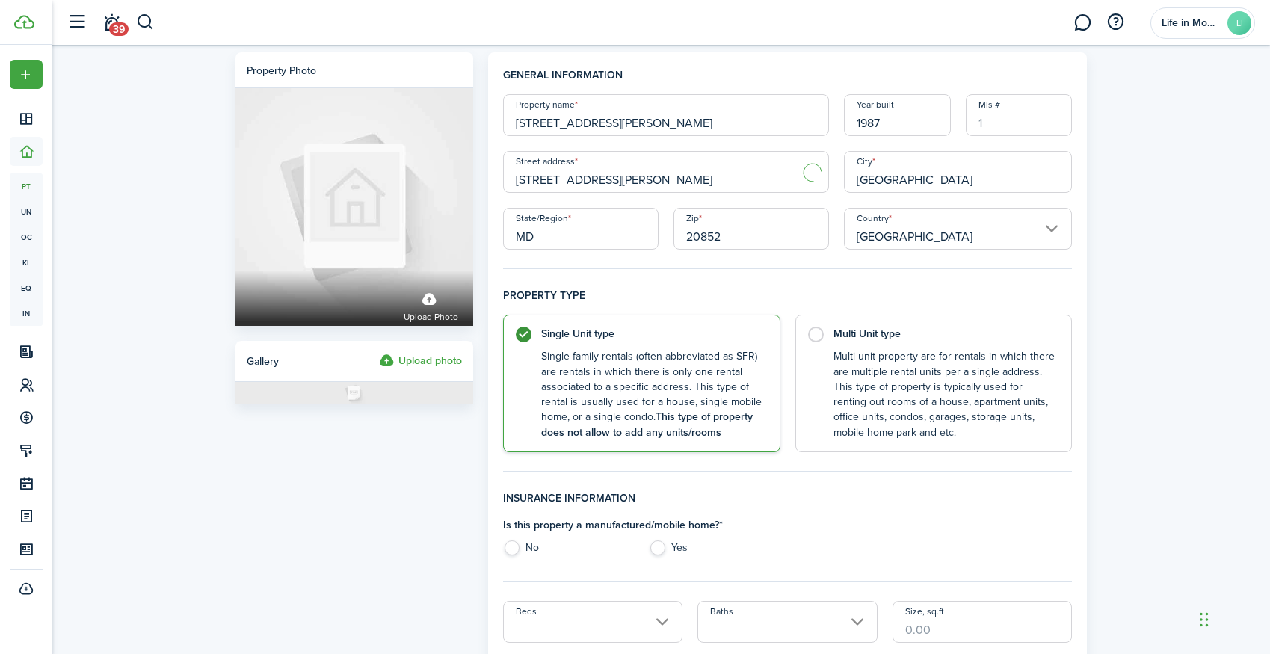
type input "5705 Chapman Mill Drive #310"
click at [849, 308] on h4 "Property type" at bounding box center [787, 301] width 569 height 27
click at [516, 550] on label "No" at bounding box center [568, 551] width 131 height 22
radio input "true"
click at [553, 610] on input "Beds" at bounding box center [593, 622] width 180 height 42
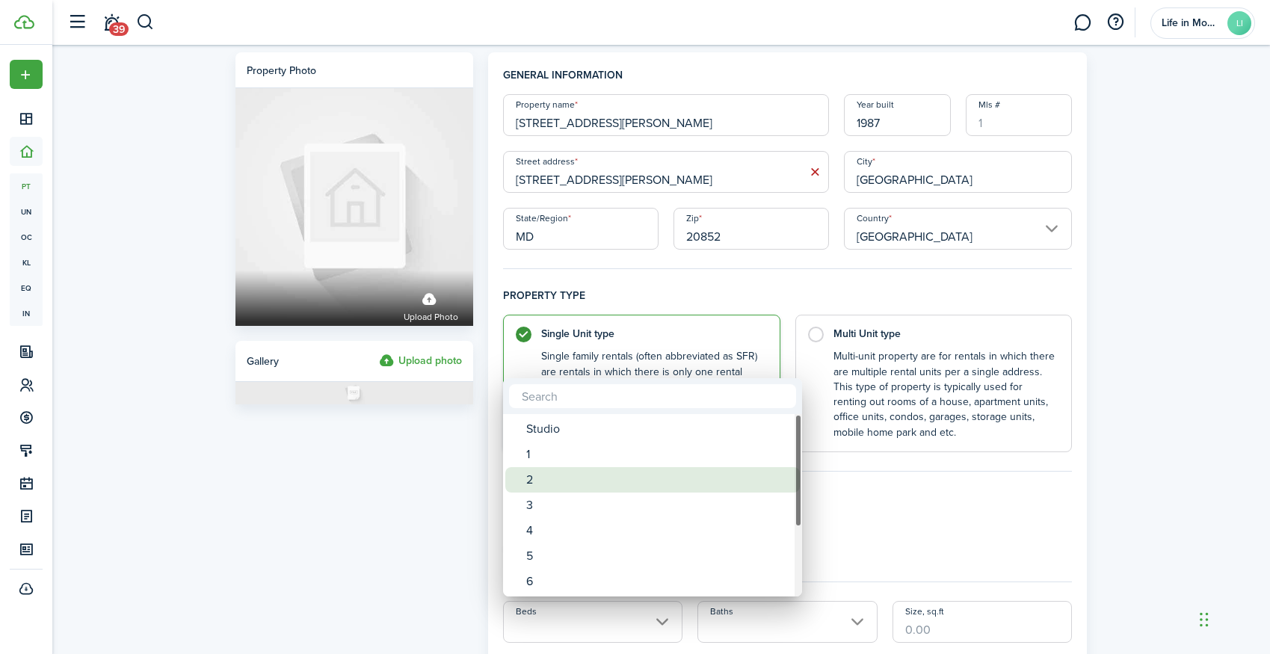
click at [559, 484] on div "2" at bounding box center [658, 479] width 265 height 25
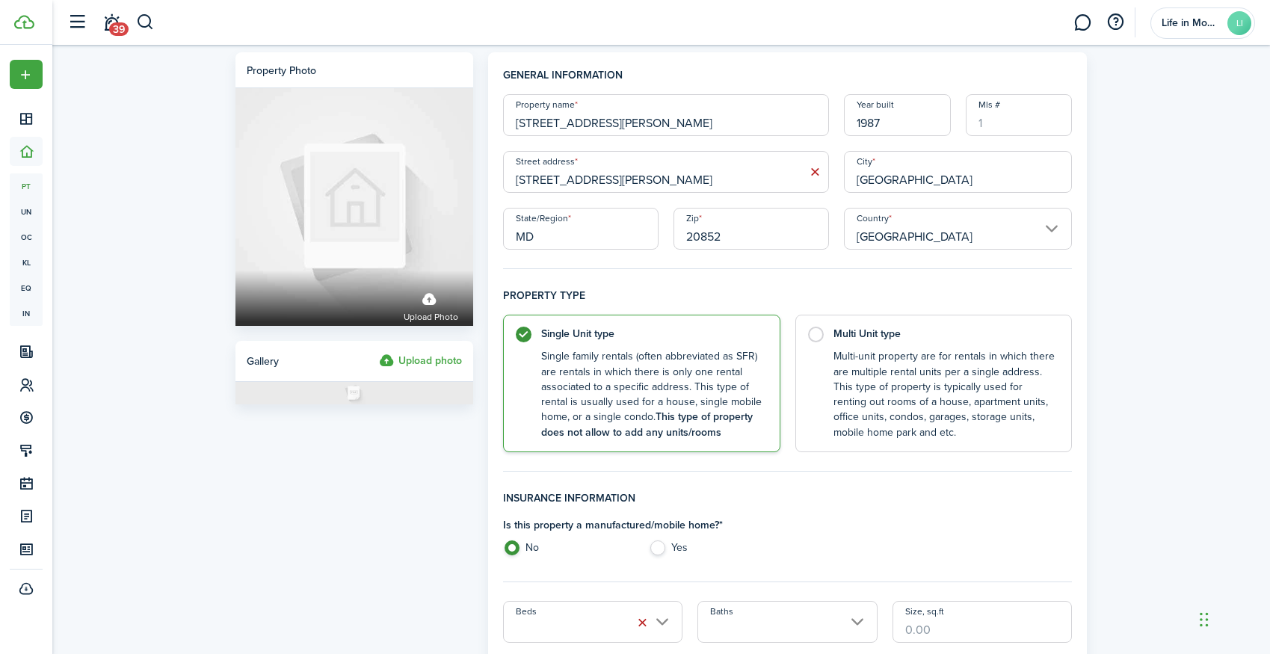
type input "2"
click at [732, 615] on input "Baths" at bounding box center [787, 622] width 180 height 42
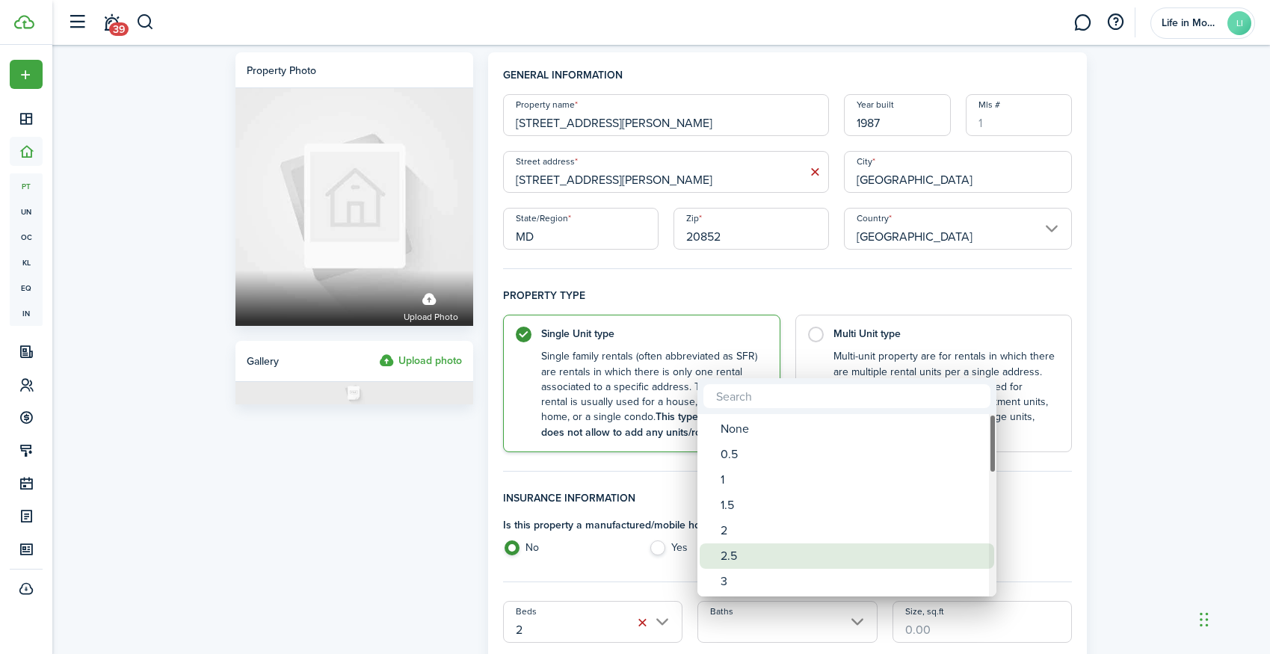
click at [750, 551] on div "2.5" at bounding box center [852, 555] width 265 height 25
type input "2.5"
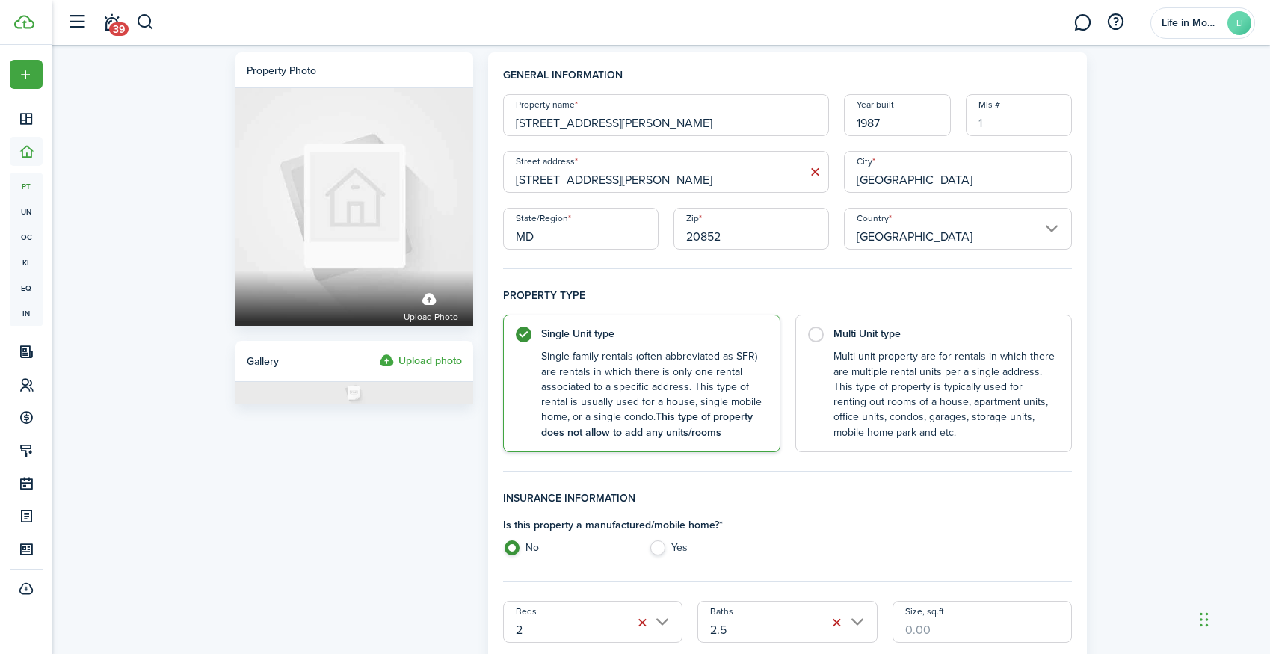
click at [863, 563] on fieldset "Insurance information Is this property a manufactured/mobile home? * No Yes" at bounding box center [787, 536] width 569 height 92
click at [939, 623] on input "Size, sq.ft" at bounding box center [982, 622] width 180 height 42
type input "1,083"
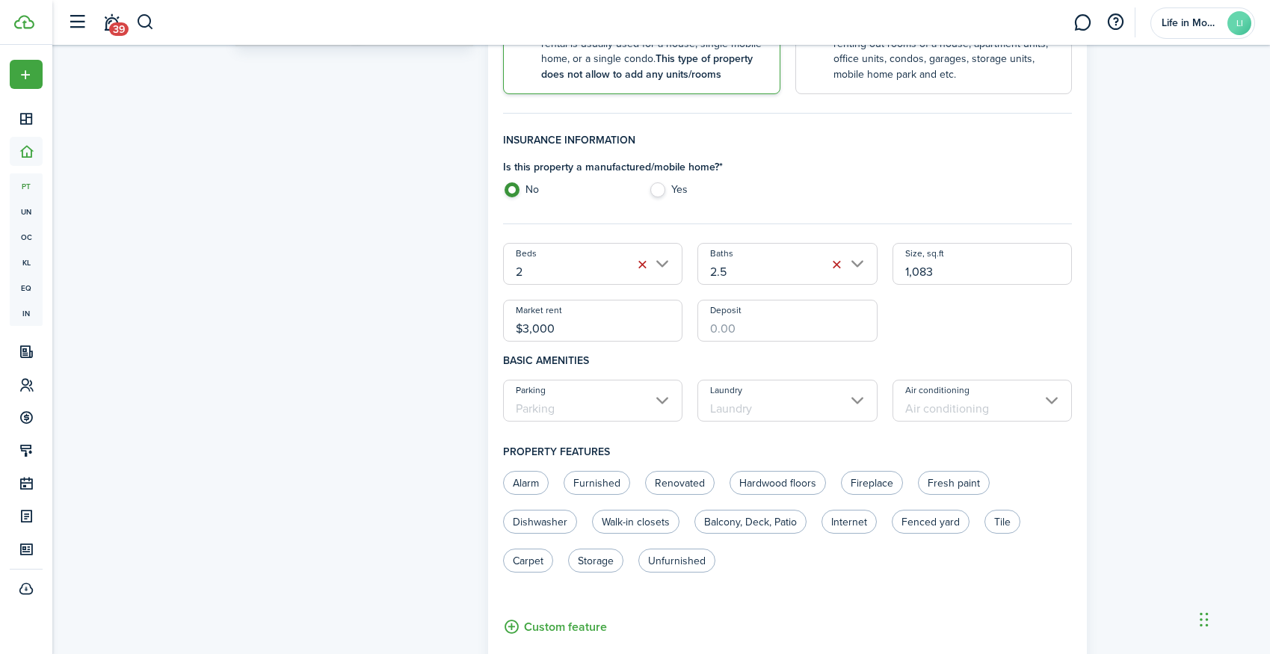
type input "$3,000.00"
click at [546, 403] on input "Parking" at bounding box center [593, 401] width 180 height 42
type input "$3,000.00"
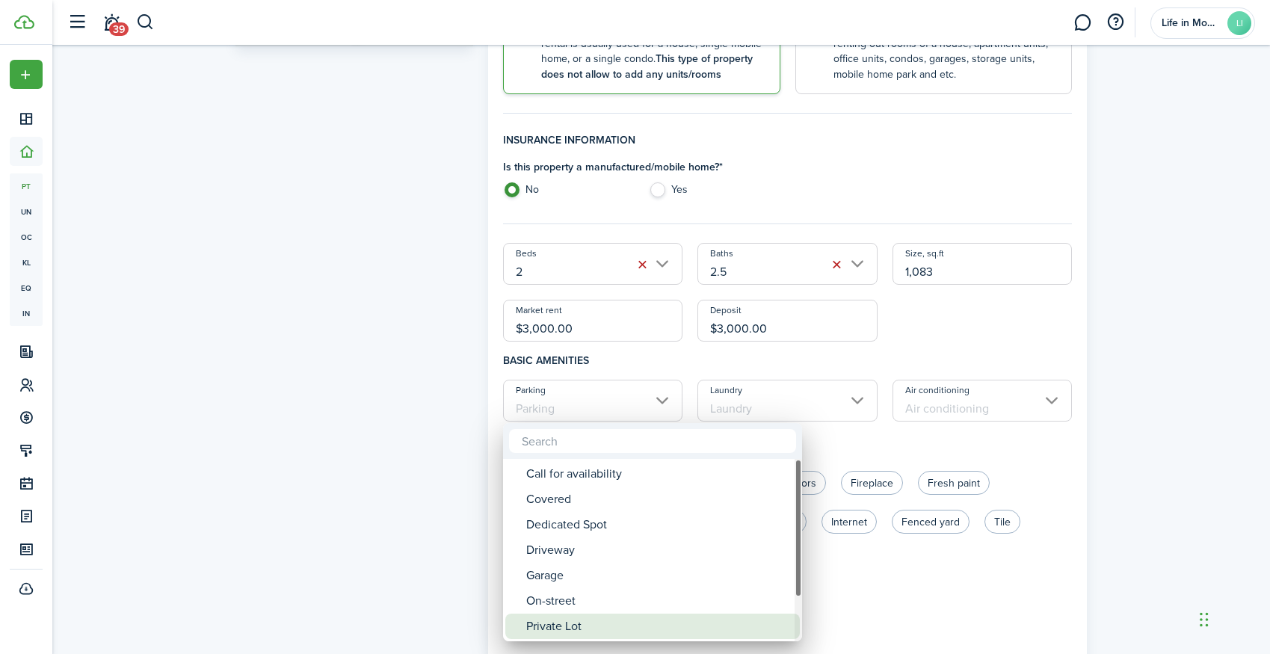
click at [561, 623] on div "Private Lot" at bounding box center [658, 626] width 265 height 25
type input "Private Lot"
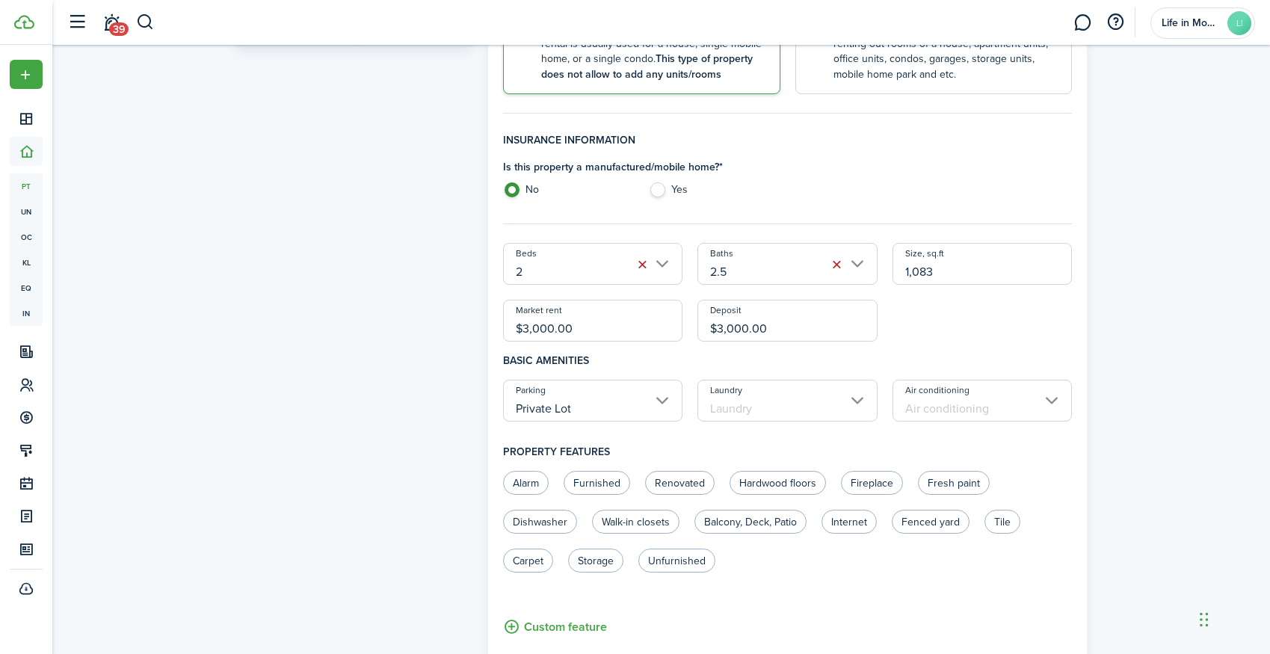
click at [766, 392] on input "Laundry" at bounding box center [787, 401] width 180 height 42
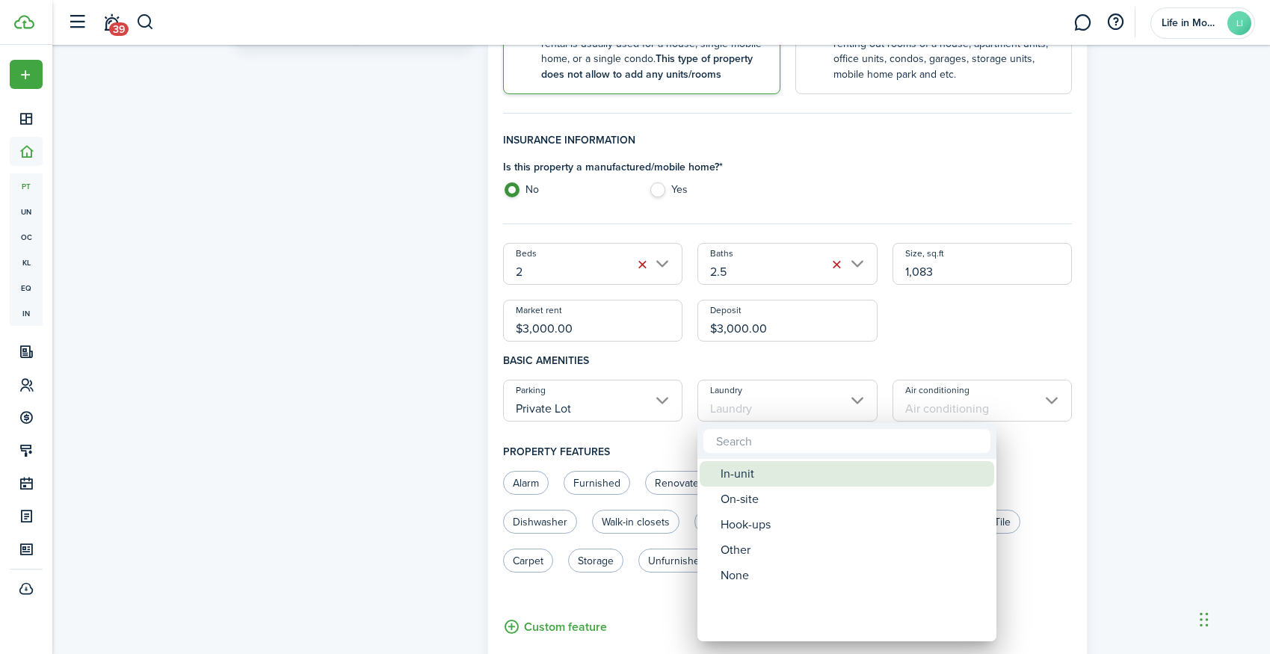
click at [787, 472] on div "In-unit" at bounding box center [852, 473] width 265 height 25
type input "In-unit"
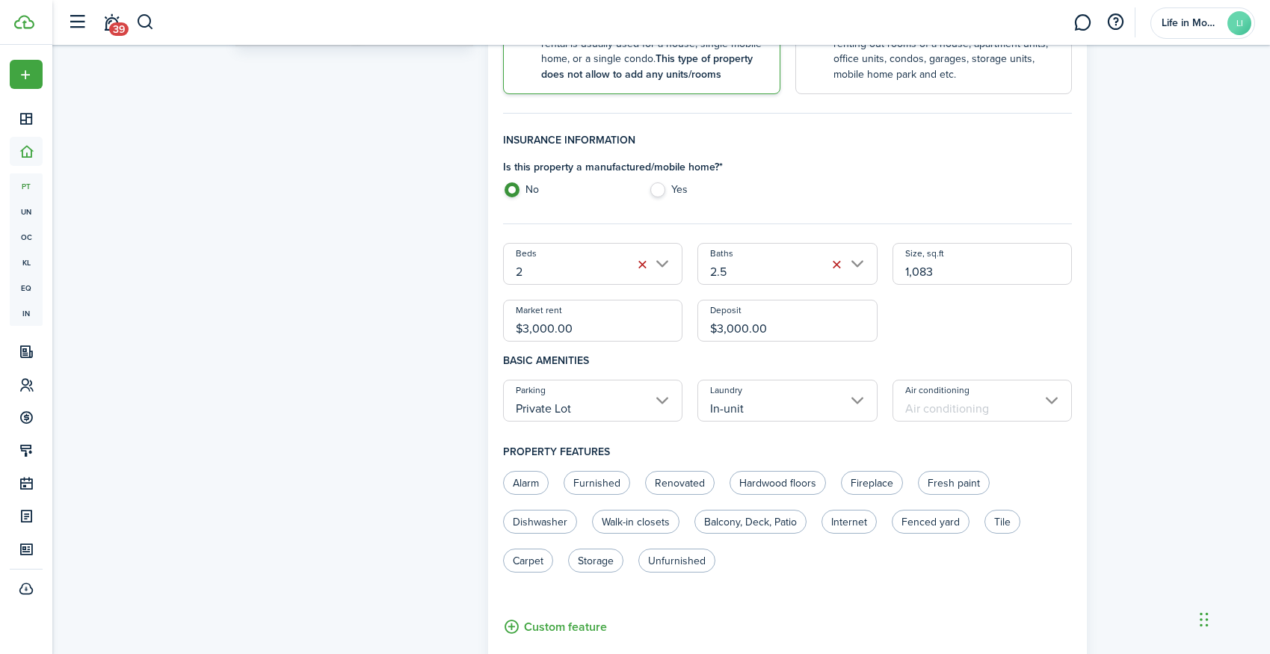
click at [930, 405] on input "Air conditioning" at bounding box center [982, 401] width 180 height 42
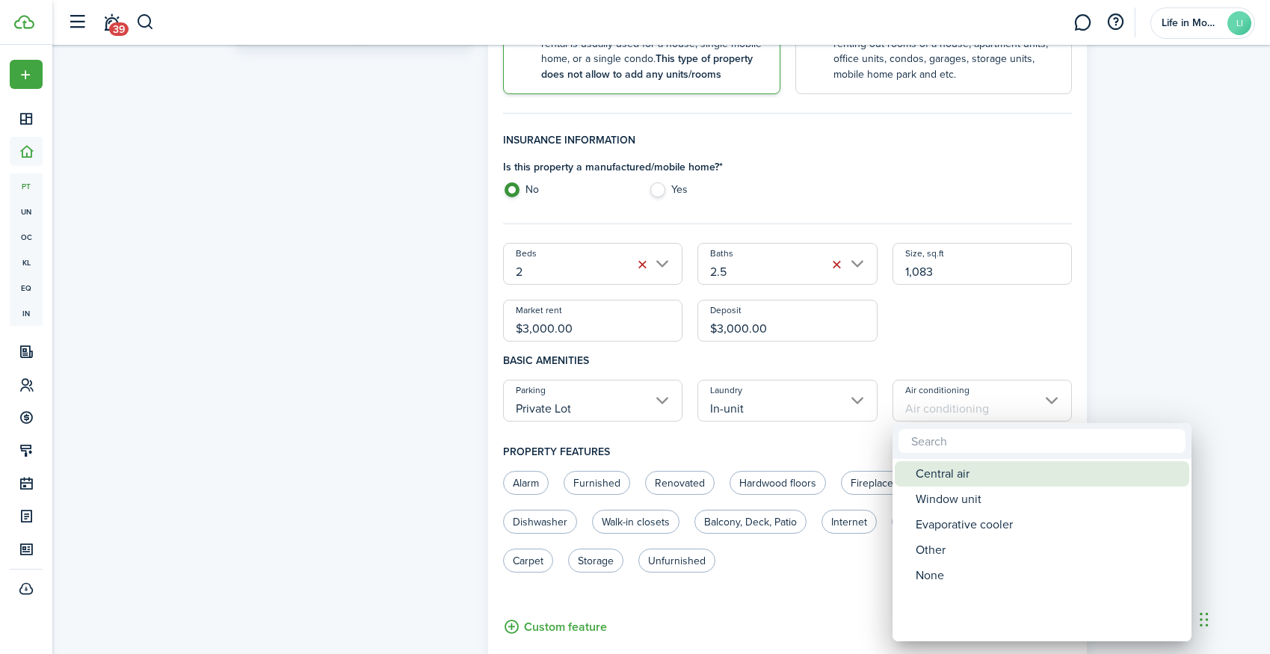
click at [949, 469] on div "Central air" at bounding box center [1048, 473] width 265 height 25
type input "Central air"
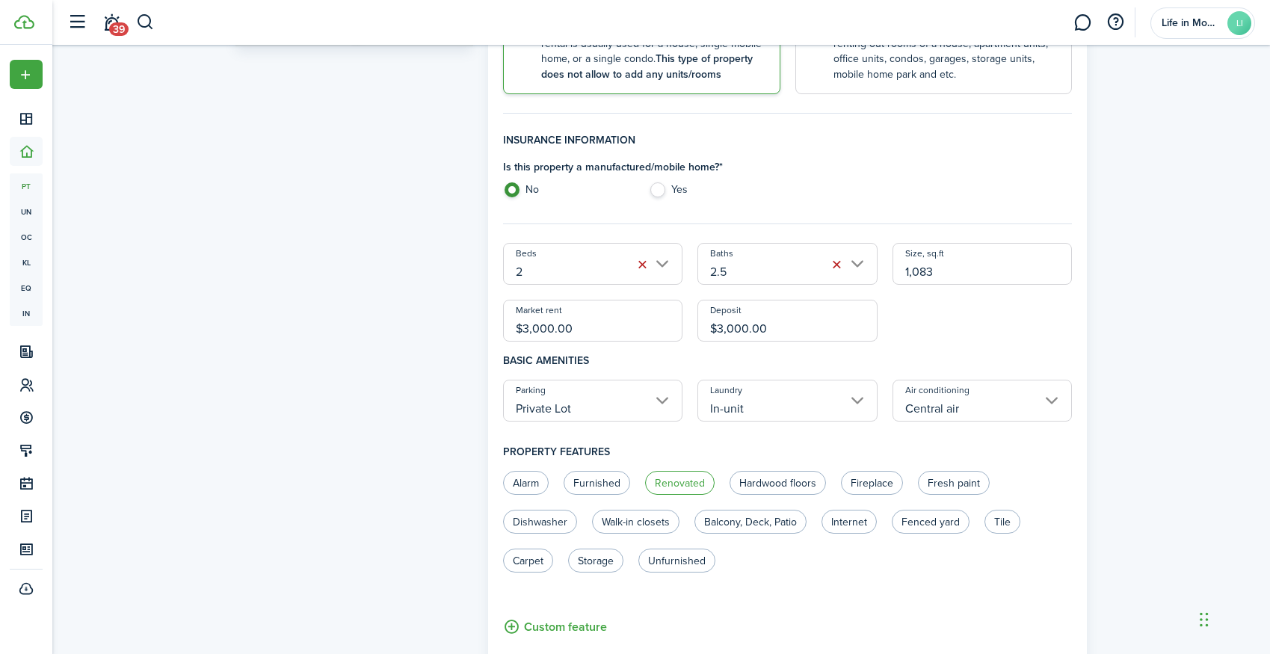
click at [697, 483] on label "Renovated" at bounding box center [680, 483] width 70 height 24
radio input "true"
click at [858, 481] on label "Fireplace" at bounding box center [872, 483] width 62 height 24
radio input "true"
click at [725, 523] on label "Balcony, Deck, Patio" at bounding box center [750, 522] width 112 height 24
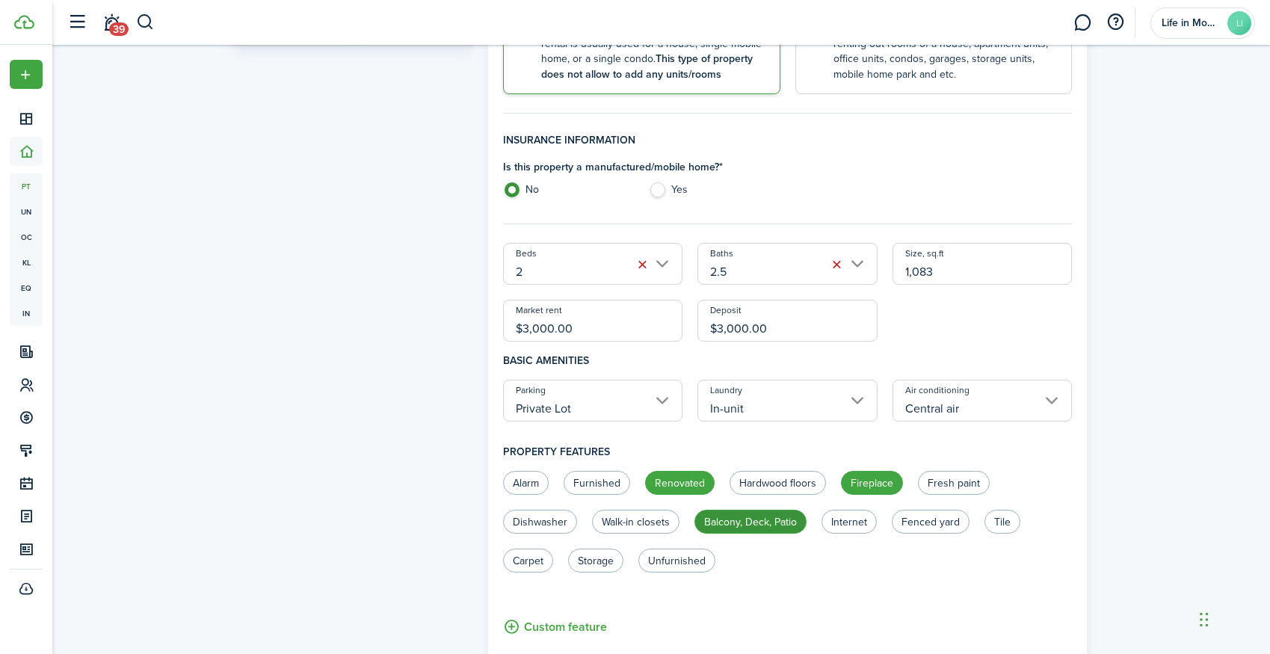
radio input "true"
click at [697, 560] on label "Unfurnished" at bounding box center [676, 561] width 77 height 24
radio input "true"
click at [558, 522] on label "Dishwasher" at bounding box center [540, 522] width 74 height 24
radio input "true"
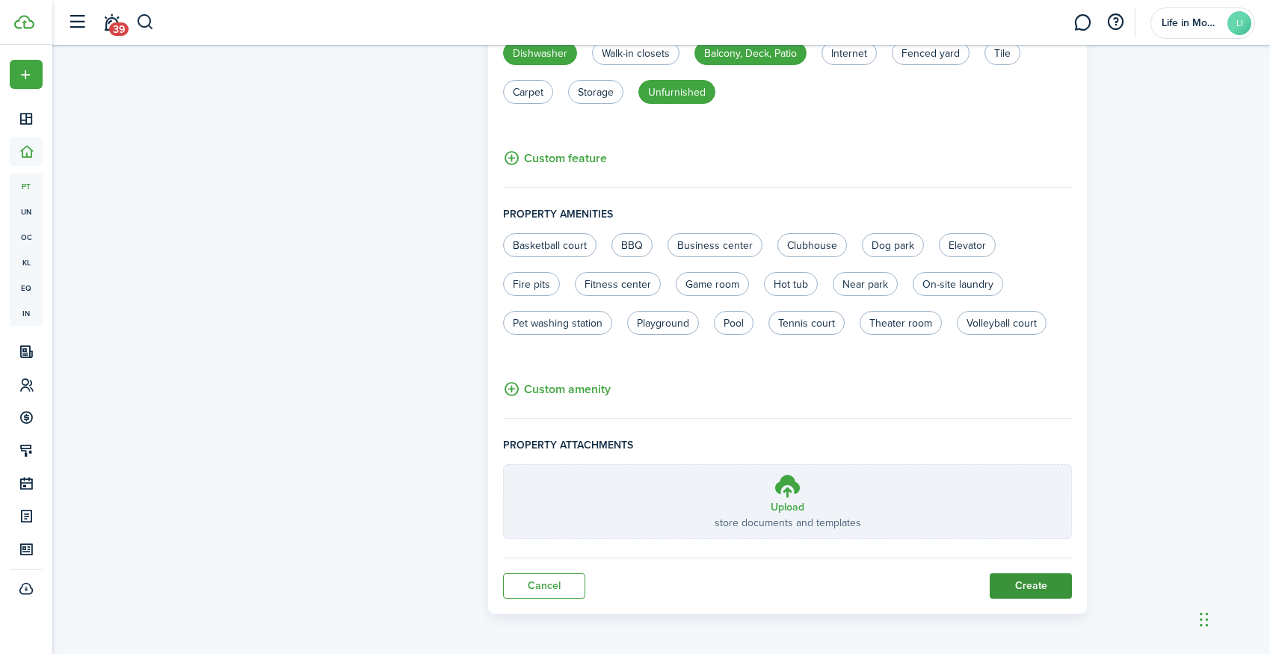
scroll to position [826, 0]
click at [664, 327] on label "Playground" at bounding box center [663, 324] width 72 height 24
radio input "false"
click at [740, 314] on label "Pool" at bounding box center [734, 324] width 40 height 24
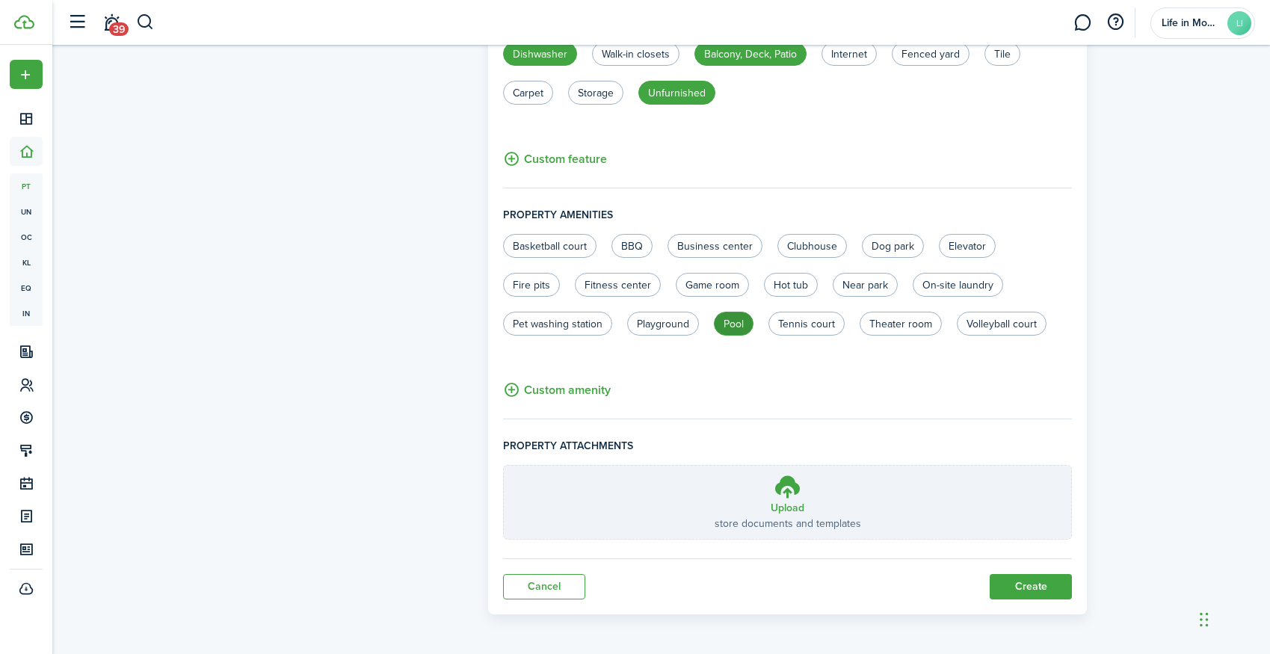
radio input "true"
click at [803, 318] on label "Tennis court" at bounding box center [806, 324] width 76 height 24
radio input "true"
click at [619, 286] on label "Fitness center" at bounding box center [618, 285] width 86 height 24
radio input "true"
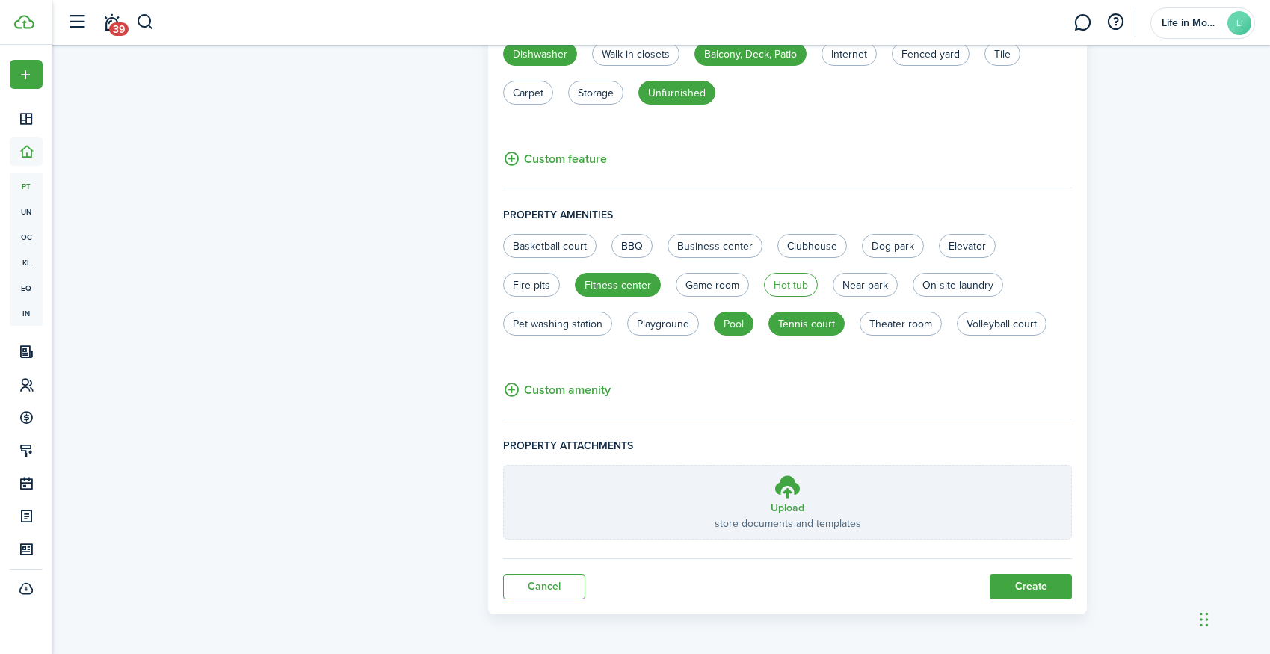
click at [788, 285] on label "Hot tub" at bounding box center [791, 285] width 54 height 24
radio input "true"
click at [799, 248] on label "Clubhouse" at bounding box center [812, 246] width 70 height 24
radio input "true"
click at [1030, 578] on button "Create" at bounding box center [1031, 586] width 82 height 25
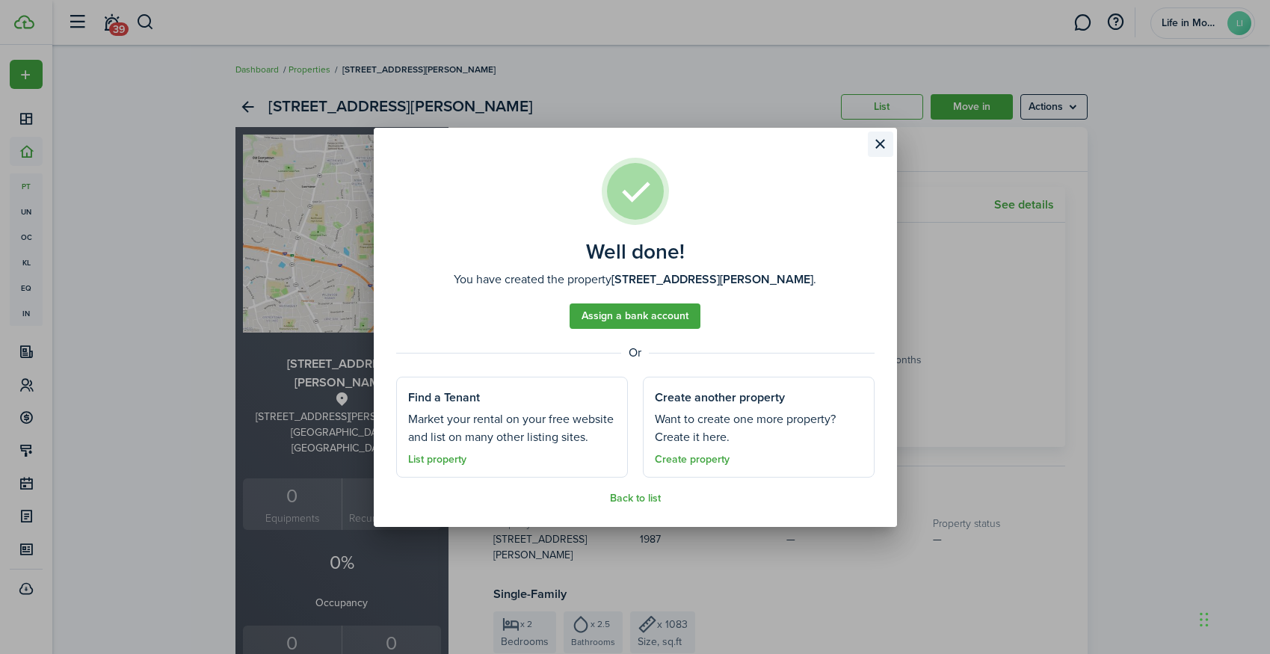
click at [876, 144] on button "Close modal" at bounding box center [880, 144] width 25 height 25
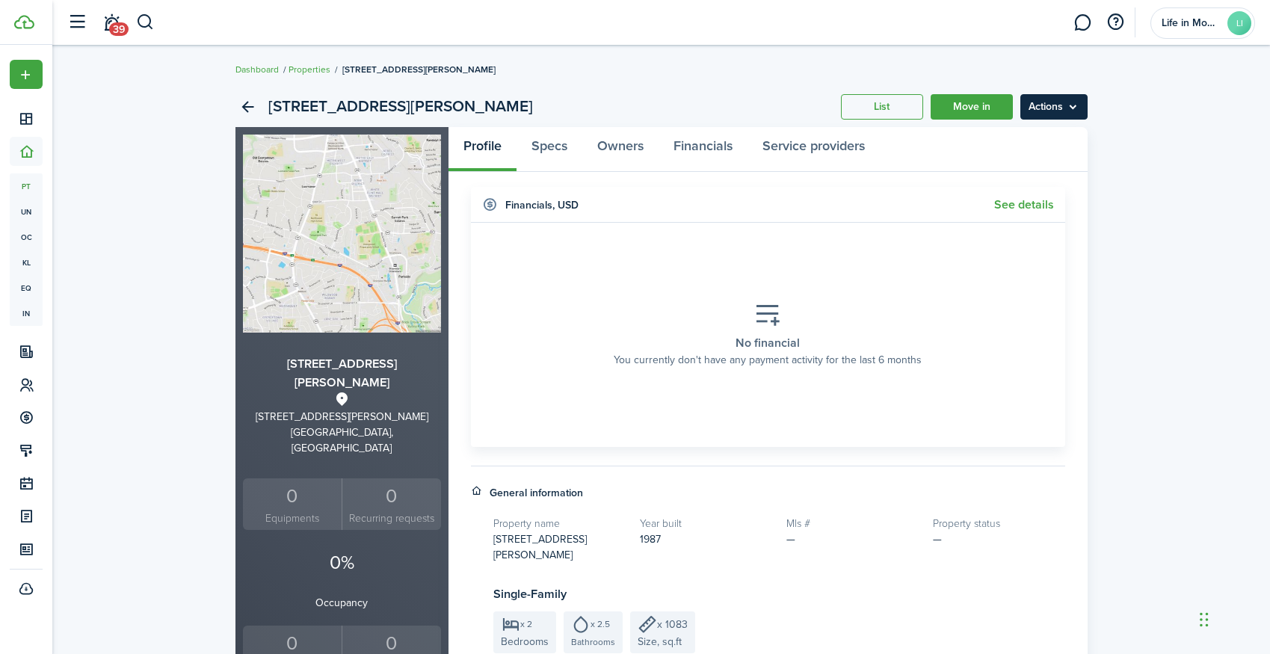
click at [1031, 110] on menu-btn "Actions" at bounding box center [1053, 106] width 67 height 25
click at [1033, 145] on link "Edit property" at bounding box center [1022, 139] width 131 height 25
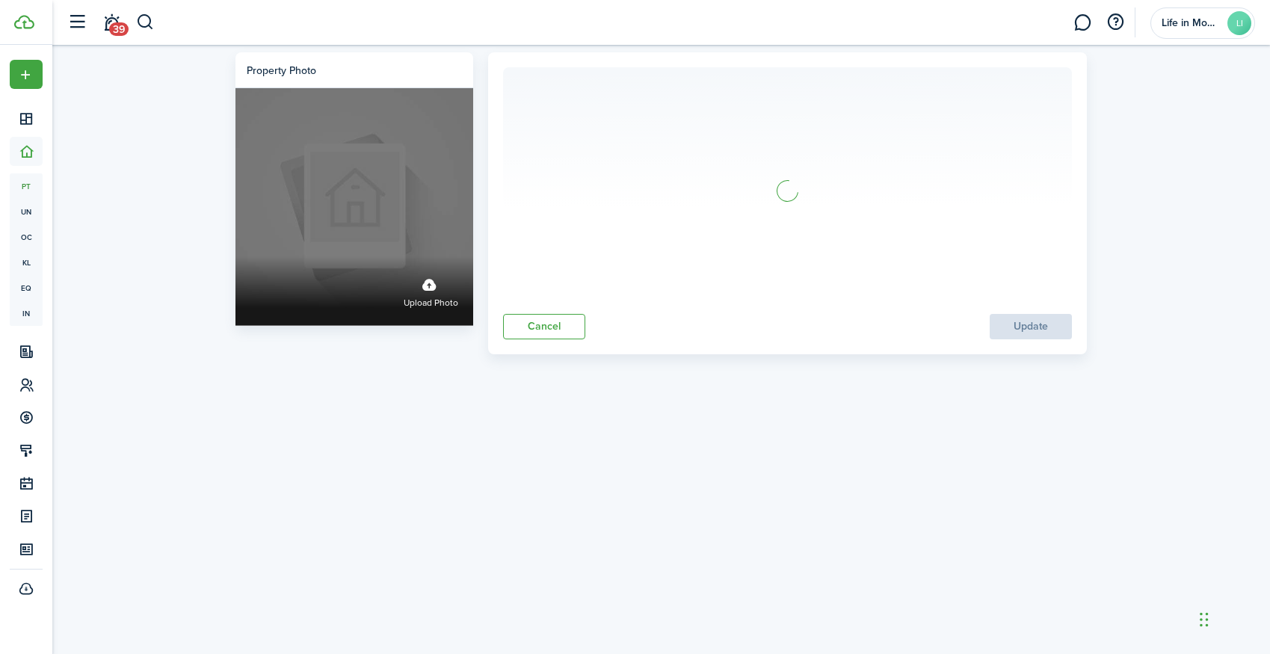
click at [450, 295] on label "Upload photo" at bounding box center [431, 291] width 55 height 40
click at [235, 256] on input "Upload photo" at bounding box center [235, 256] width 0 height 0
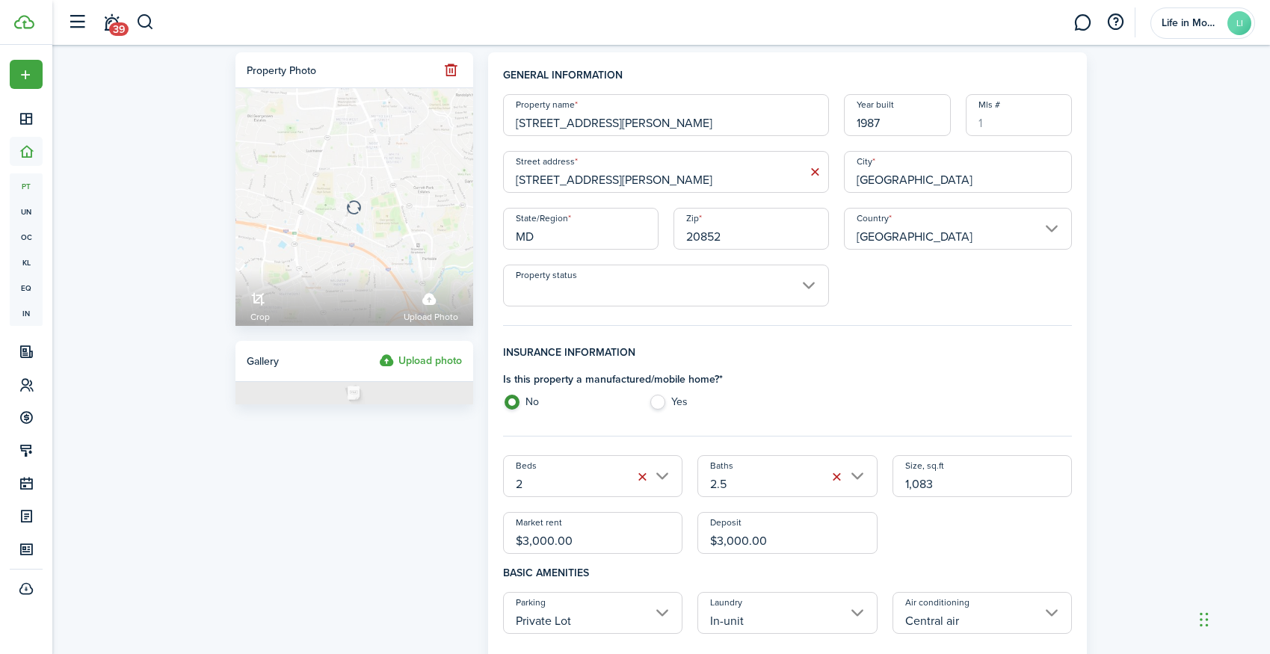
click at [566, 287] on input "Property status" at bounding box center [666, 286] width 326 height 42
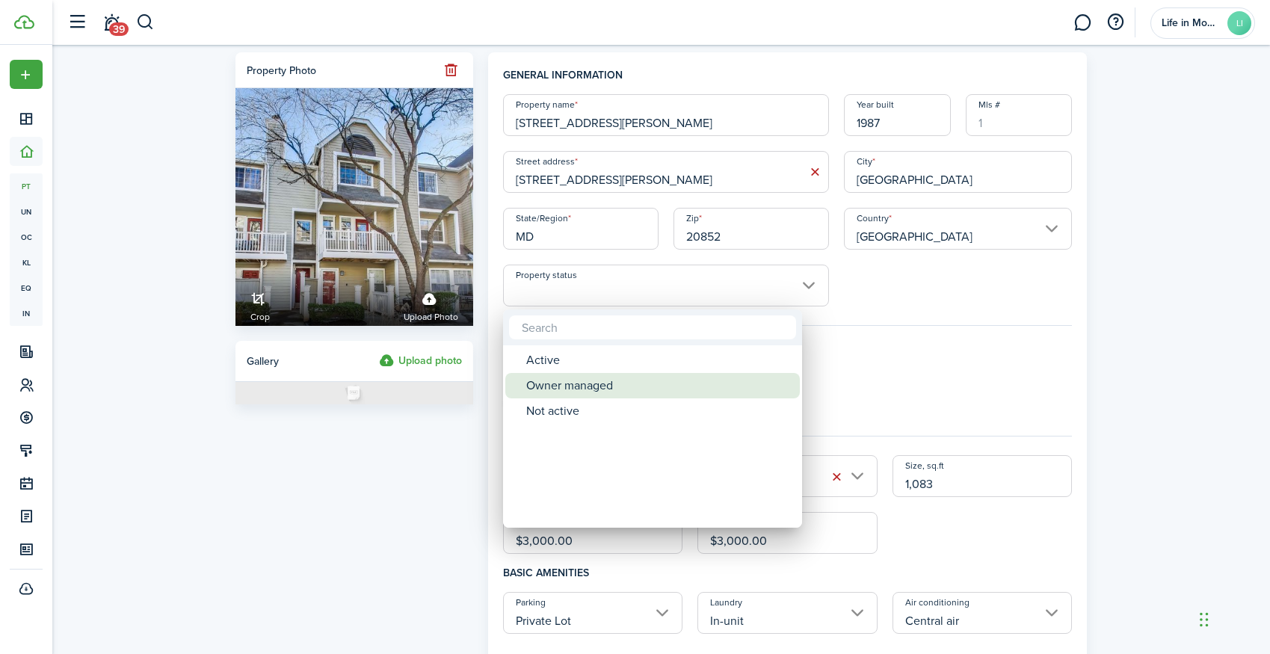
click at [569, 383] on div "Owner managed" at bounding box center [658, 385] width 265 height 25
type input "Owner managed"
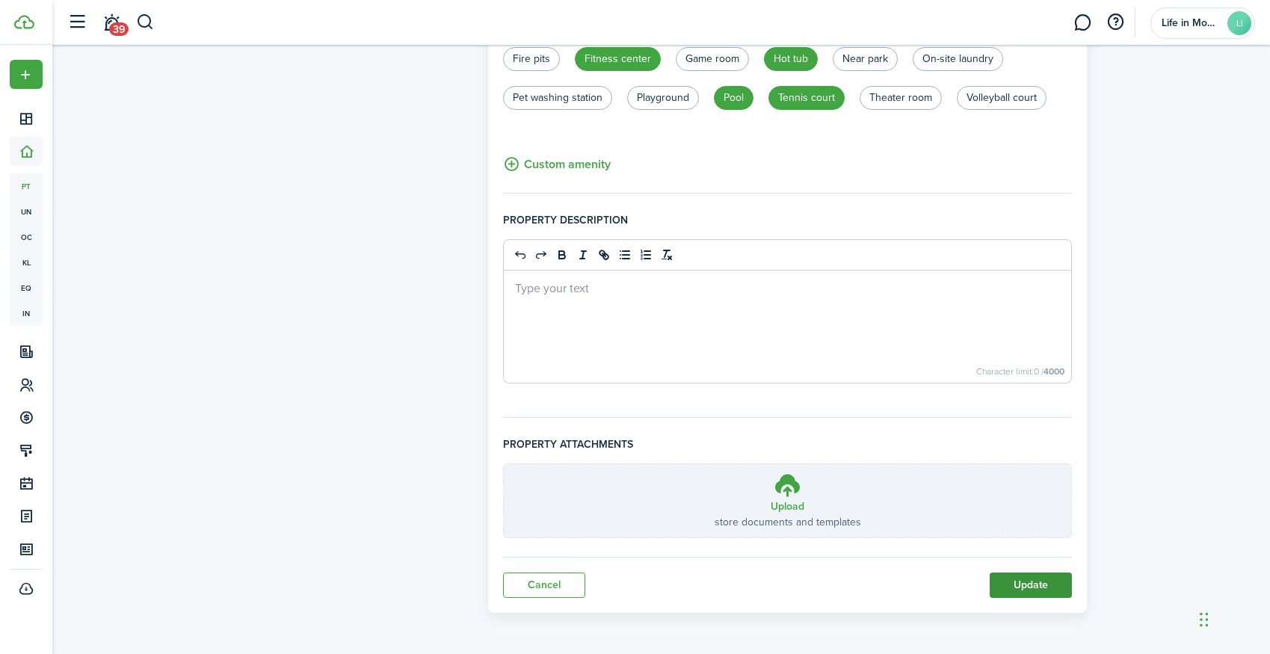
scroll to position [906, 0]
click at [1037, 584] on button "Update" at bounding box center [1031, 584] width 82 height 25
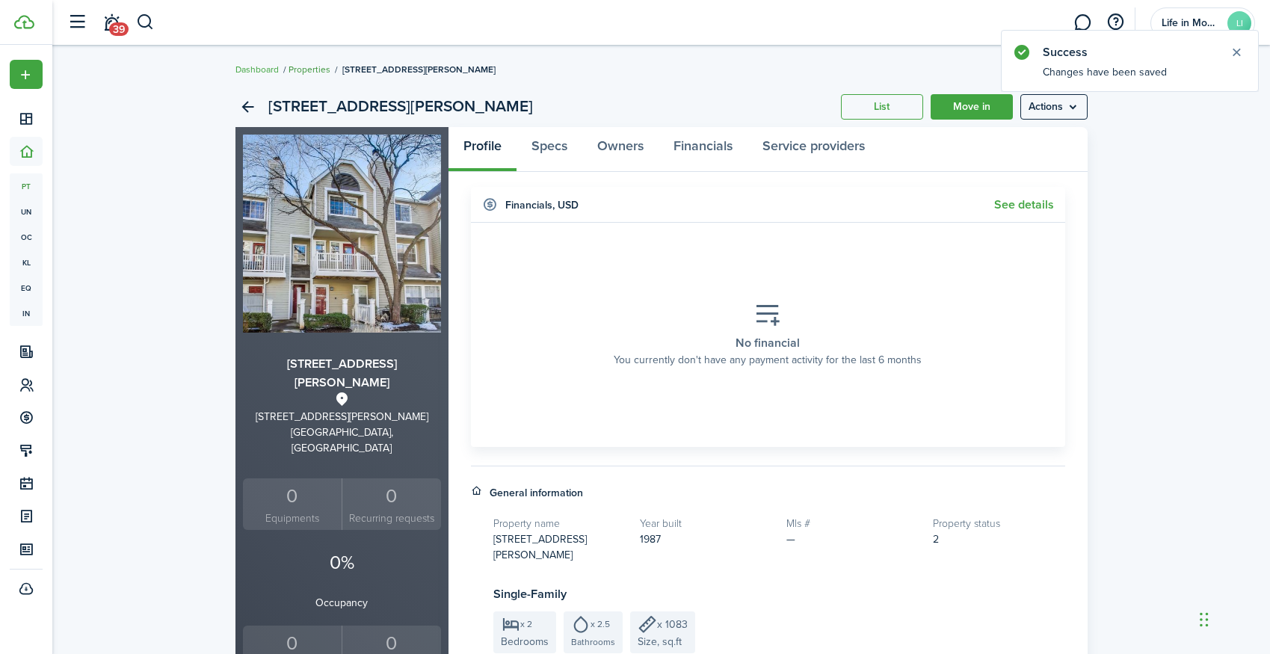
click at [302, 72] on link "Properties" at bounding box center [309, 69] width 42 height 13
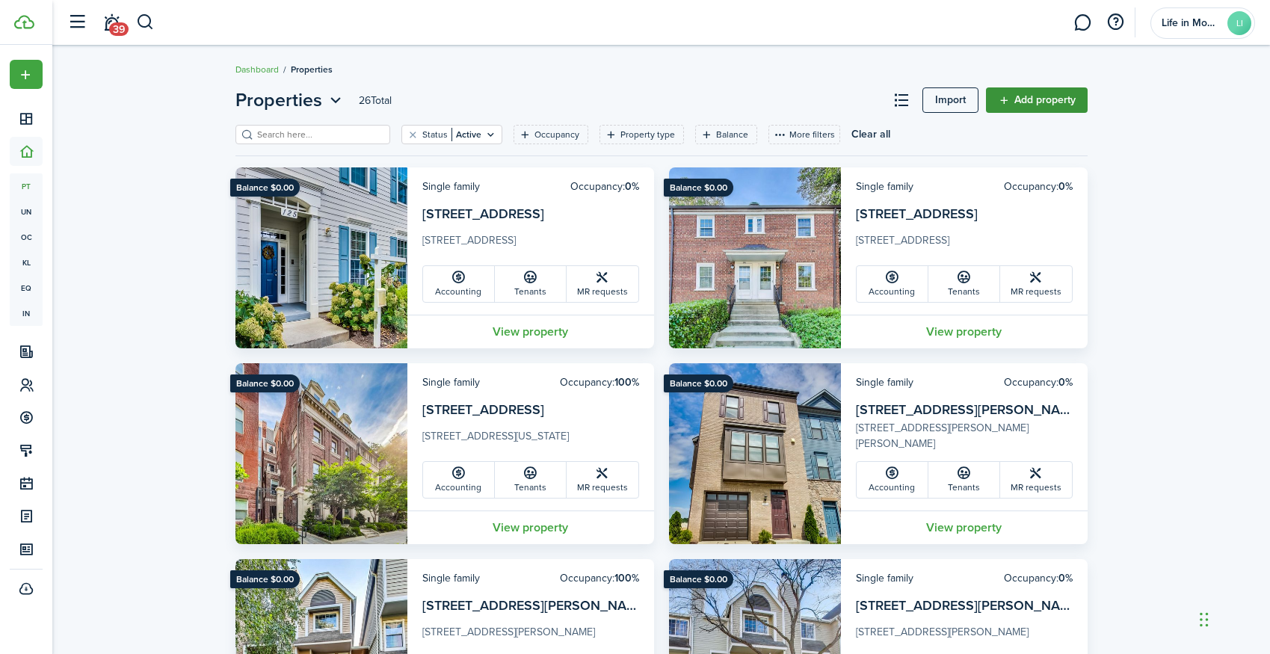
click at [1070, 97] on link "Add property" at bounding box center [1037, 99] width 102 height 25
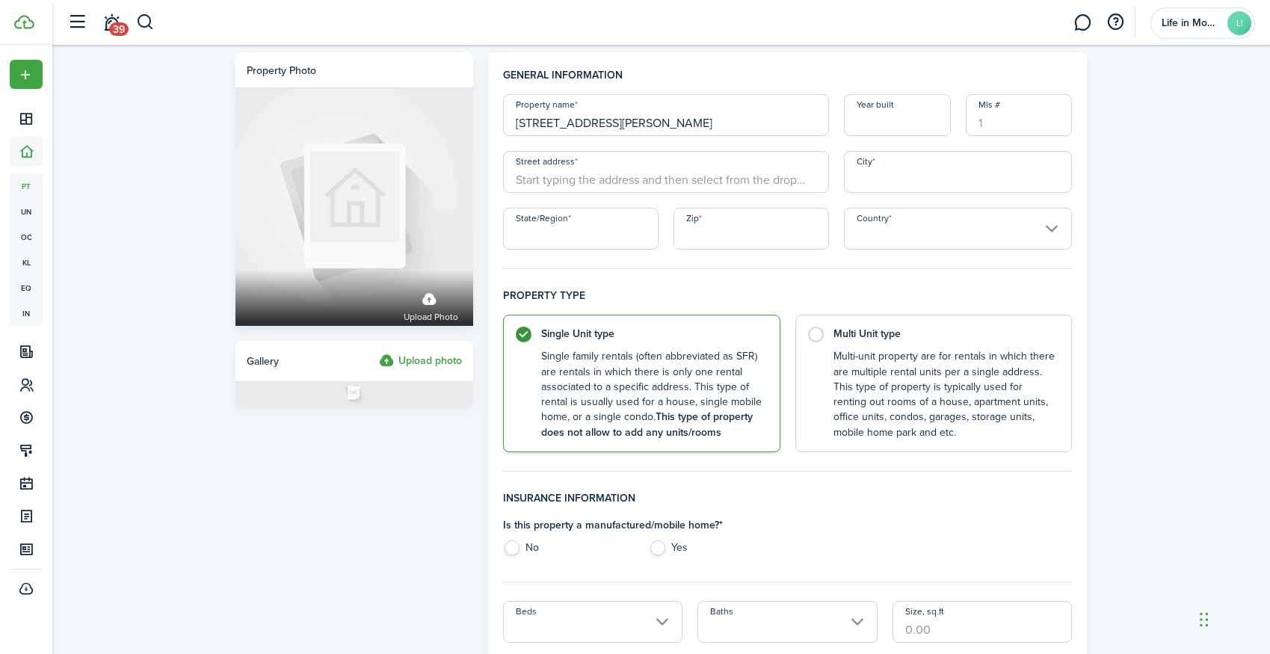
type input "5715 Chapman Mill Drive #140"
type input "1987"
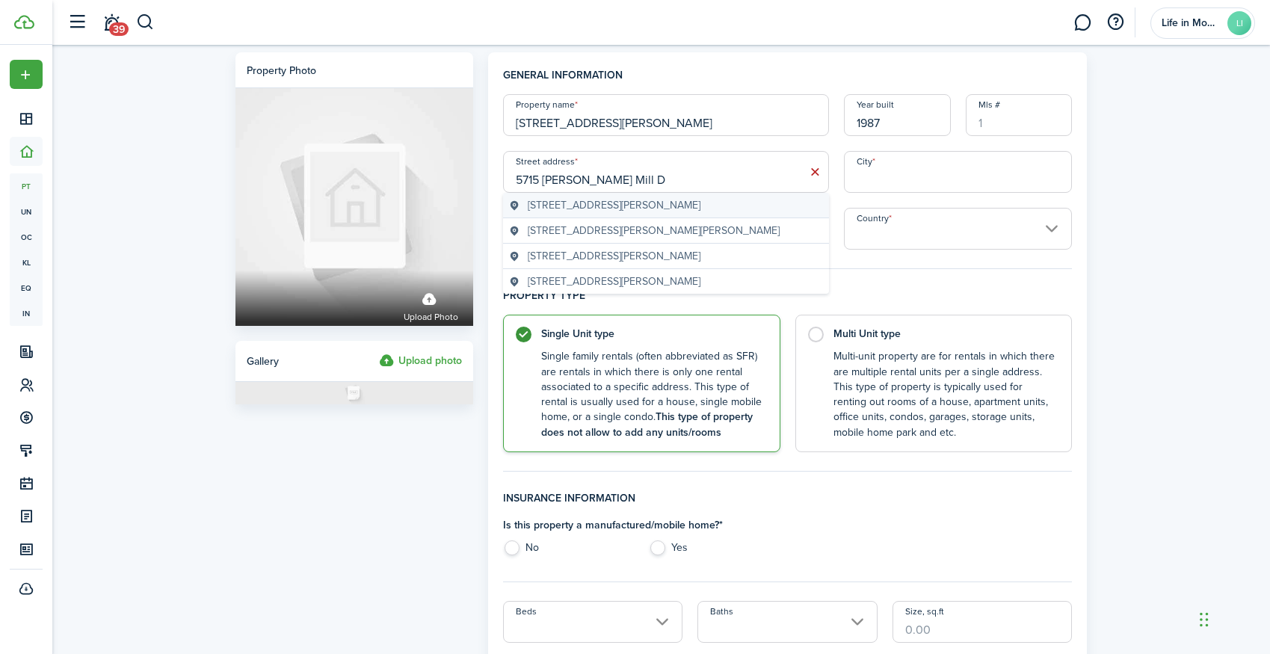
click at [635, 206] on span "5715 Chapman Mill Dr, North Bethesda, MD, USA" at bounding box center [614, 205] width 173 height 16
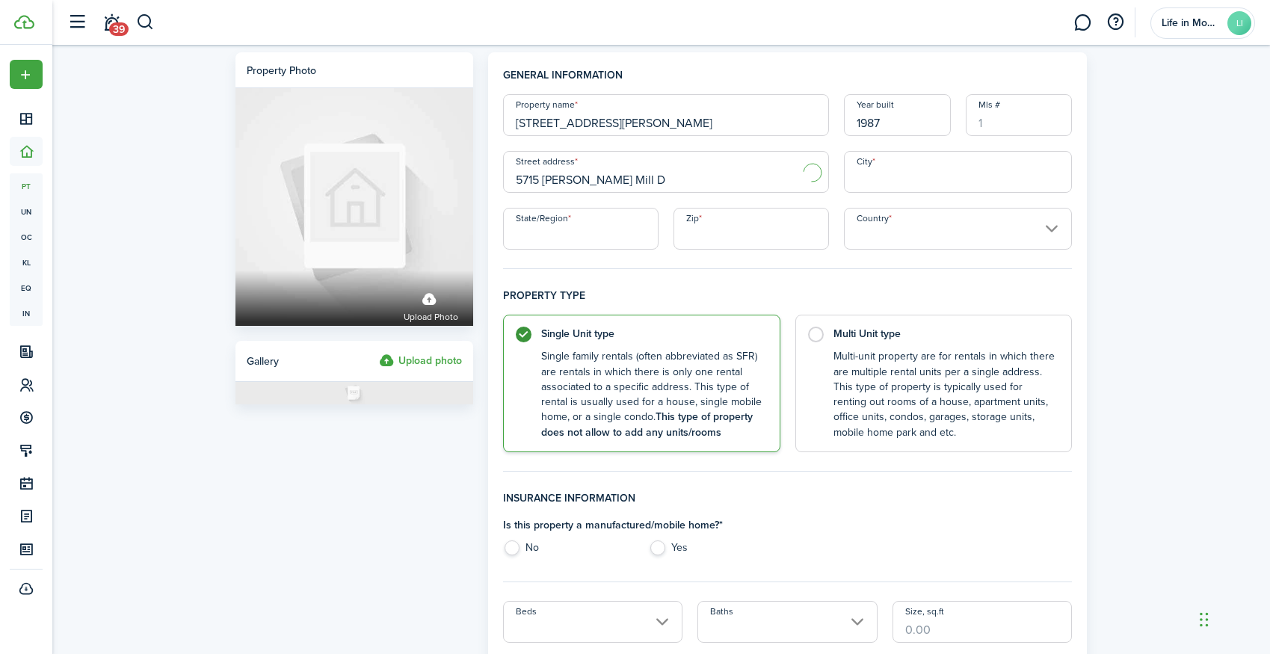
type input "5715 Chapman Mill Dr"
type input "North Bethesda"
type input "MD"
type input "20852"
type input "[GEOGRAPHIC_DATA]"
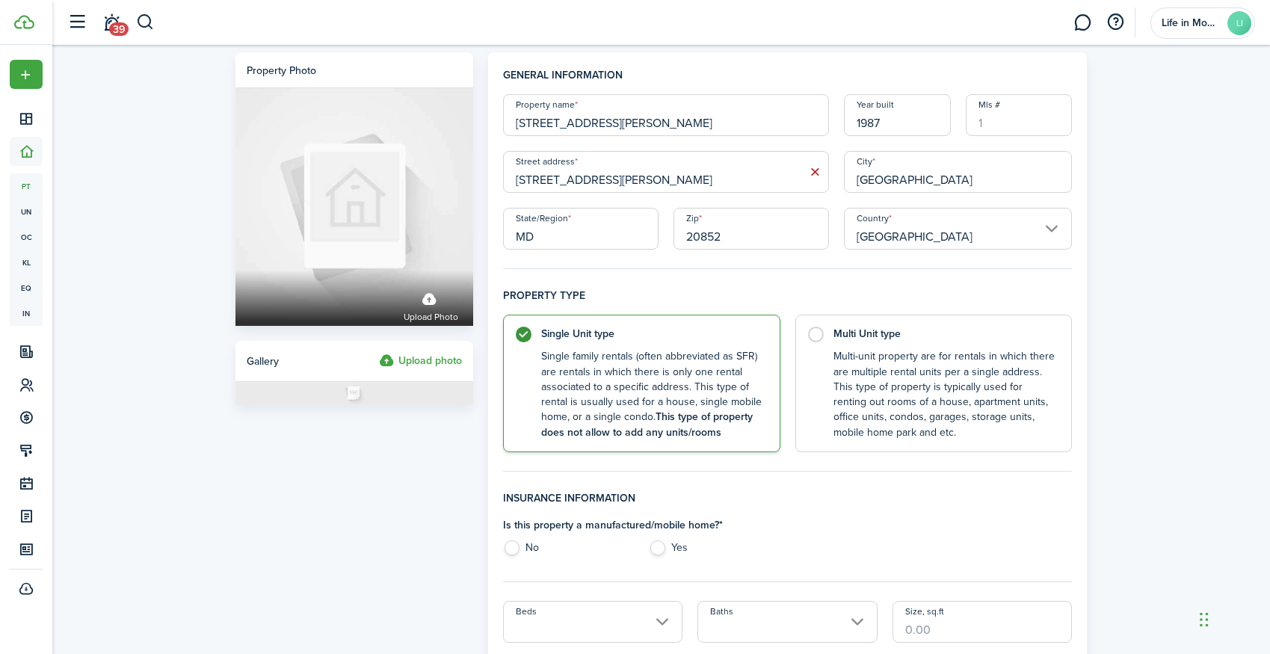
click at [657, 182] on input "5715 Chapman Mill Dr" at bounding box center [666, 172] width 326 height 42
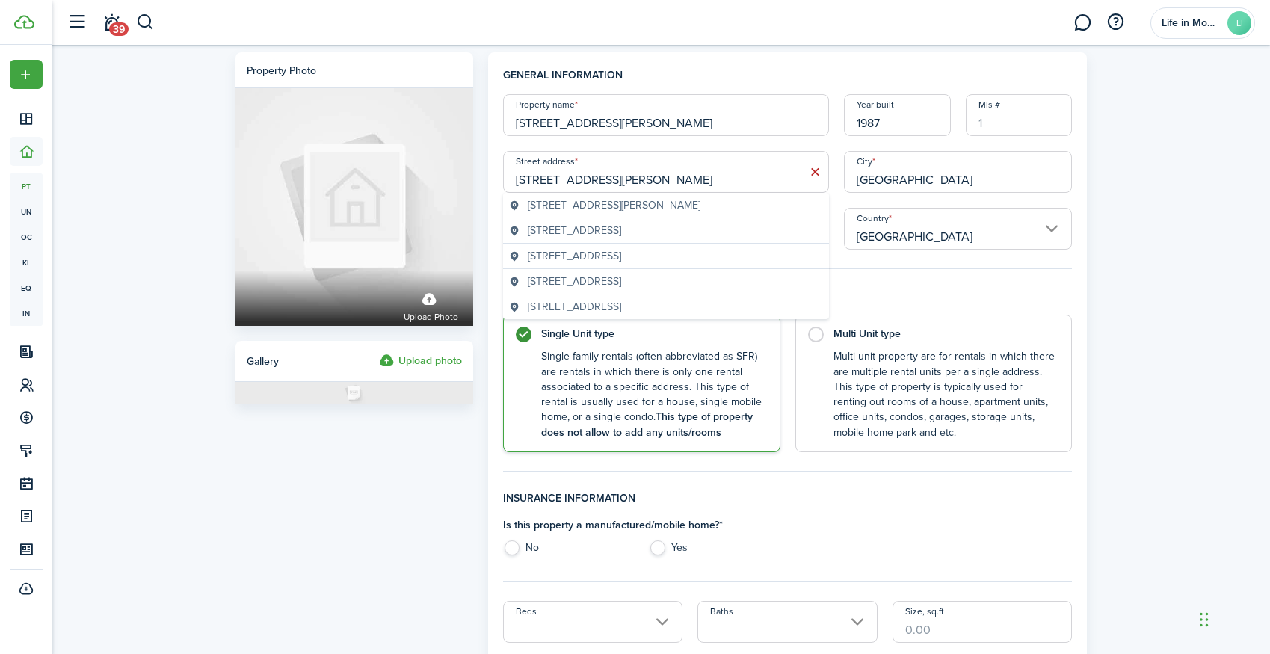
type input "5715 Chapman Mill Drive #140"
click at [516, 546] on label "No" at bounding box center [568, 551] width 131 height 22
radio input "true"
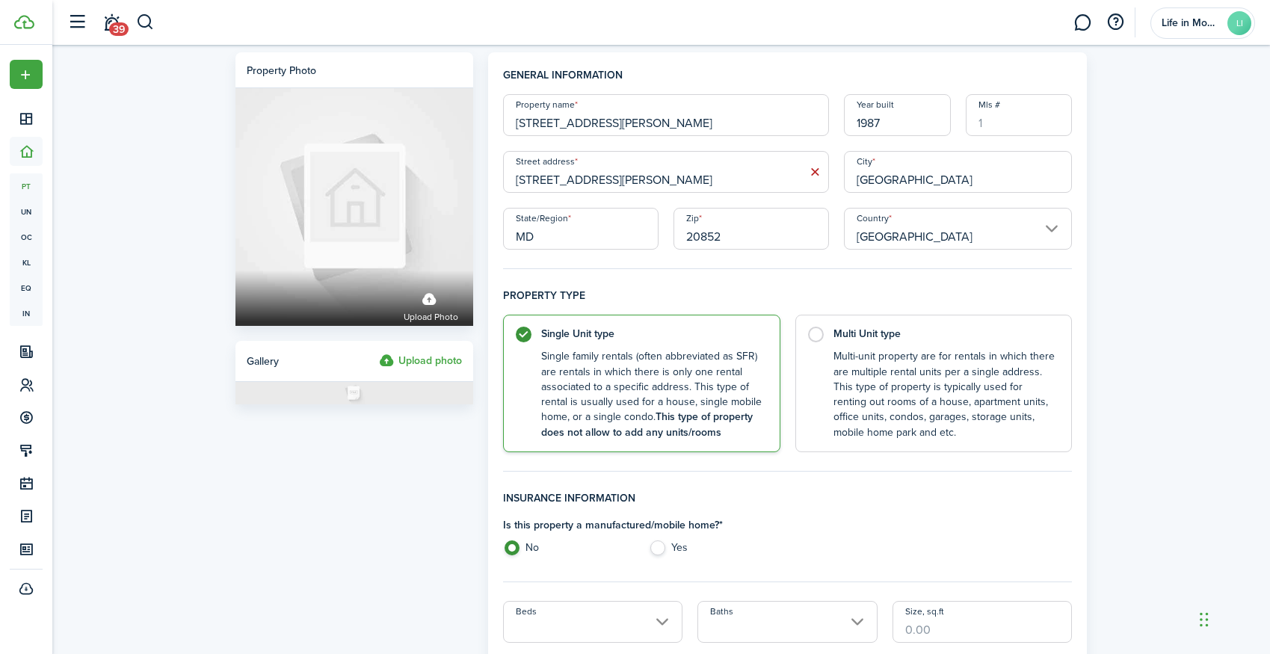
click at [574, 615] on input "Beds" at bounding box center [593, 622] width 180 height 42
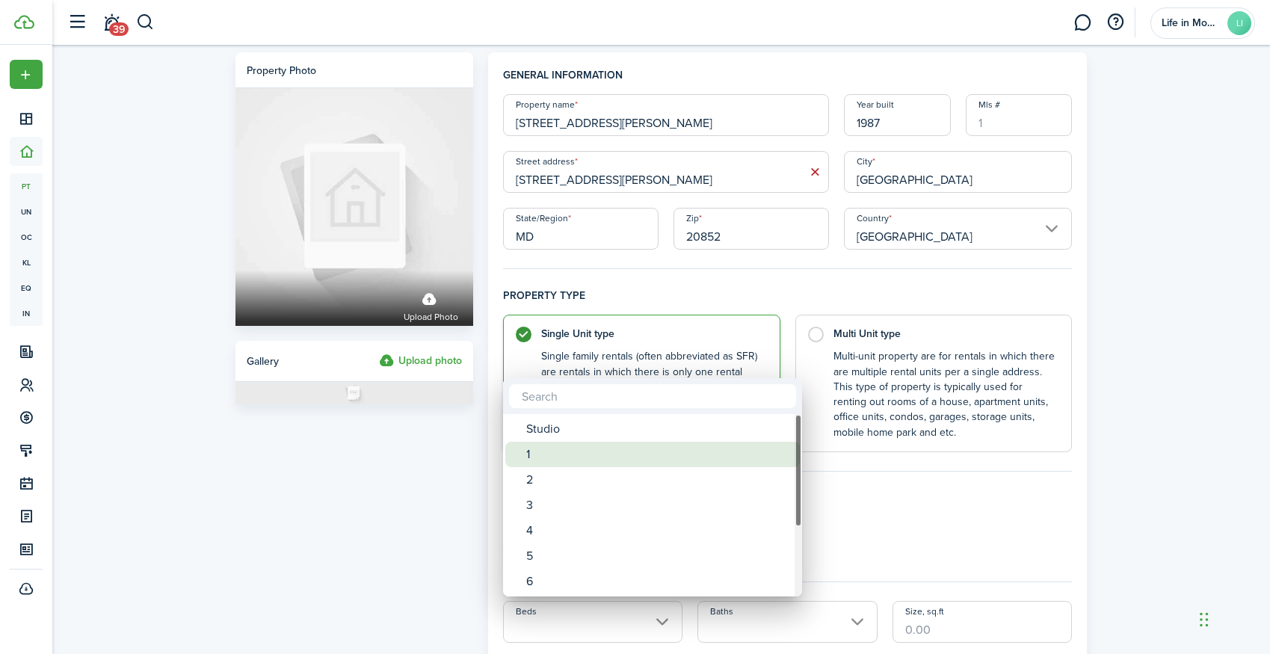
click at [571, 457] on div "1" at bounding box center [658, 454] width 265 height 25
type input "1"
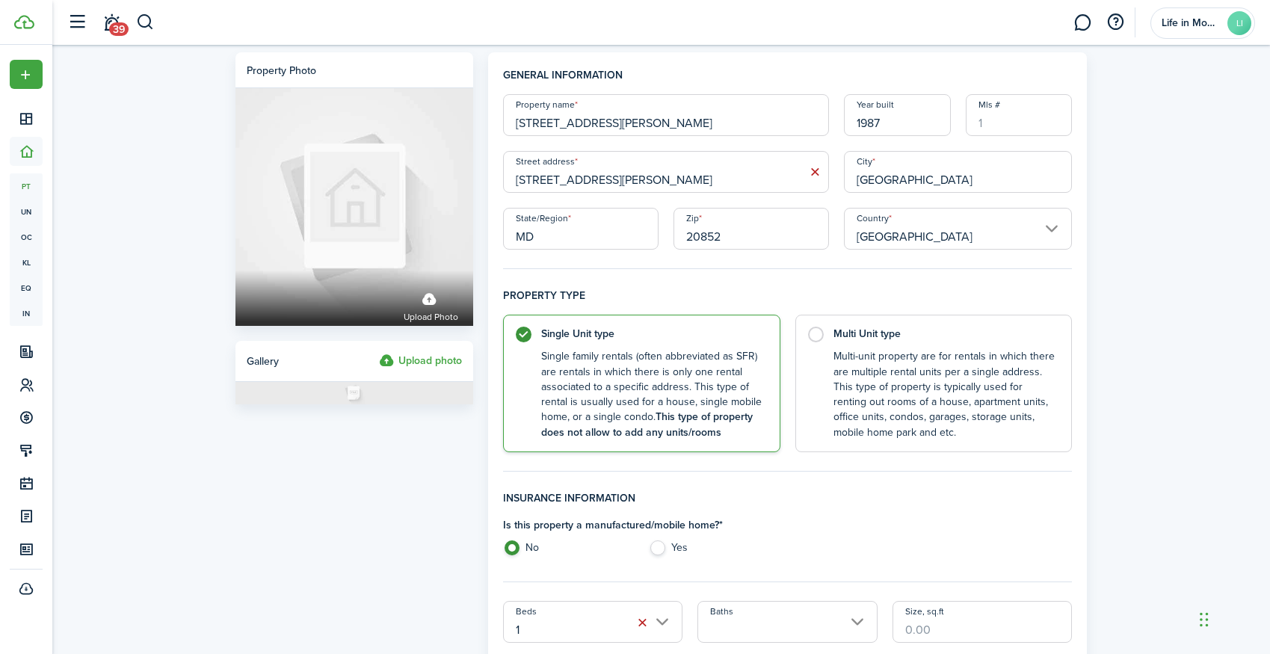
click at [749, 619] on input "Baths" at bounding box center [787, 622] width 180 height 42
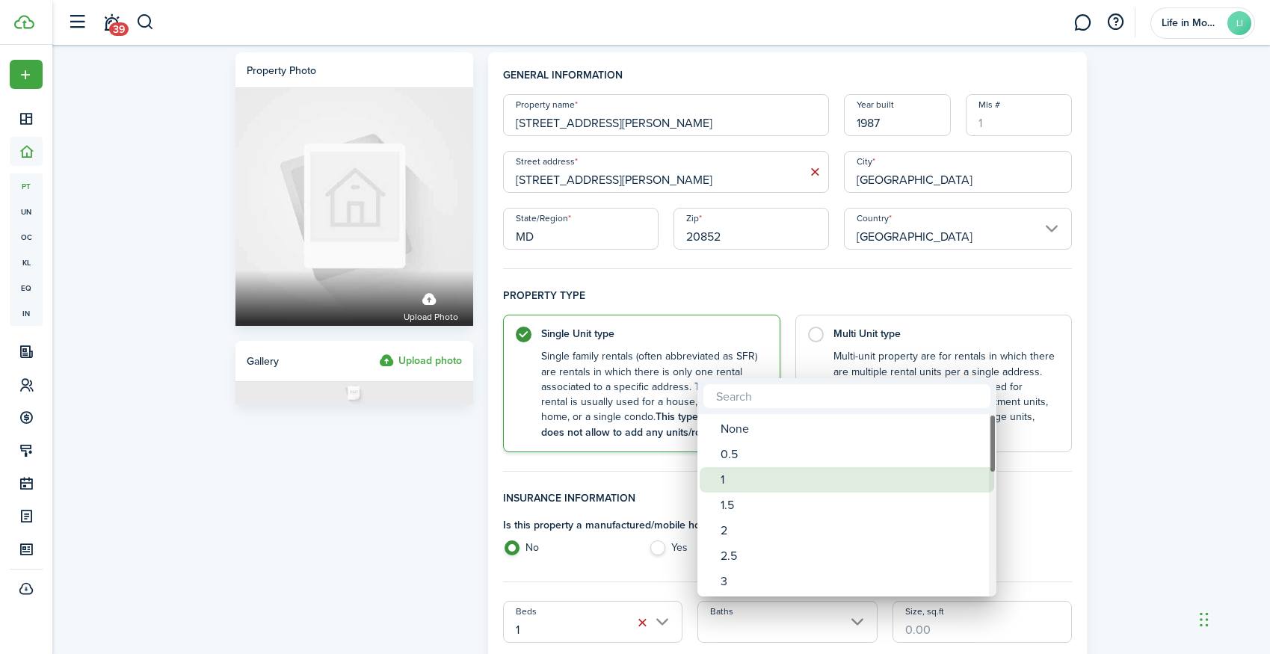
click at [739, 472] on div "1" at bounding box center [852, 479] width 265 height 25
type input "1"
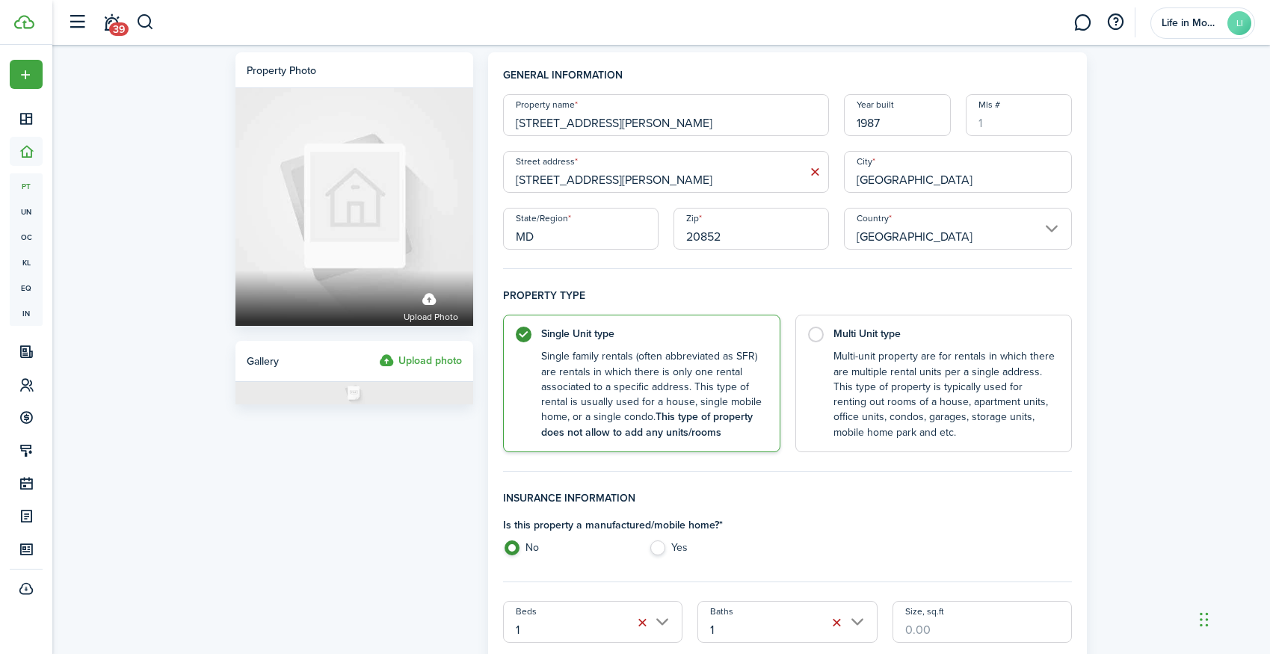
click at [927, 623] on input "Size, sq.ft" at bounding box center [982, 622] width 180 height 42
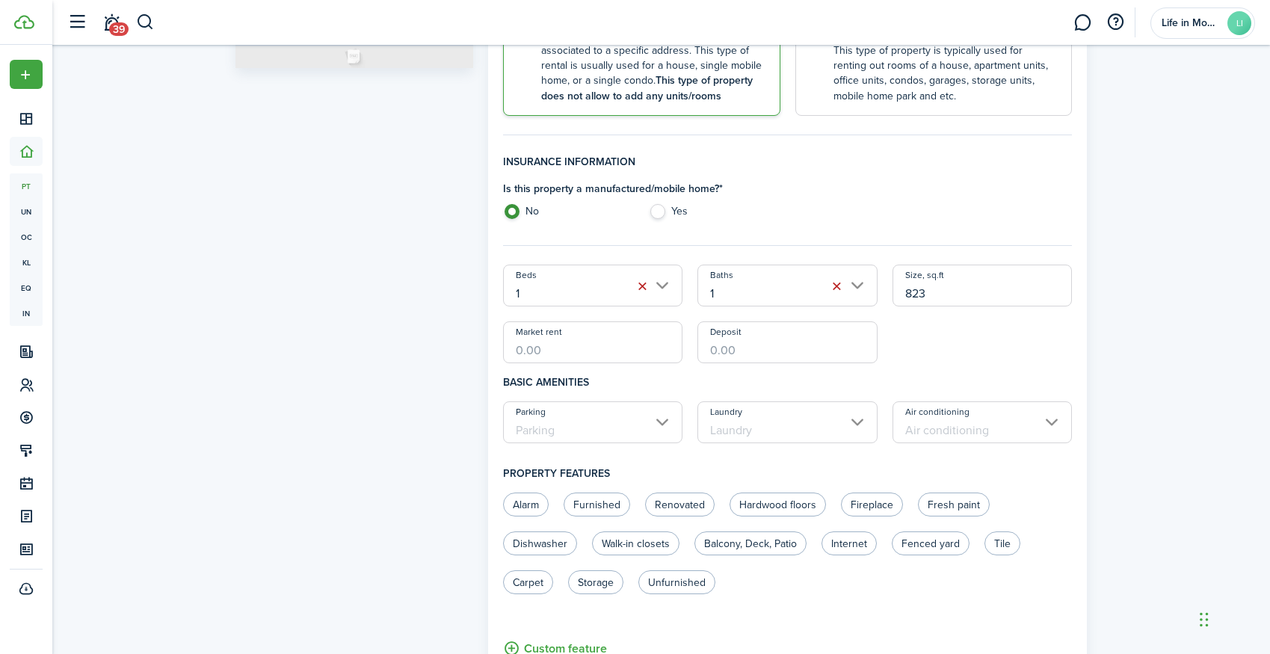
scroll to position [538, 0]
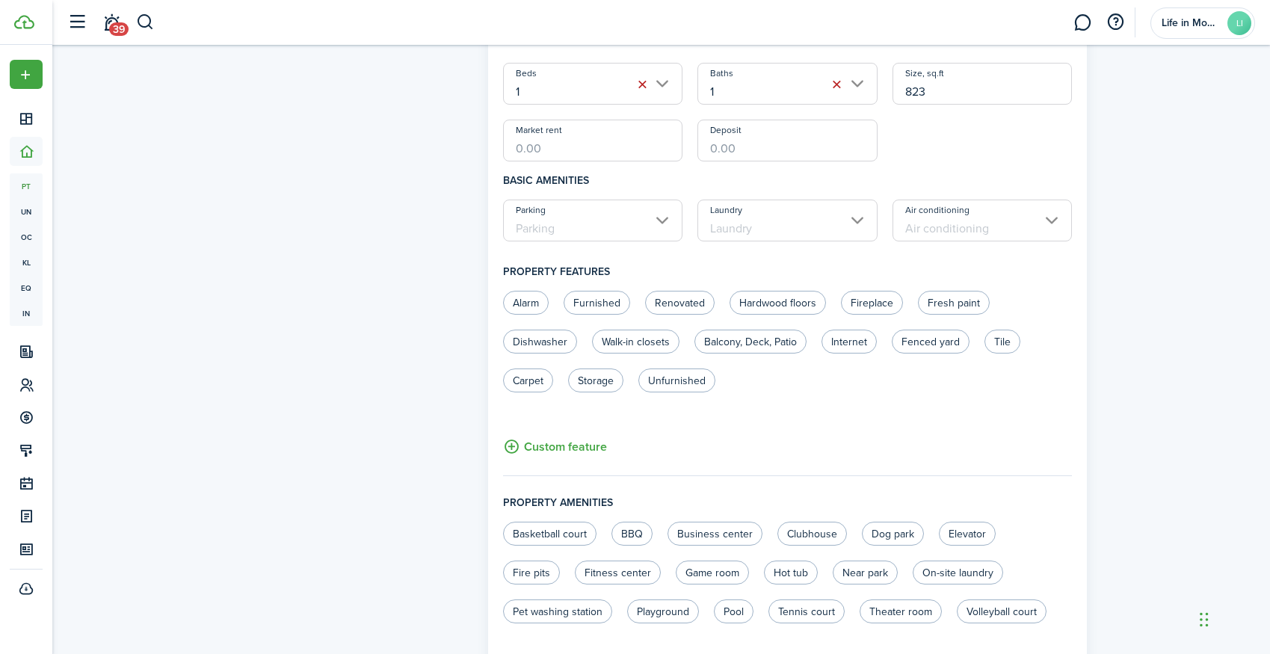
type input "823"
click at [593, 139] on input "Market rent" at bounding box center [593, 141] width 180 height 42
type input "$2,100.00"
click at [566, 235] on input "Parking" at bounding box center [593, 221] width 180 height 42
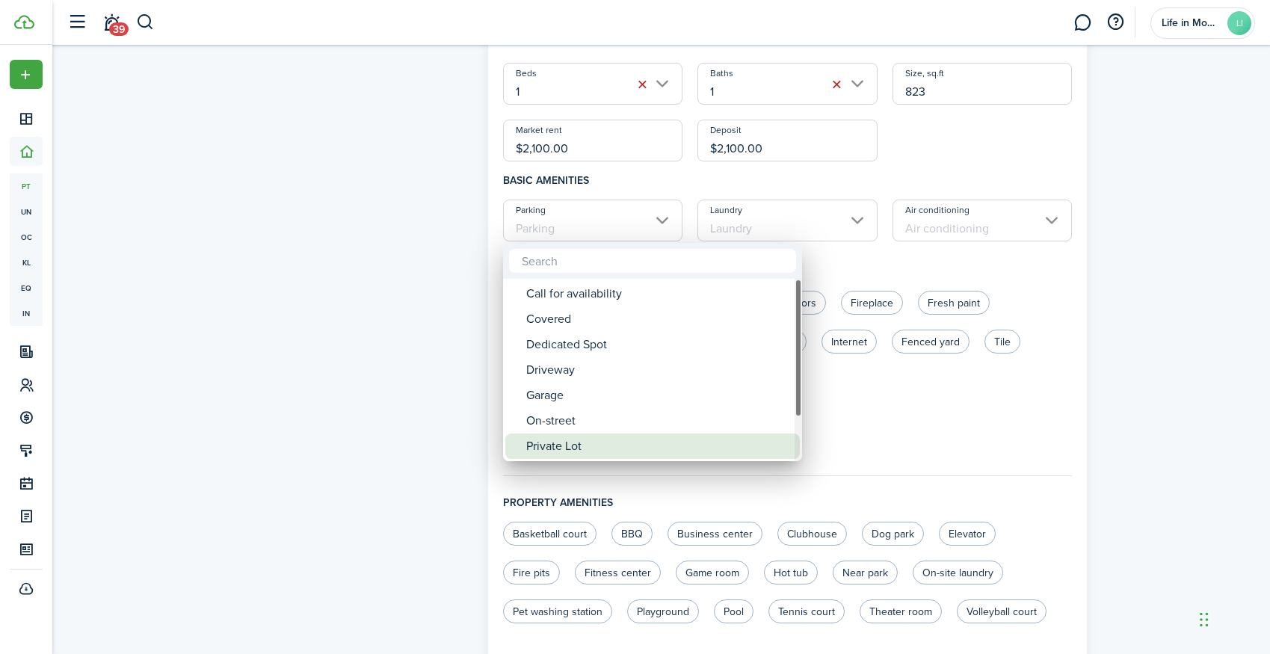
click at [590, 436] on div "Private Lot" at bounding box center [658, 445] width 265 height 25
type input "Private Lot"
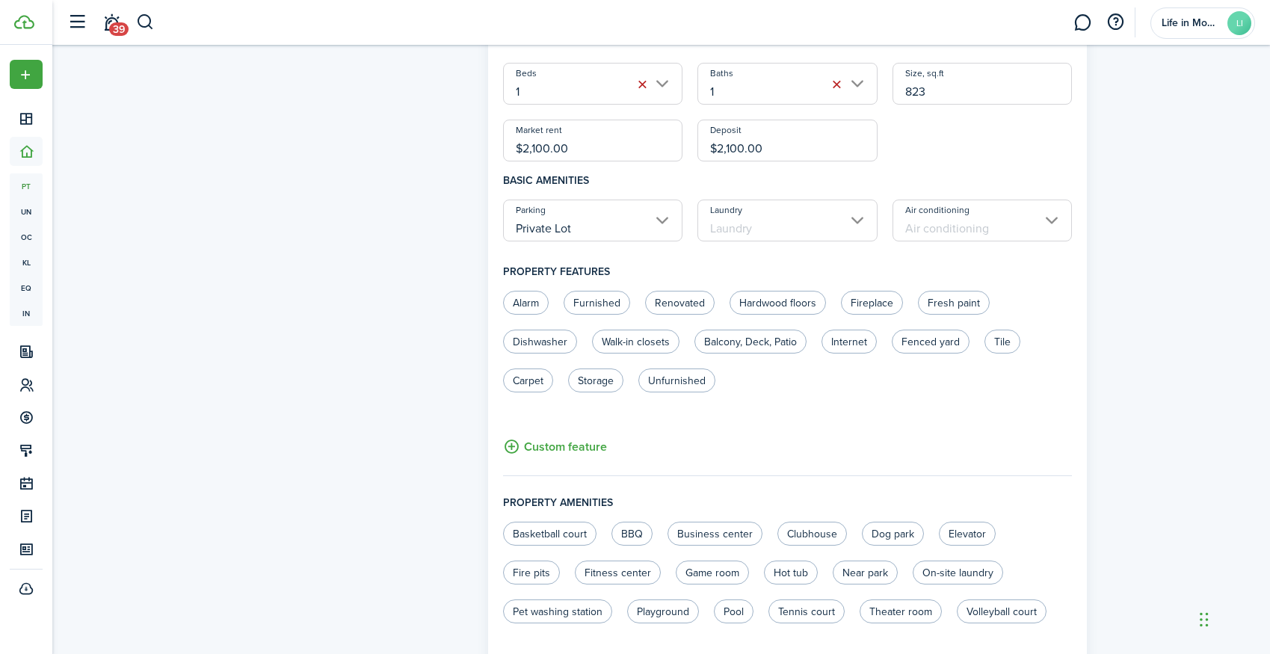
click at [765, 219] on input "Laundry" at bounding box center [787, 221] width 180 height 42
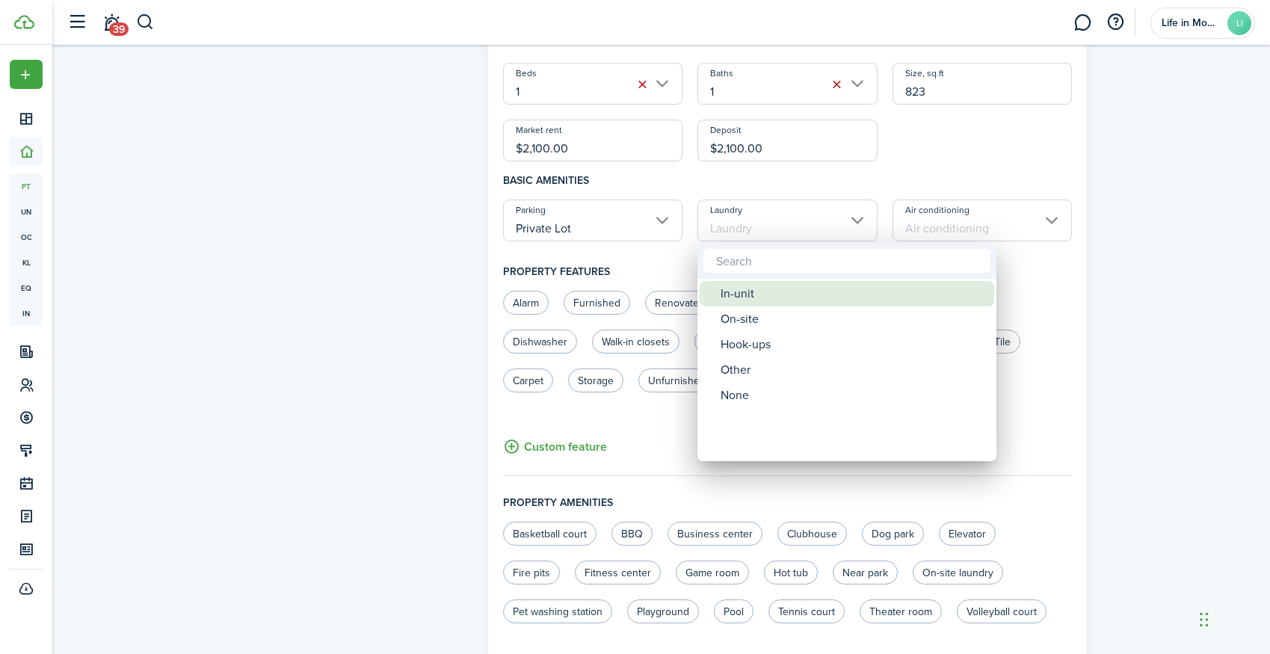
click at [774, 299] on div "In-unit" at bounding box center [852, 293] width 265 height 25
type input "In-unit"
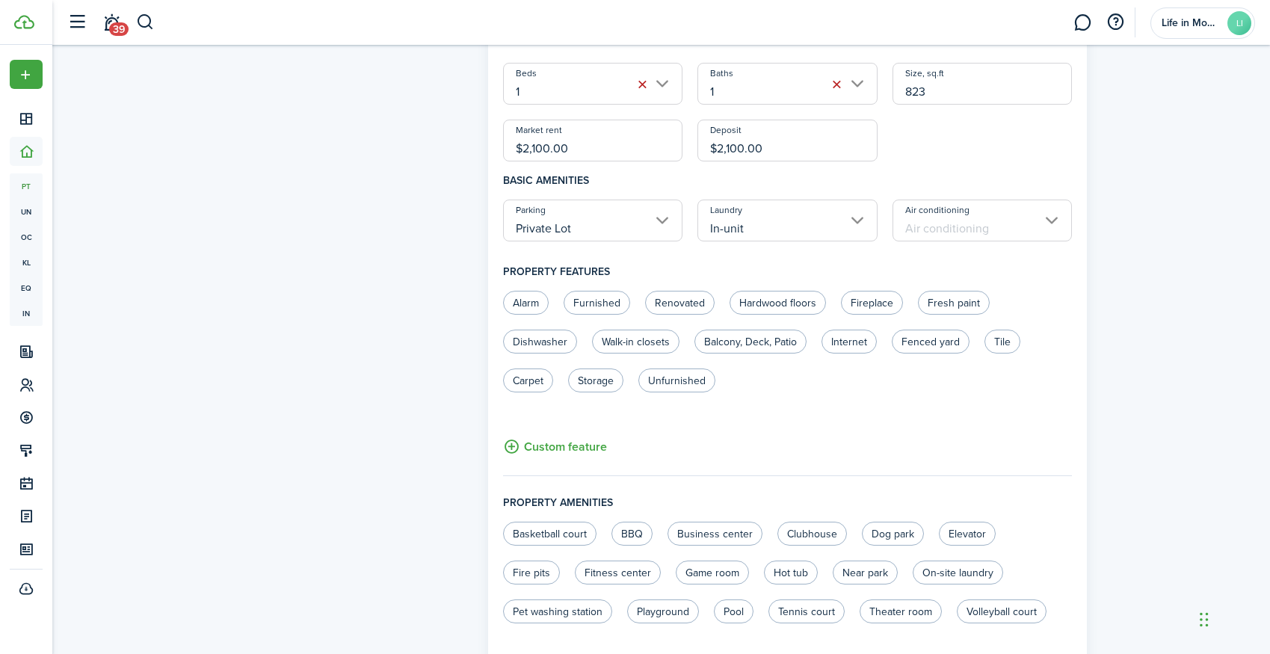
click at [964, 211] on input "Air conditioning" at bounding box center [982, 221] width 180 height 42
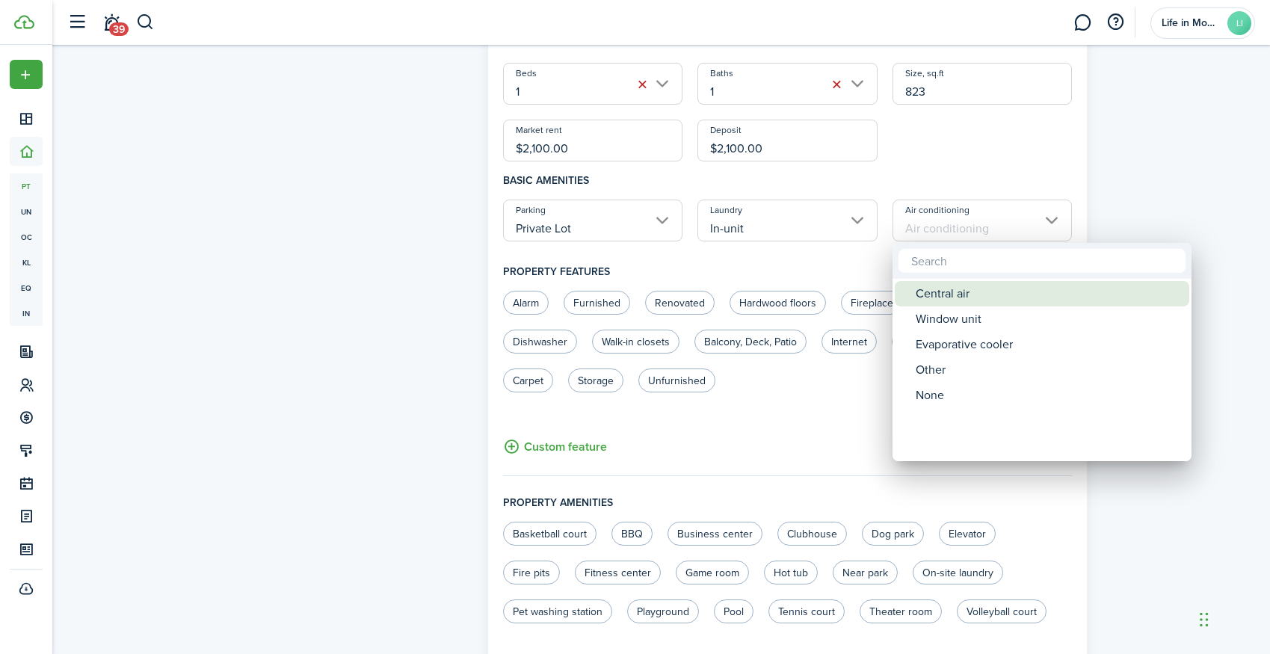
click at [970, 294] on div "Central air" at bounding box center [1048, 293] width 265 height 25
type input "Central air"
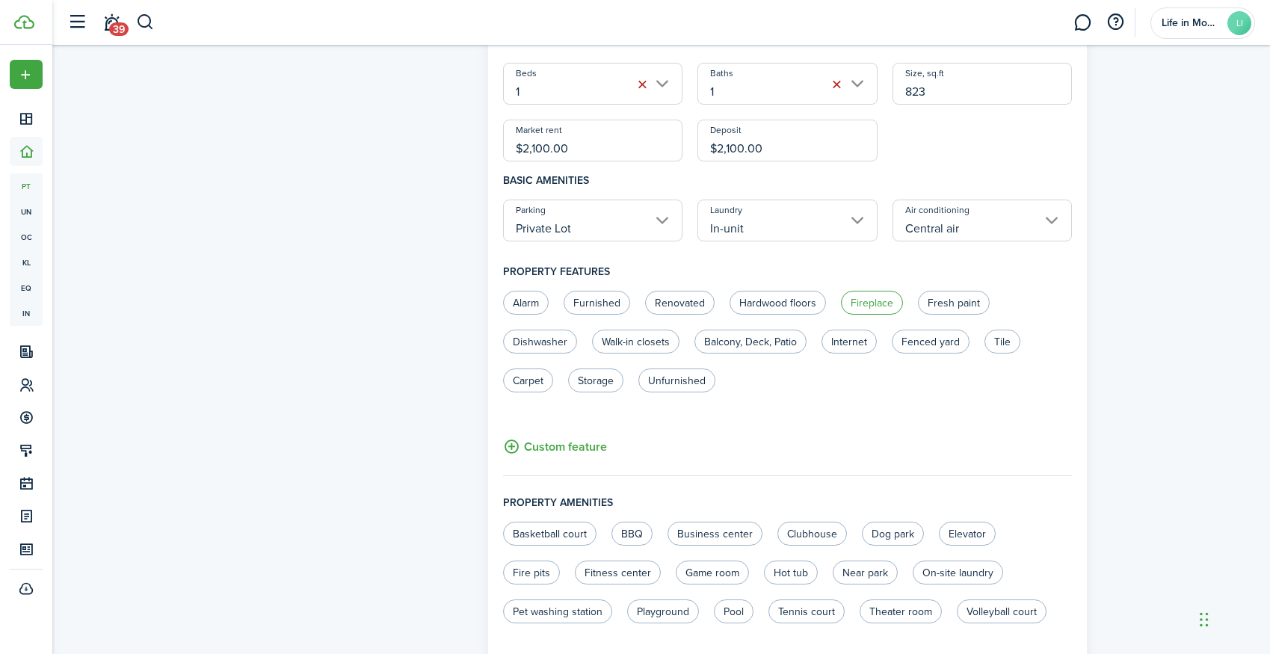
click at [881, 295] on label "Fireplace" at bounding box center [872, 303] width 62 height 24
radio input "true"
click at [788, 305] on label "Hardwood floors" at bounding box center [777, 303] width 96 height 24
radio input "true"
click at [676, 306] on label "Renovated" at bounding box center [680, 303] width 70 height 24
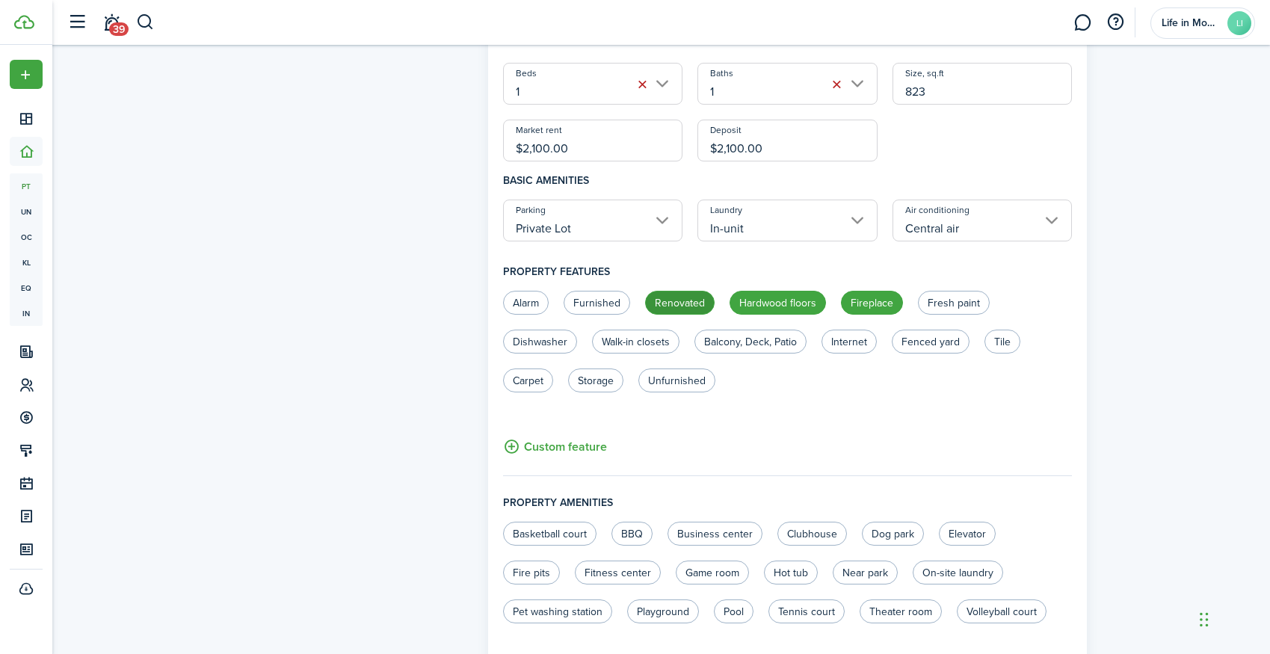
radio input "true"
click at [643, 334] on label "Walk-in closets" at bounding box center [635, 342] width 87 height 24
radio input "true"
click at [555, 337] on label "Dishwasher" at bounding box center [540, 342] width 74 height 24
radio input "true"
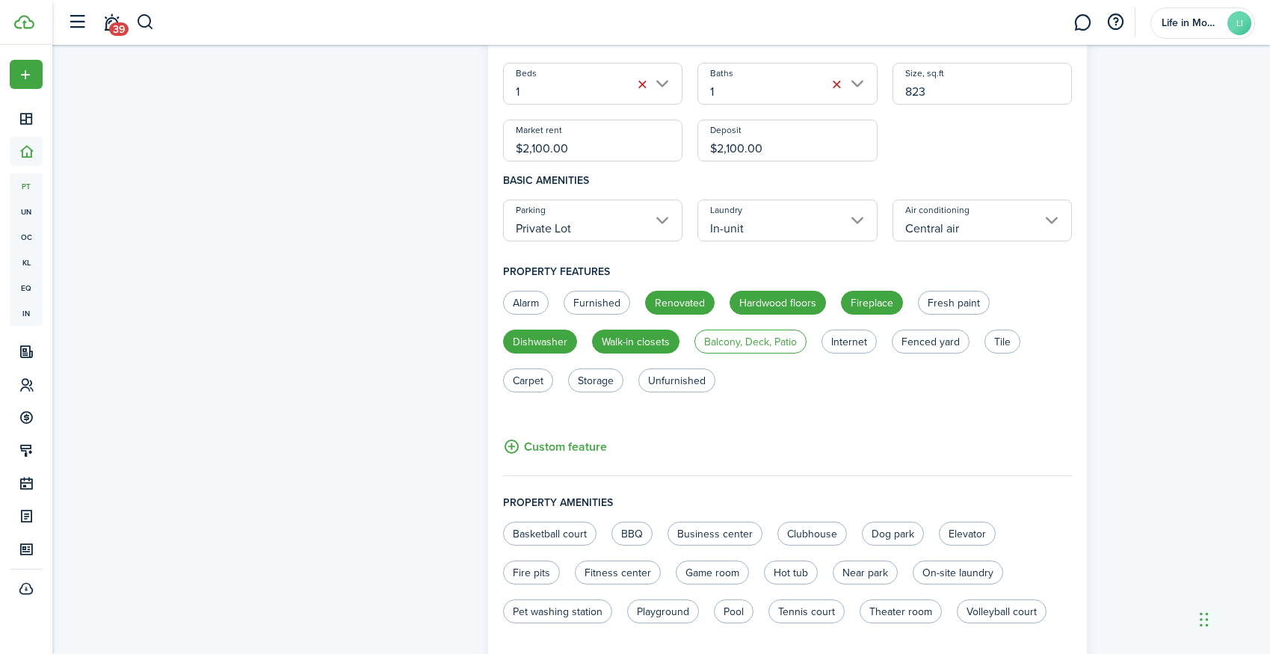
click at [746, 339] on label "Balcony, Deck, Patio" at bounding box center [750, 342] width 112 height 24
radio input "true"
click at [679, 377] on label "Unfurnished" at bounding box center [676, 380] width 77 height 24
radio input "true"
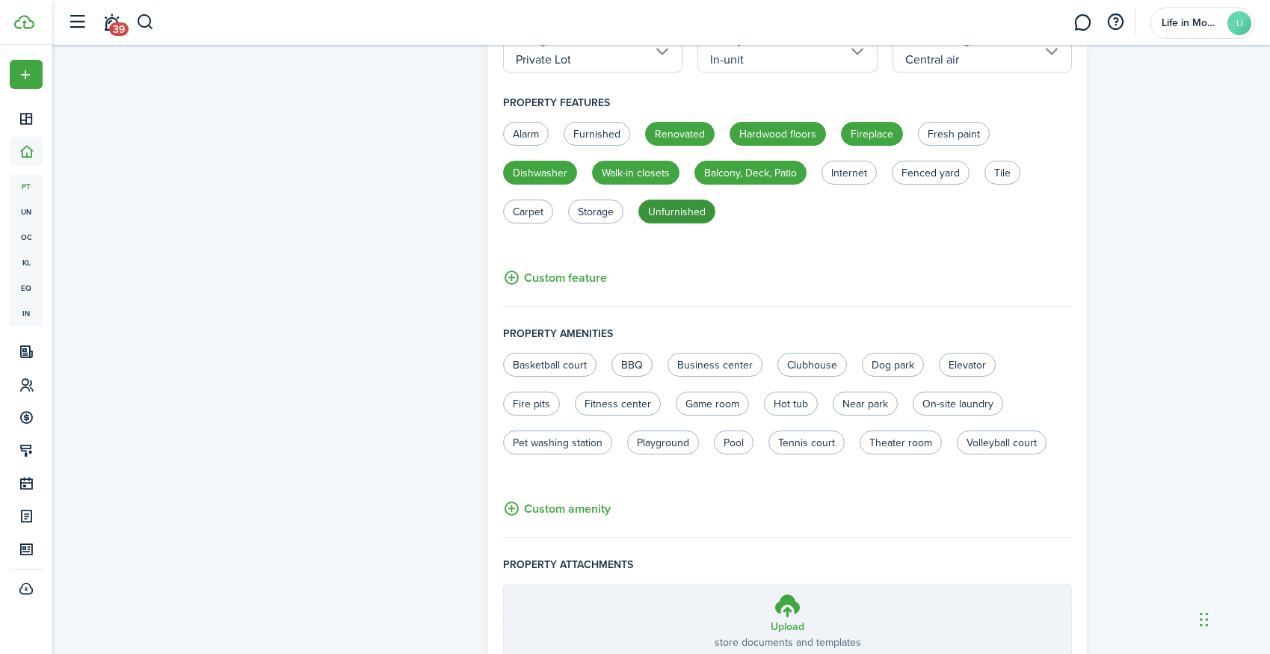
scroll to position [782, 0]
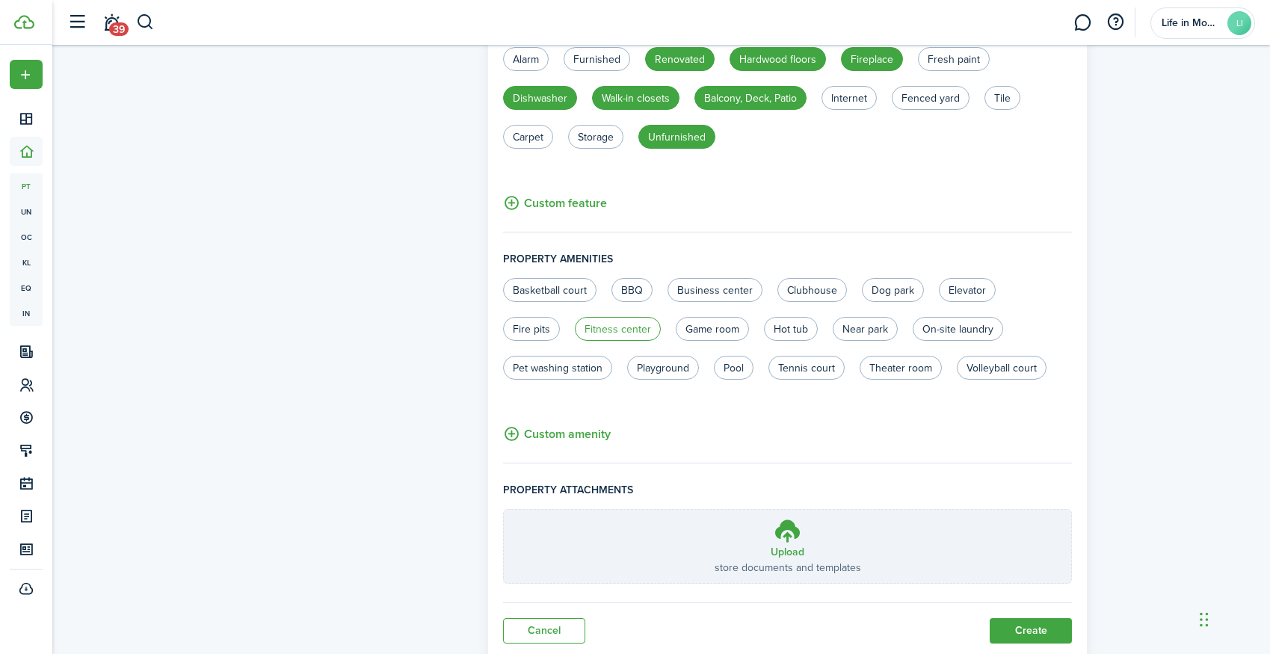
click at [621, 336] on label "Fitness center" at bounding box center [618, 329] width 86 height 24
radio input "true"
click at [797, 287] on label "Clubhouse" at bounding box center [812, 290] width 70 height 24
radio input "true"
click at [796, 322] on label "Hot tub" at bounding box center [791, 329] width 54 height 24
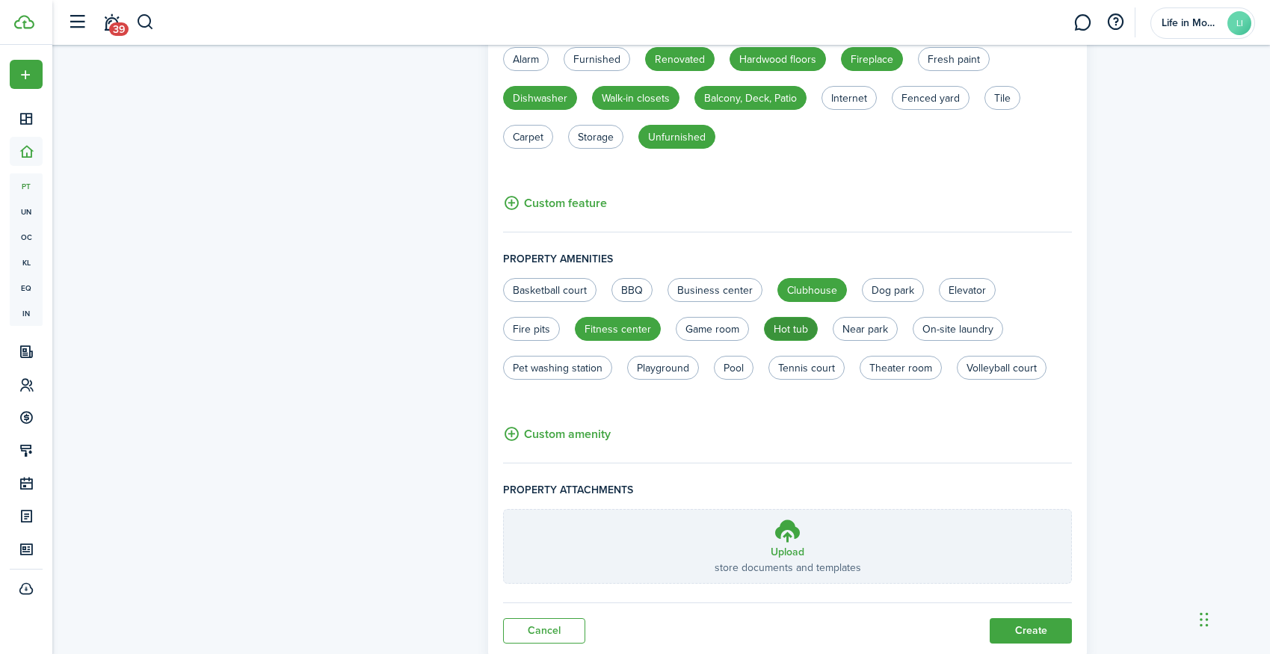
radio input "true"
click at [737, 360] on label "Pool" at bounding box center [734, 368] width 40 height 24
radio input "true"
click at [837, 365] on label "Tennis court" at bounding box center [806, 368] width 76 height 24
radio input "true"
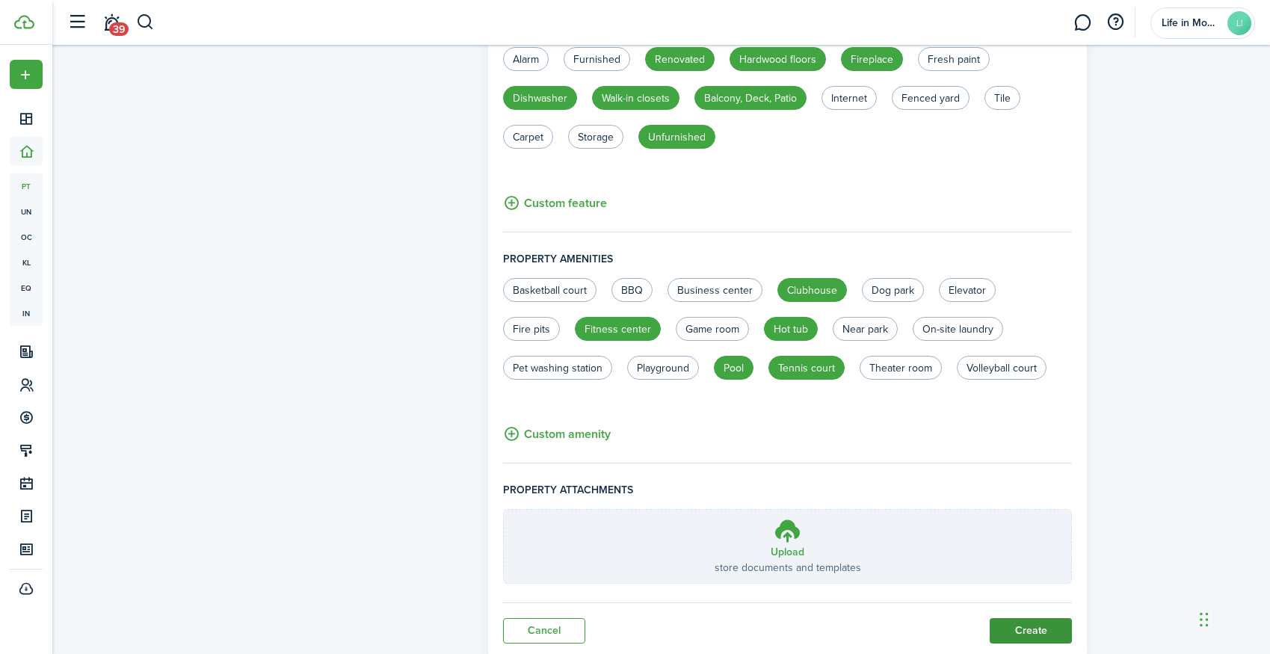
click at [1037, 629] on button "Create" at bounding box center [1031, 630] width 82 height 25
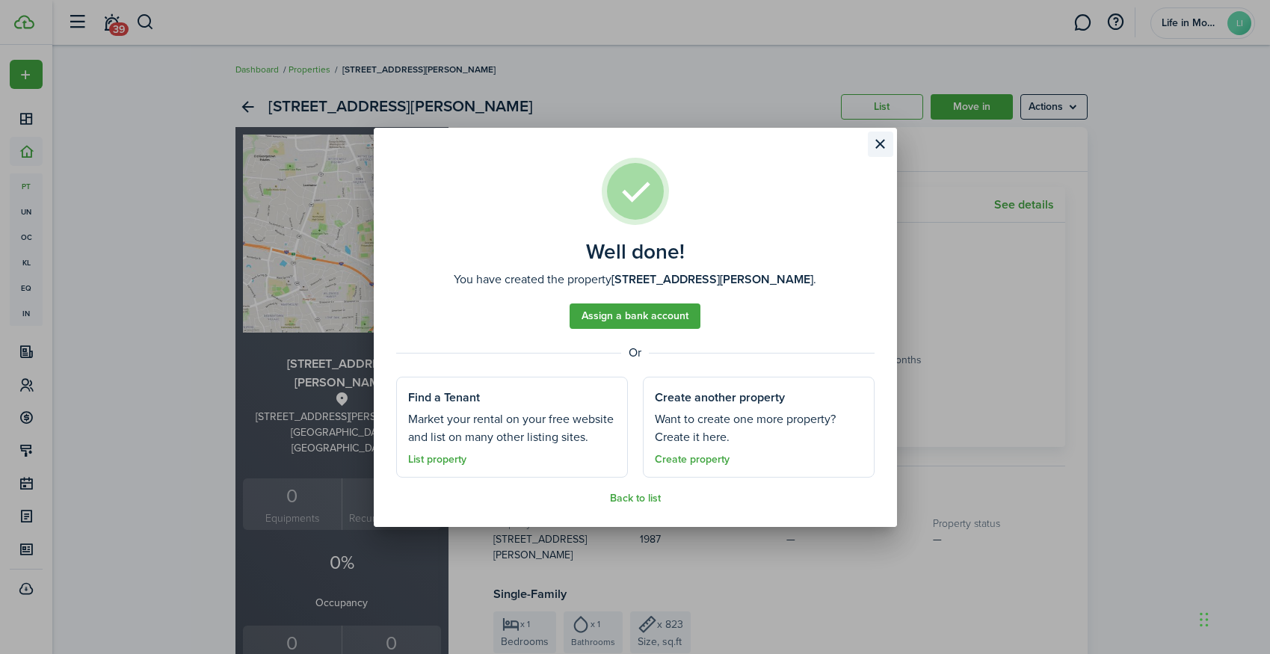
click at [883, 142] on button "Close modal" at bounding box center [880, 144] width 25 height 25
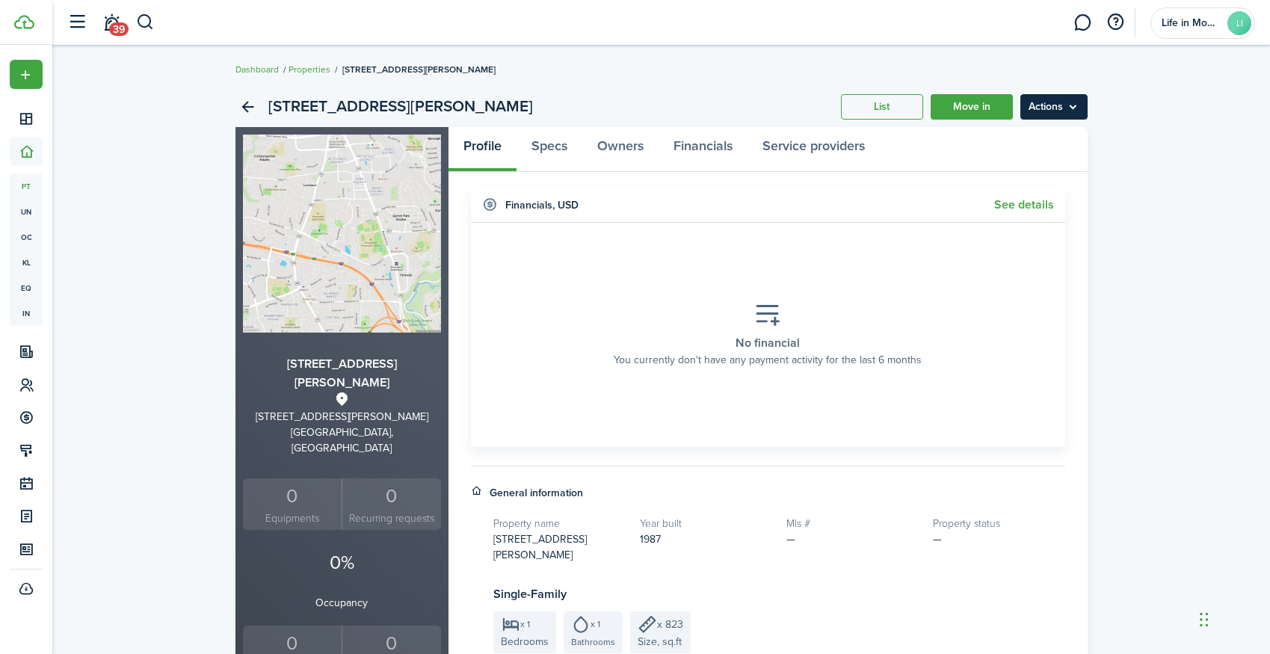
click at [1049, 108] on menu-btn "Actions" at bounding box center [1053, 106] width 67 height 25
click at [1053, 144] on link "Edit property" at bounding box center [1022, 139] width 131 height 25
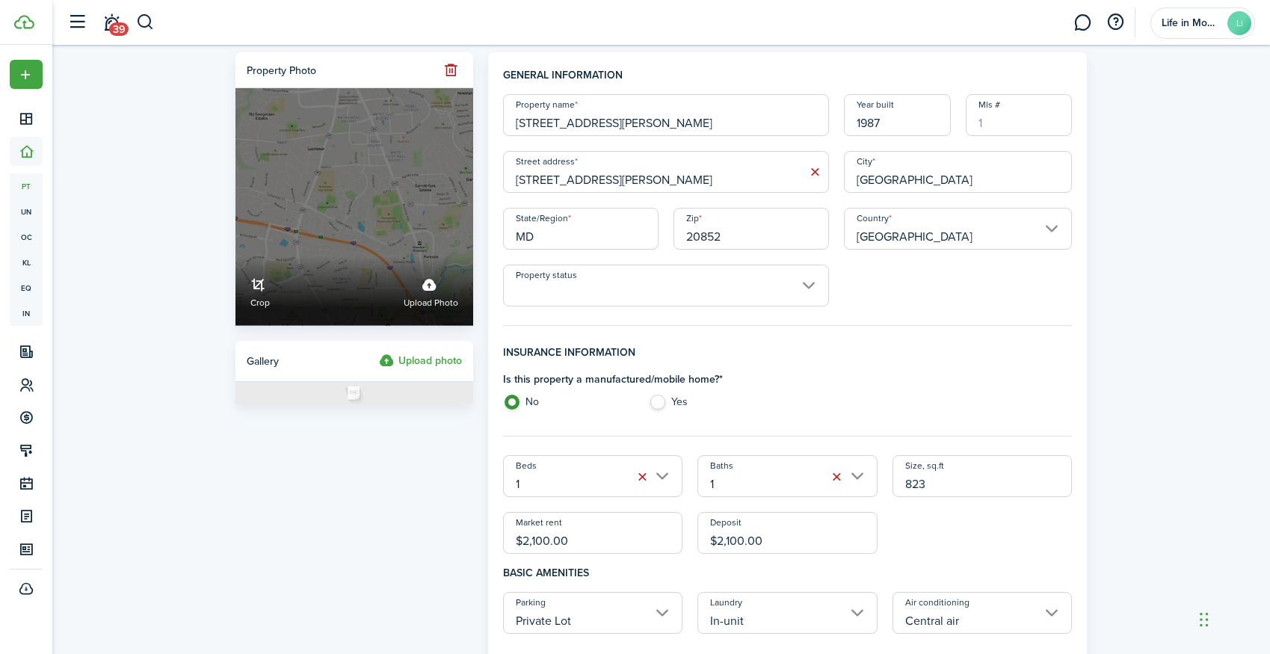
click at [424, 312] on div "Crop Upload photo" at bounding box center [354, 291] width 238 height 70
click at [235, 256] on input "Crop Upload photo" at bounding box center [235, 256] width 0 height 0
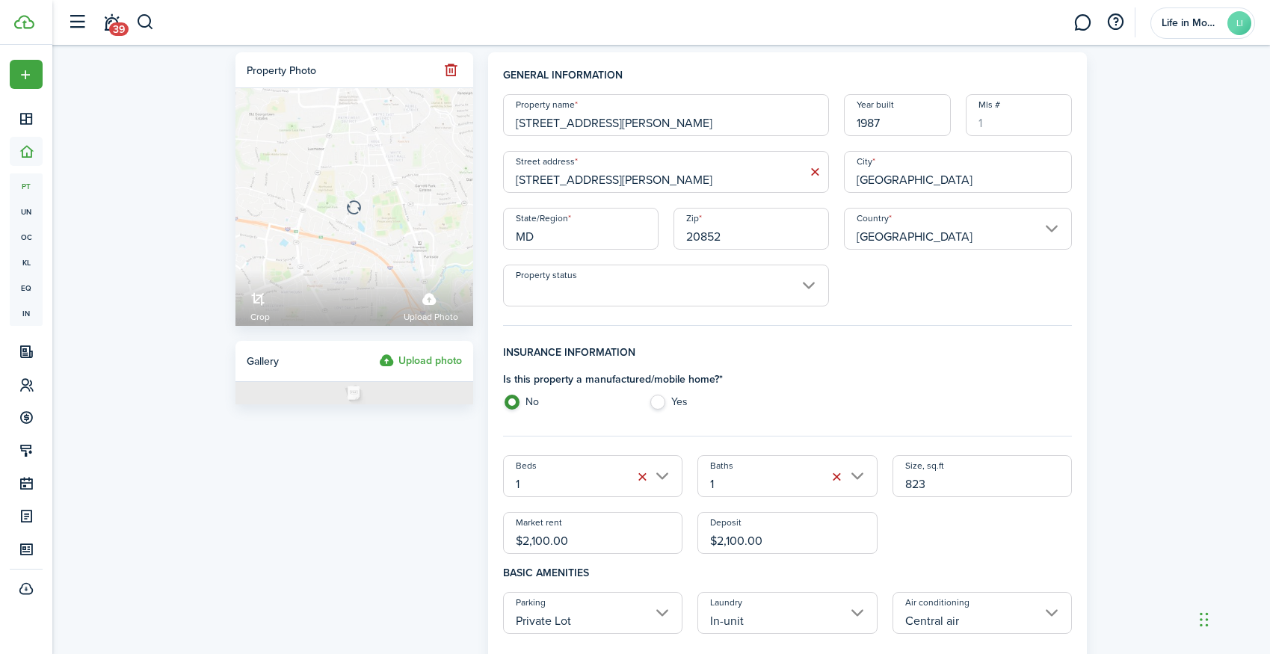
click at [543, 292] on input "Property status" at bounding box center [666, 286] width 326 height 42
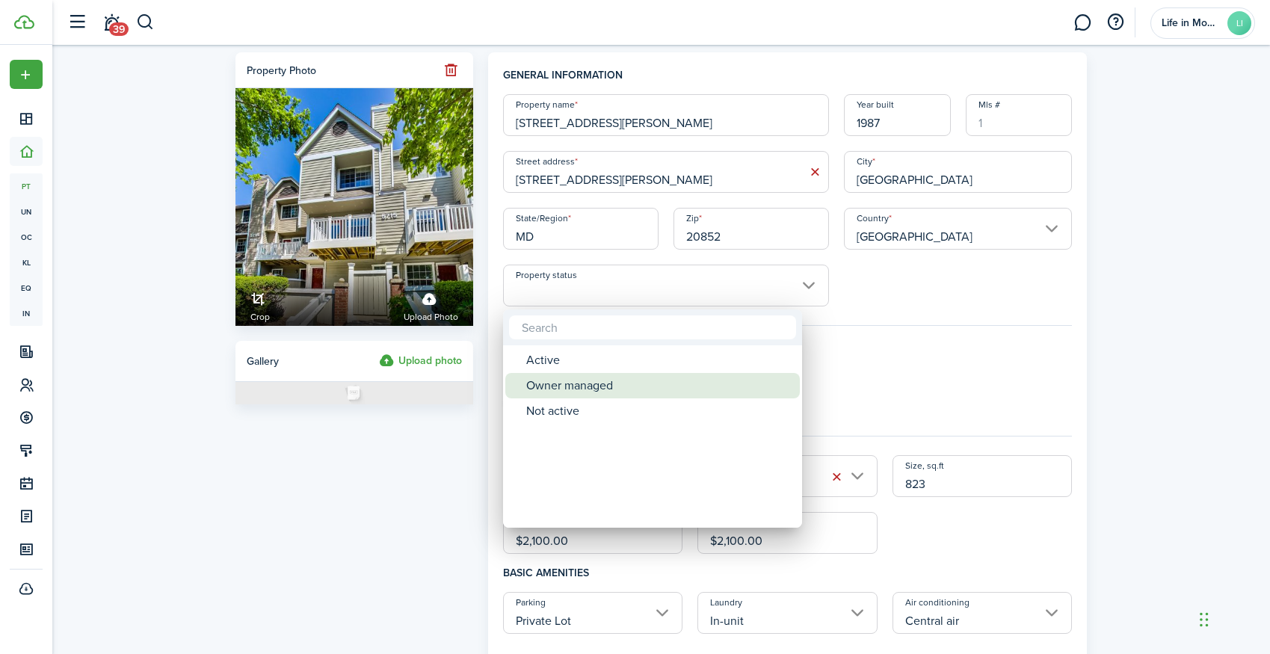
click at [575, 383] on div "Owner managed" at bounding box center [658, 385] width 265 height 25
type input "Owner managed"
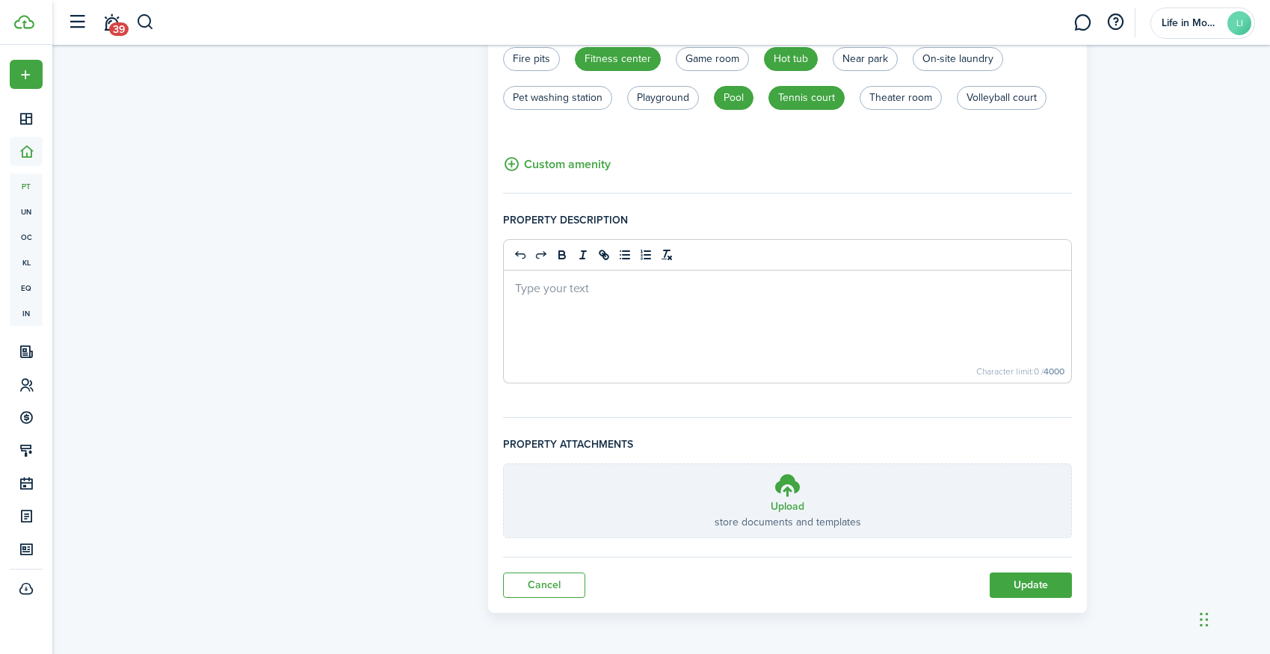
click at [1067, 587] on button "Update" at bounding box center [1031, 584] width 82 height 25
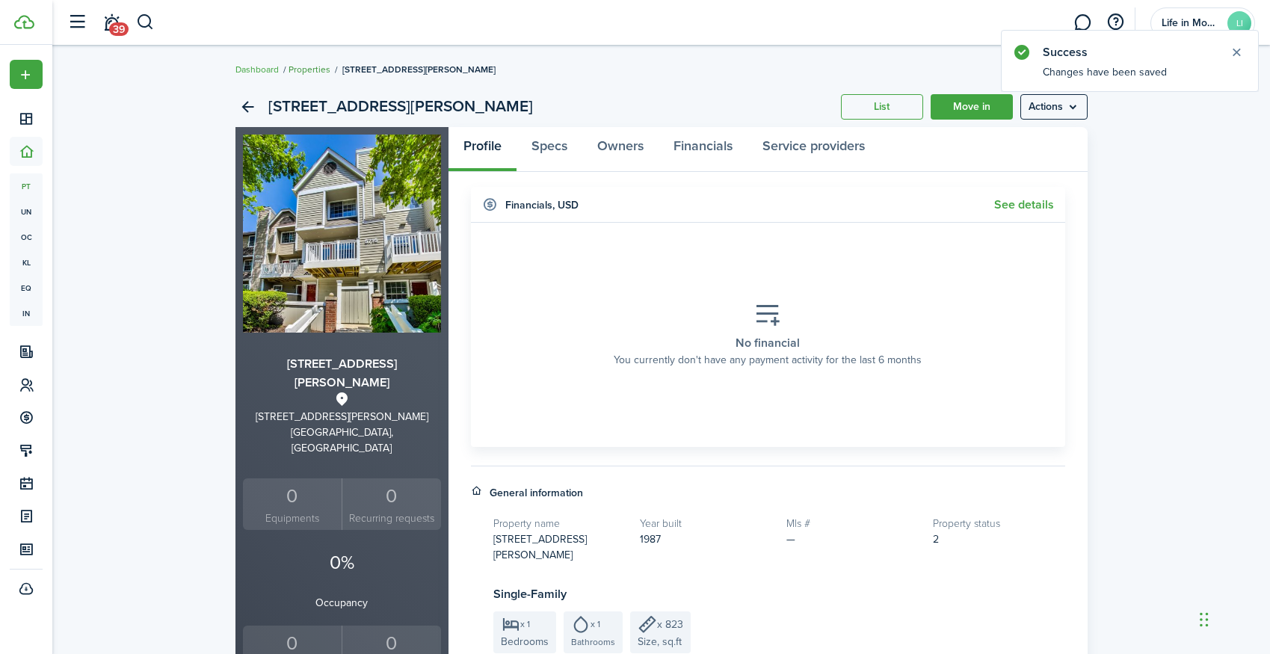
click at [317, 70] on link "Properties" at bounding box center [309, 69] width 42 height 13
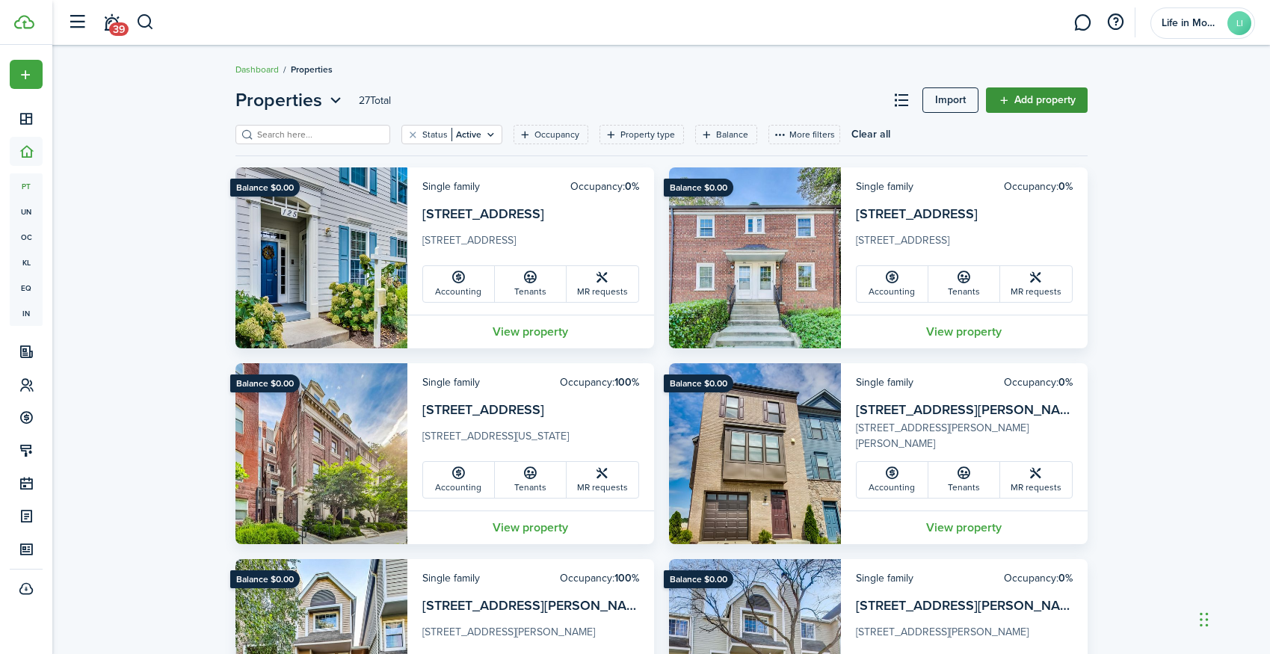
click at [1031, 98] on link "Add property" at bounding box center [1037, 99] width 102 height 25
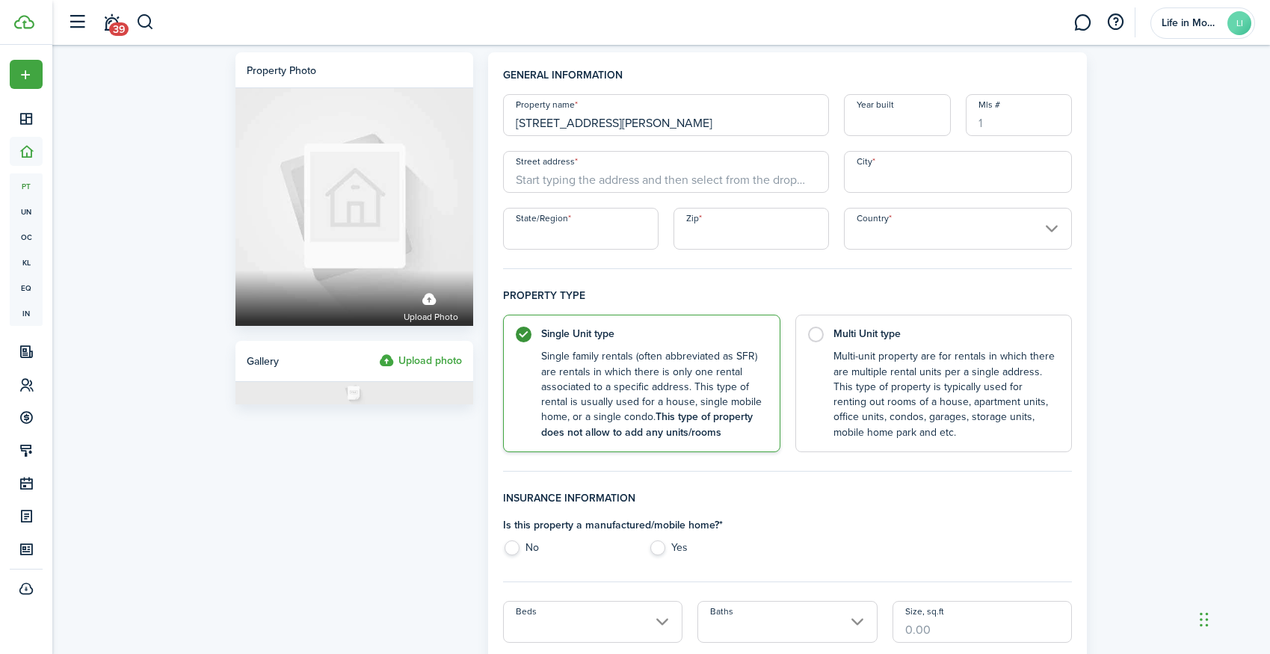
type input "5716 Chapman Mill Drive #310"
type input "1987"
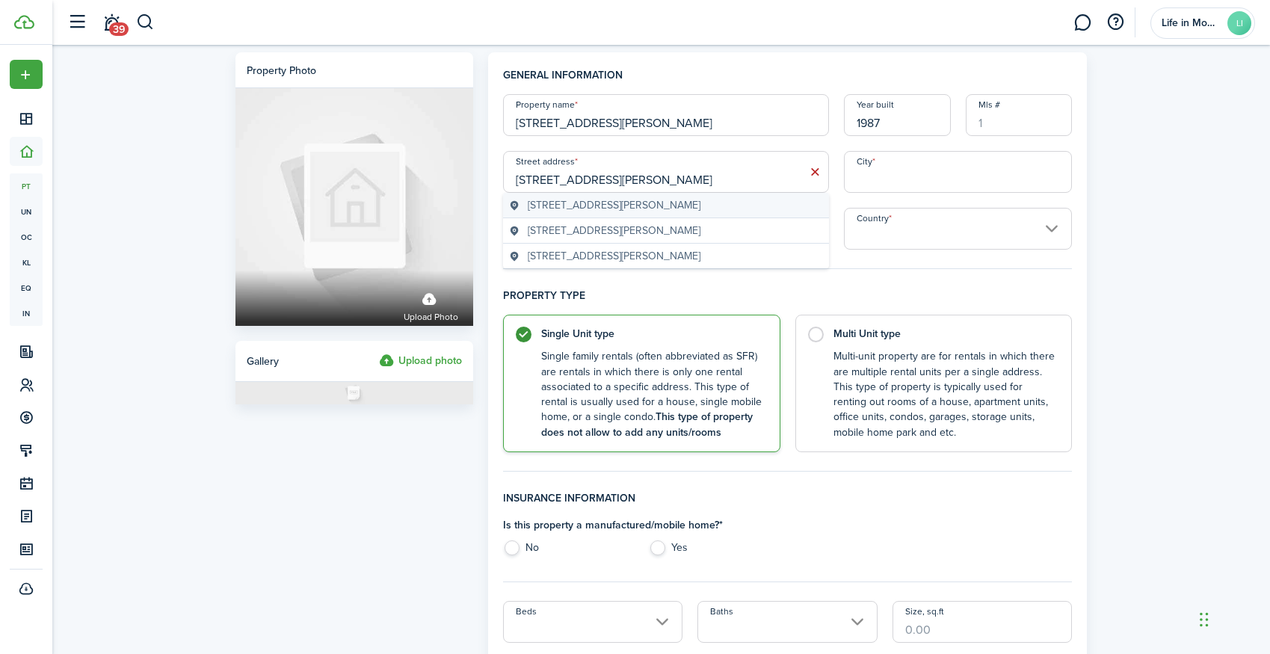
click at [553, 207] on span "5716 Chapman Mill Drive, North Bethesda, MD, USA" at bounding box center [614, 205] width 173 height 16
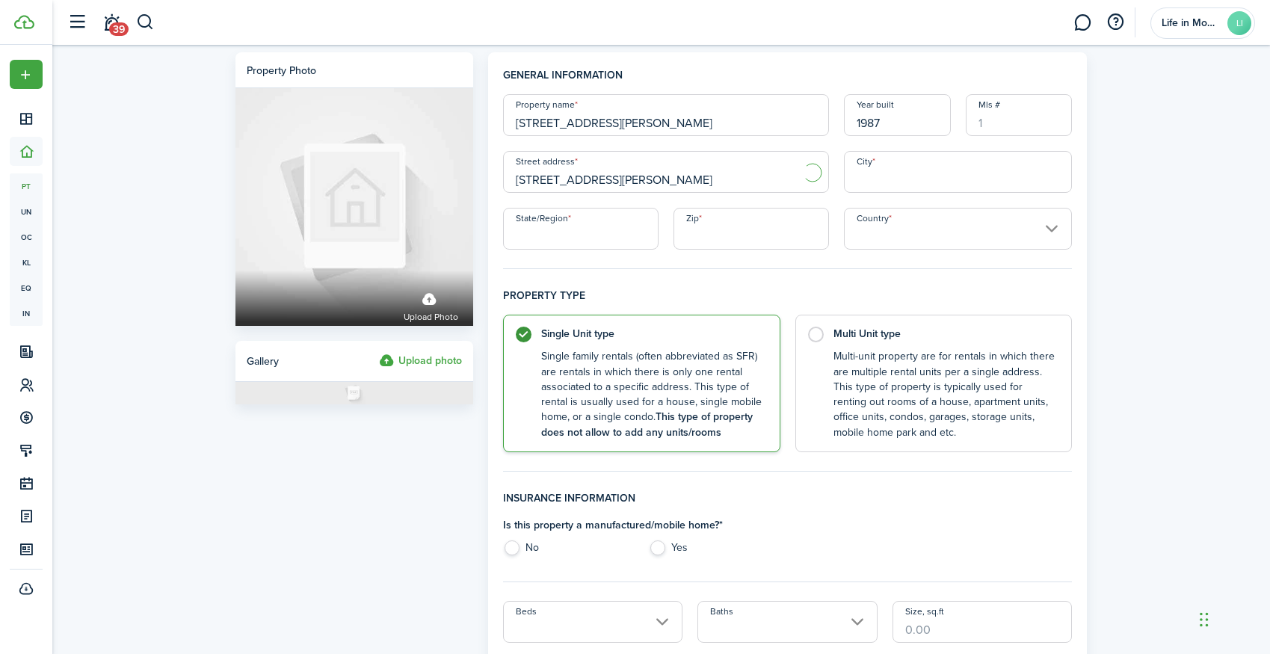
type input "5716 Chapman Mill Dr"
type input "North Bethesda"
type input "MD"
type input "20852"
type input "[GEOGRAPHIC_DATA]"
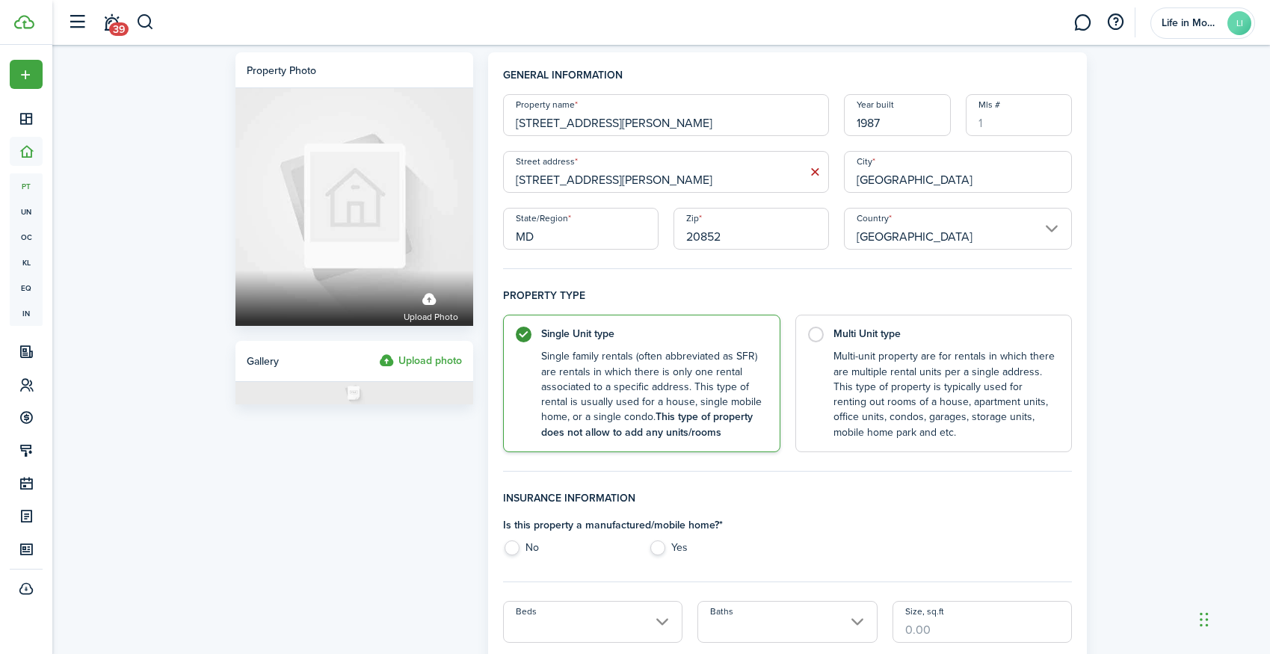
click at [638, 182] on input "5716 Chapman Mill Dr" at bounding box center [666, 172] width 326 height 42
type input "5716 Chapman Mill Drive #310"
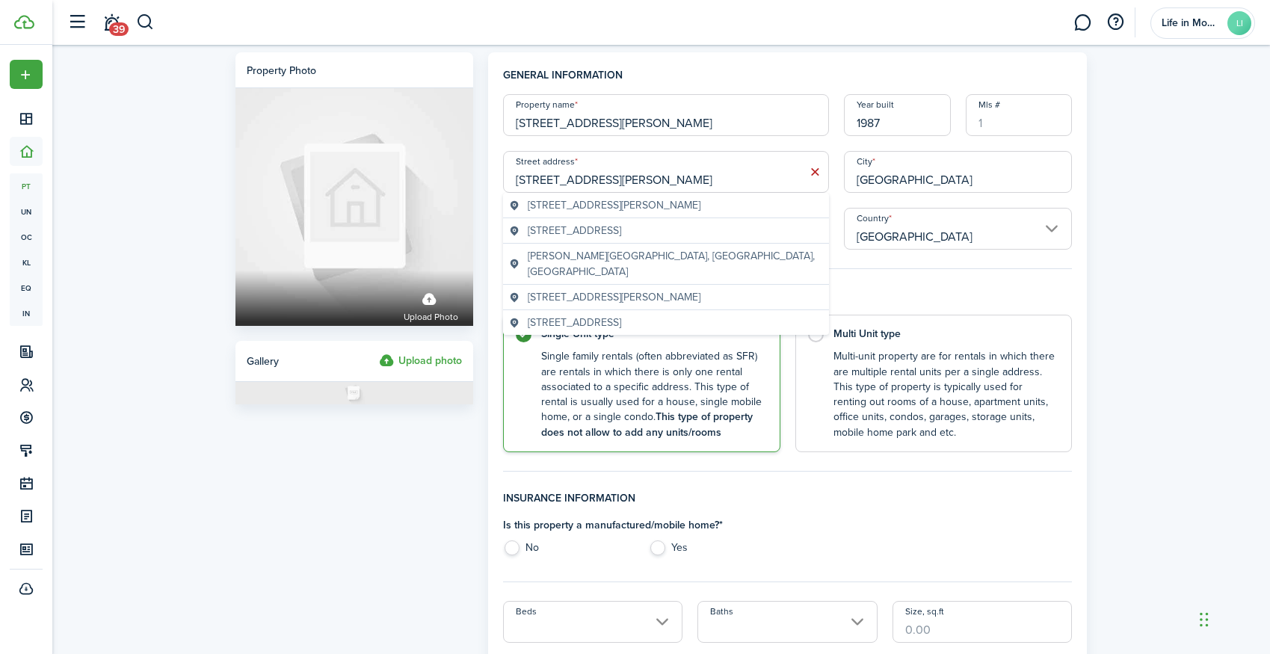
click at [516, 543] on label "No" at bounding box center [568, 551] width 131 height 22
radio input "true"
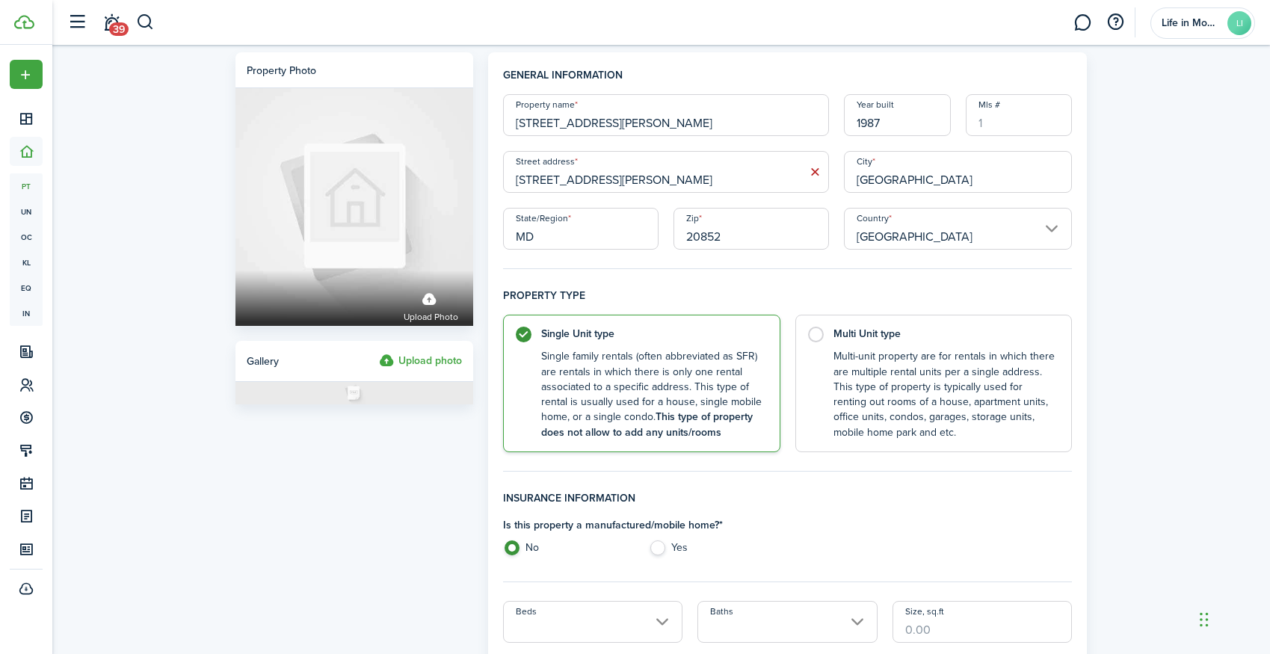
click at [564, 621] on input "Beds" at bounding box center [593, 622] width 180 height 42
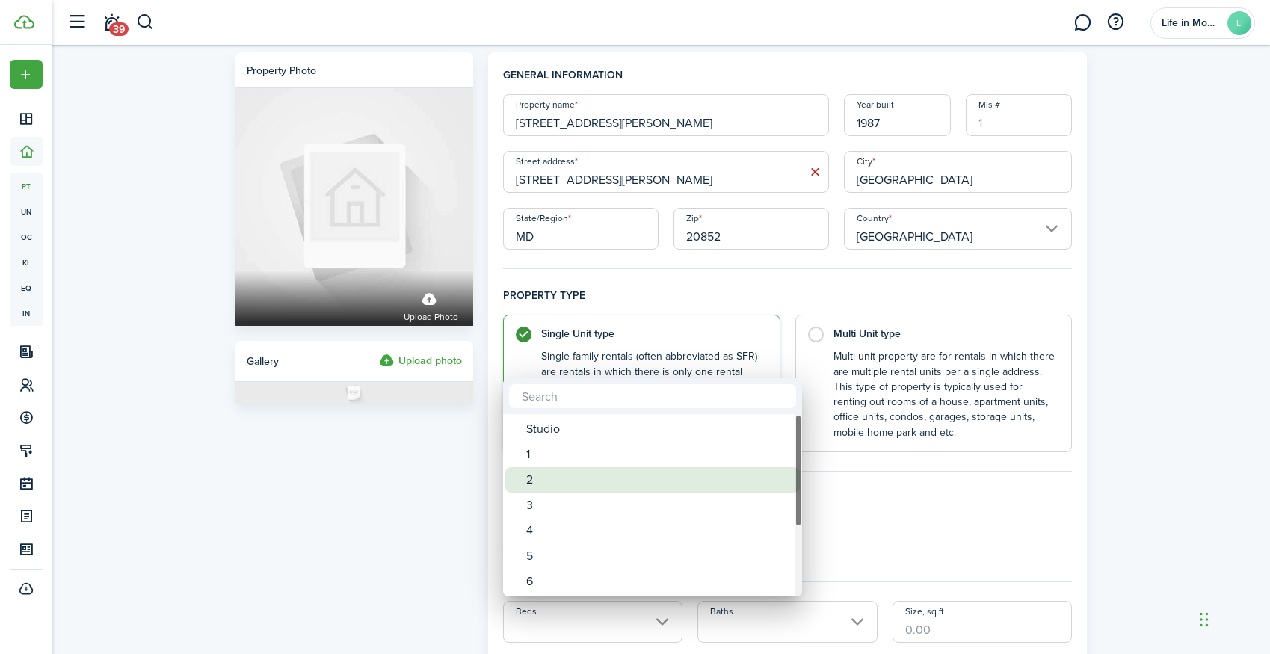
click at [559, 485] on div "2" at bounding box center [658, 479] width 265 height 25
type input "2"
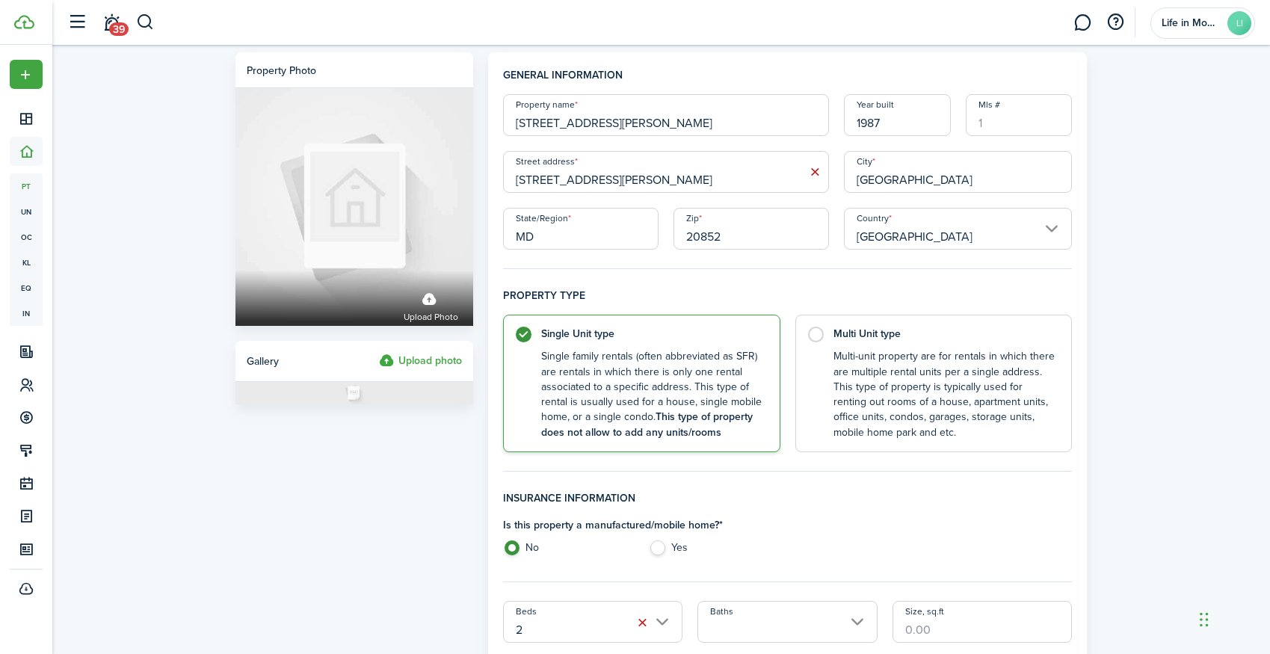
click at [750, 616] on input "Baths" at bounding box center [787, 622] width 180 height 42
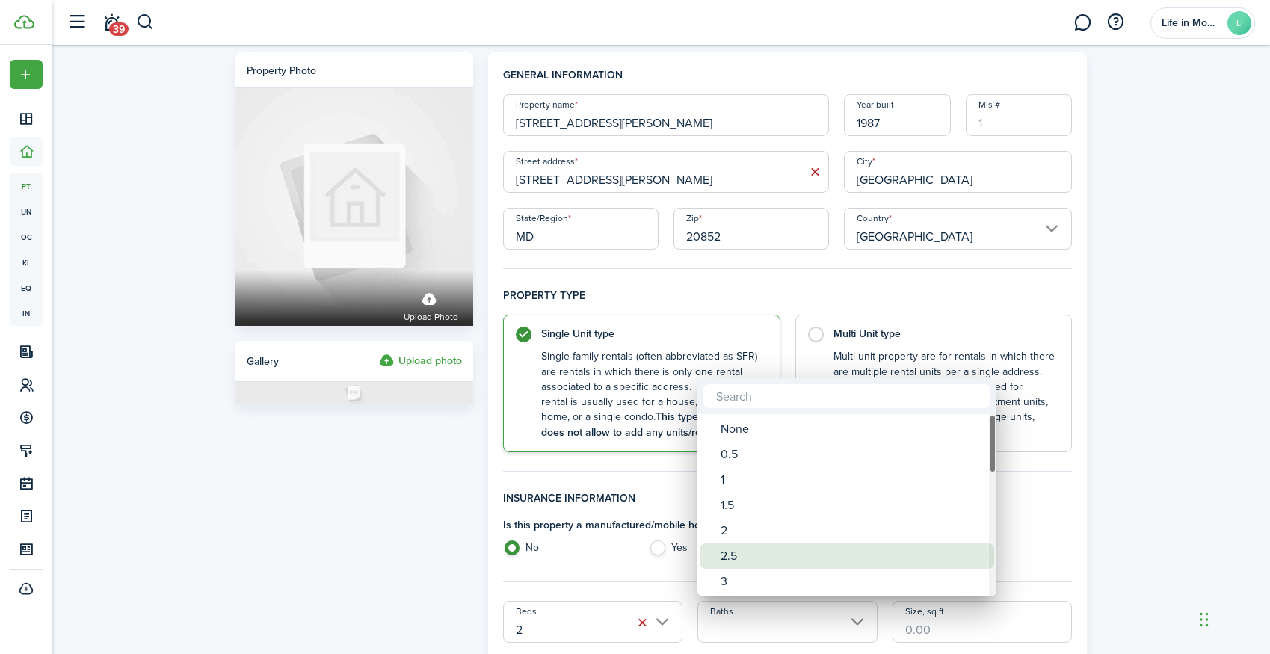
click at [740, 554] on div "2.5" at bounding box center [852, 555] width 265 height 25
type input "2.5"
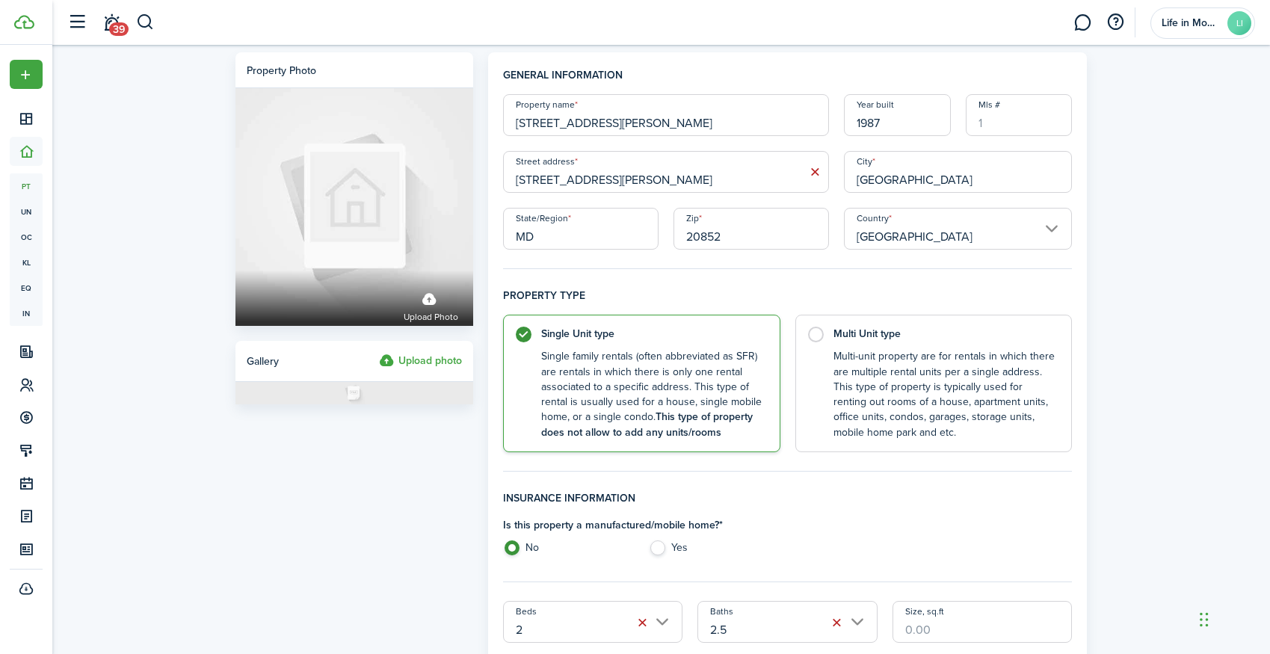
click at [930, 628] on input "Size, sq.ft" at bounding box center [982, 622] width 180 height 42
type input "1,083"
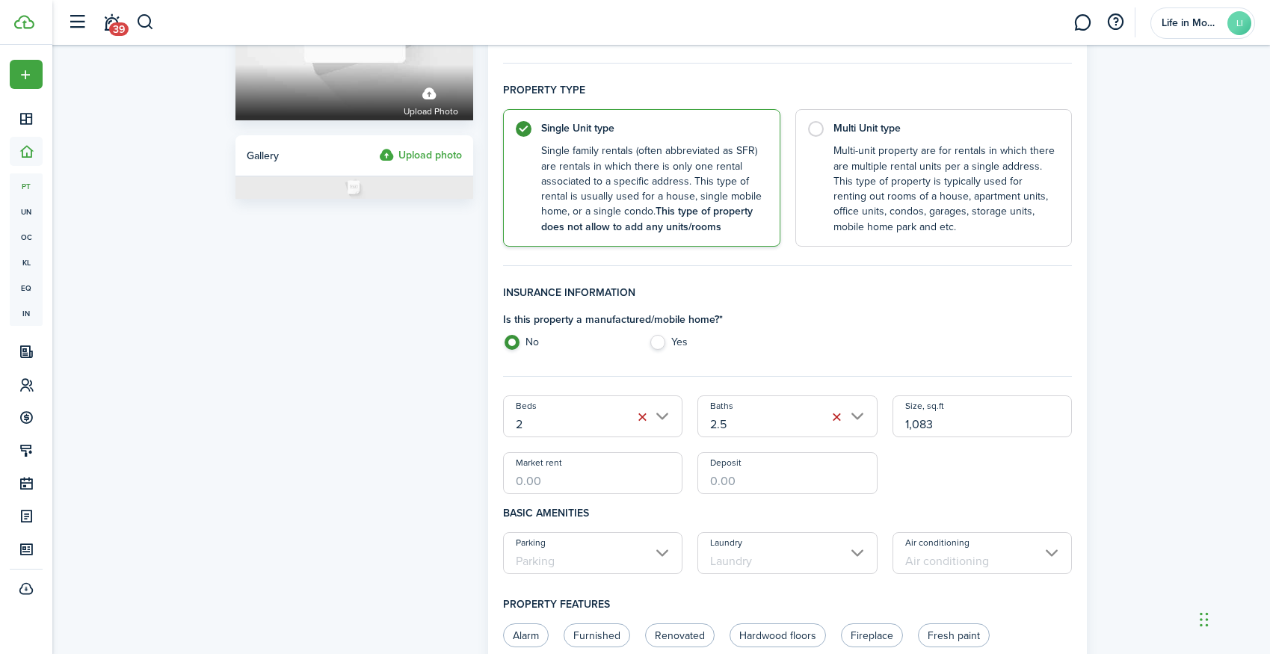
scroll to position [245, 0]
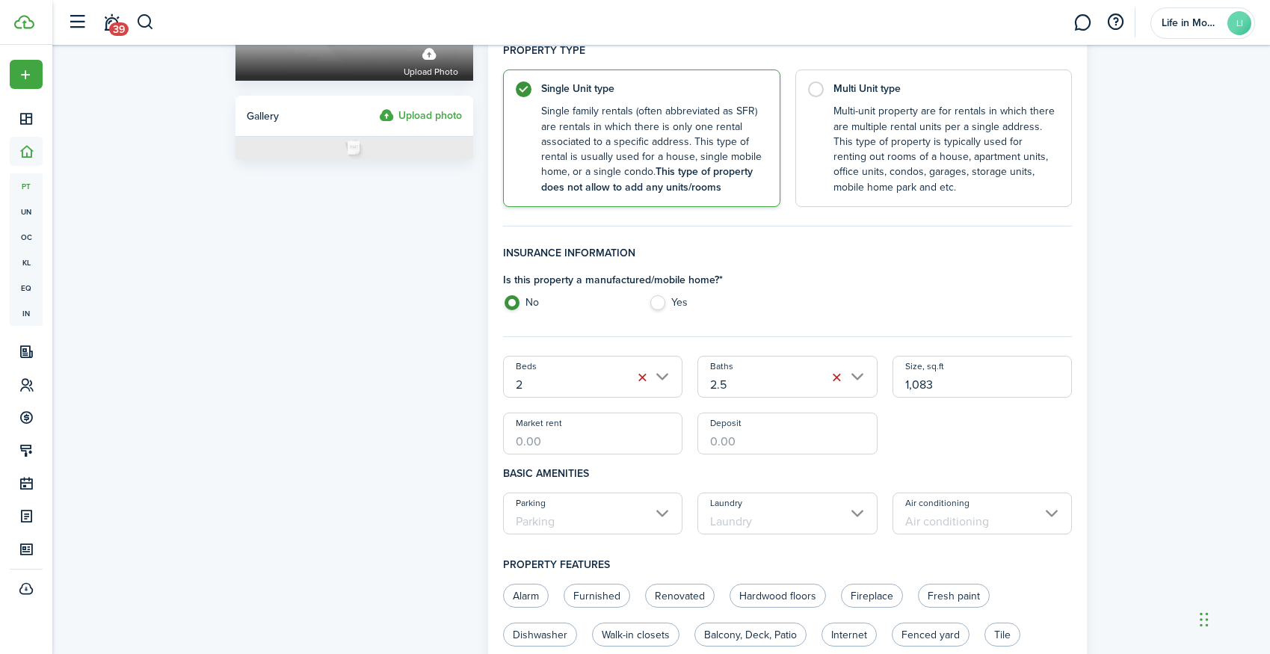
click at [653, 435] on input "Market rent" at bounding box center [593, 434] width 180 height 42
type input "$2,950.00"
click at [565, 520] on input "Parking" at bounding box center [593, 514] width 180 height 42
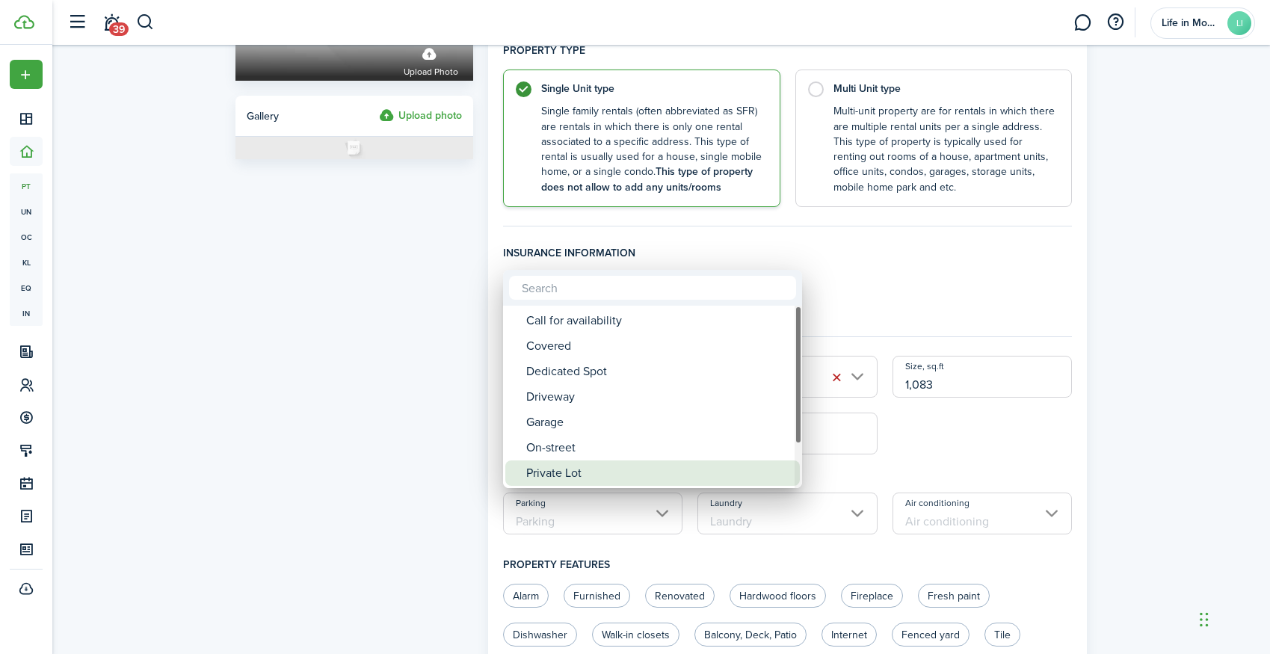
click at [567, 475] on div "Private Lot" at bounding box center [658, 472] width 265 height 25
type input "Private Lot"
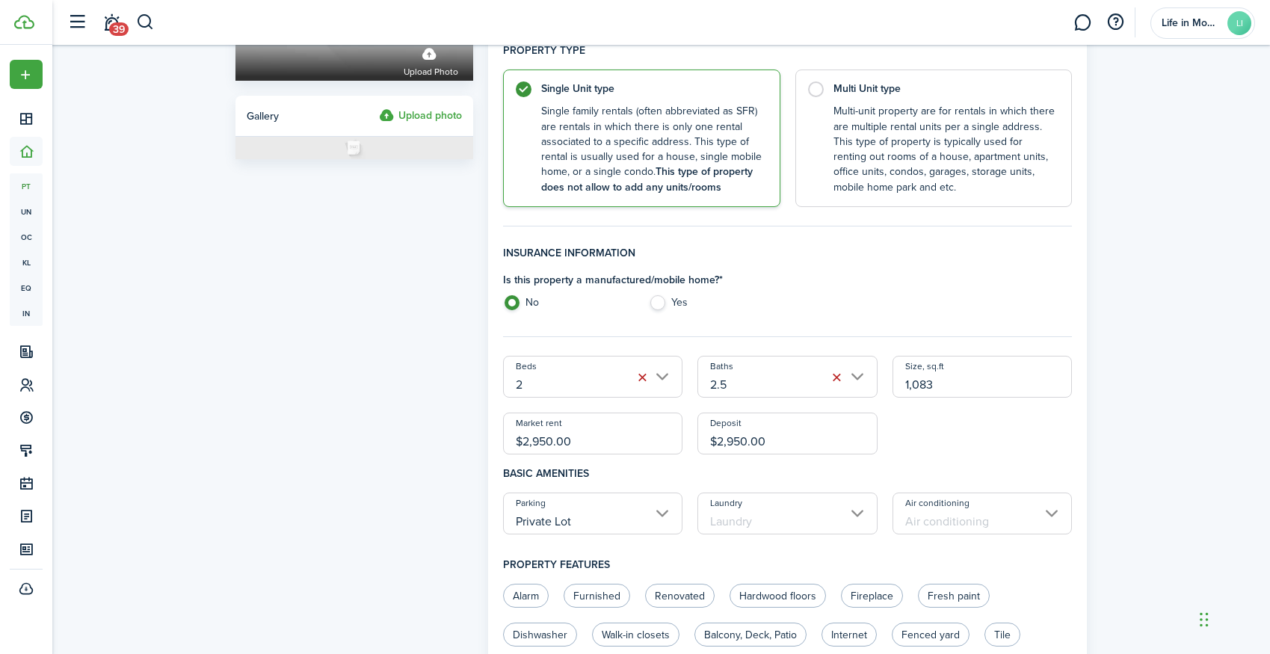
click at [744, 528] on input "Laundry" at bounding box center [787, 514] width 180 height 42
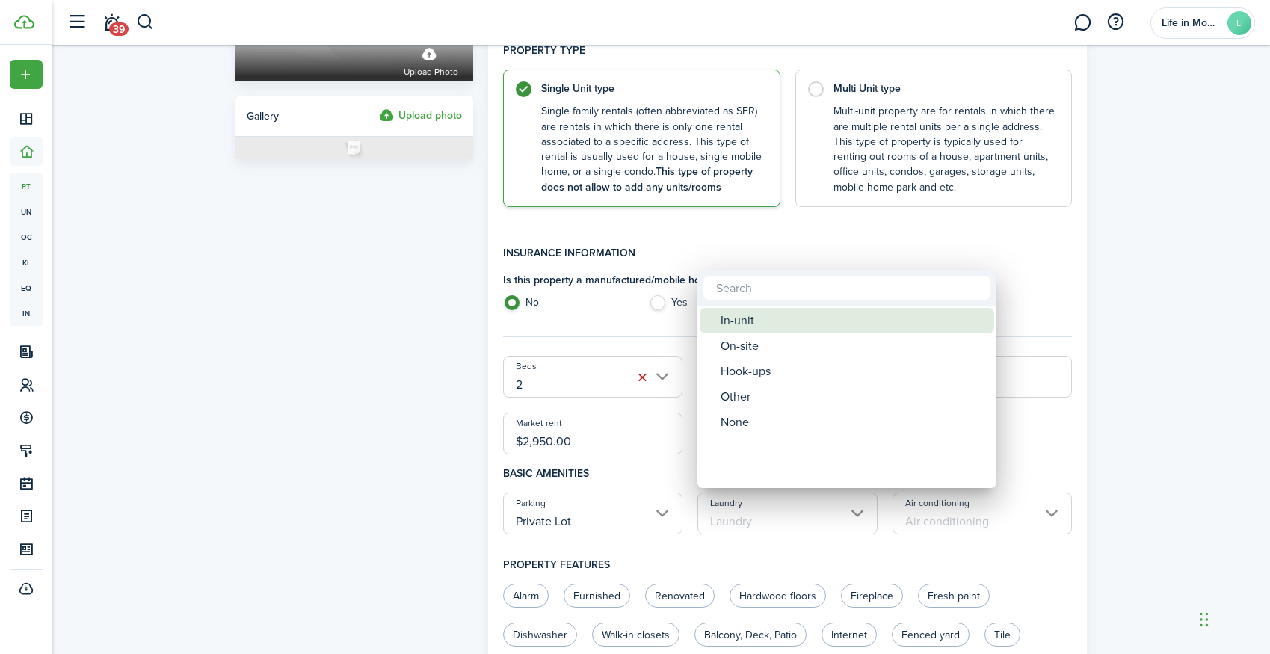
click at [756, 326] on div "In-unit" at bounding box center [852, 320] width 265 height 25
type input "In-unit"
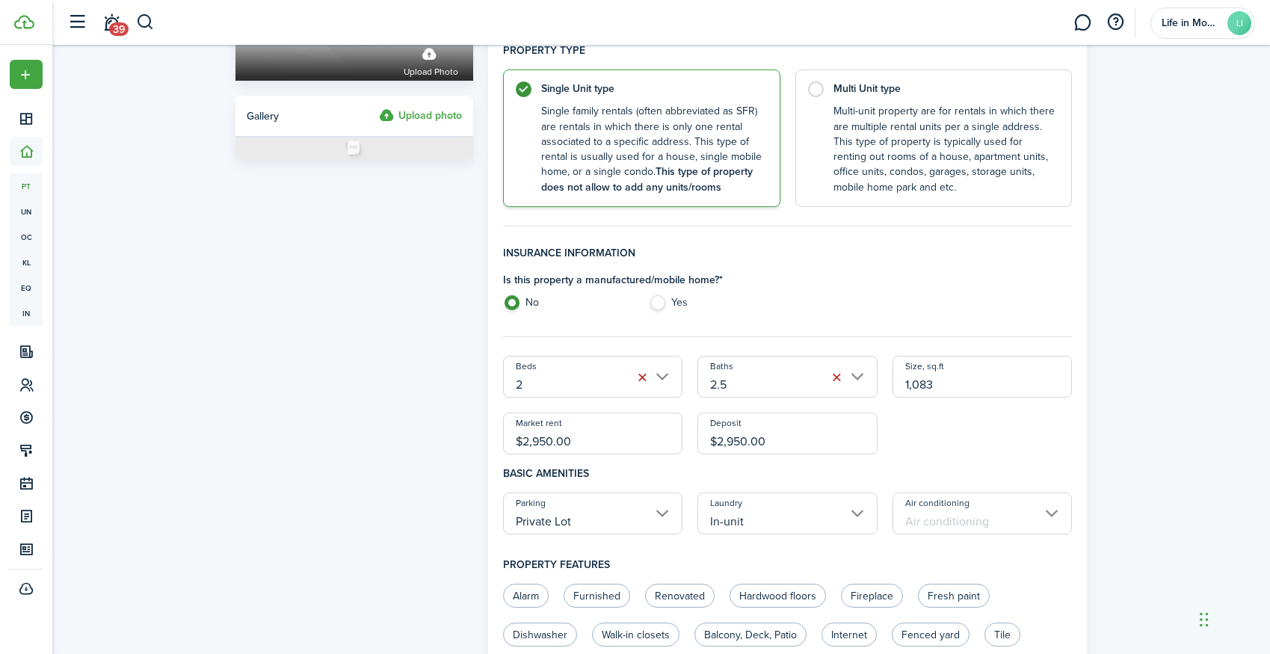
click at [926, 531] on input "Air conditioning" at bounding box center [982, 514] width 180 height 42
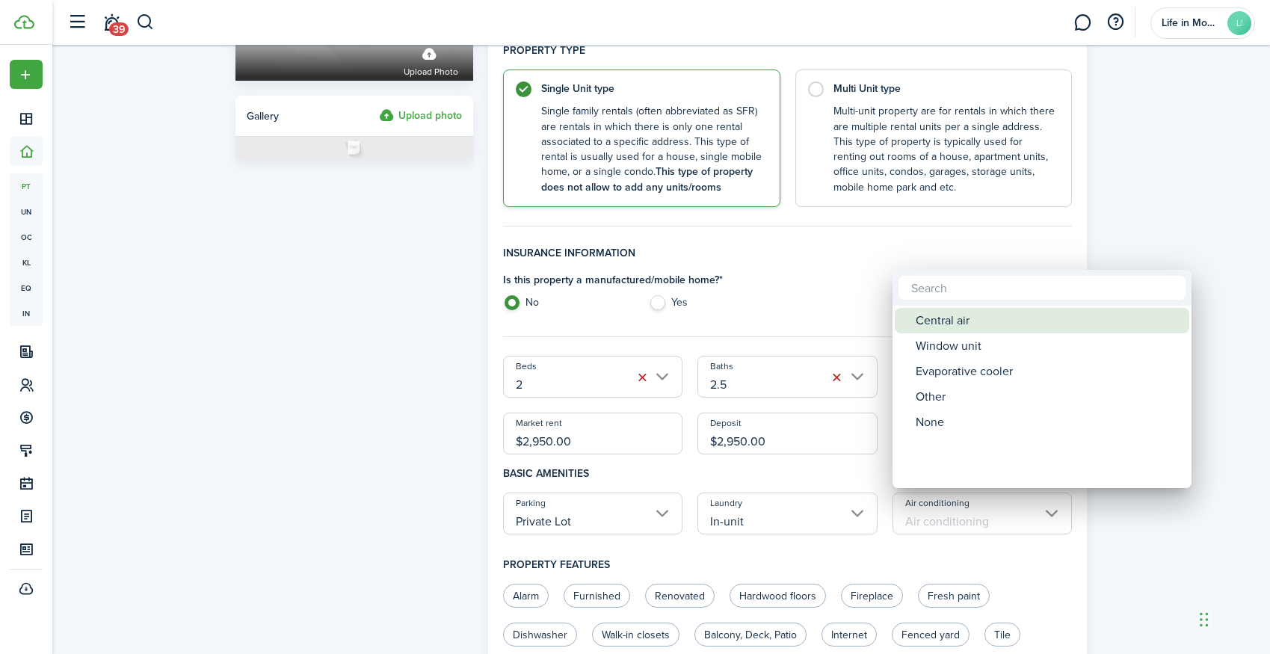
click at [949, 330] on div "Central air" at bounding box center [1048, 320] width 265 height 25
type input "Central air"
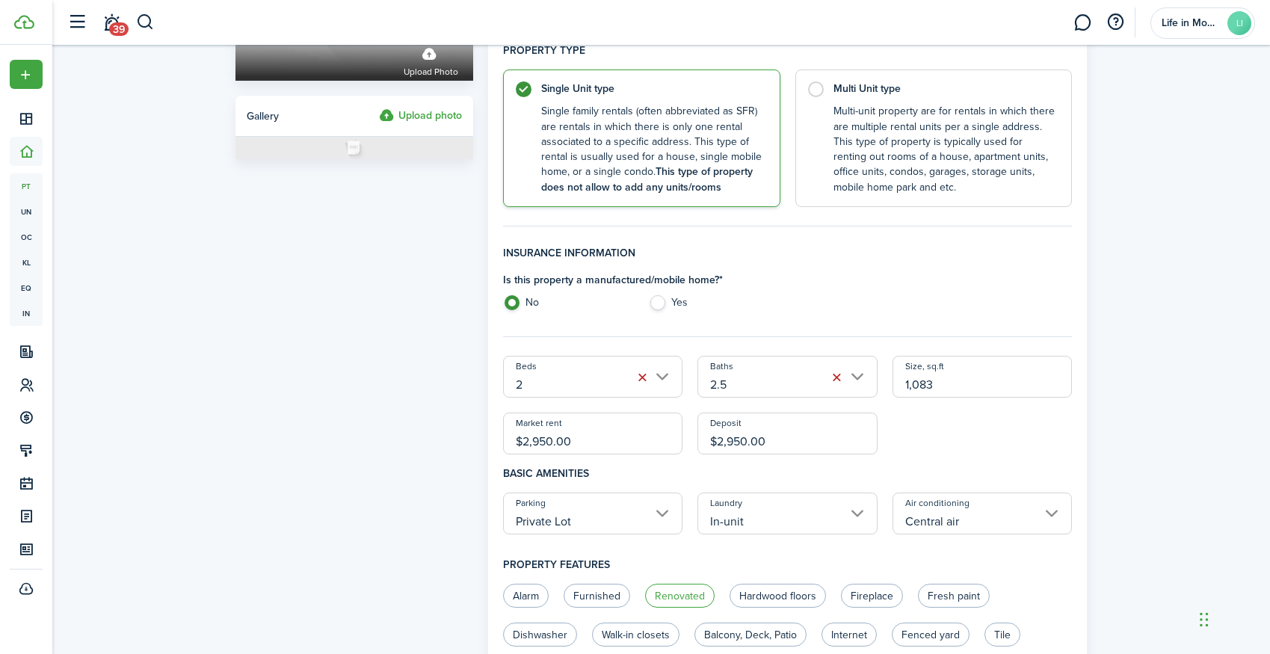
click at [682, 593] on label "Renovated" at bounding box center [680, 596] width 70 height 24
radio input "true"
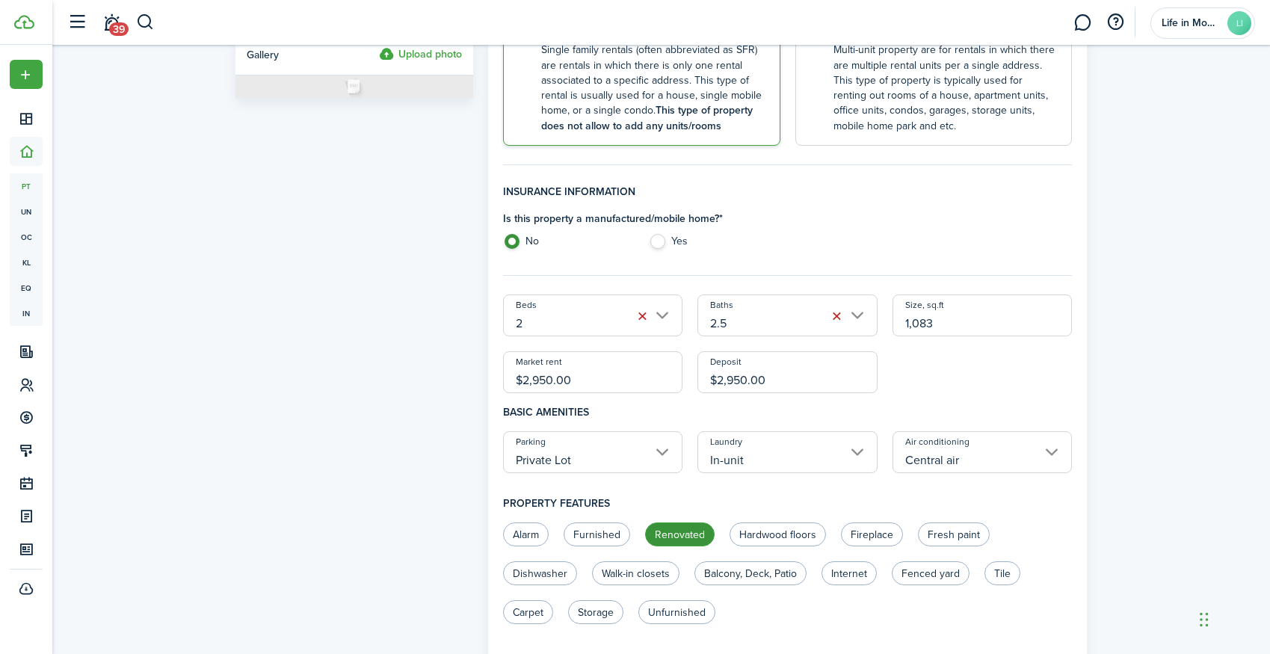
scroll to position [393, 0]
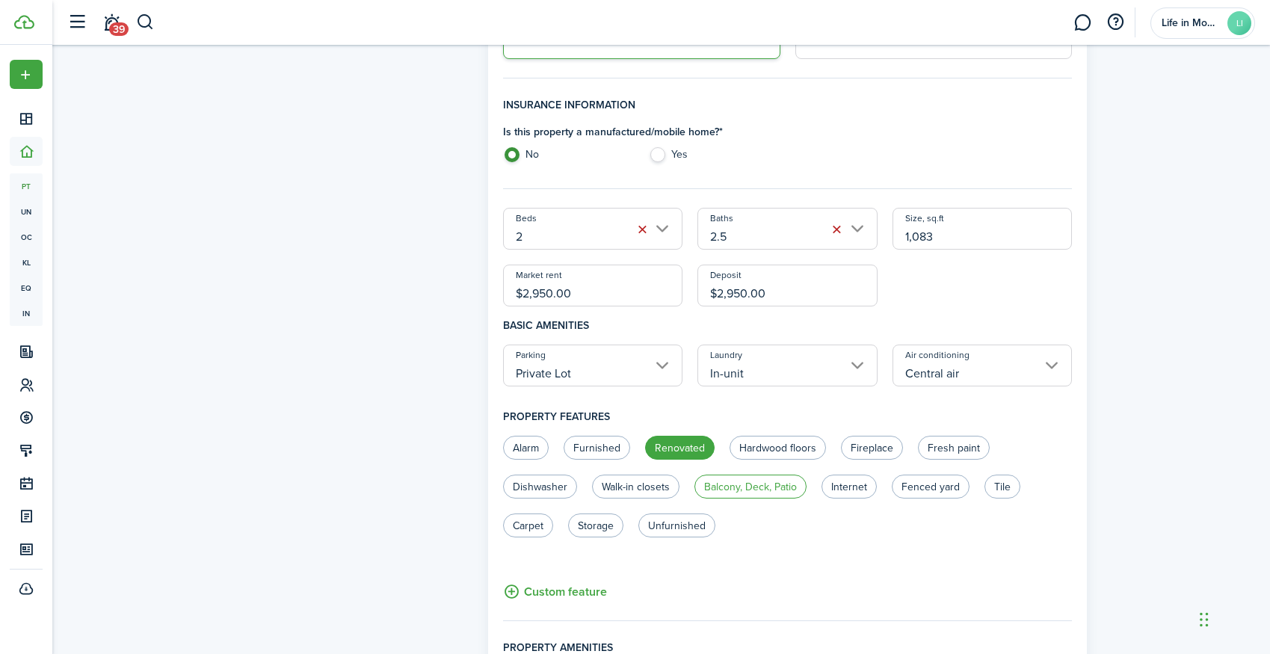
click at [720, 492] on label "Balcony, Deck, Patio" at bounding box center [750, 487] width 112 height 24
radio input "true"
click at [634, 486] on label "Walk-in closets" at bounding box center [635, 487] width 87 height 24
radio input "true"
click at [557, 481] on label "Dishwasher" at bounding box center [540, 487] width 74 height 24
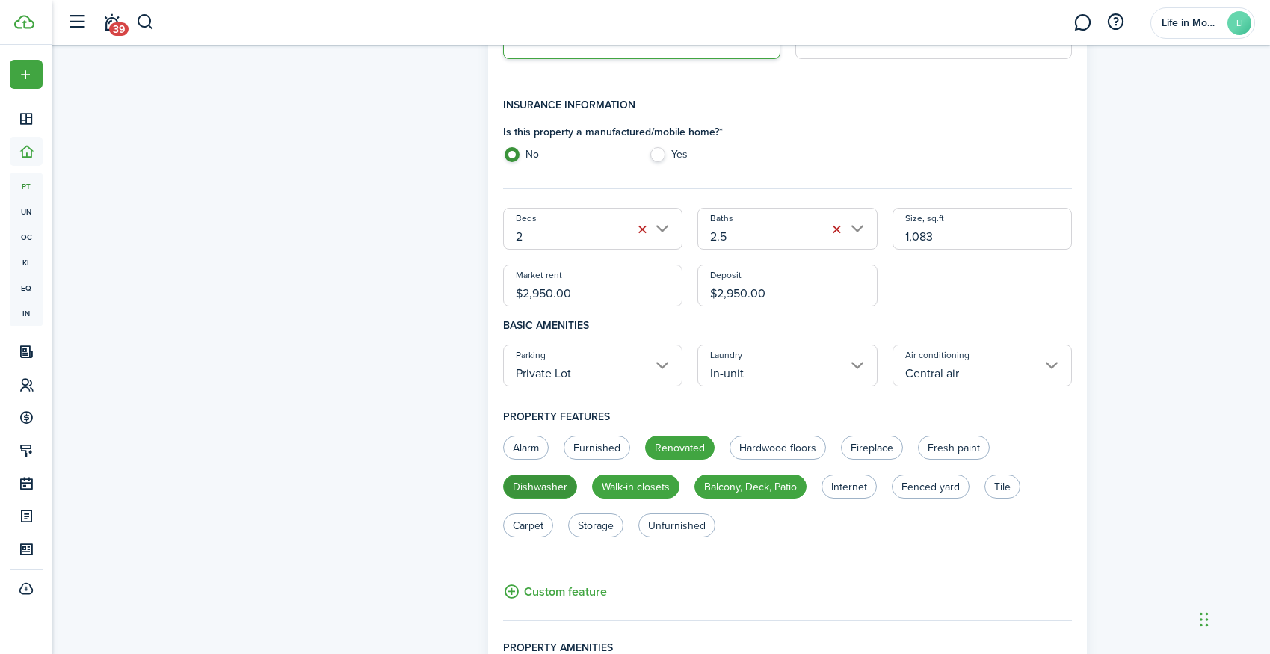
radio input "true"
click at [667, 522] on label "Unfurnished" at bounding box center [676, 525] width 77 height 24
radio input "true"
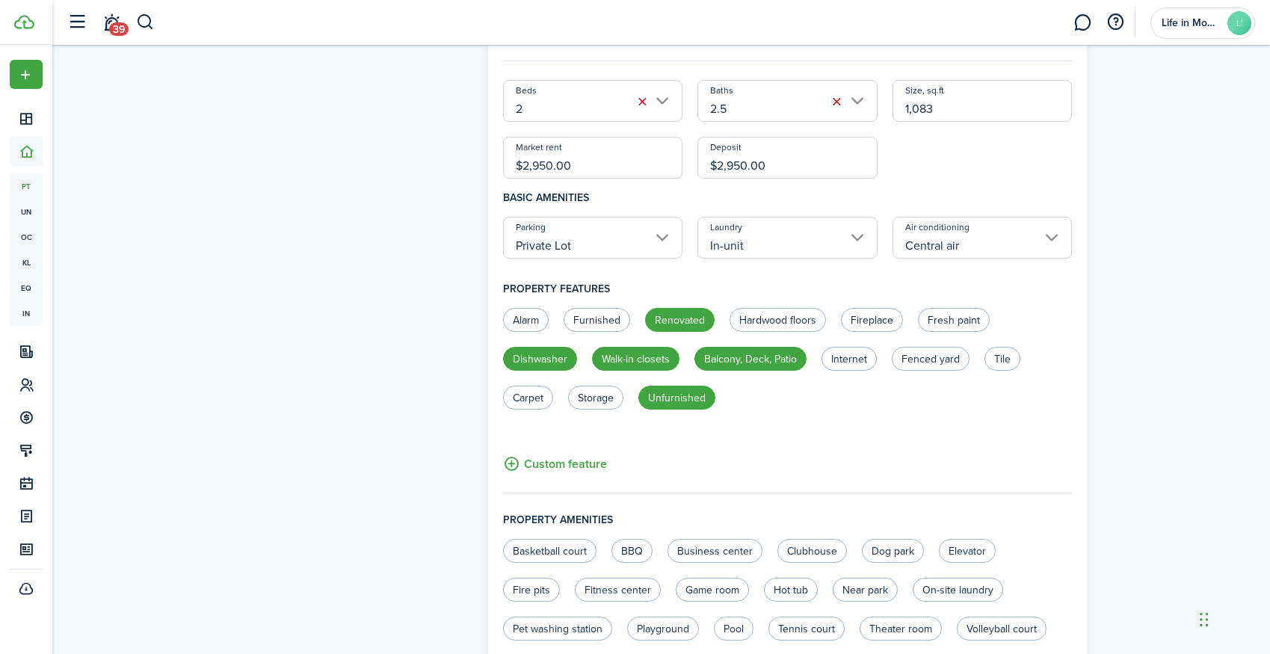
scroll to position [623, 0]
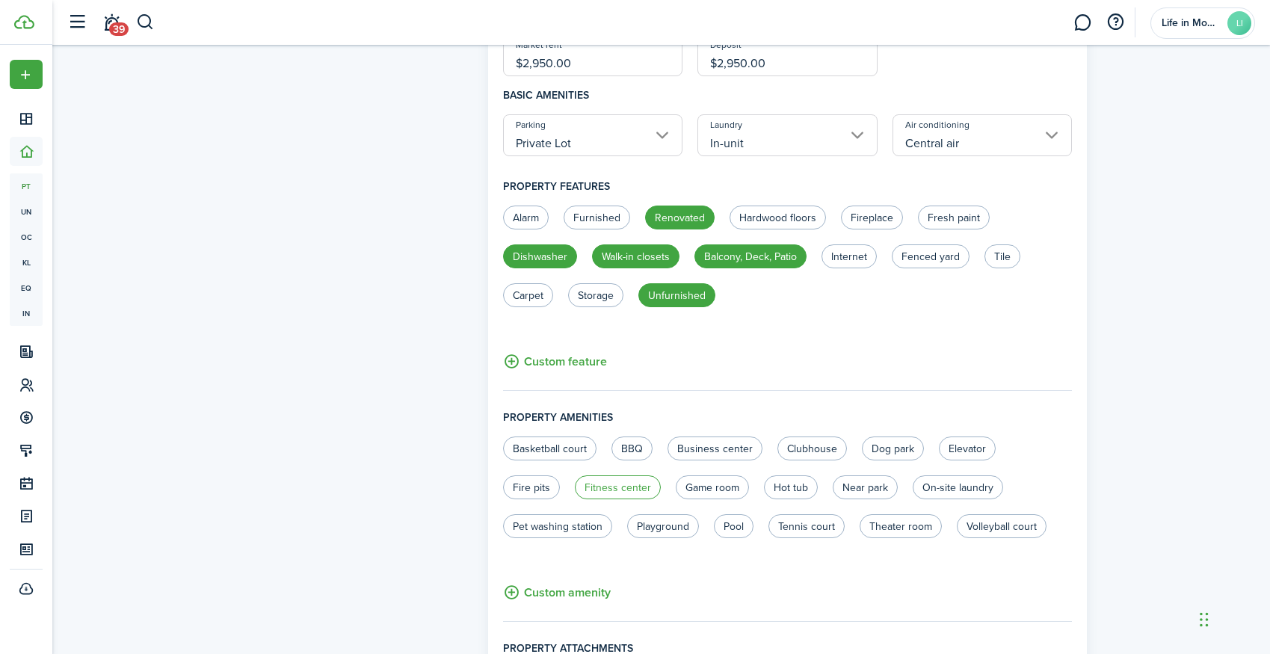
click at [596, 489] on label "Fitness center" at bounding box center [618, 487] width 86 height 24
radio input "true"
click at [818, 451] on label "Clubhouse" at bounding box center [812, 448] width 70 height 24
radio input "true"
click at [802, 488] on label "Hot tub" at bounding box center [791, 487] width 54 height 24
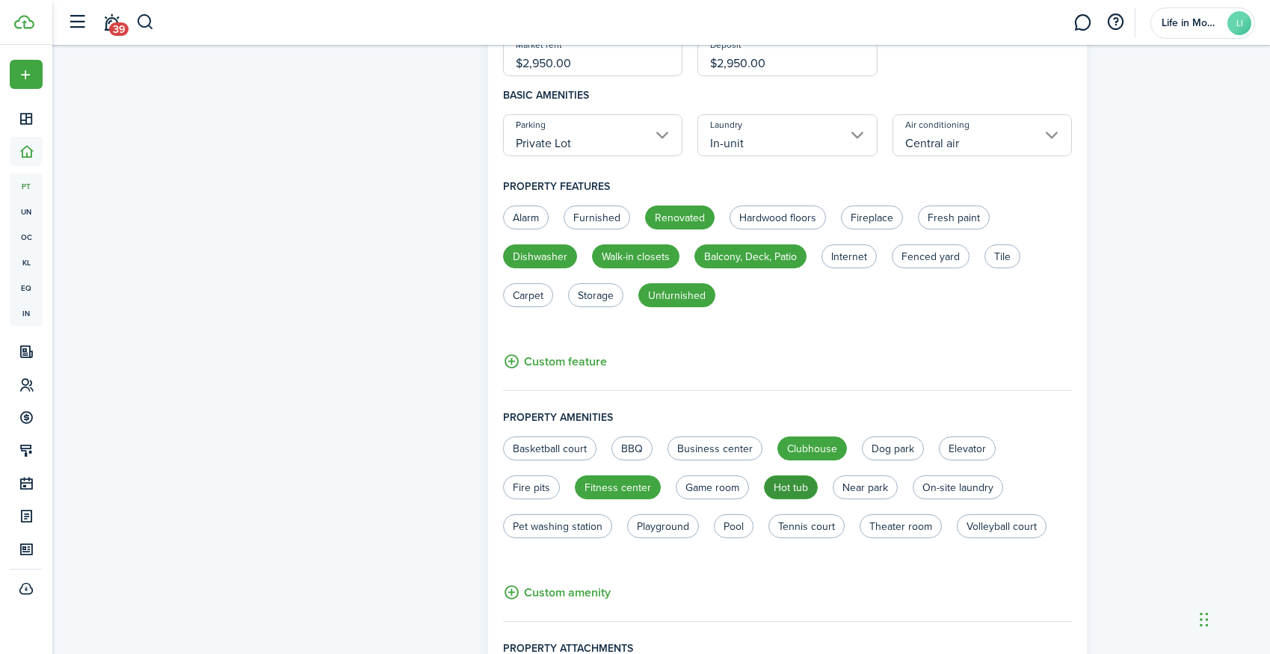
radio input "true"
click at [803, 520] on label "Tennis court" at bounding box center [806, 526] width 76 height 24
radio input "true"
click at [732, 525] on label "Pool" at bounding box center [734, 526] width 40 height 24
radio input "true"
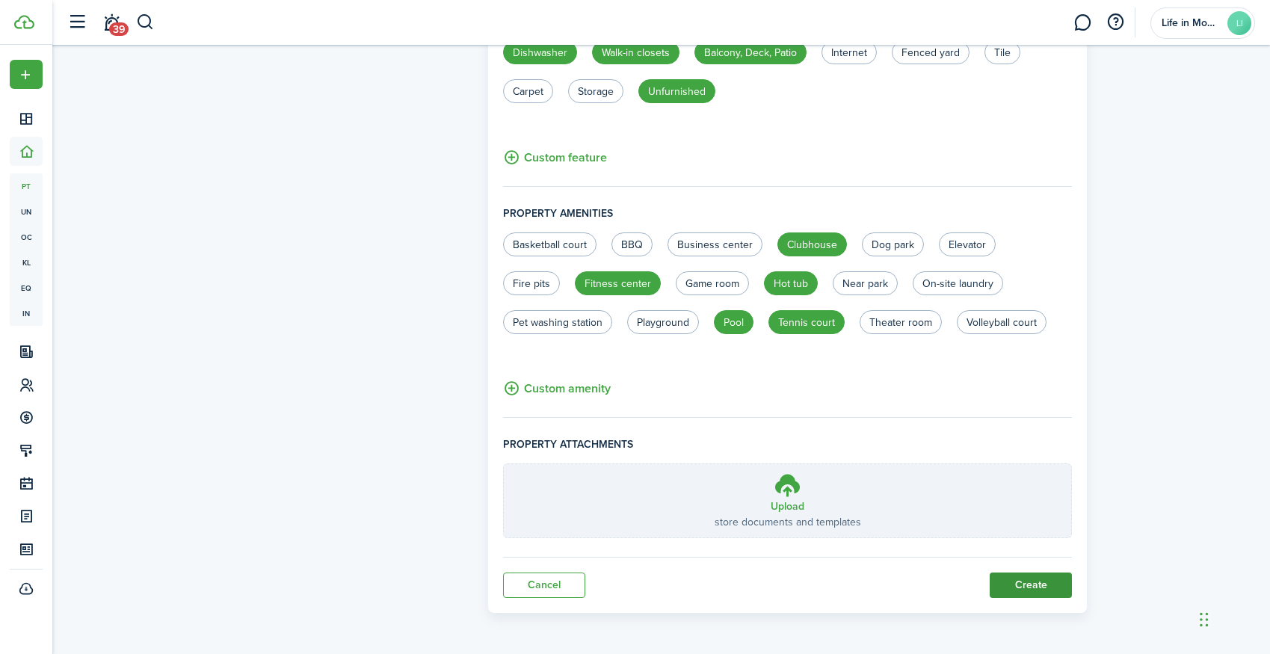
scroll to position [826, 0]
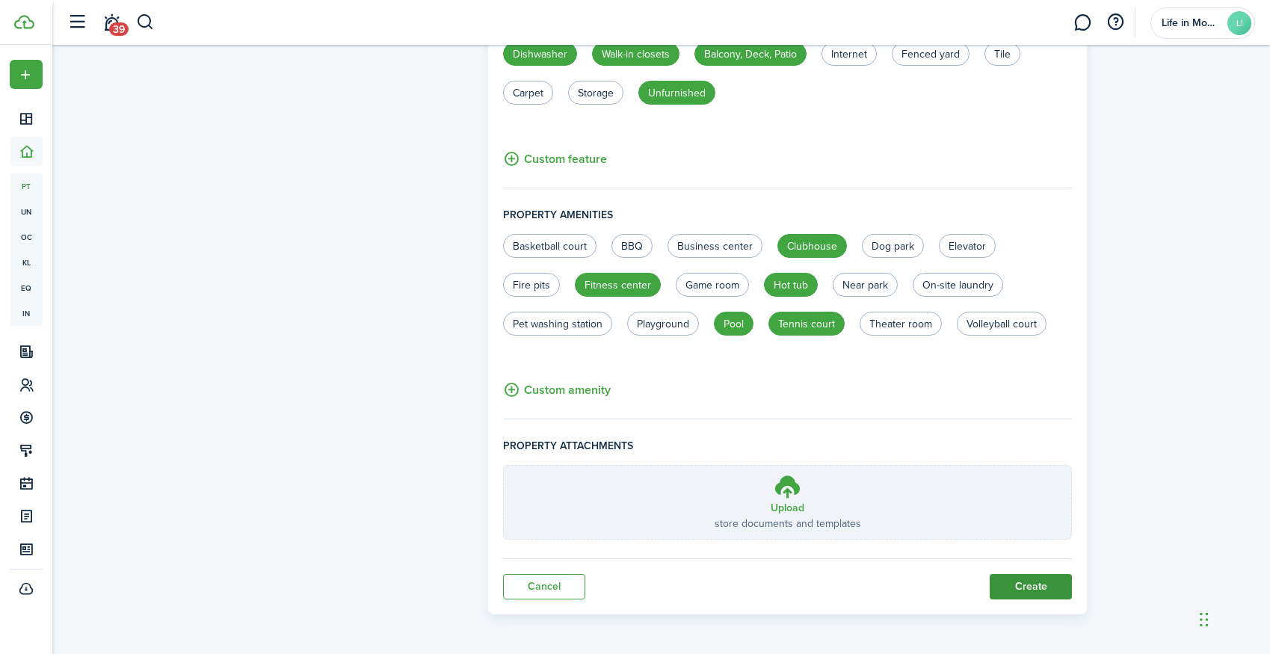
click at [1010, 581] on button "Create" at bounding box center [1031, 586] width 82 height 25
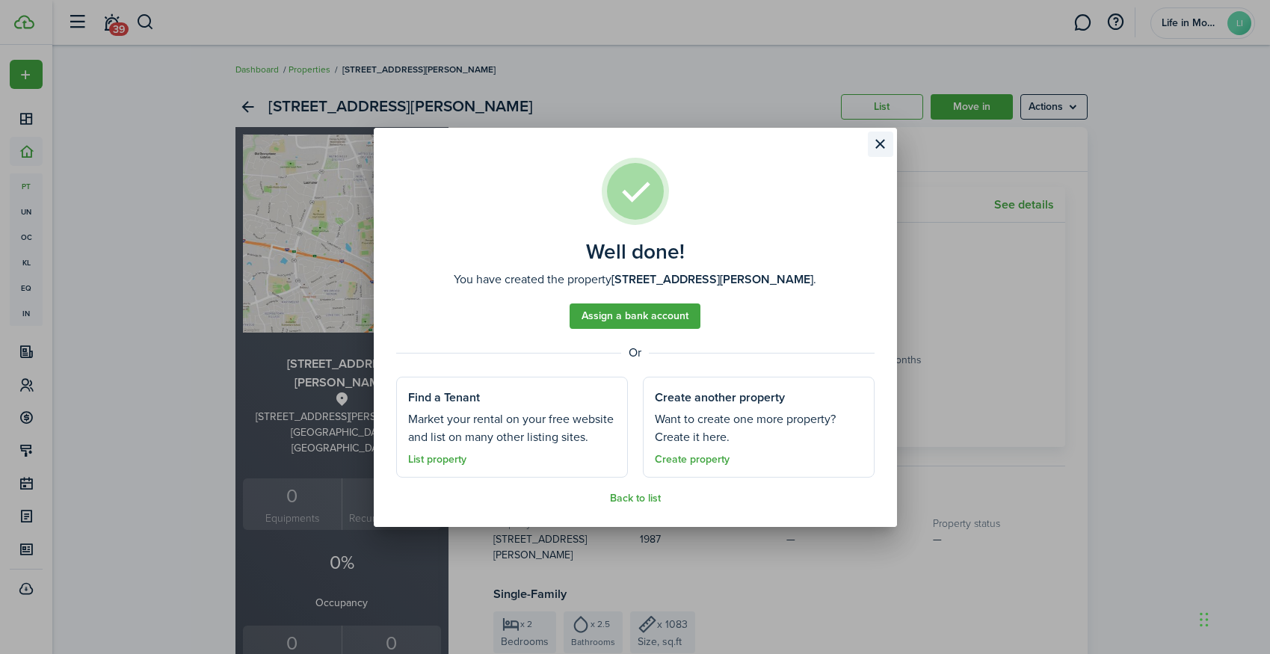
click at [885, 151] on button "Close modal" at bounding box center [880, 144] width 25 height 25
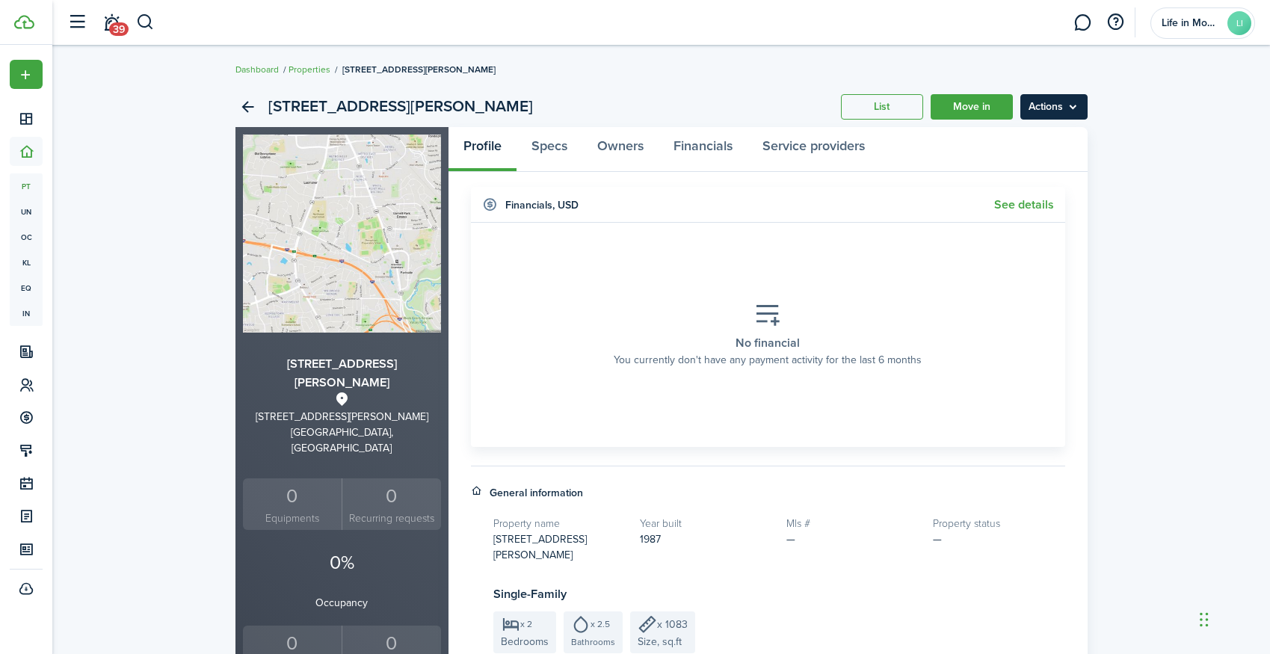
click at [1033, 114] on menu-btn "Actions" at bounding box center [1053, 106] width 67 height 25
click at [1038, 138] on link "Edit property" at bounding box center [1022, 139] width 131 height 25
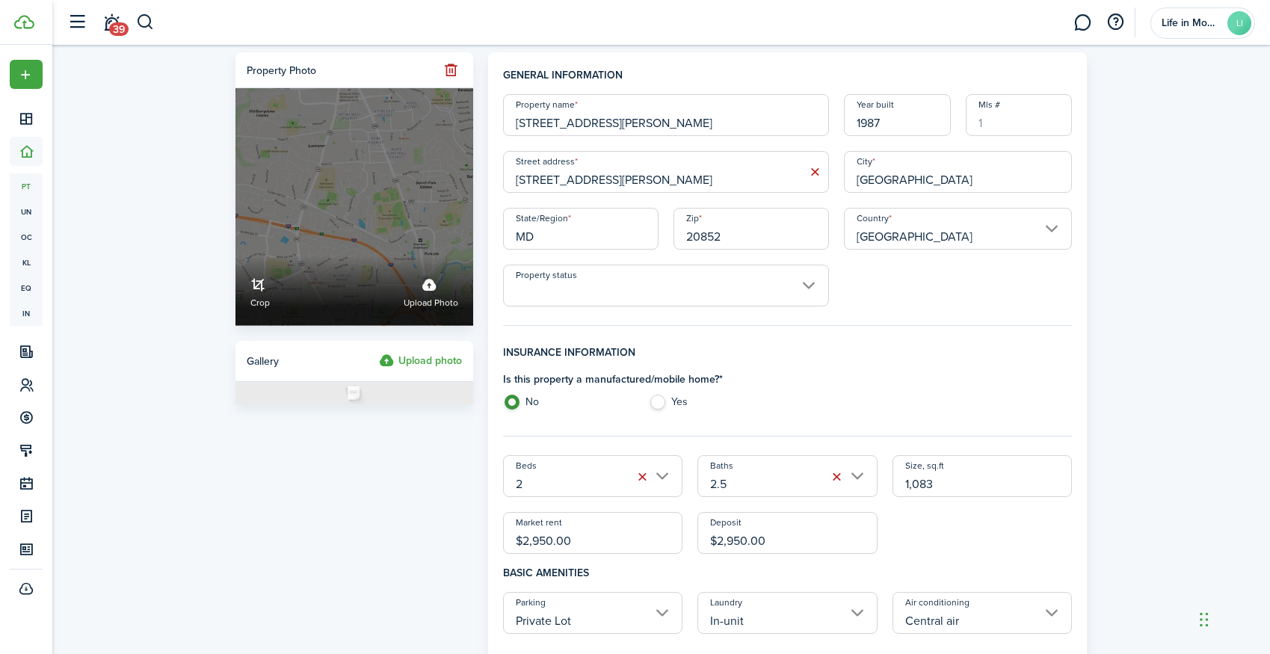
click at [419, 308] on span "Upload photo" at bounding box center [431, 303] width 55 height 15
click at [235, 256] on input "Crop Upload photo" at bounding box center [235, 256] width 0 height 0
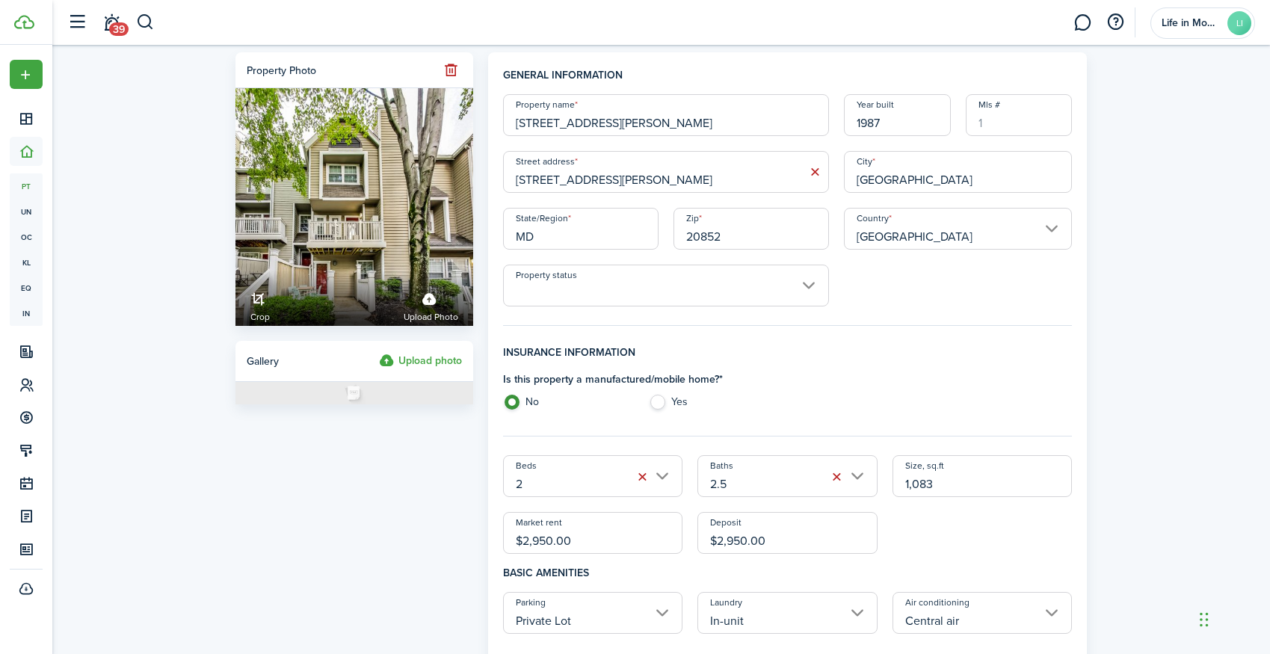
click at [542, 285] on input "Property status" at bounding box center [666, 286] width 326 height 42
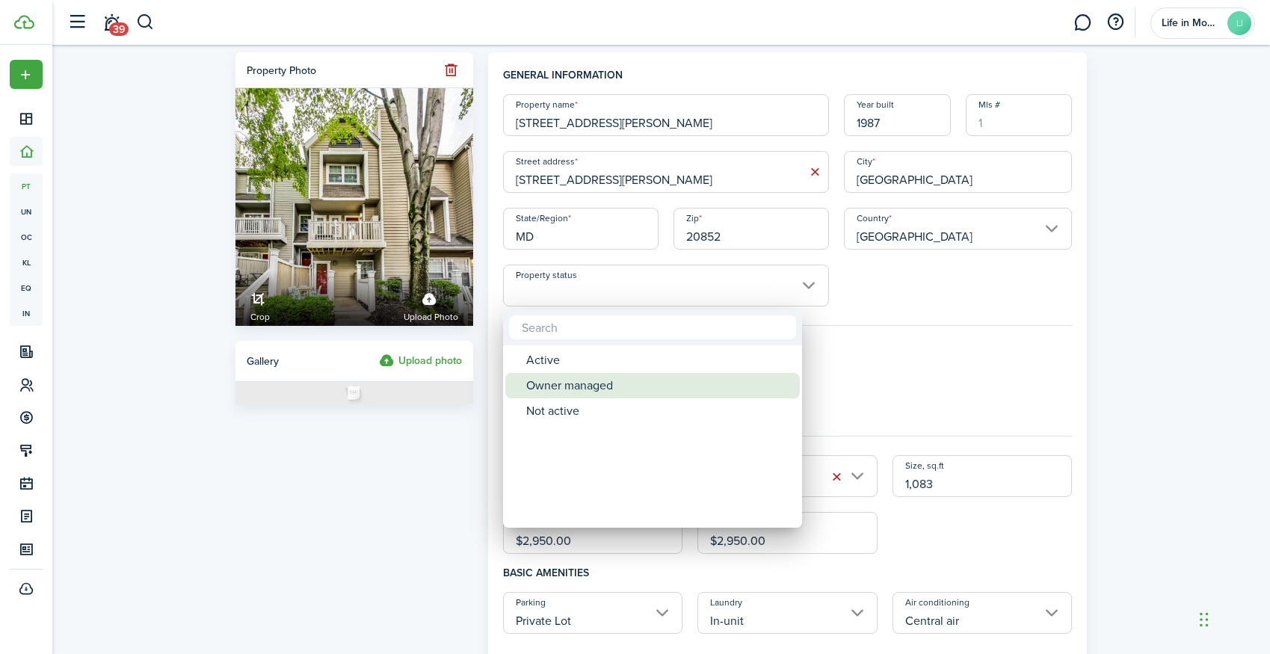
click at [571, 384] on div "Owner managed" at bounding box center [658, 385] width 265 height 25
type input "Owner managed"
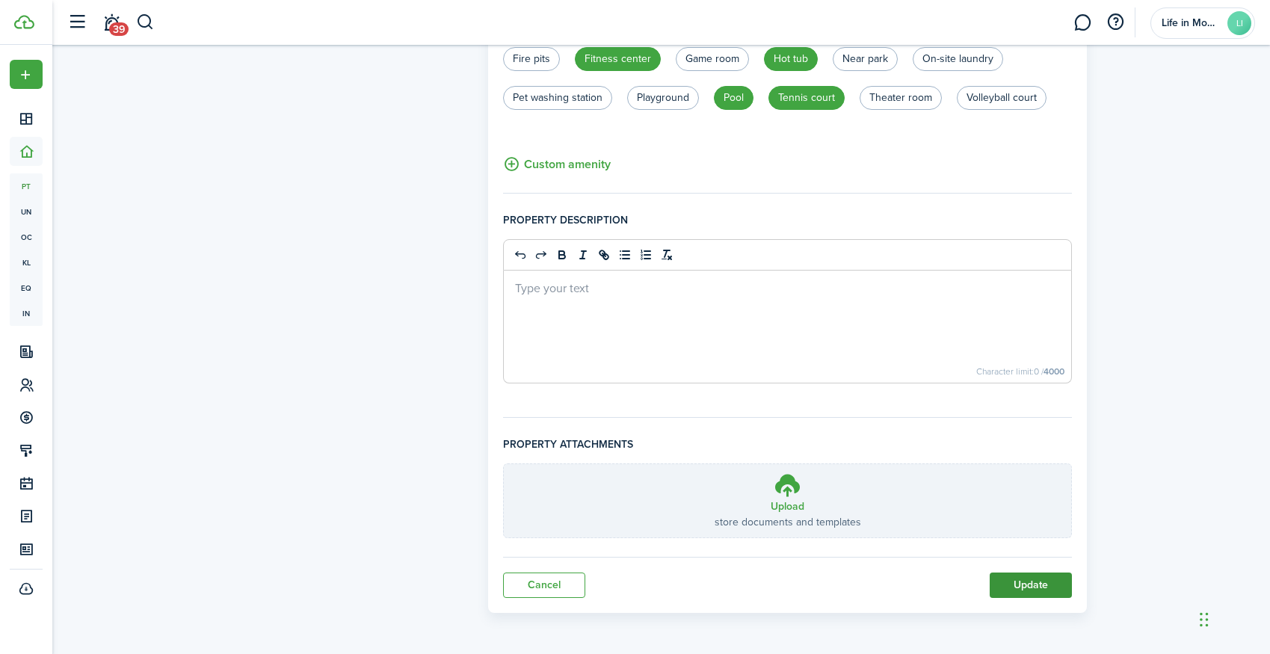
scroll to position [906, 0]
click at [1044, 579] on button "Update" at bounding box center [1031, 584] width 82 height 25
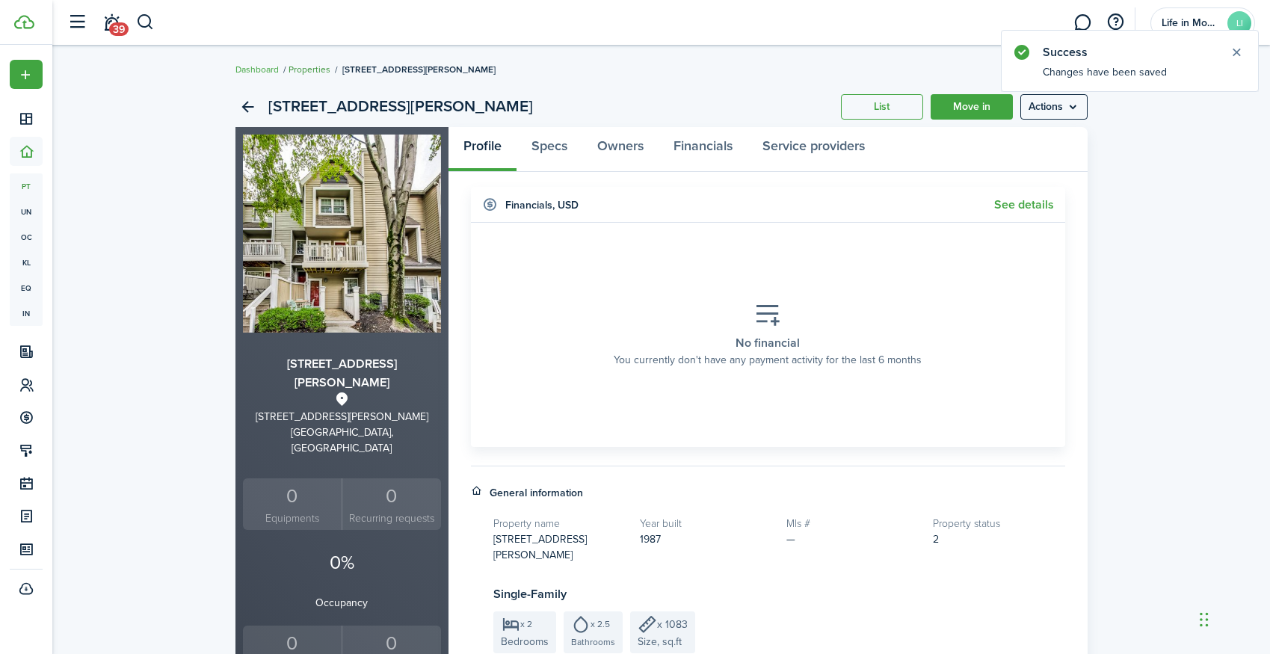
click at [306, 73] on link "Properties" at bounding box center [309, 69] width 42 height 13
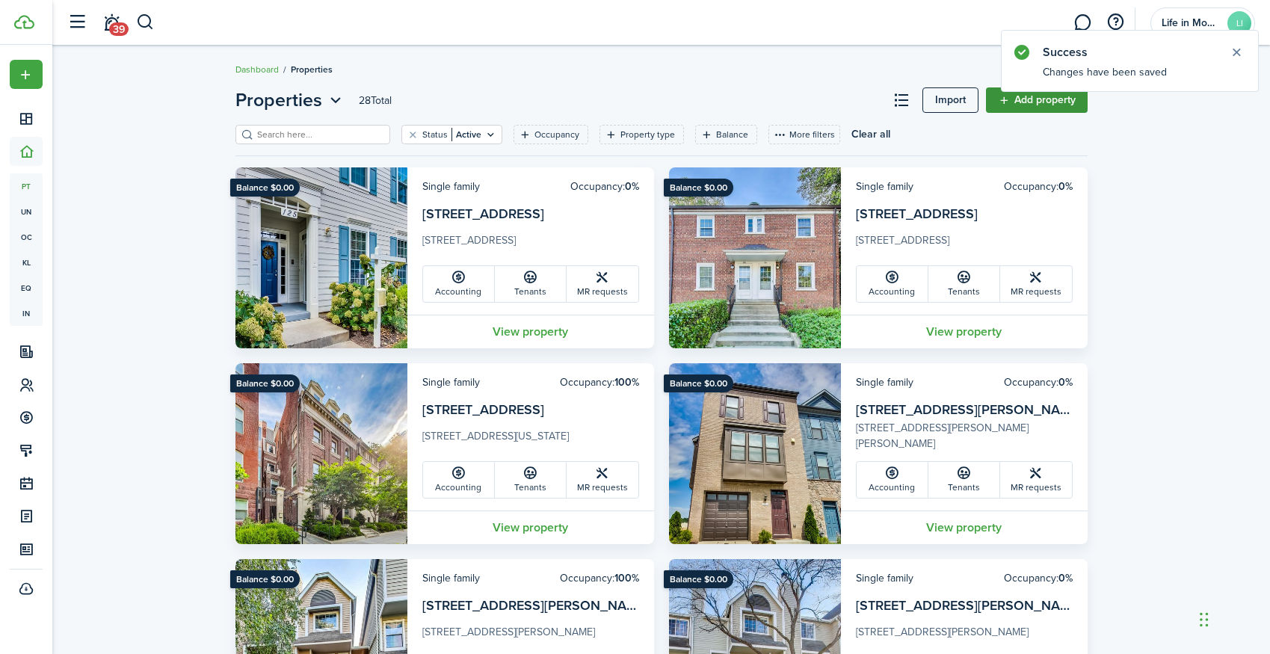
click at [1022, 105] on link "Add property" at bounding box center [1037, 99] width 102 height 25
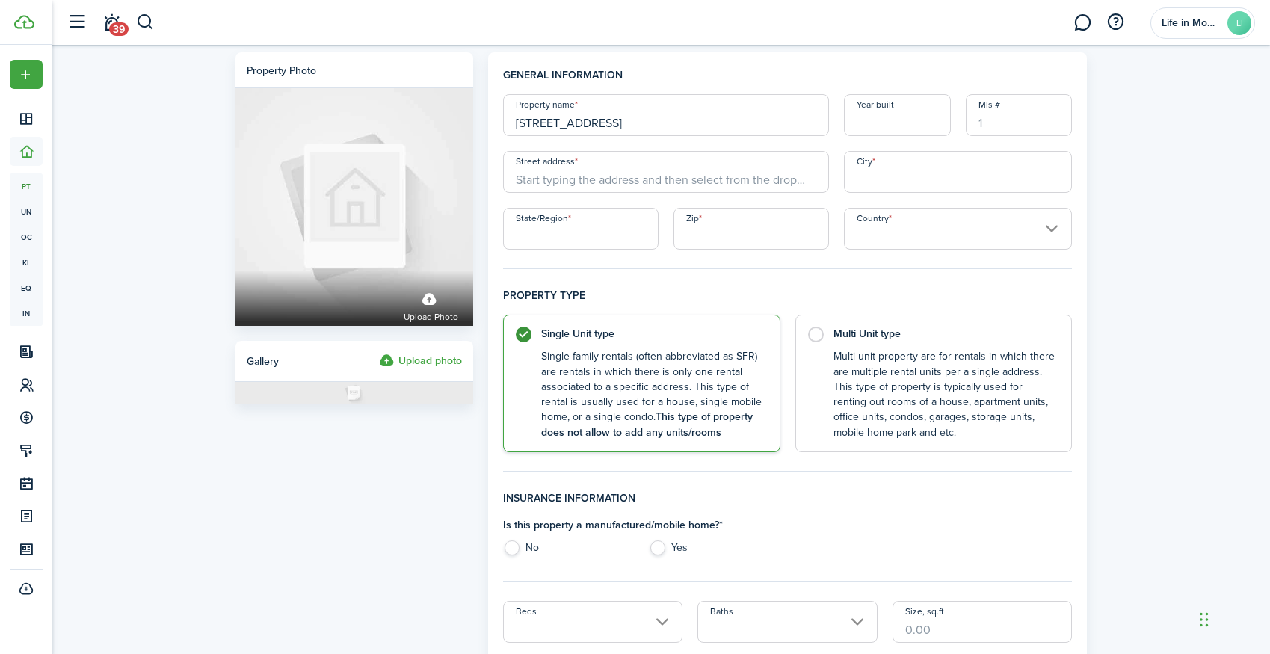
type input "5800 3rd Street S"
type input "1957"
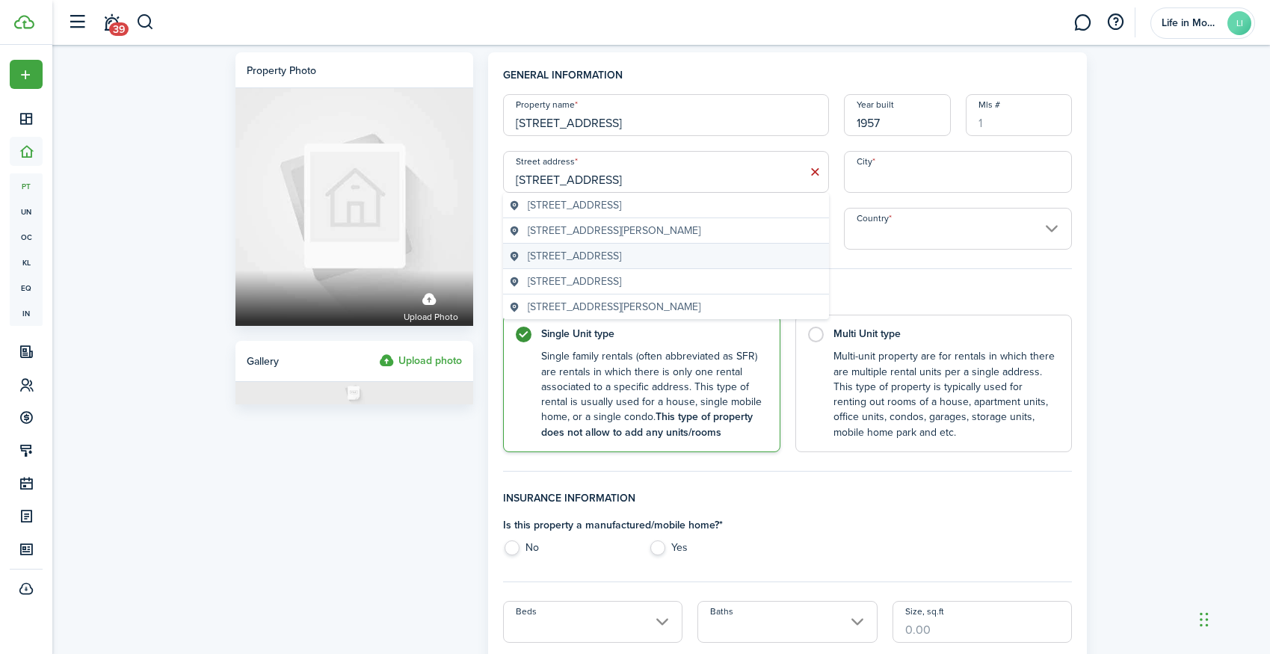
click at [572, 258] on span "5800 3rd Street South, Arlington, VA, USA" at bounding box center [574, 256] width 93 height 16
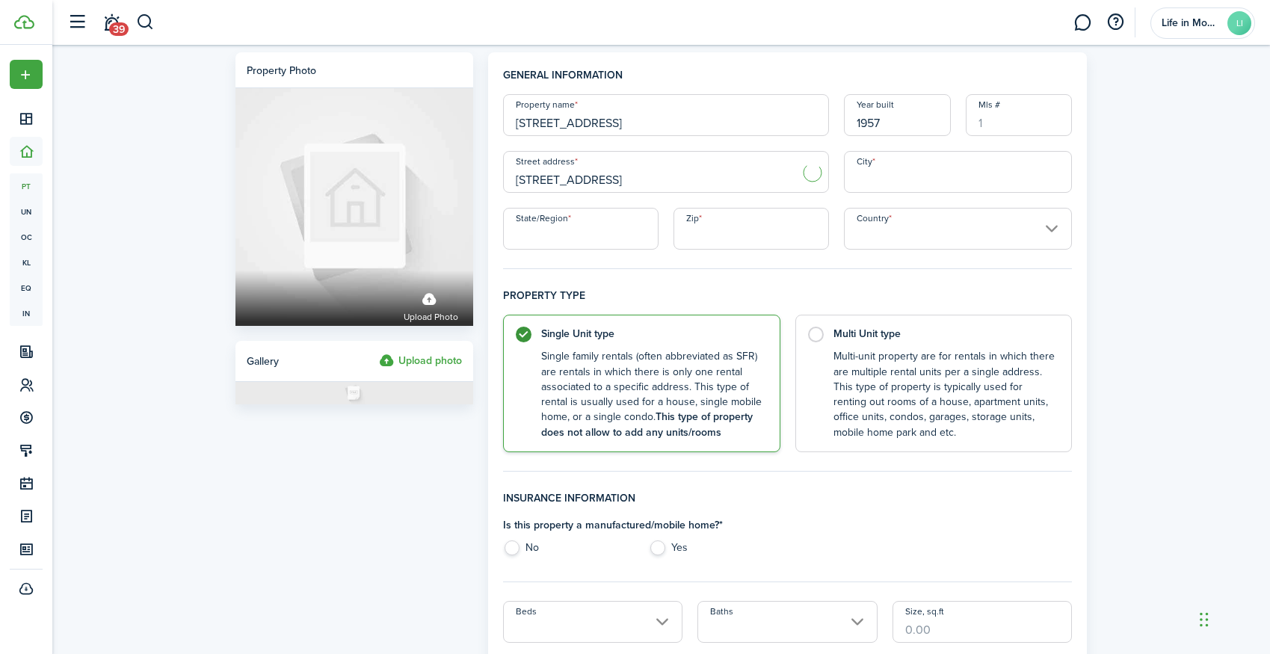
type input "5800 3rd St S"
type input "Arlington"
type input "VA"
type input "22204"
type input "[GEOGRAPHIC_DATA]"
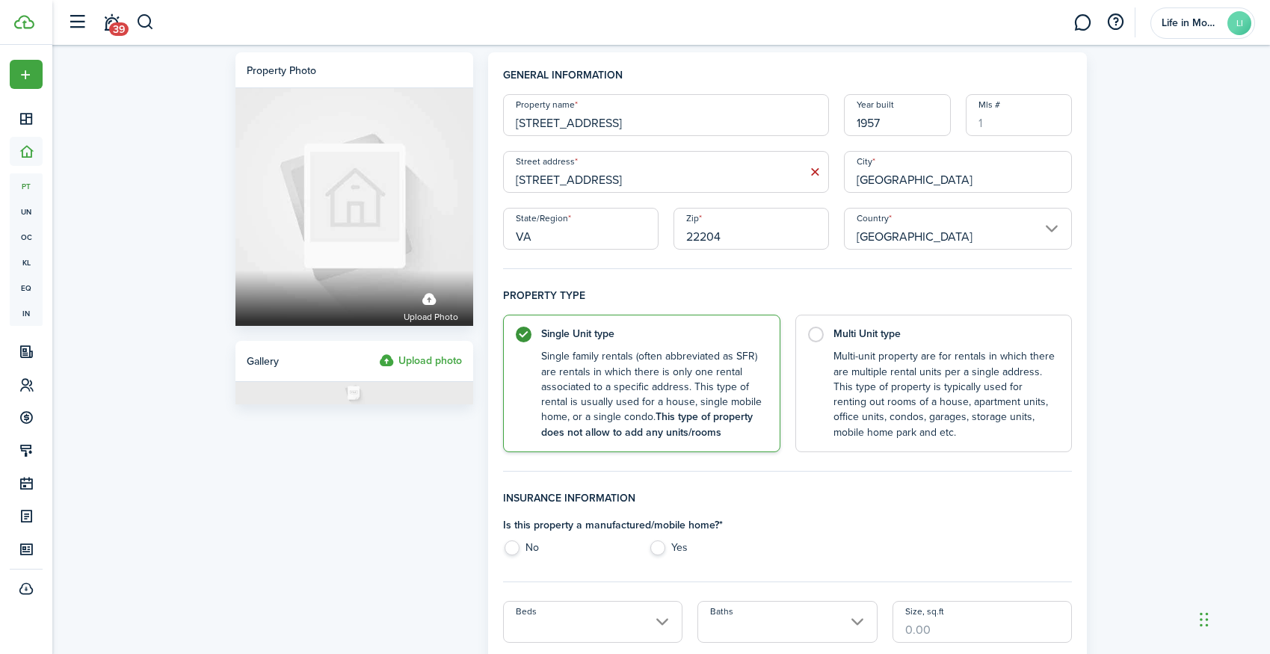
click at [516, 543] on label "No" at bounding box center [568, 551] width 131 height 22
radio input "true"
click at [575, 614] on input "Beds" at bounding box center [593, 622] width 180 height 42
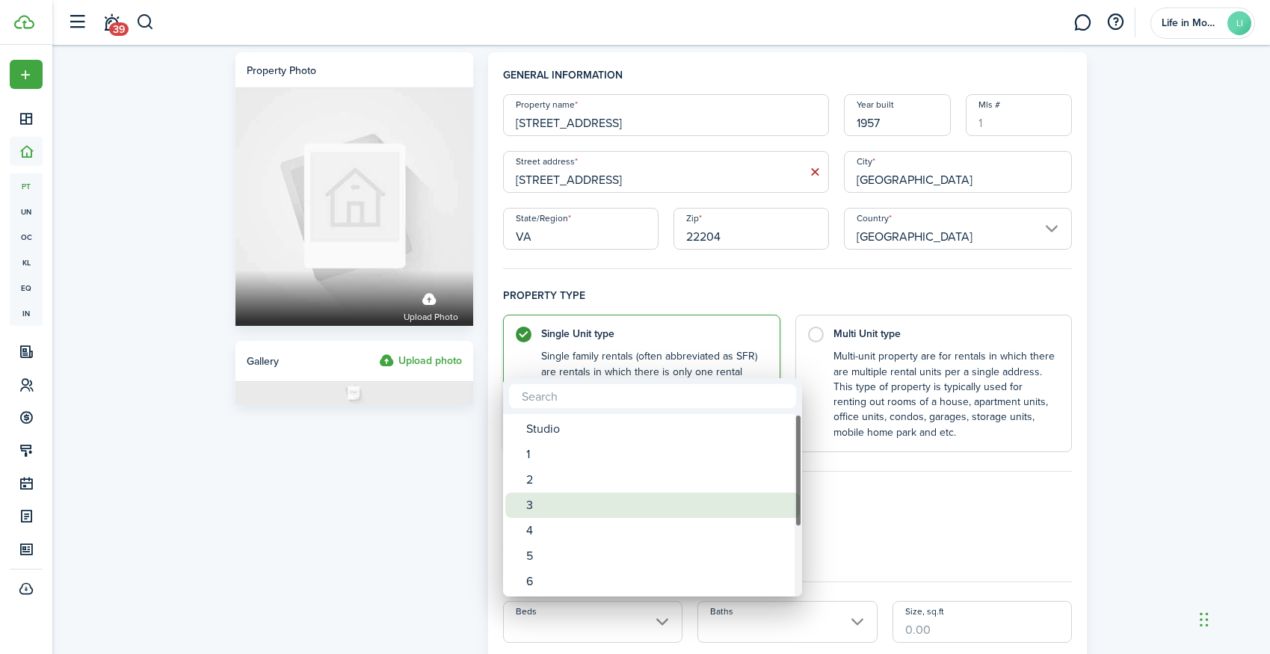
click at [564, 510] on div "3" at bounding box center [658, 505] width 265 height 25
type input "3"
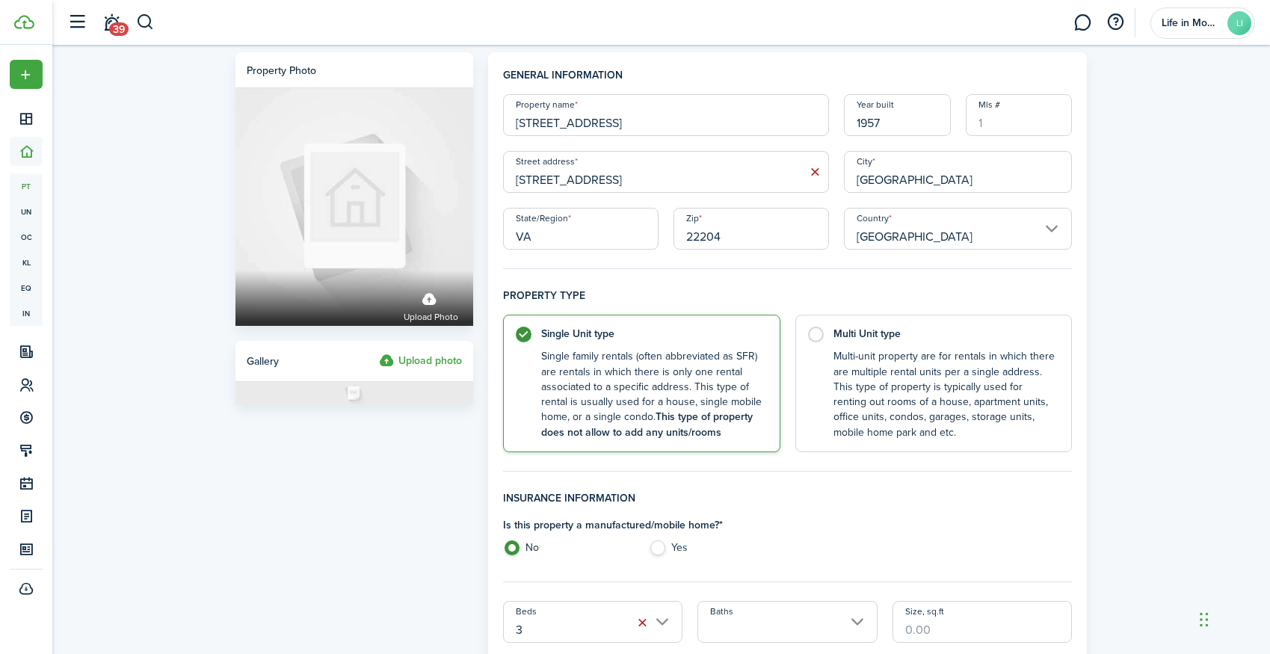
click at [537, 0] on header-wrapper "39 Life in MoCo LLC LI" at bounding box center [657, 22] width 1195 height 45
click at [765, 617] on input "Baths" at bounding box center [787, 622] width 180 height 42
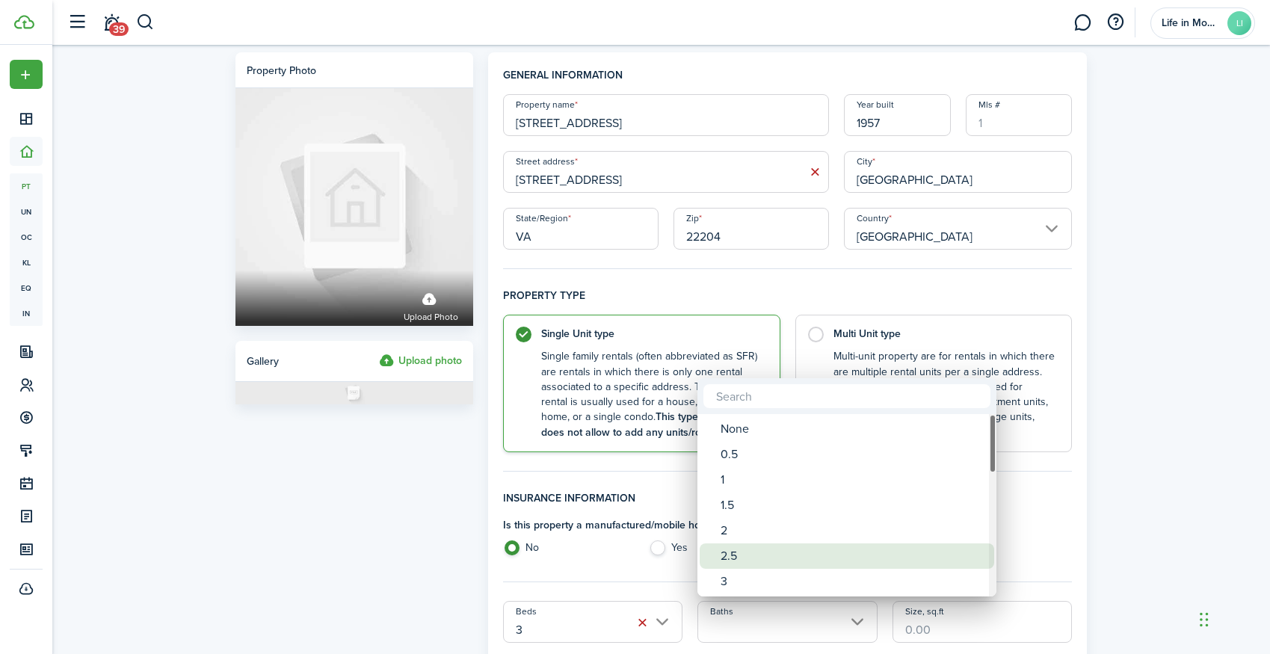
click at [755, 555] on div "2.5" at bounding box center [852, 555] width 265 height 25
type input "2.5"
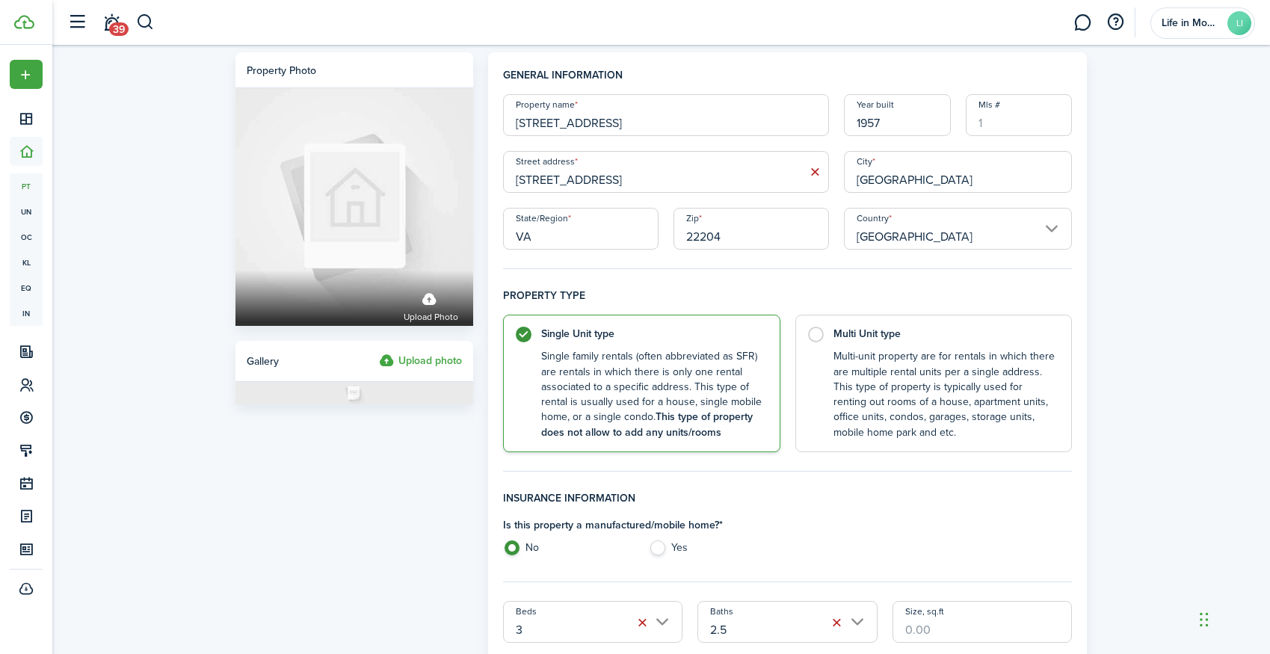
click at [926, 623] on input "Size, sq.ft" at bounding box center [982, 622] width 180 height 42
type input "1,552"
click at [1044, 525] on div "Is this property a manufactured/mobile home? * No Yes" at bounding box center [788, 540] width 584 height 46
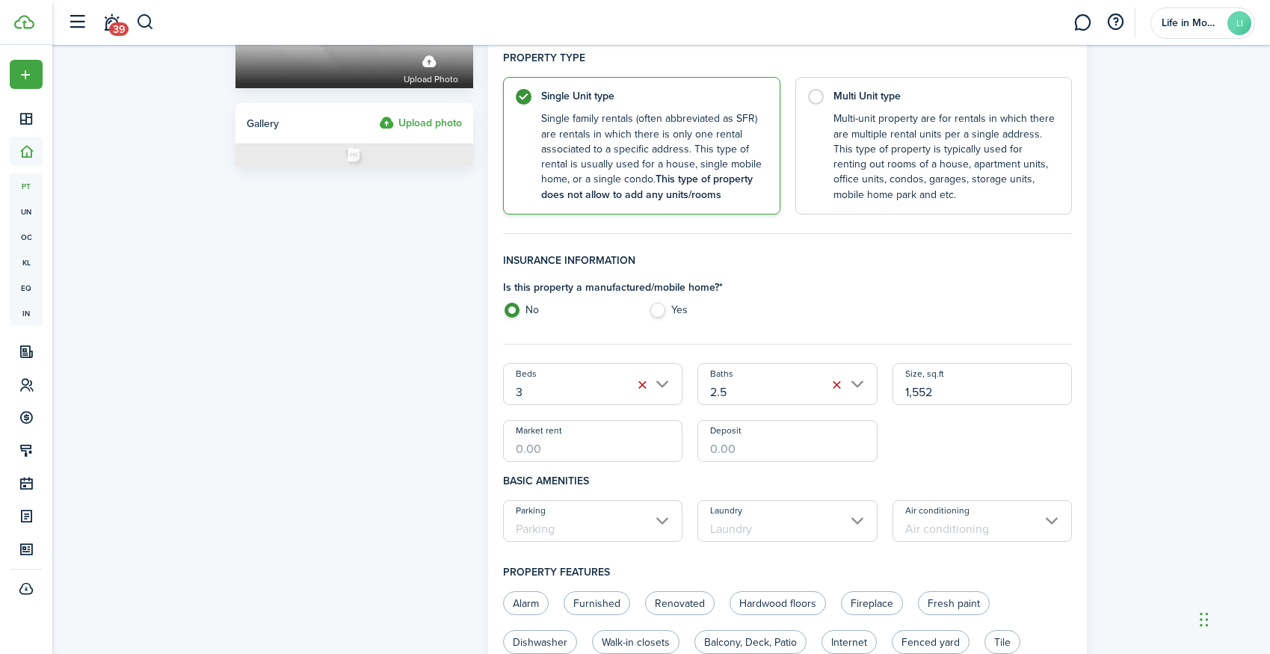
scroll to position [336, 0]
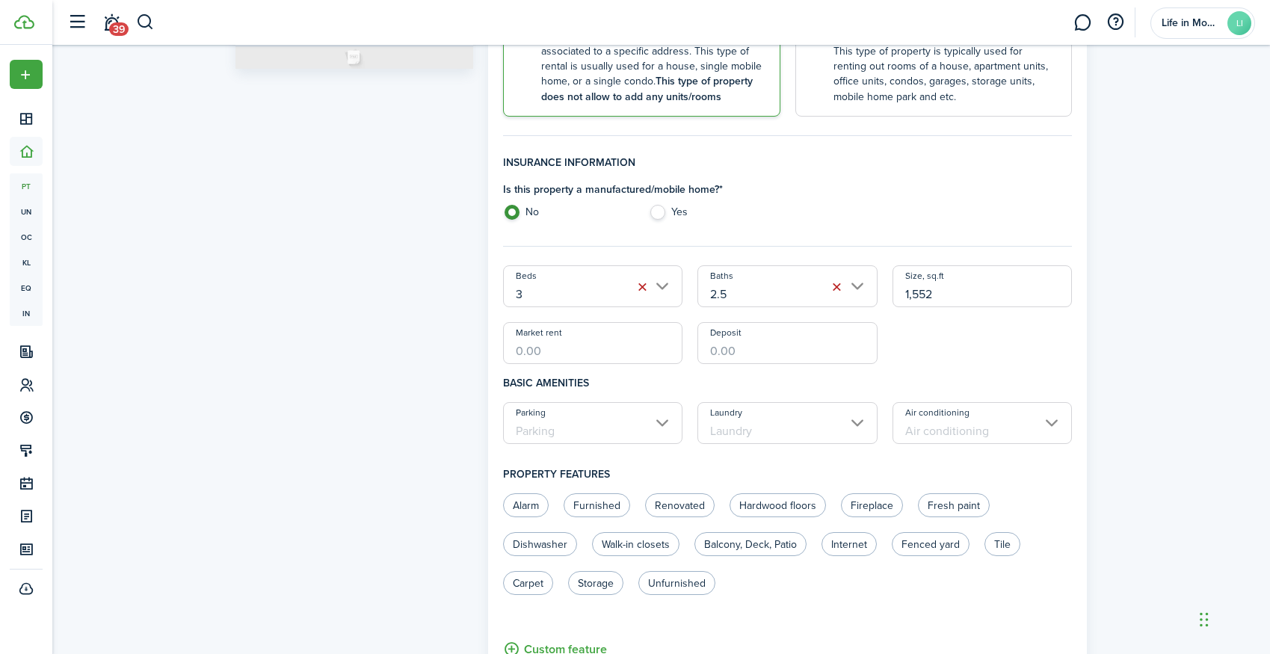
click at [623, 339] on input "Market rent" at bounding box center [593, 343] width 180 height 42
type input "$3,900.00"
click at [616, 434] on input "Parking" at bounding box center [593, 423] width 180 height 42
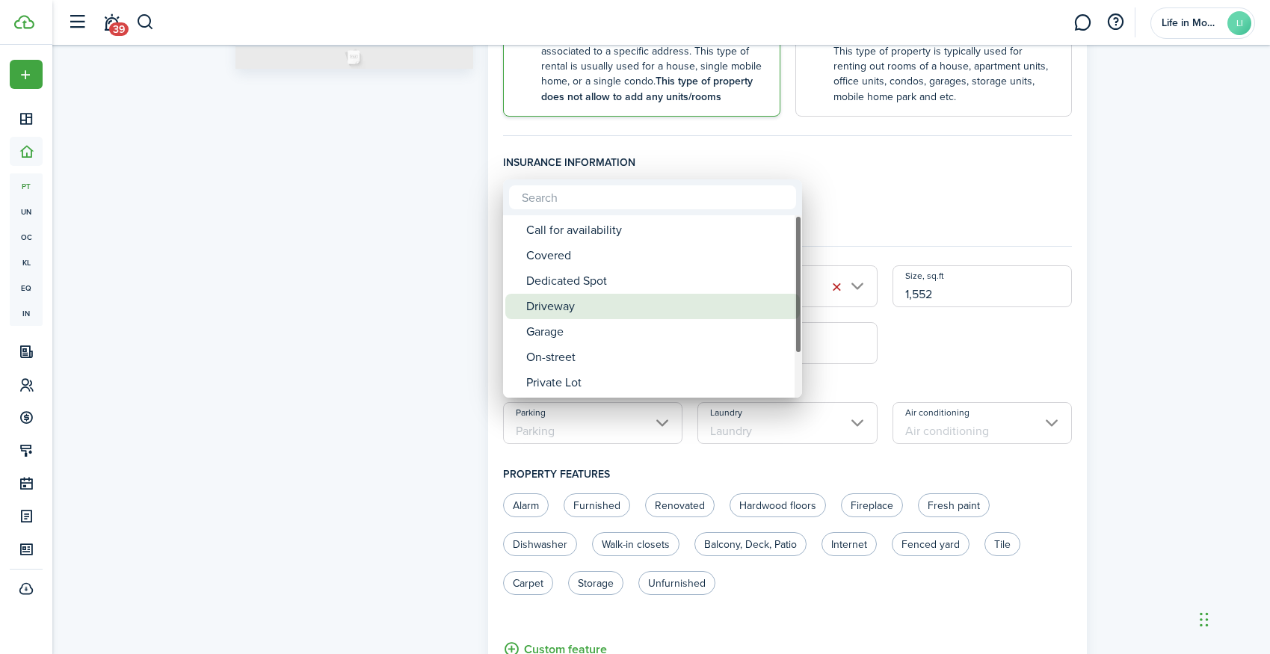
click at [588, 301] on div "Driveway" at bounding box center [658, 306] width 265 height 25
type input "Driveway"
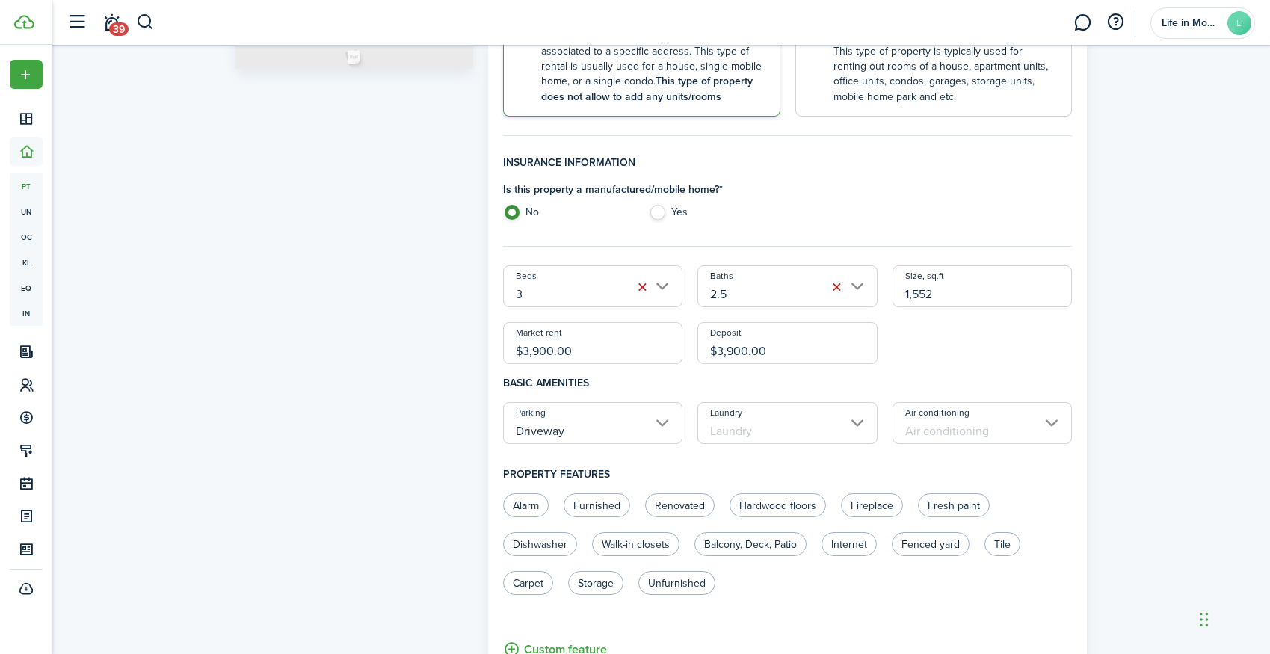
click at [733, 419] on input "Laundry" at bounding box center [787, 423] width 180 height 42
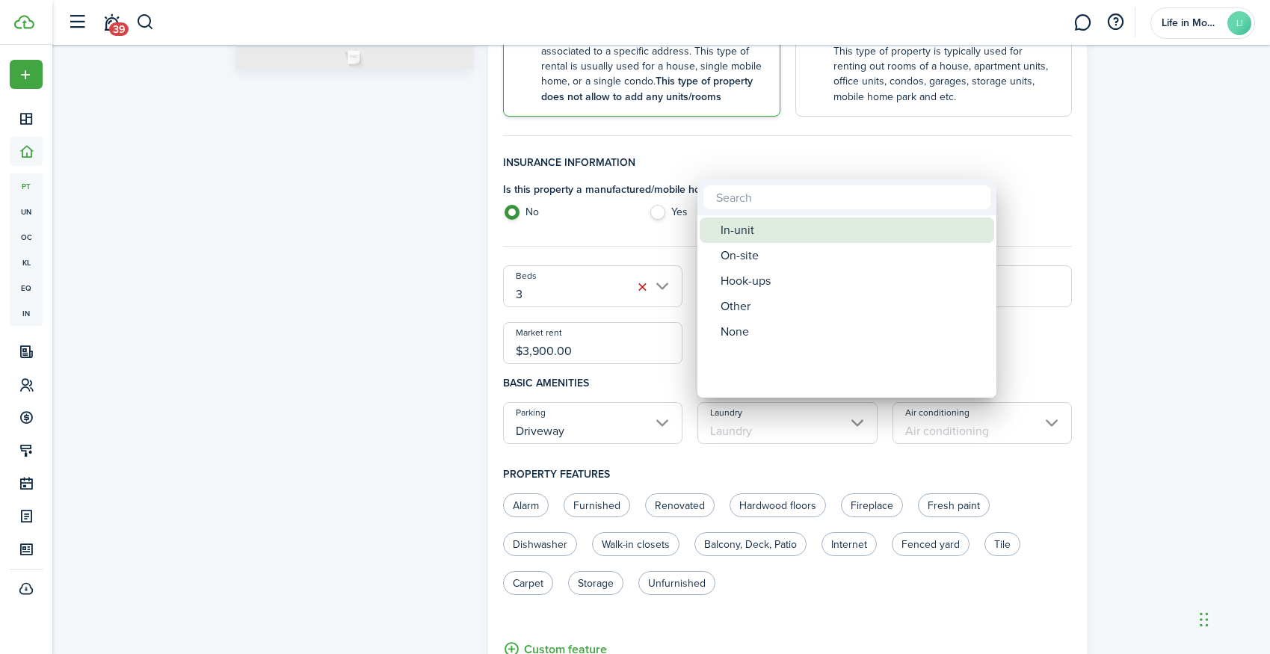
click at [747, 230] on div "In-unit" at bounding box center [852, 229] width 265 height 25
type input "In-unit"
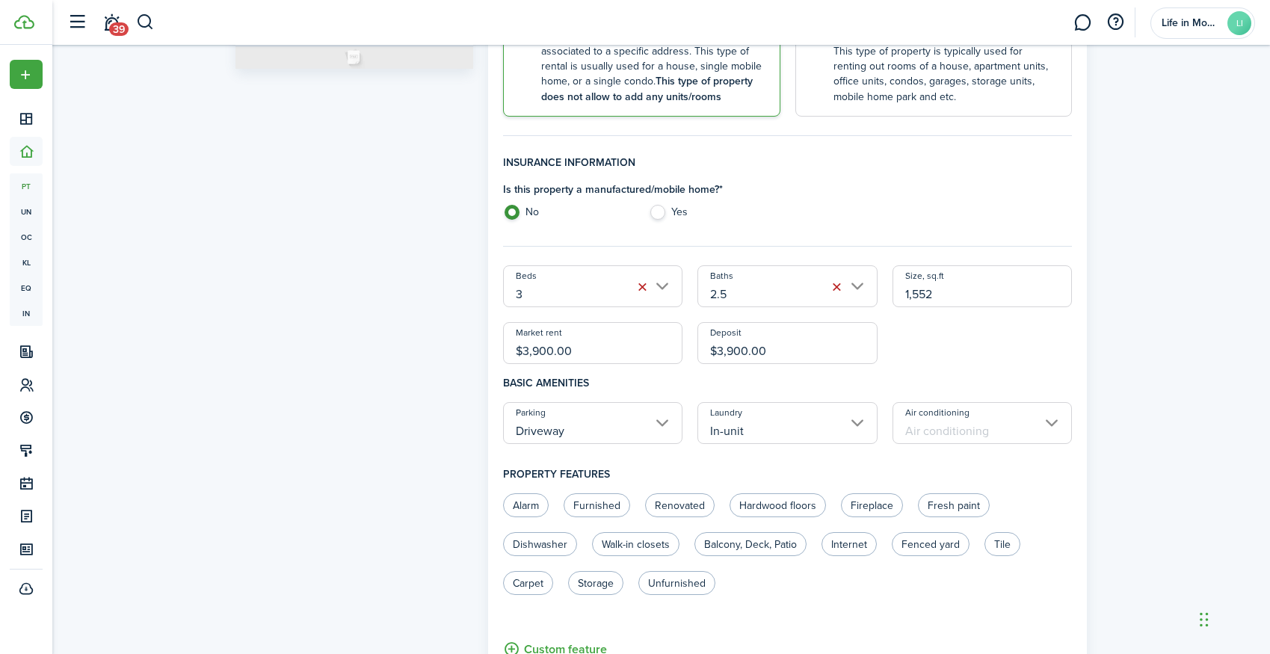
click at [921, 413] on input "Air conditioning" at bounding box center [982, 423] width 180 height 42
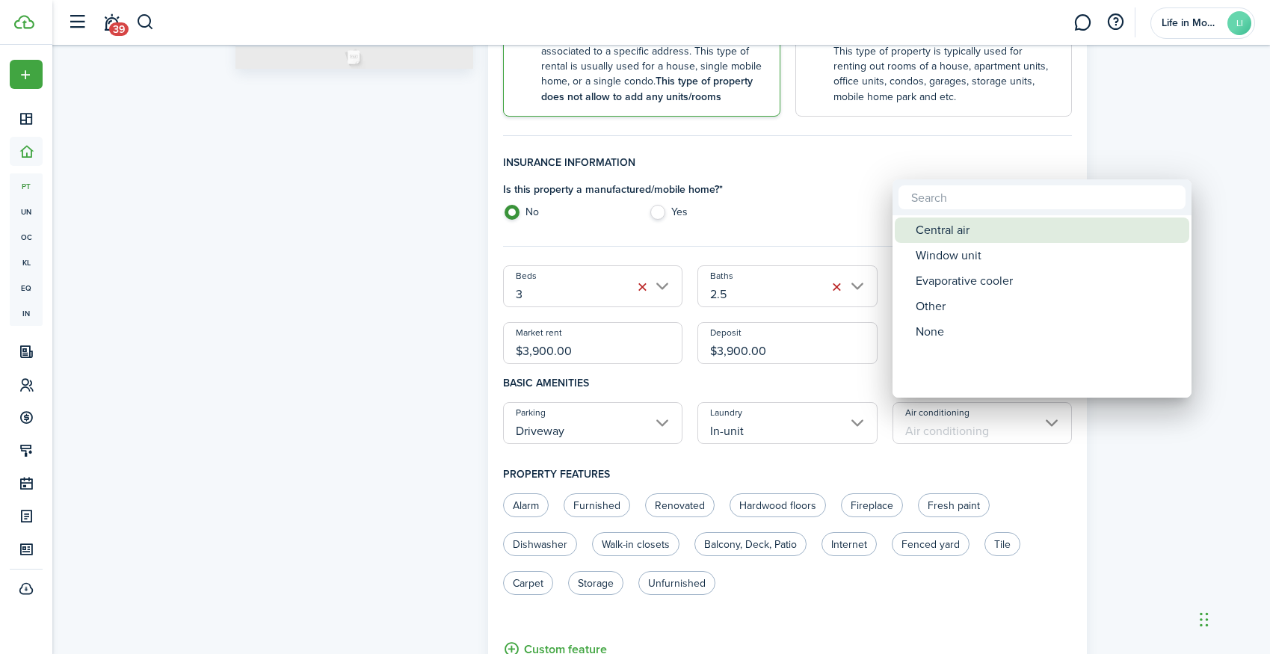
click at [939, 232] on div "Central air" at bounding box center [1048, 229] width 265 height 25
type input "Central air"
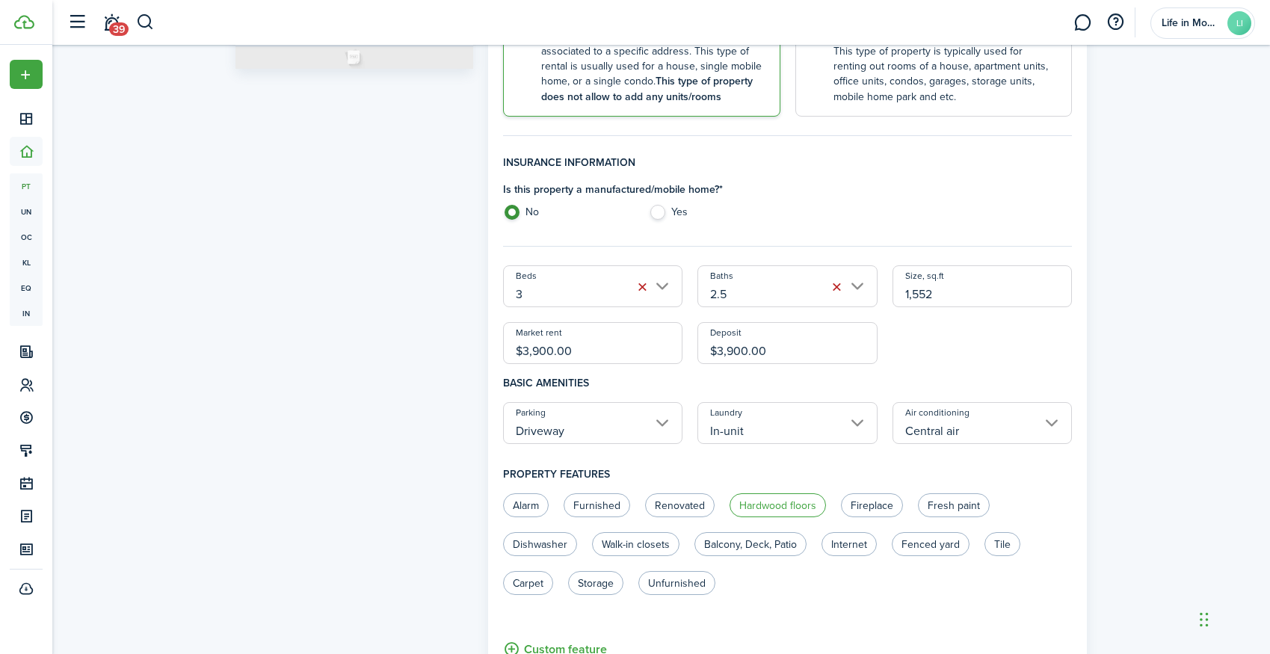
click at [794, 497] on label "Hardwood floors" at bounding box center [777, 505] width 96 height 24
radio input "true"
click at [870, 507] on label "Fireplace" at bounding box center [872, 505] width 62 height 24
radio input "true"
click at [947, 548] on label "Fenced yard" at bounding box center [931, 544] width 78 height 24
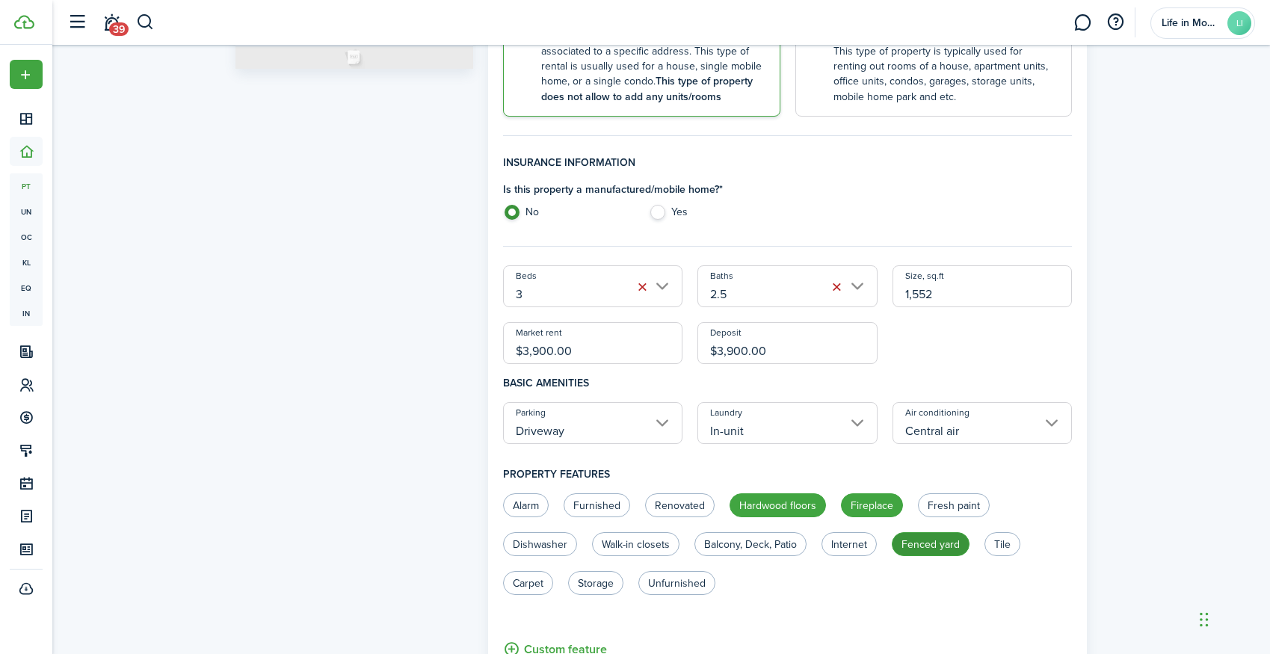
radio input "true"
click at [785, 540] on label "Balcony, Deck, Patio" at bounding box center [750, 544] width 112 height 24
radio input "true"
click at [552, 536] on label "Dishwasher" at bounding box center [540, 544] width 74 height 24
radio input "true"
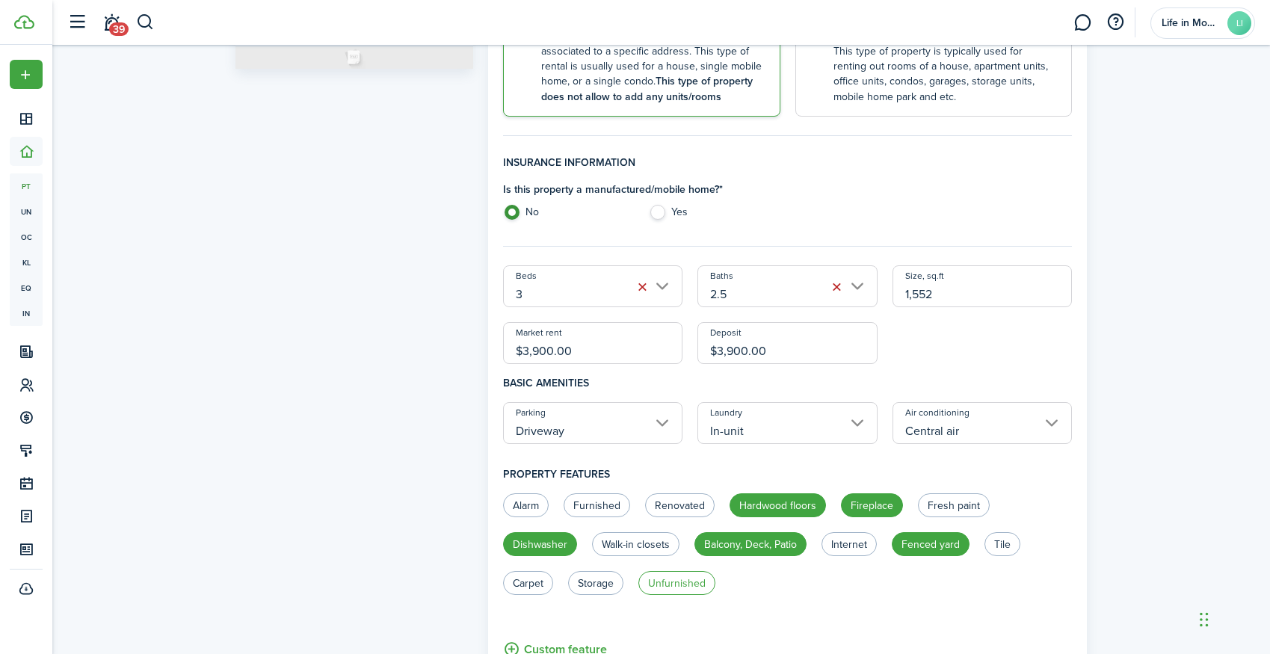
click at [675, 584] on label "Unfurnished" at bounding box center [676, 583] width 77 height 24
radio input "true"
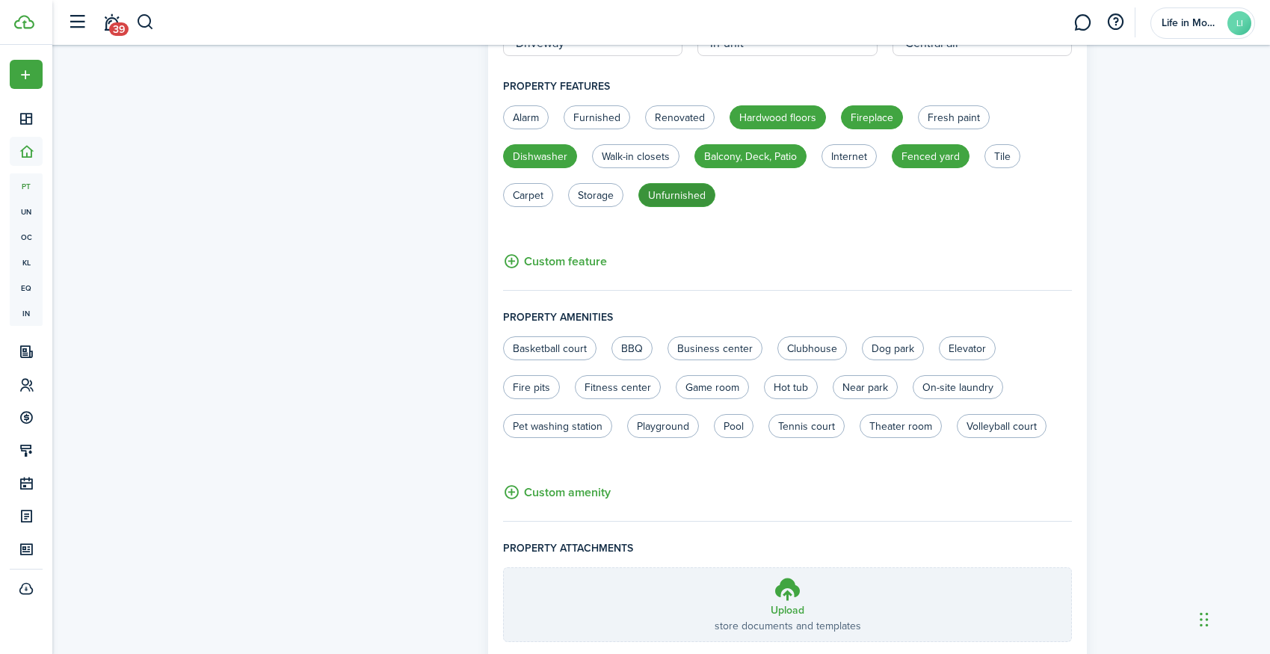
scroll to position [792, 0]
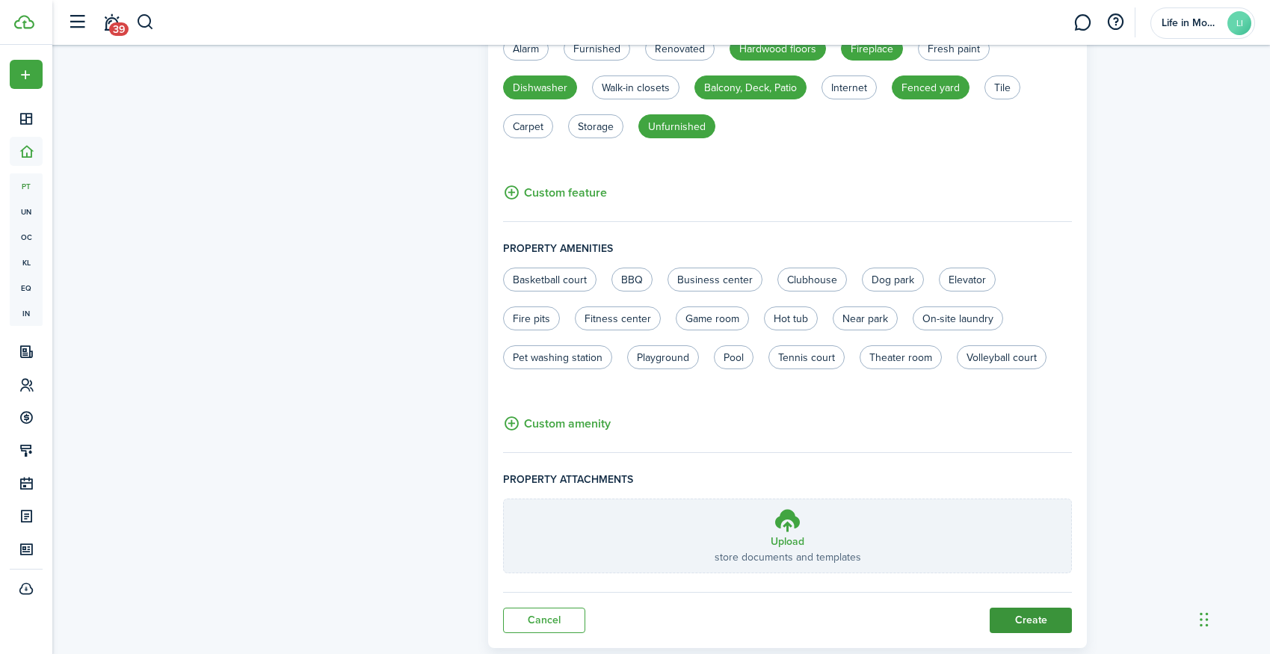
click at [1013, 613] on button "Create" at bounding box center [1031, 620] width 82 height 25
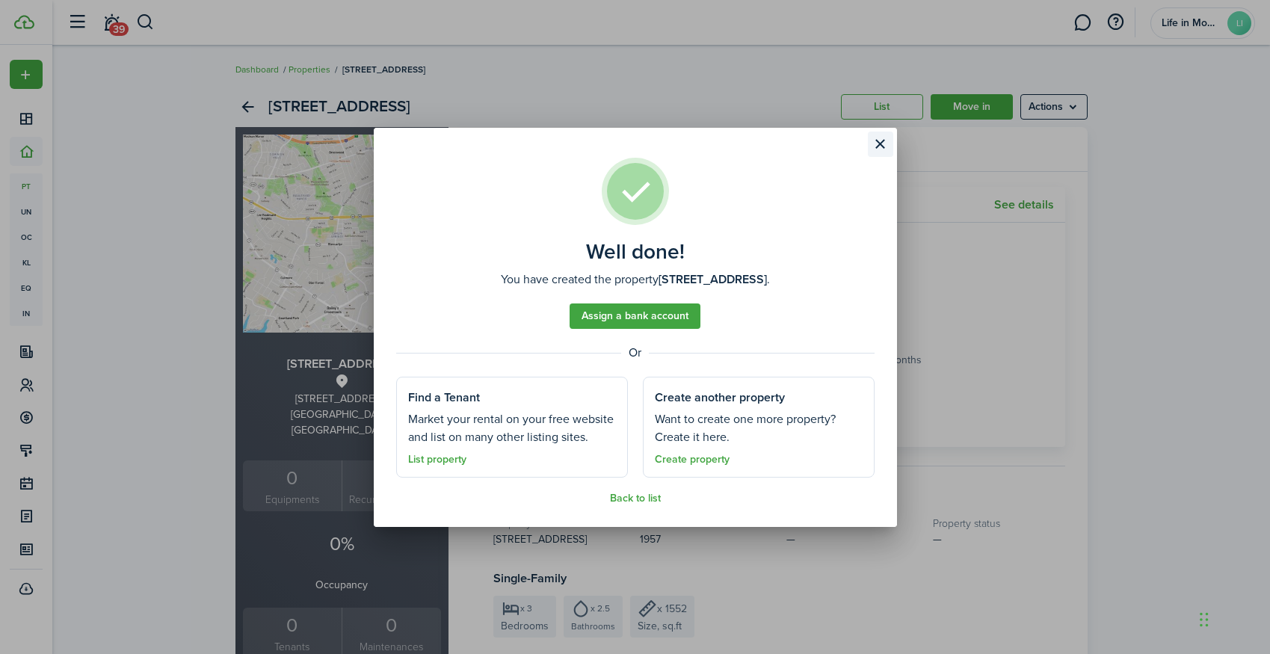
click at [878, 142] on button "Close modal" at bounding box center [880, 144] width 25 height 25
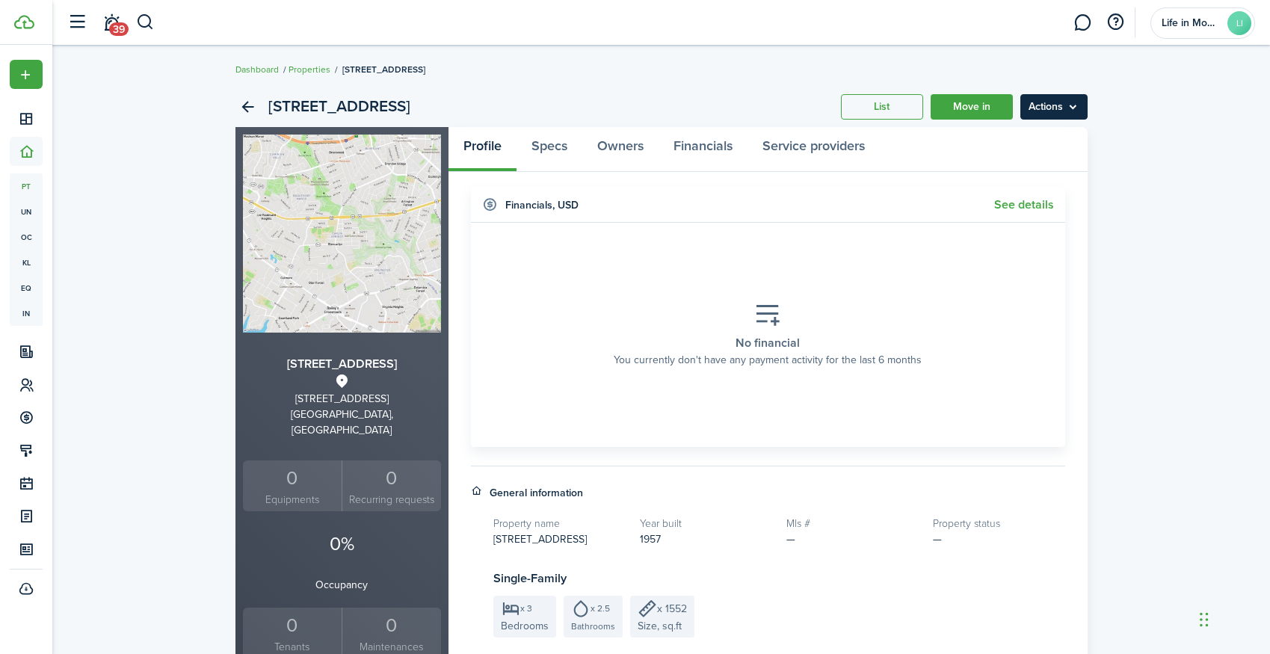
click at [1061, 106] on menu-btn "Actions" at bounding box center [1053, 106] width 67 height 25
click at [1040, 139] on link "Edit property" at bounding box center [1022, 139] width 131 height 25
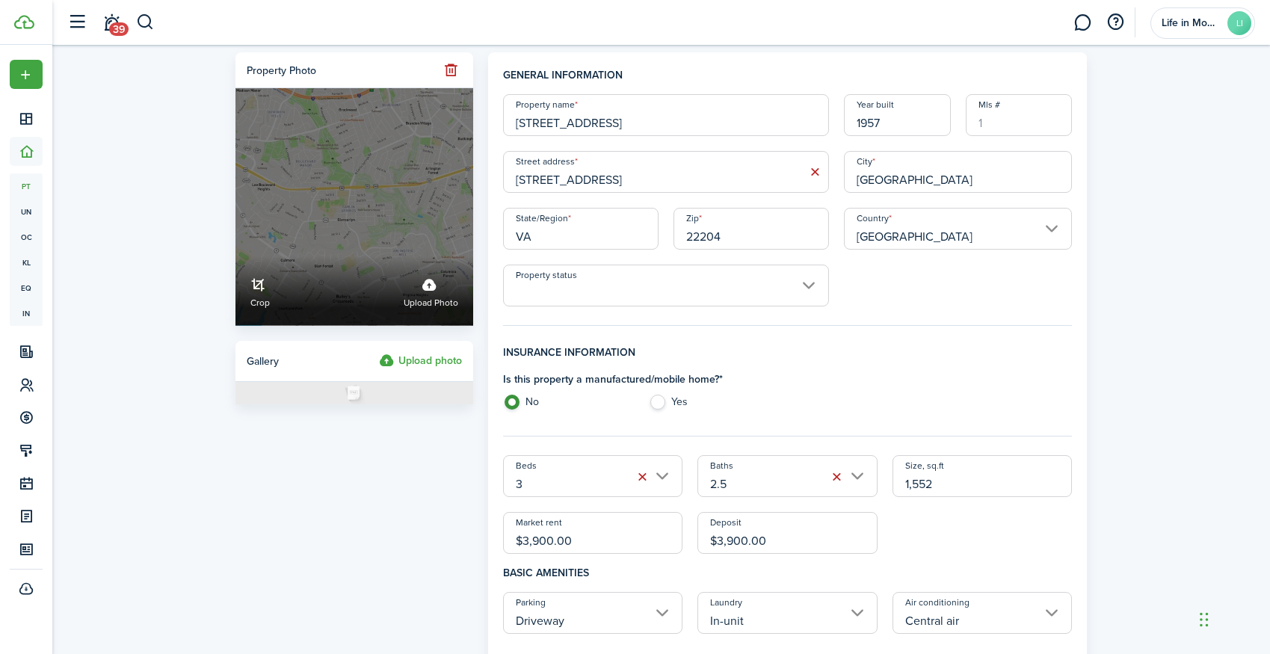
click at [426, 296] on label "Upload photo" at bounding box center [431, 291] width 55 height 40
click at [235, 256] on input "Crop Upload photo" at bounding box center [235, 256] width 0 height 0
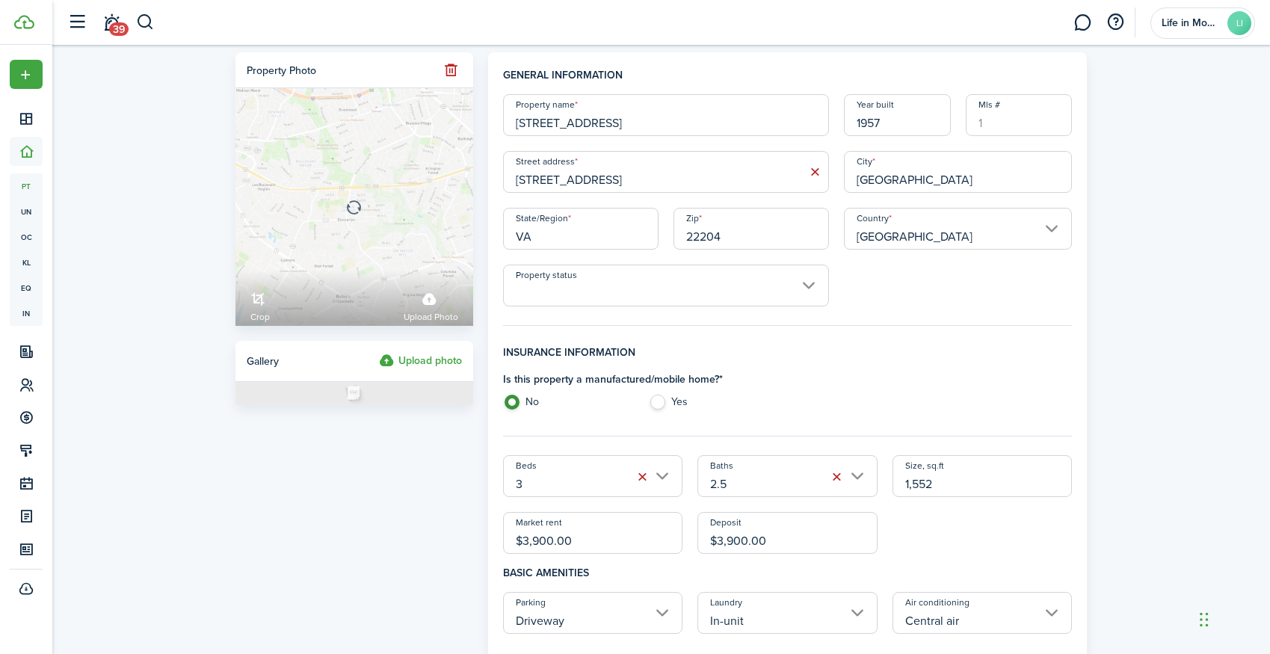
click at [705, 295] on input "Property status" at bounding box center [666, 286] width 326 height 42
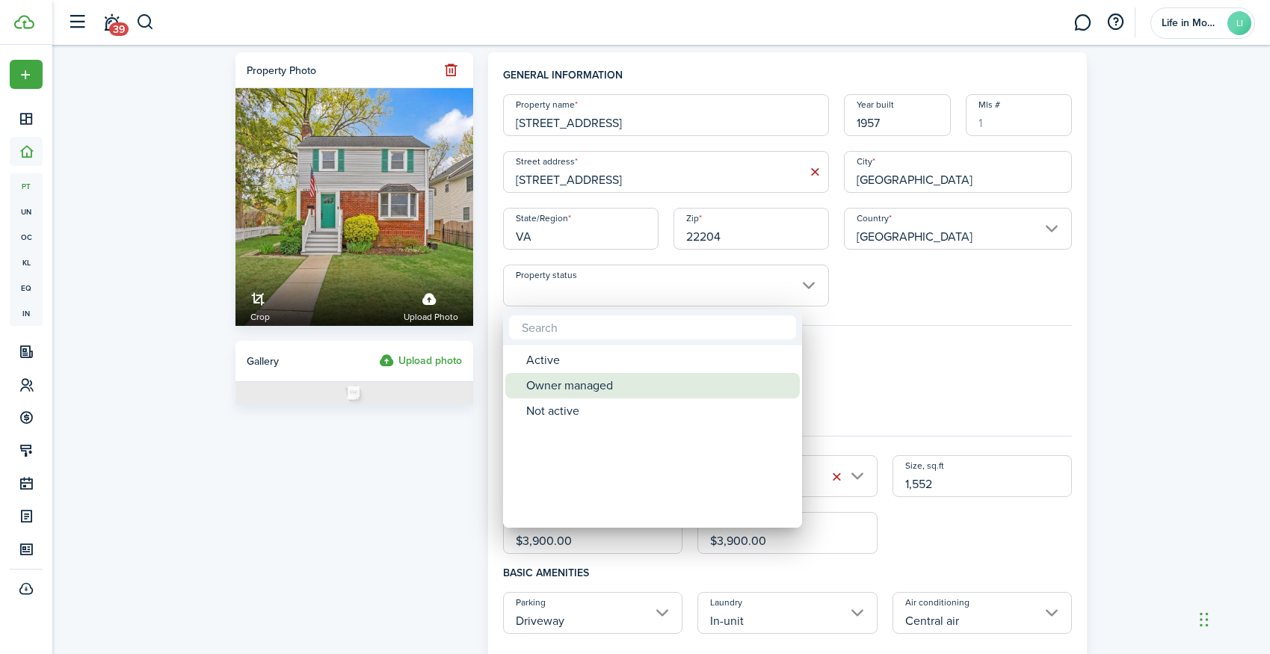
click at [581, 389] on div "Owner managed" at bounding box center [658, 385] width 265 height 25
type input "Owner managed"
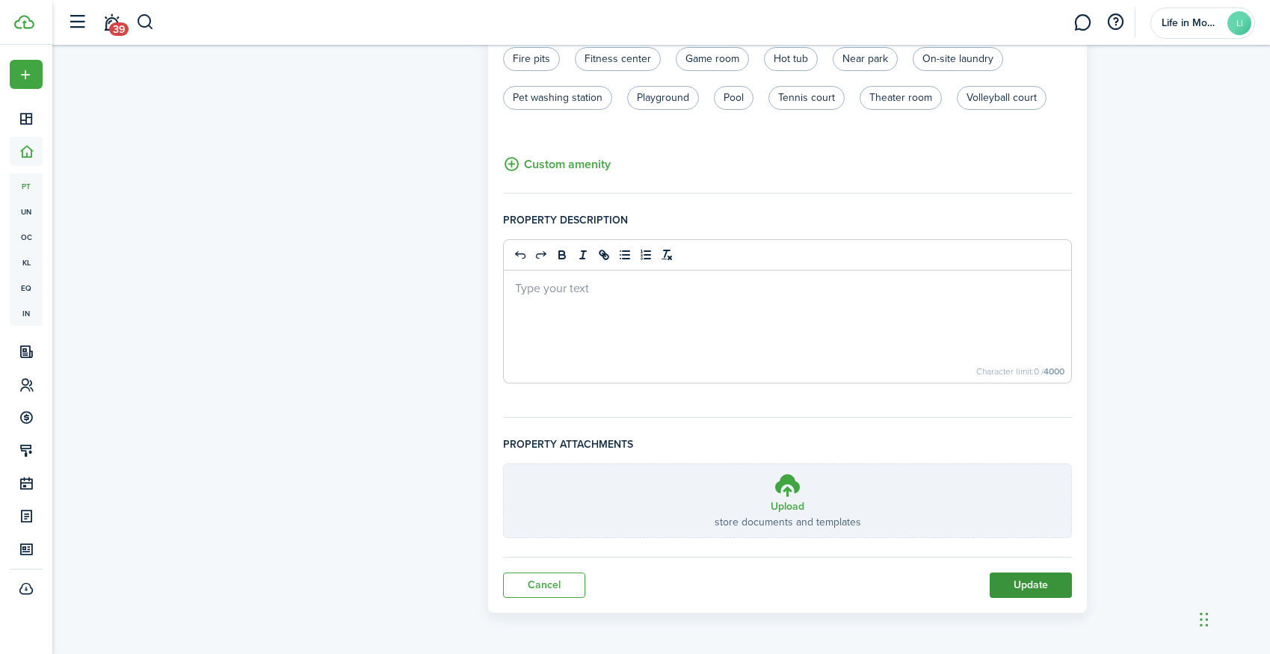
scroll to position [906, 0]
click at [1040, 593] on button "Update" at bounding box center [1031, 584] width 82 height 25
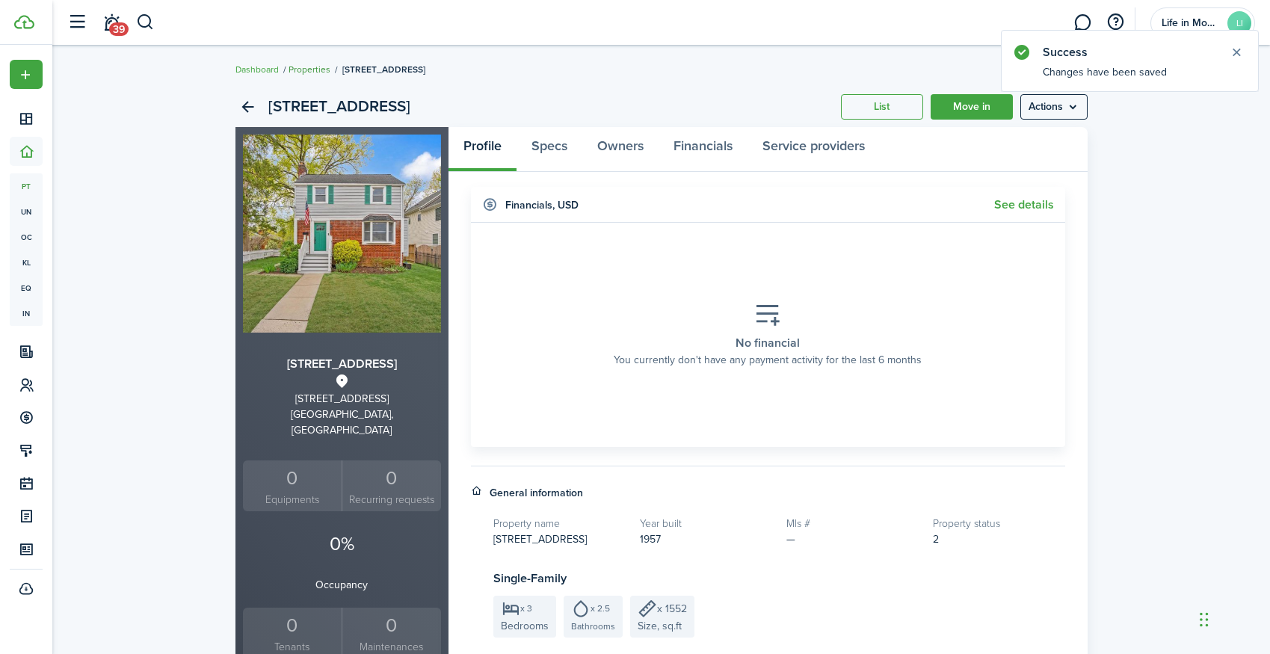
click at [321, 69] on link "Properties" at bounding box center [309, 69] width 42 height 13
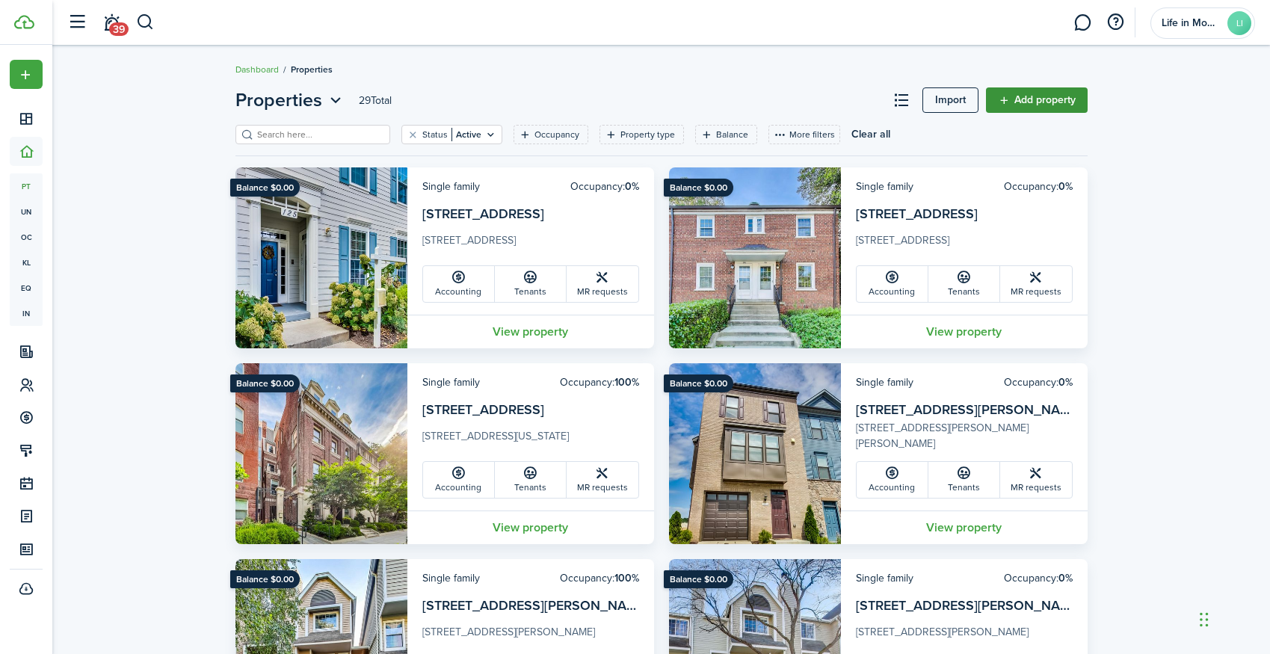
click at [1029, 100] on link "Add property" at bounding box center [1037, 99] width 102 height 25
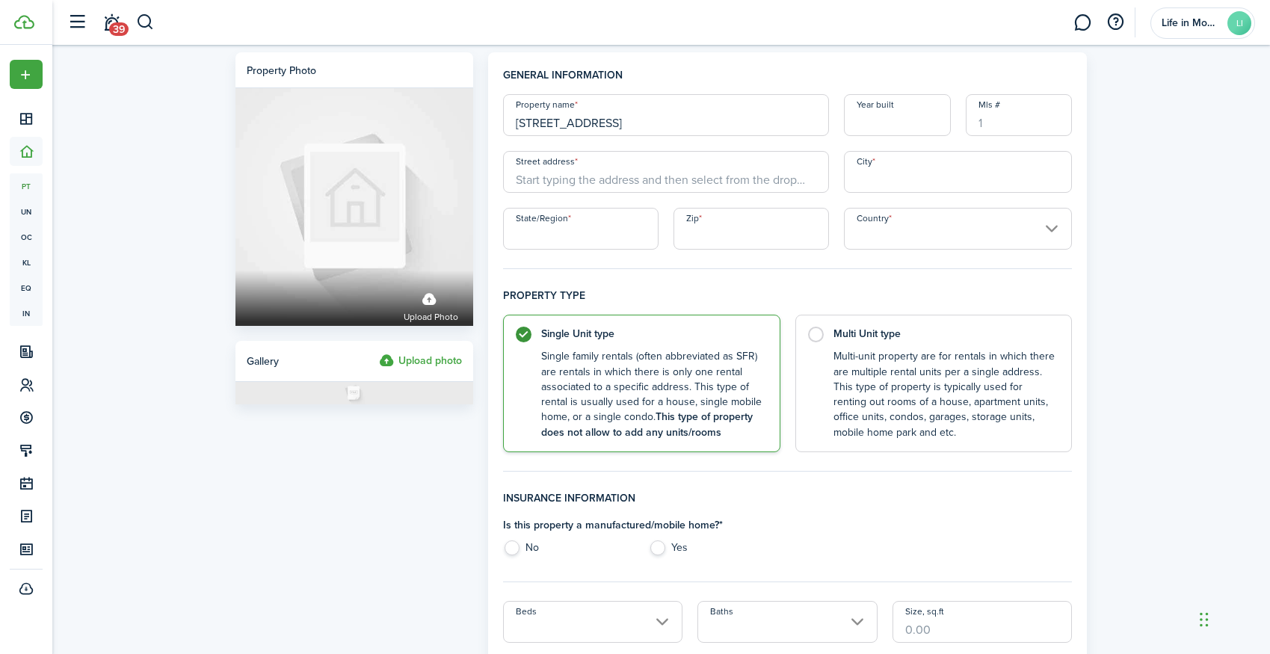
type input "8 Granite Place"
type input "2005"
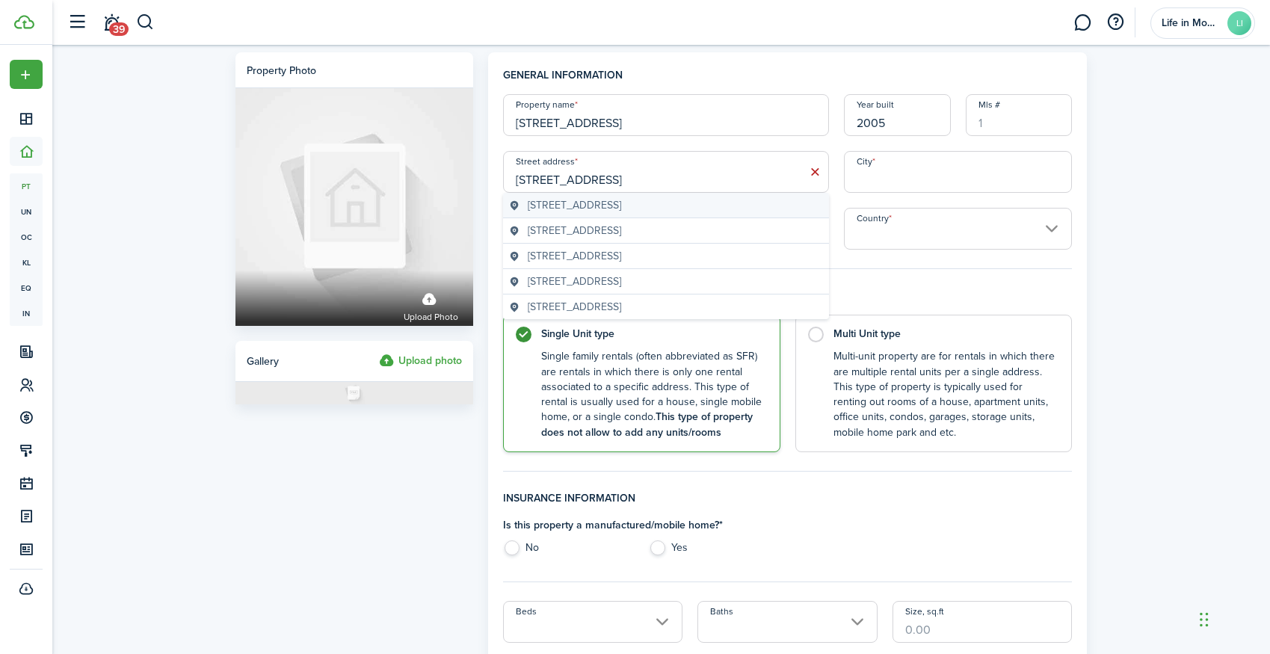
click at [545, 207] on span "8 Granite Place, Gaithersburg, MD, USA" at bounding box center [574, 205] width 93 height 16
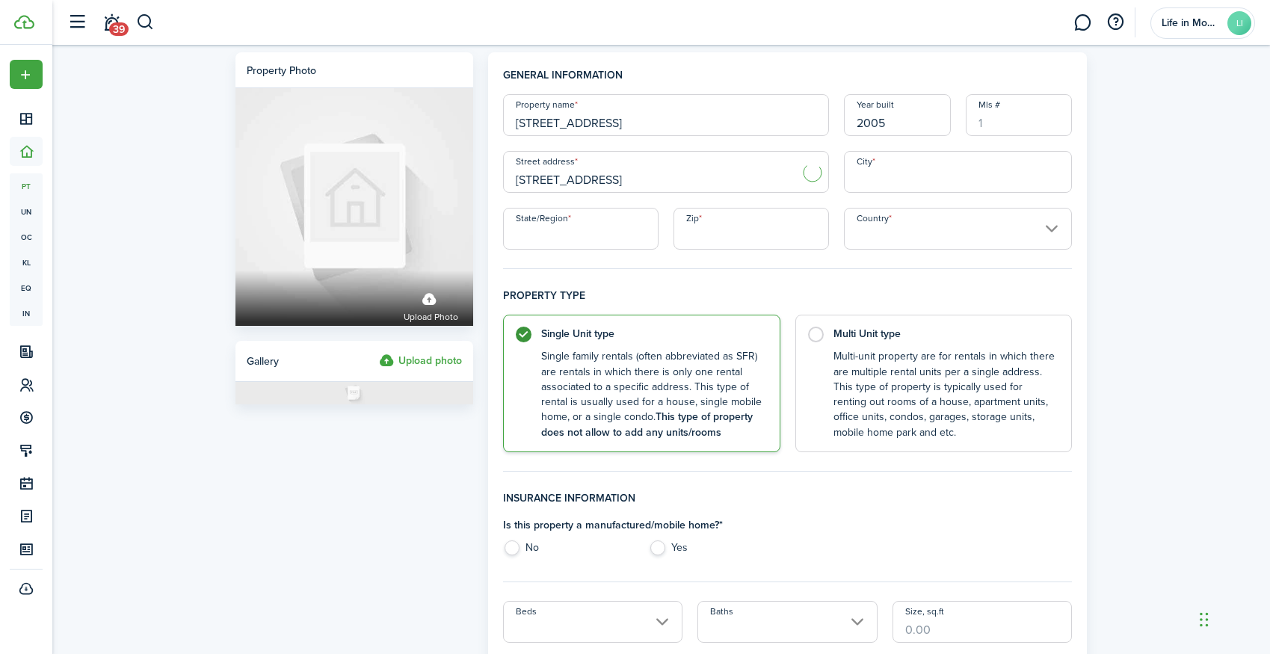
type input "8 Granite Pl"
type input "Gaithersburg"
type input "MD"
type input "20878"
type input "[GEOGRAPHIC_DATA]"
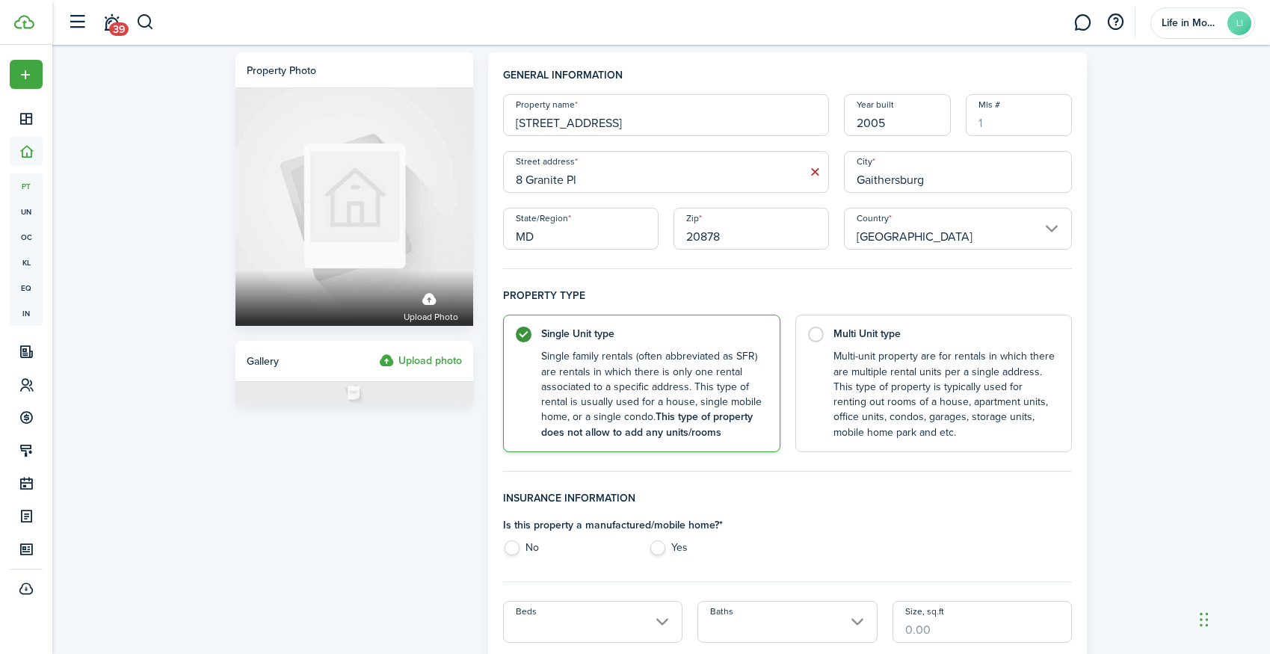
click at [638, 180] on input "8 Granite Pl" at bounding box center [666, 172] width 326 height 42
type input "8 Granite Place #461"
click at [756, 116] on input "8 Granite Place" at bounding box center [666, 115] width 326 height 42
type input "8 Granite Place #461"
click at [513, 549] on label "No" at bounding box center [568, 551] width 131 height 22
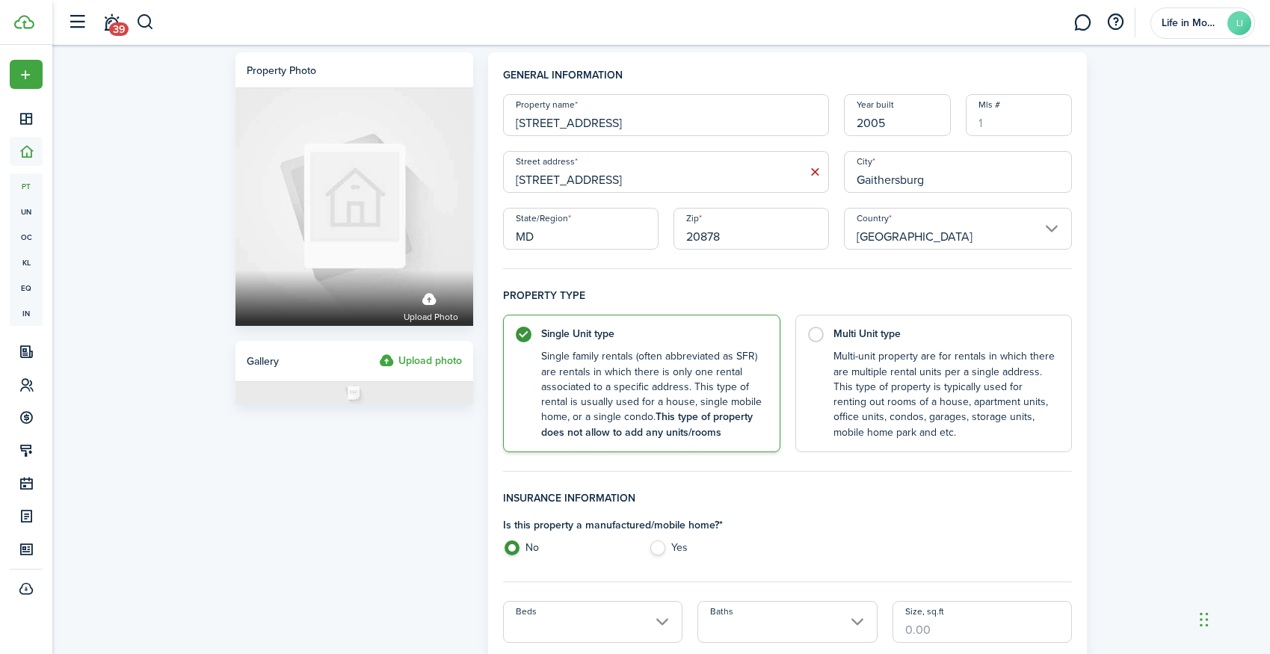
radio input "true"
click at [545, 622] on input "Beds" at bounding box center [593, 622] width 180 height 42
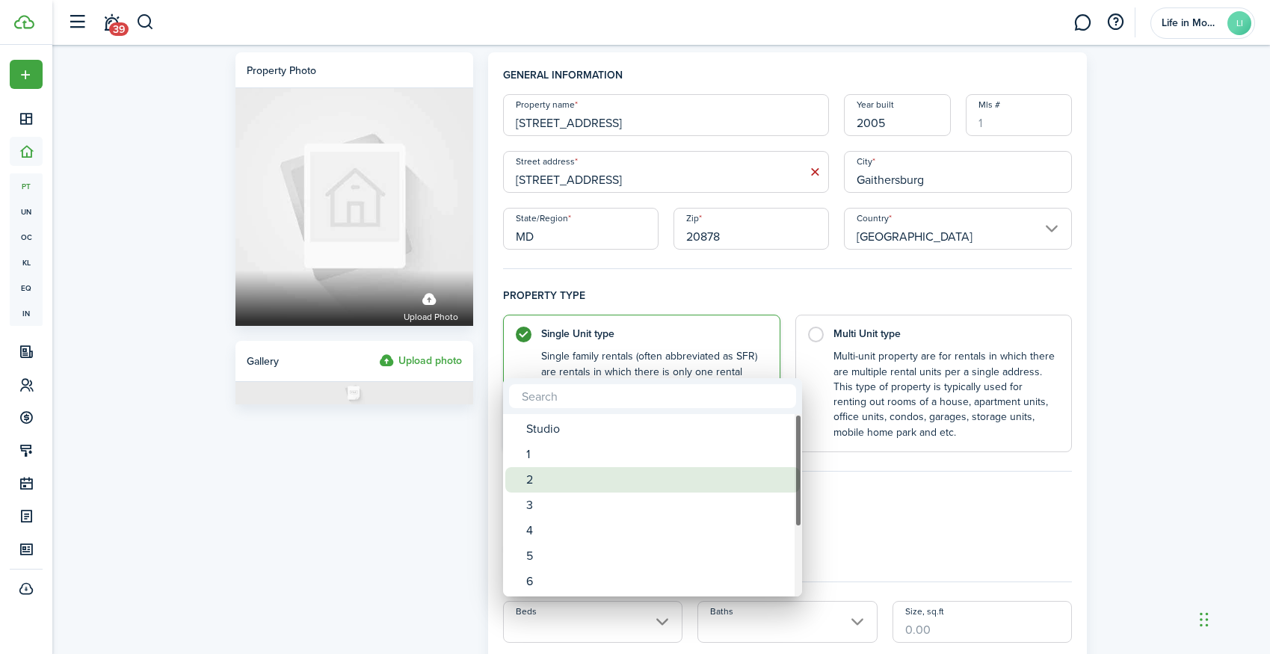
click at [561, 484] on div "2" at bounding box center [658, 479] width 265 height 25
type input "2"
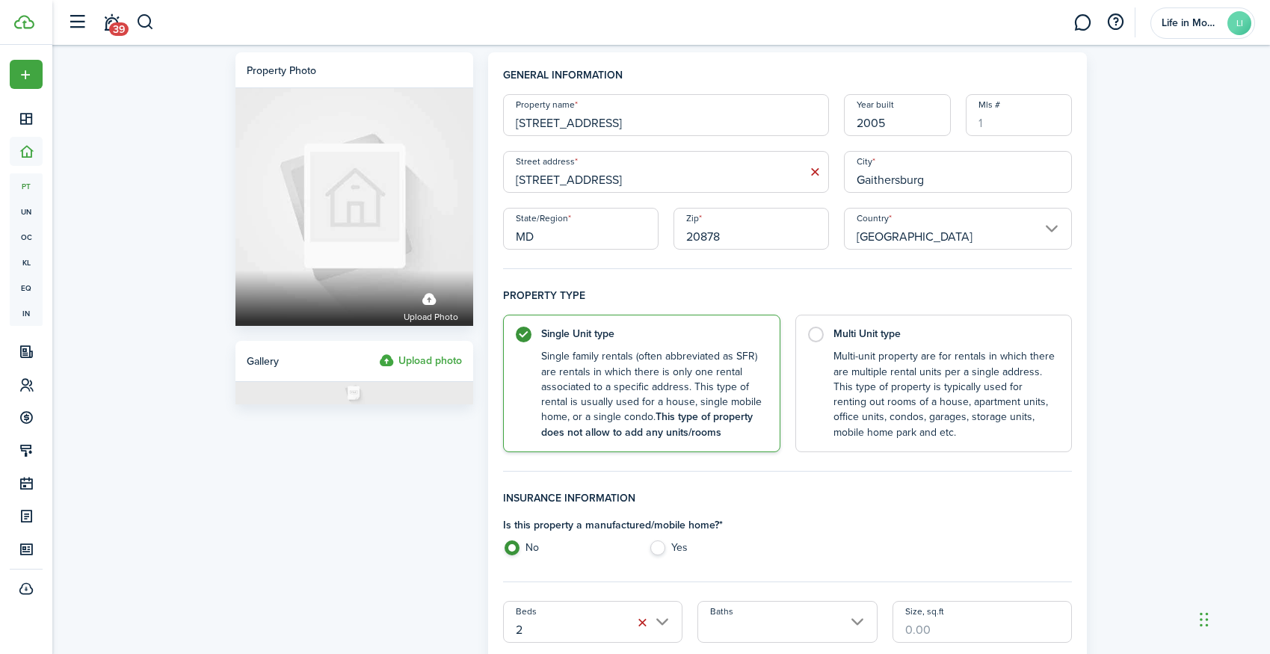
click at [738, 607] on input "Baths" at bounding box center [787, 622] width 180 height 42
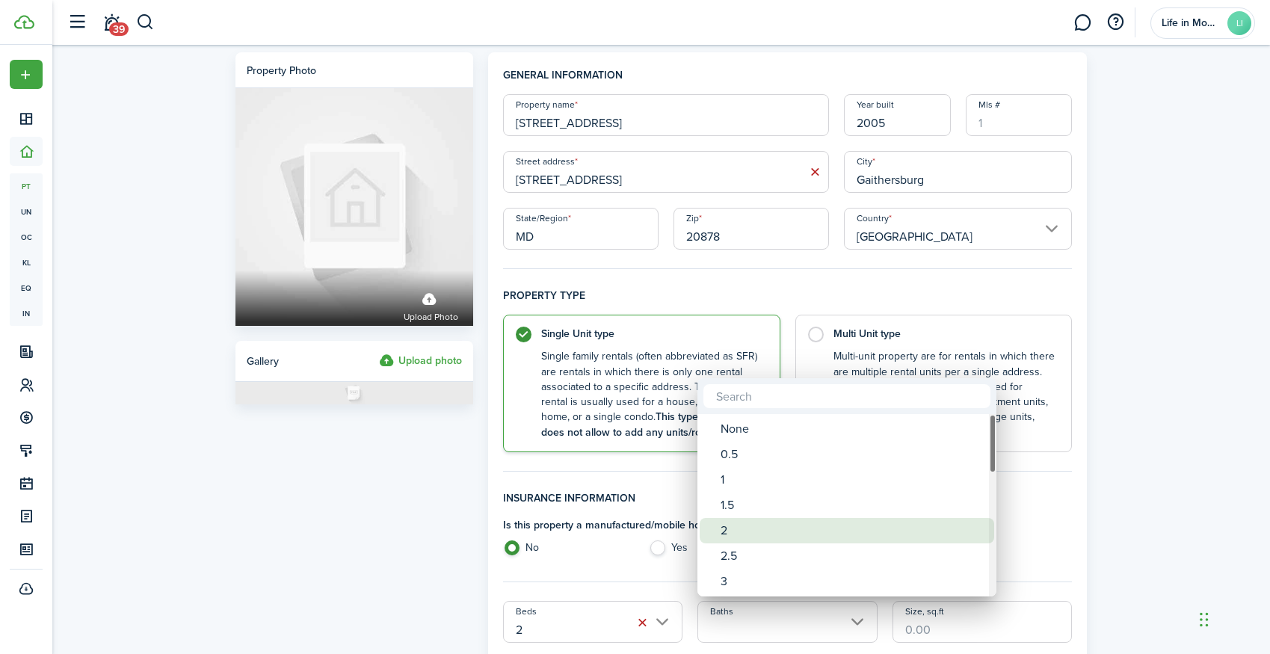
click at [722, 534] on div "2" at bounding box center [852, 530] width 265 height 25
type input "2"
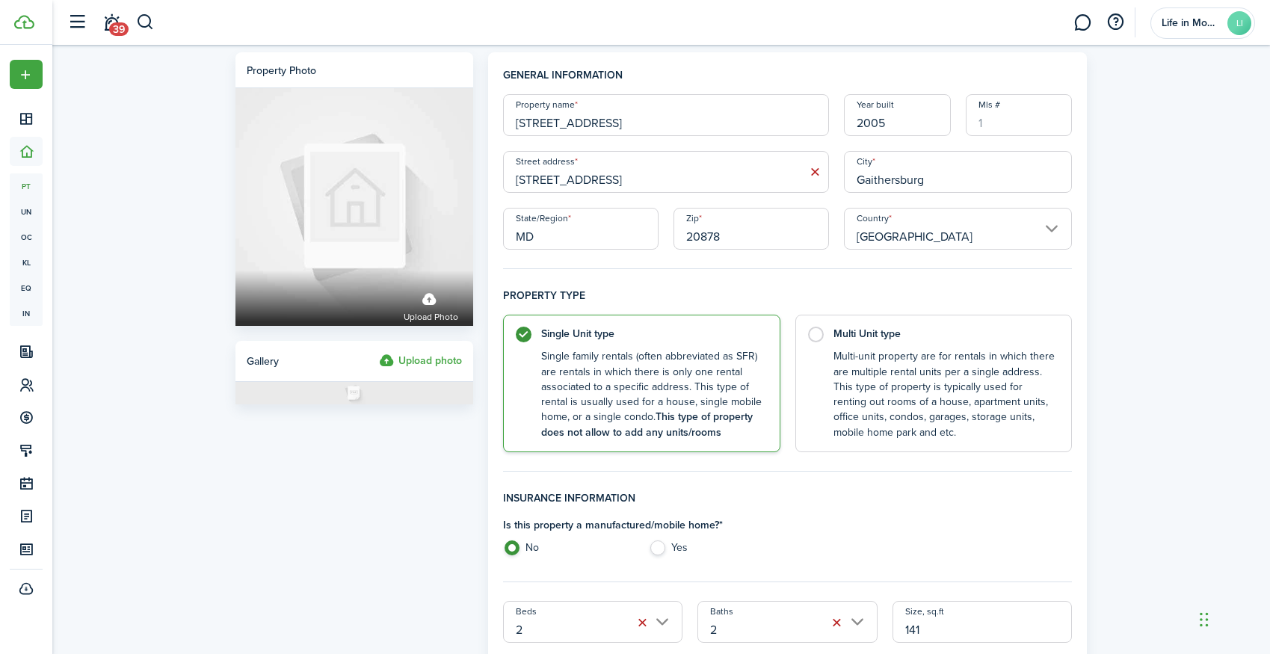
type input "1,412"
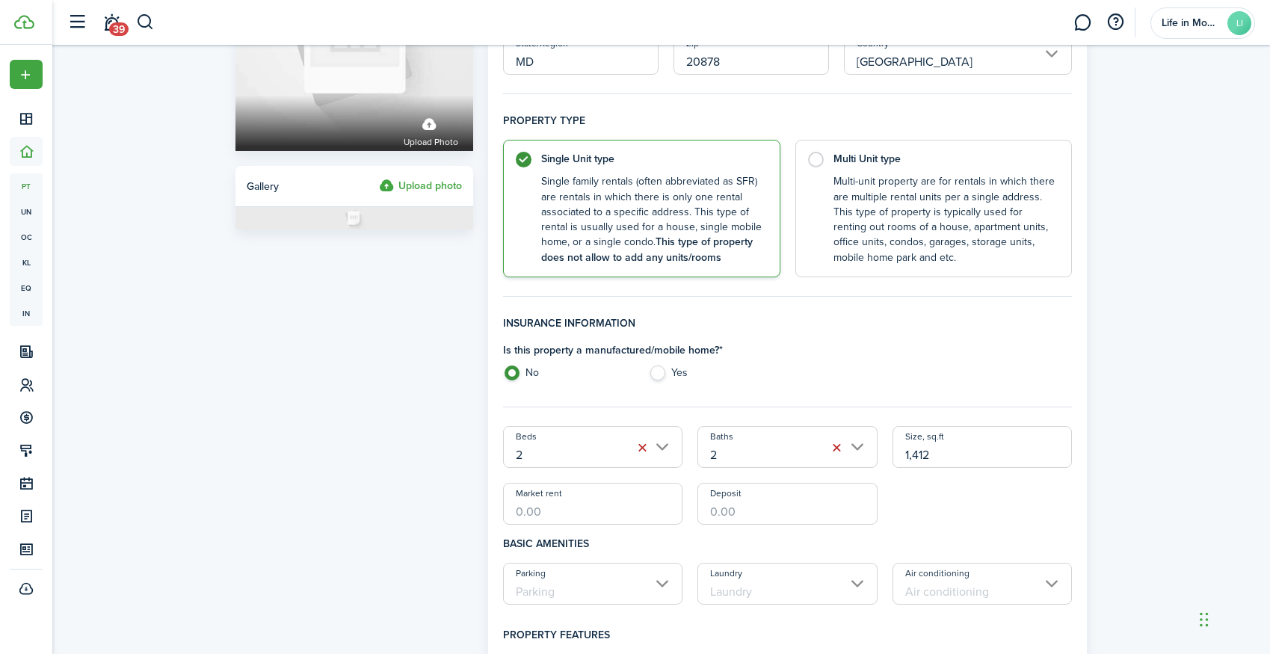
scroll to position [189, 0]
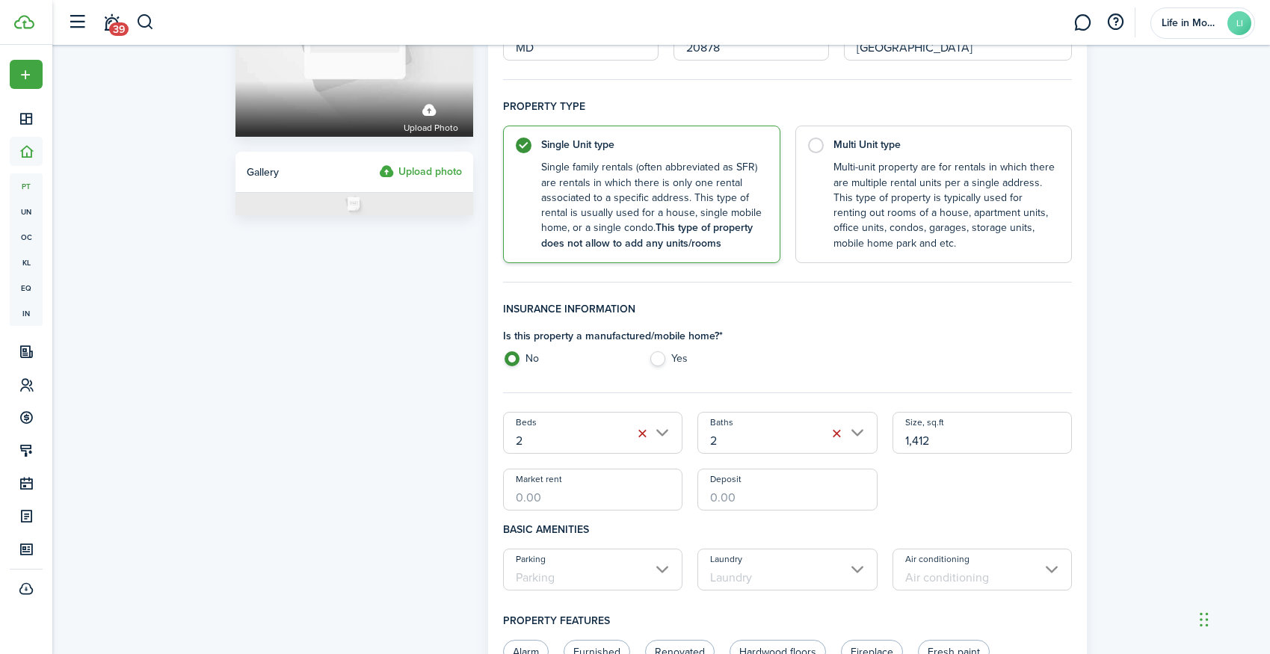
click at [555, 496] on input "Market rent" at bounding box center [593, 490] width 180 height 42
type input "$2,900.00"
click at [582, 571] on input "Parking" at bounding box center [593, 570] width 180 height 42
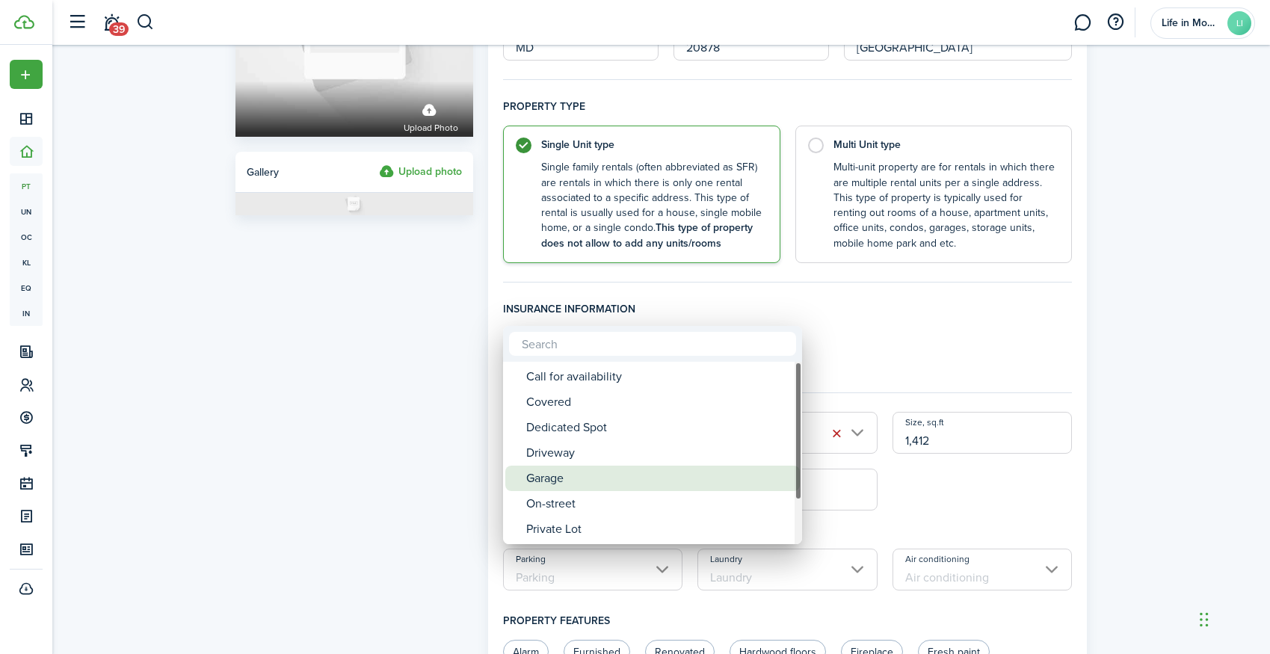
click at [584, 475] on div "Garage" at bounding box center [658, 478] width 265 height 25
type input "Garage"
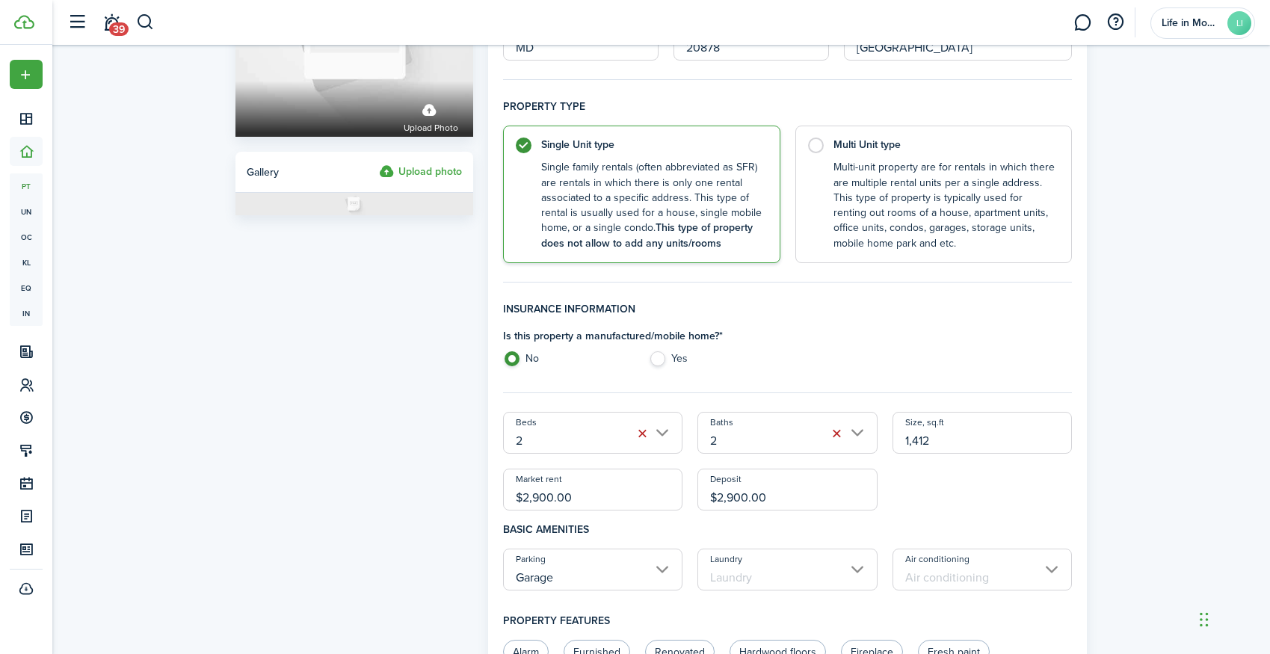
click at [772, 574] on input "Laundry" at bounding box center [787, 570] width 180 height 42
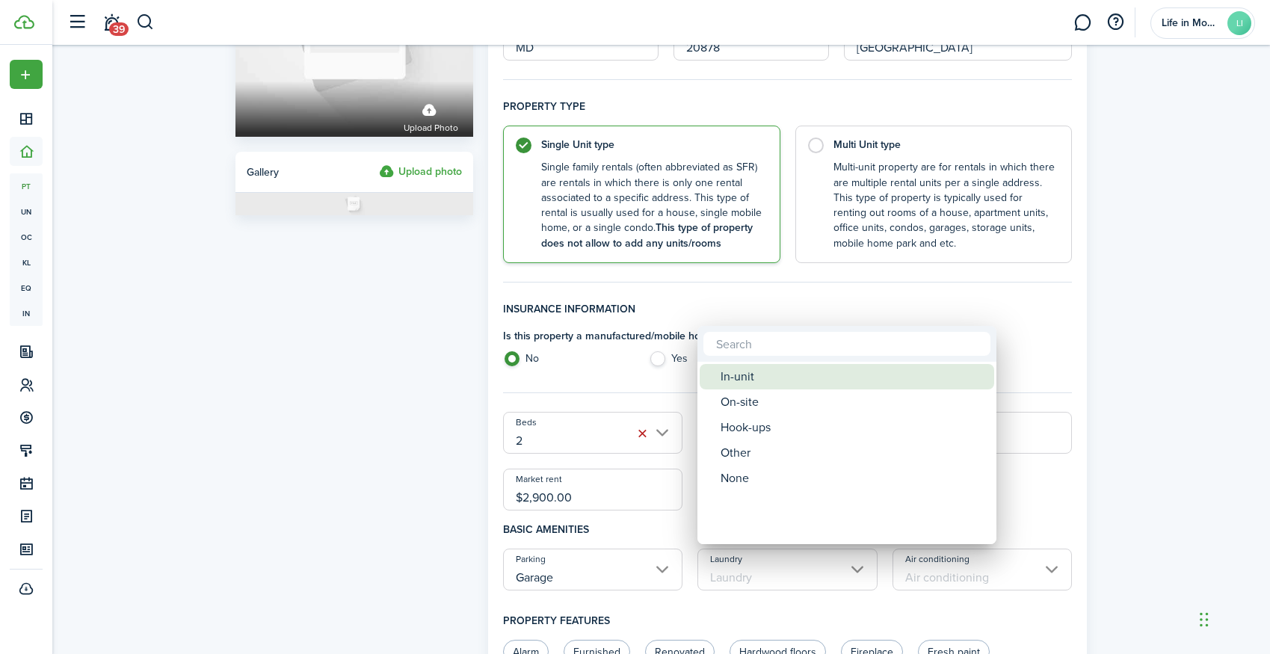
click at [784, 376] on div "In-unit" at bounding box center [852, 376] width 265 height 25
type input "In-unit"
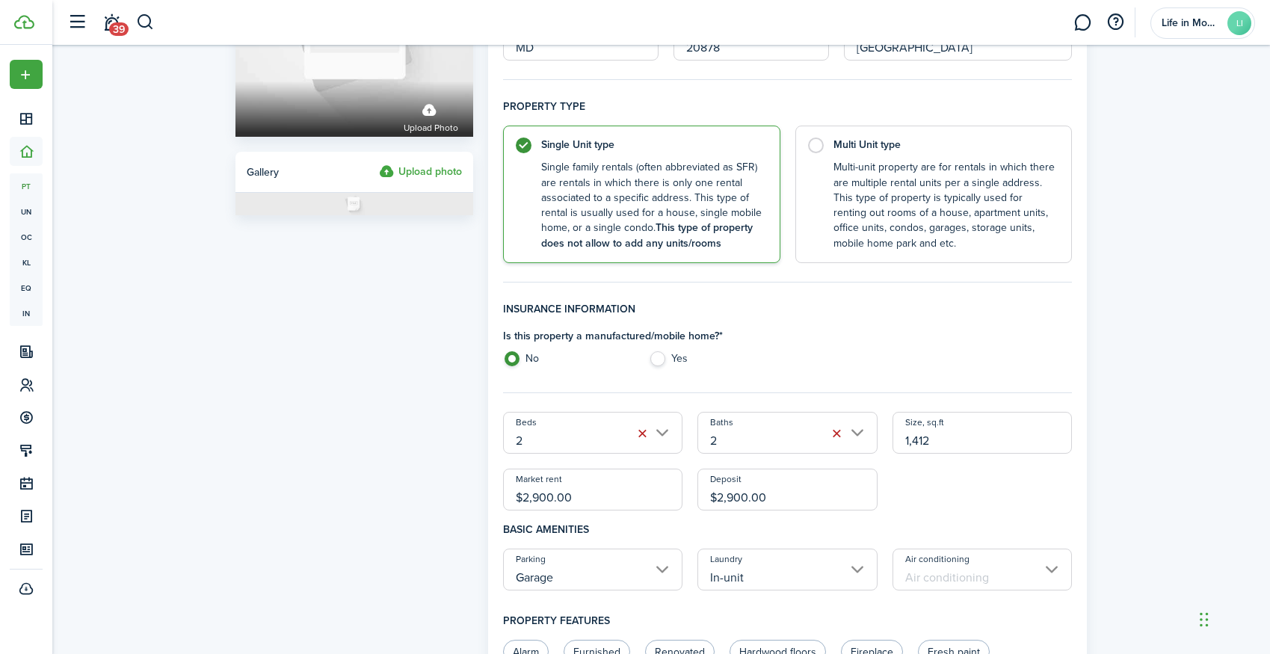
click at [978, 561] on input "Air conditioning" at bounding box center [982, 570] width 180 height 42
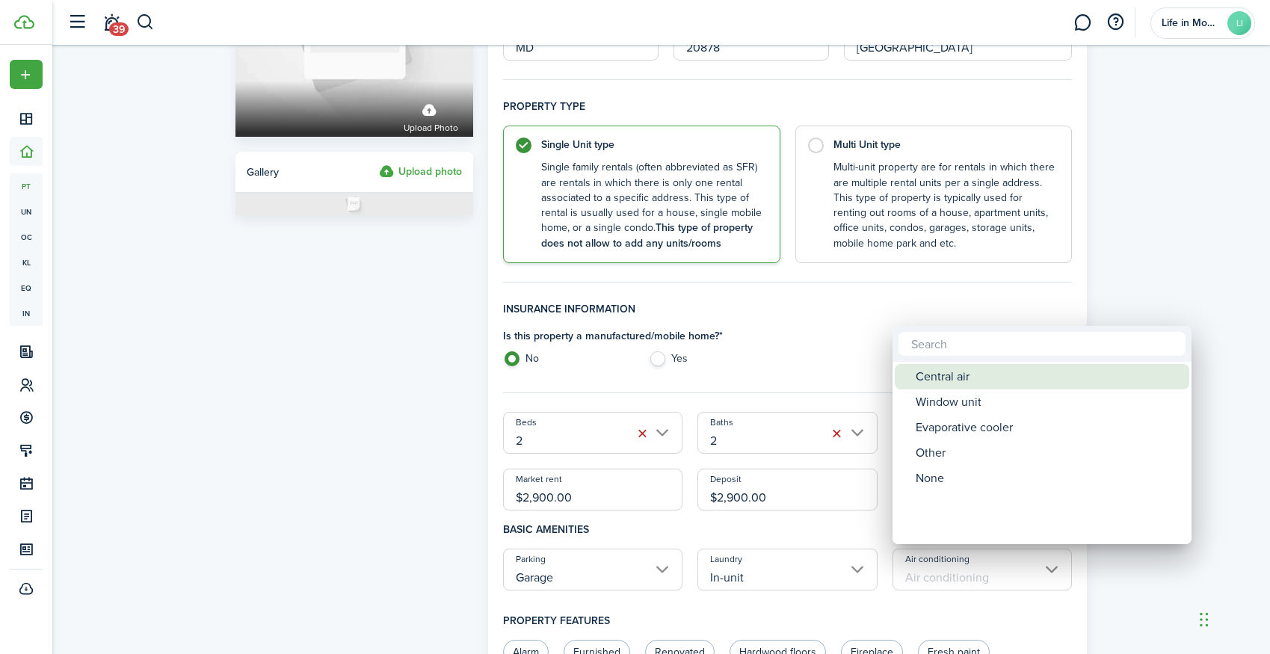
click at [951, 383] on div "Central air" at bounding box center [1048, 376] width 265 height 25
type input "Central air"
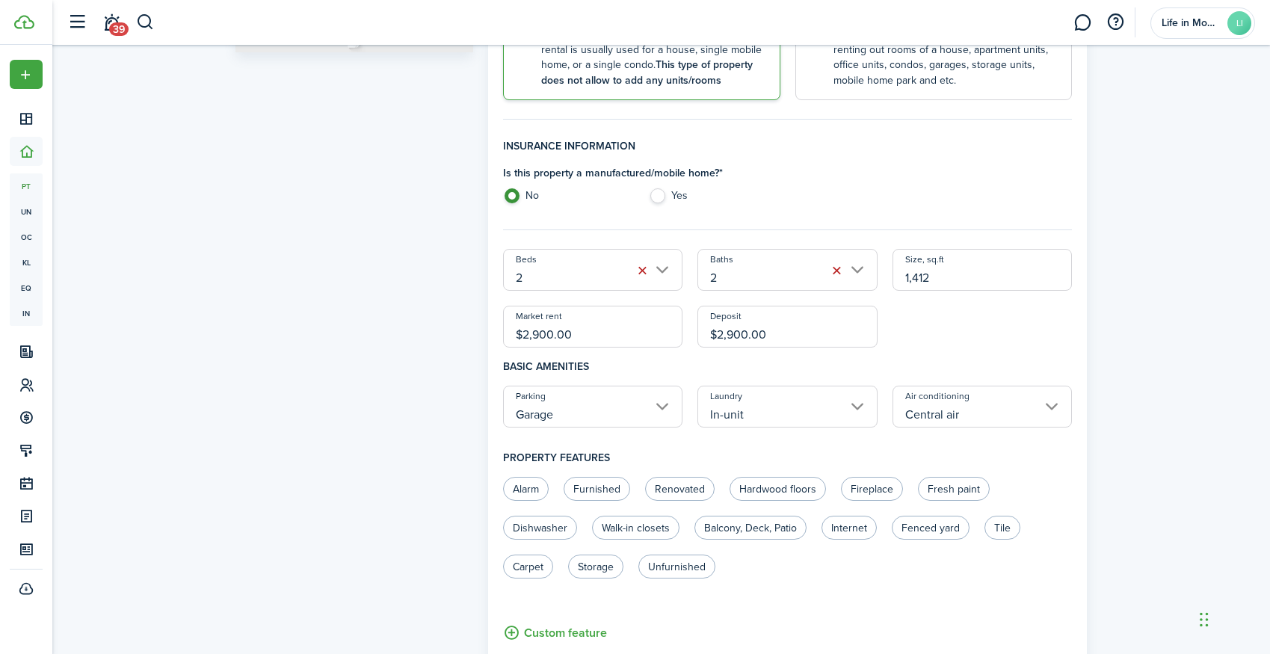
scroll to position [433, 0]
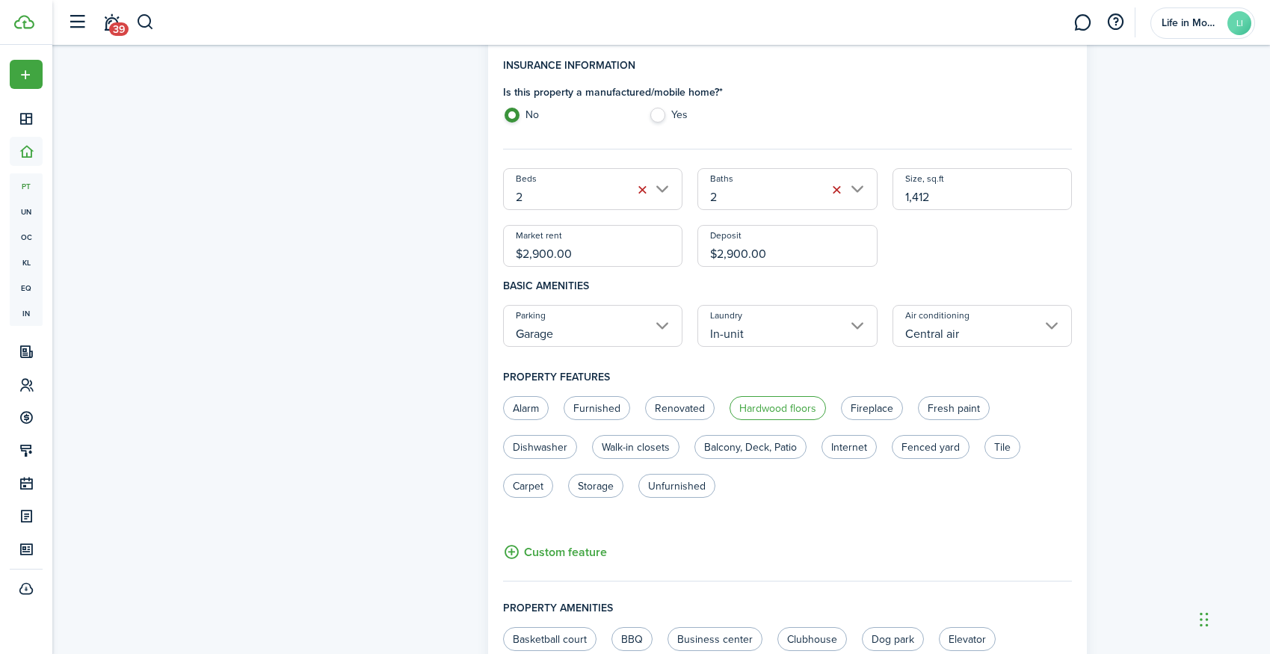
click at [789, 402] on label "Hardwood floors" at bounding box center [777, 408] width 96 height 24
radio input "true"
click at [848, 411] on label "Fireplace" at bounding box center [872, 408] width 62 height 24
radio input "true"
click at [942, 413] on label "Fresh paint" at bounding box center [954, 408] width 72 height 24
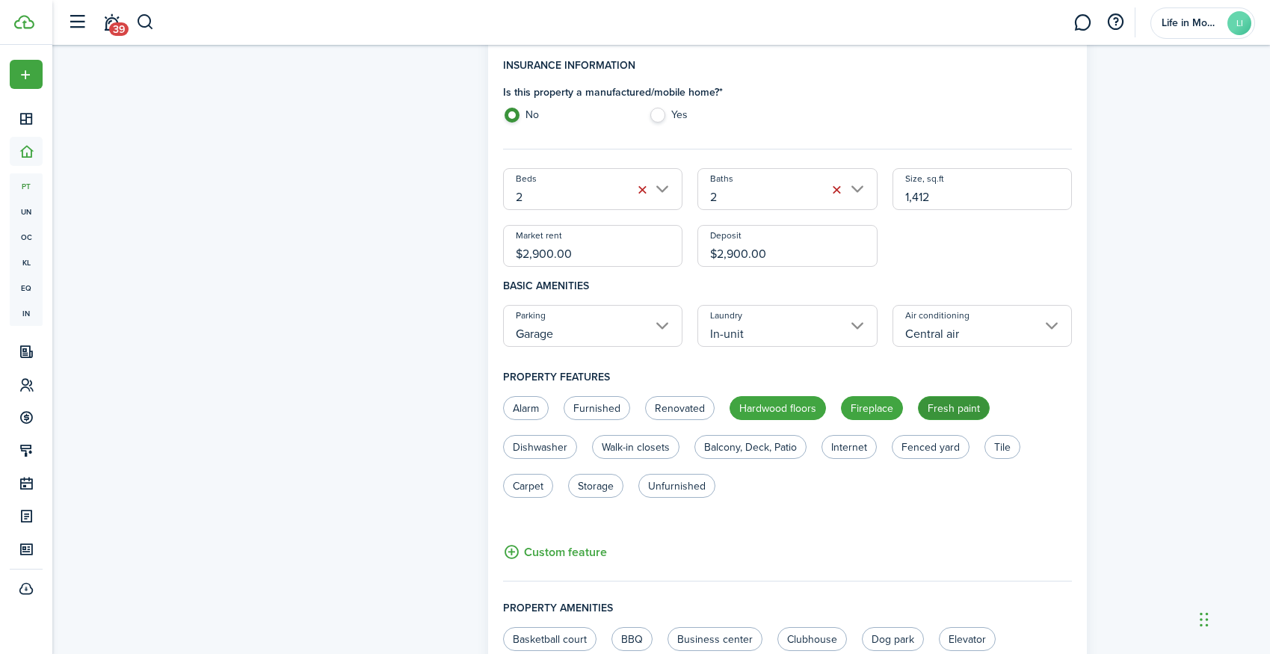
radio input "true"
click at [679, 402] on label "Renovated" at bounding box center [680, 408] width 70 height 24
radio input "true"
click at [529, 451] on label "Dishwasher" at bounding box center [540, 447] width 74 height 24
radio input "true"
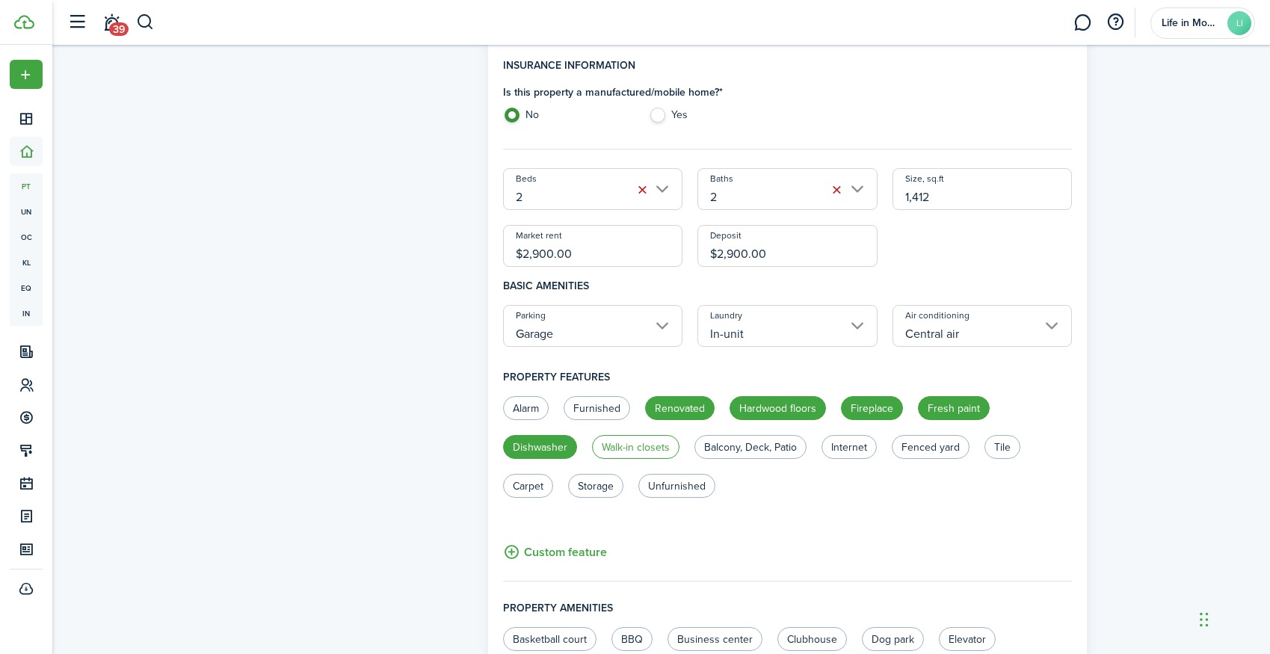
click at [624, 452] on label "Walk-in closets" at bounding box center [635, 447] width 87 height 24
radio input "true"
click at [737, 448] on label "Balcony, Deck, Patio" at bounding box center [750, 447] width 112 height 24
radio input "true"
click at [715, 483] on control-radio-group "Alarm Furnished Renovated Hardwood floors Fireplace Fresh paint Dishwasher Walk…" at bounding box center [780, 454] width 569 height 117
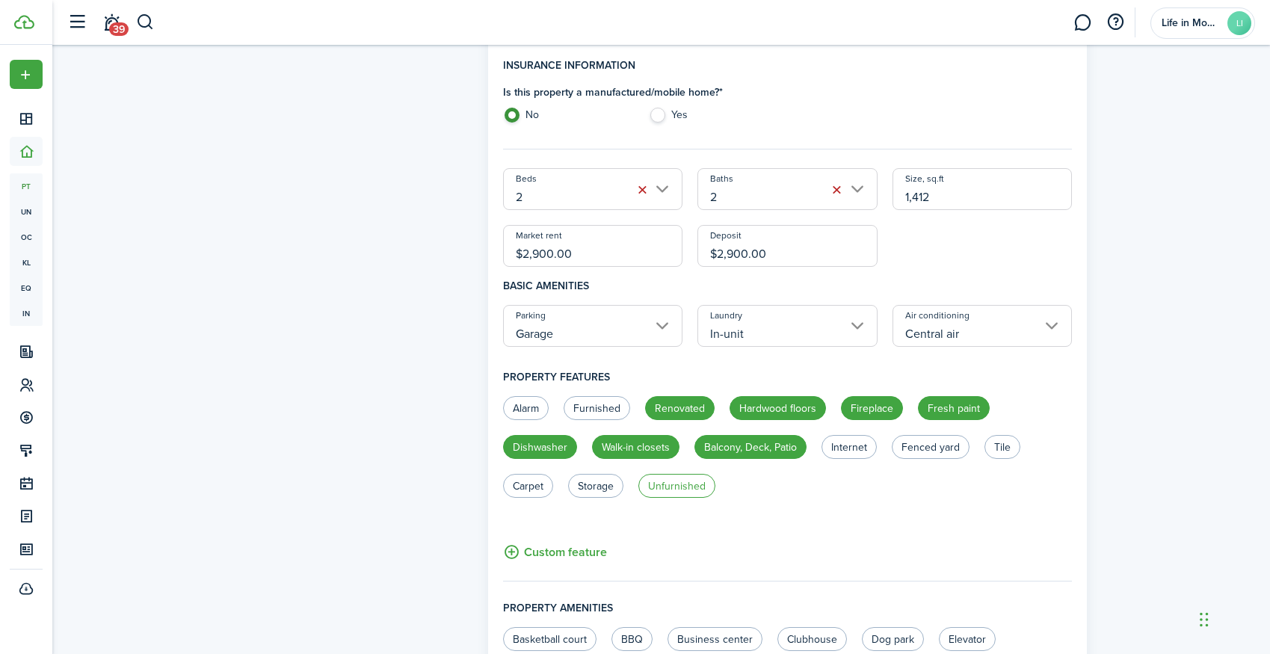
click at [694, 481] on label "Unfurnished" at bounding box center [676, 486] width 77 height 24
radio input "true"
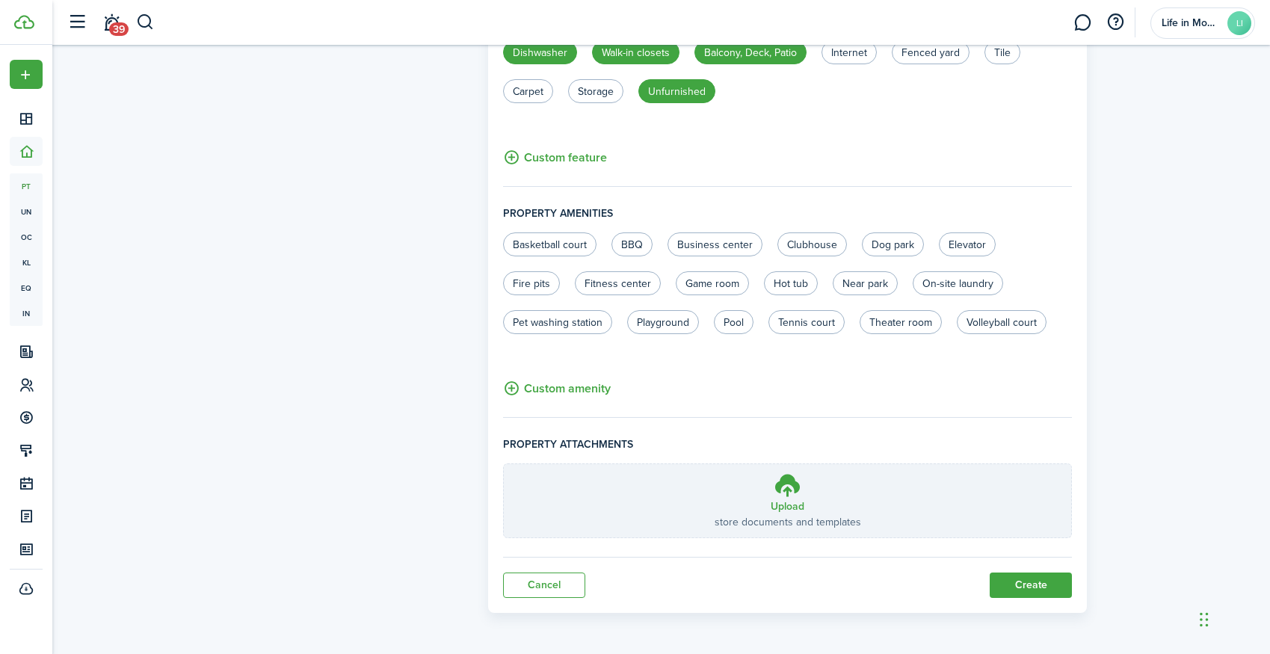
scroll to position [826, 0]
click at [1008, 584] on button "Create" at bounding box center [1031, 586] width 82 height 25
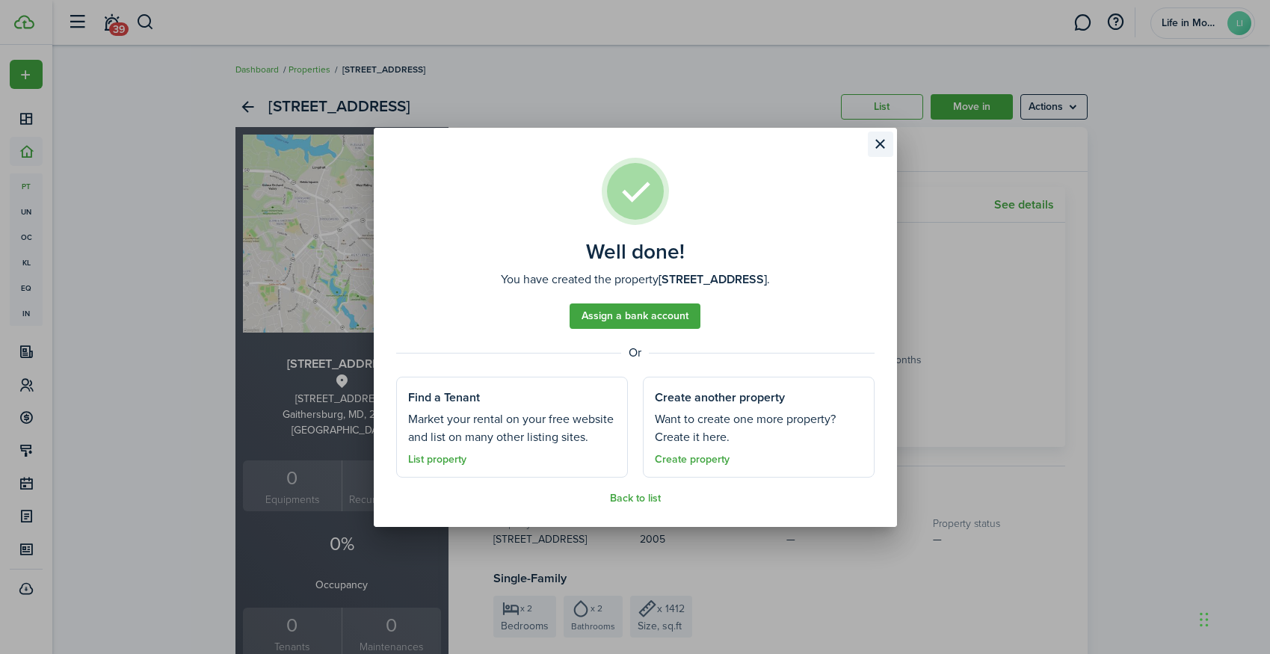
click at [878, 143] on button "Close modal" at bounding box center [880, 144] width 25 height 25
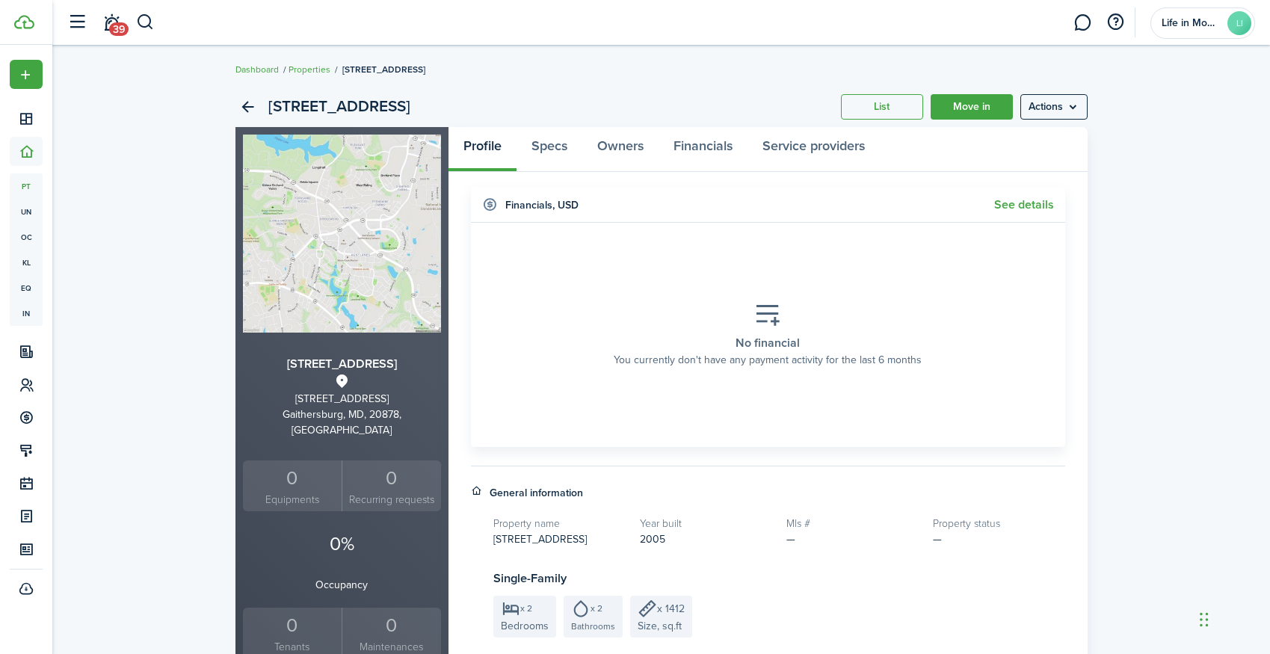
click at [427, 274] on img at bounding box center [342, 234] width 198 height 198
click at [1030, 117] on menu-btn "Actions" at bounding box center [1053, 106] width 67 height 25
click at [1034, 132] on link "Edit property" at bounding box center [1022, 139] width 131 height 25
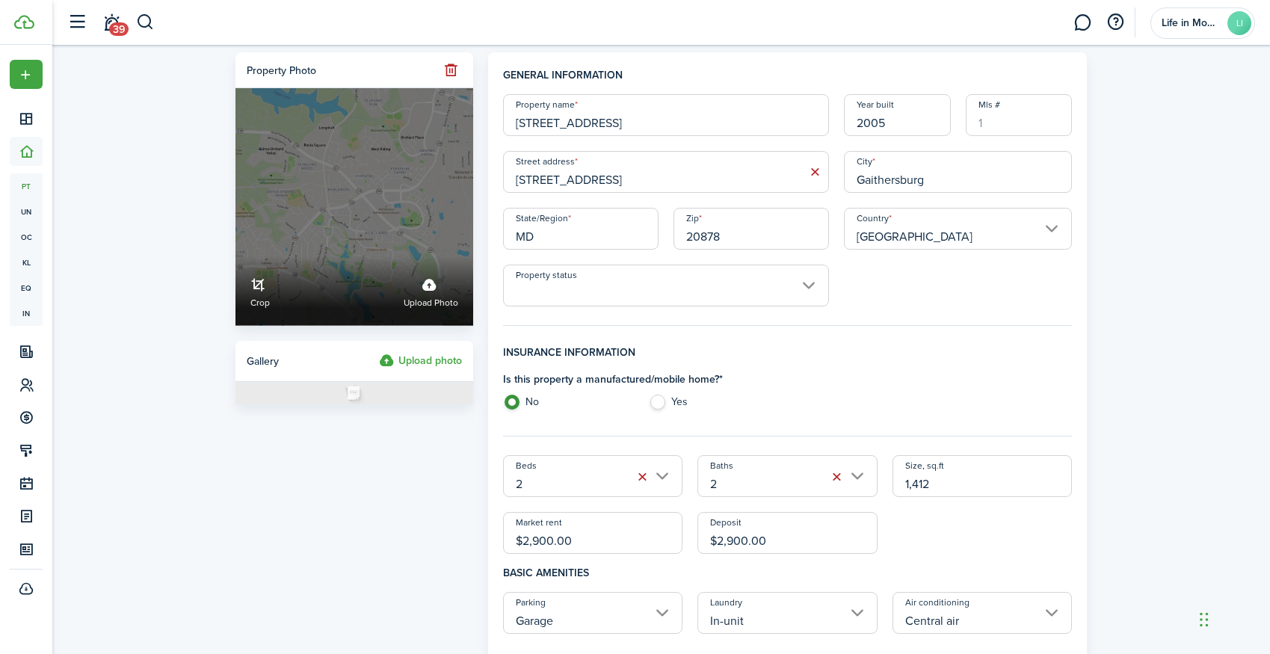
click at [438, 253] on label "Crop Upload photo" at bounding box center [354, 207] width 238 height 238
click at [235, 256] on input "Crop Upload photo" at bounding box center [235, 256] width 0 height 0
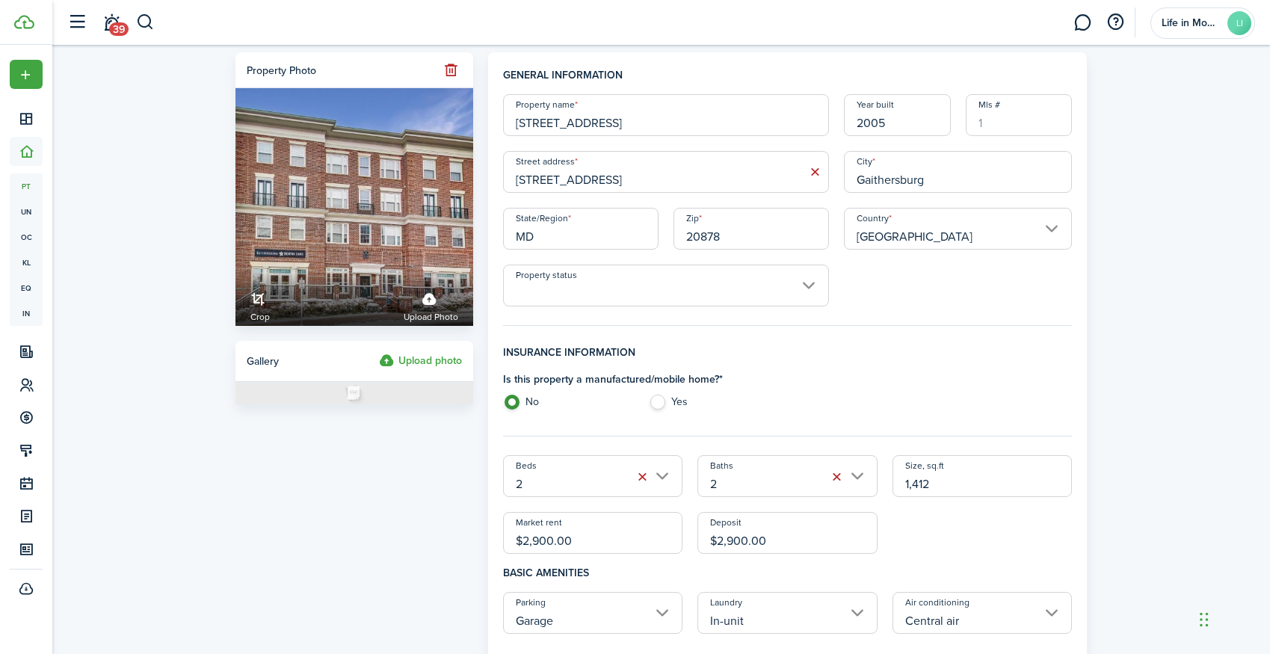
click at [579, 304] on input "Property status" at bounding box center [666, 286] width 326 height 42
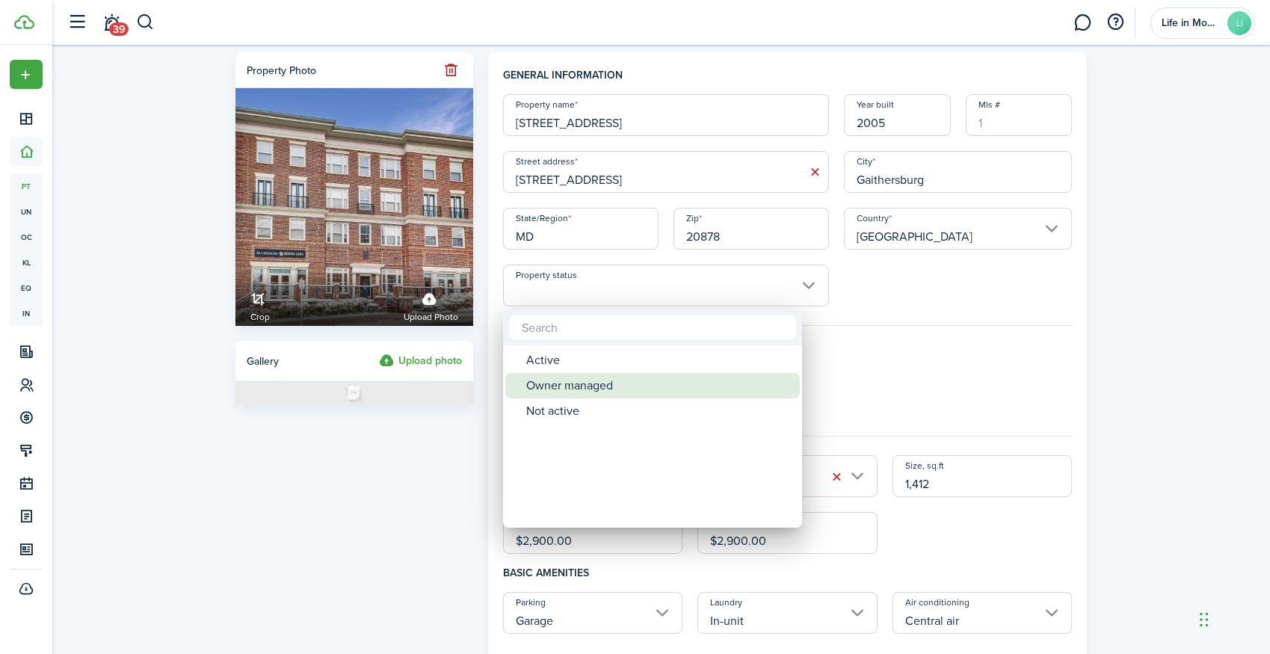
click at [572, 393] on div "Owner managed" at bounding box center [658, 385] width 265 height 25
type input "Owner managed"
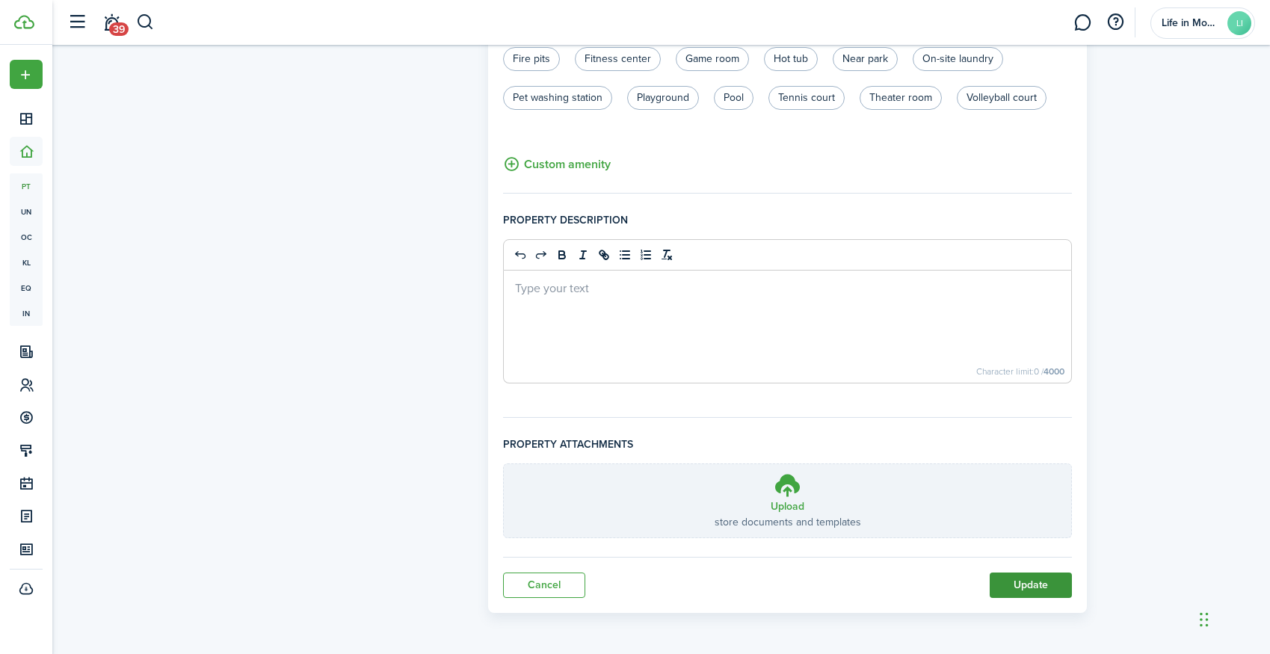
scroll to position [906, 0]
click at [1040, 589] on button "Update" at bounding box center [1031, 584] width 82 height 25
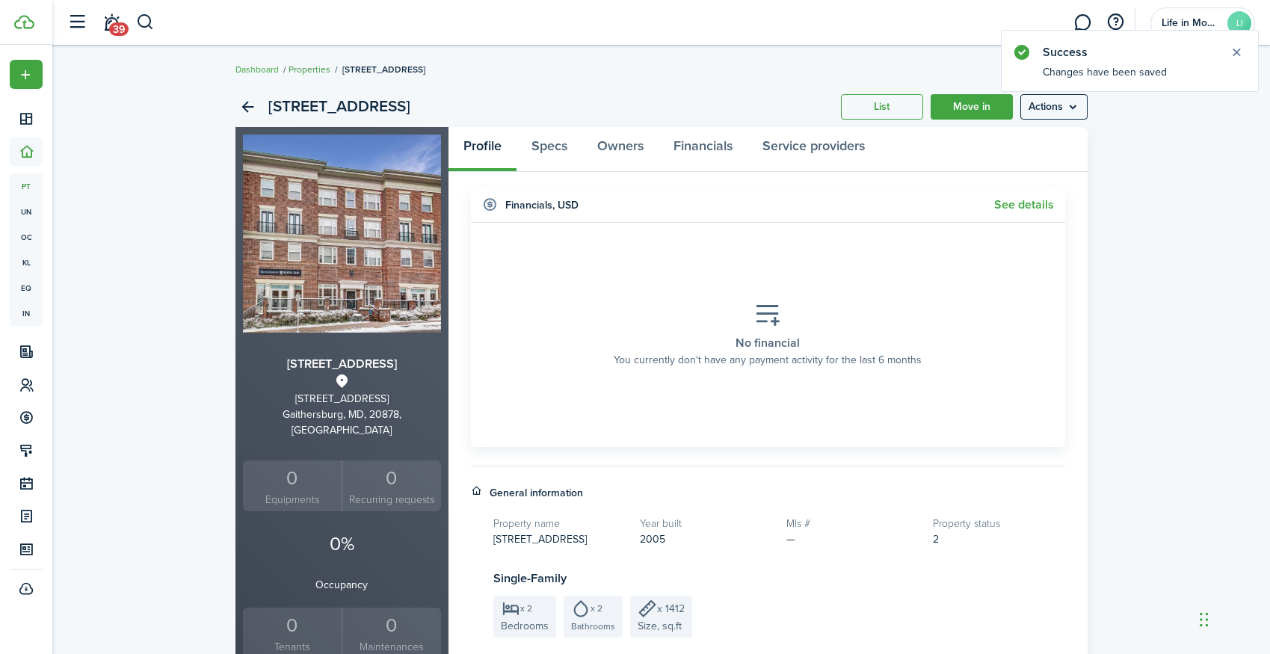
click at [303, 69] on link "Properties" at bounding box center [309, 69] width 42 height 13
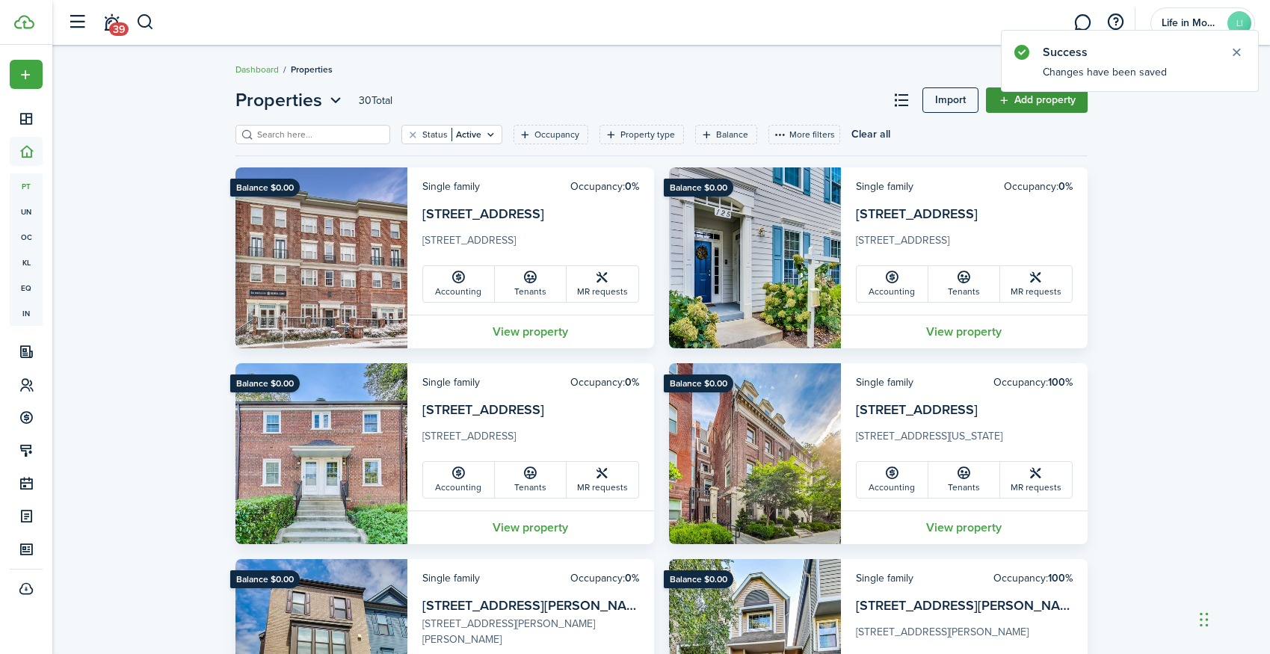
click at [1055, 102] on link "Add property" at bounding box center [1037, 99] width 102 height 25
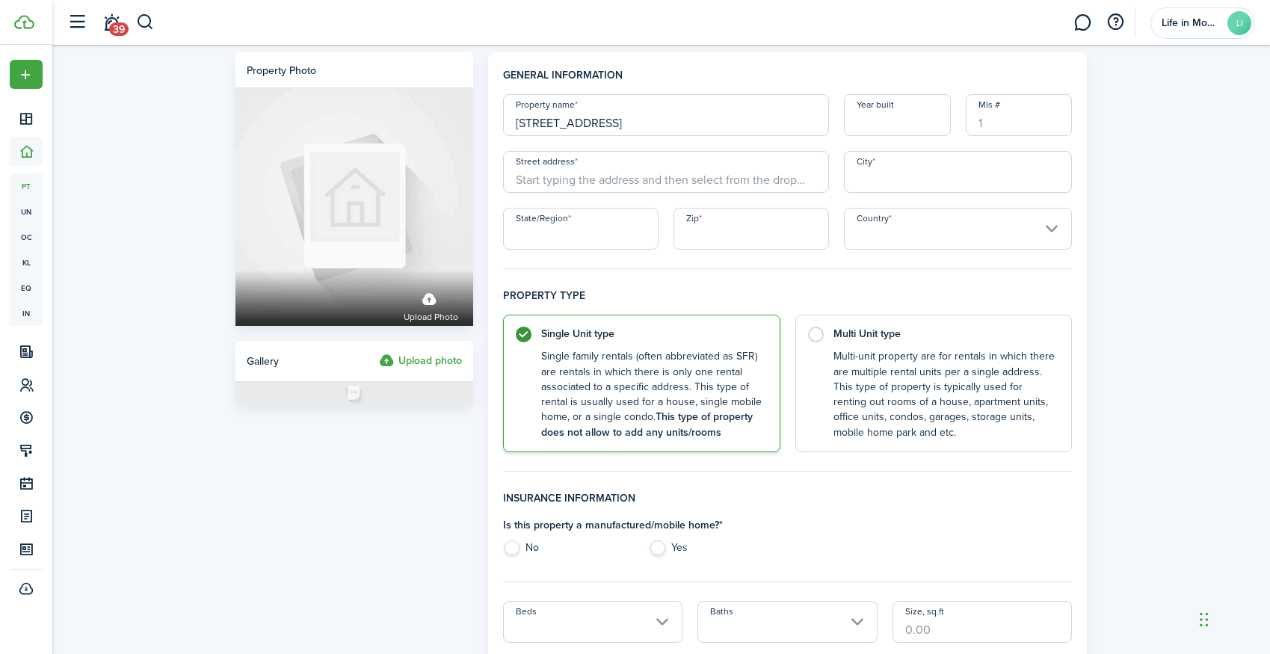
type input "8911 Town Center Circle #202"
type input "2000"
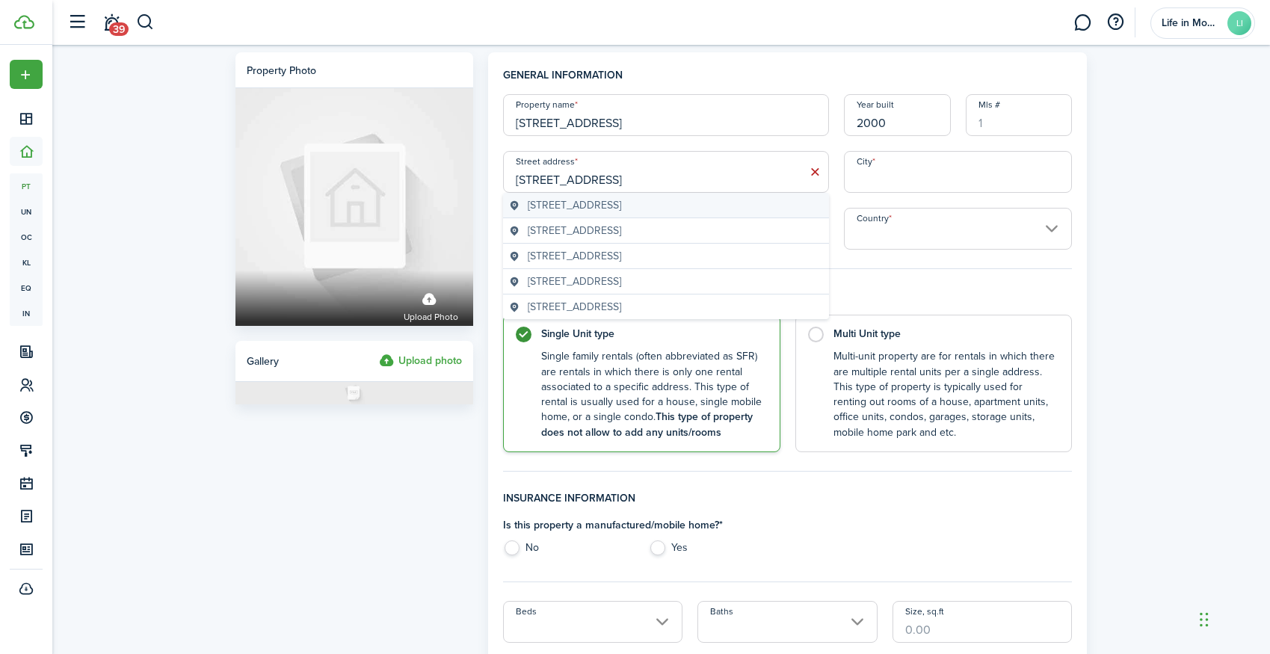
click at [569, 209] on span "8911 Town Center Circle, Upper Marlboro, MD, USA" at bounding box center [574, 205] width 93 height 16
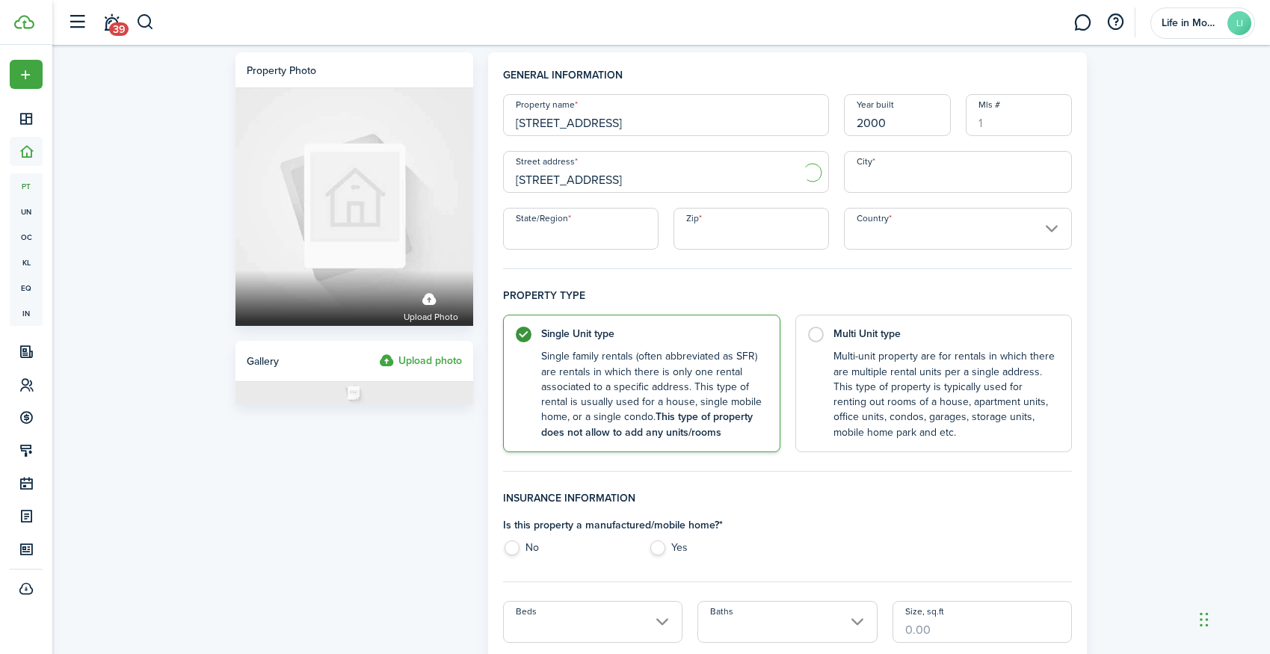
type input "8911 Town Center Cir"
type input "Upper Marlboro"
type input "MD"
type input "20774"
type input "[GEOGRAPHIC_DATA]"
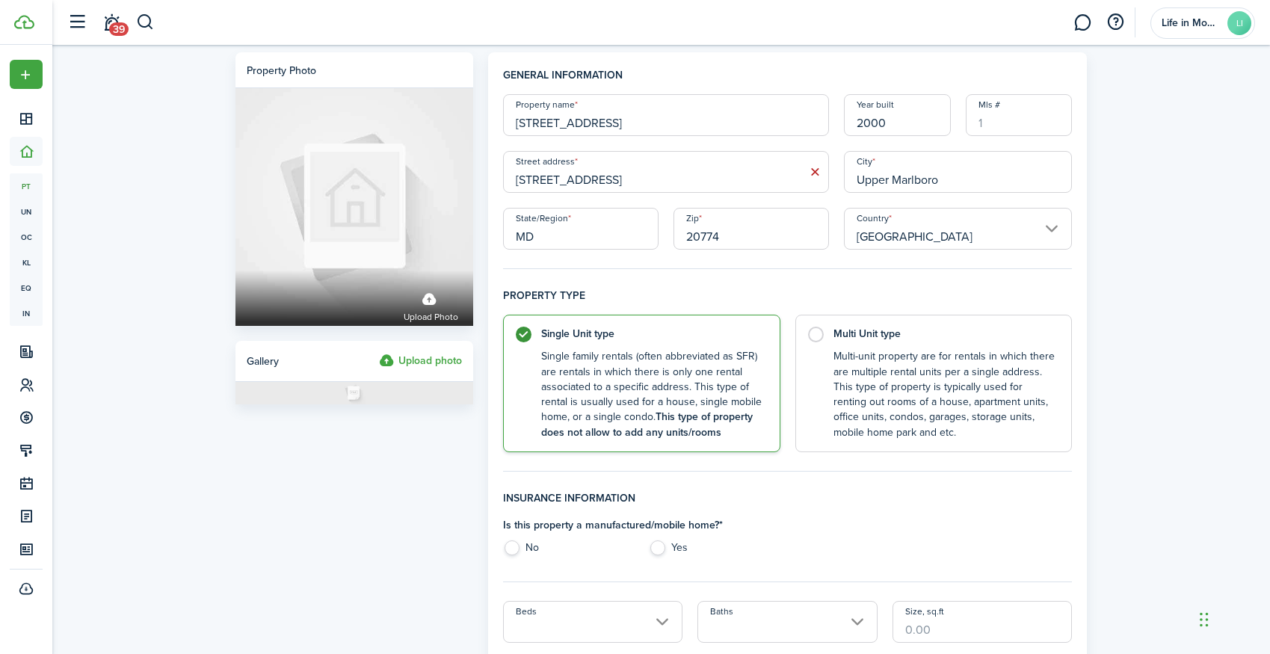
click at [636, 183] on input "8911 Town Center Cir" at bounding box center [666, 172] width 326 height 42
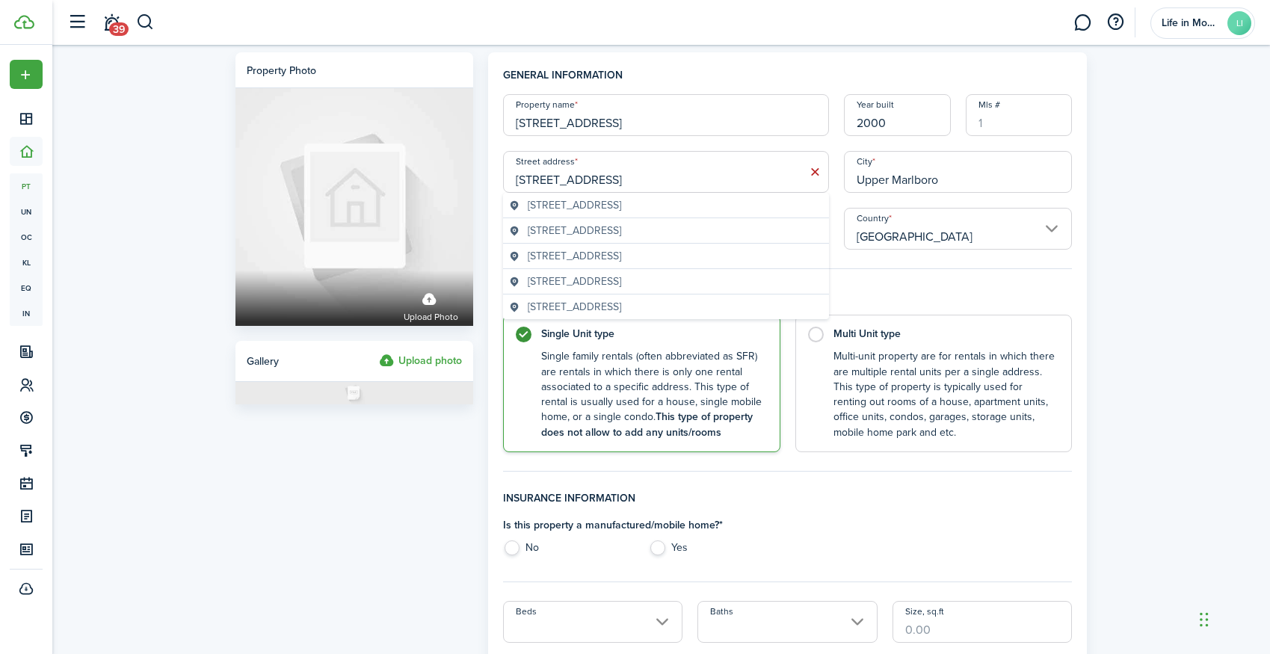
type input "8911 Town Center Circle #202"
click at [523, 552] on label "No" at bounding box center [568, 551] width 131 height 22
radio input "true"
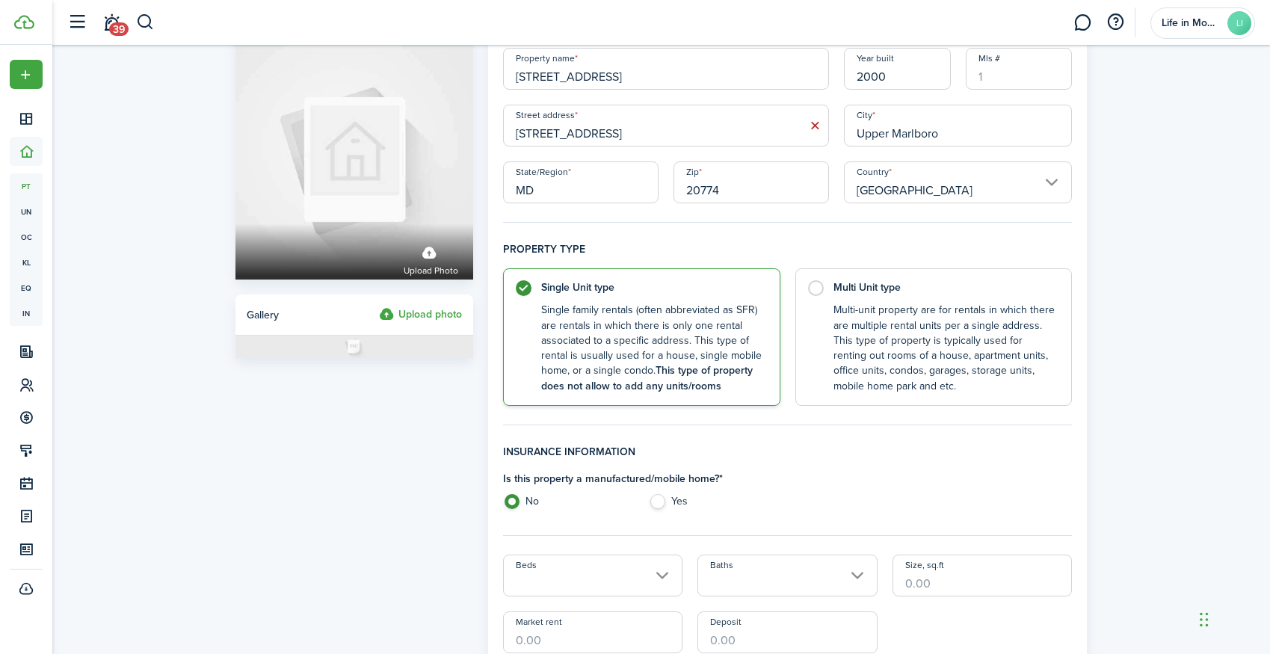
scroll to position [96, 0]
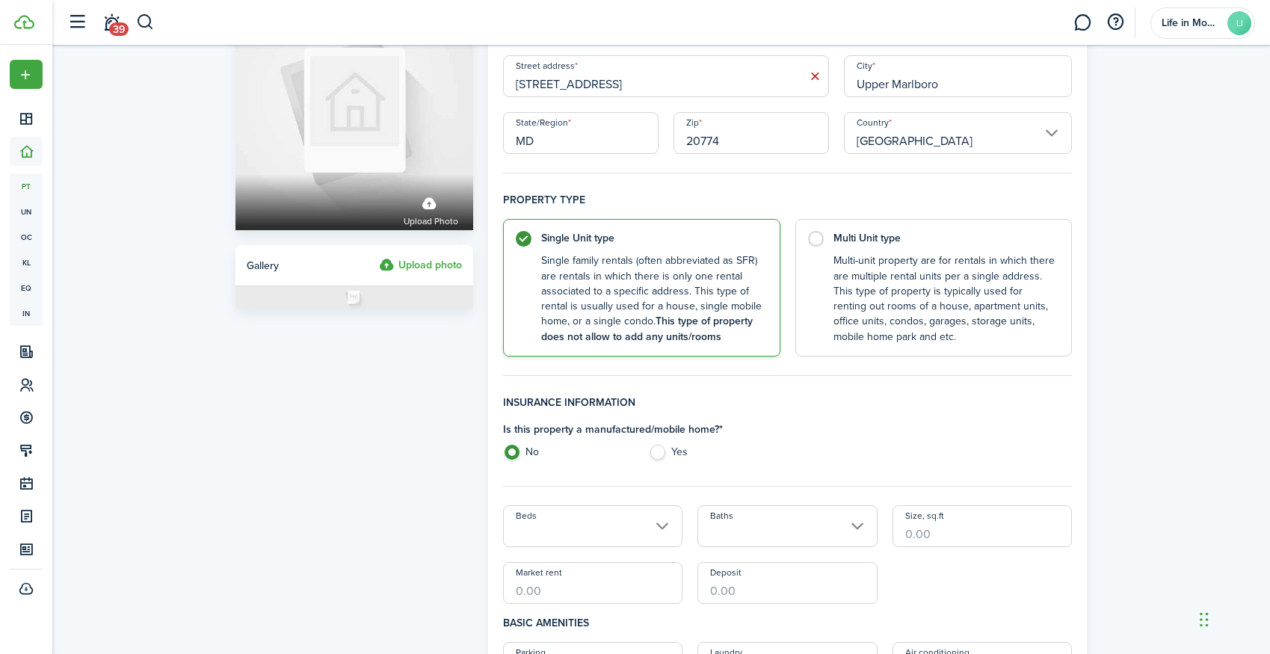
click at [571, 532] on input "Beds" at bounding box center [593, 526] width 180 height 42
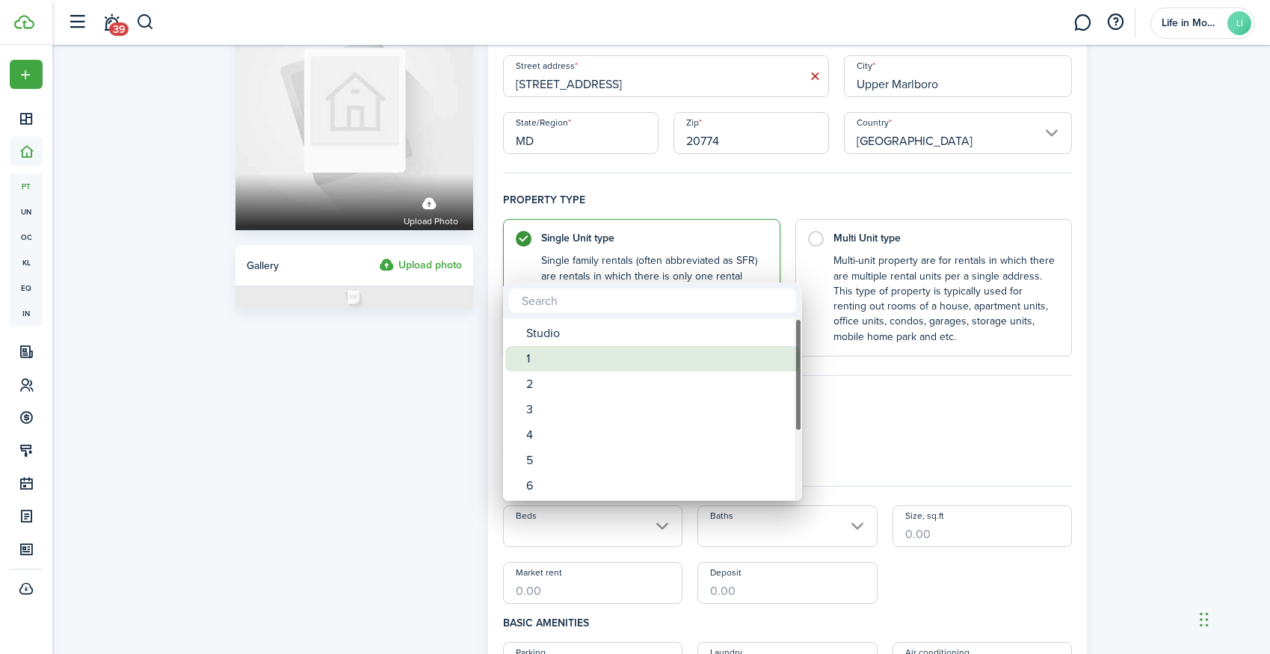
click at [567, 361] on div "1" at bounding box center [658, 358] width 265 height 25
type input "1"
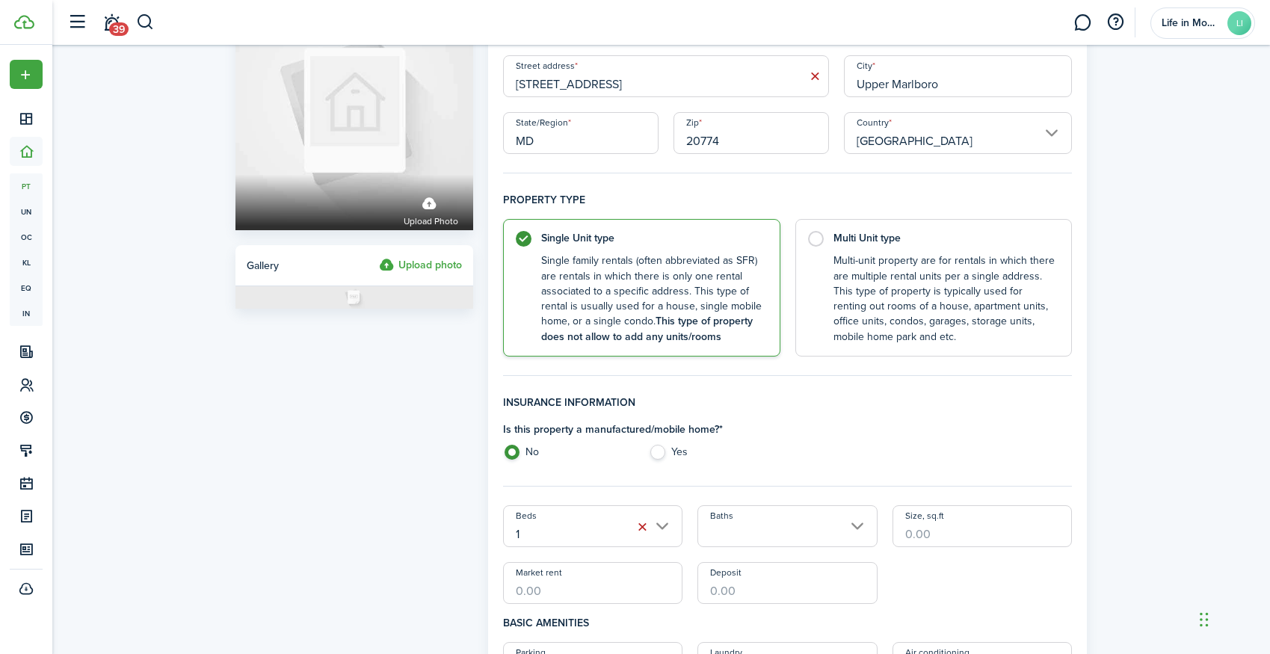
click at [772, 528] on input "Baths" at bounding box center [787, 526] width 180 height 42
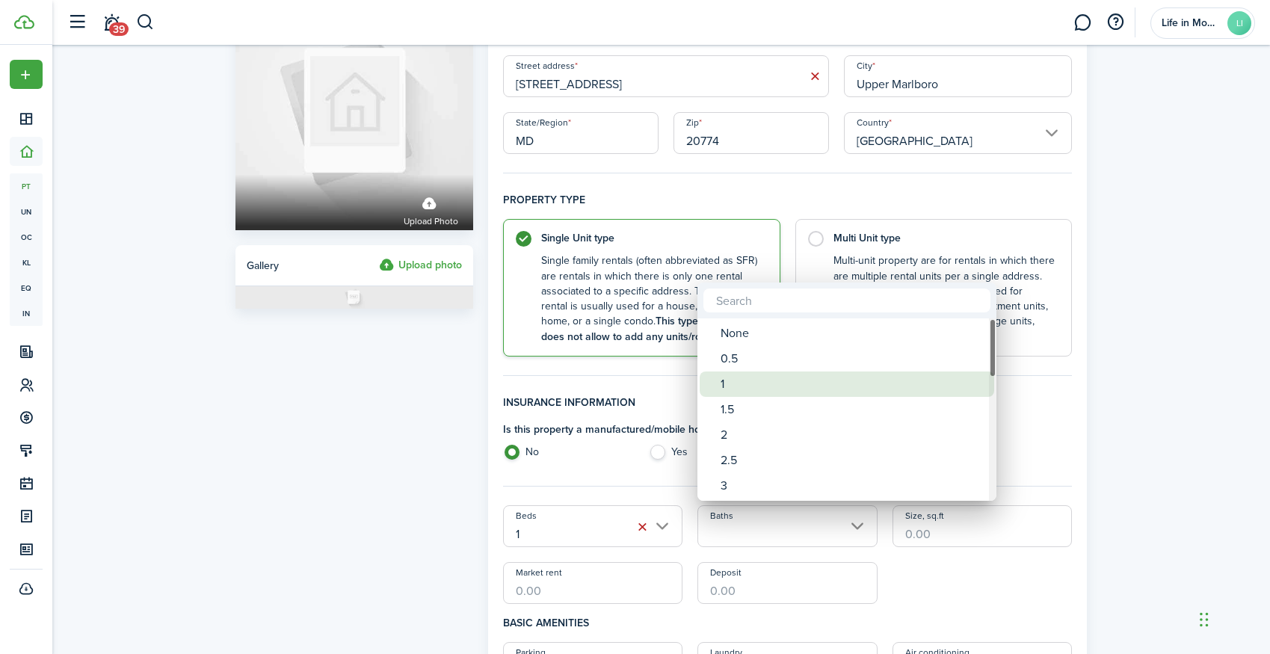
click at [791, 384] on div "1" at bounding box center [852, 383] width 265 height 25
type input "1"
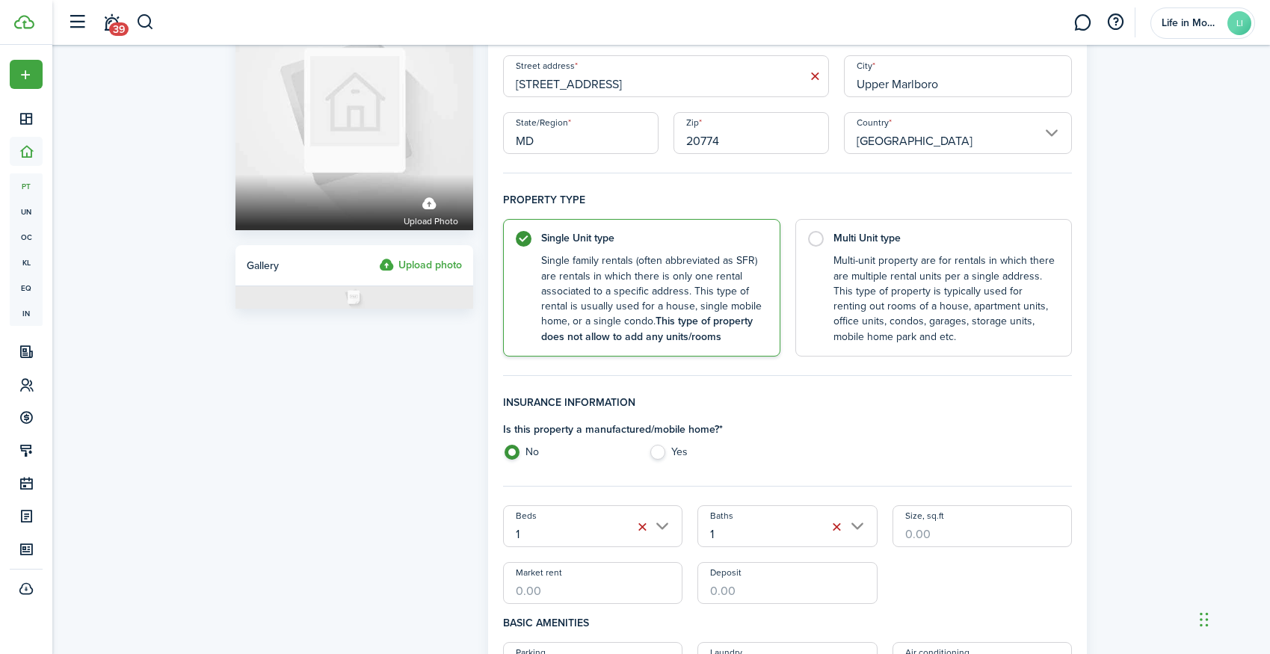
click at [928, 532] on input "Size, sq.ft" at bounding box center [982, 526] width 180 height 42
type input "682"
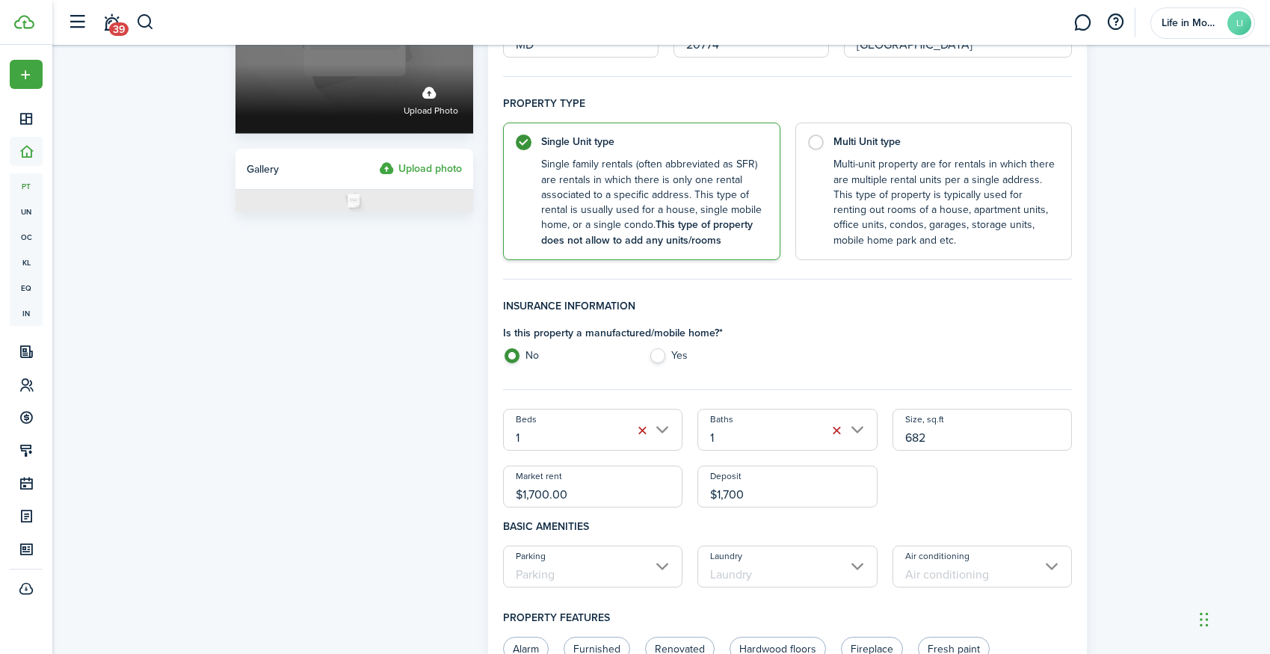
scroll to position [394, 0]
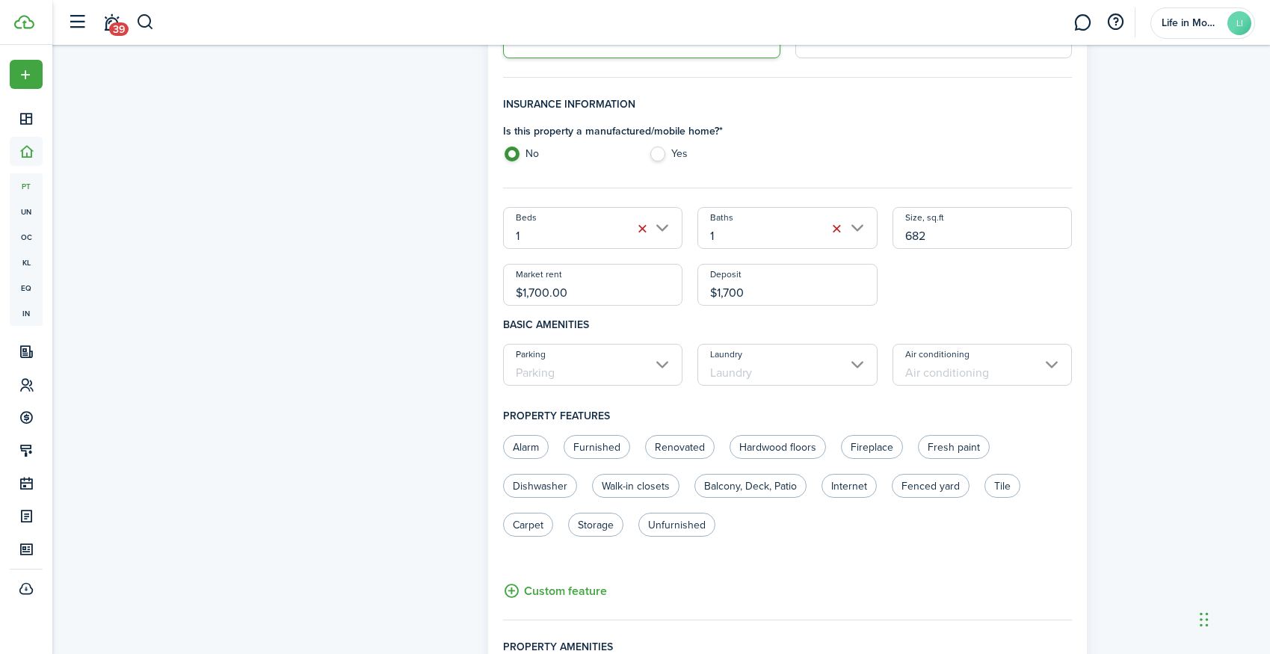
click at [543, 359] on input "Parking" at bounding box center [593, 365] width 180 height 42
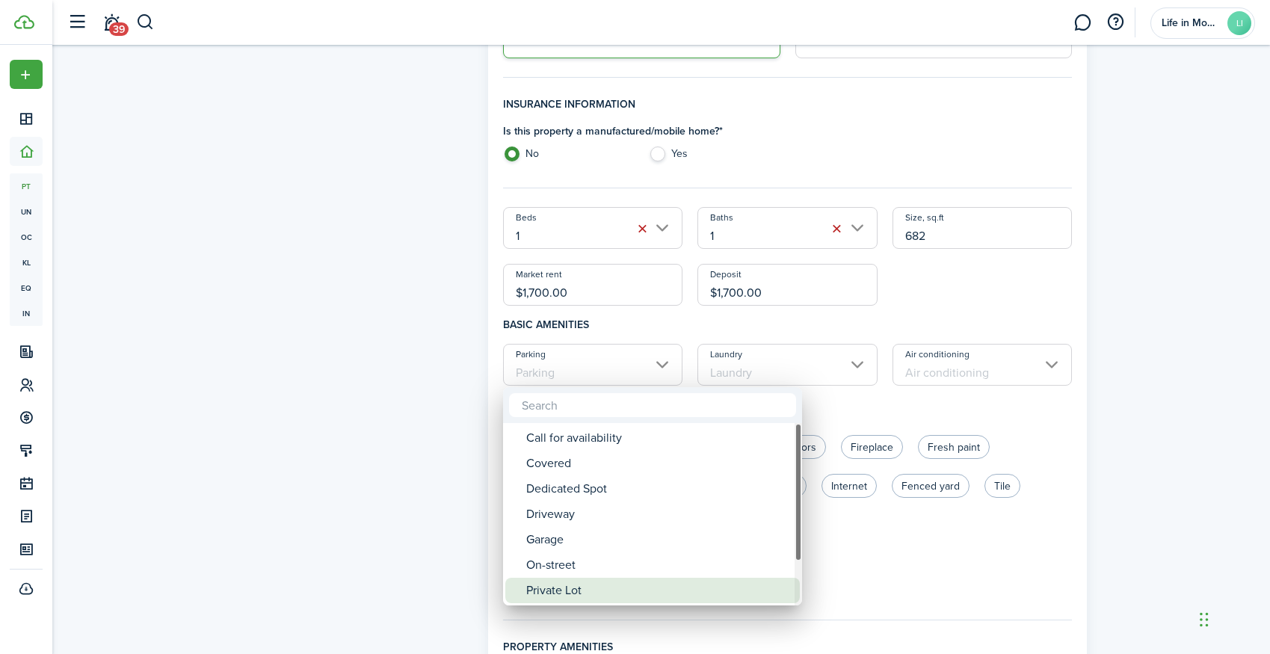
click at [560, 593] on div "Private Lot" at bounding box center [658, 590] width 265 height 25
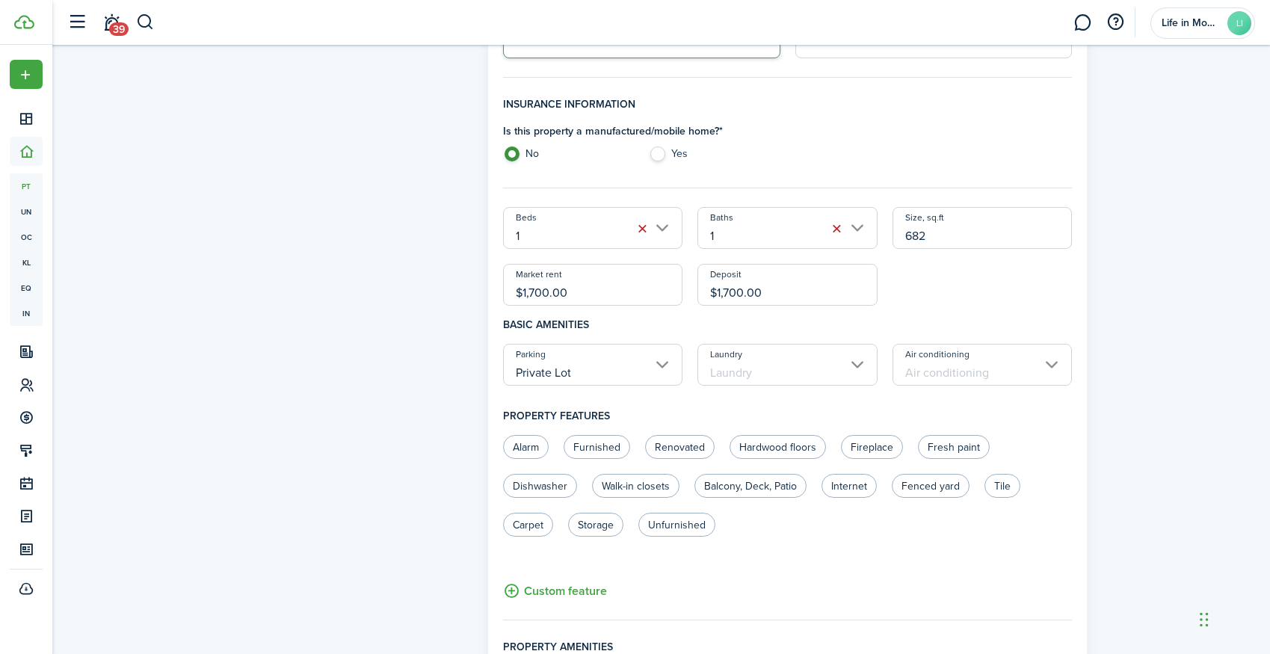
click at [773, 359] on input "Laundry" at bounding box center [787, 365] width 180 height 42
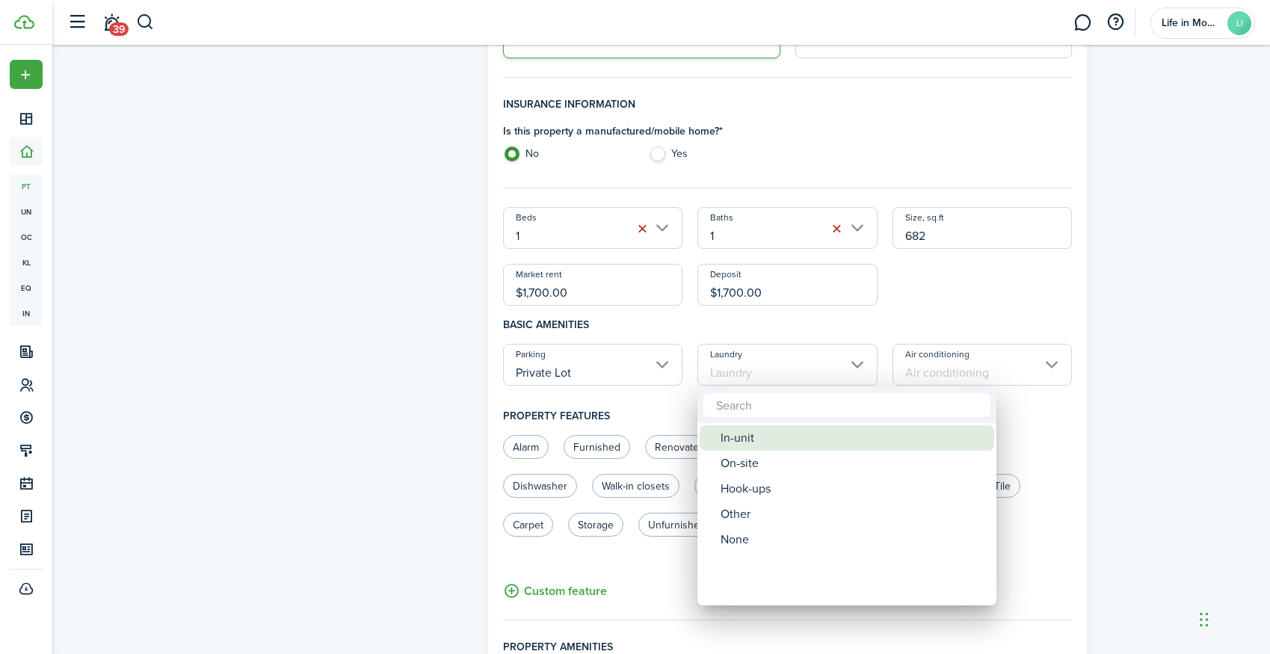
click at [774, 440] on div "In-unit" at bounding box center [852, 437] width 265 height 25
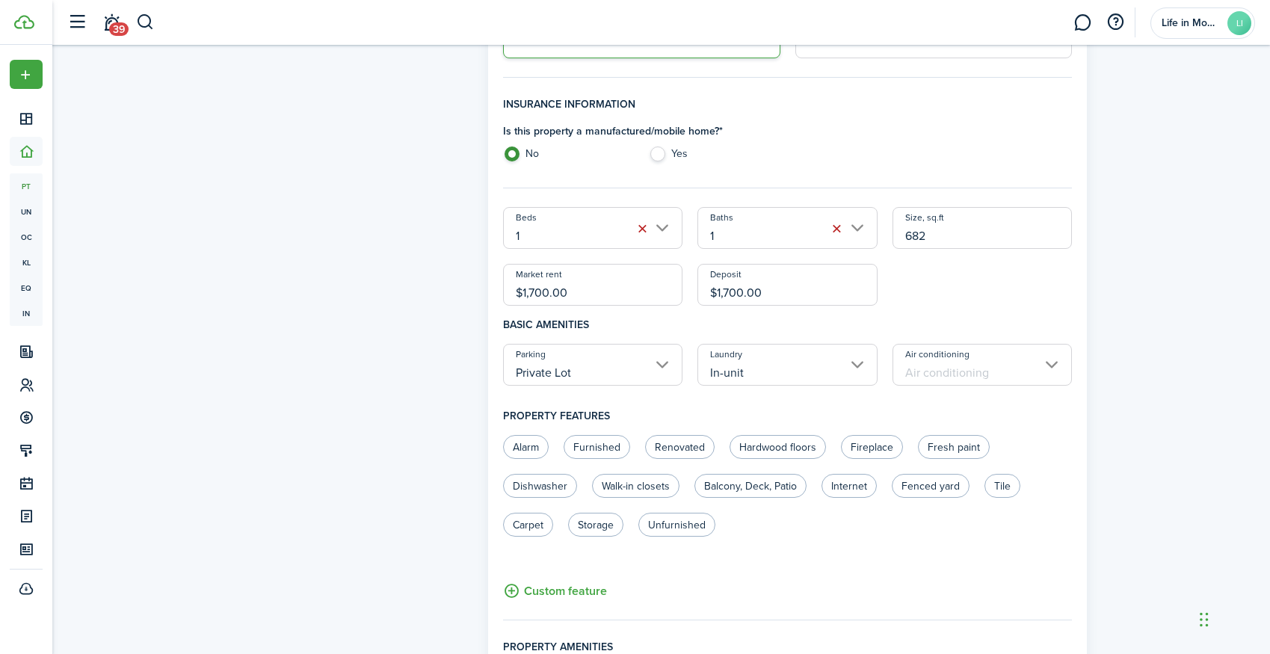
click at [992, 351] on input "Air conditioning" at bounding box center [982, 365] width 180 height 42
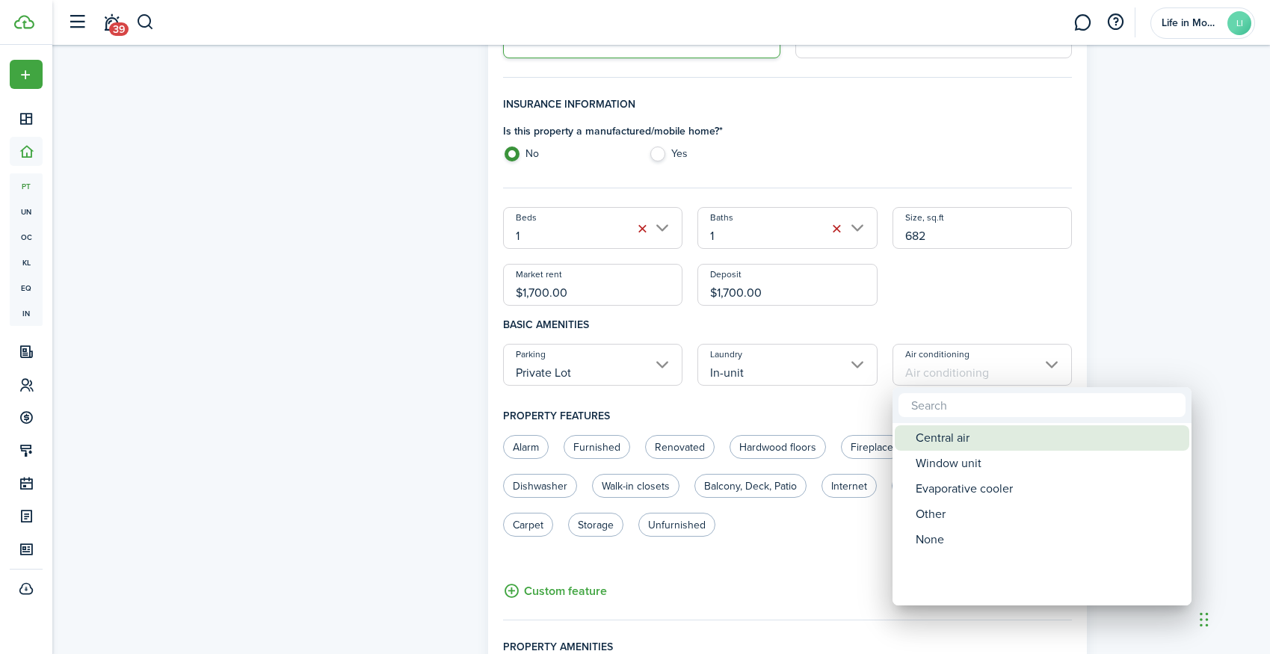
click at [941, 438] on div "Central air" at bounding box center [1048, 437] width 265 height 25
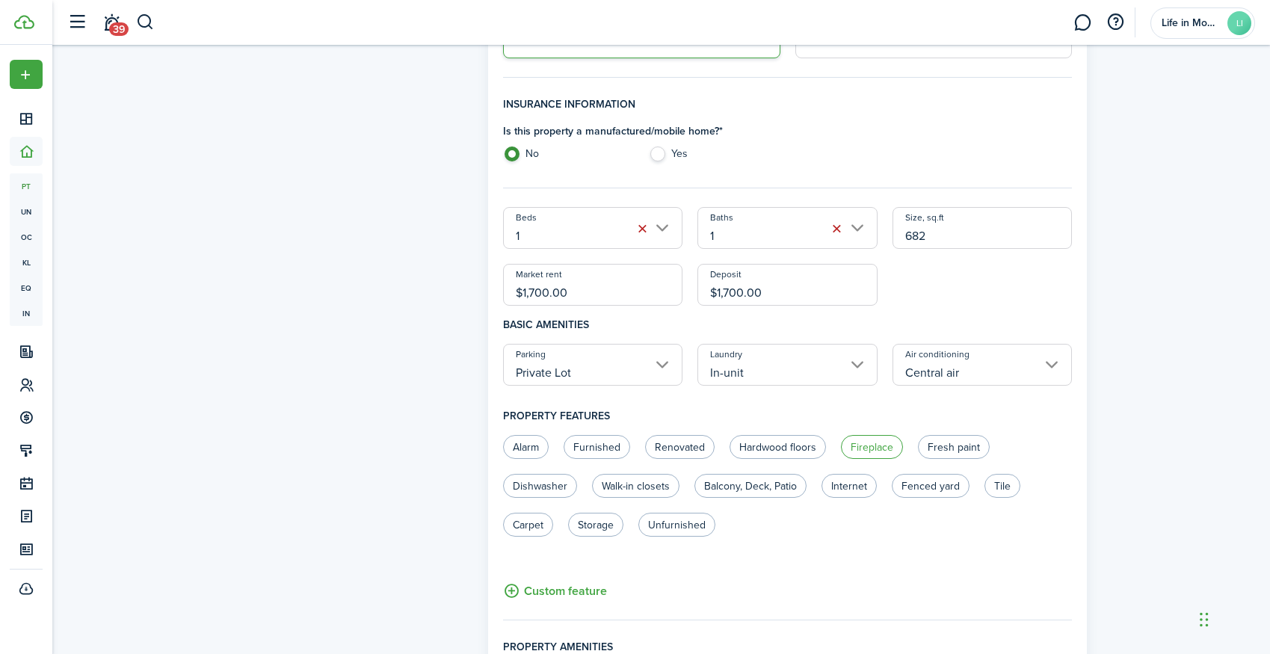
click at [881, 445] on label "Fireplace" at bounding box center [872, 447] width 62 height 24
click at [780, 453] on label "Hardwood floors" at bounding box center [777, 447] width 96 height 24
click at [557, 490] on label "Dishwasher" at bounding box center [540, 486] width 74 height 24
click at [773, 481] on label "Balcony, Deck, Patio" at bounding box center [750, 486] width 112 height 24
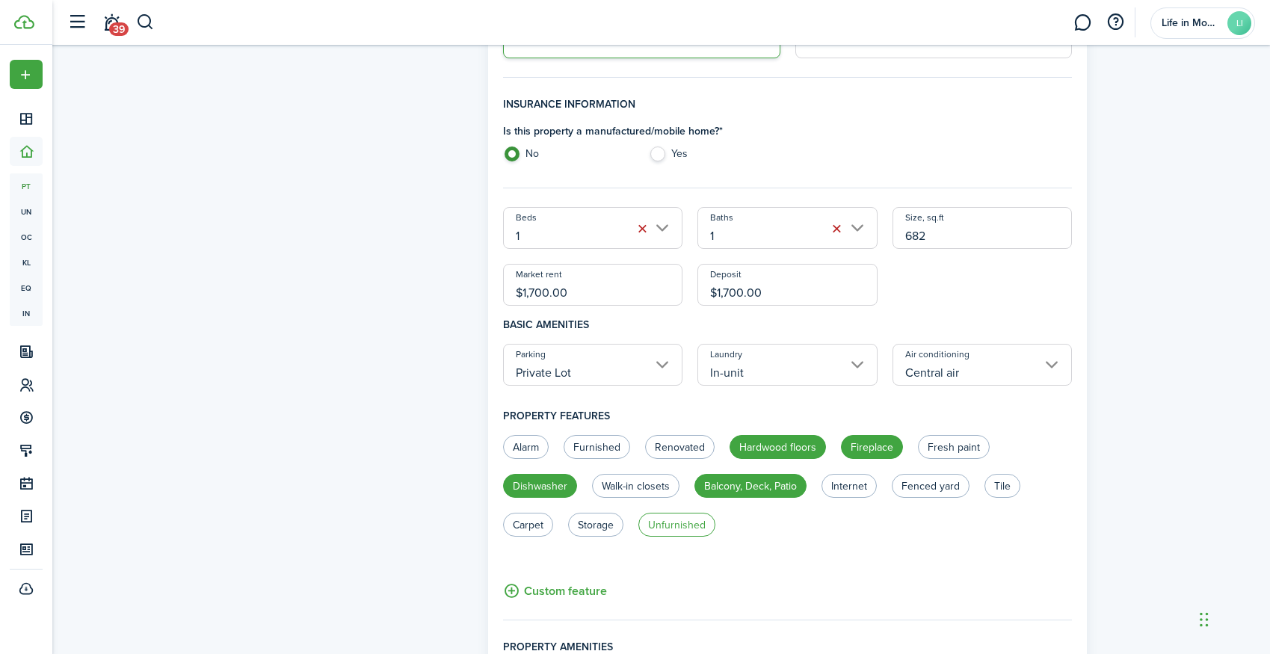
click at [684, 530] on label "Unfurnished" at bounding box center [676, 525] width 77 height 24
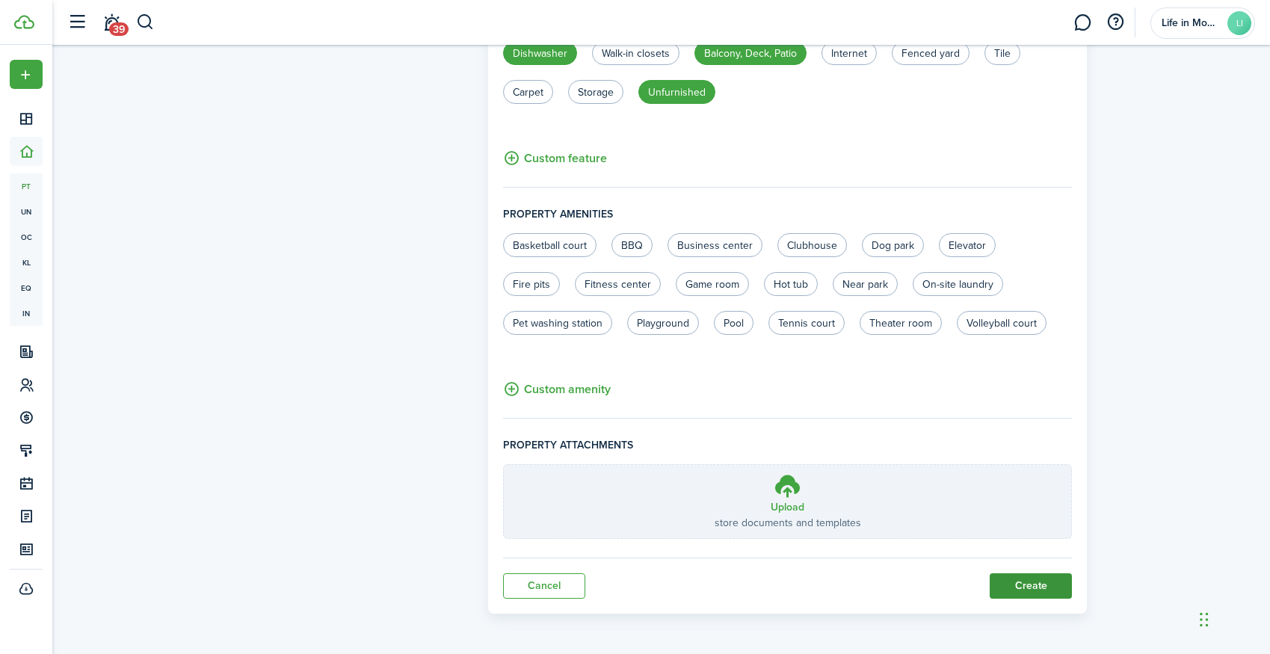
scroll to position [826, 0]
click at [1052, 581] on button "Create" at bounding box center [1031, 586] width 82 height 25
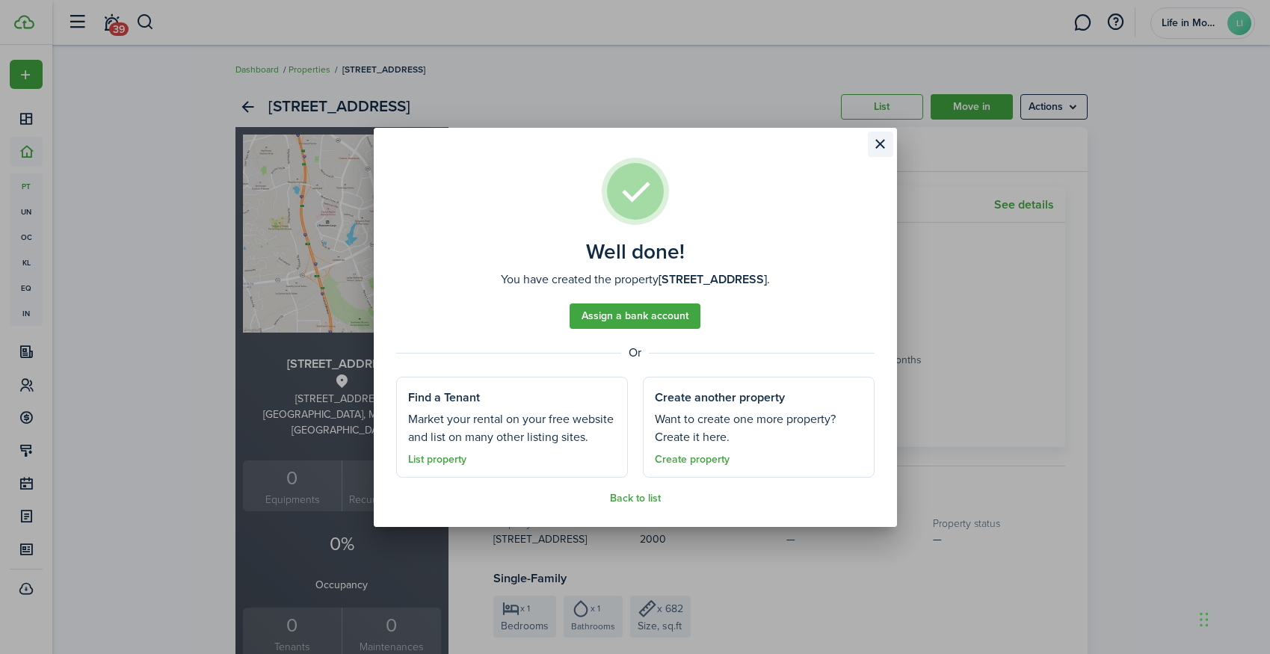
click at [880, 141] on button "Close modal" at bounding box center [880, 144] width 25 height 25
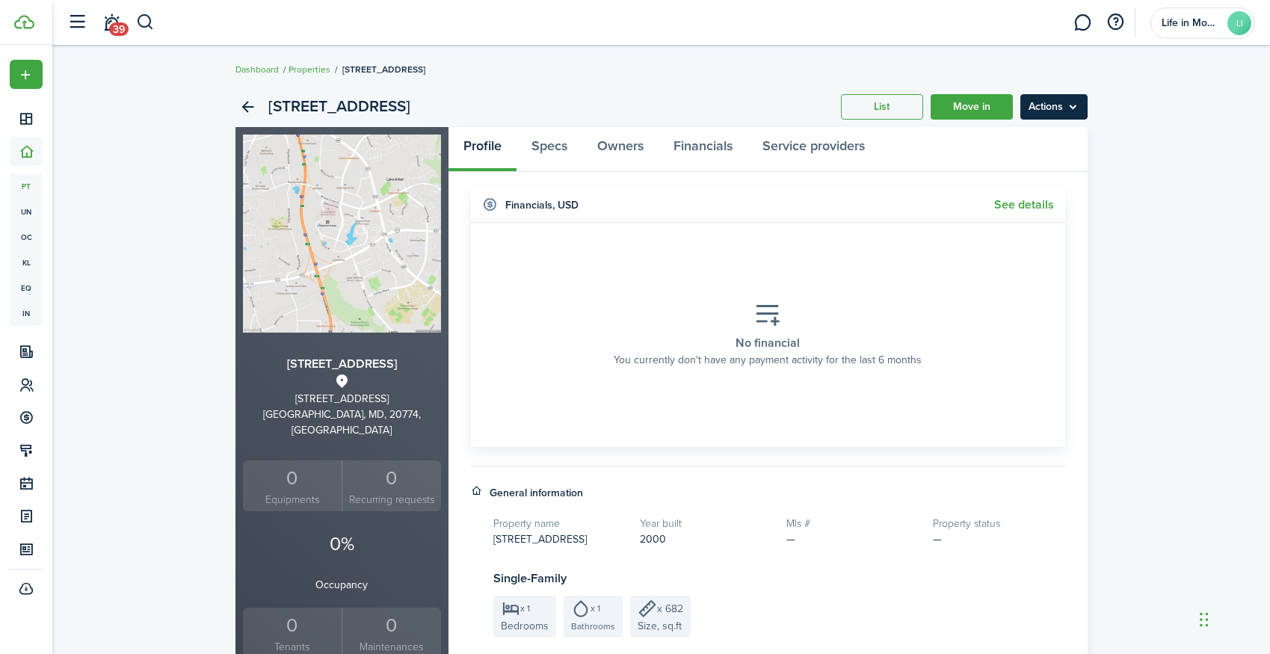
click at [1077, 100] on menu-btn "Actions" at bounding box center [1053, 106] width 67 height 25
click at [1059, 144] on link "Edit property" at bounding box center [1022, 139] width 131 height 25
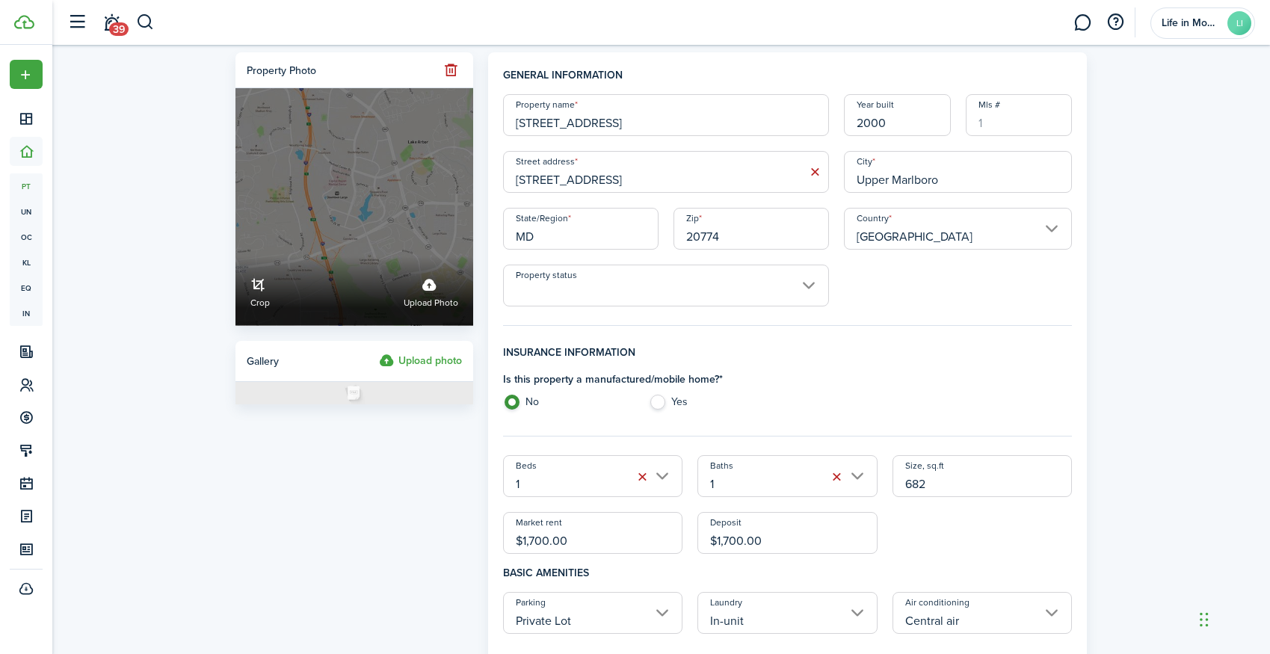
click at [392, 200] on label "Crop Upload photo" at bounding box center [354, 207] width 238 height 238
click at [235, 256] on input "Crop Upload photo" at bounding box center [235, 256] width 0 height 0
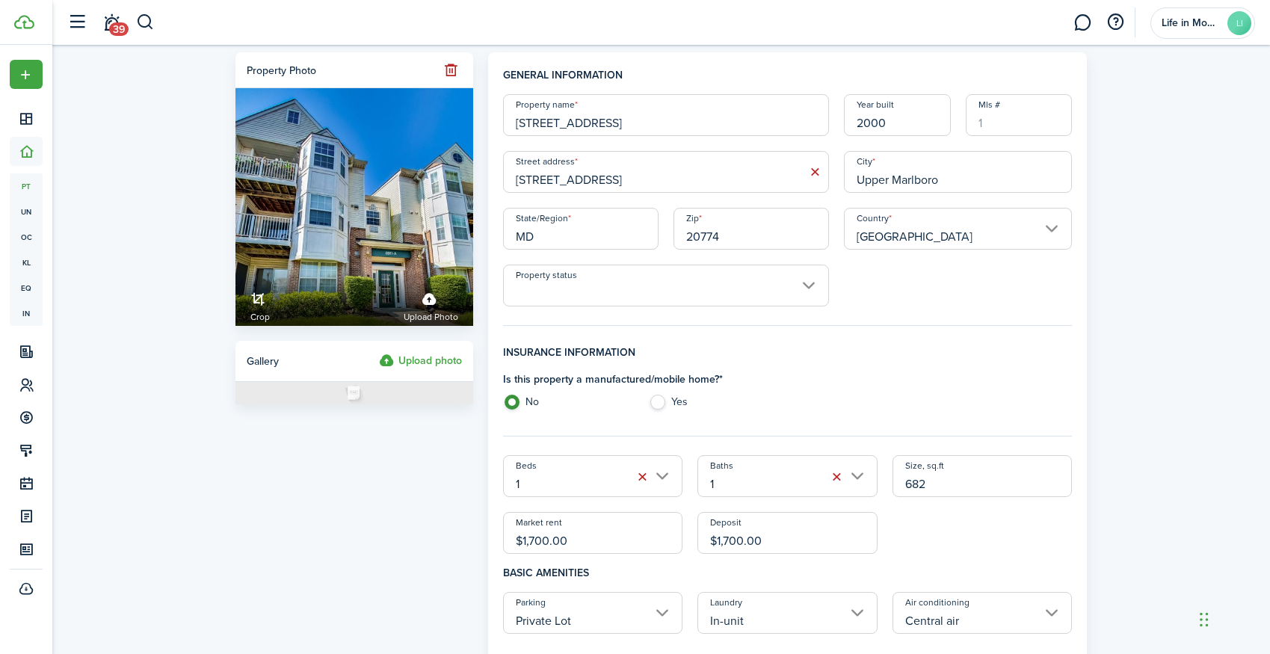
click at [530, 290] on input "Property status" at bounding box center [666, 286] width 326 height 42
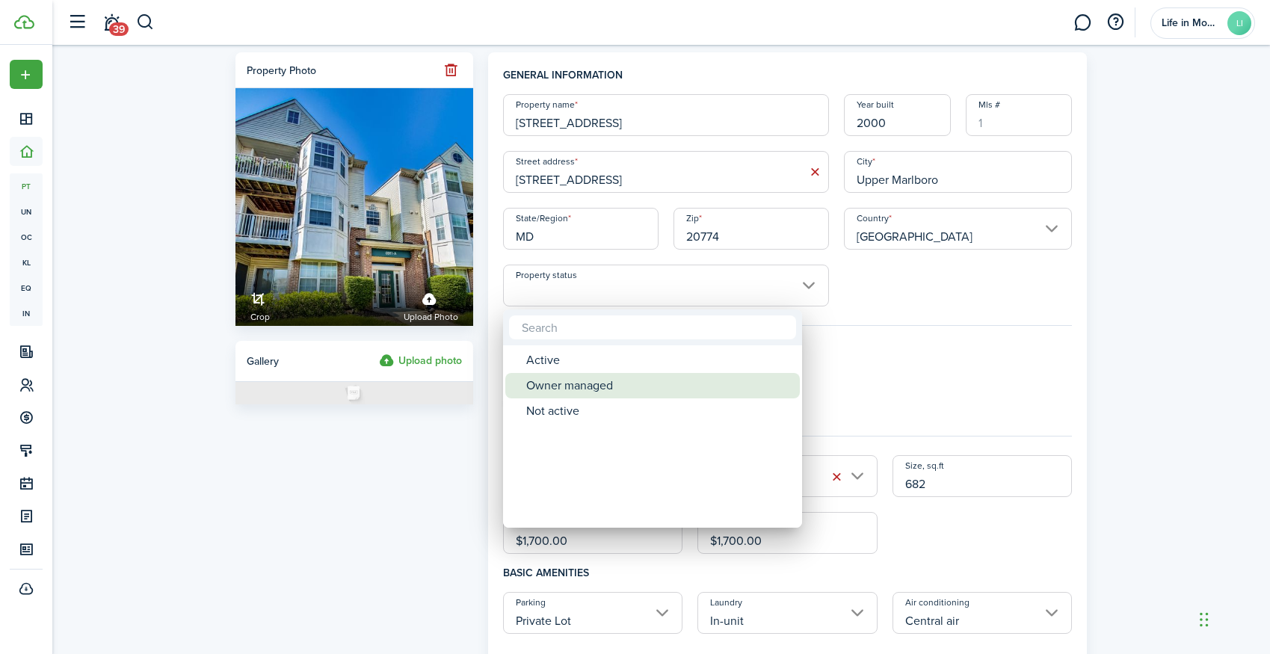
click at [558, 382] on div "Owner managed" at bounding box center [658, 385] width 265 height 25
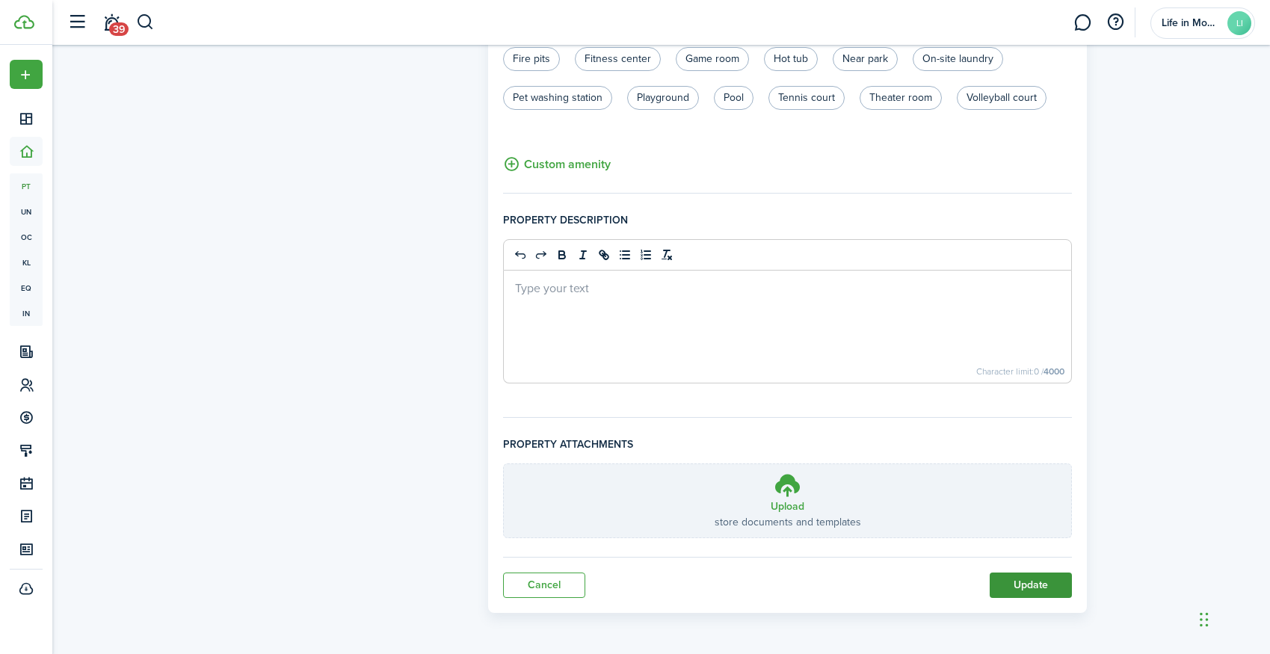
scroll to position [906, 0]
click at [1026, 586] on button "Update" at bounding box center [1031, 584] width 82 height 25
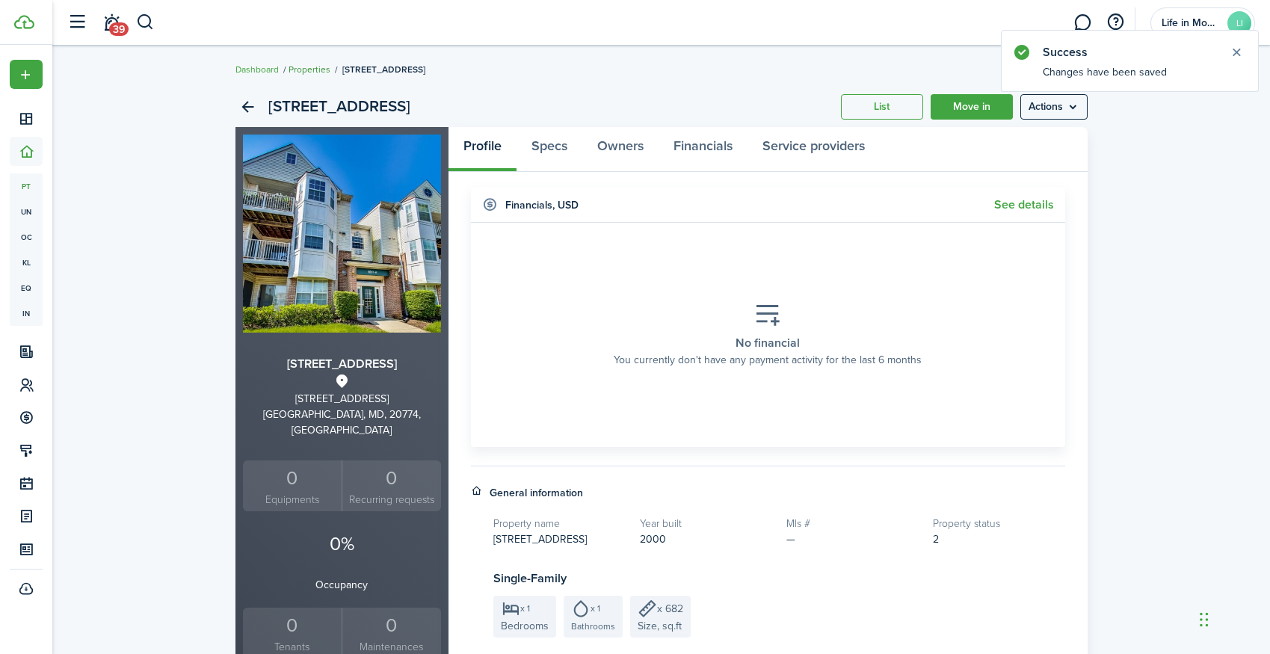
click at [316, 71] on link "Properties" at bounding box center [309, 69] width 42 height 13
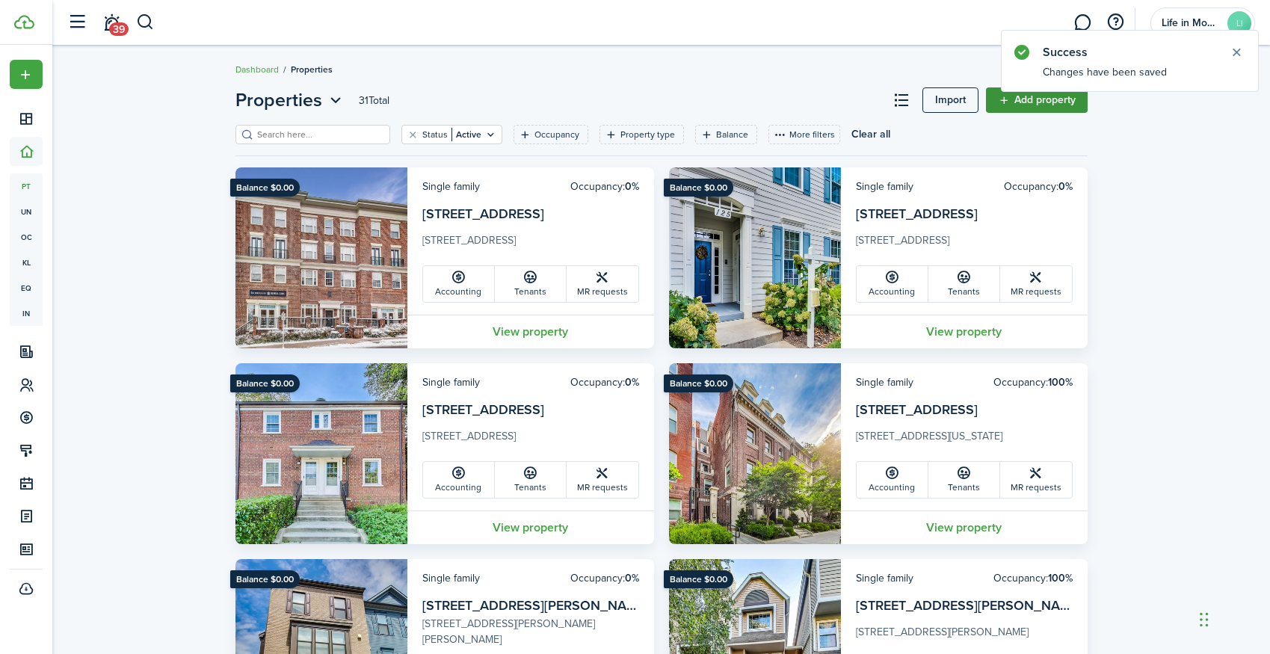
click at [1049, 107] on link "Add property" at bounding box center [1037, 99] width 102 height 25
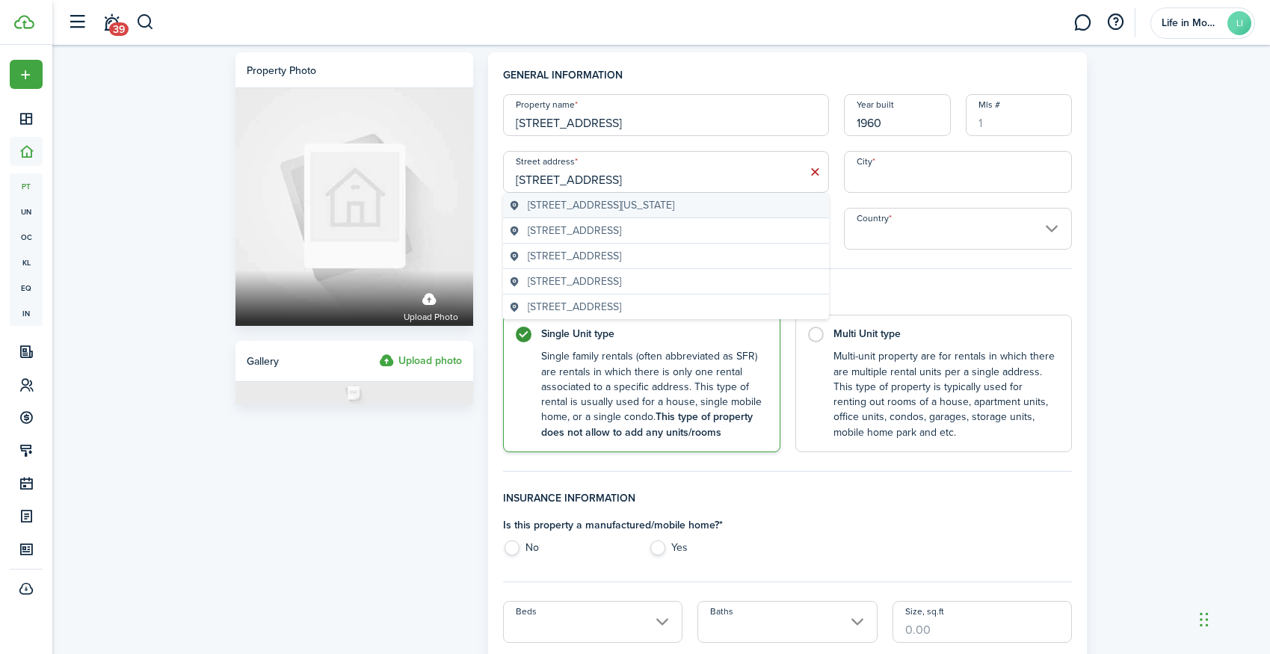
click at [535, 211] on span "1101 3rd Street Southwest, Washington, DC, USA" at bounding box center [601, 205] width 146 height 16
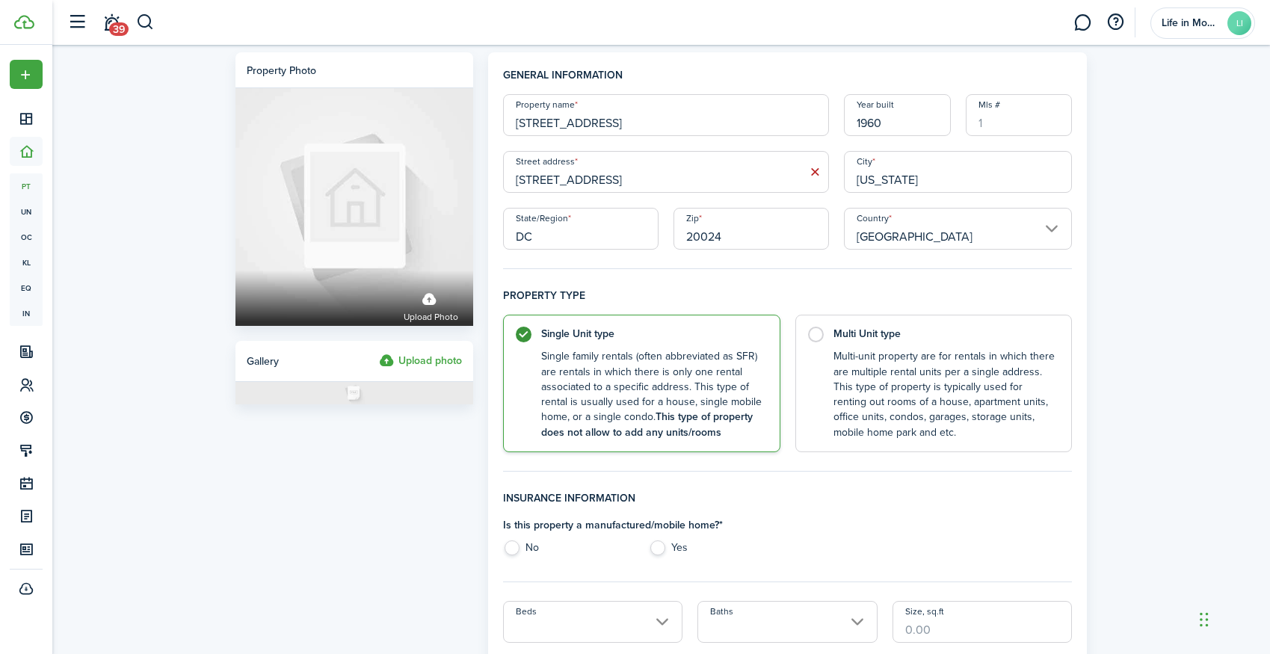
click at [598, 127] on input "1101 3rd Street S #201" at bounding box center [666, 115] width 326 height 42
click at [664, 191] on input "1101 3rd St SW" at bounding box center [666, 172] width 326 height 42
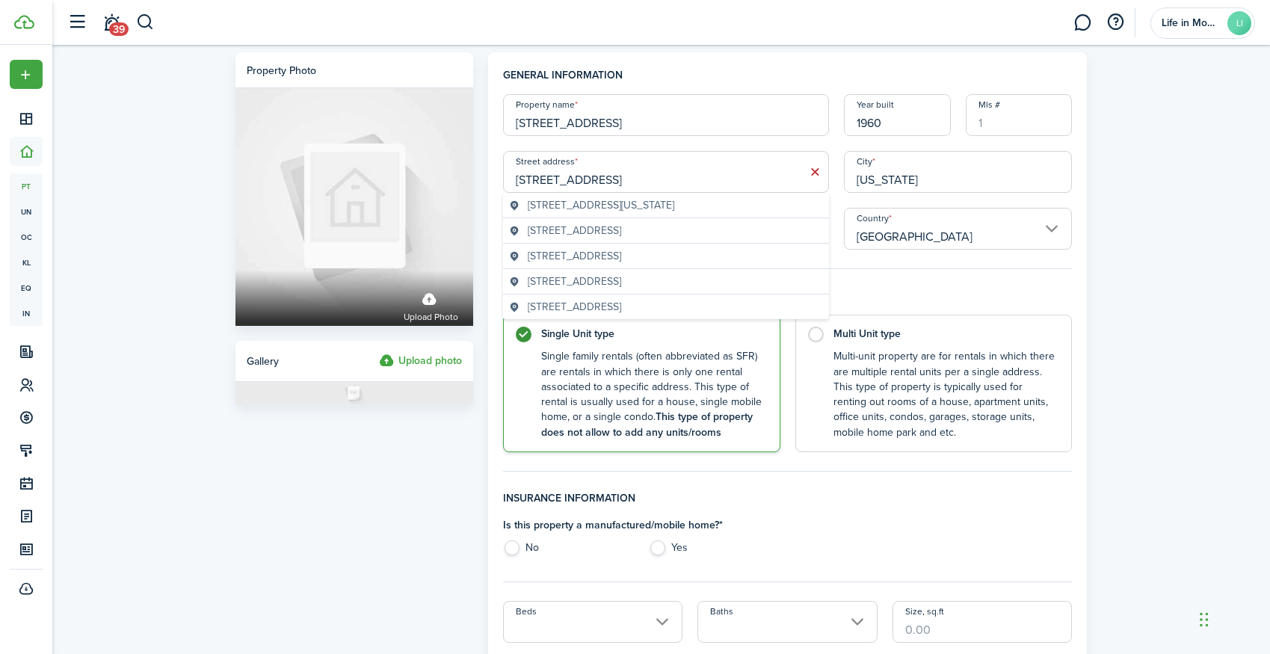
click at [569, 181] on input "1101 3rd St SW #201" at bounding box center [666, 172] width 326 height 42
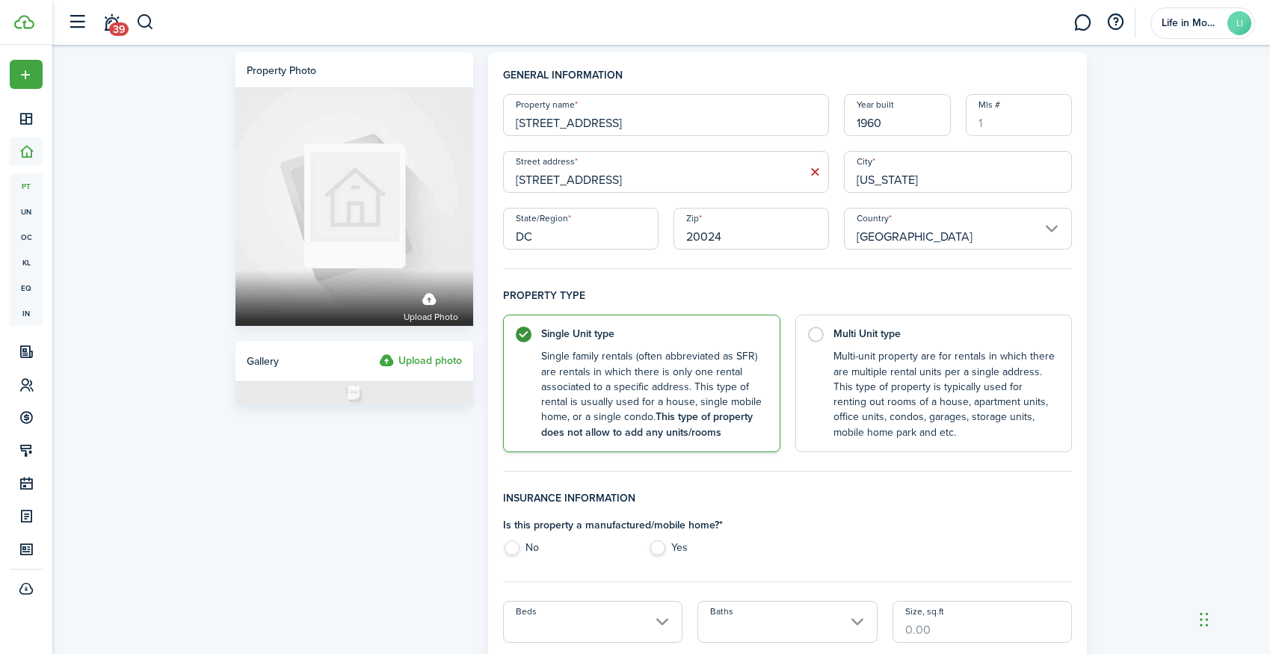
click at [518, 546] on label "No" at bounding box center [568, 551] width 131 height 22
click at [554, 611] on input "Beds" at bounding box center [593, 622] width 180 height 42
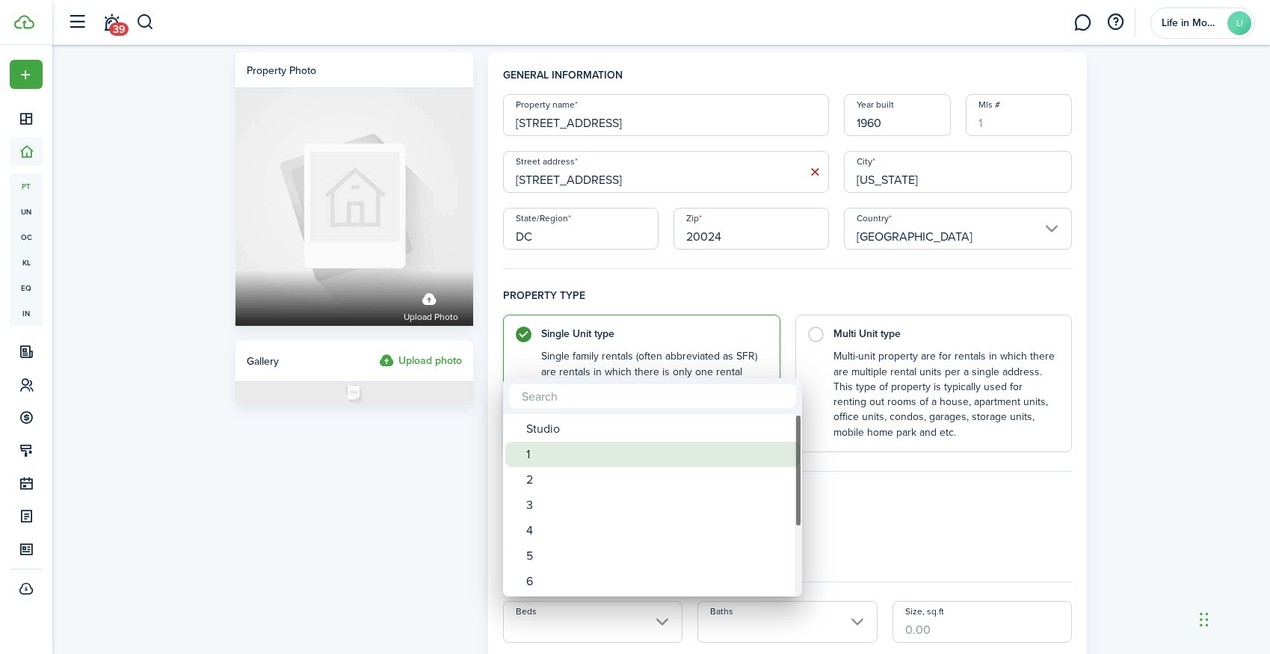
click at [552, 456] on div "1" at bounding box center [658, 454] width 265 height 25
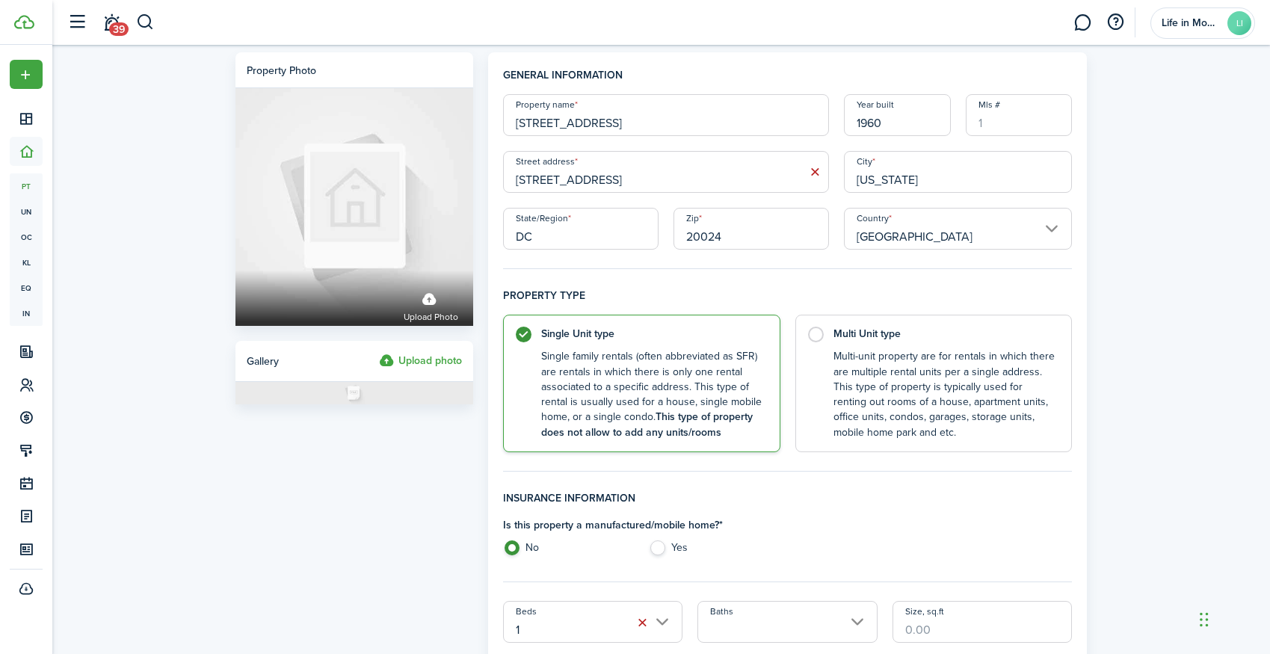
click at [744, 623] on input "Baths" at bounding box center [787, 622] width 180 height 42
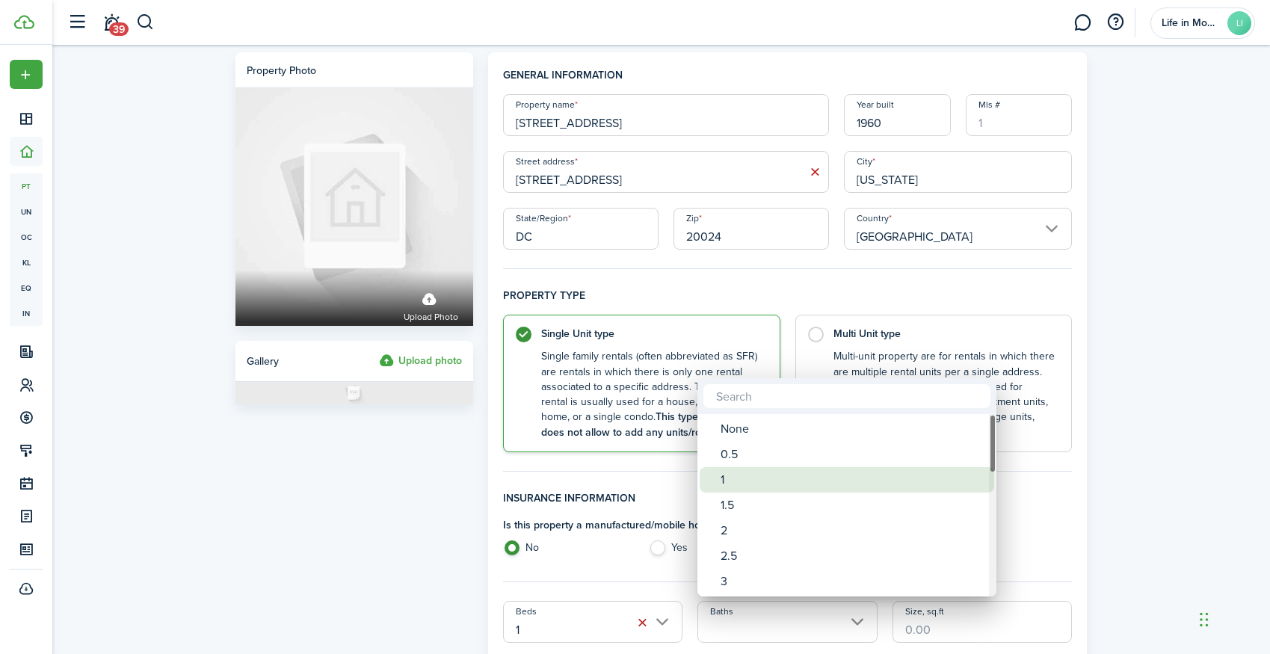
click at [742, 474] on div "1" at bounding box center [852, 479] width 265 height 25
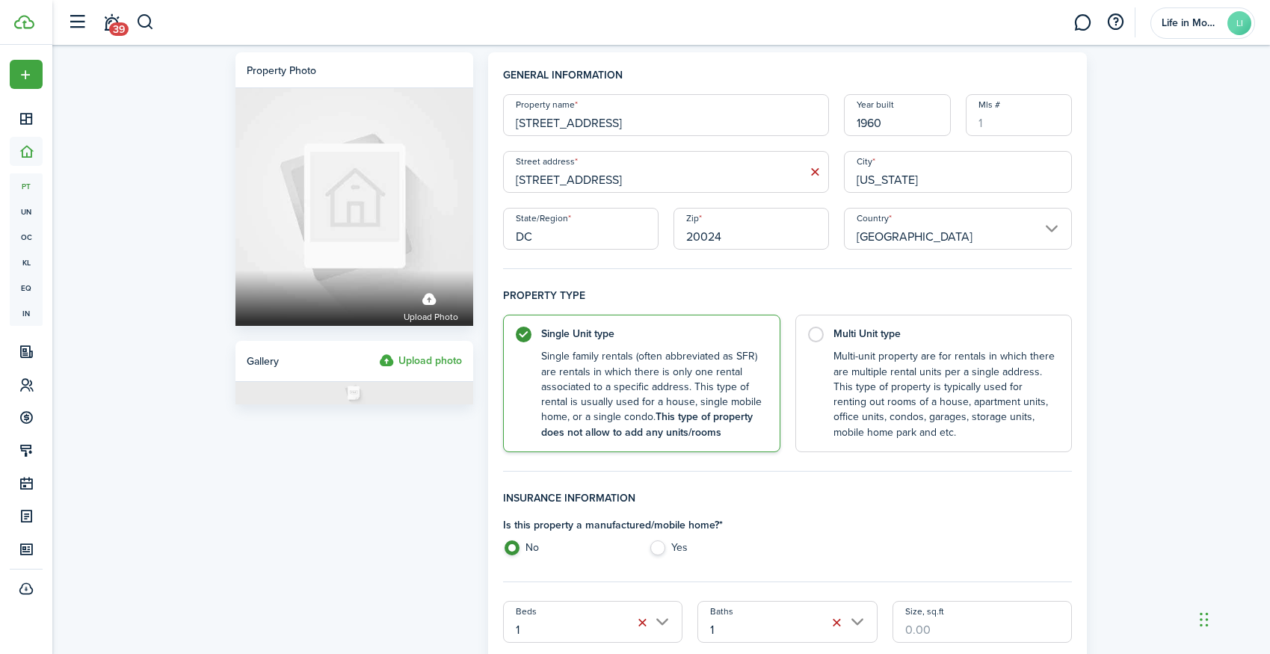
click at [938, 622] on input "Size, sq.ft" at bounding box center [982, 622] width 180 height 42
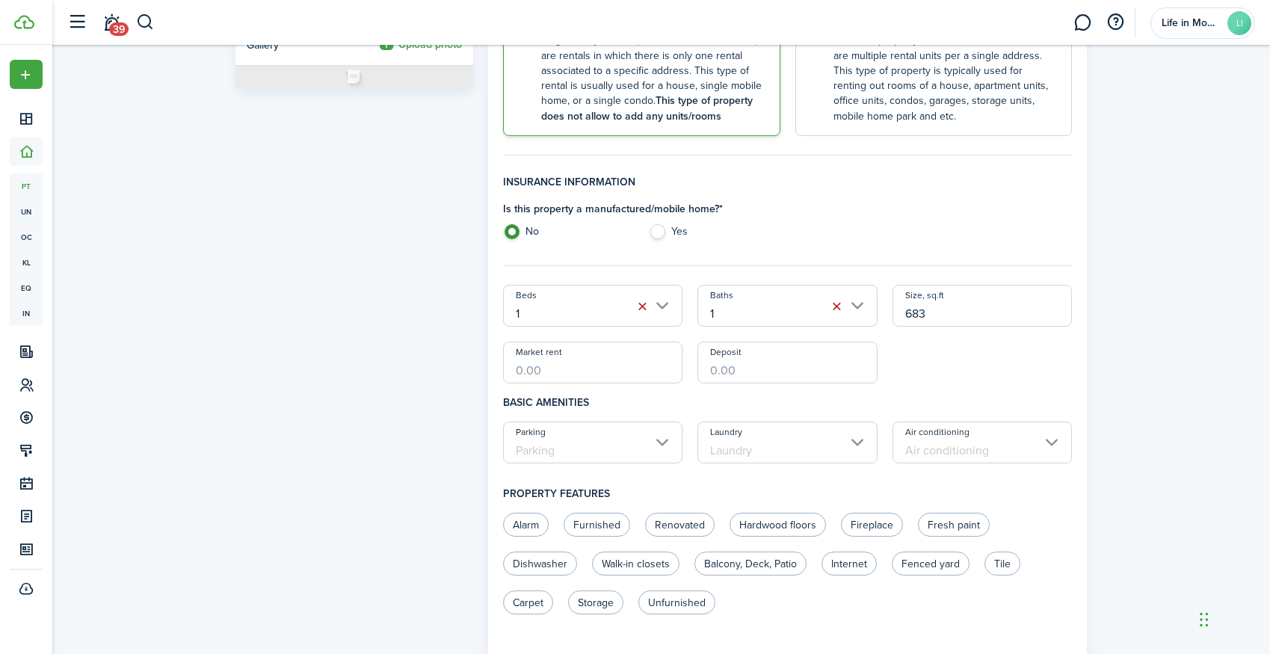
scroll to position [480, 0]
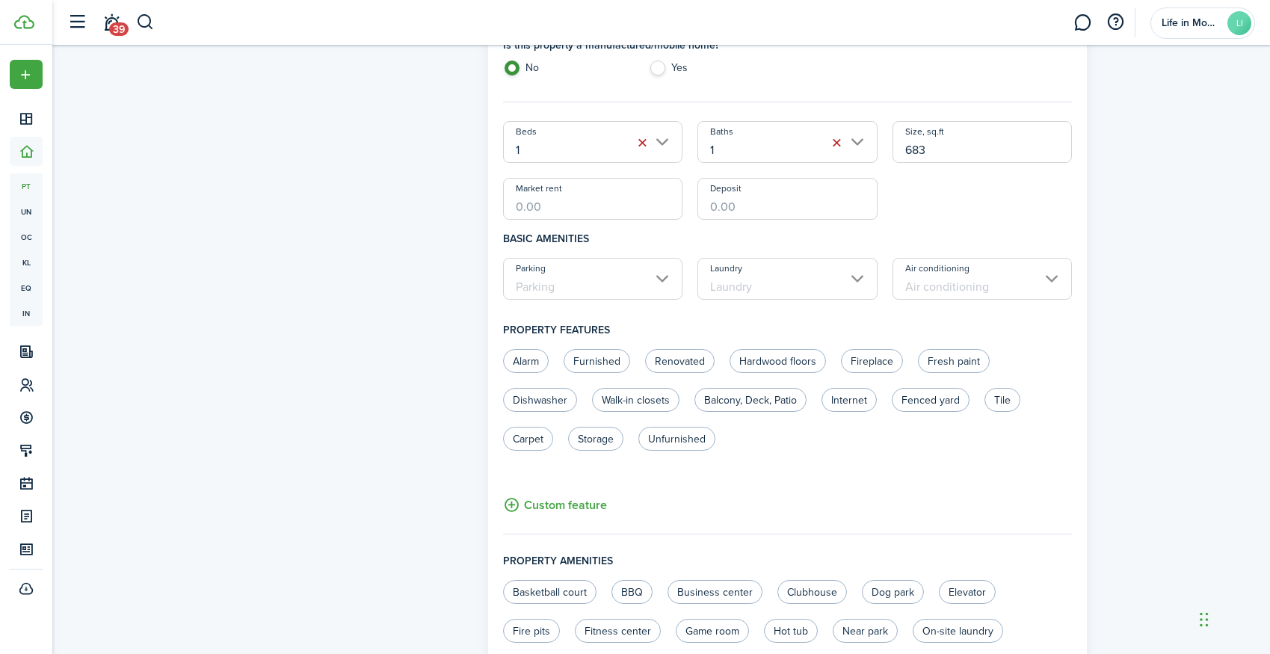
click at [661, 198] on input "Market rent" at bounding box center [593, 199] width 180 height 42
click at [614, 274] on input "Parking" at bounding box center [593, 279] width 180 height 42
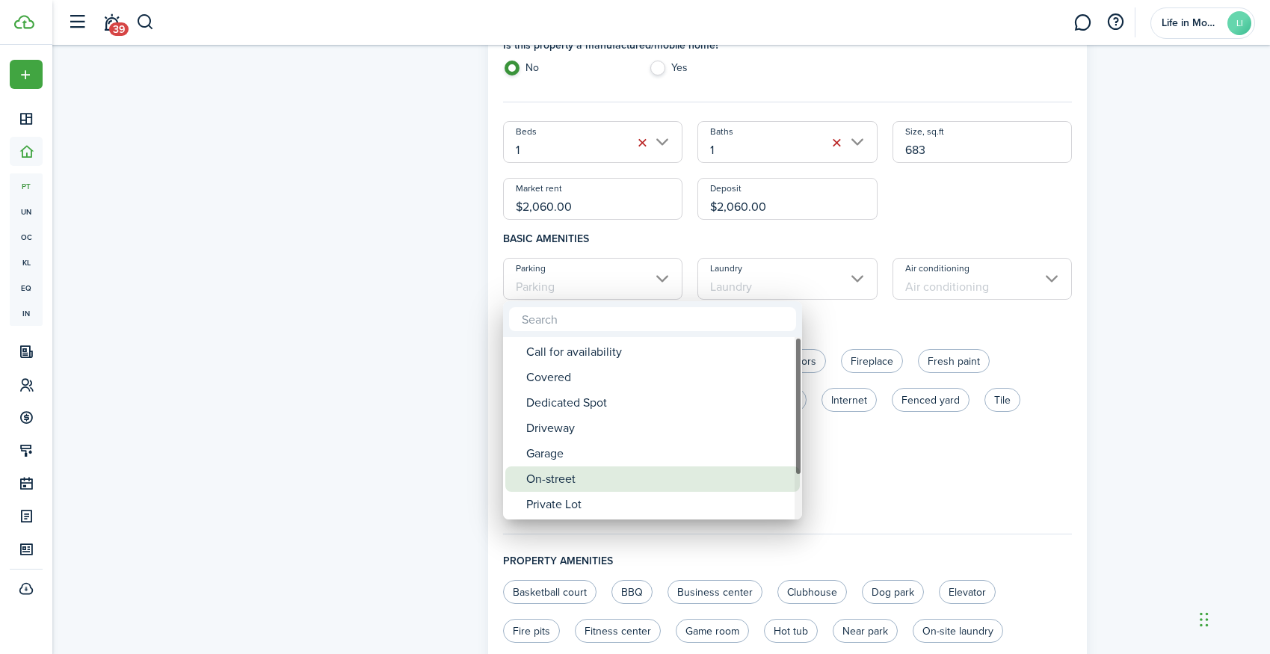
click at [561, 480] on div "On-street" at bounding box center [658, 478] width 265 height 25
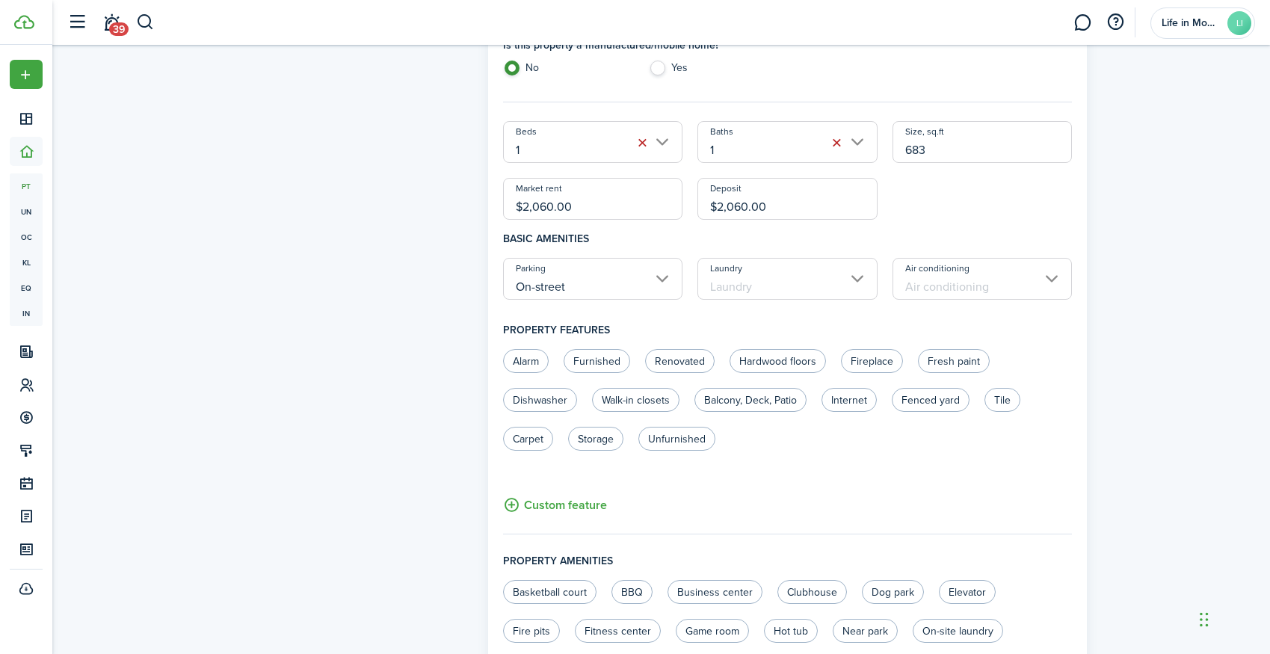
click at [735, 283] on input "Laundry" at bounding box center [787, 279] width 180 height 42
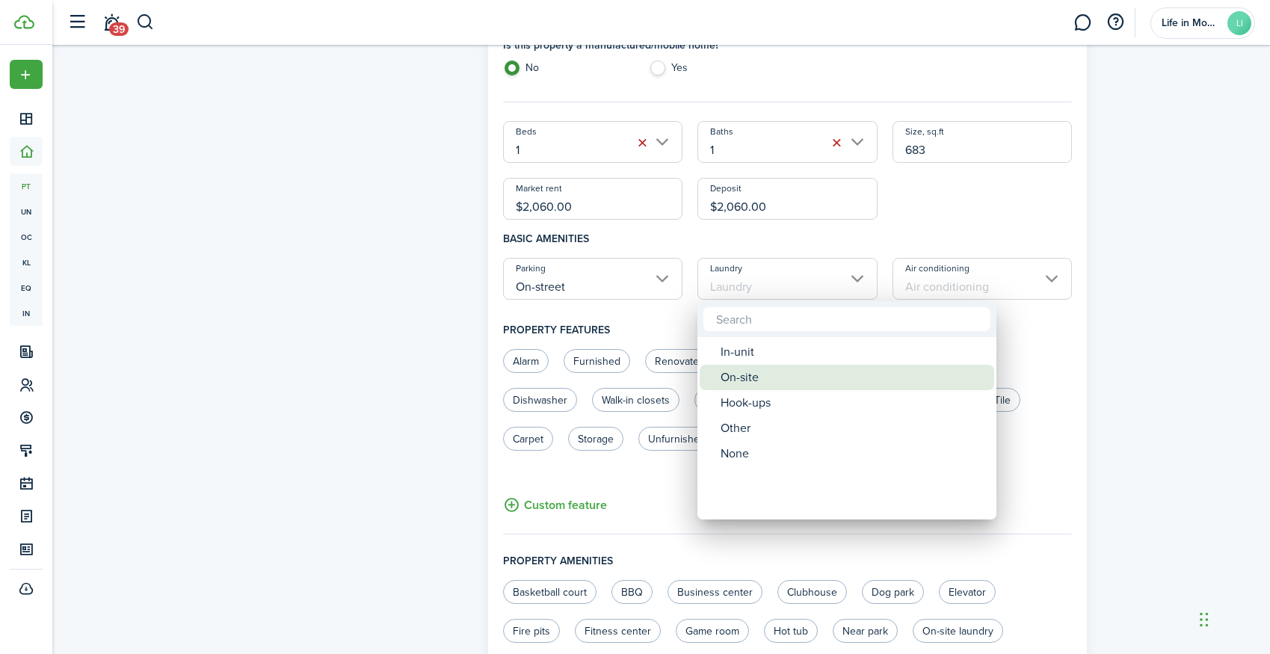
click at [747, 382] on div "On-site" at bounding box center [852, 377] width 265 height 25
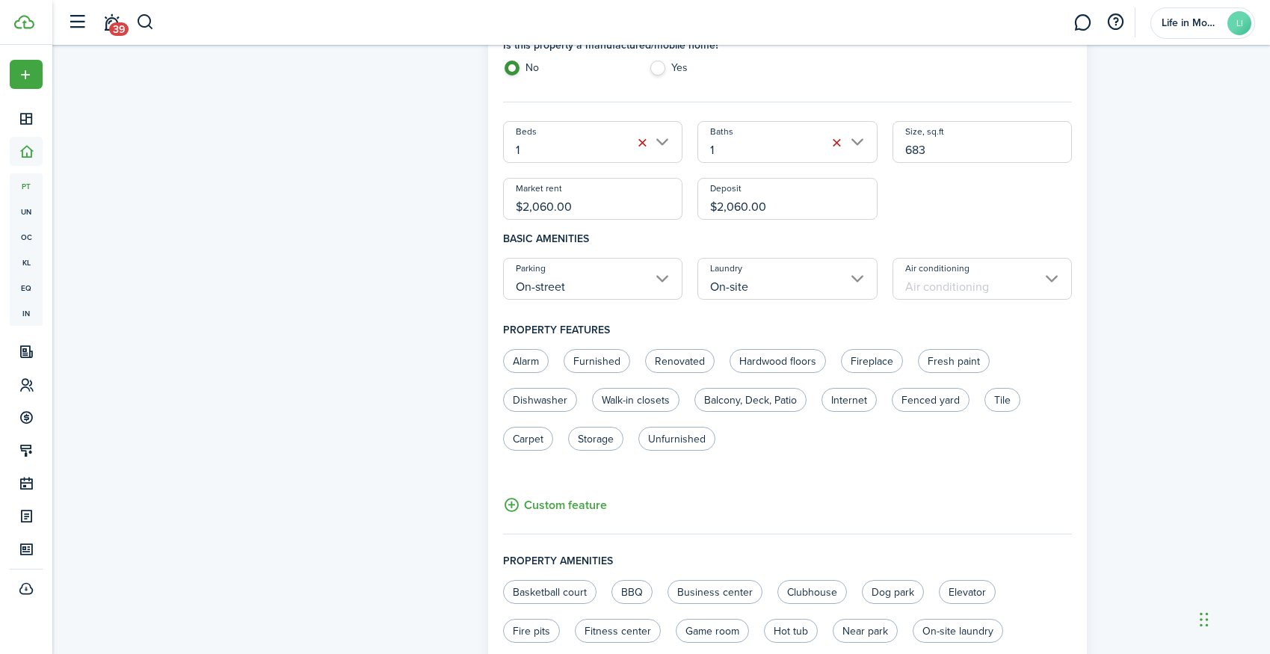
click at [936, 287] on input "Air conditioning" at bounding box center [982, 279] width 180 height 42
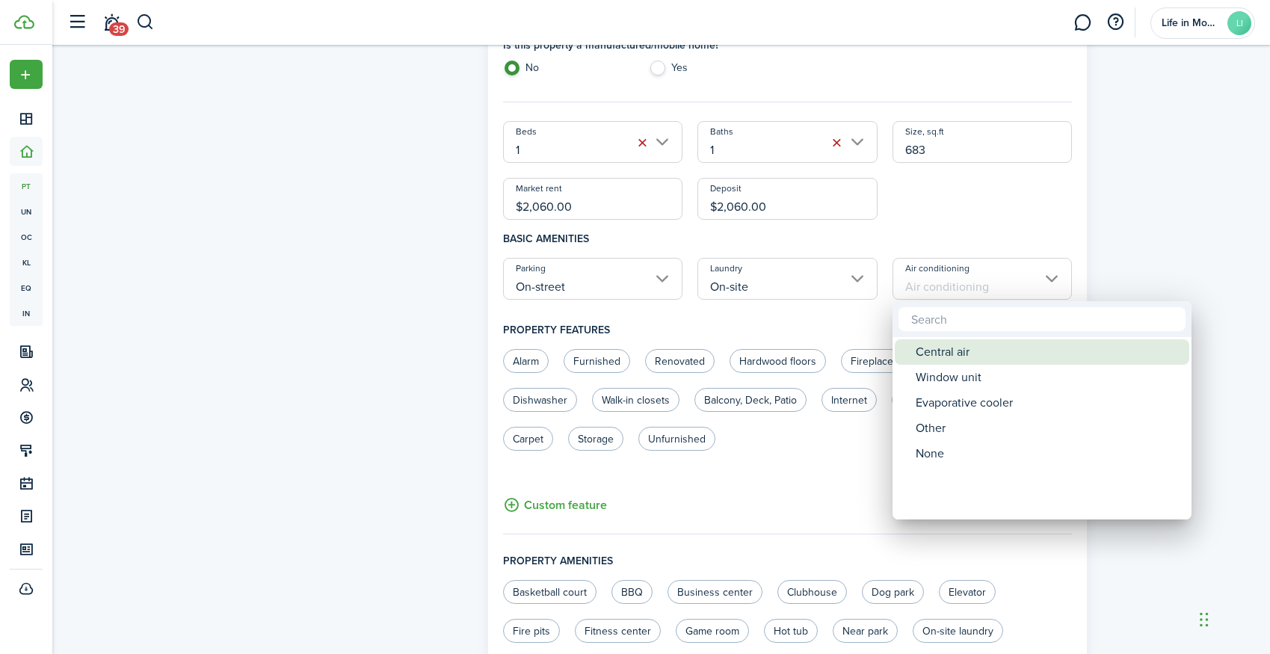
click at [947, 351] on div "Central air" at bounding box center [1048, 351] width 265 height 25
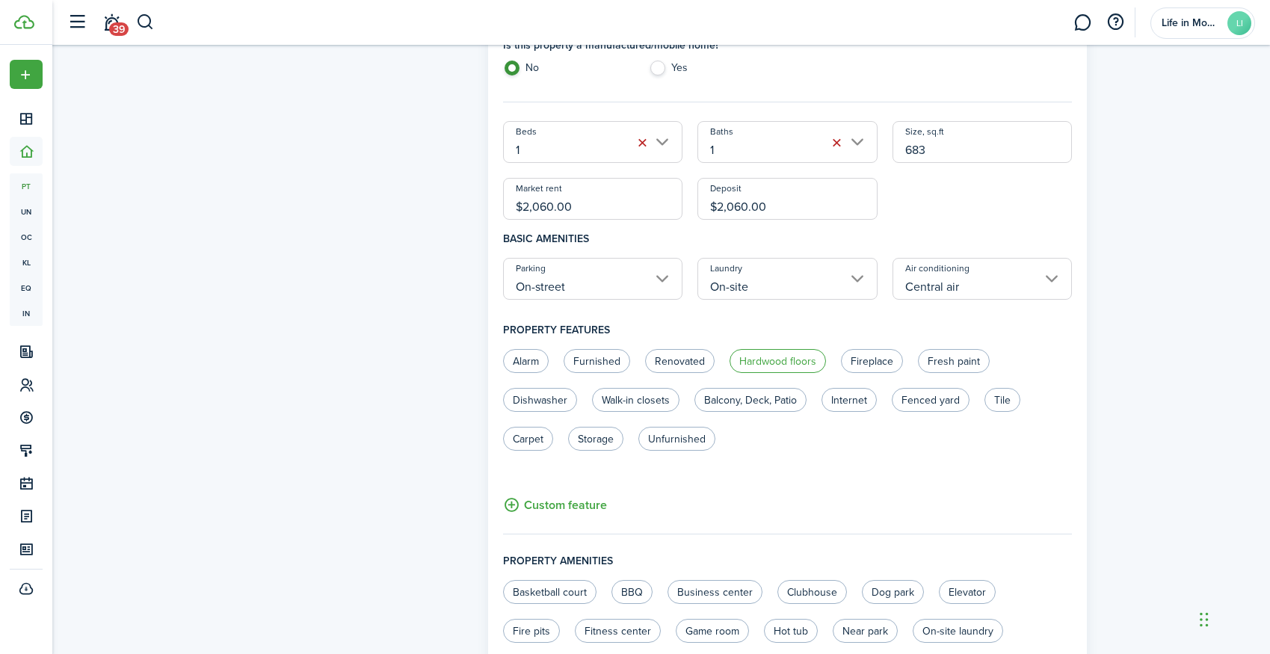
click at [773, 362] on label "Hardwood floors" at bounding box center [777, 361] width 96 height 24
click at [693, 357] on label "Renovated" at bounding box center [680, 361] width 70 height 24
click at [640, 401] on label "Walk-in closets" at bounding box center [635, 400] width 87 height 24
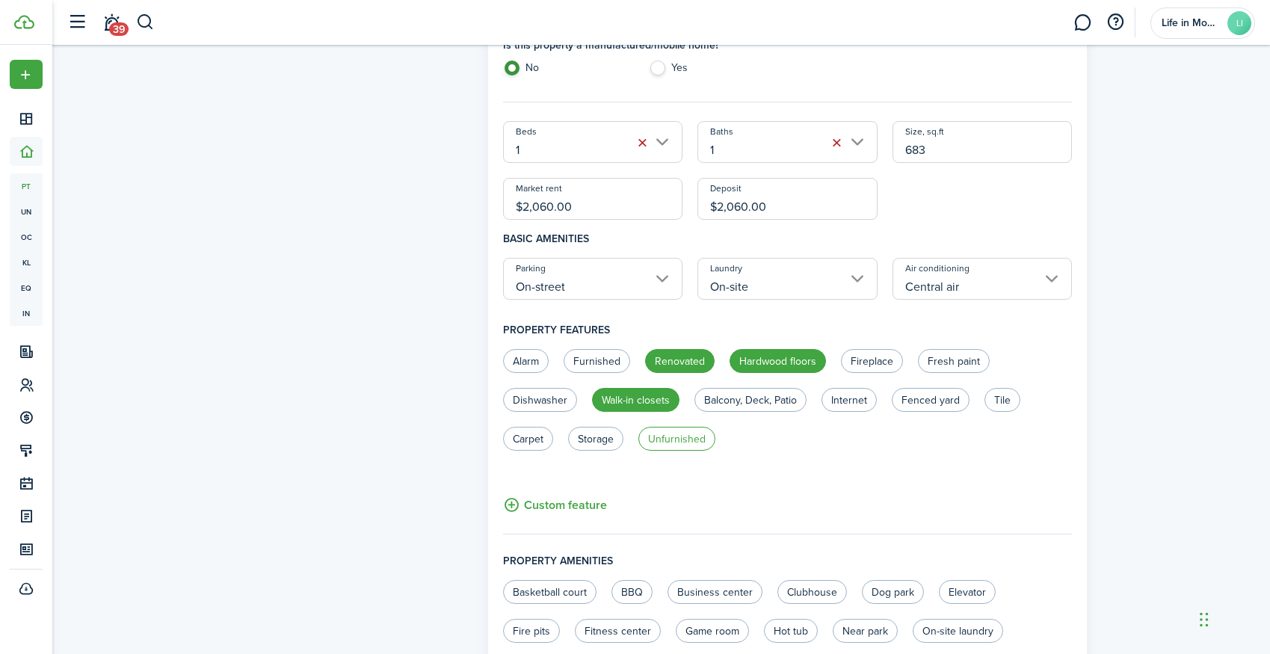
click at [668, 438] on label "Unfurnished" at bounding box center [676, 439] width 77 height 24
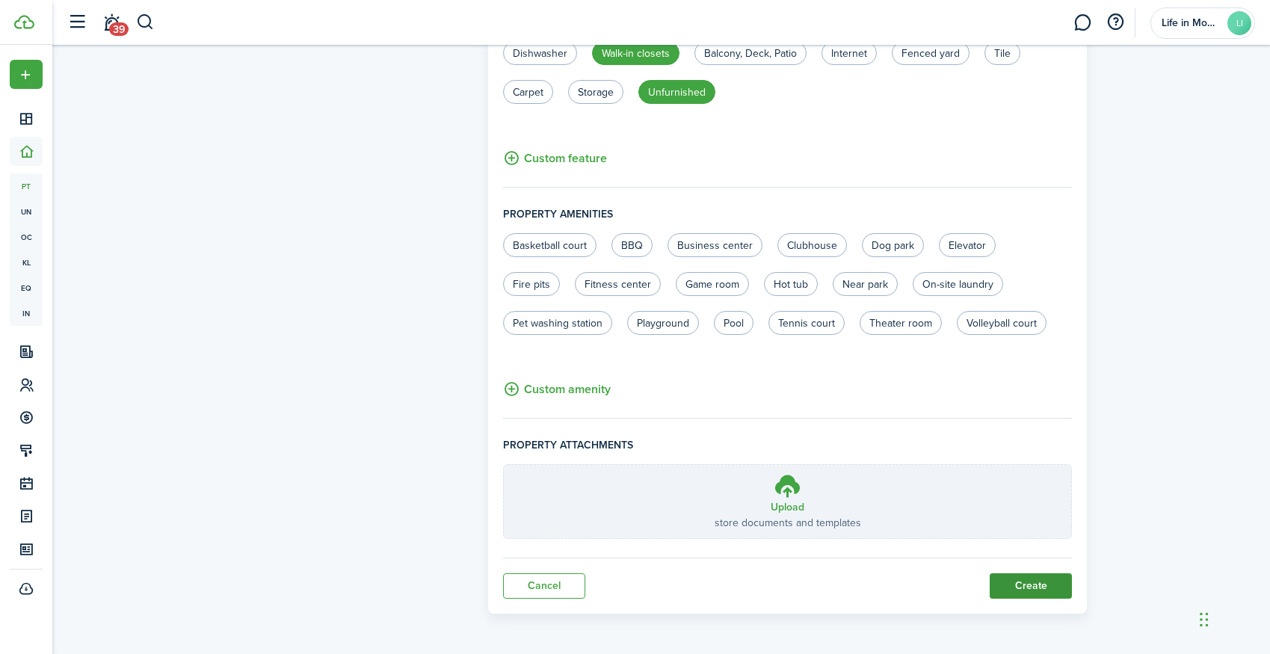
scroll to position [826, 0]
click at [1058, 590] on button "Create" at bounding box center [1031, 586] width 82 height 25
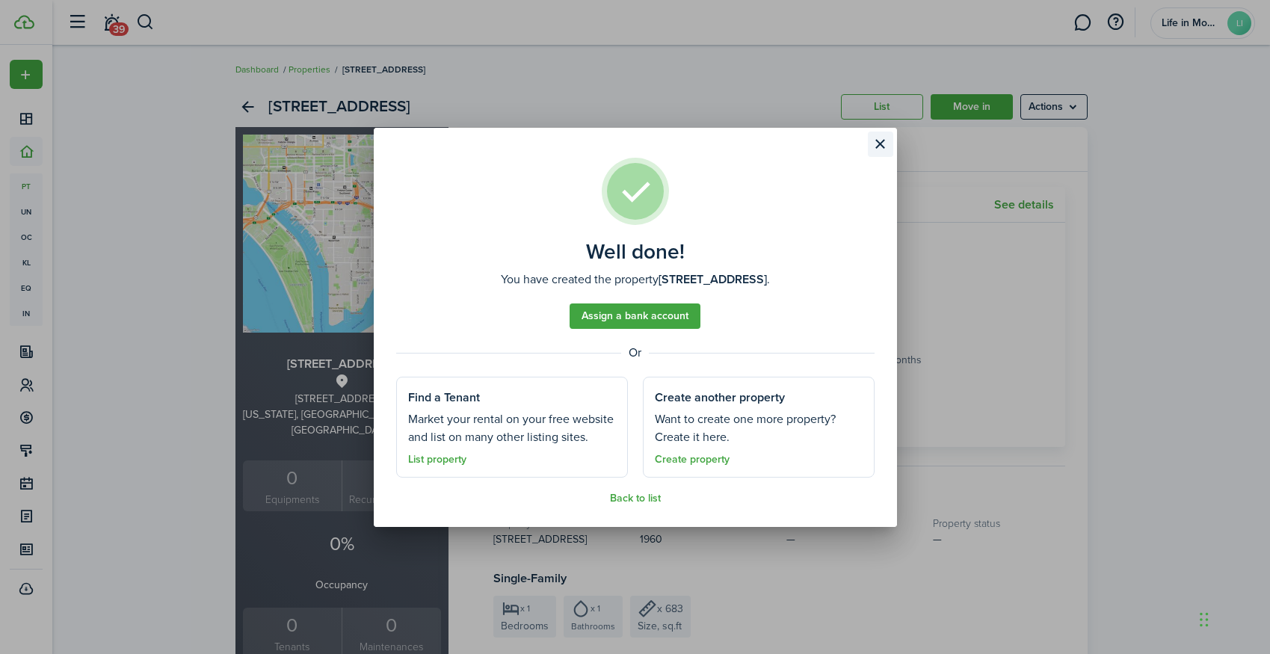
click at [885, 135] on button "Close modal" at bounding box center [880, 144] width 25 height 25
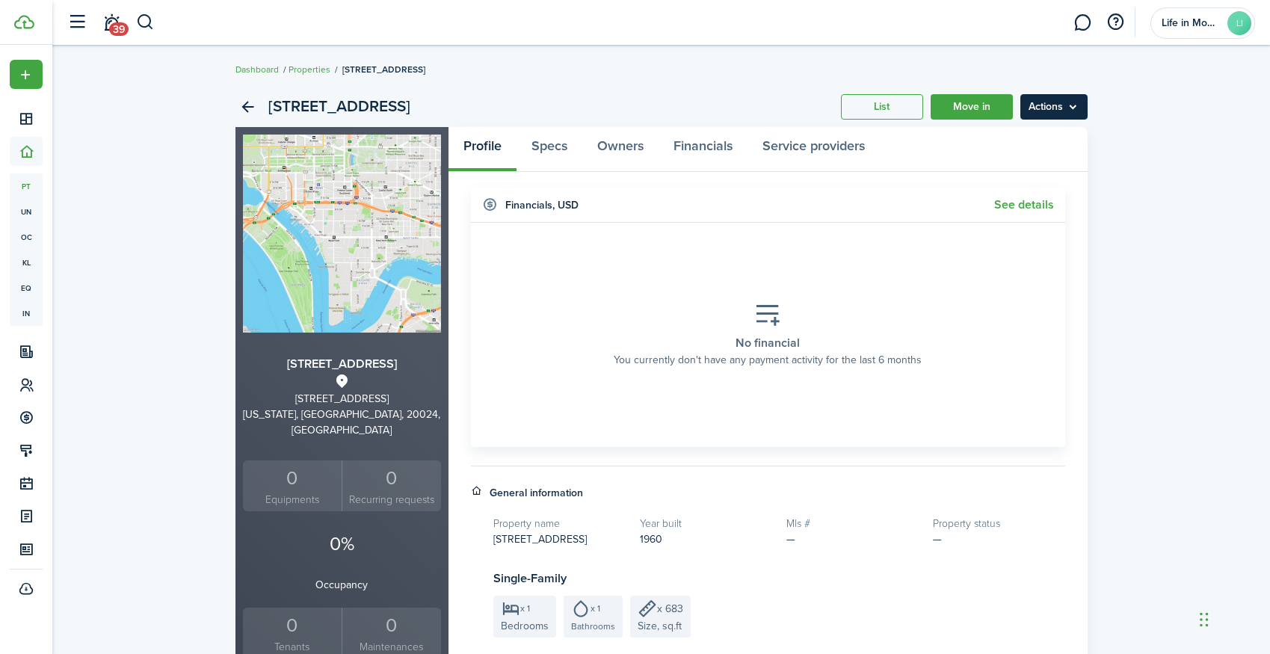
click at [1040, 99] on menu-btn "Actions" at bounding box center [1053, 106] width 67 height 25
click at [1058, 138] on link "Edit property" at bounding box center [1022, 139] width 131 height 25
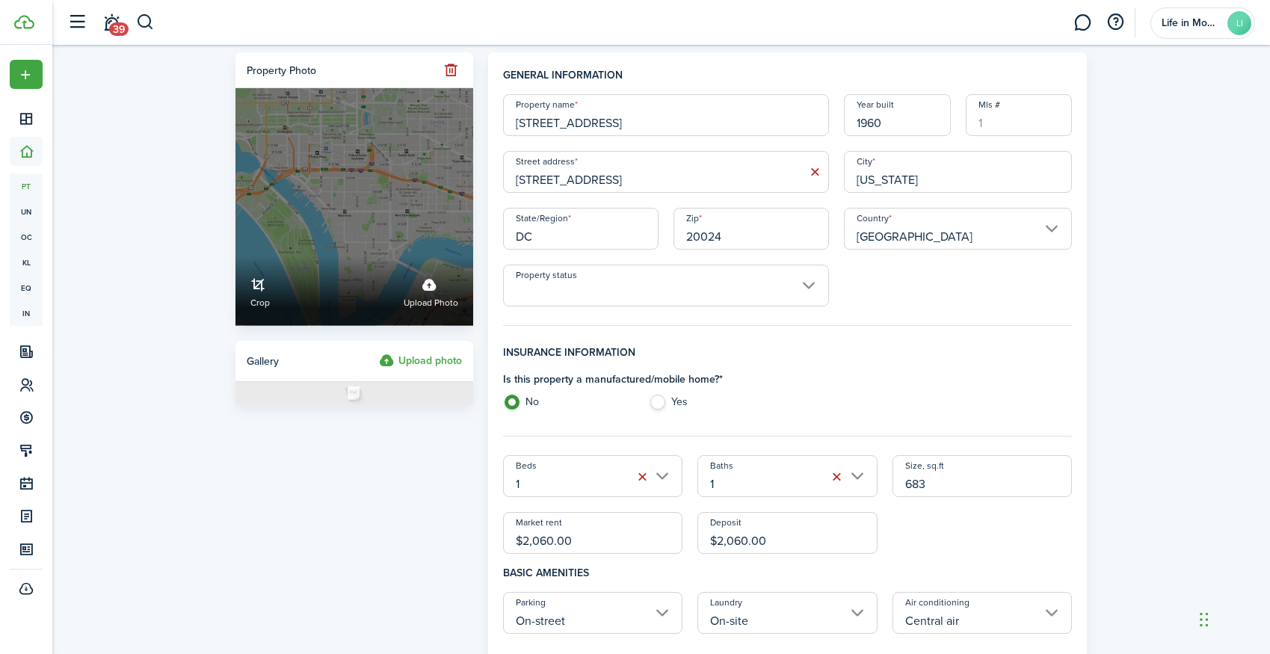
click at [425, 312] on div "Crop Upload photo" at bounding box center [354, 291] width 238 height 70
click at [235, 256] on input "Crop Upload photo" at bounding box center [235, 256] width 0 height 0
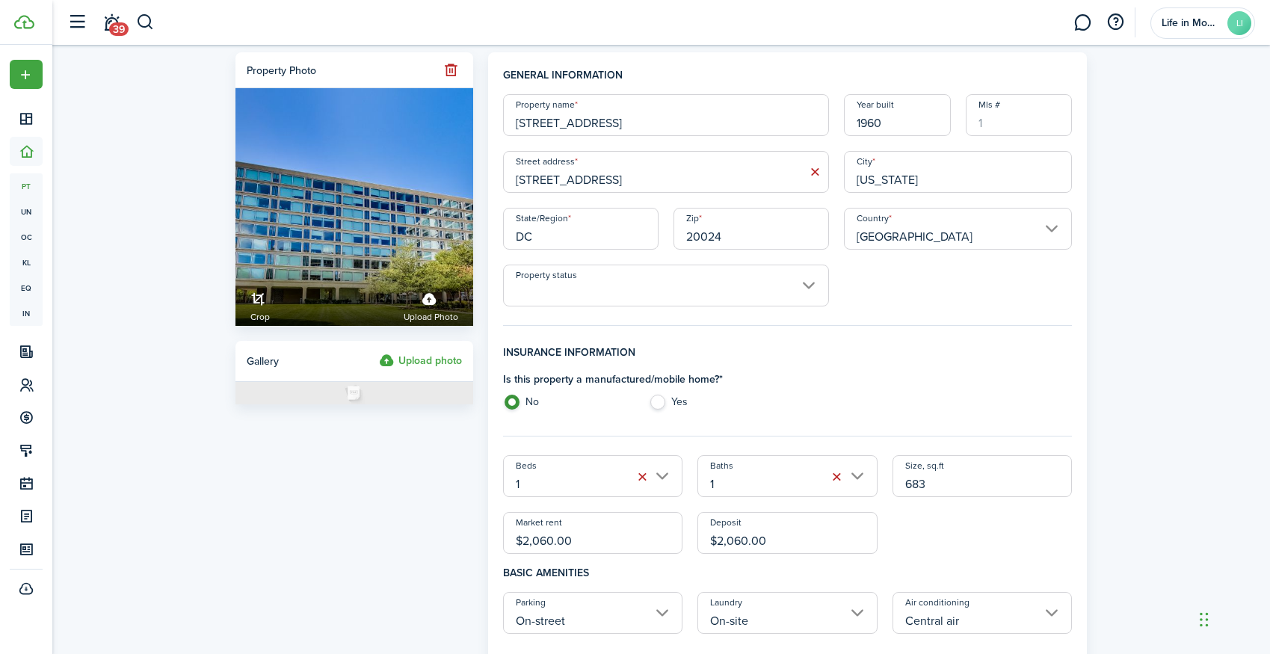
click at [577, 294] on input "Property status" at bounding box center [666, 286] width 326 height 42
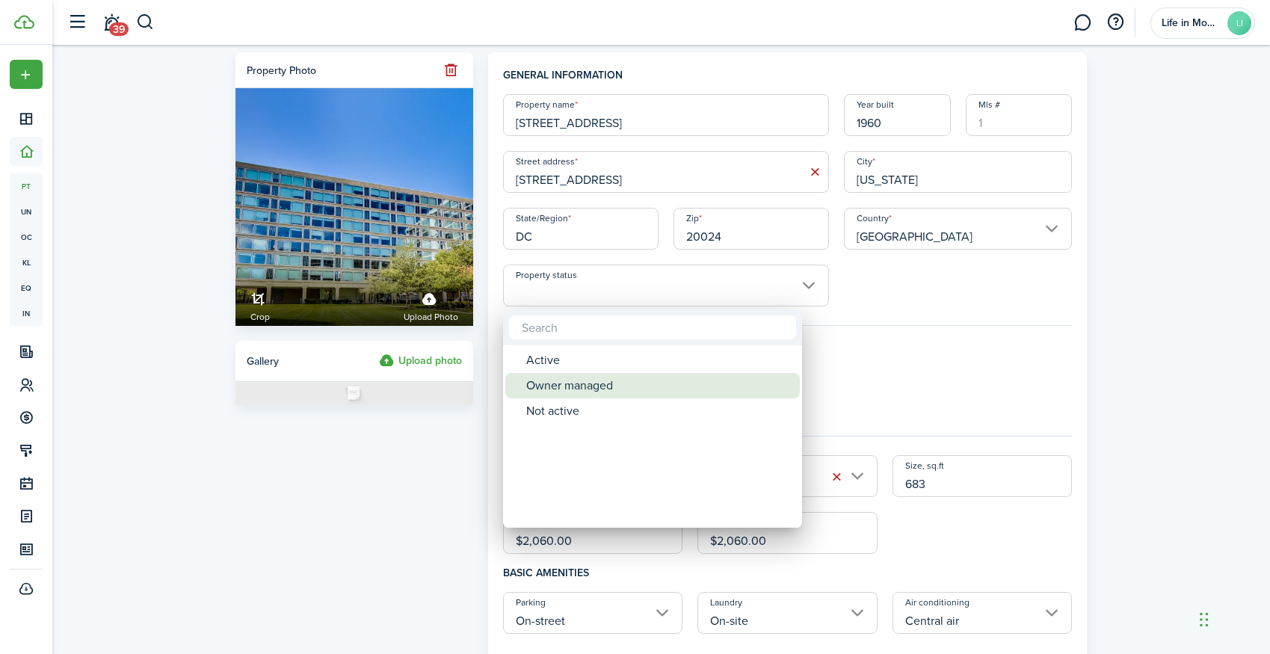
click at [572, 386] on div "Owner managed" at bounding box center [658, 385] width 265 height 25
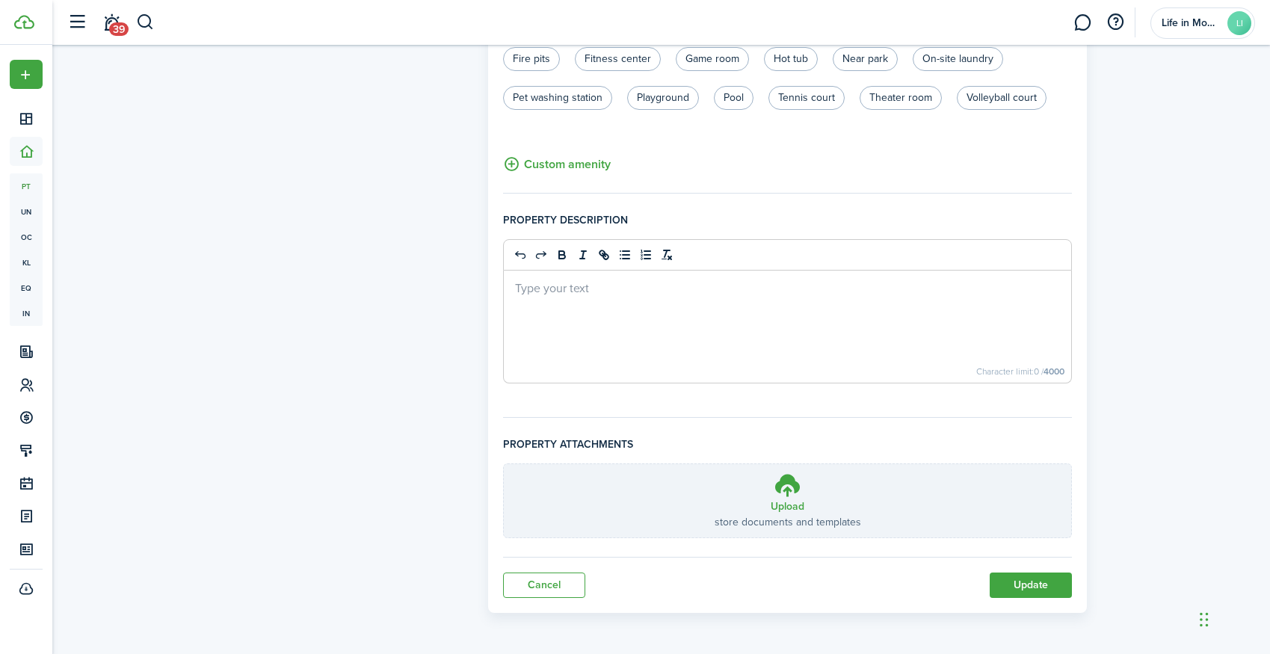
scroll to position [906, 0]
click at [1058, 587] on button "Update" at bounding box center [1031, 584] width 82 height 25
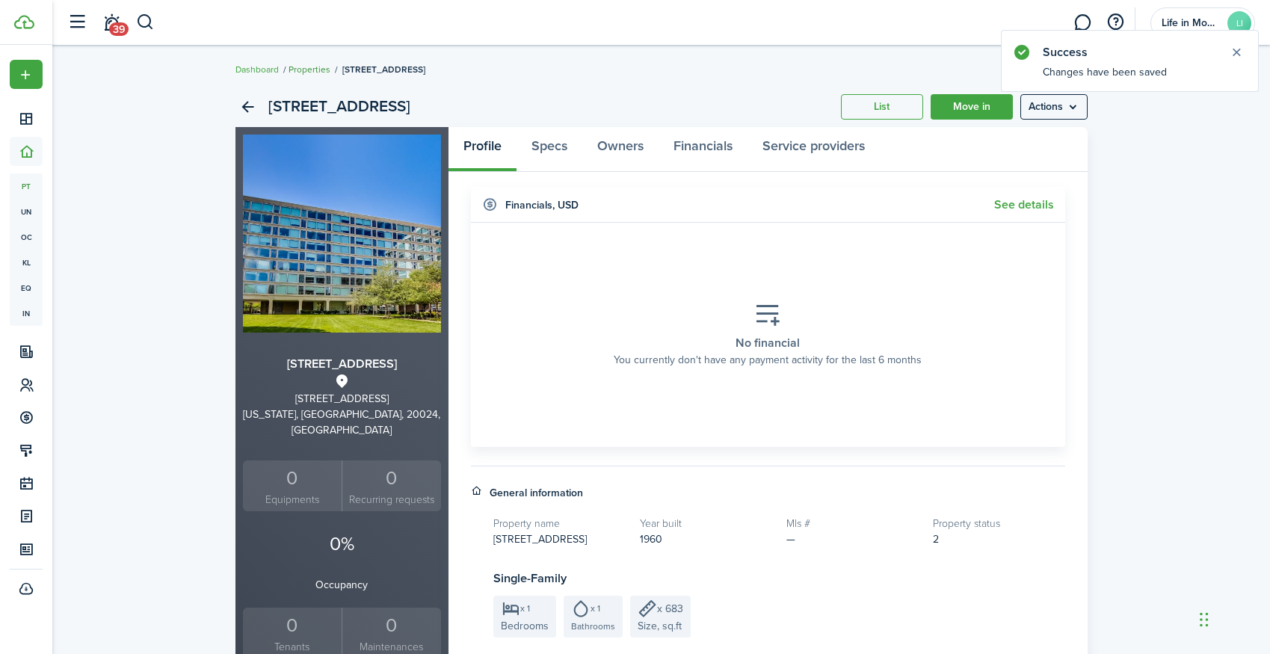
click at [315, 69] on link "Properties" at bounding box center [309, 69] width 42 height 13
